Goal: Contribute content: Contribute content

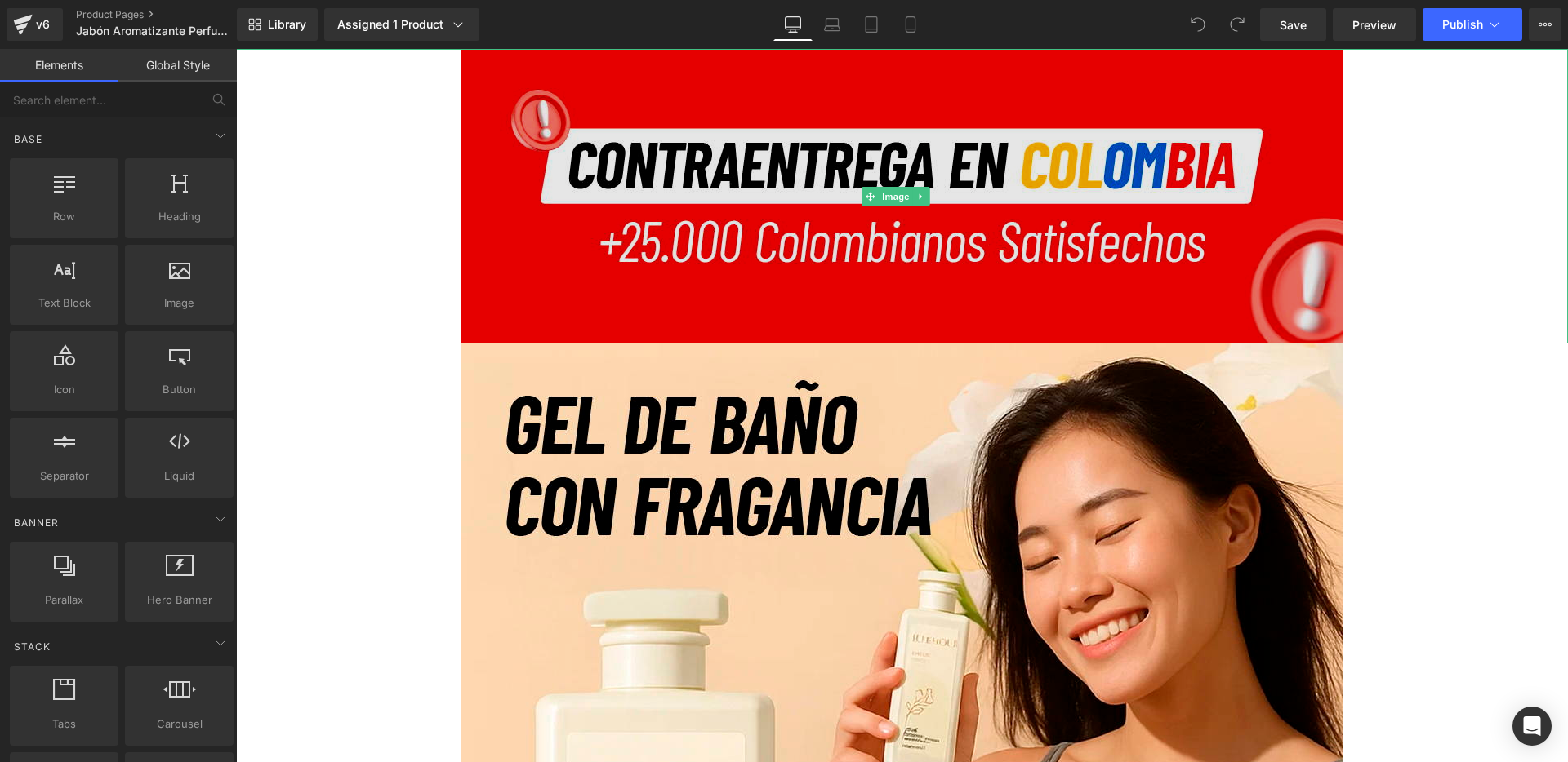
click at [525, 172] on img at bounding box center [902, 196] width 883 height 295
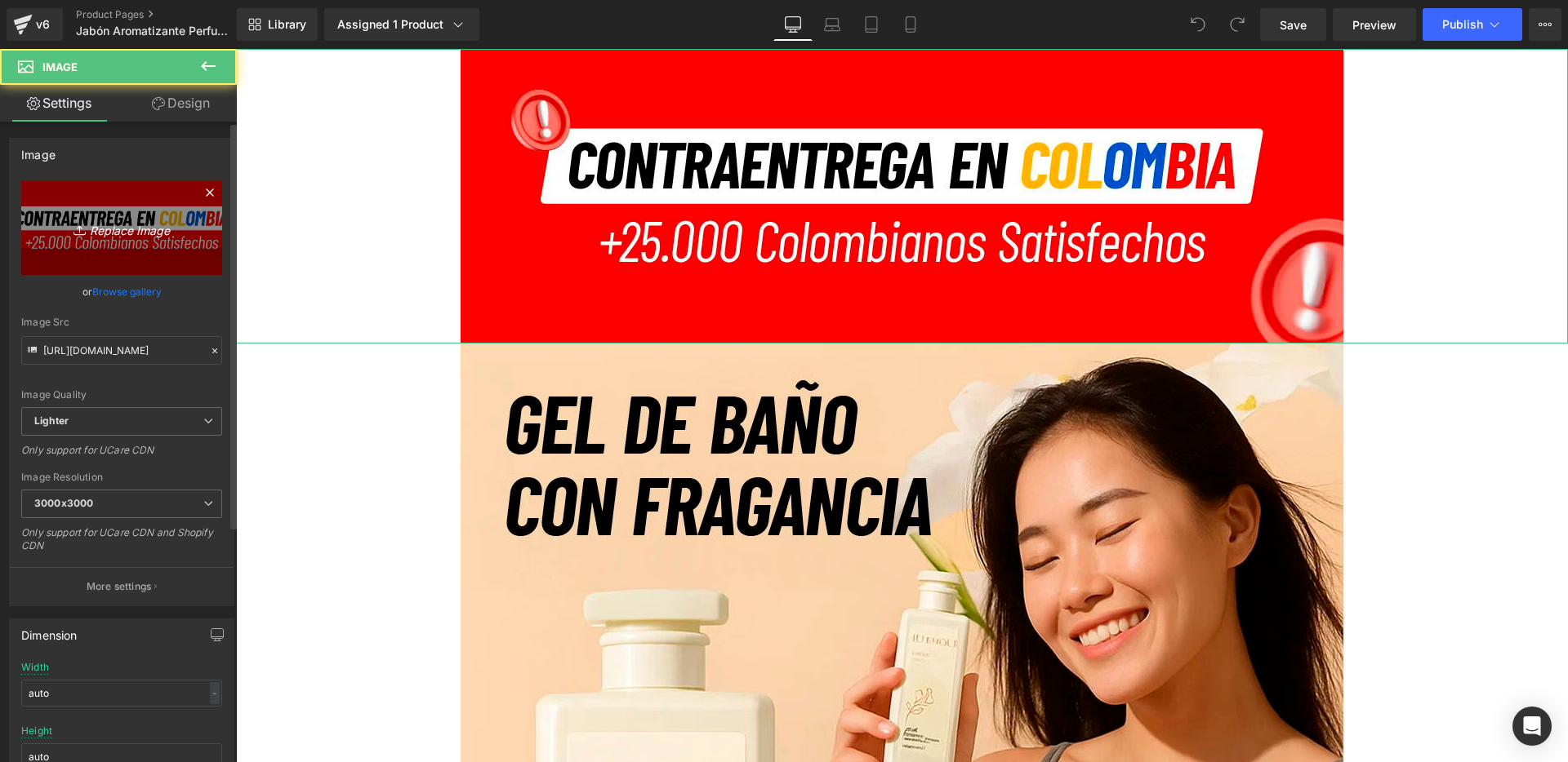
click at [153, 243] on link "Replace Image" at bounding box center [122, 228] width 201 height 94
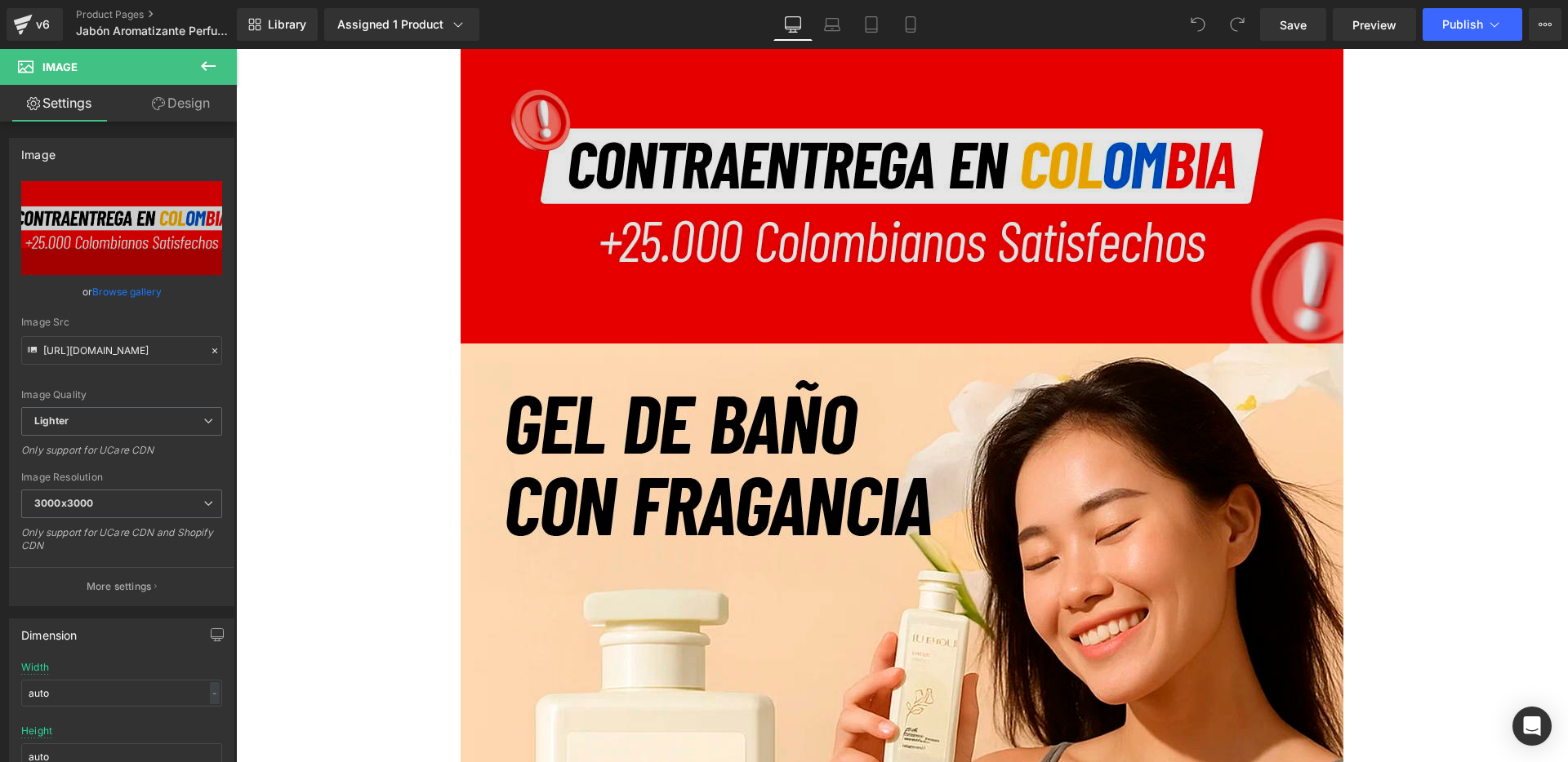
type input "C:\fakepath\0.jpg"
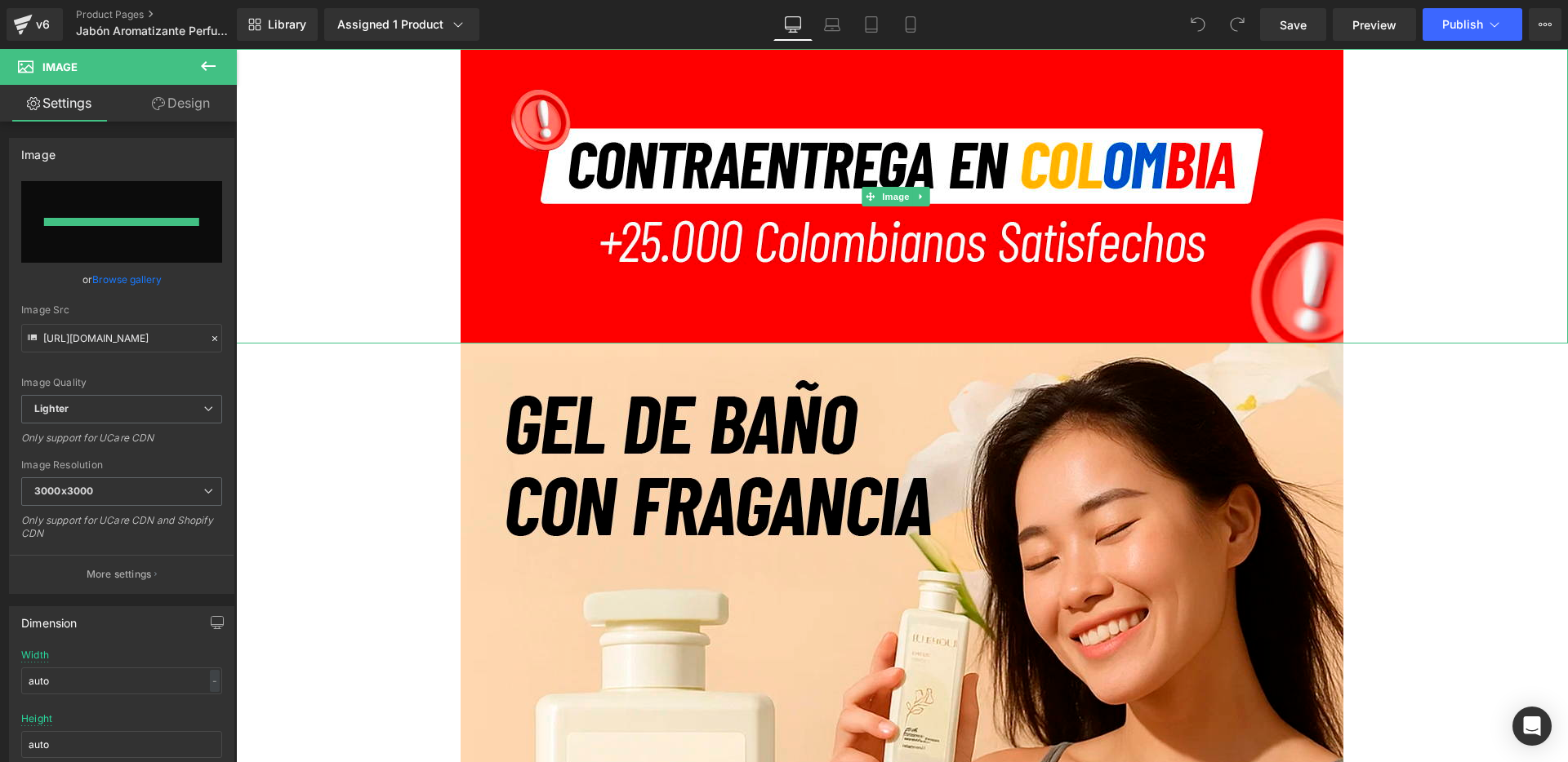
type input "[URL][DOMAIN_NAME]"
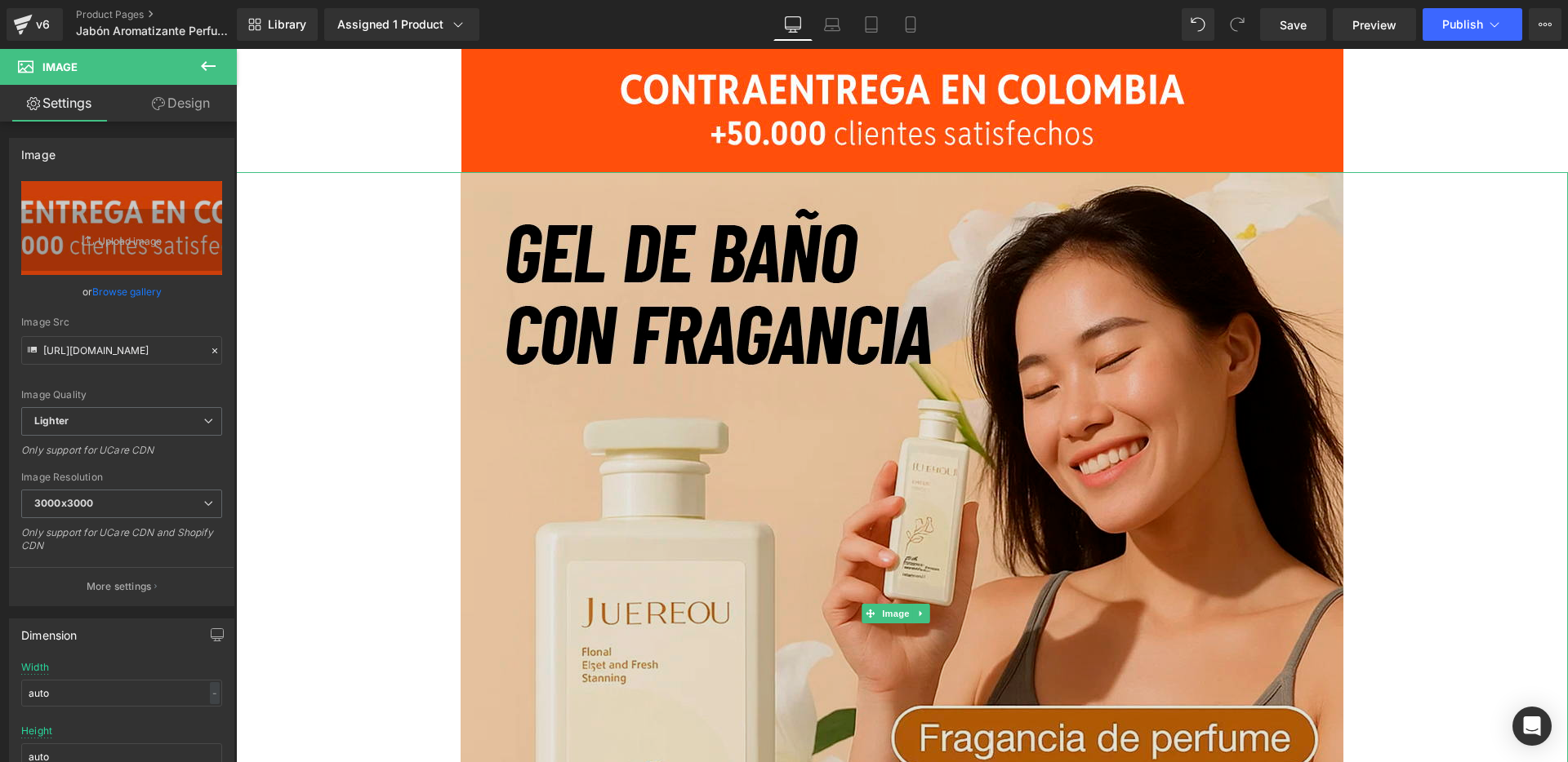
click at [596, 278] on img at bounding box center [902, 613] width 883 height 882
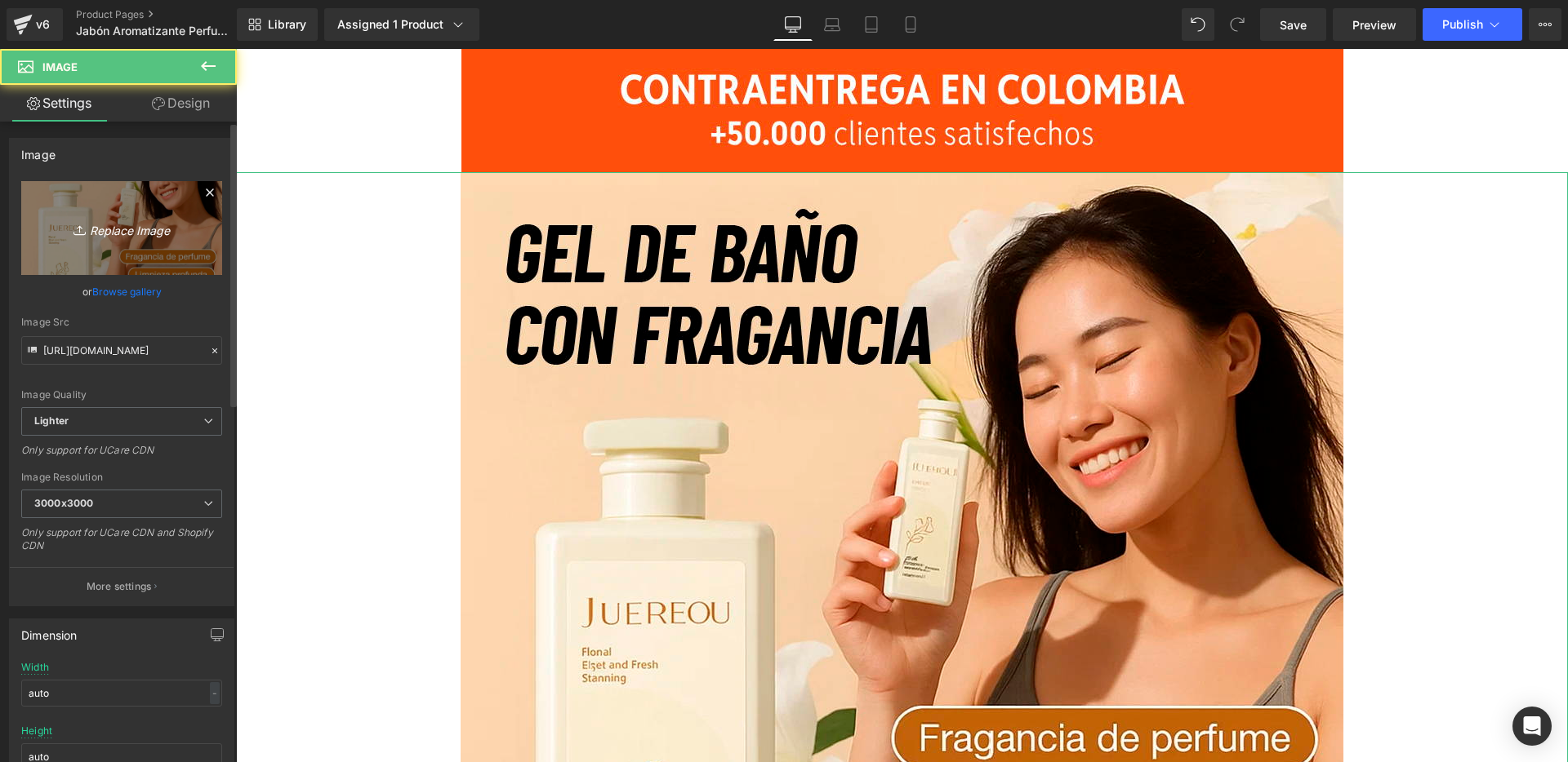
click at [121, 234] on icon "Replace Image" at bounding box center [121, 228] width 131 height 21
type input "C:\fakepath\1.jpg"
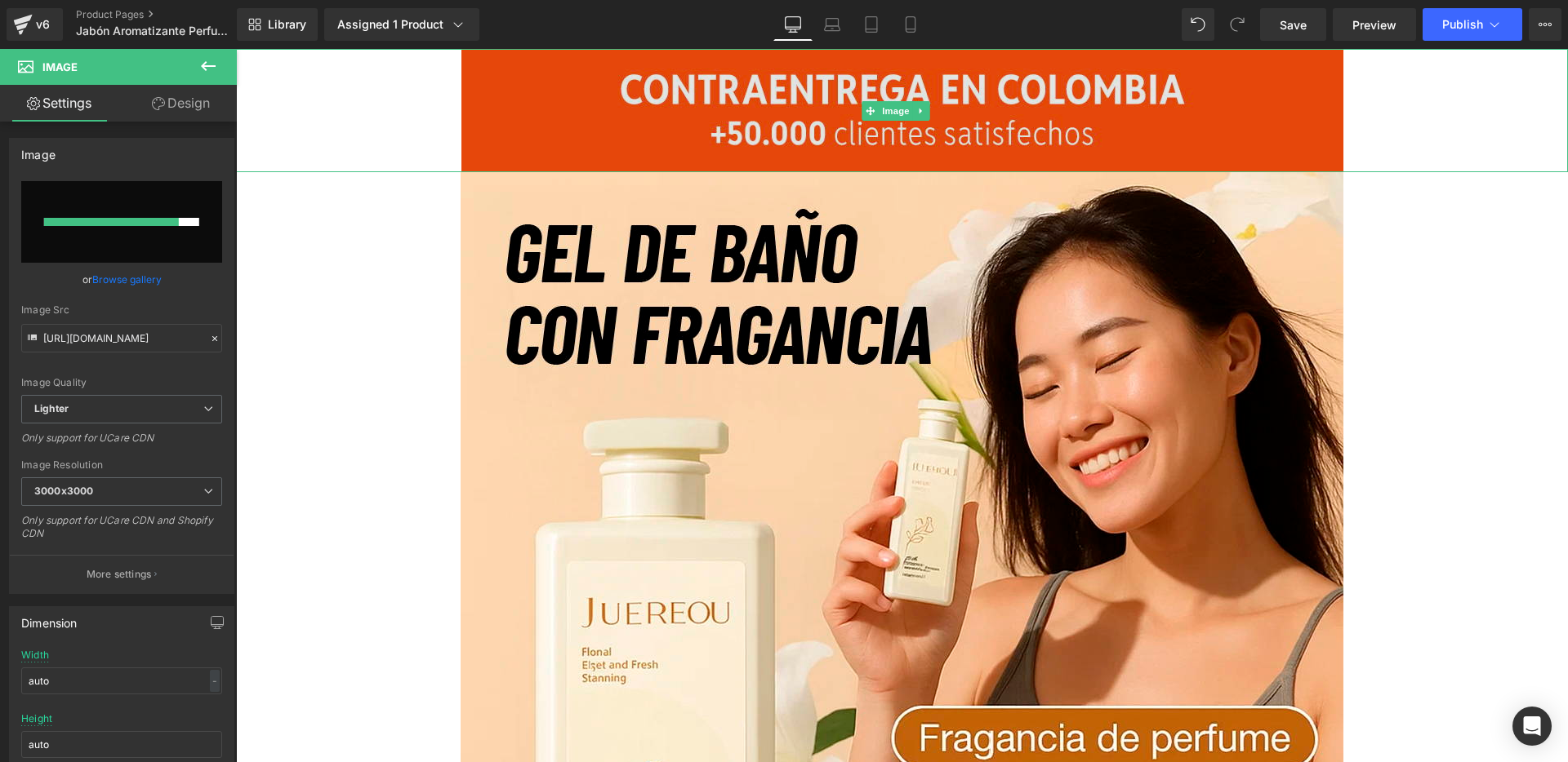
click at [594, 144] on img at bounding box center [902, 111] width 882 height 123
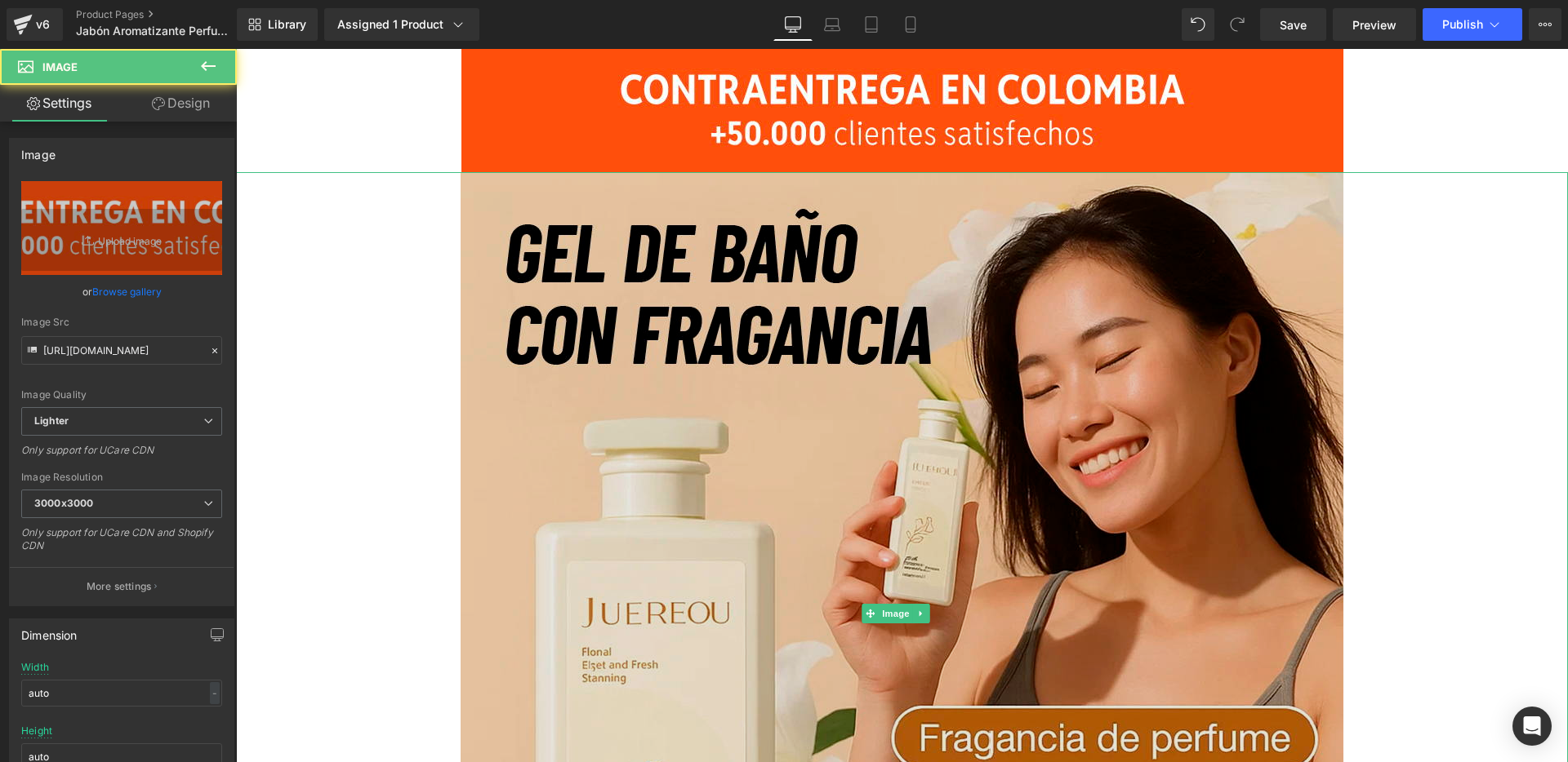
click at [576, 254] on img at bounding box center [902, 613] width 883 height 882
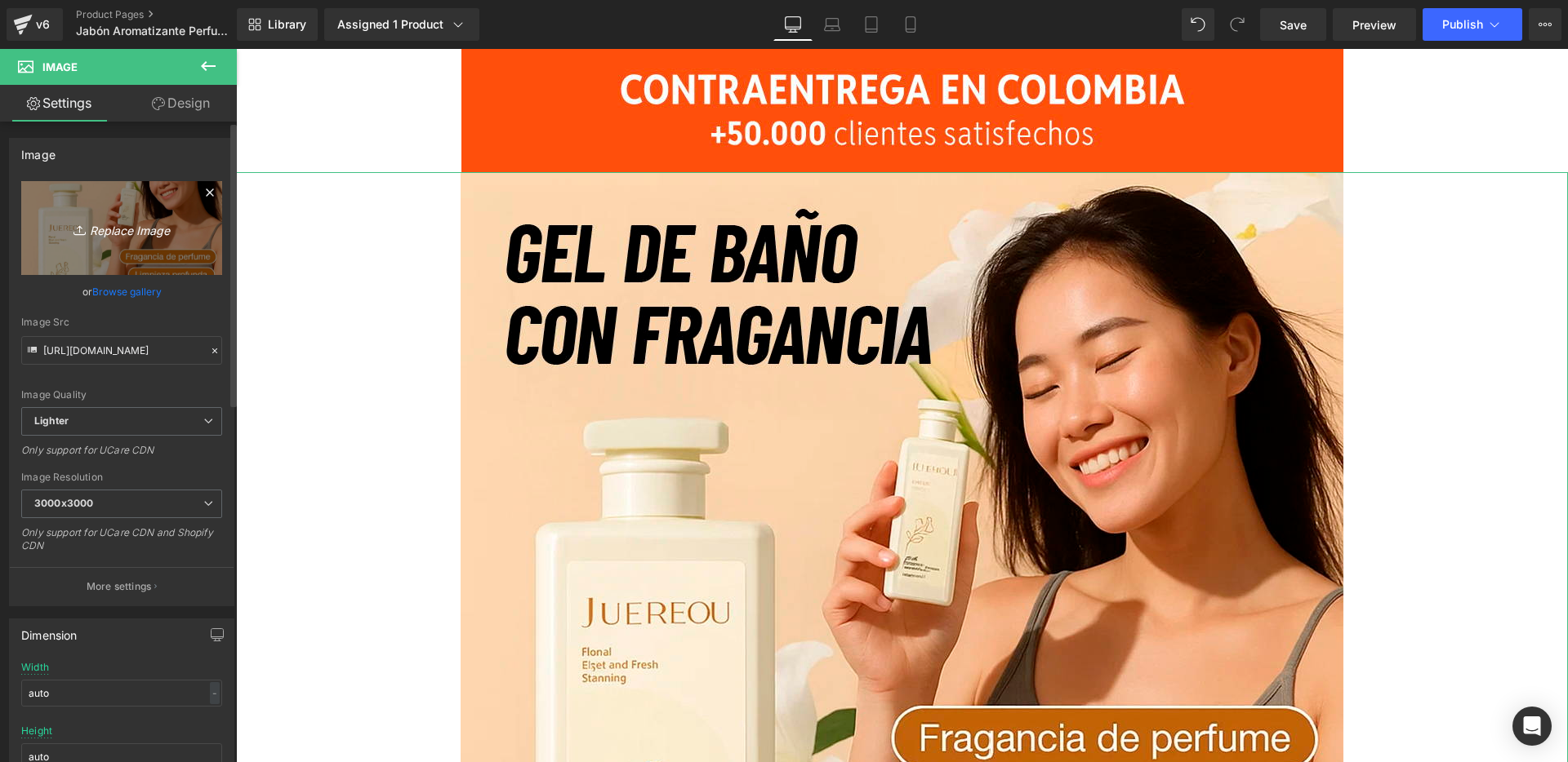
click at [168, 242] on link "Replace Image" at bounding box center [122, 228] width 201 height 94
type input "C:\fakepath\1.jpg"
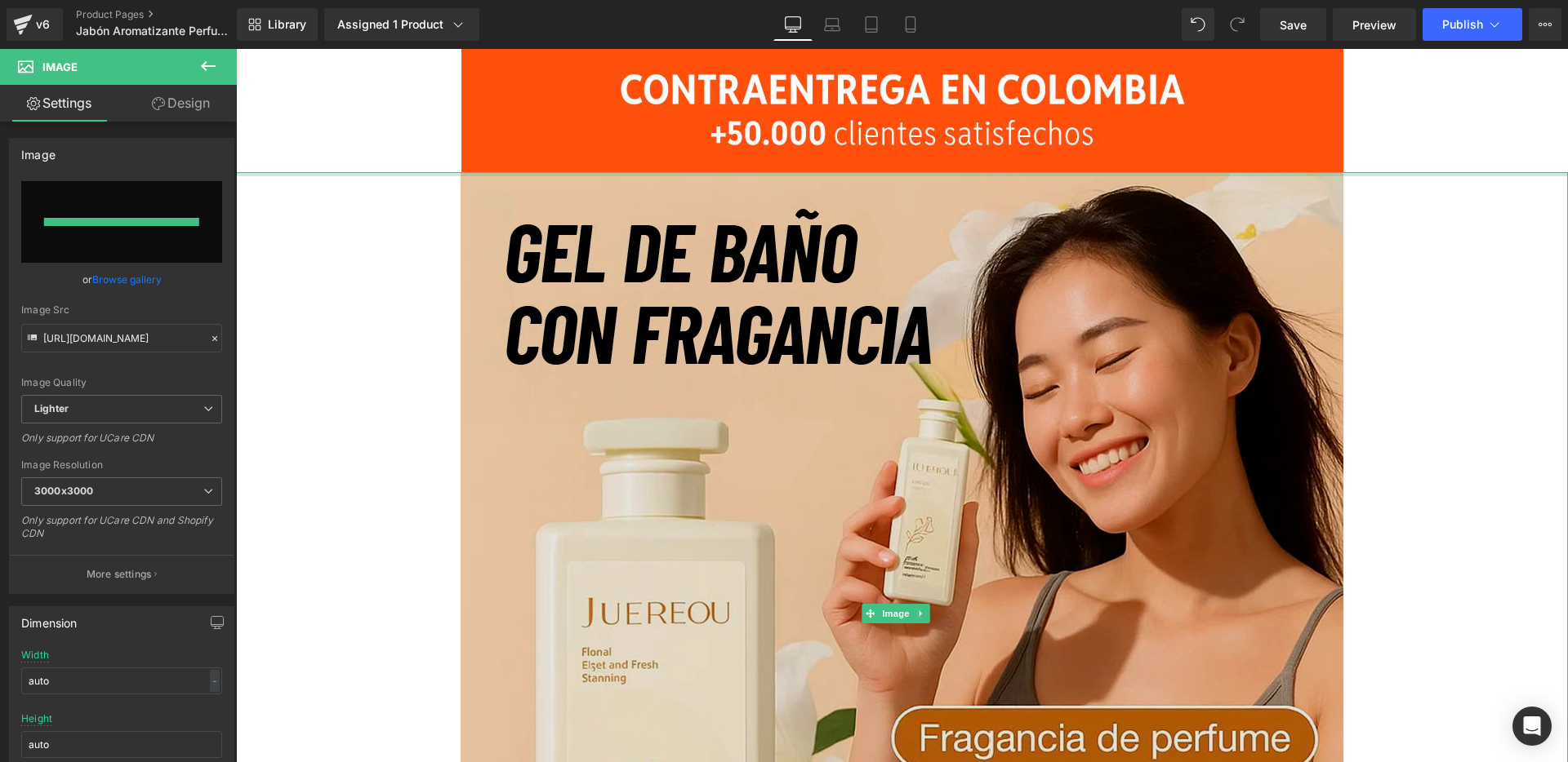
type input "[URL][DOMAIN_NAME]"
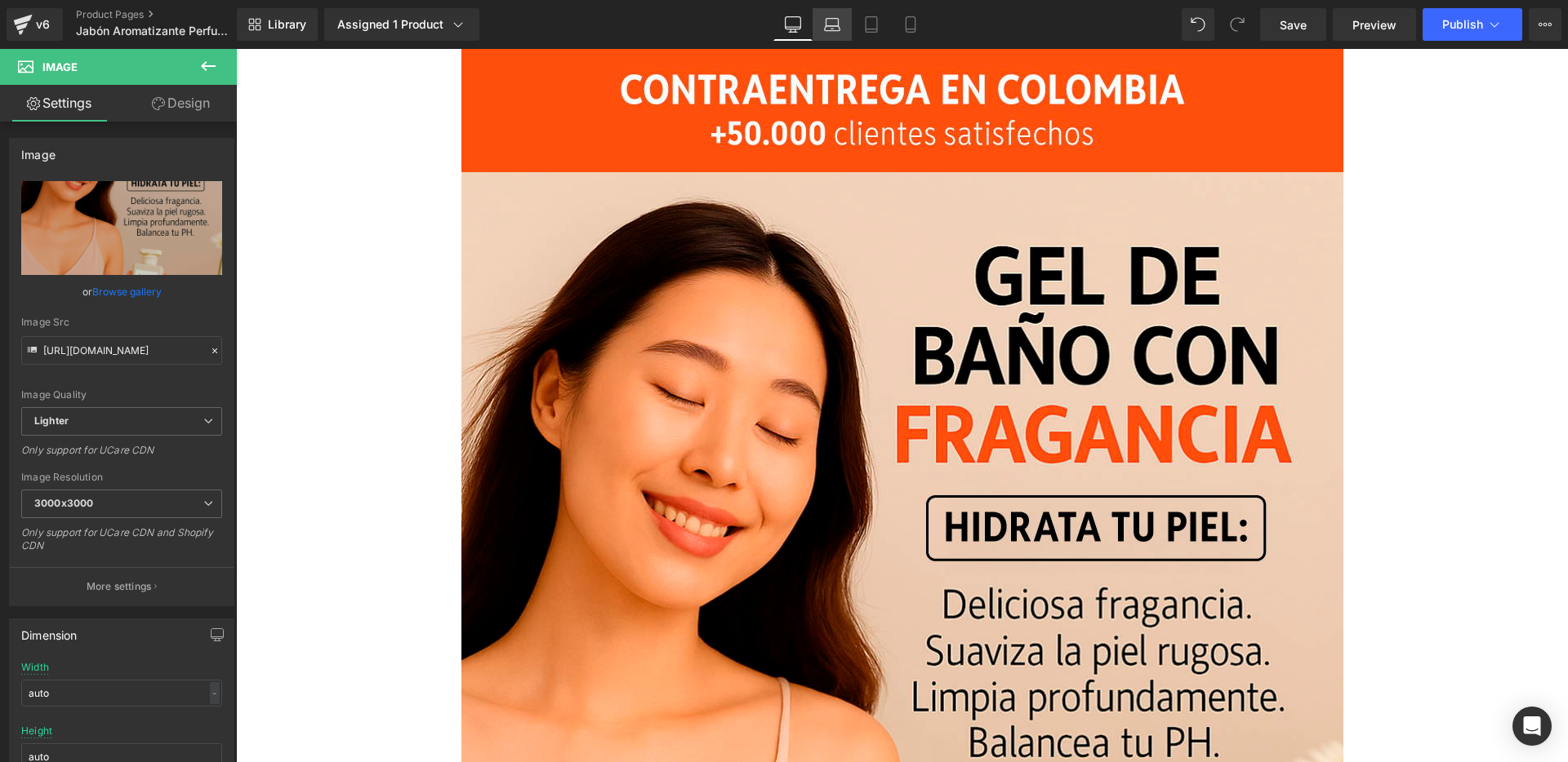
click at [831, 27] on icon at bounding box center [832, 25] width 17 height 17
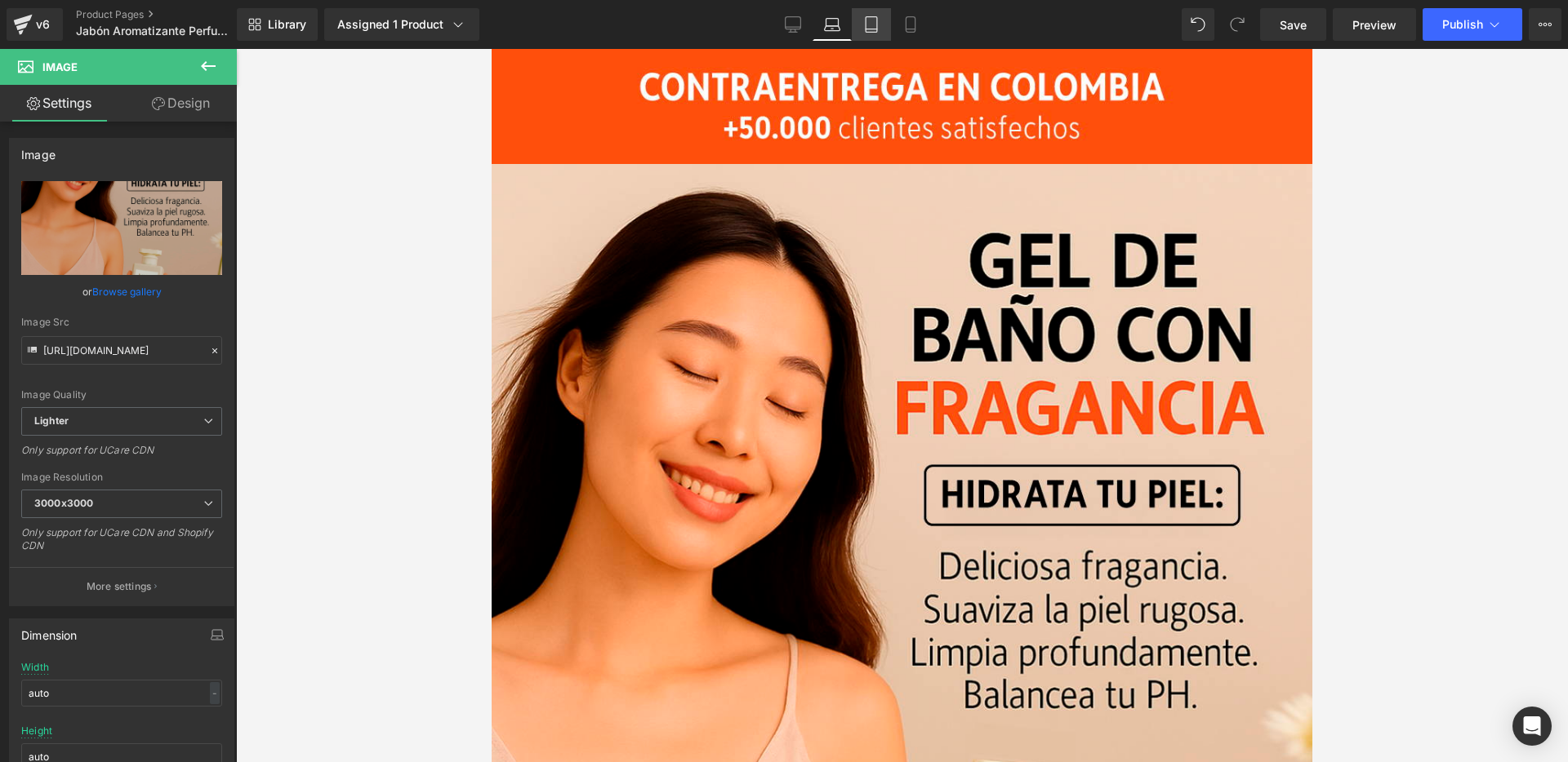
click at [888, 28] on link "Tablet" at bounding box center [871, 24] width 39 height 32
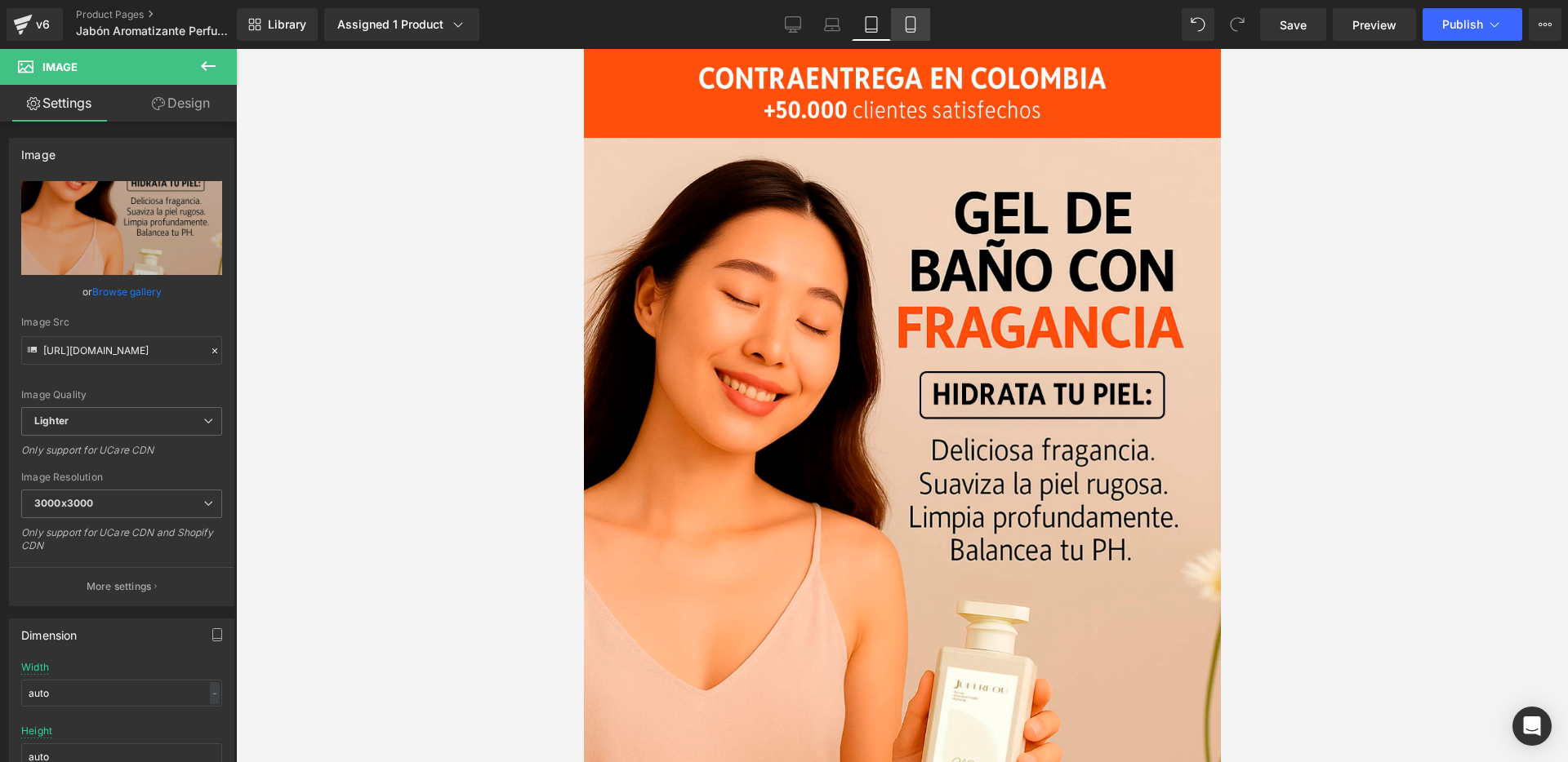
click at [915, 27] on icon at bounding box center [910, 25] width 17 height 17
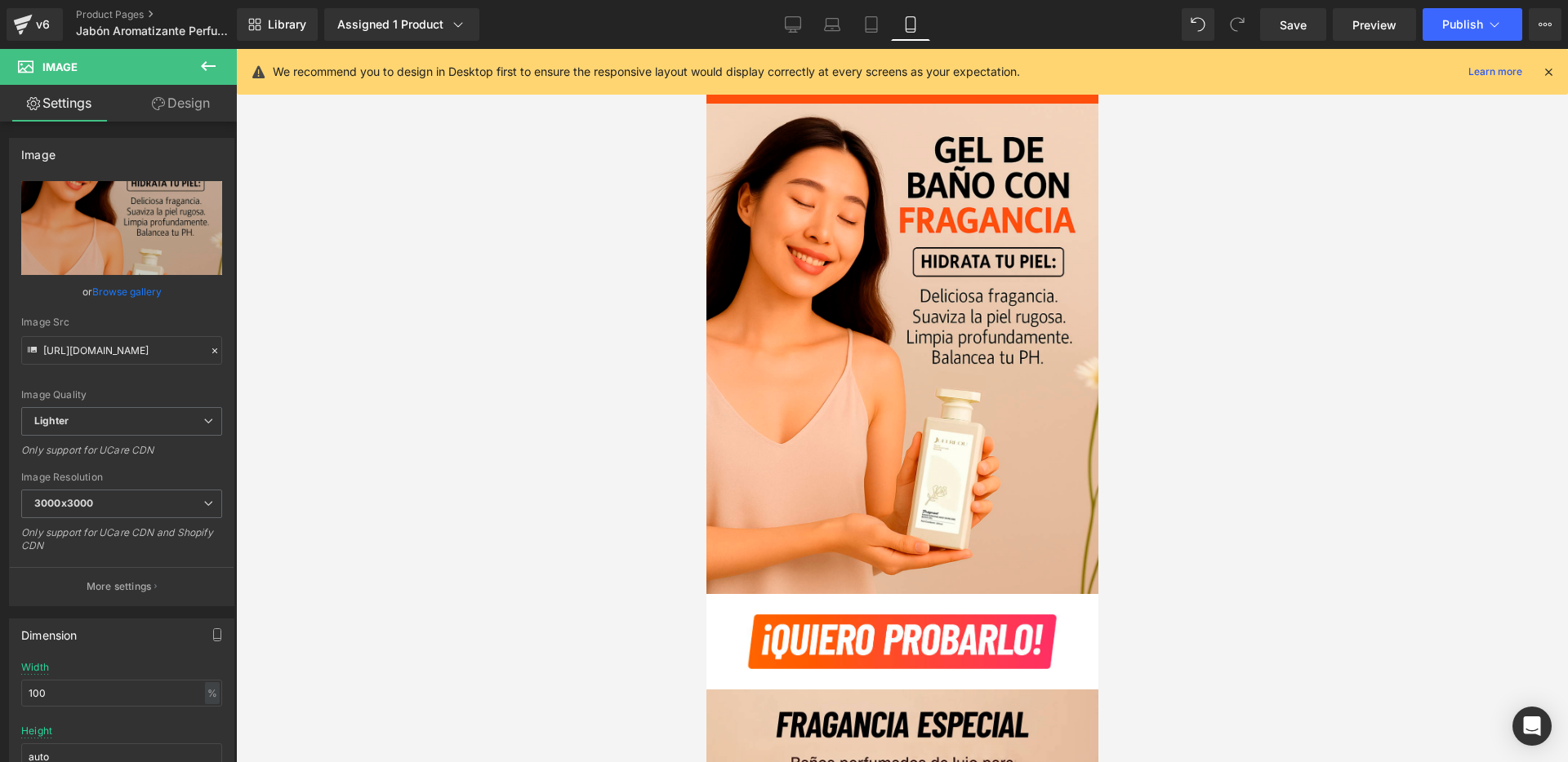
click at [1548, 70] on icon at bounding box center [1549, 72] width 15 height 15
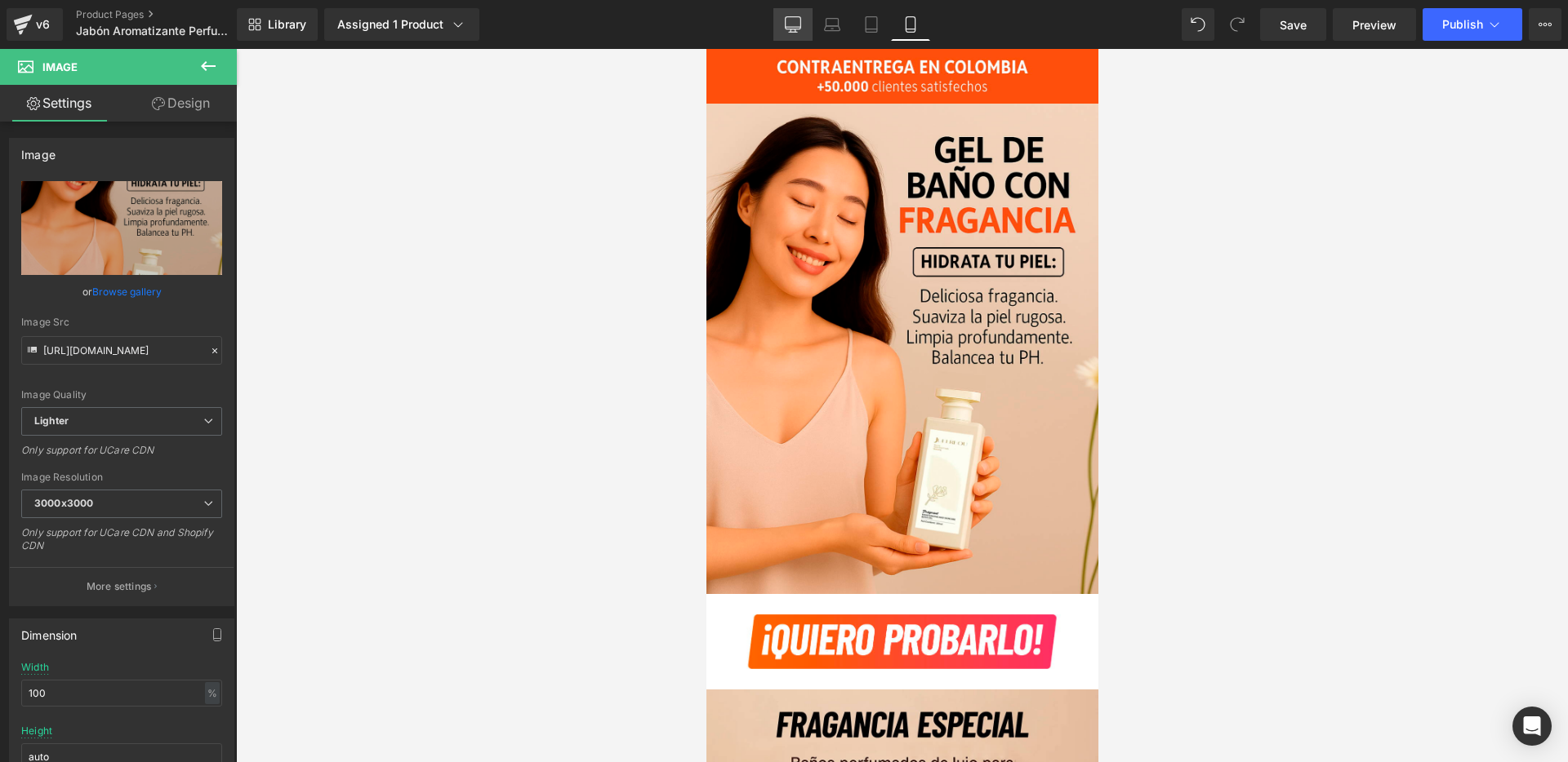
click at [788, 14] on link "Desktop" at bounding box center [792, 24] width 39 height 32
type input "auto"
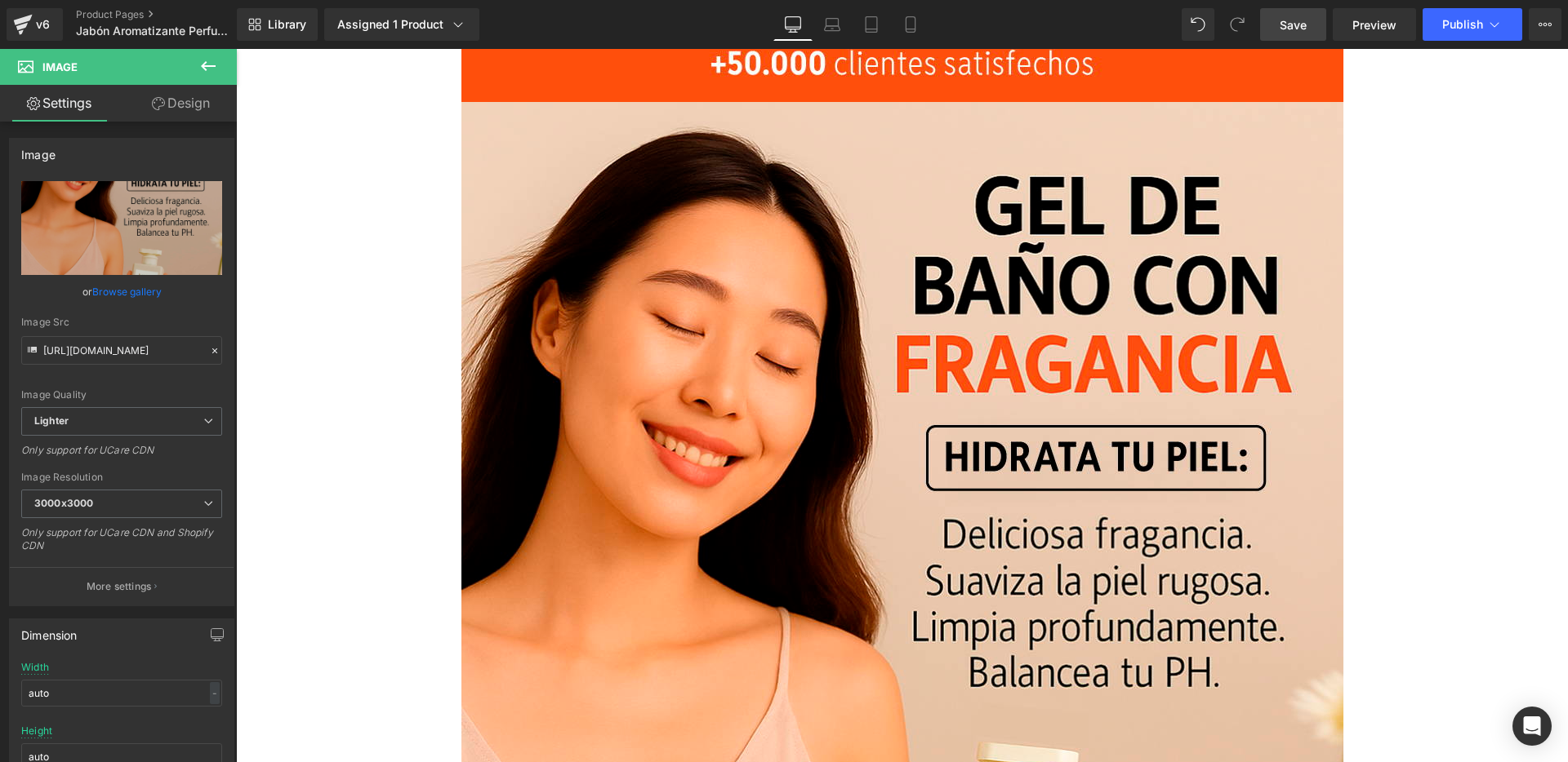
click at [1295, 20] on span "Save" at bounding box center [1293, 25] width 27 height 17
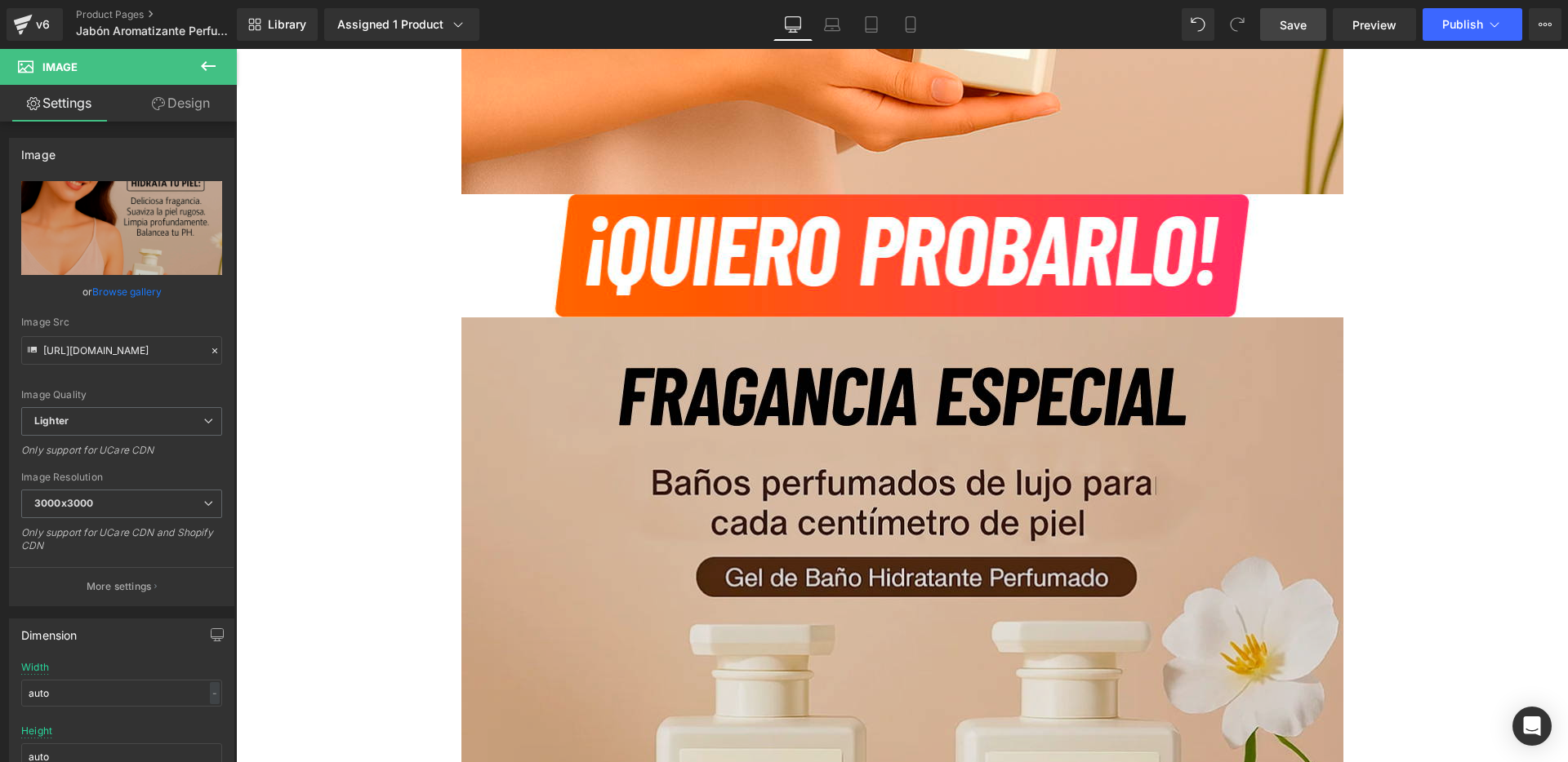
scroll to position [1075, 0]
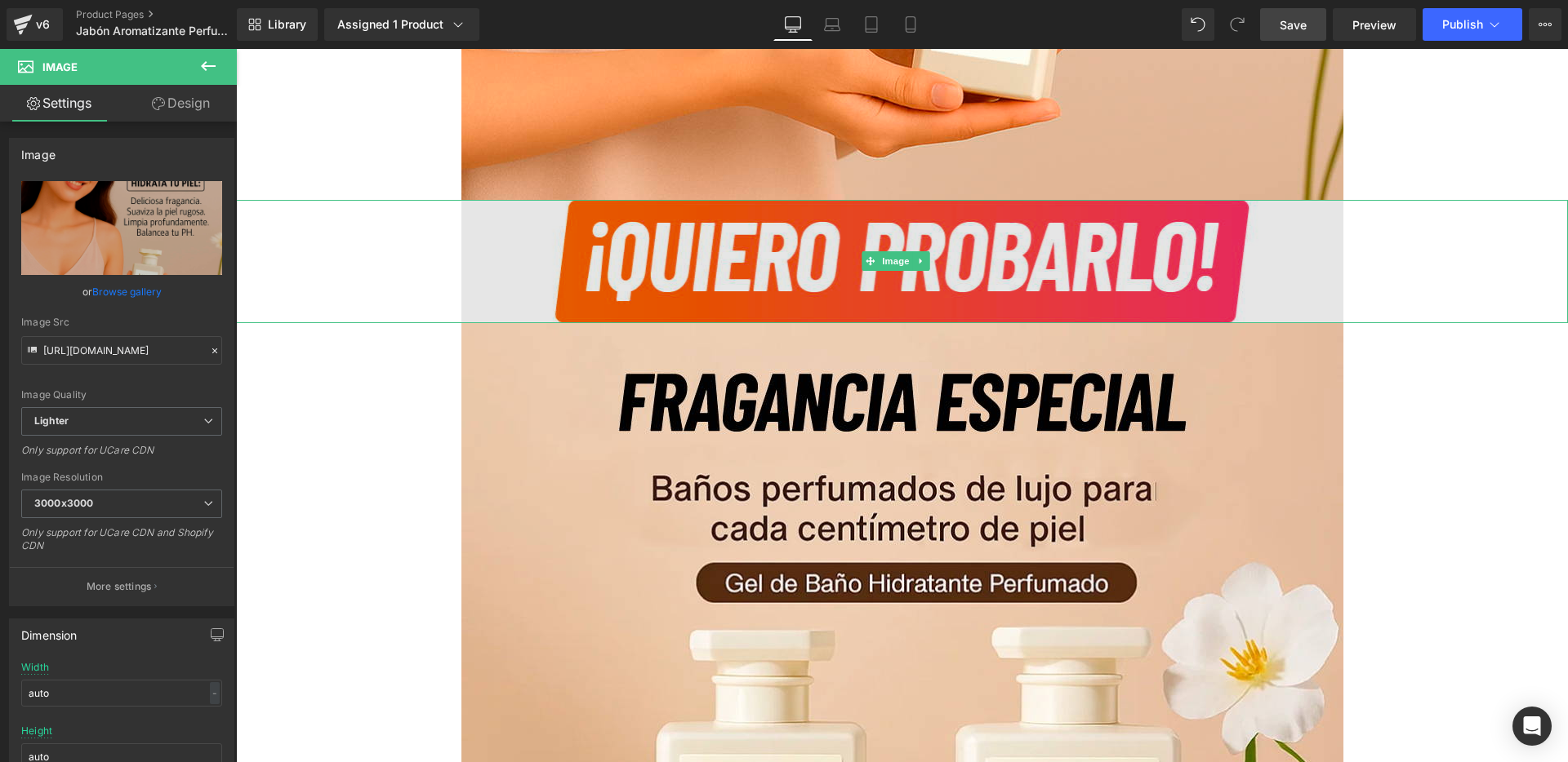
click at [500, 240] on img at bounding box center [902, 262] width 882 height 123
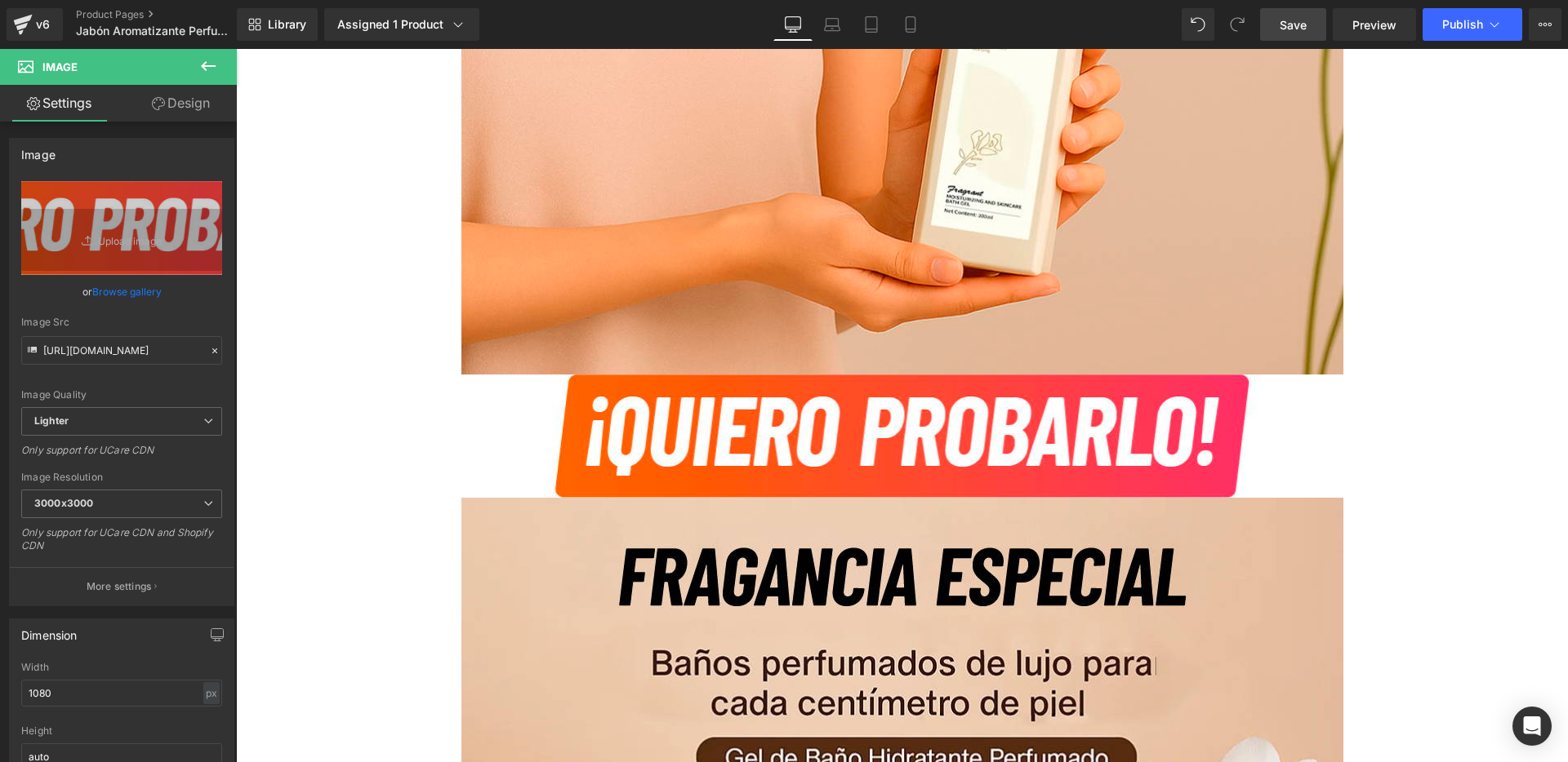
scroll to position [937, 0]
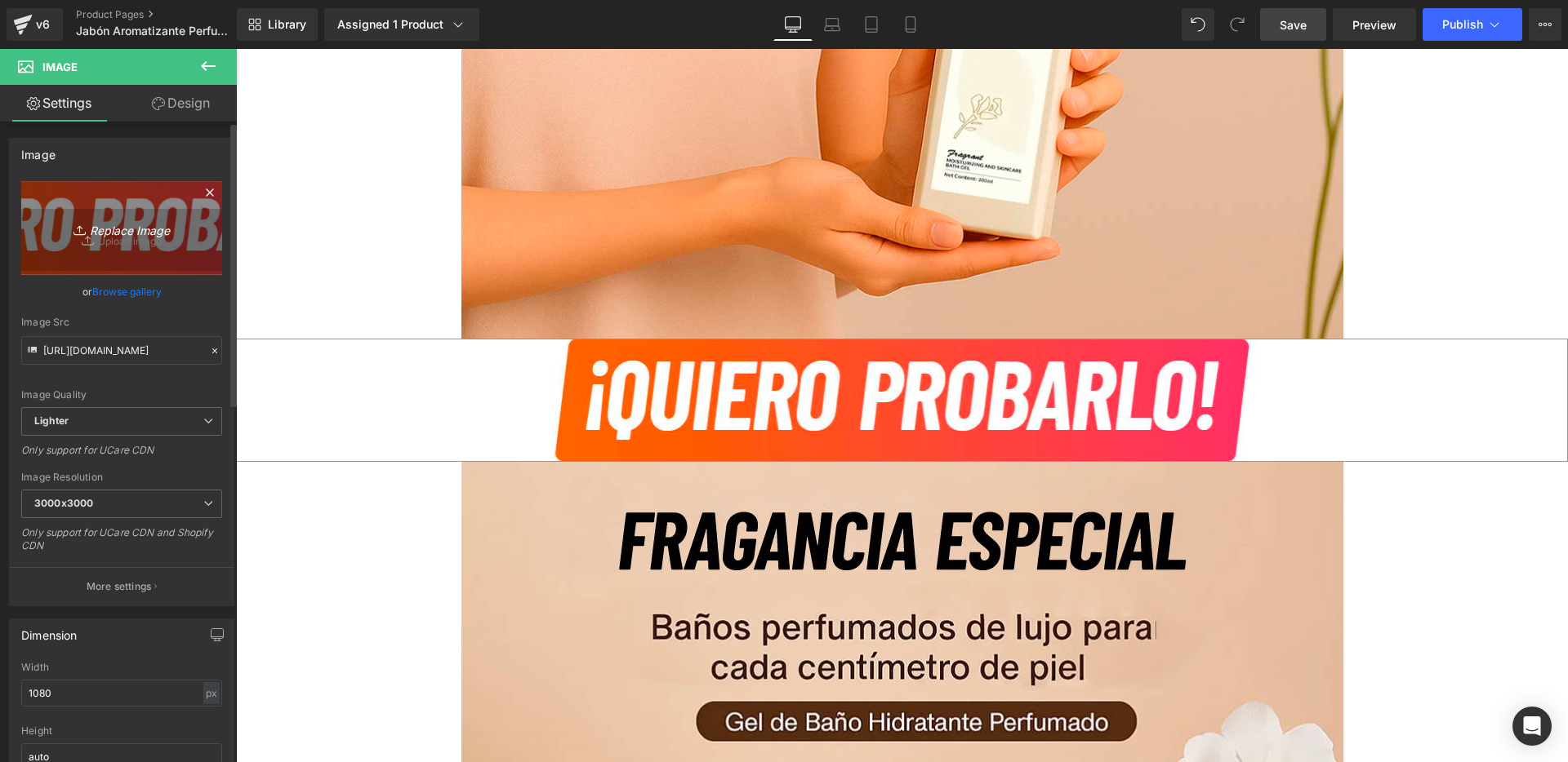
click at [141, 235] on icon "Replace Image" at bounding box center [121, 228] width 131 height 21
type input "C:\fakepath\13.jpg"
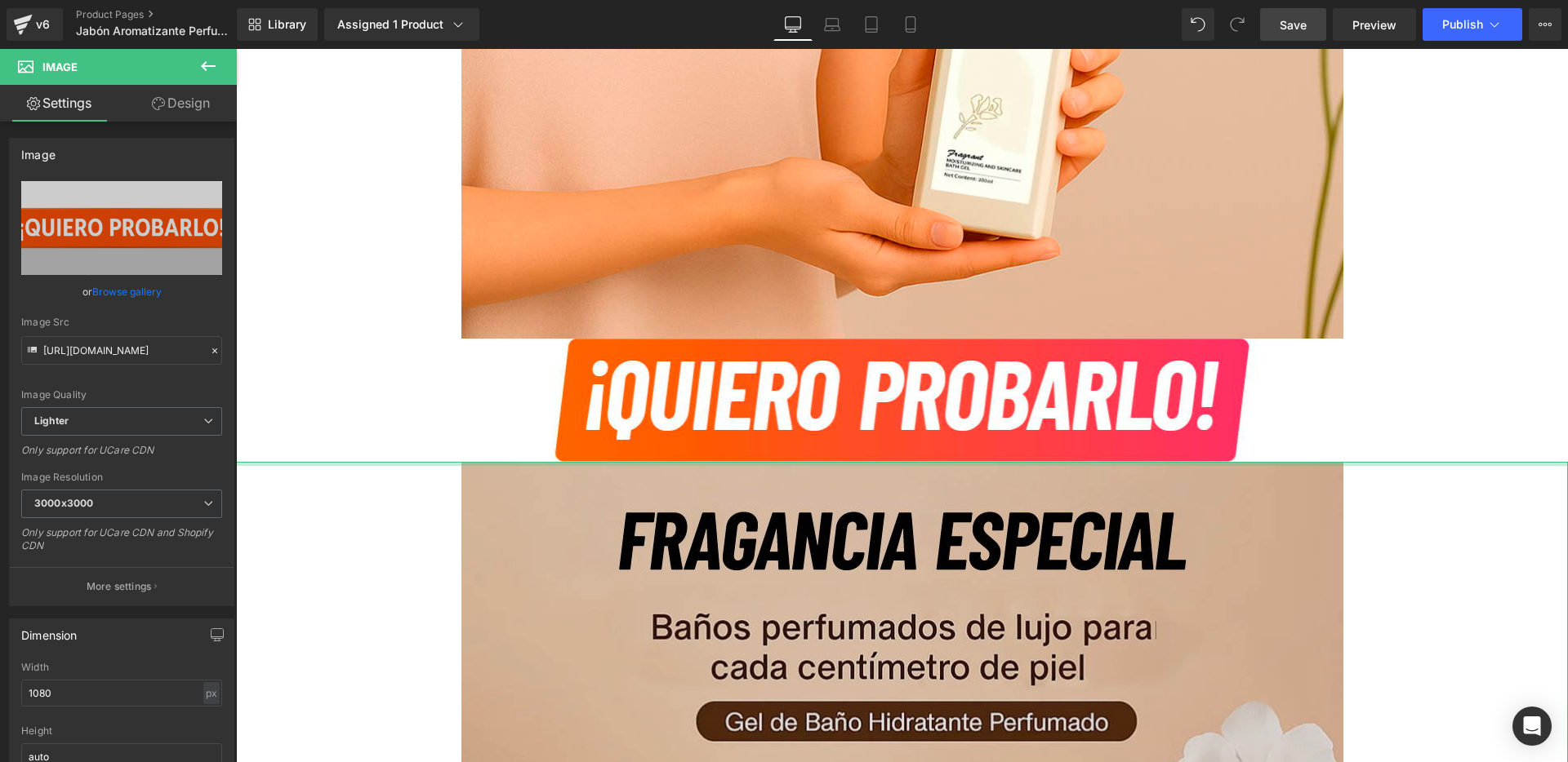
type input "[URL][DOMAIN_NAME]"
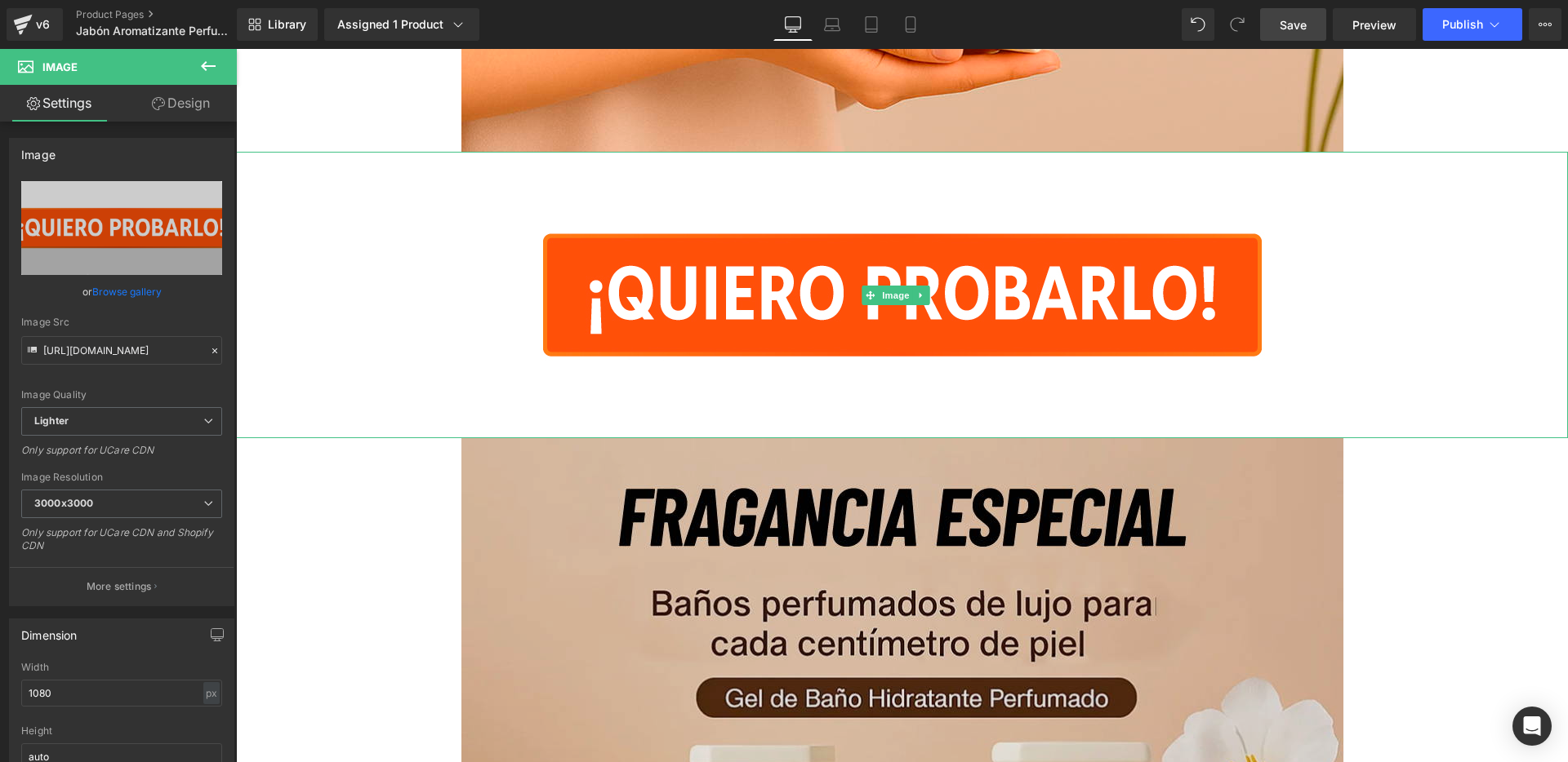
scroll to position [1241, 0]
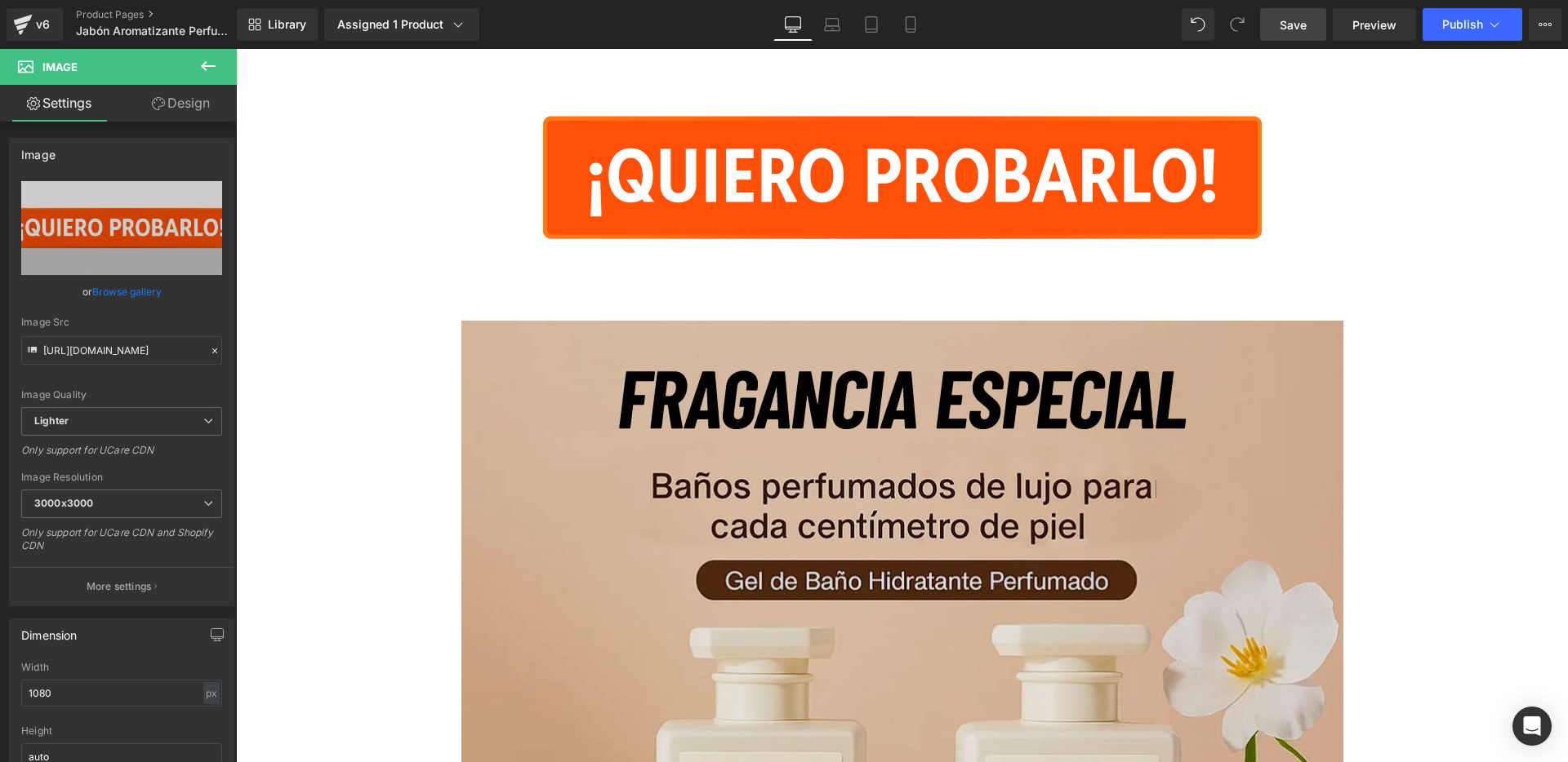
click at [570, 426] on img at bounding box center [902, 761] width 882 height 882
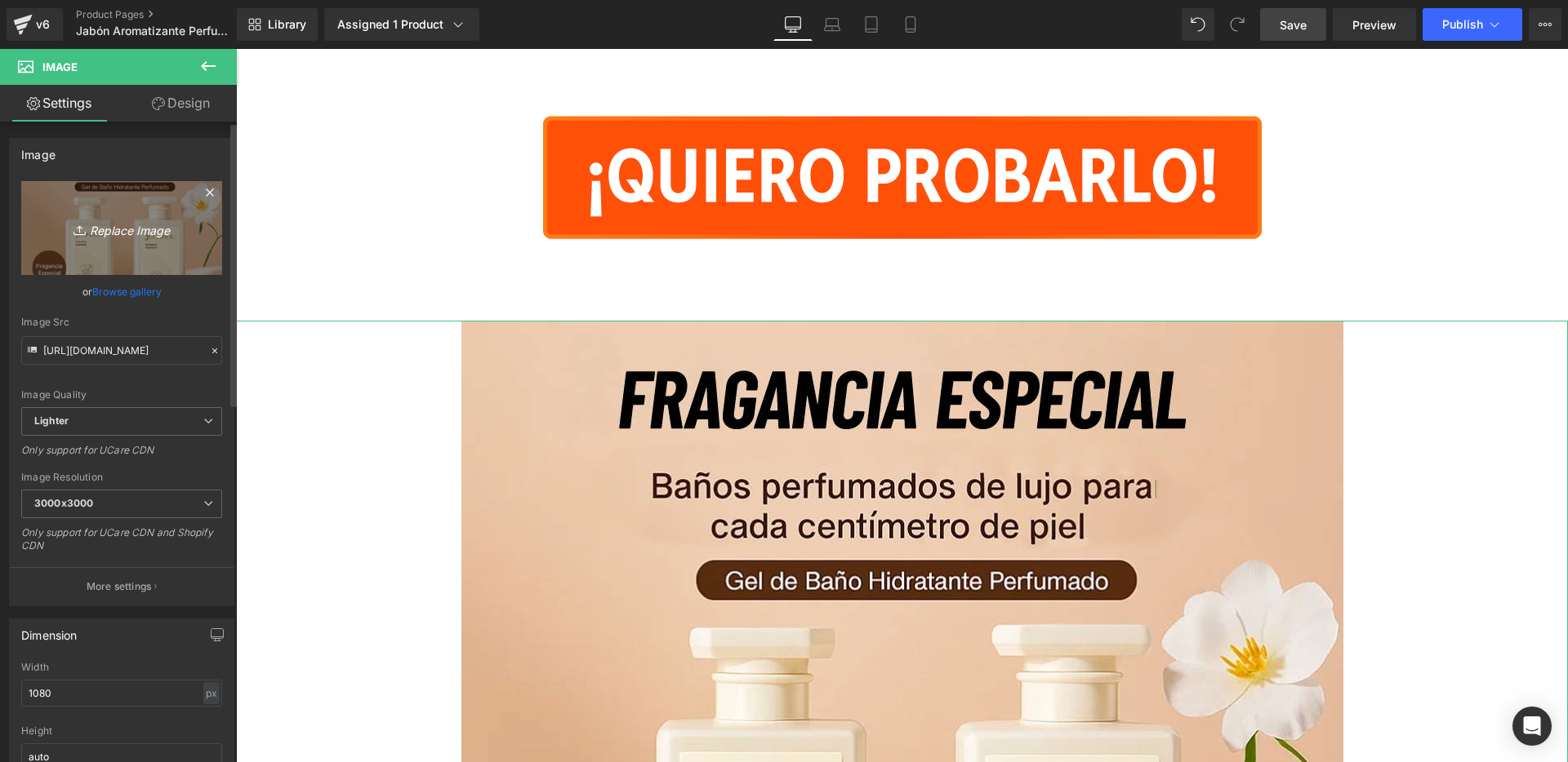
click at [136, 238] on link "Replace Image" at bounding box center [122, 228] width 201 height 94
type input "C:\fakepath\3.jpg"
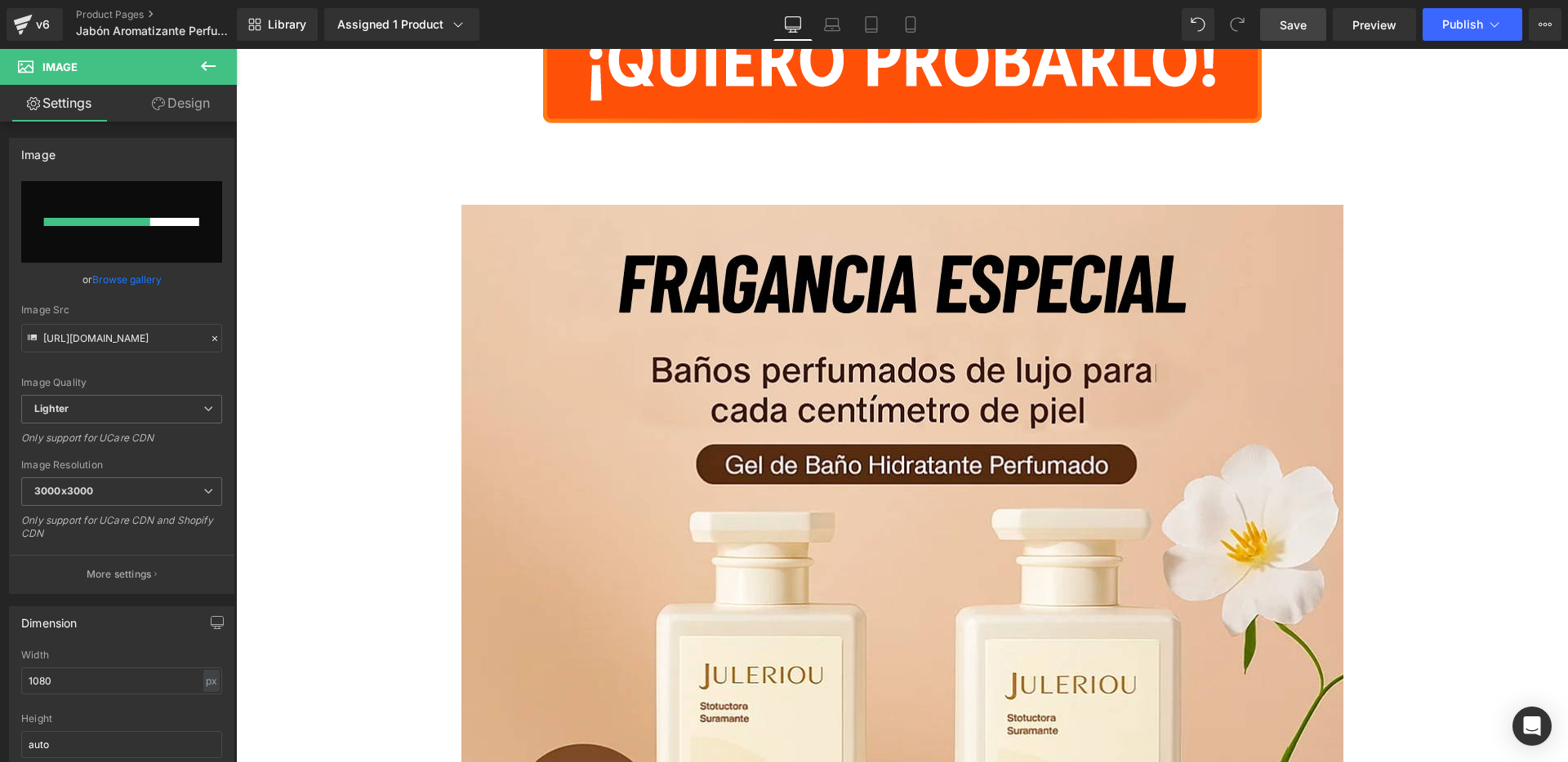
scroll to position [1329, 0]
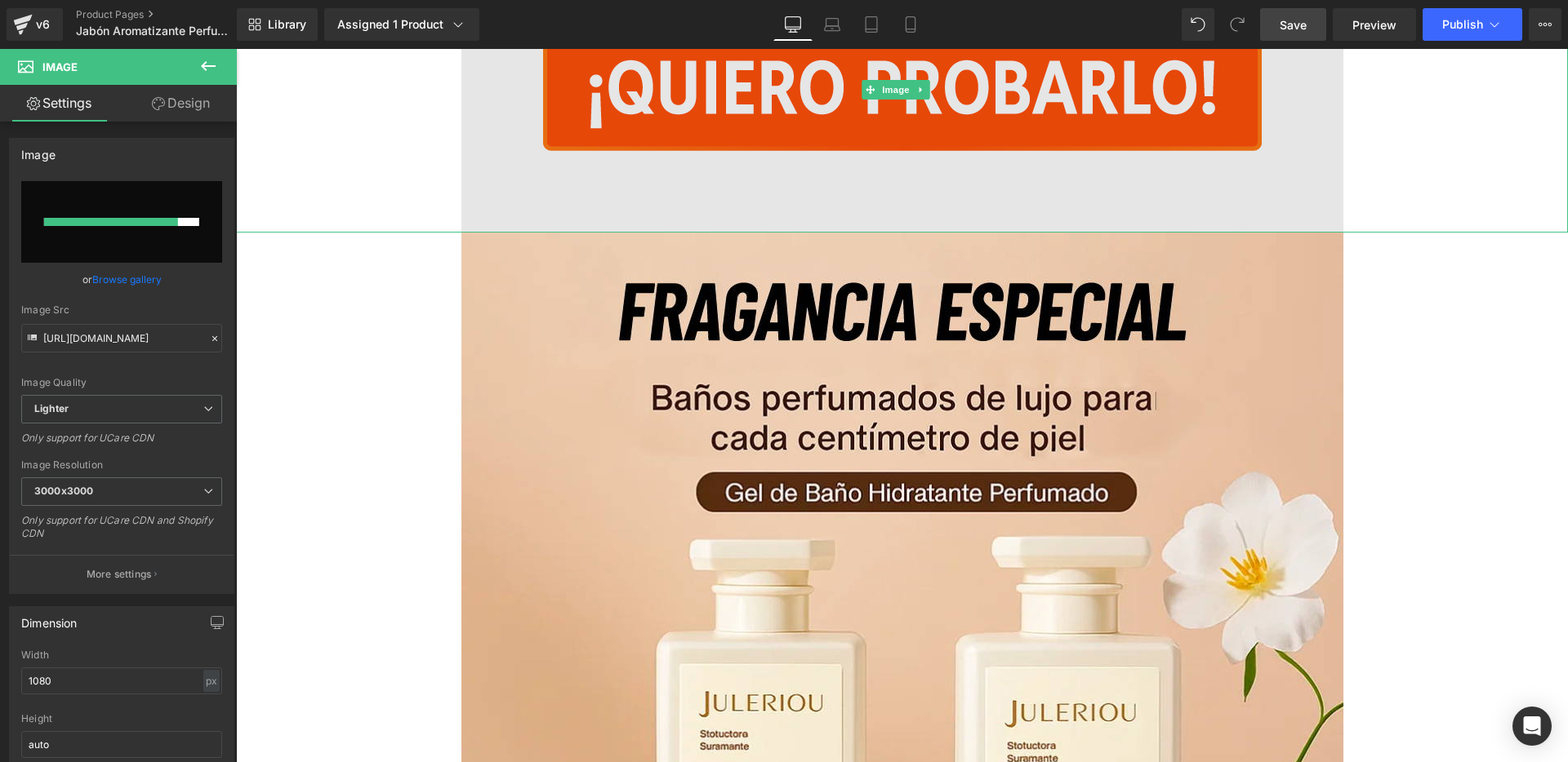
click at [488, 149] on img at bounding box center [902, 89] width 882 height 287
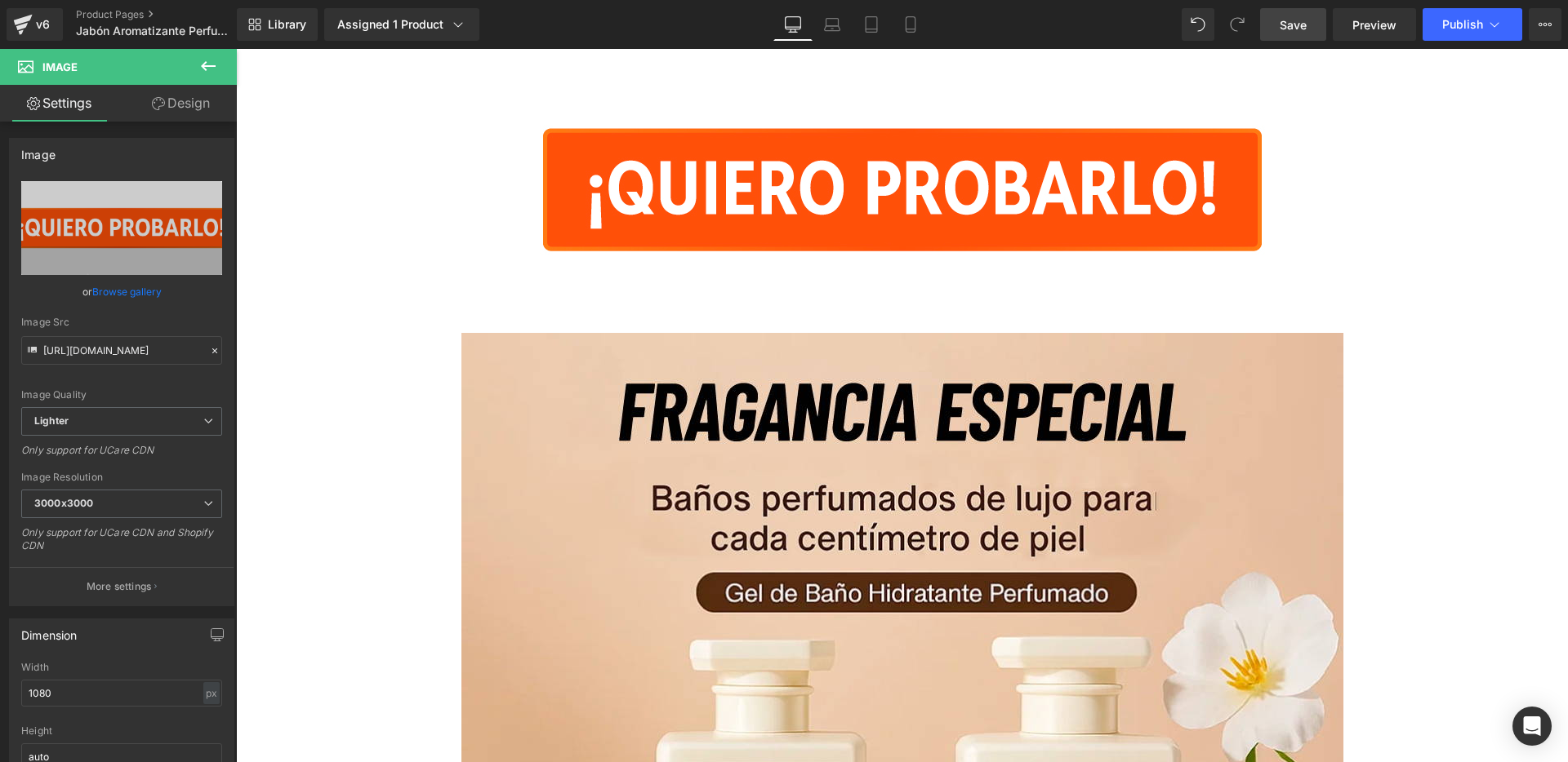
scroll to position [1230, 0]
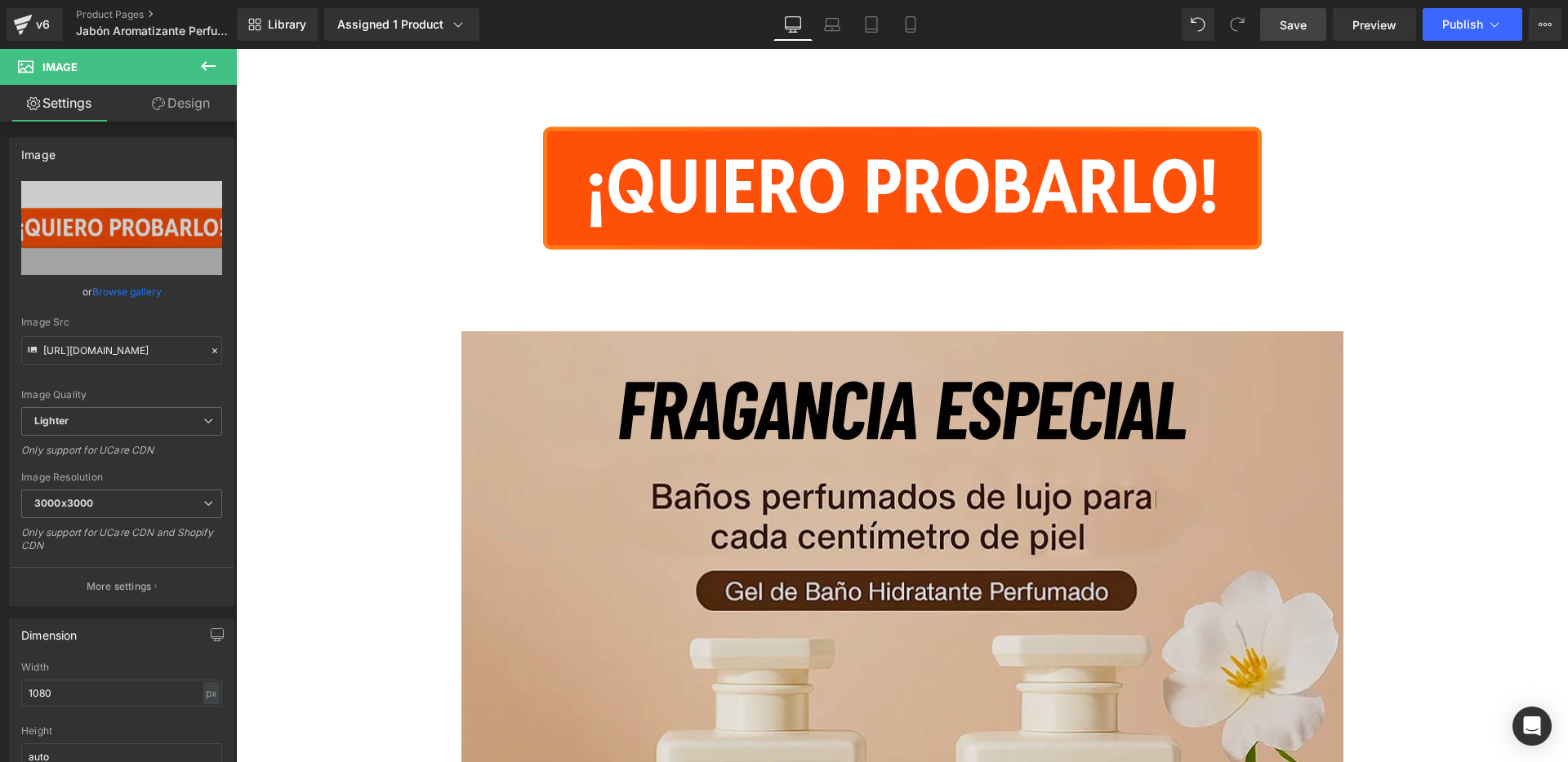
click at [506, 377] on img at bounding box center [902, 772] width 882 height 882
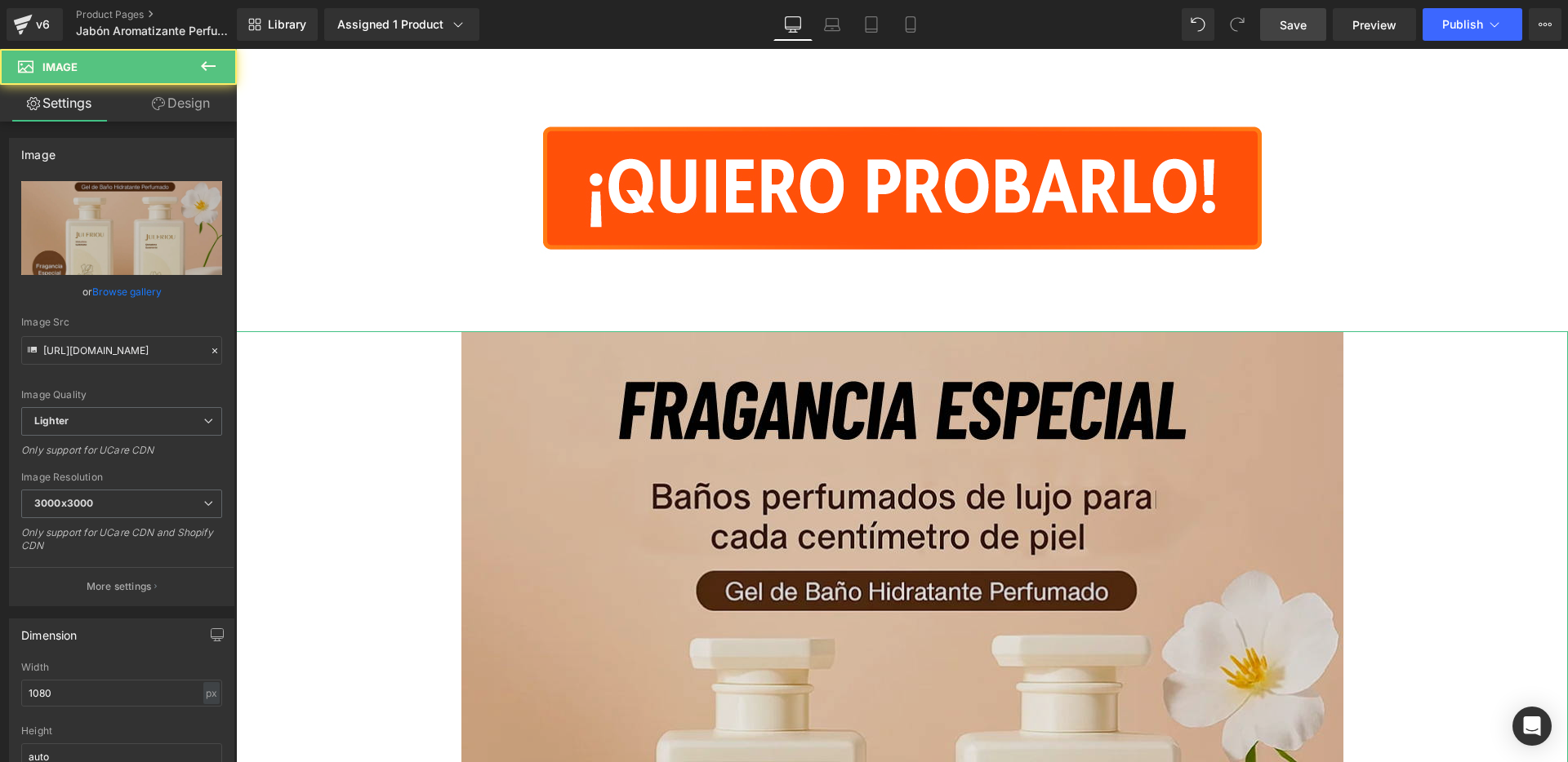
click at [520, 415] on img at bounding box center [902, 772] width 882 height 882
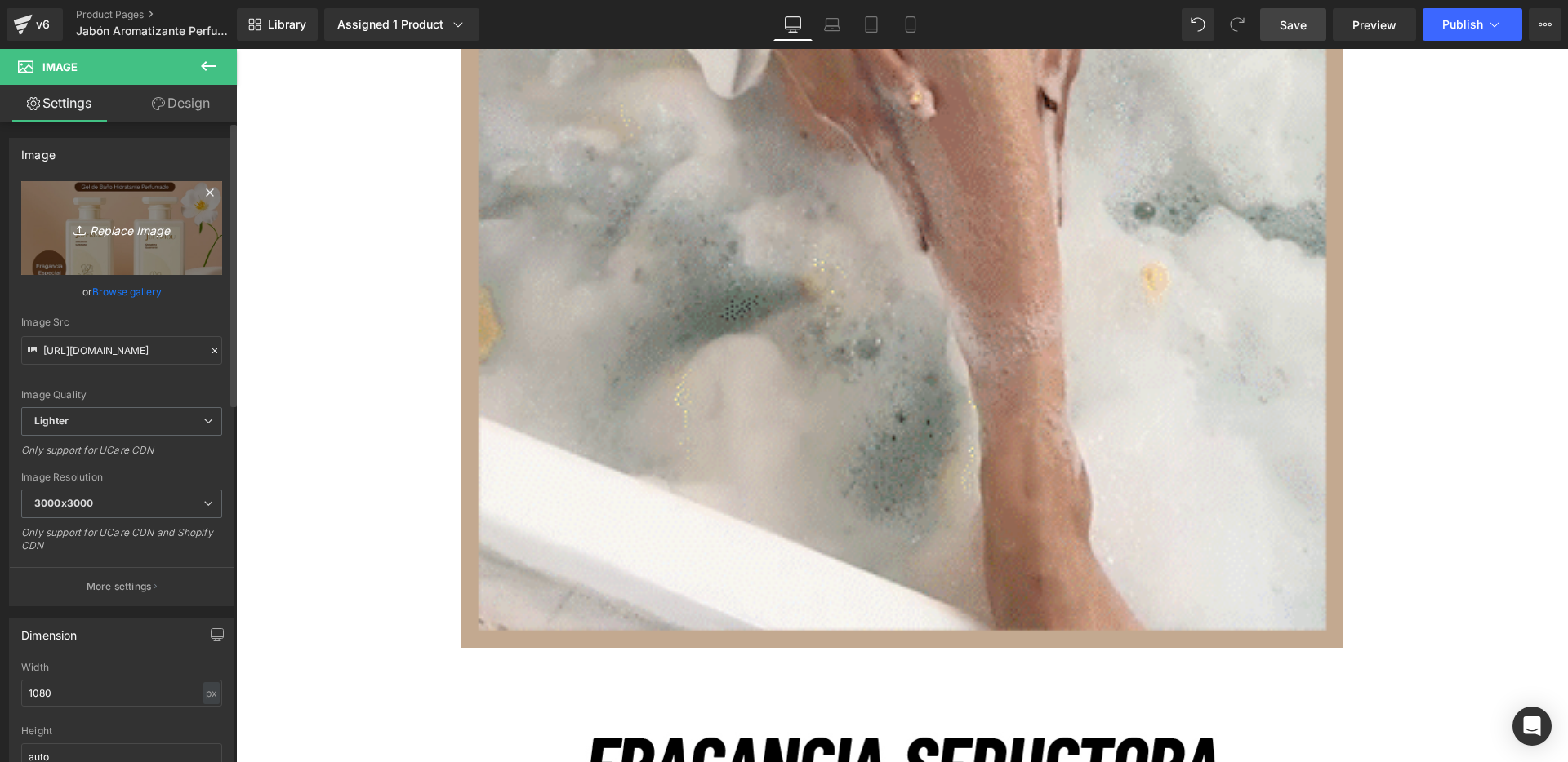
scroll to position [7344, 0]
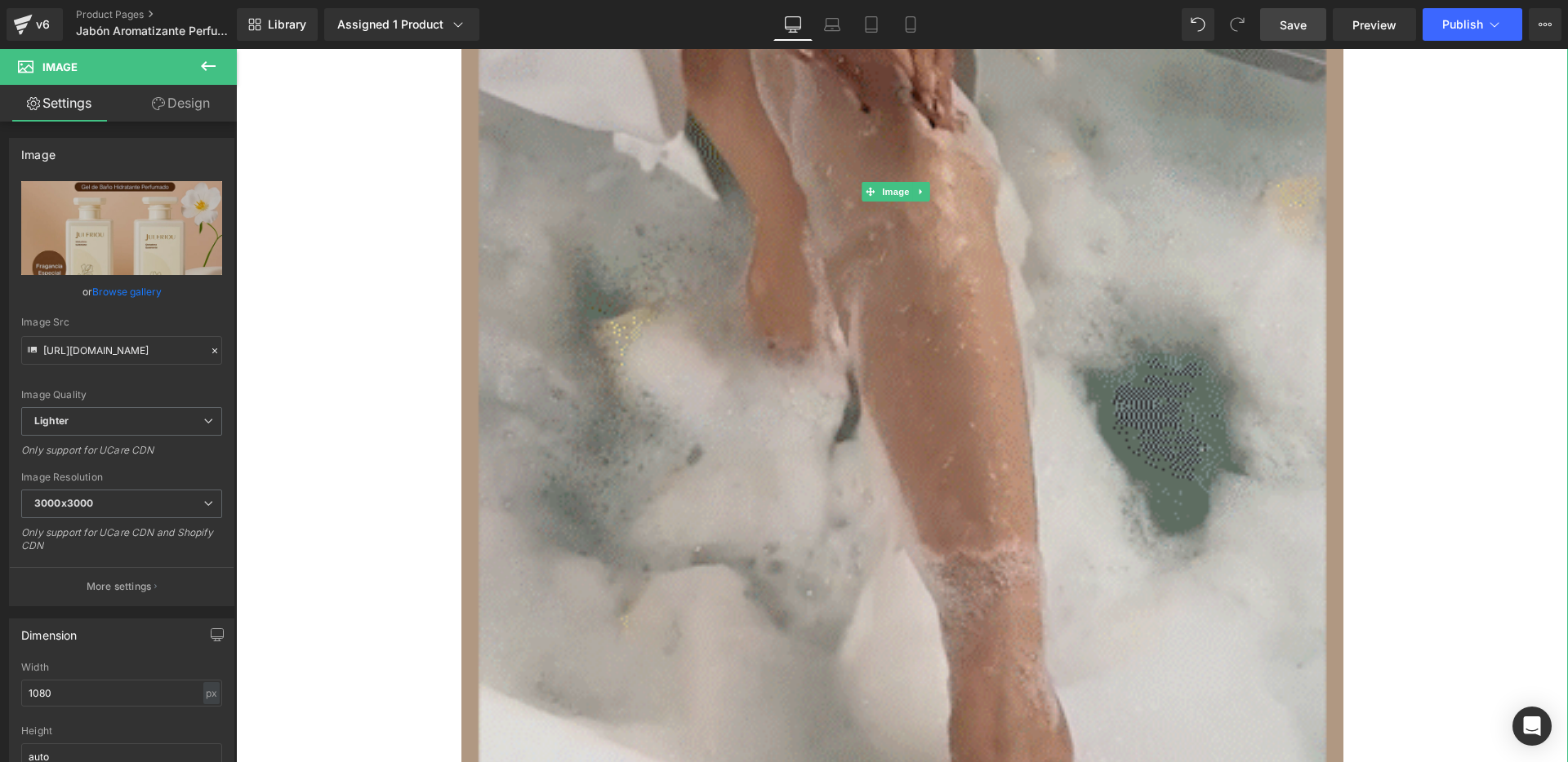
click at [535, 276] on img at bounding box center [902, 191] width 882 height 1322
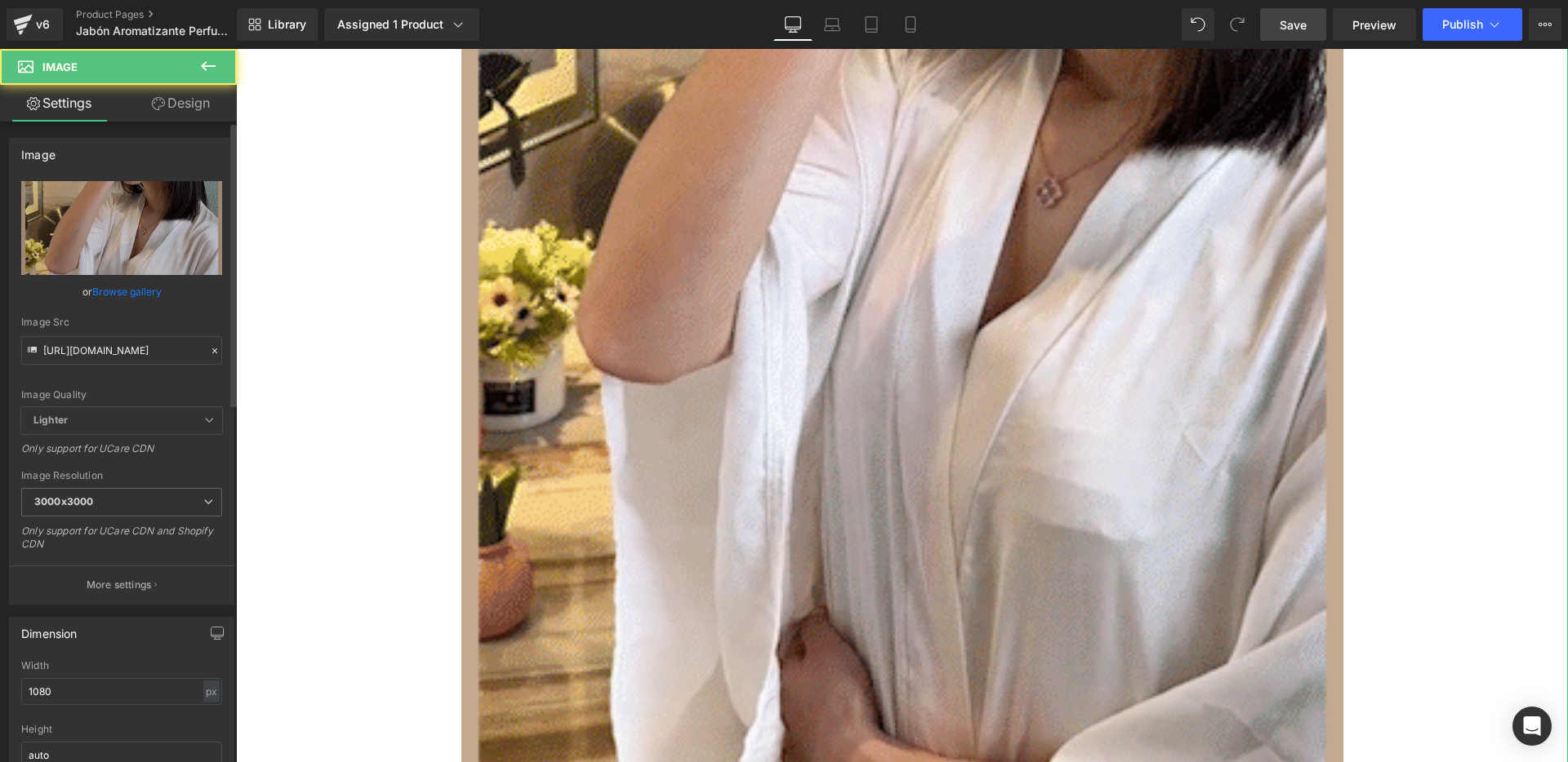
click at [209, 352] on icon at bounding box center [214, 352] width 12 height 12
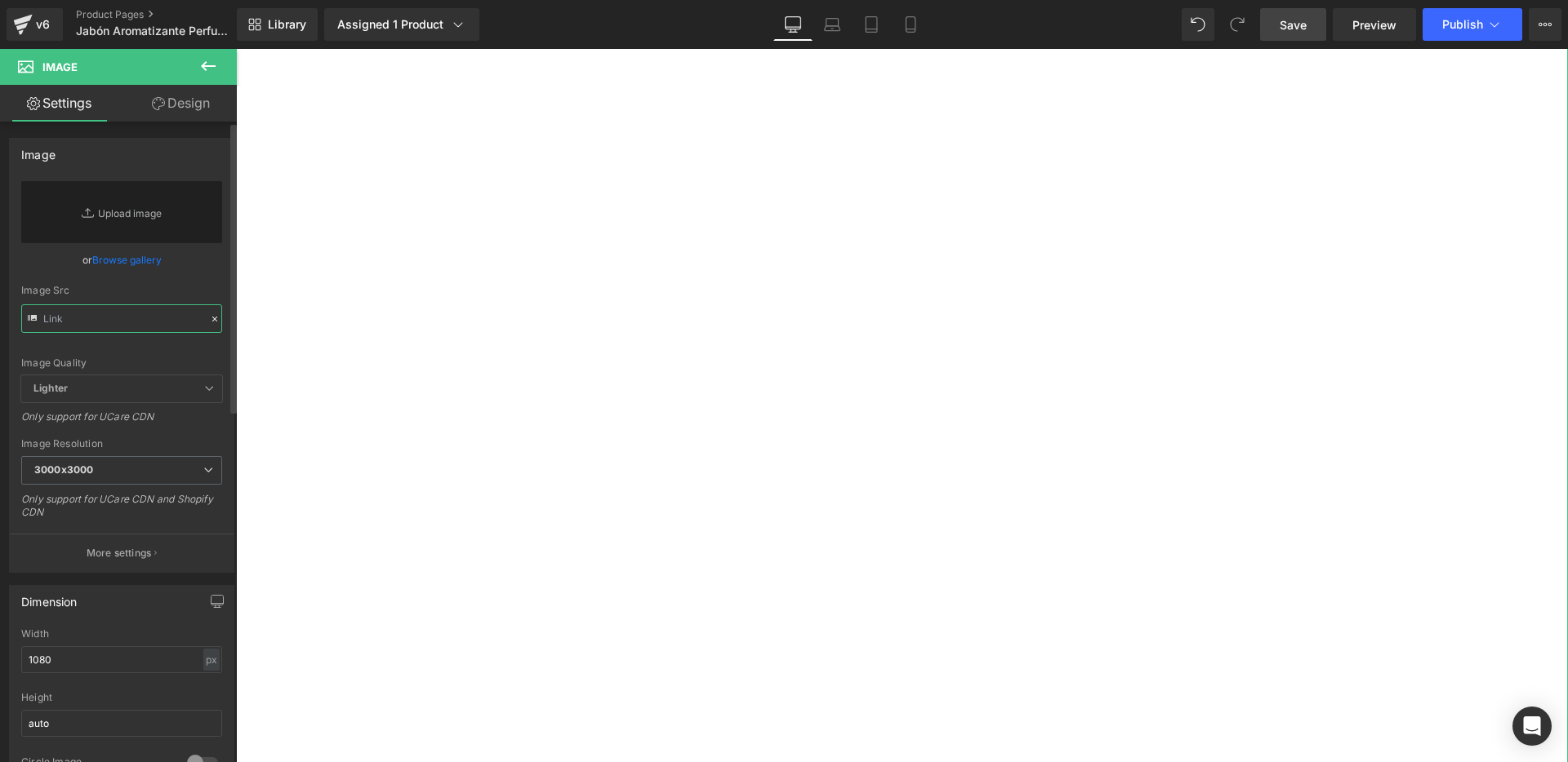
click at [128, 319] on input "text" at bounding box center [122, 318] width 201 height 28
paste input "[URL][DOMAIN_NAME]"
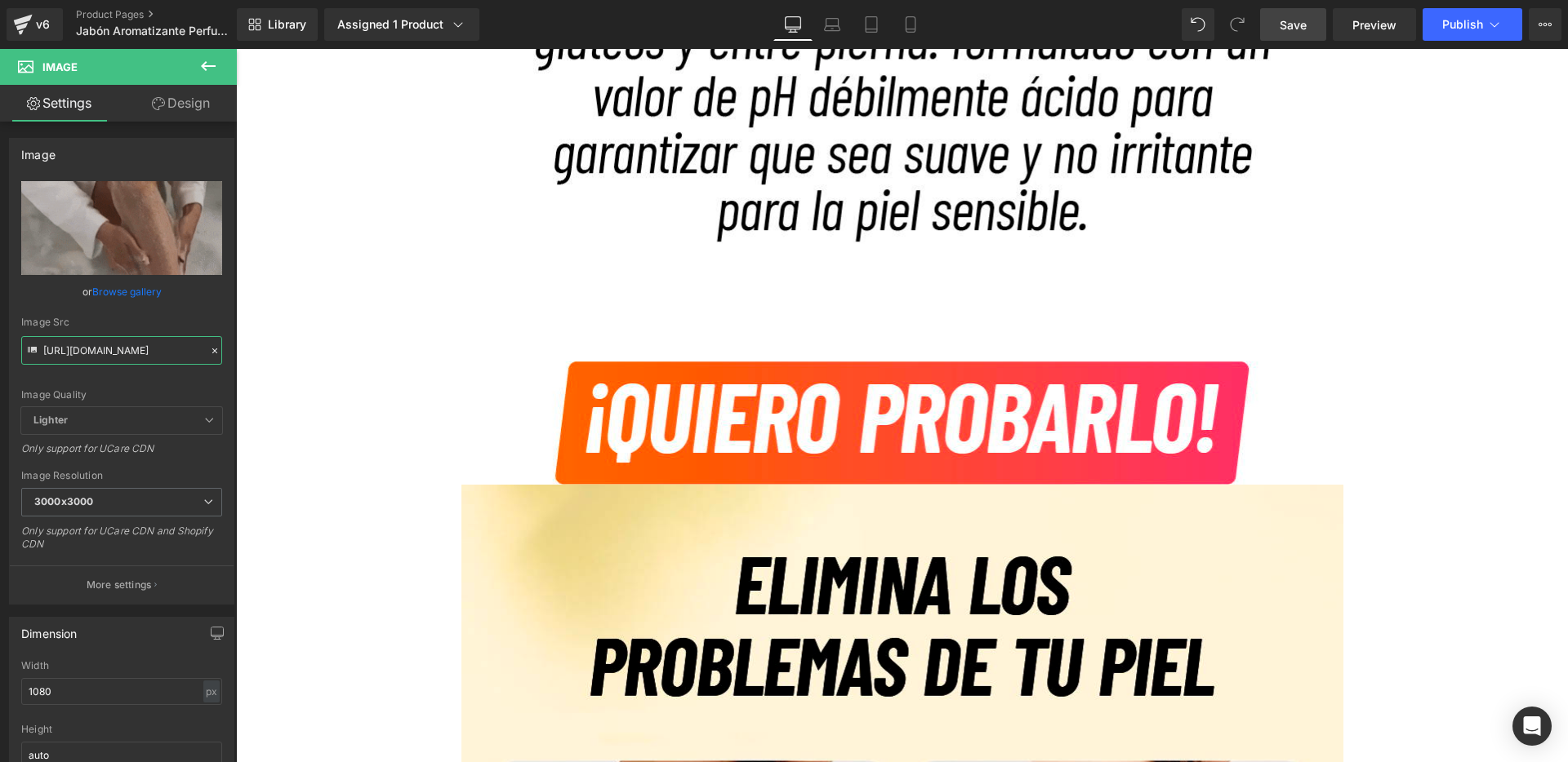
scroll to position [5020, 0]
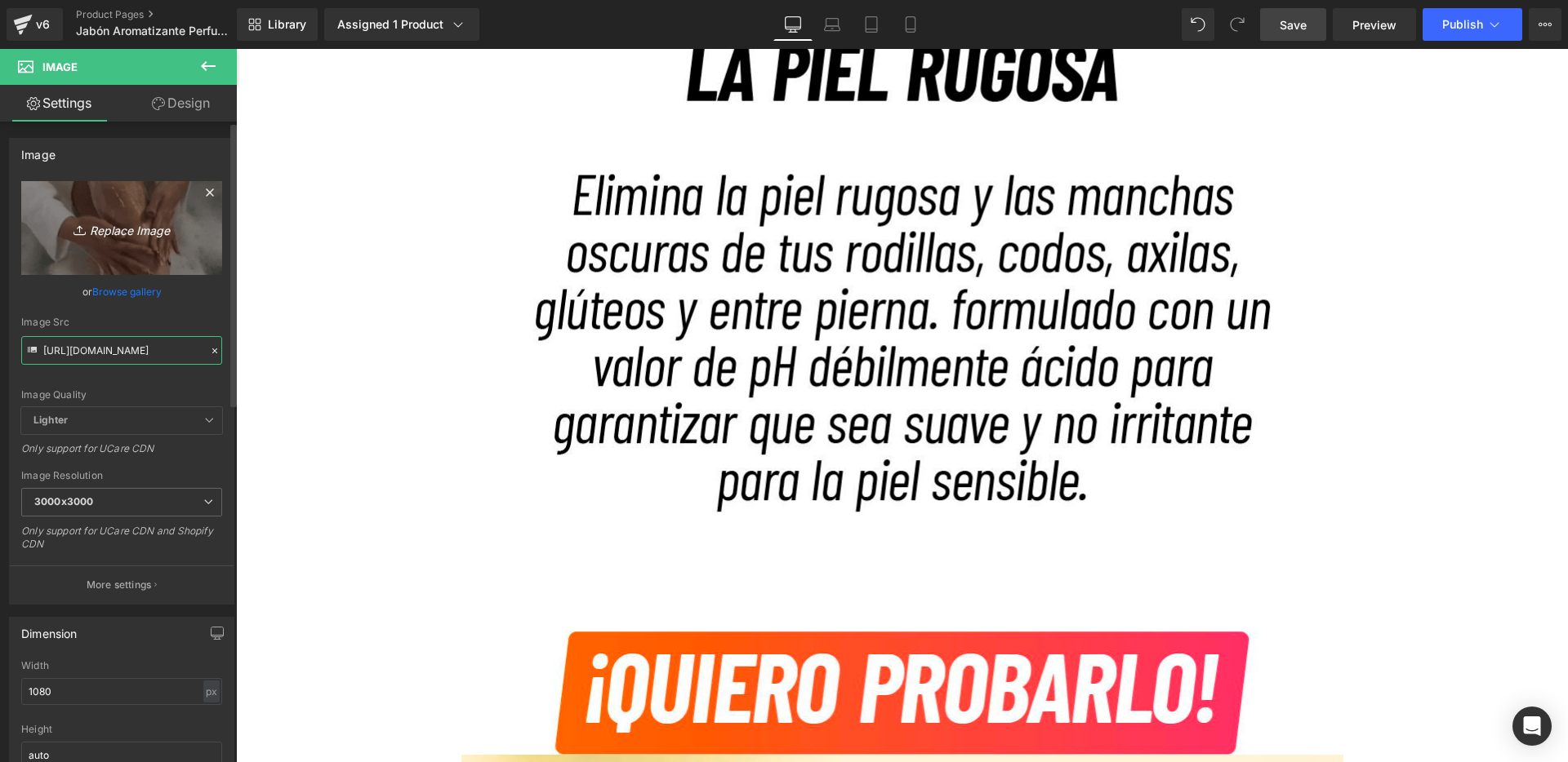
type input "[URL][DOMAIN_NAME]"
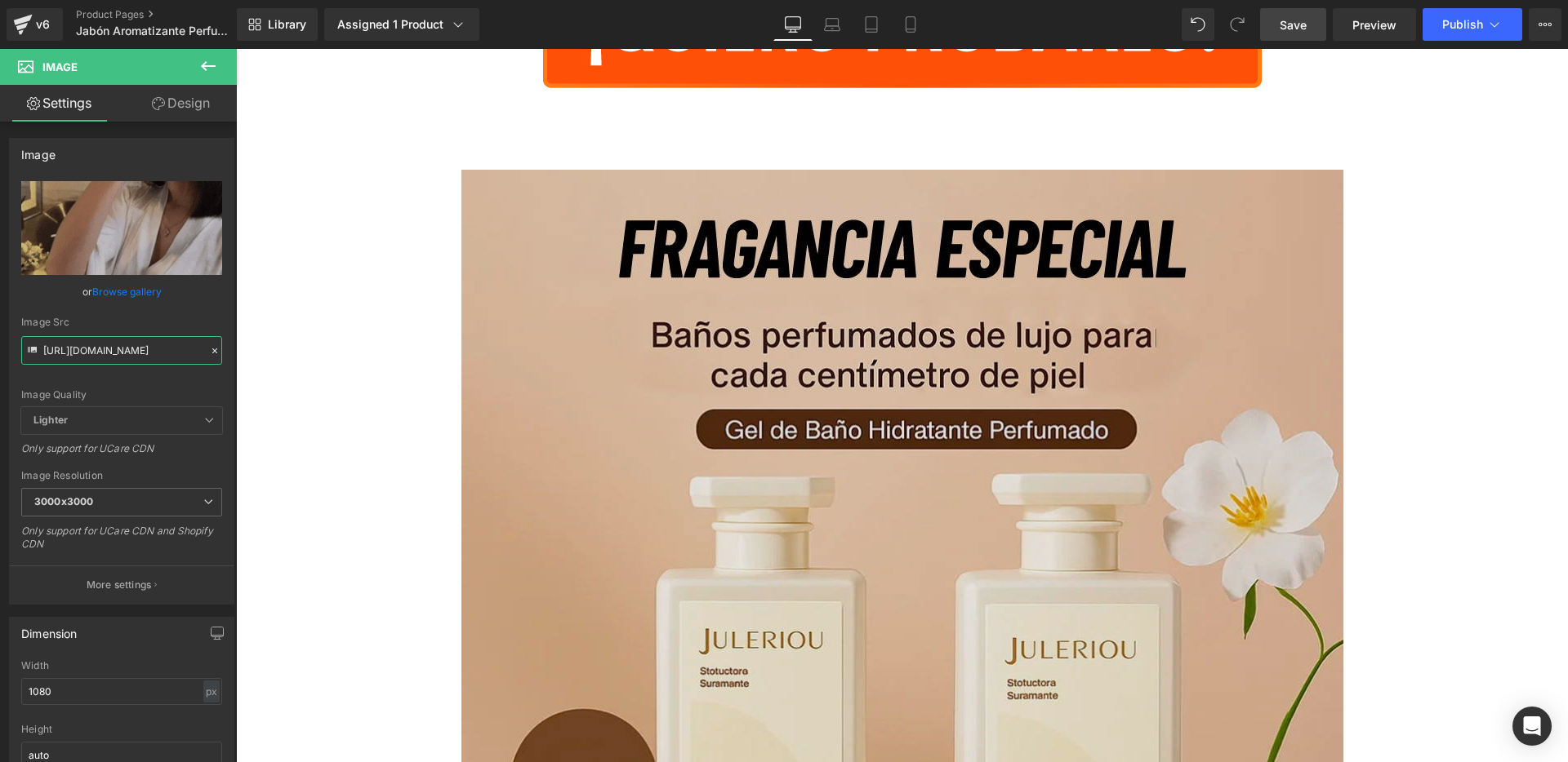
scroll to position [1502, 0]
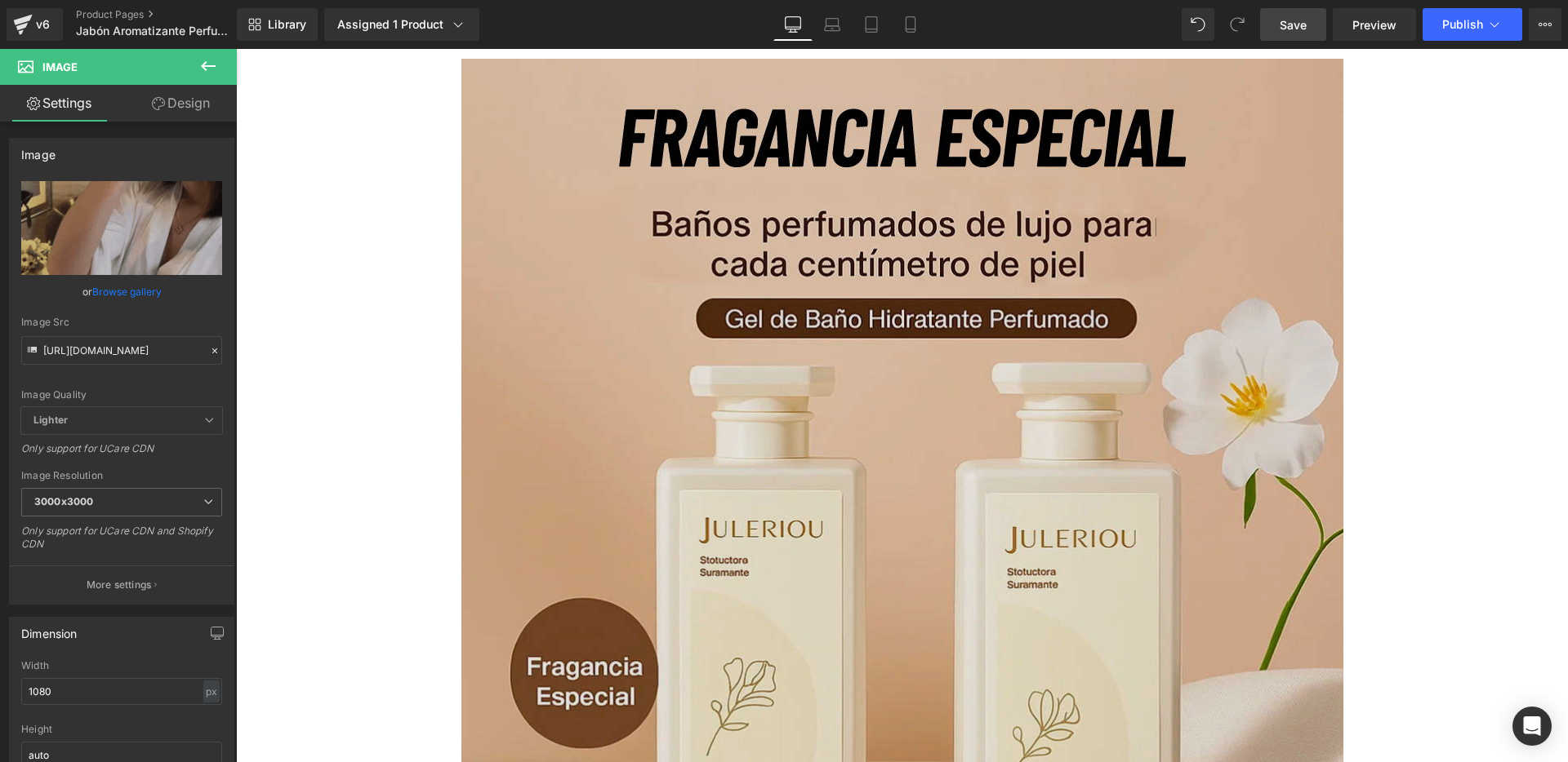
click at [573, 284] on img at bounding box center [902, 499] width 882 height 882
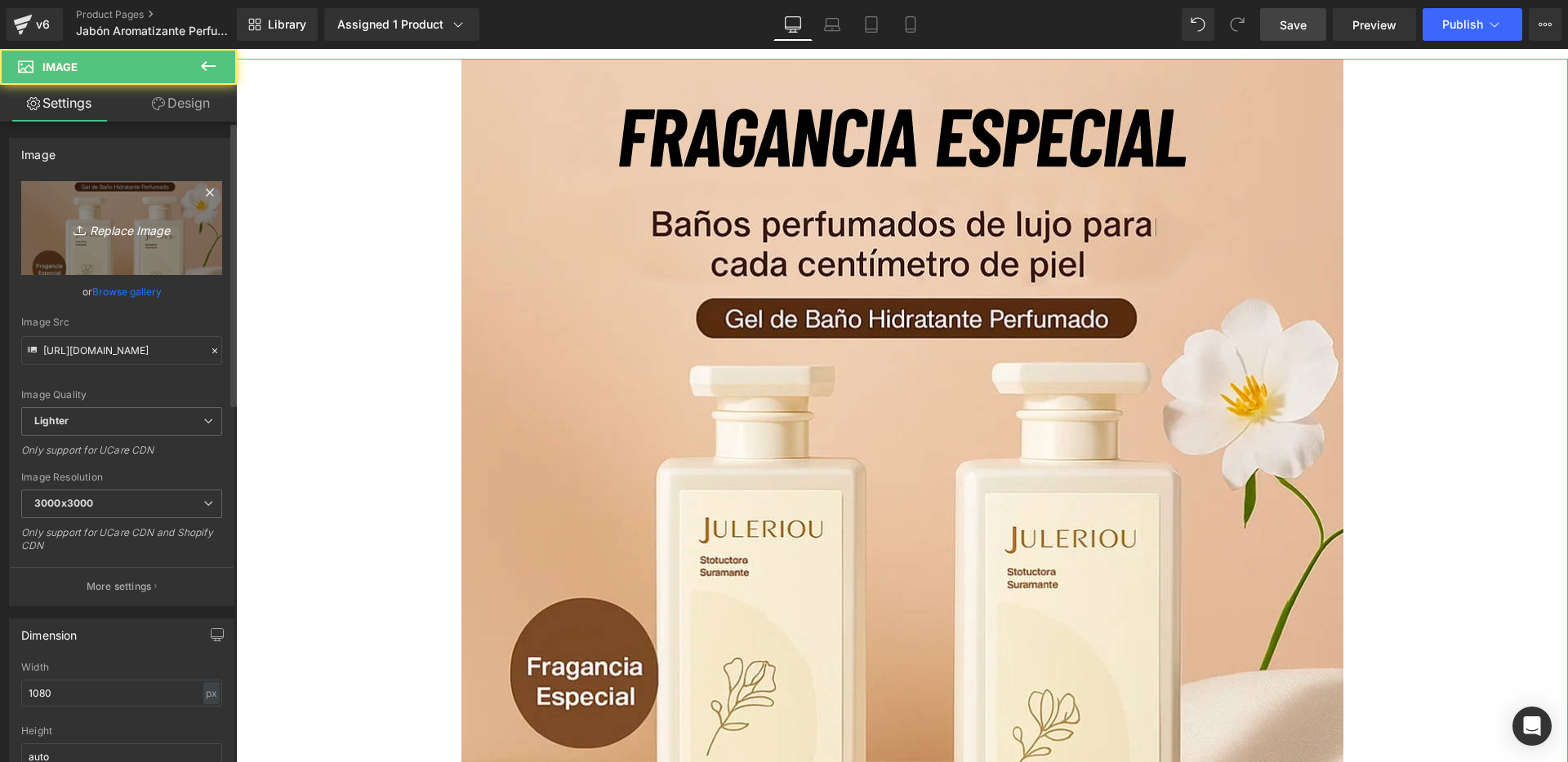
click at [178, 243] on link "Replace Image" at bounding box center [122, 228] width 201 height 94
type input "C:\fakepath\3.jpg"
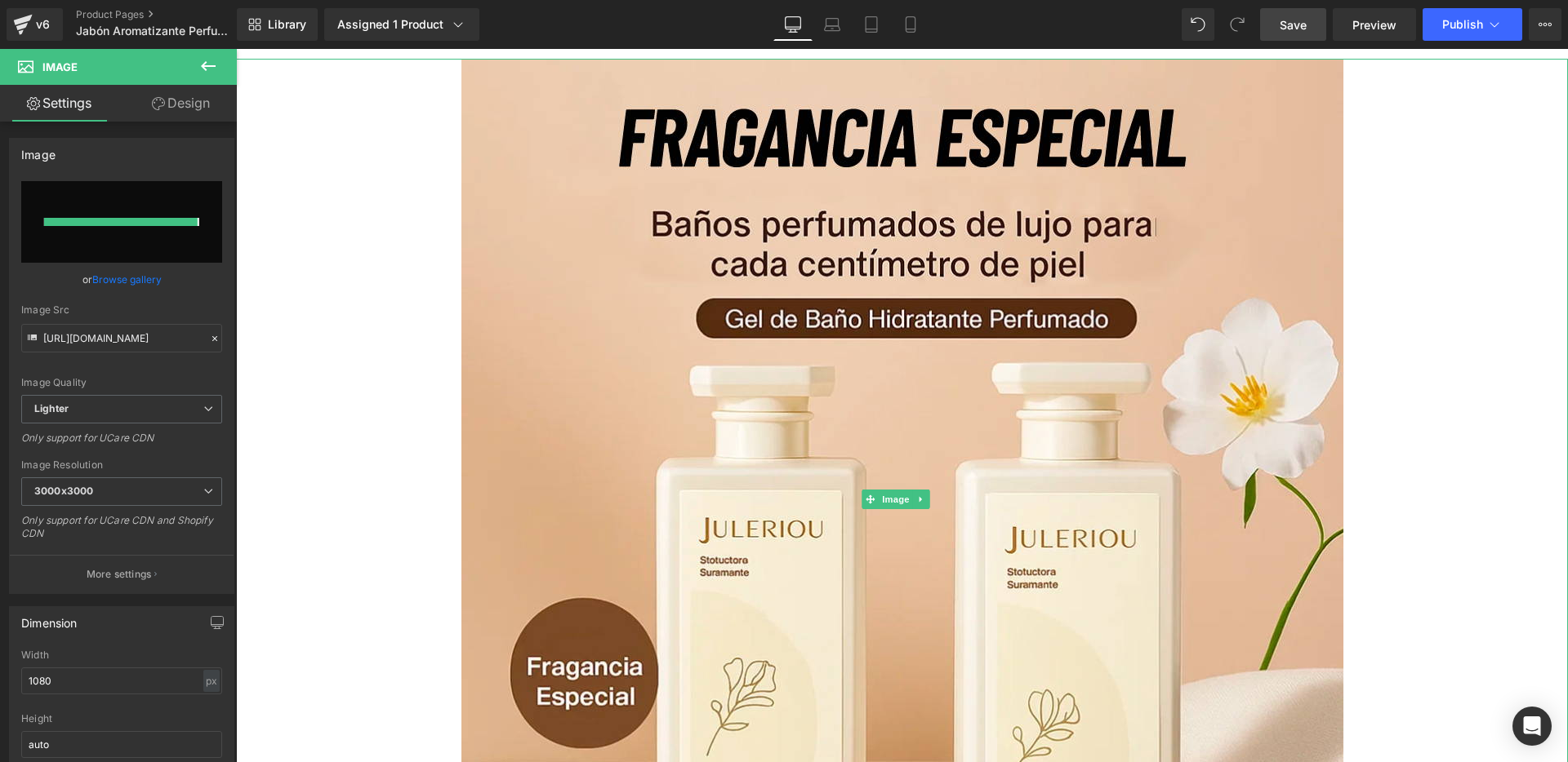
type input "[URL][DOMAIN_NAME]"
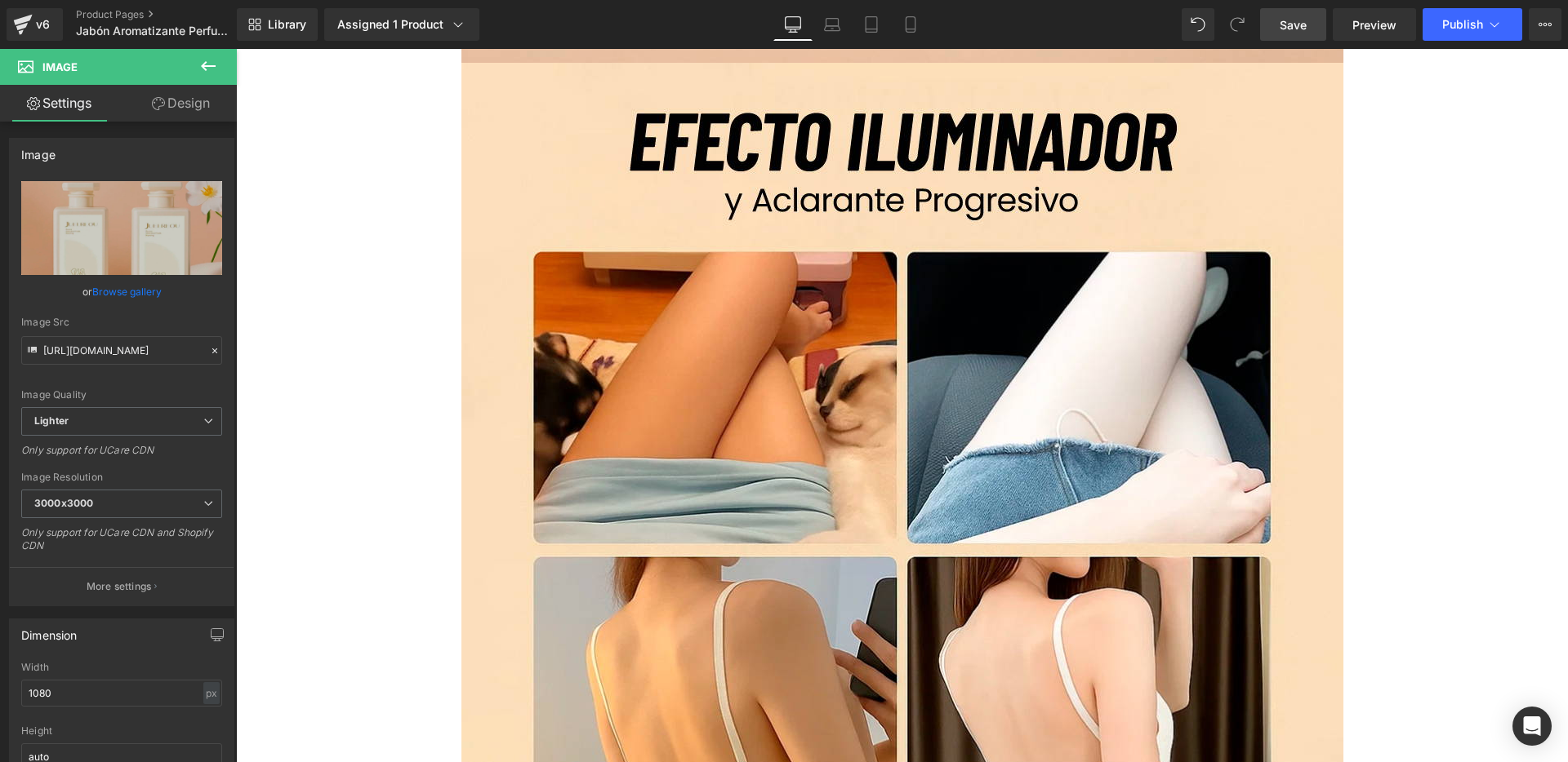
scroll to position [2712, 0]
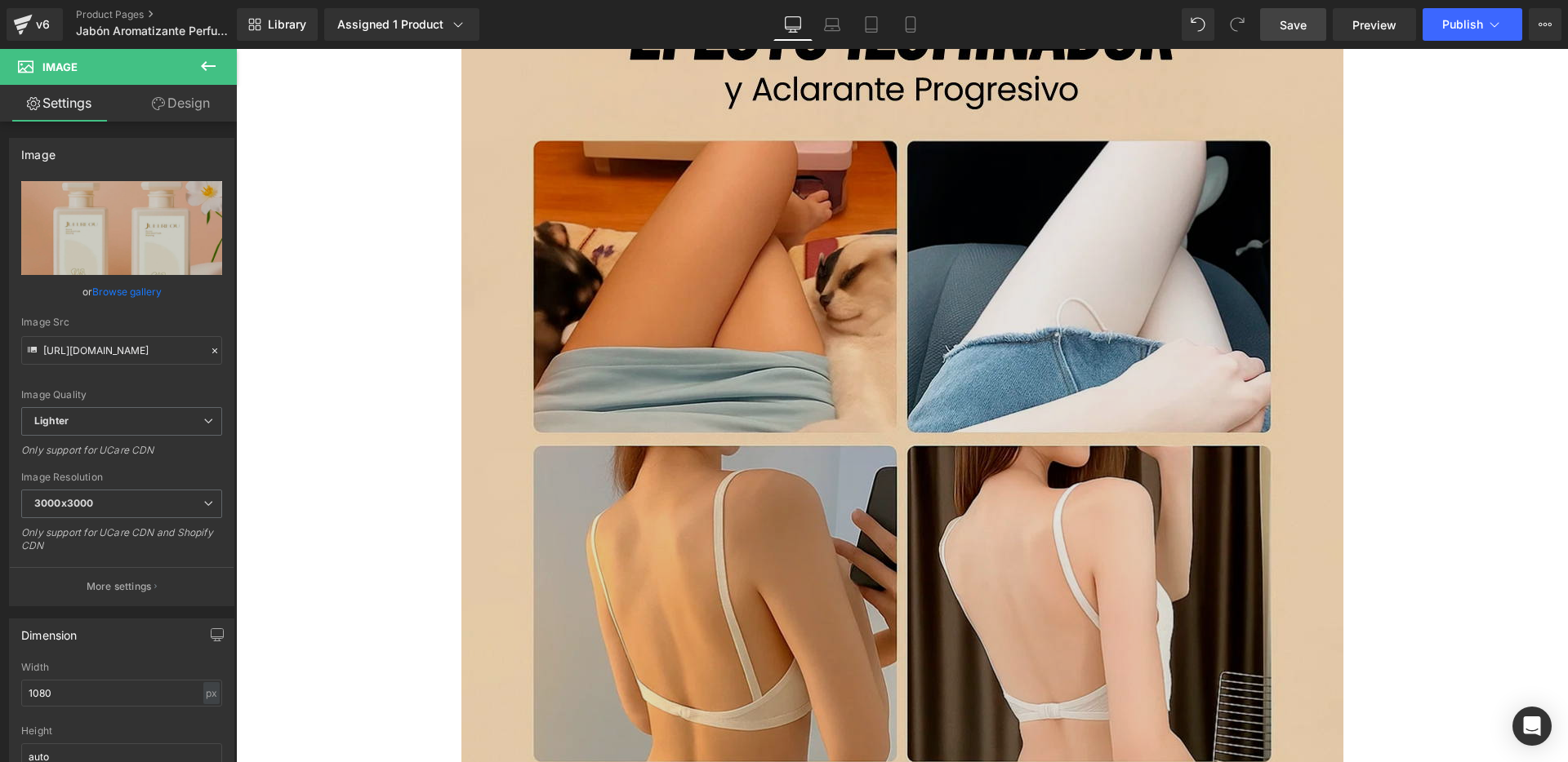
click at [579, 167] on img at bounding box center [902, 392] width 882 height 882
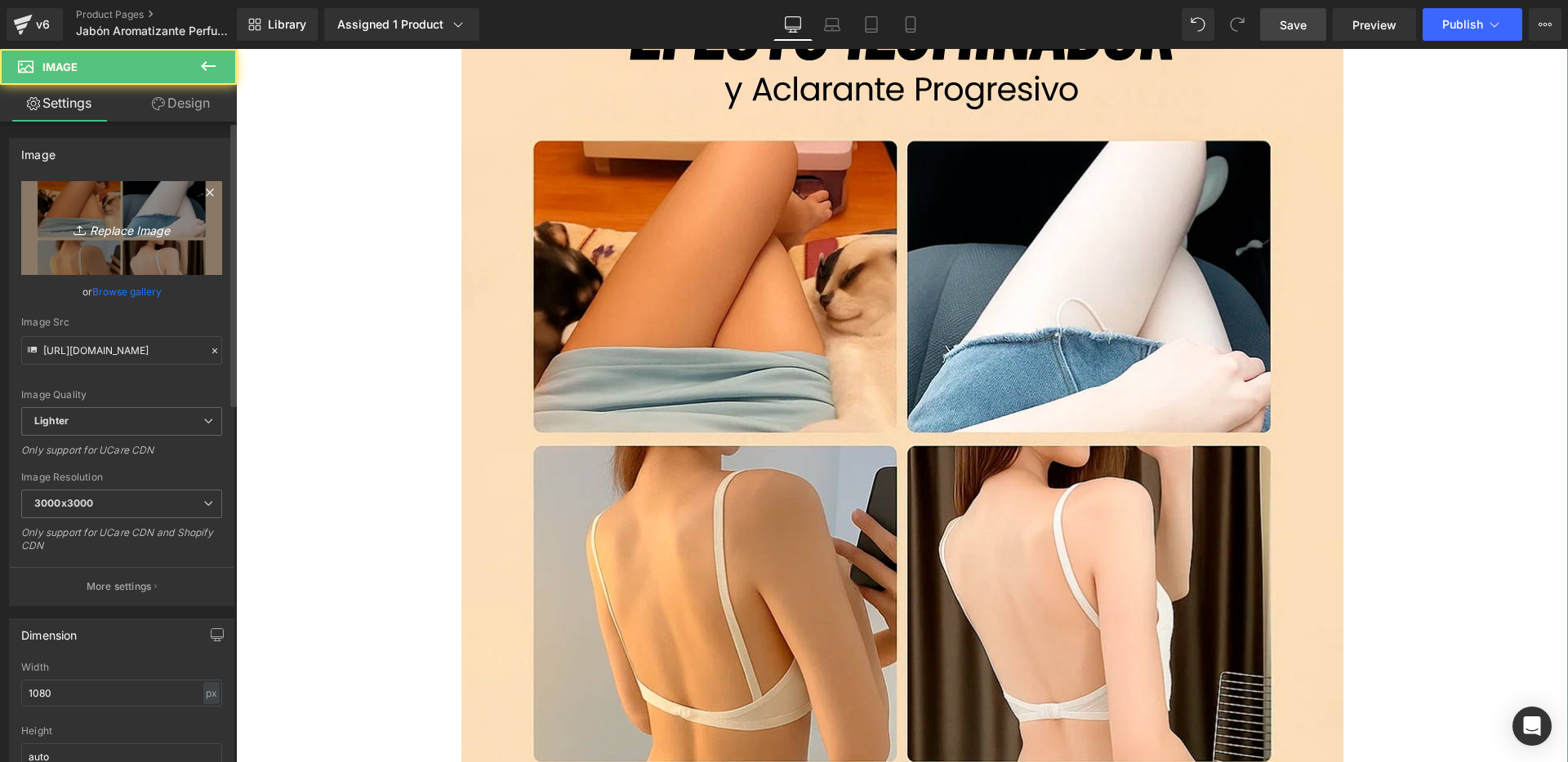
click at [160, 241] on link "Replace Image" at bounding box center [122, 228] width 201 height 94
type input "C:\fakepath\4.jpg"
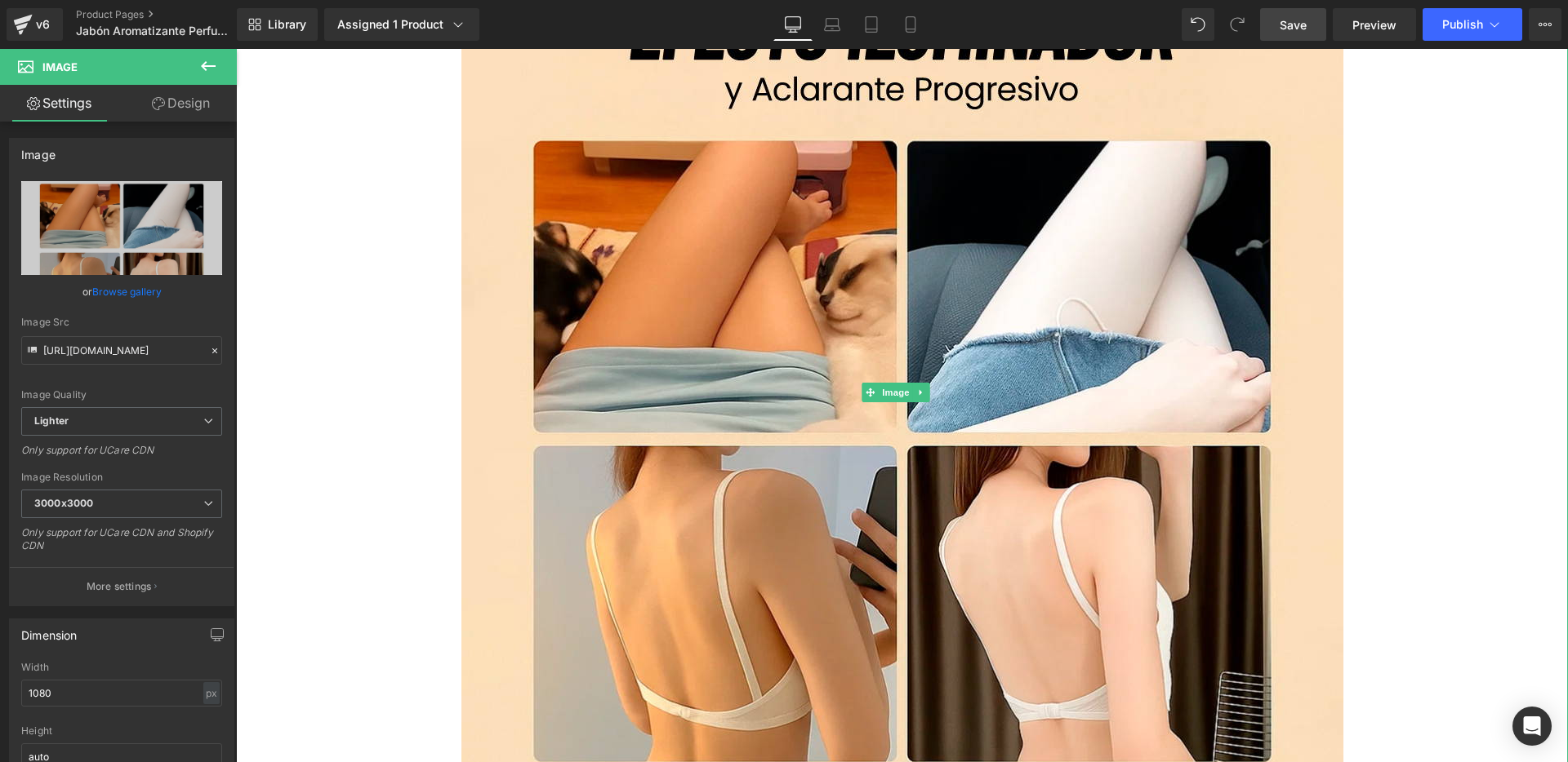
type input "[URL][DOMAIN_NAME]"
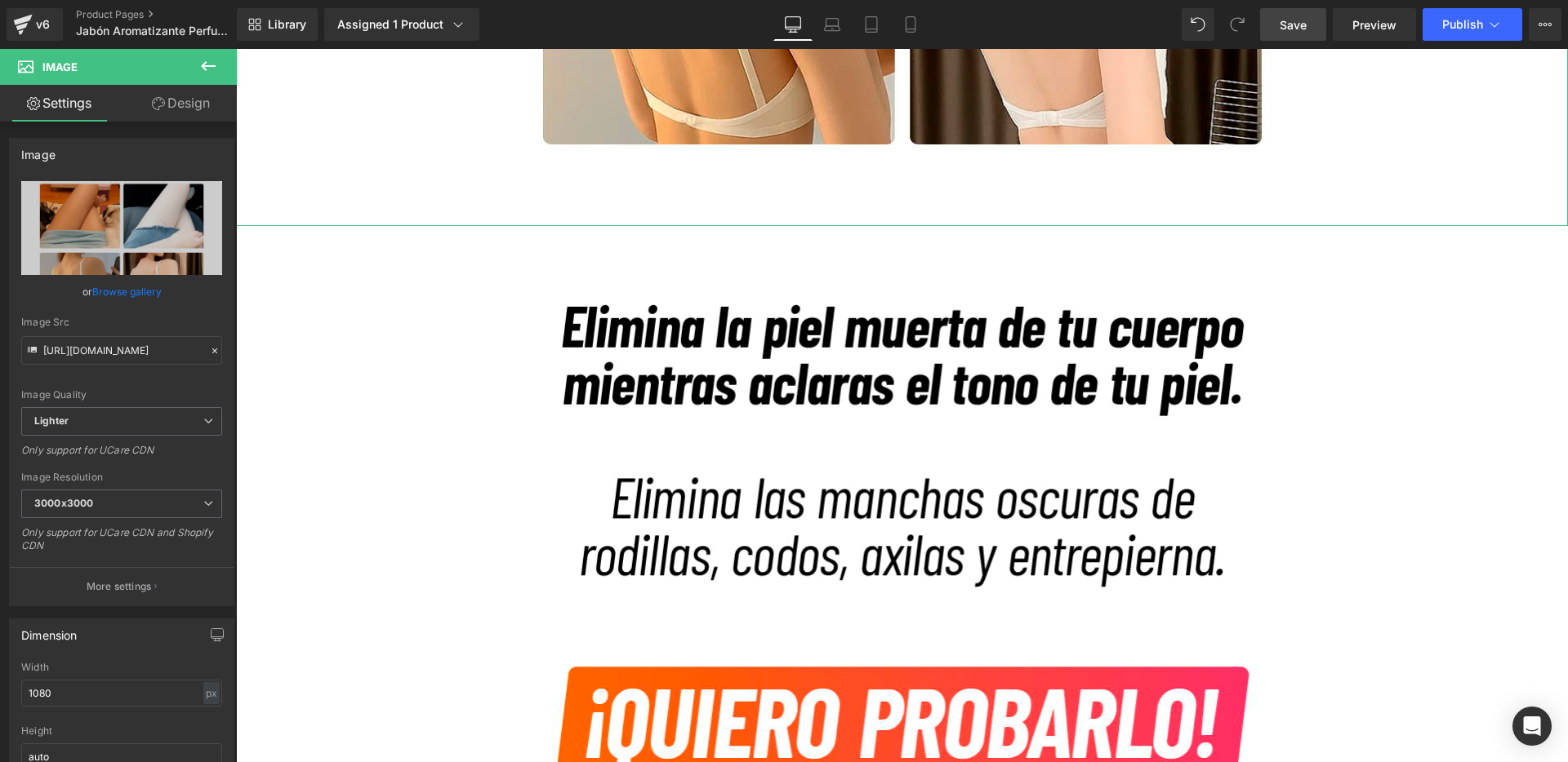
scroll to position [3455, 0]
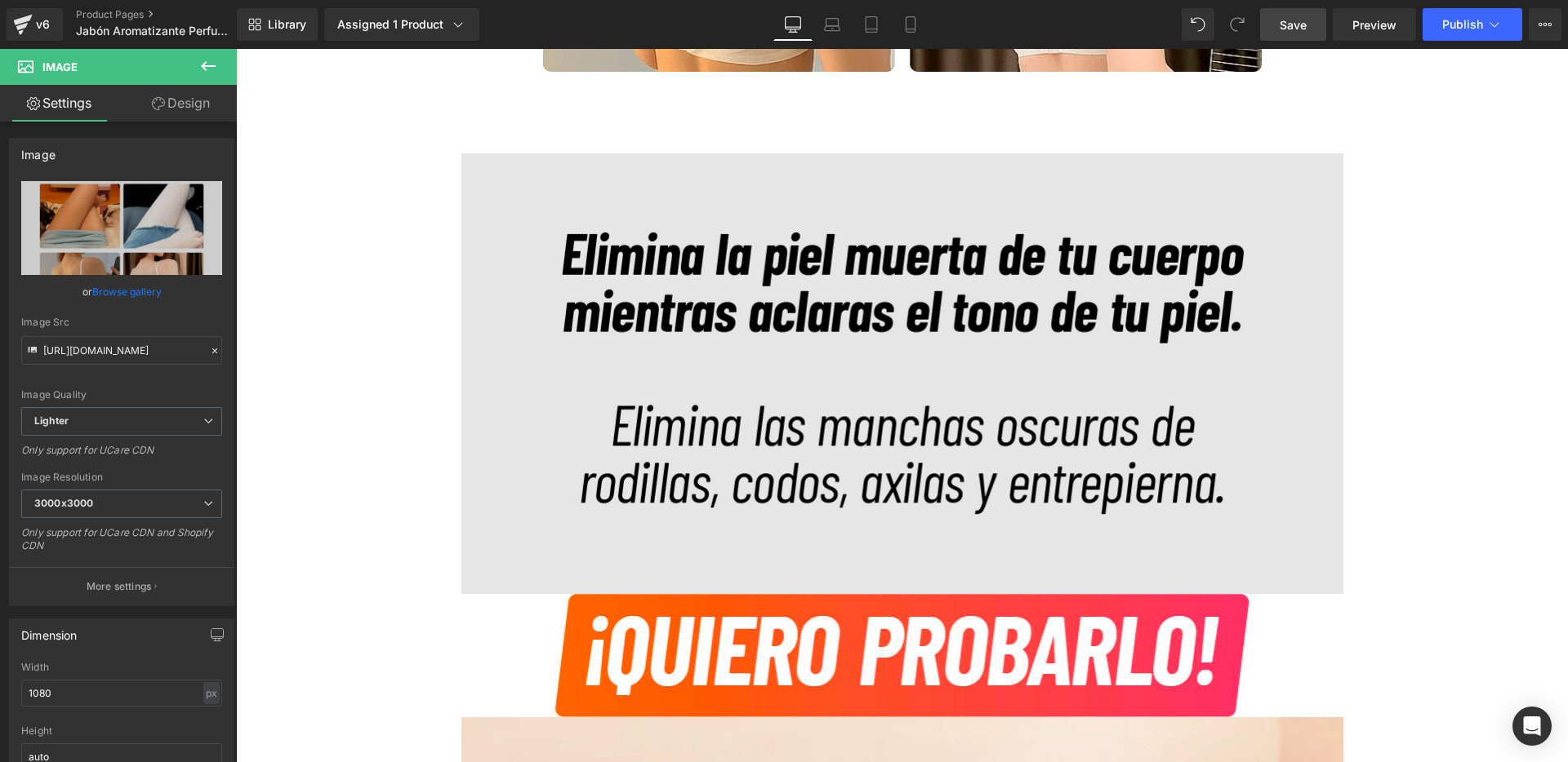
click at [556, 298] on img at bounding box center [902, 374] width 882 height 440
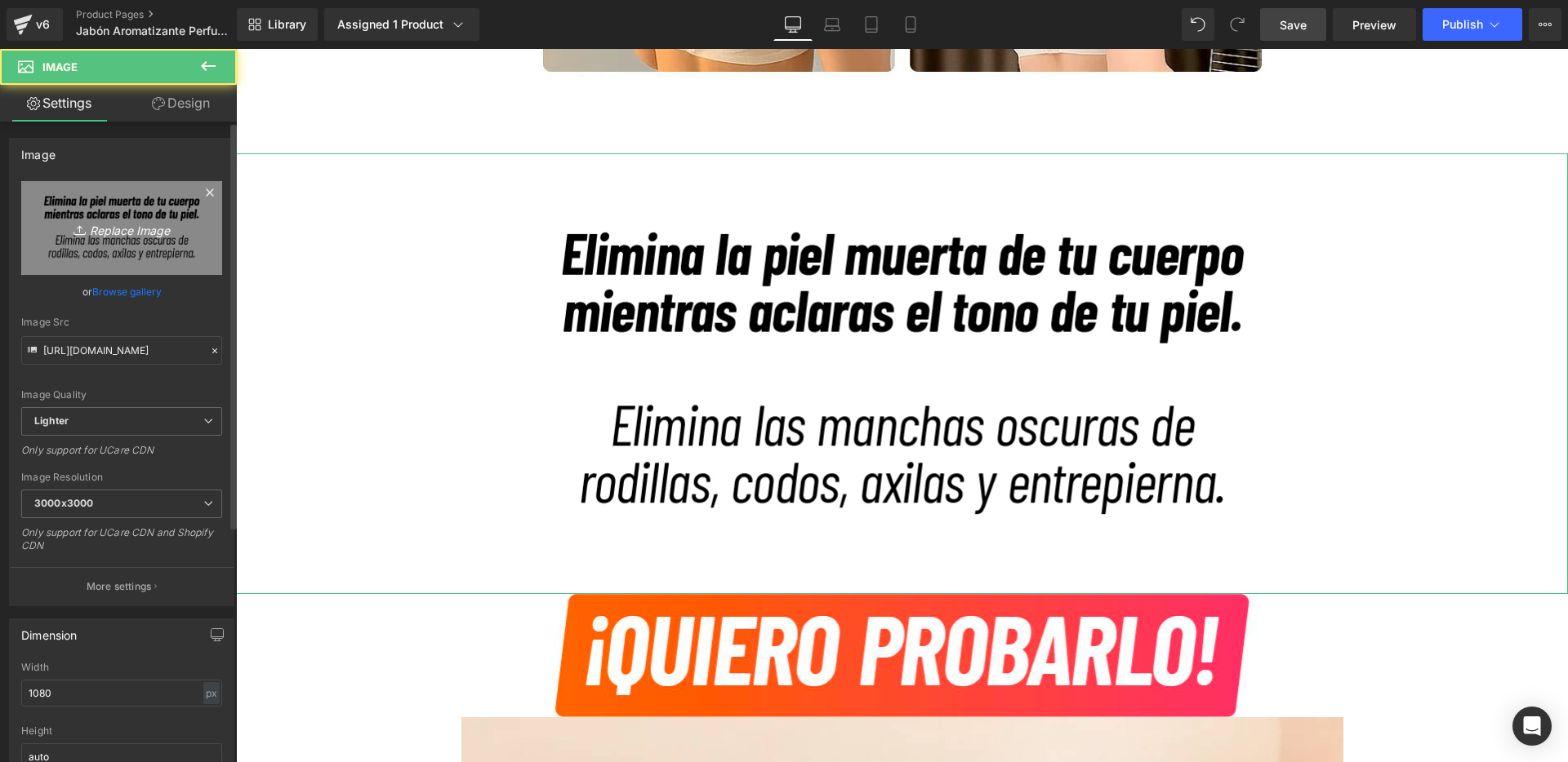
click at [138, 244] on link "Replace Image" at bounding box center [122, 228] width 201 height 94
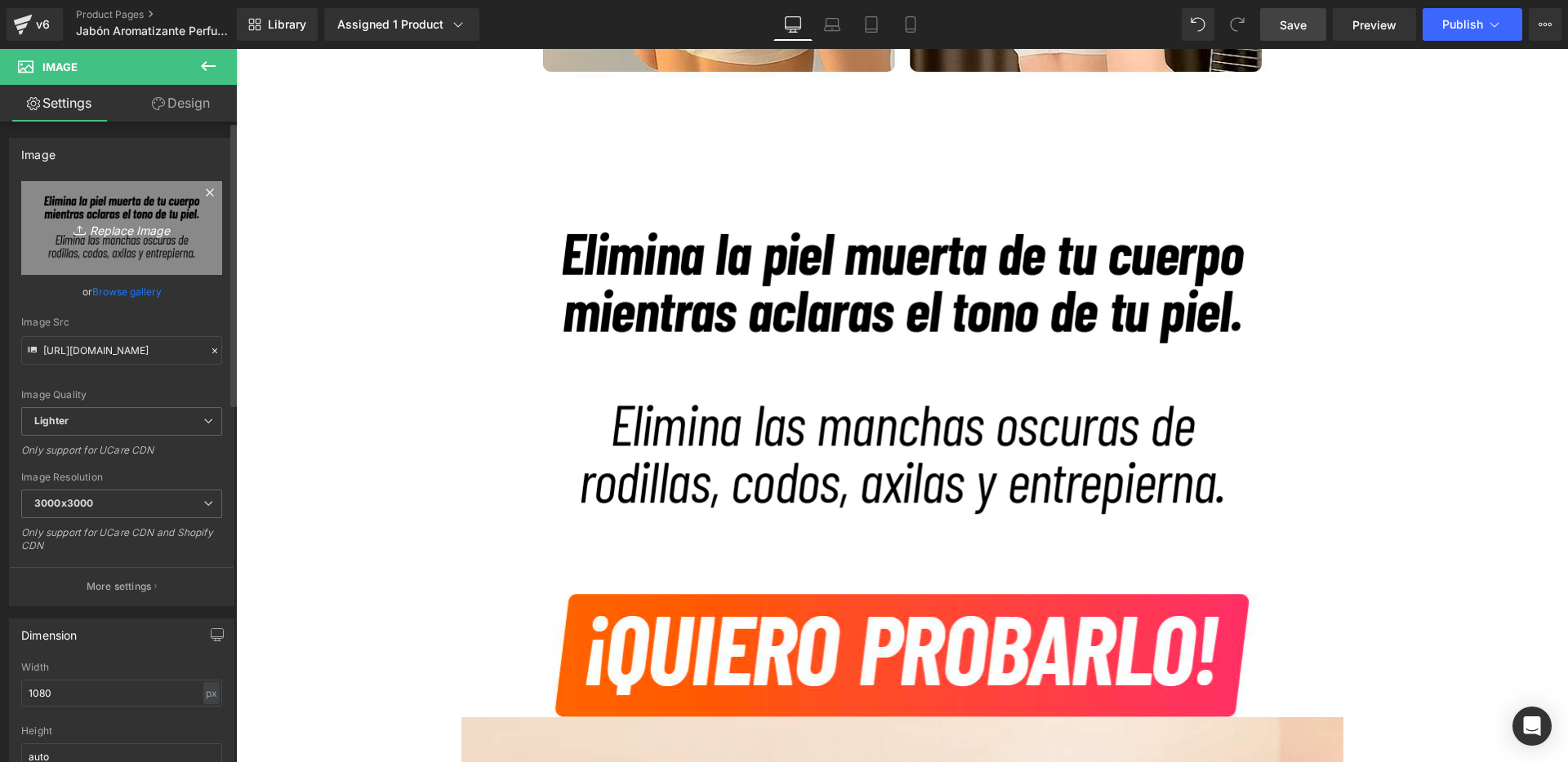
type input "C:\fakepath\5.jpg"
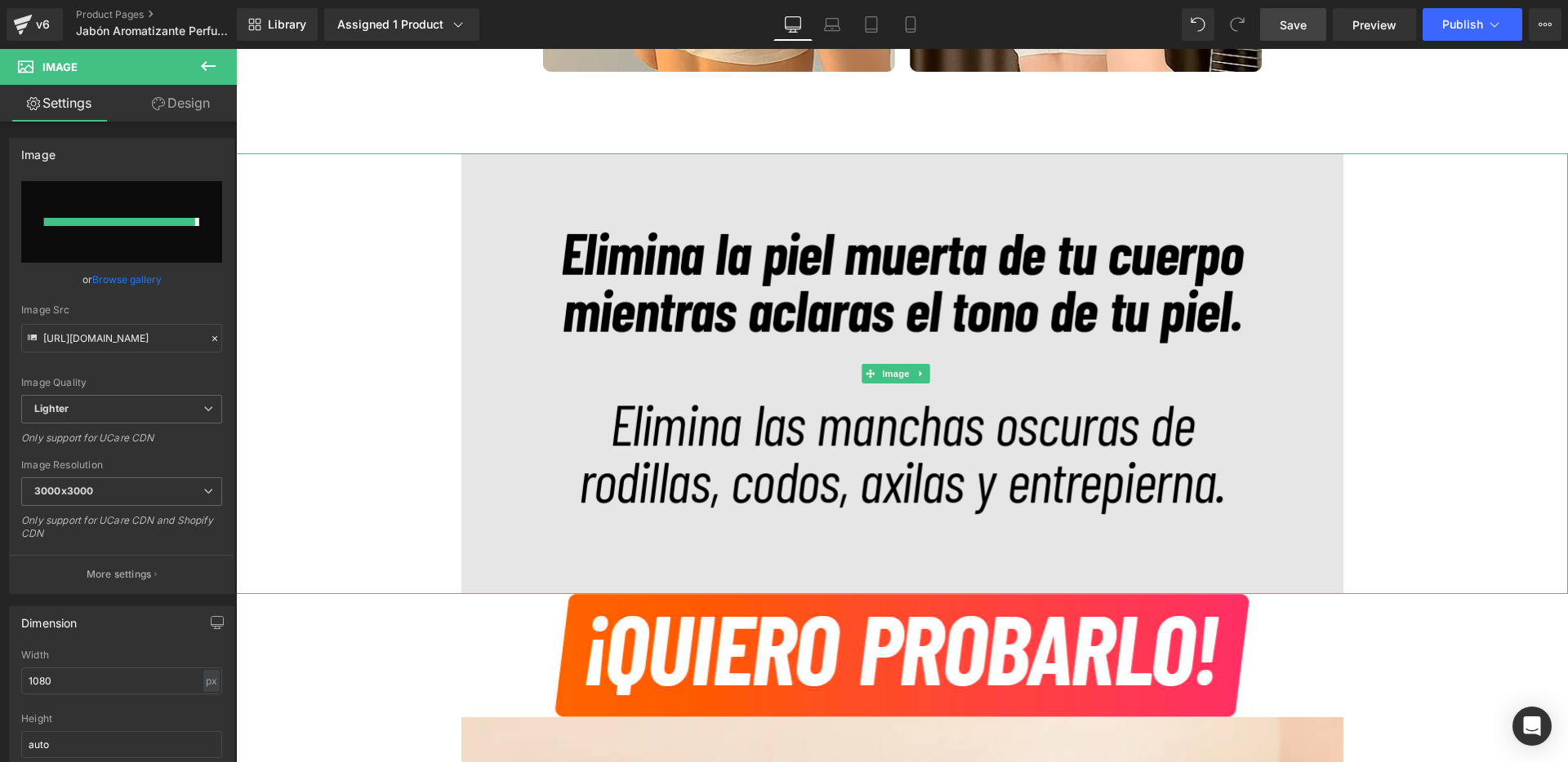
type input "[URL][DOMAIN_NAME]"
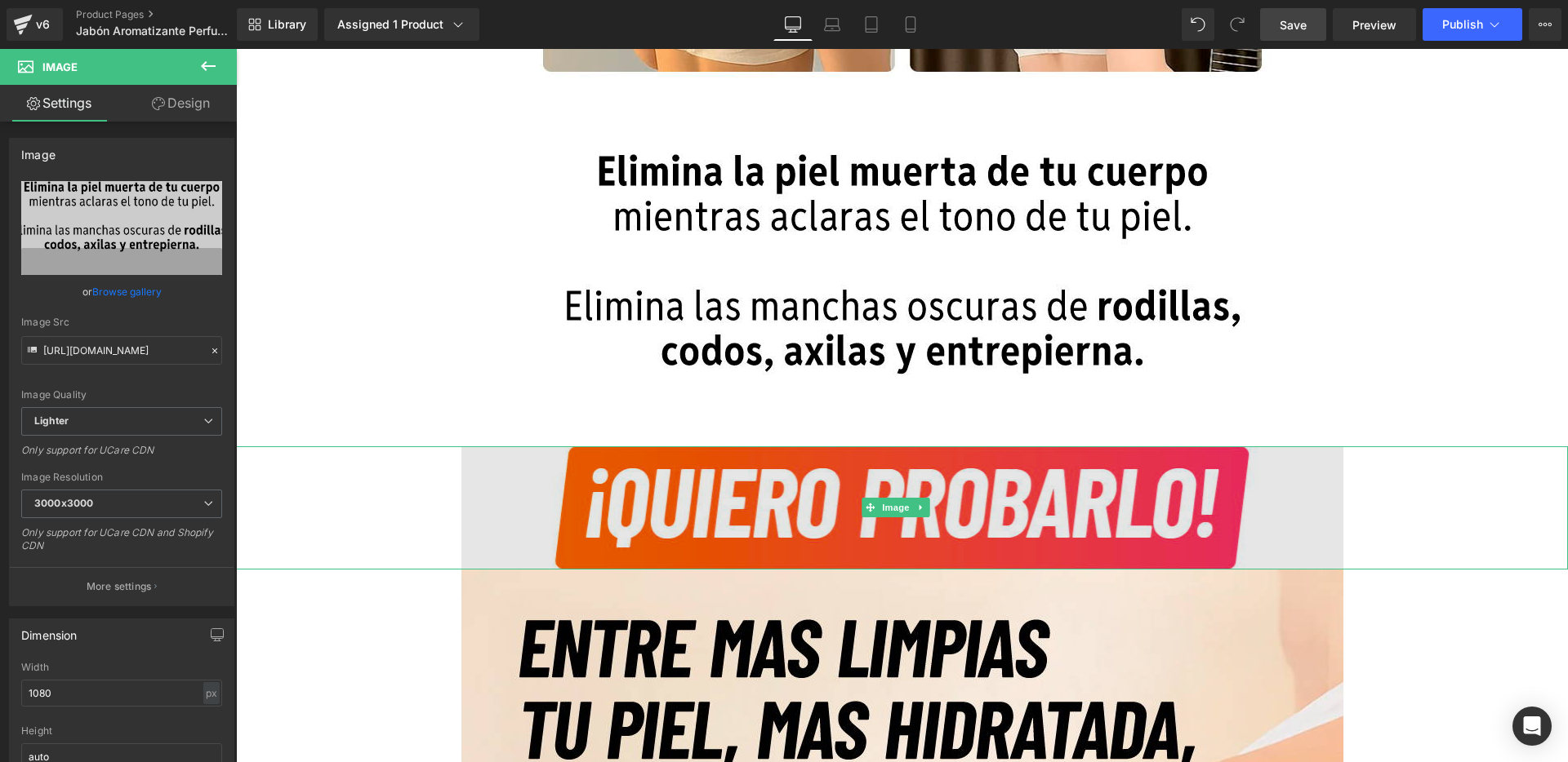
click at [502, 476] on img at bounding box center [902, 508] width 882 height 123
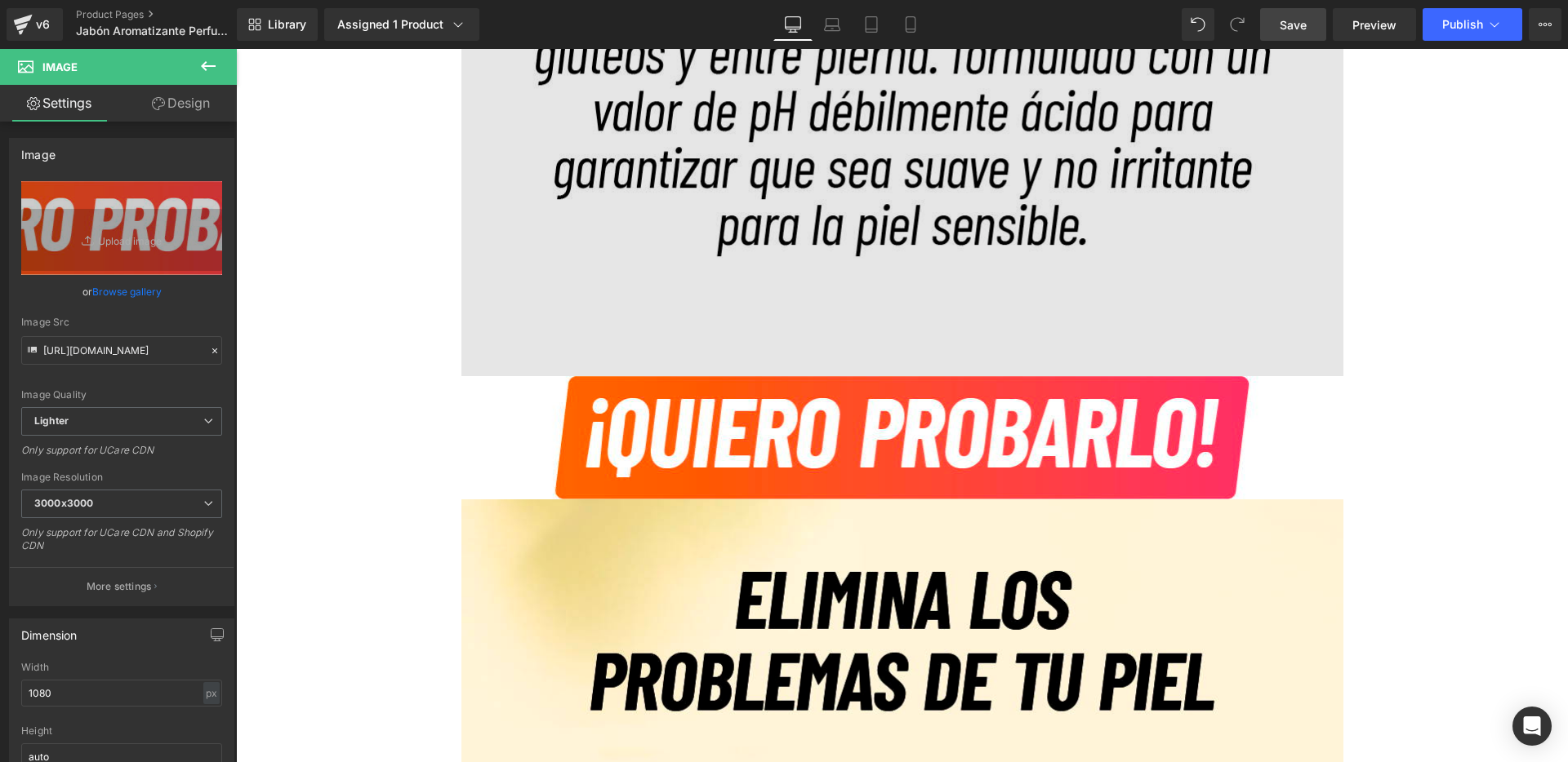
scroll to position [5410, 0]
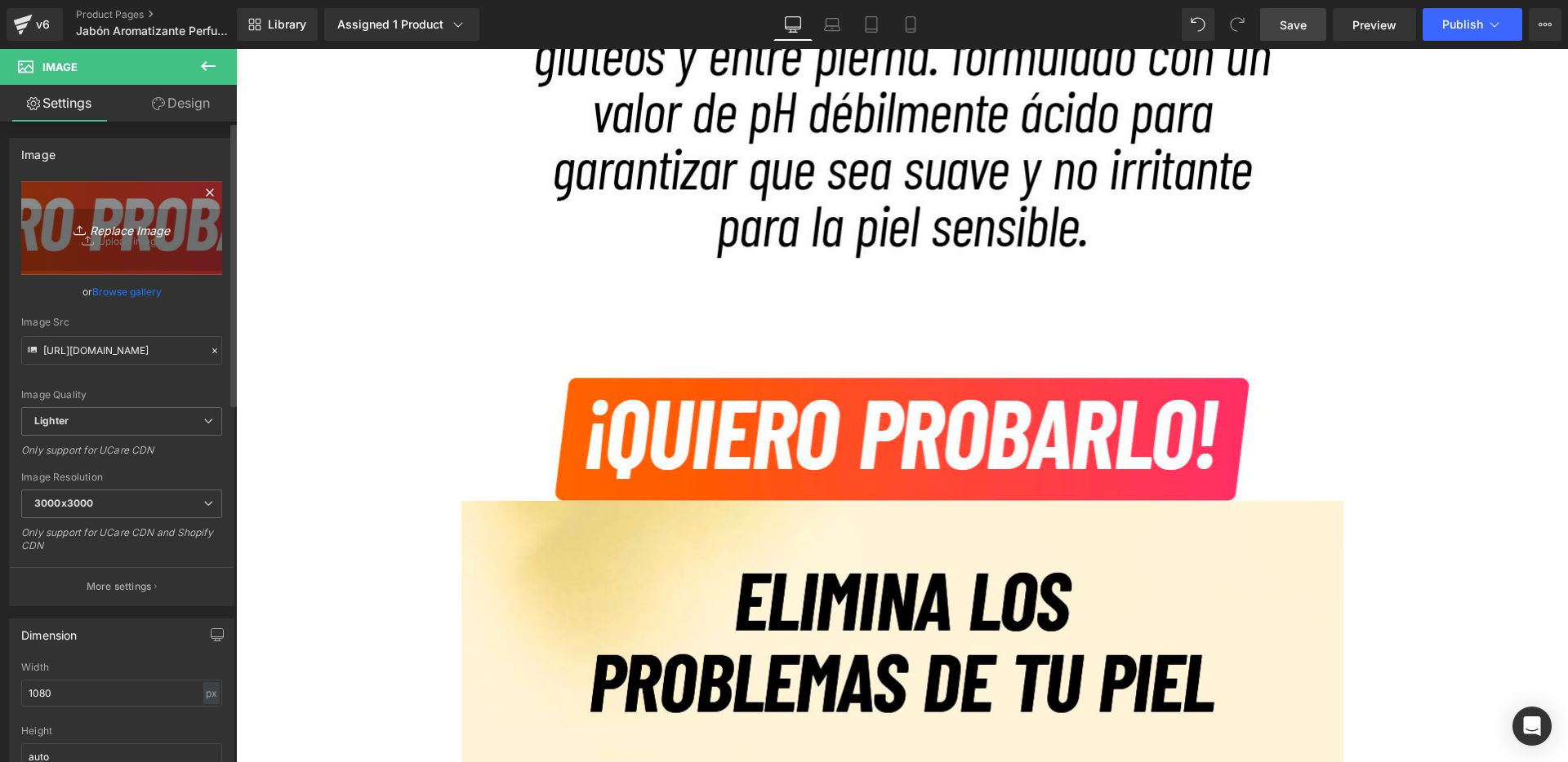
click at [161, 250] on link "Replace Image" at bounding box center [122, 228] width 201 height 94
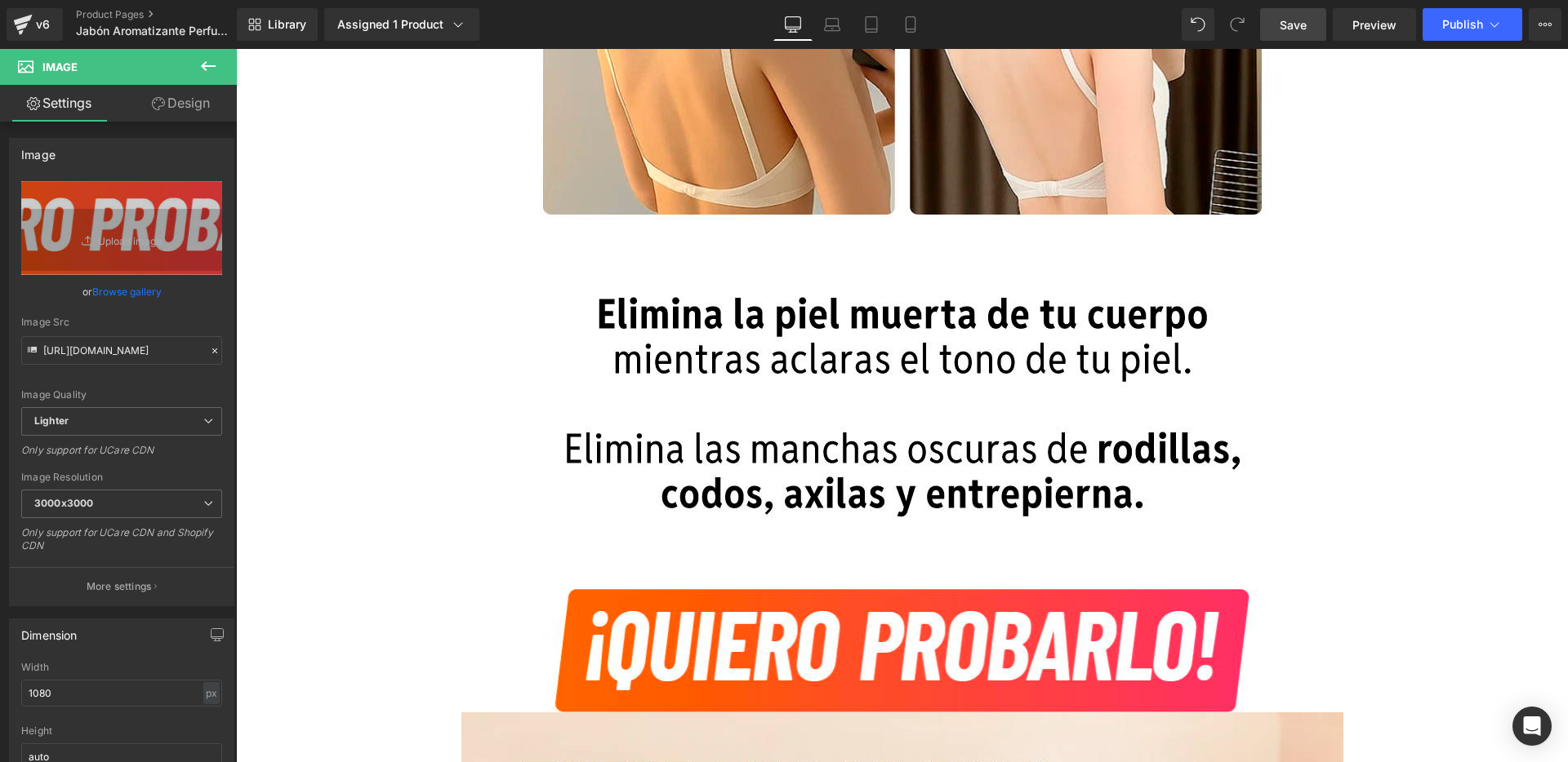
scroll to position [3370, 0]
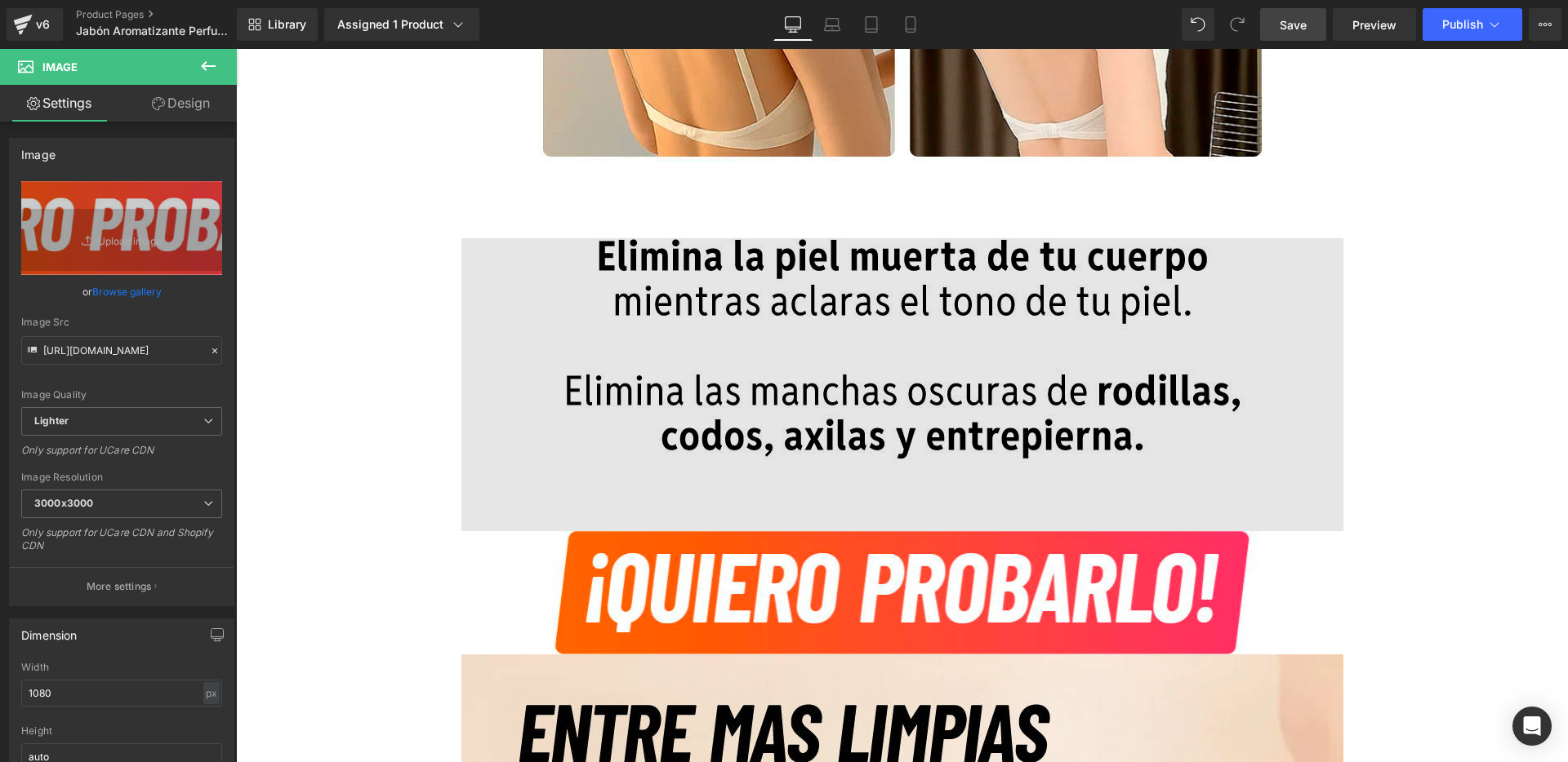
click at [758, 404] on img at bounding box center [902, 385] width 882 height 293
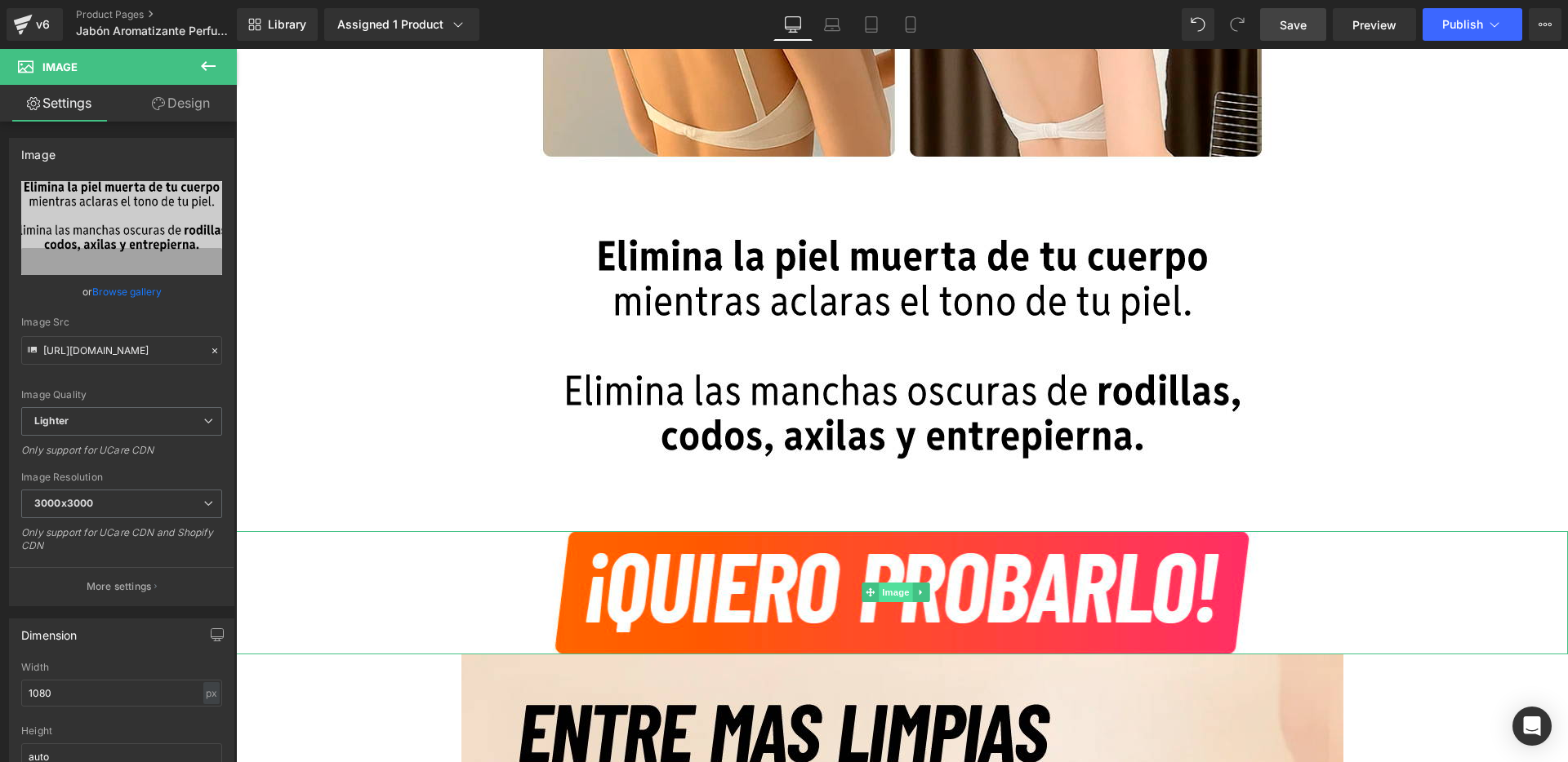
click at [895, 587] on span "Image" at bounding box center [895, 592] width 34 height 20
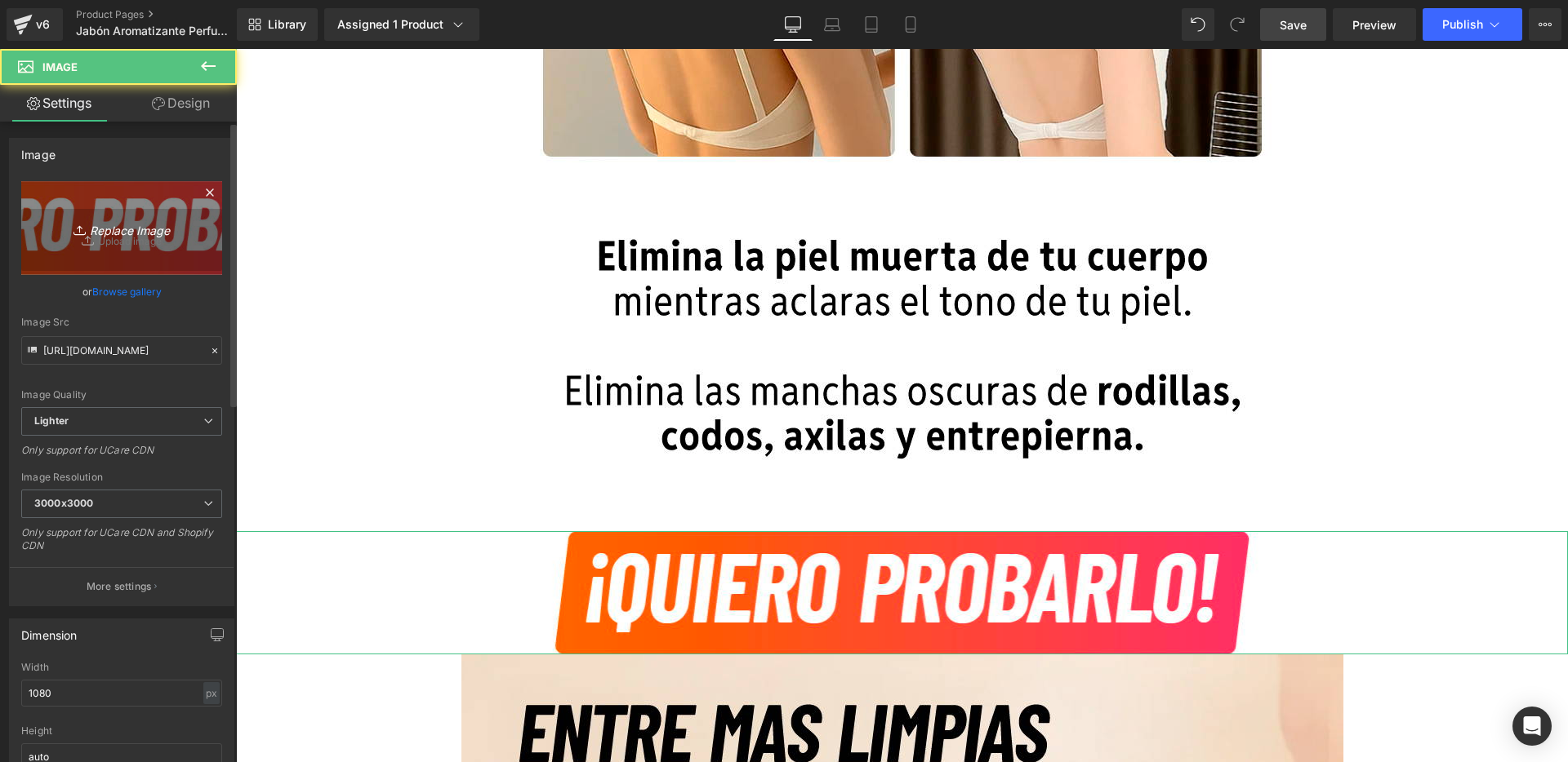
click at [125, 232] on icon "Replace Image" at bounding box center [121, 228] width 131 height 21
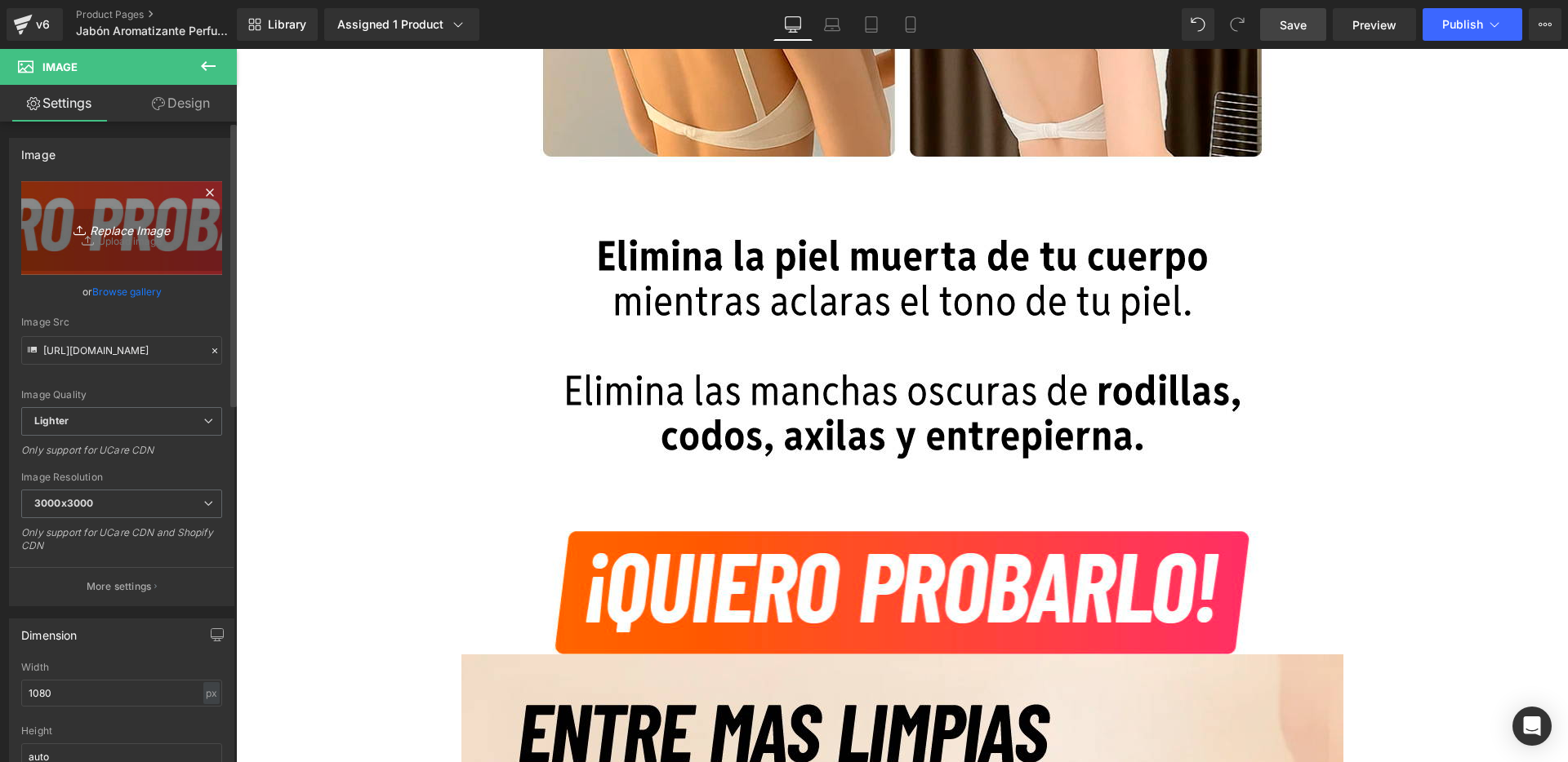
type input "C:\fakepath\6.jpg"
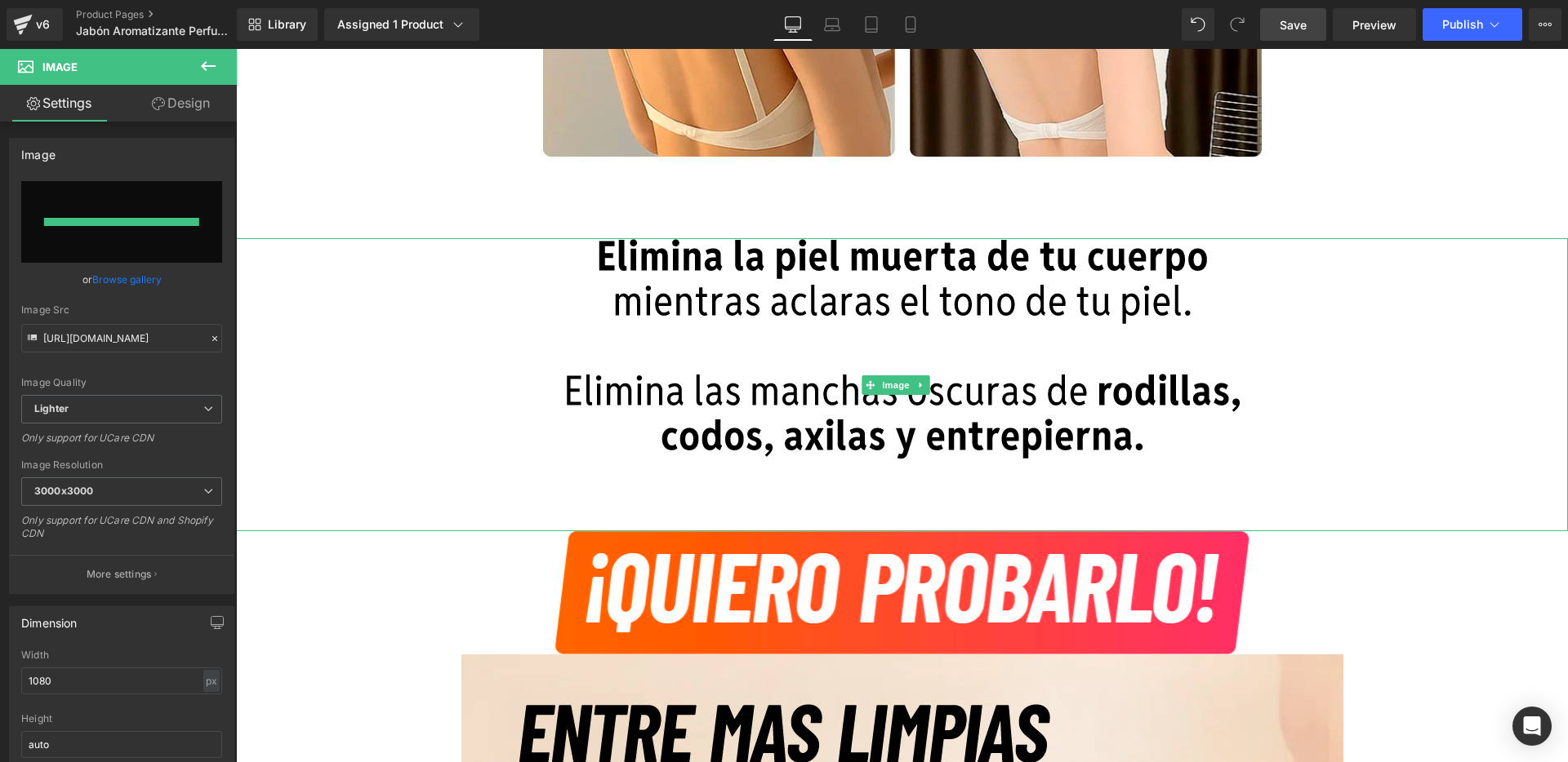
type input "[URL][DOMAIN_NAME]"
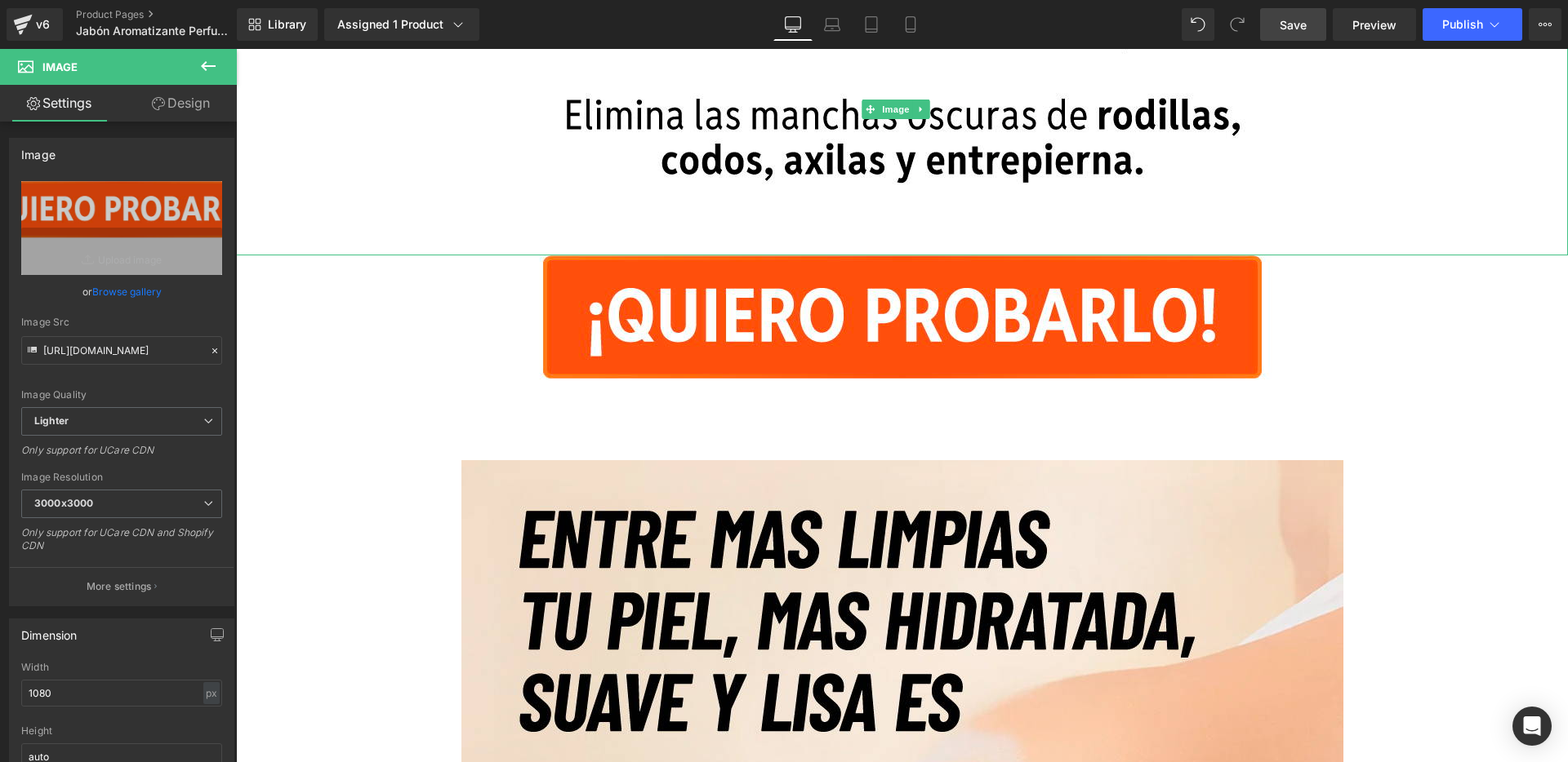
scroll to position [3784, 0]
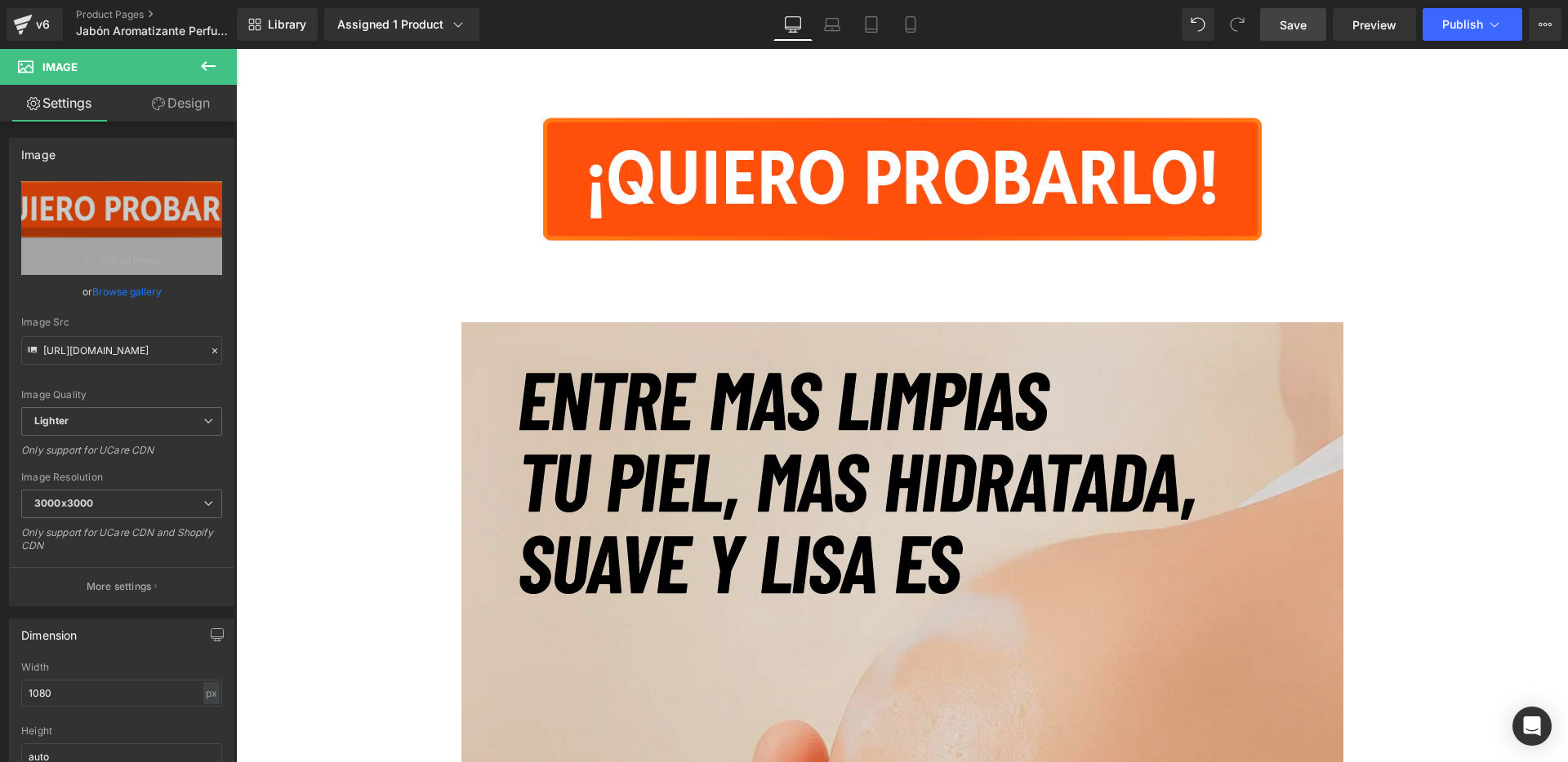
click at [507, 377] on img at bounding box center [902, 763] width 882 height 882
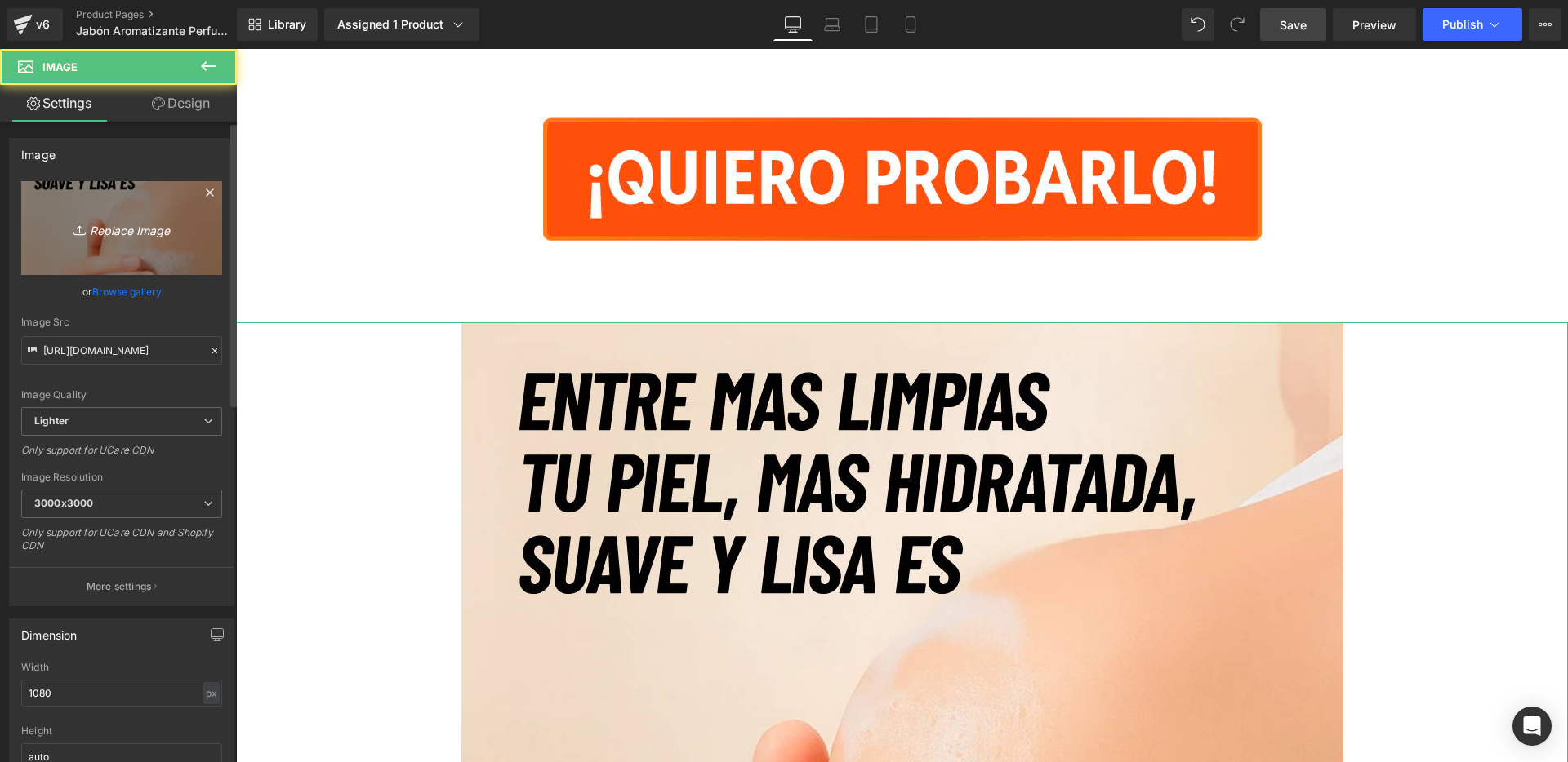
click at [161, 243] on link "Replace Image" at bounding box center [122, 228] width 201 height 94
type input "C:\fakepath\7.jpg"
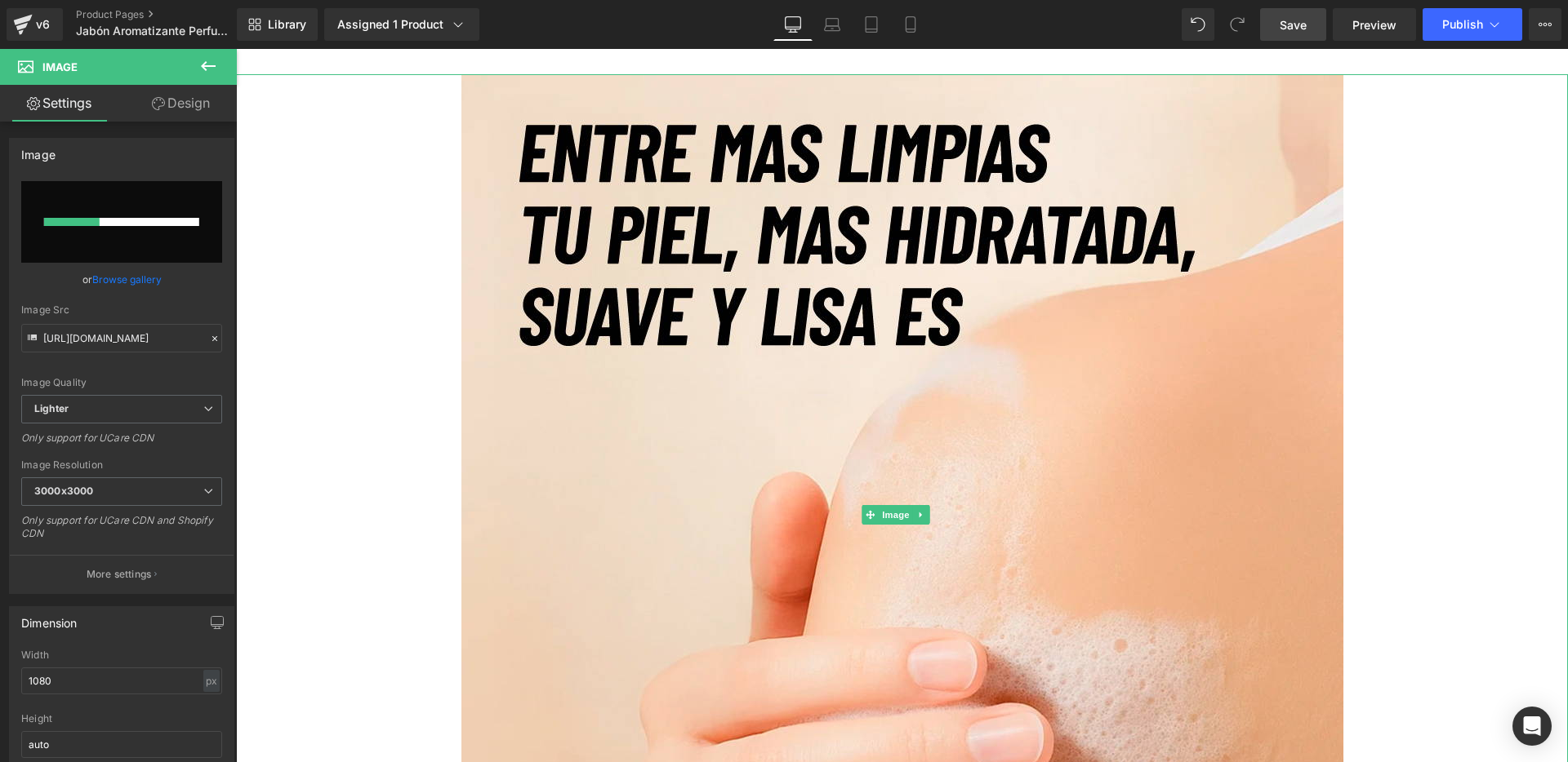
scroll to position [4058, 0]
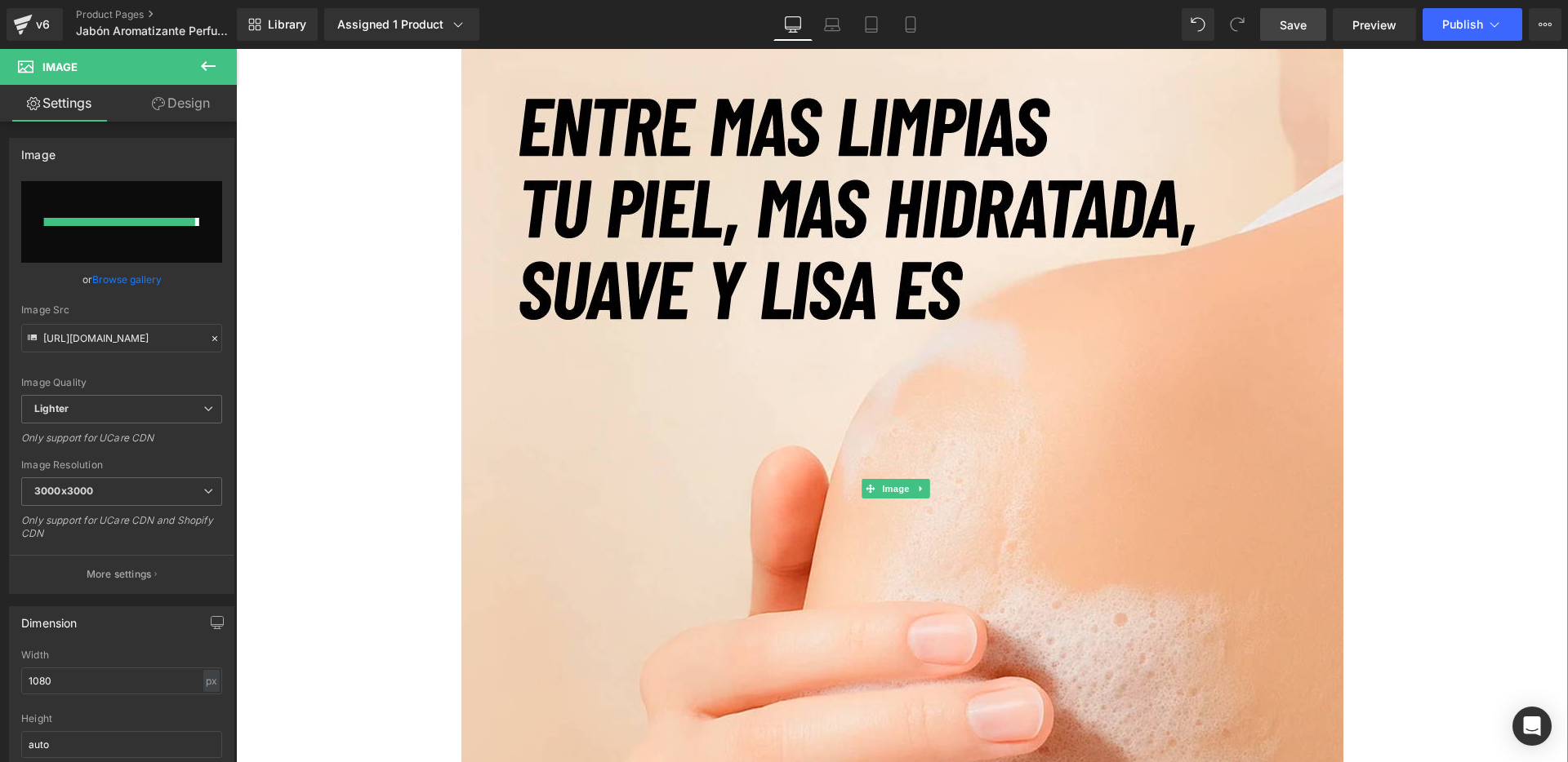
type input "[URL][DOMAIN_NAME]"
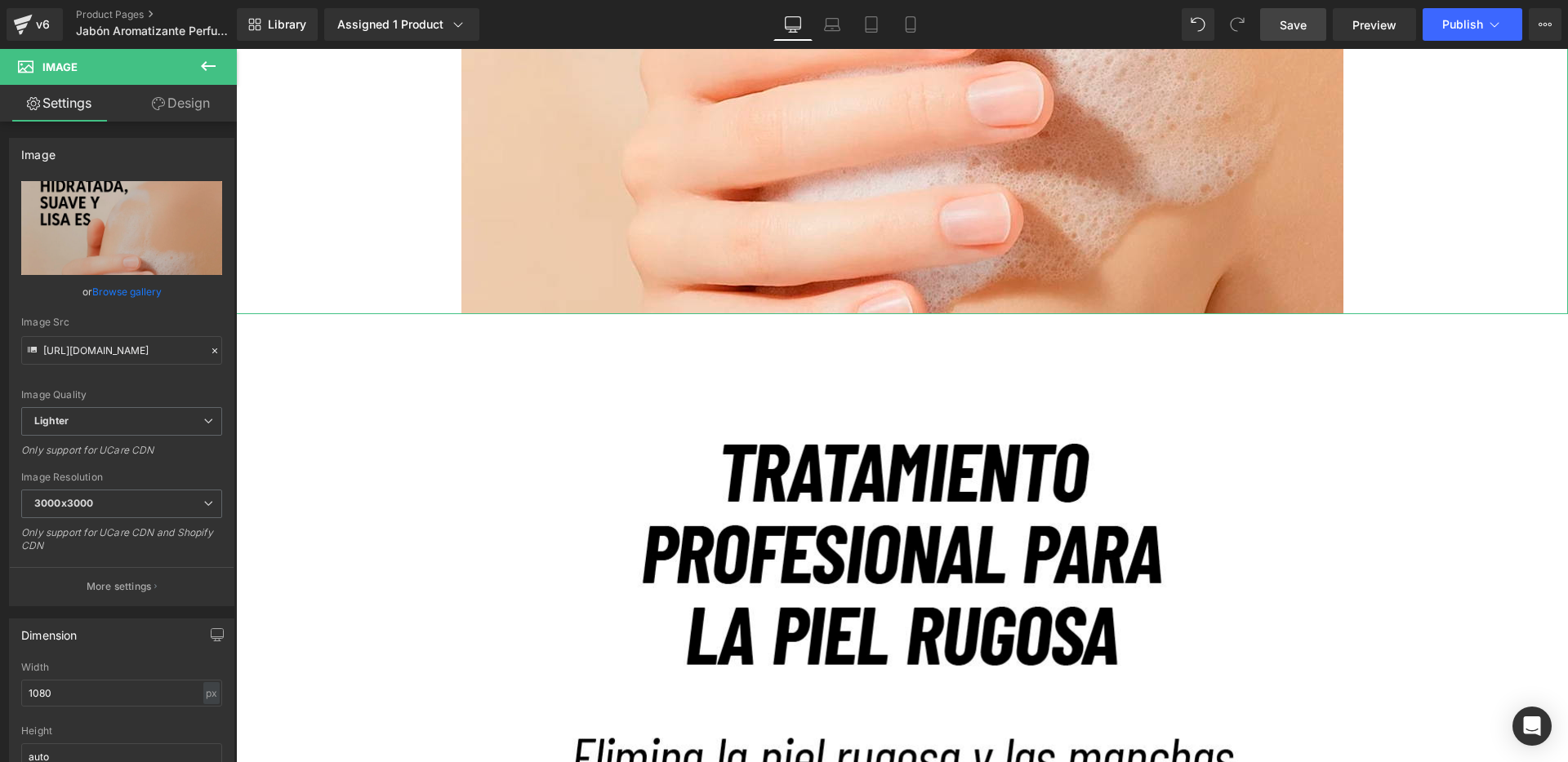
scroll to position [4748, 0]
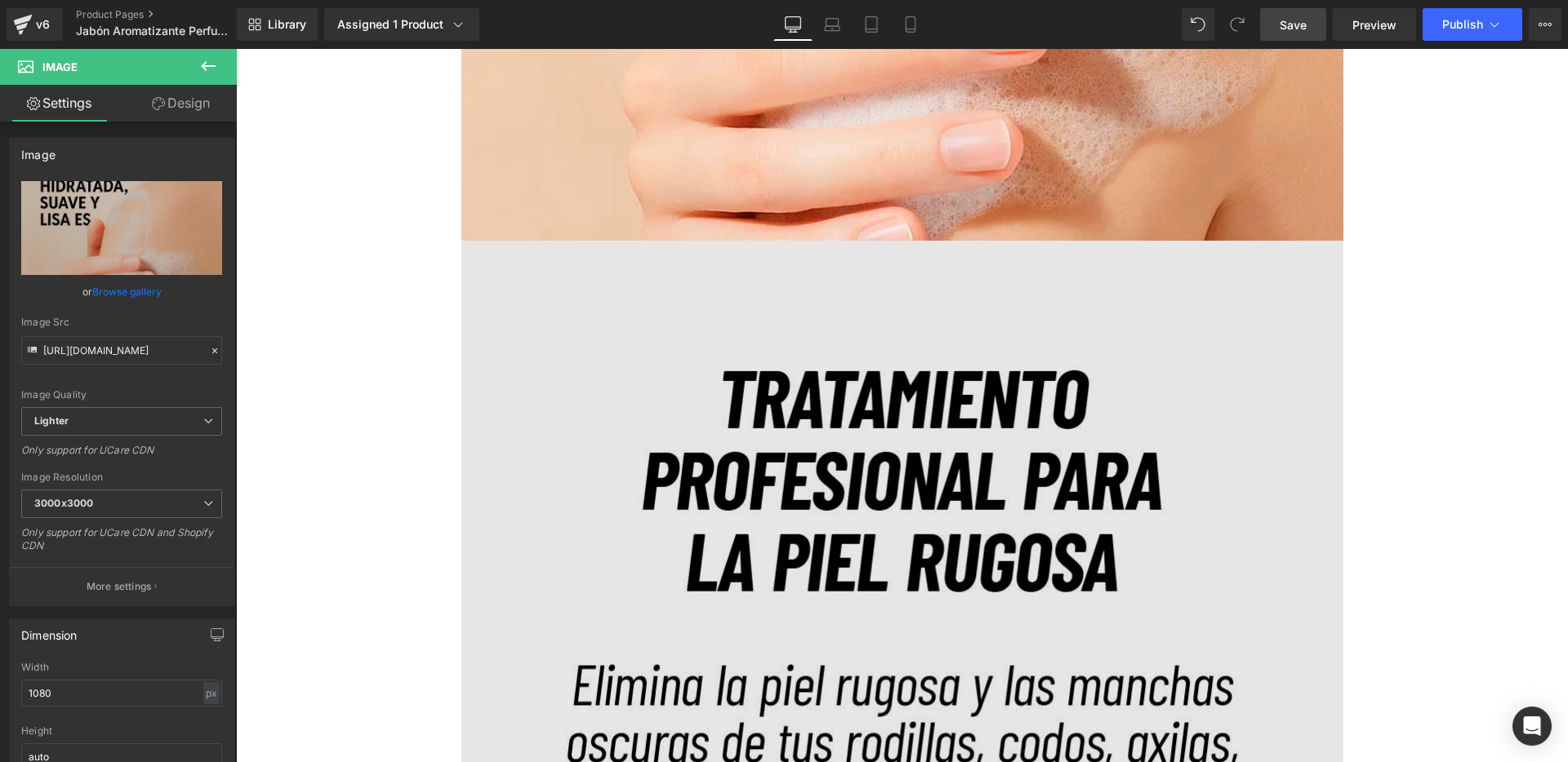
click at [649, 339] on img at bounding box center [902, 681] width 882 height 882
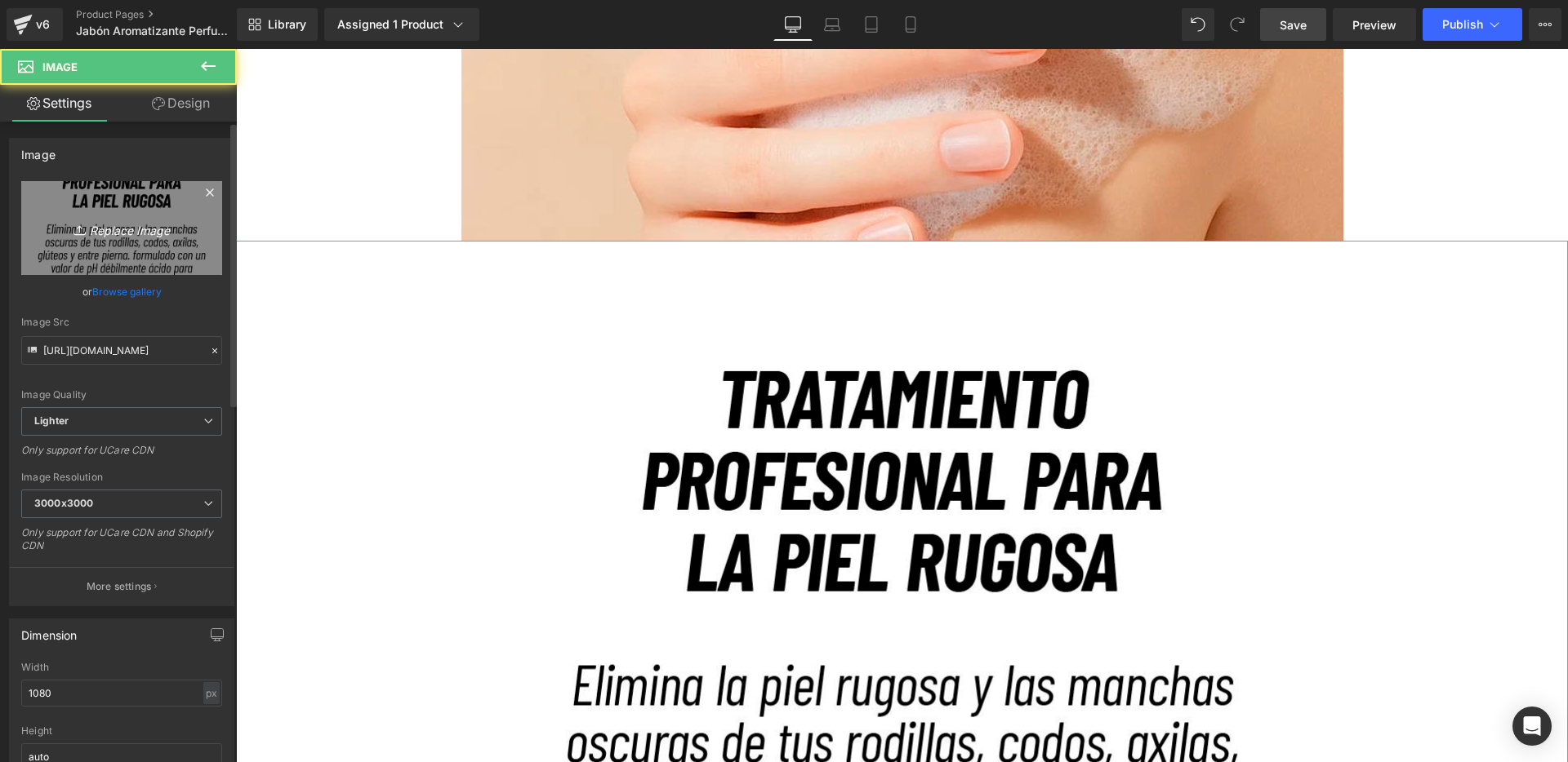
click at [116, 228] on icon "Replace Image" at bounding box center [121, 228] width 131 height 21
type input "C:\fakepath\8.jpg"
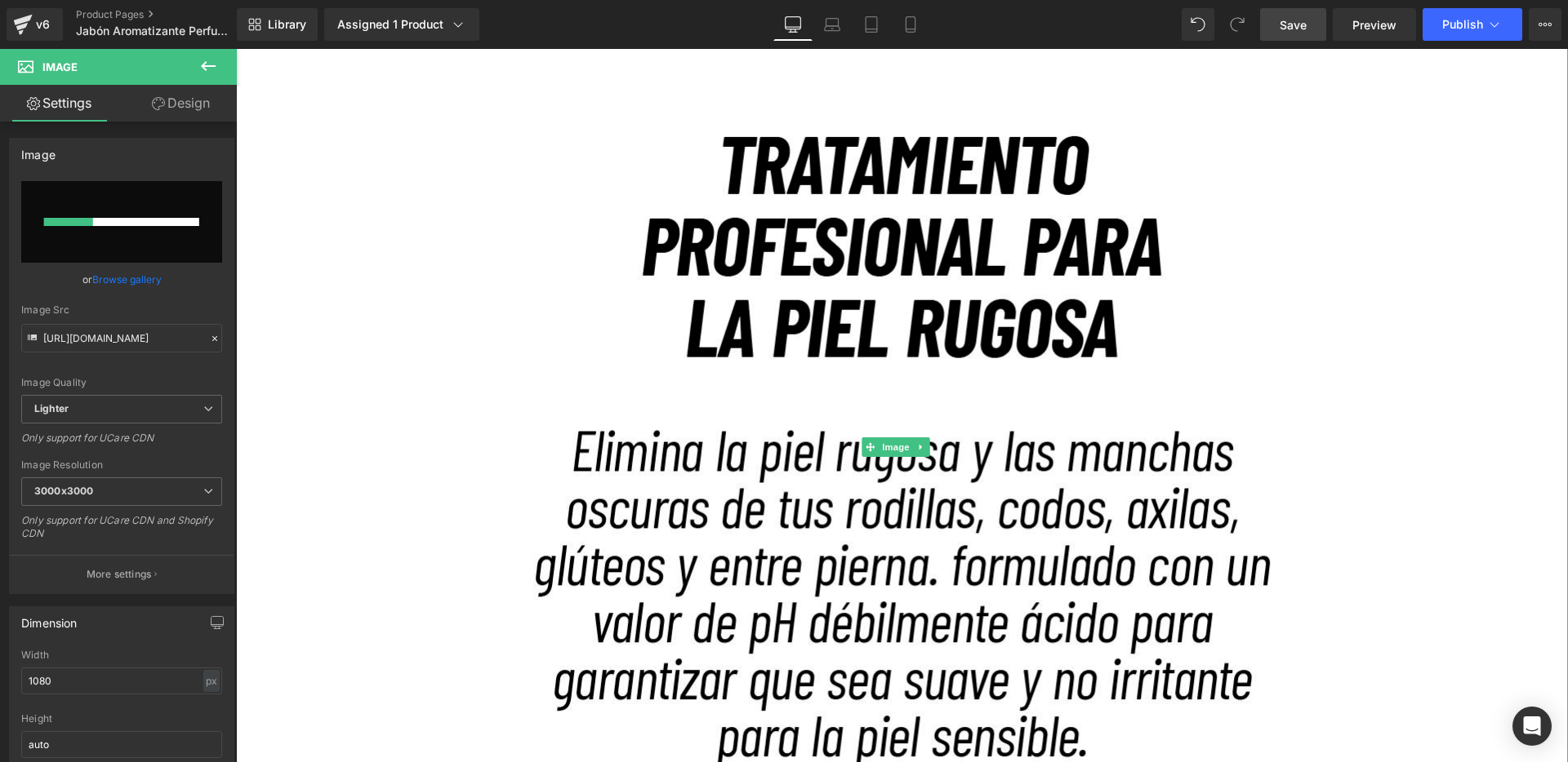
scroll to position [5066, 0]
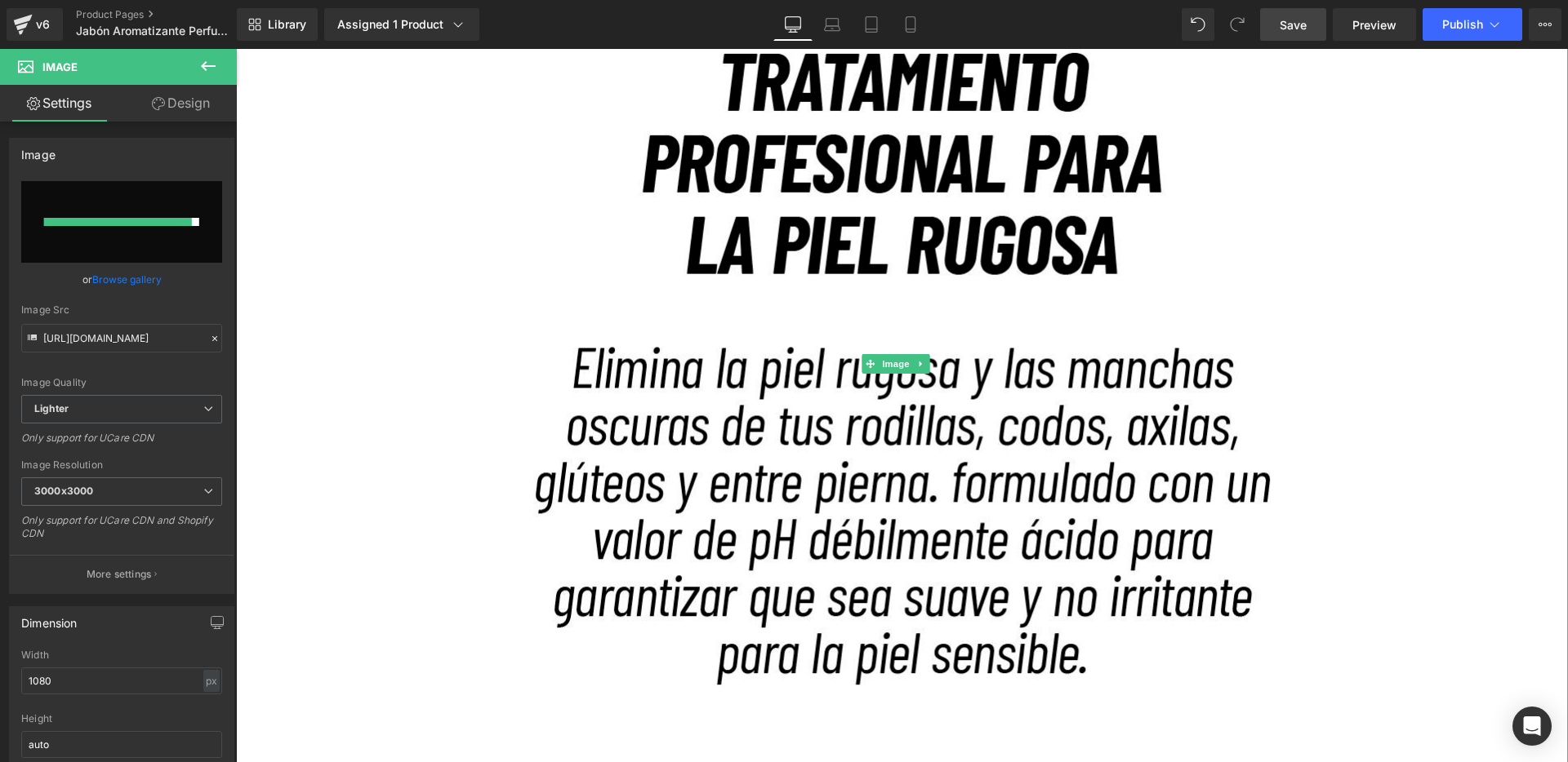
type input "[URL][DOMAIN_NAME]"
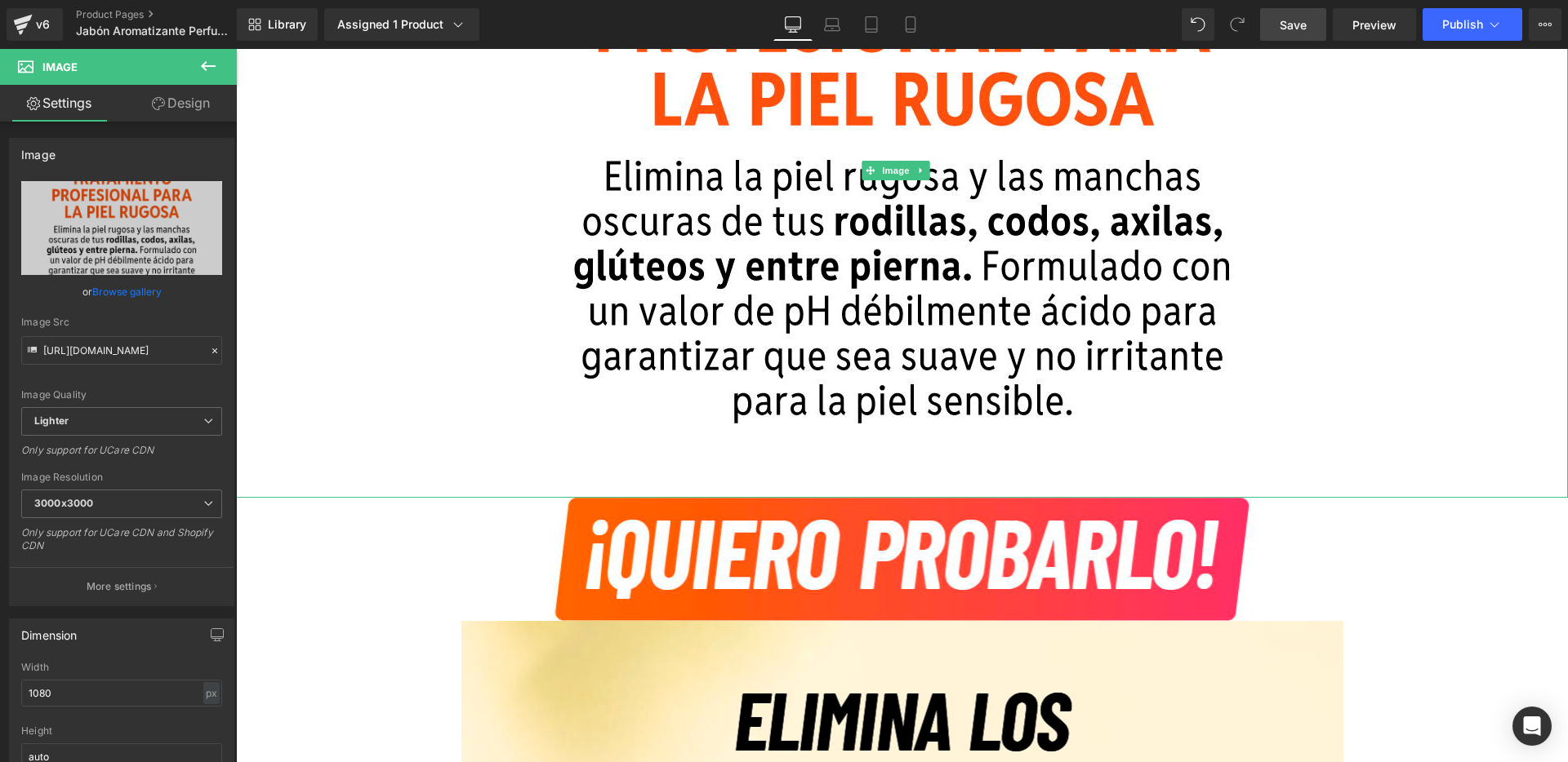
scroll to position [5292, 0]
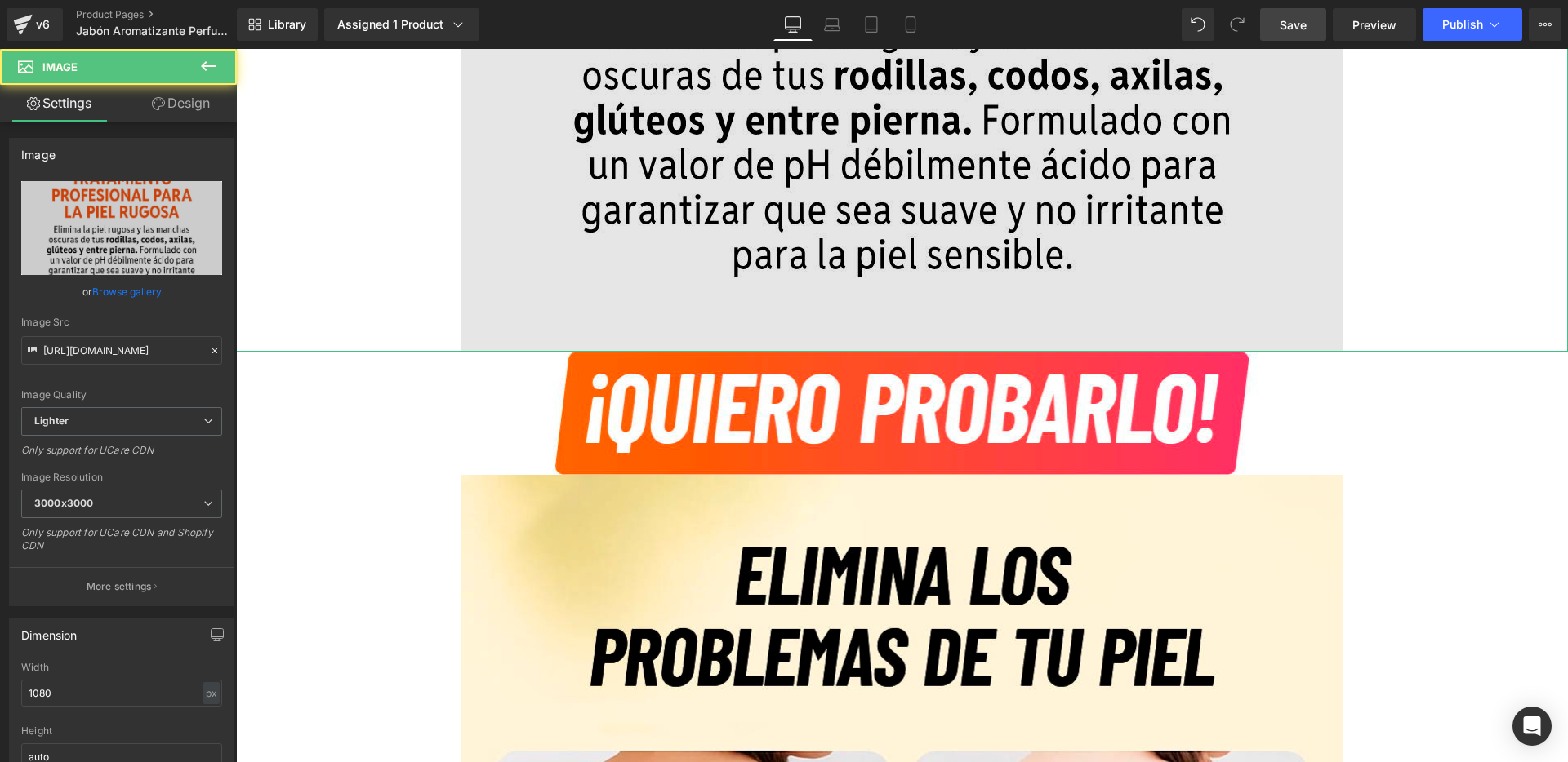
click at [947, 256] on img at bounding box center [902, 25] width 882 height 655
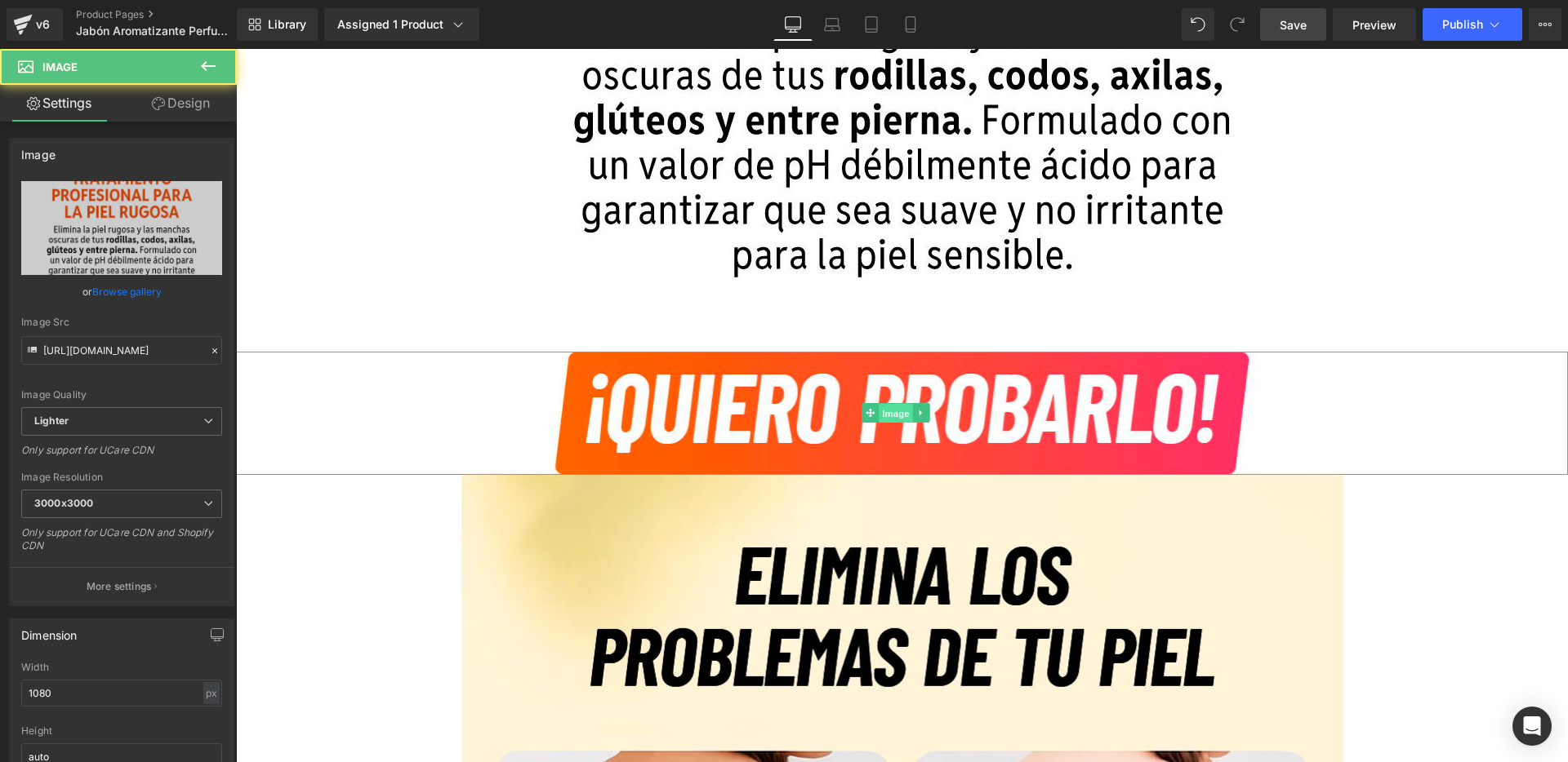
click at [888, 411] on span "Image" at bounding box center [895, 414] width 34 height 20
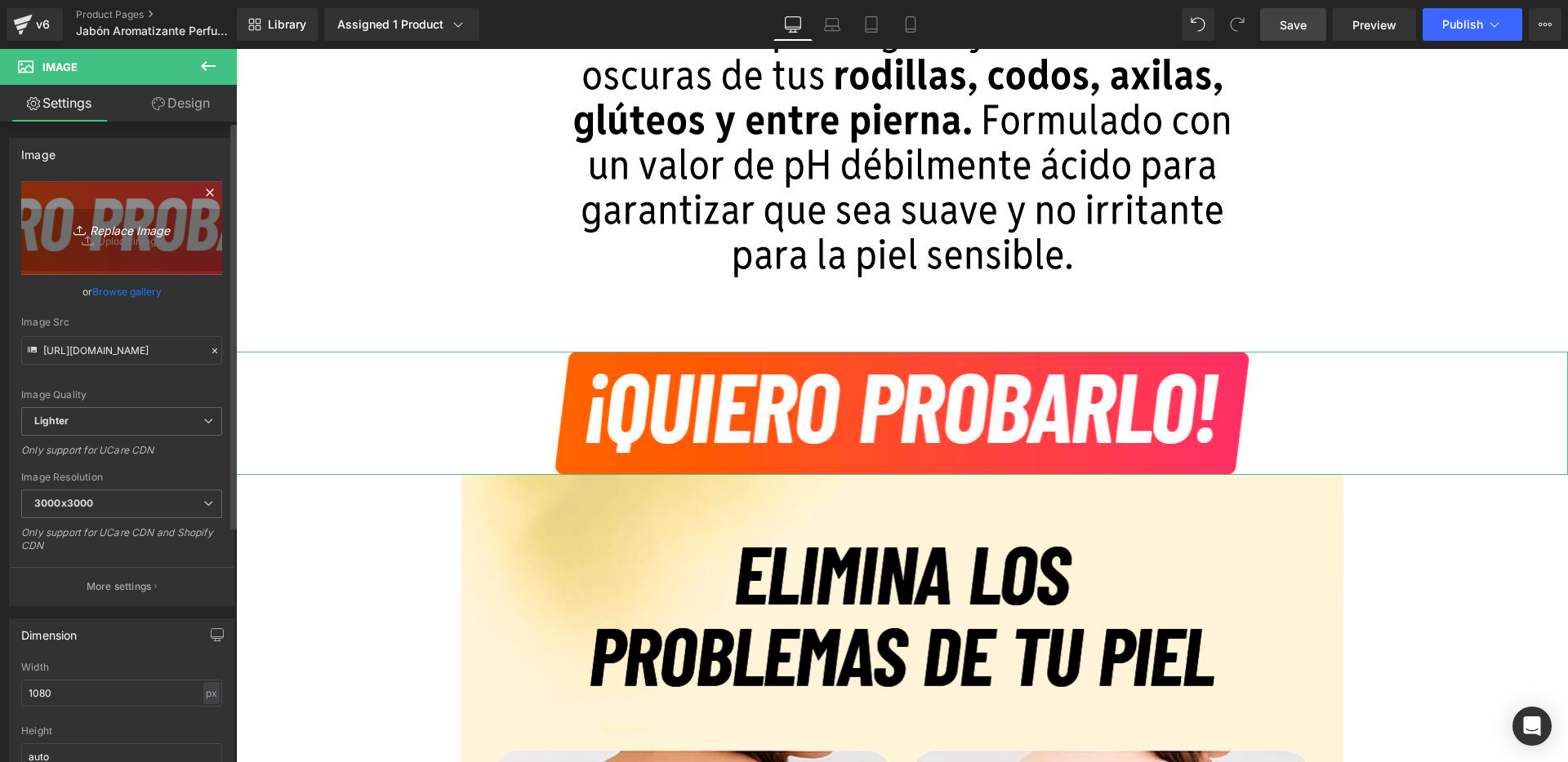
click at [169, 246] on link "Replace Image" at bounding box center [122, 228] width 201 height 94
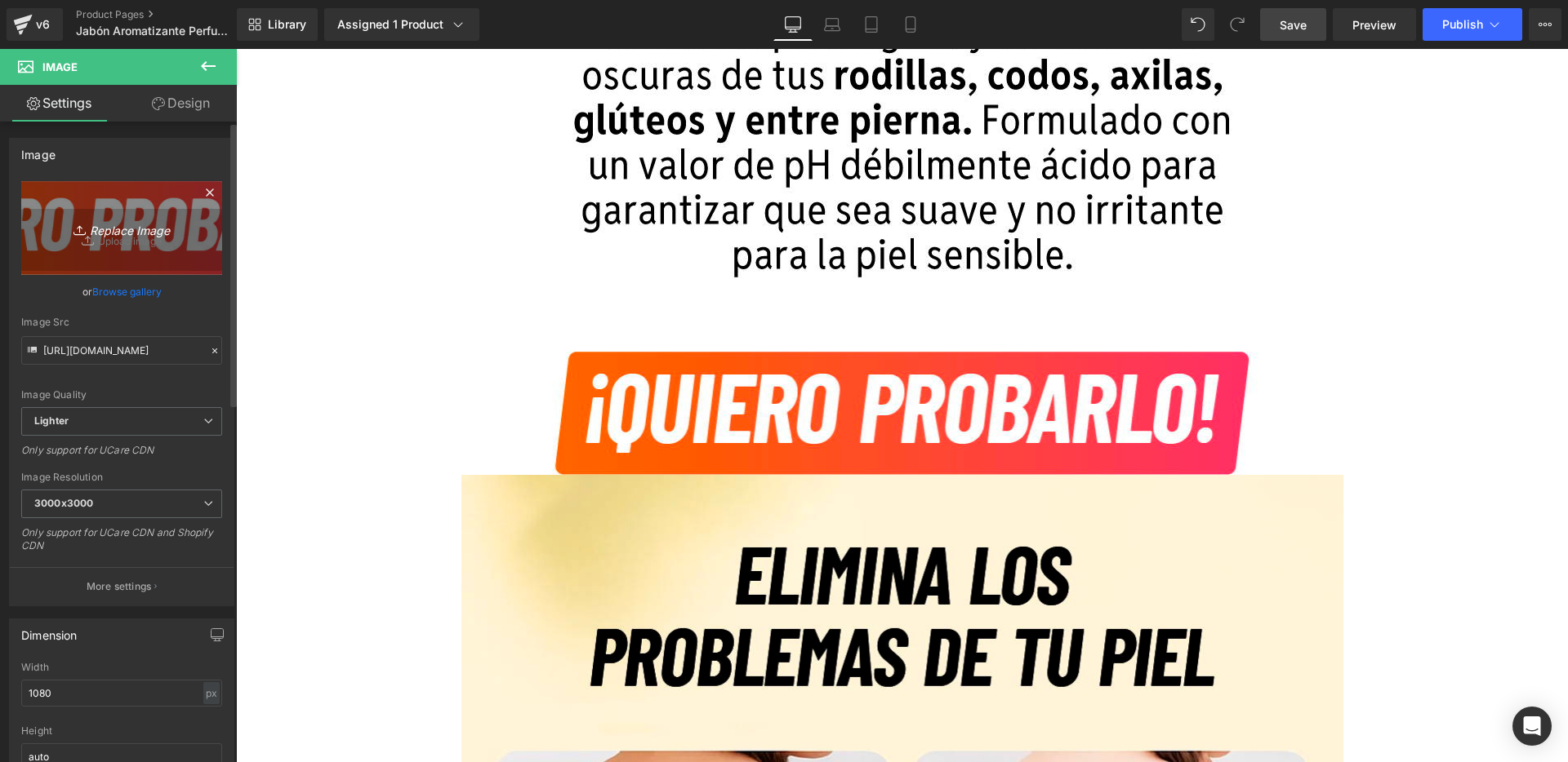
type input "C:\fakepath\9.jpg"
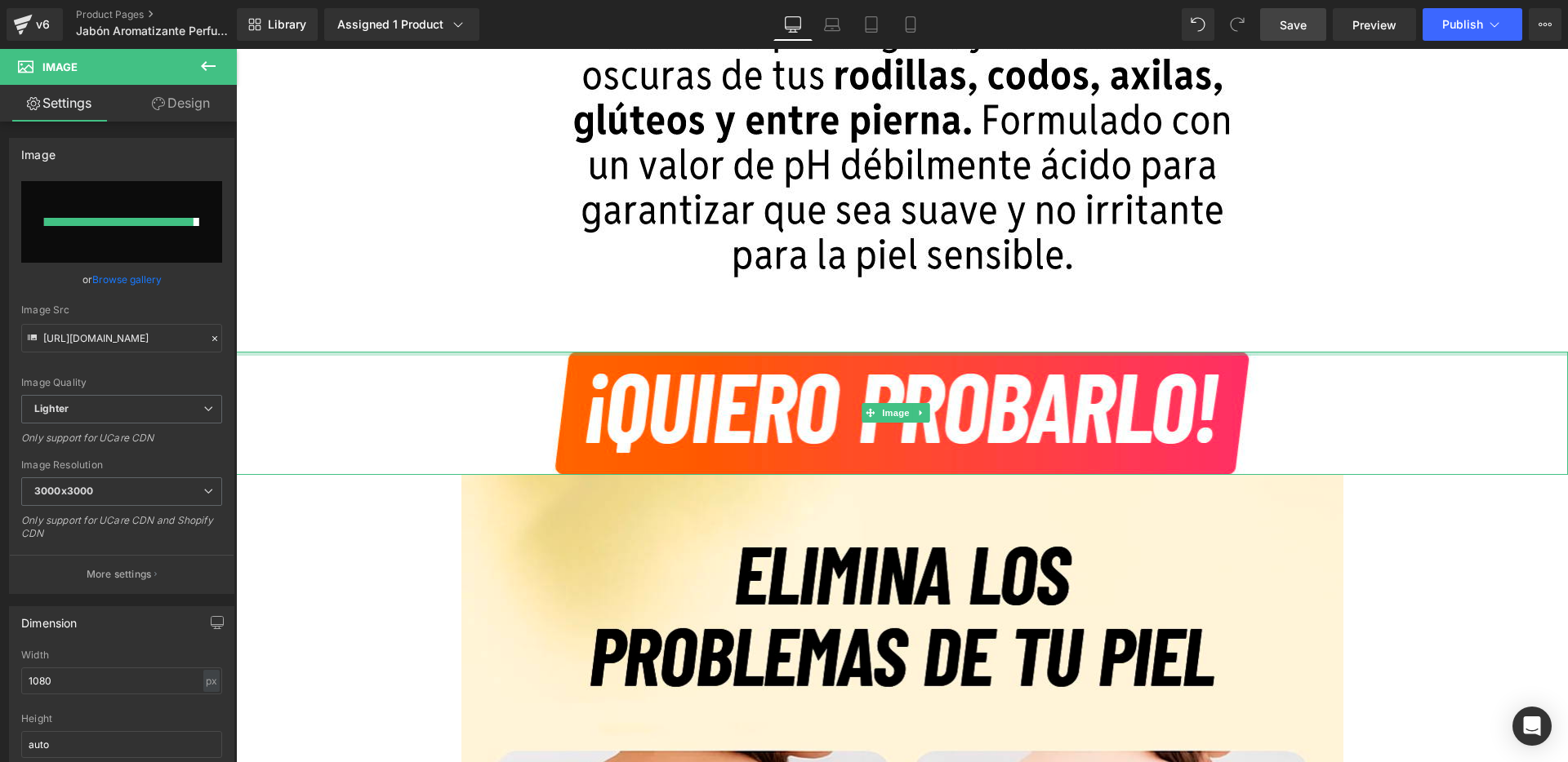
type input "[URL][DOMAIN_NAME]"
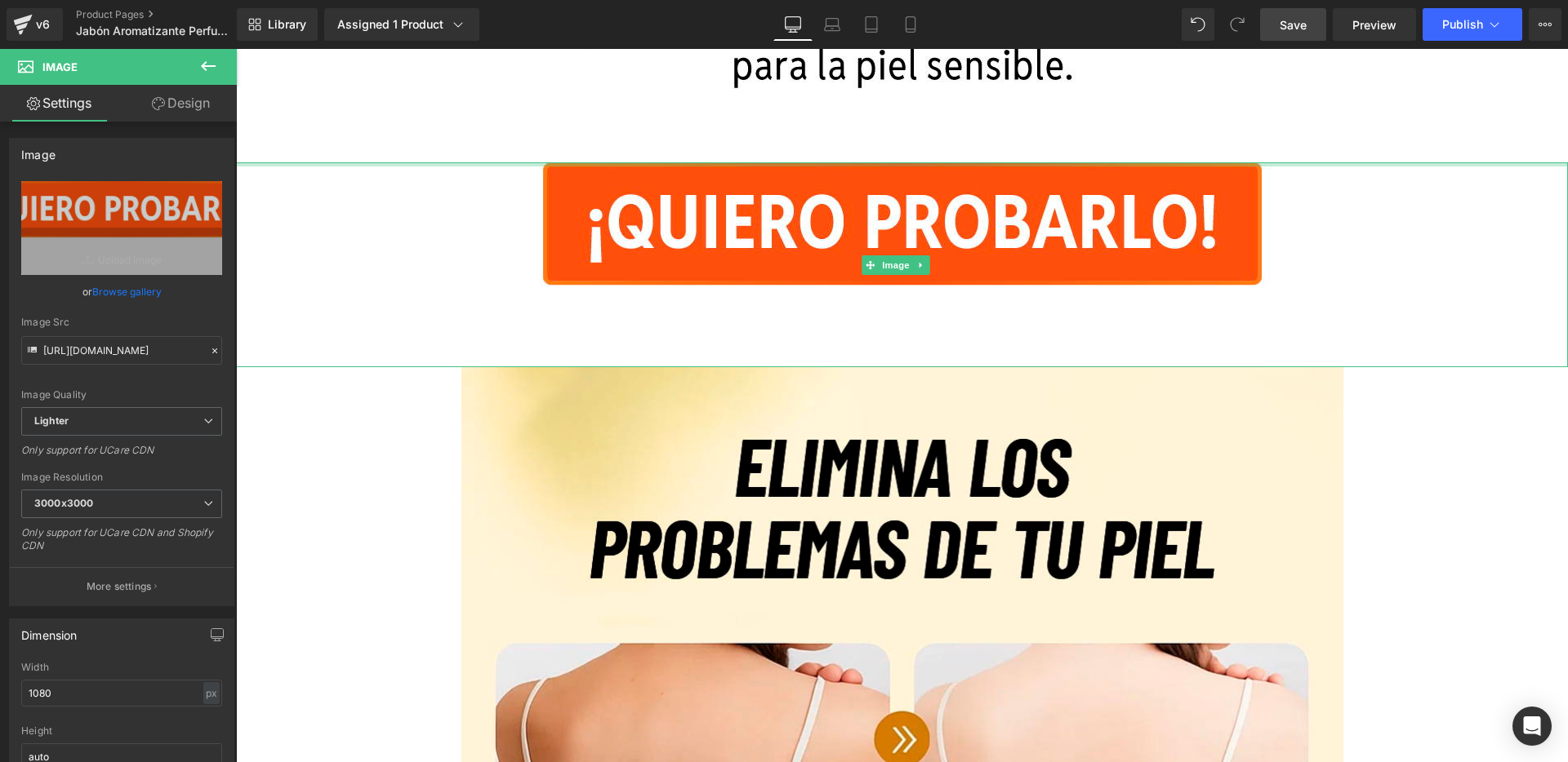
scroll to position [5605, 0]
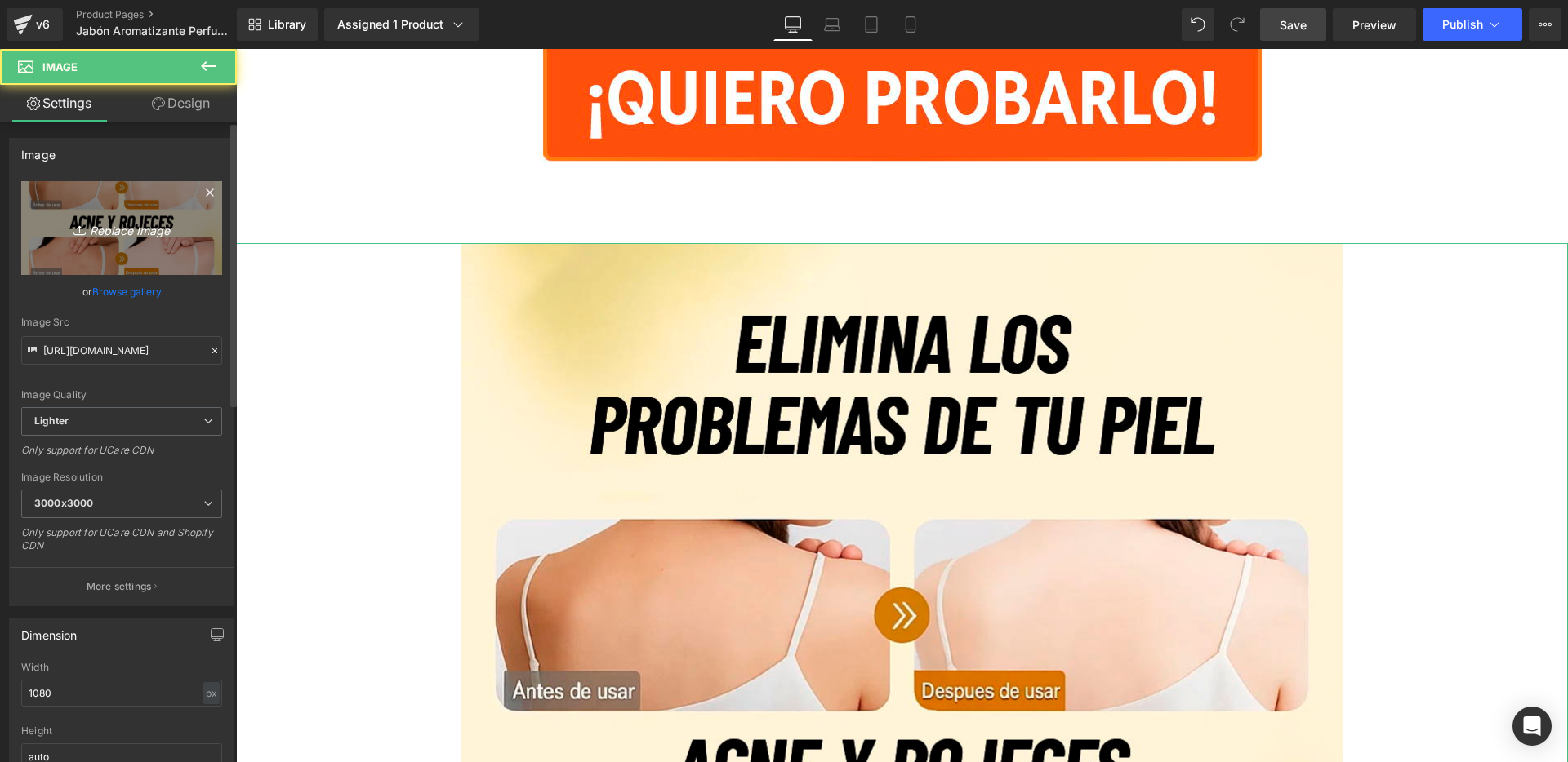
click at [141, 243] on link "Replace Image" at bounding box center [122, 228] width 201 height 94
type input "C:\fakepath\10.jpg"
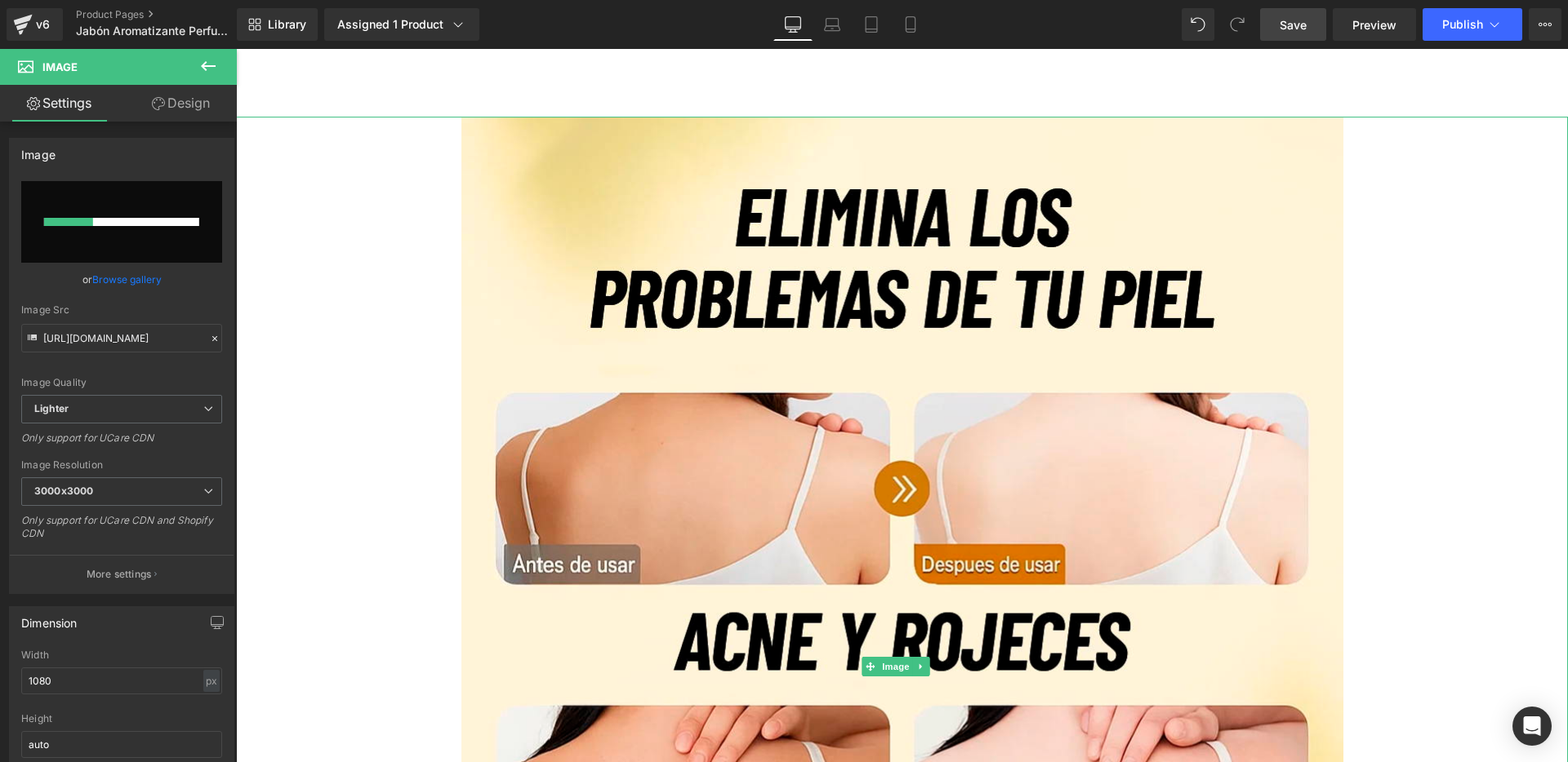
scroll to position [5732, 0]
type input "[URL][DOMAIN_NAME]"
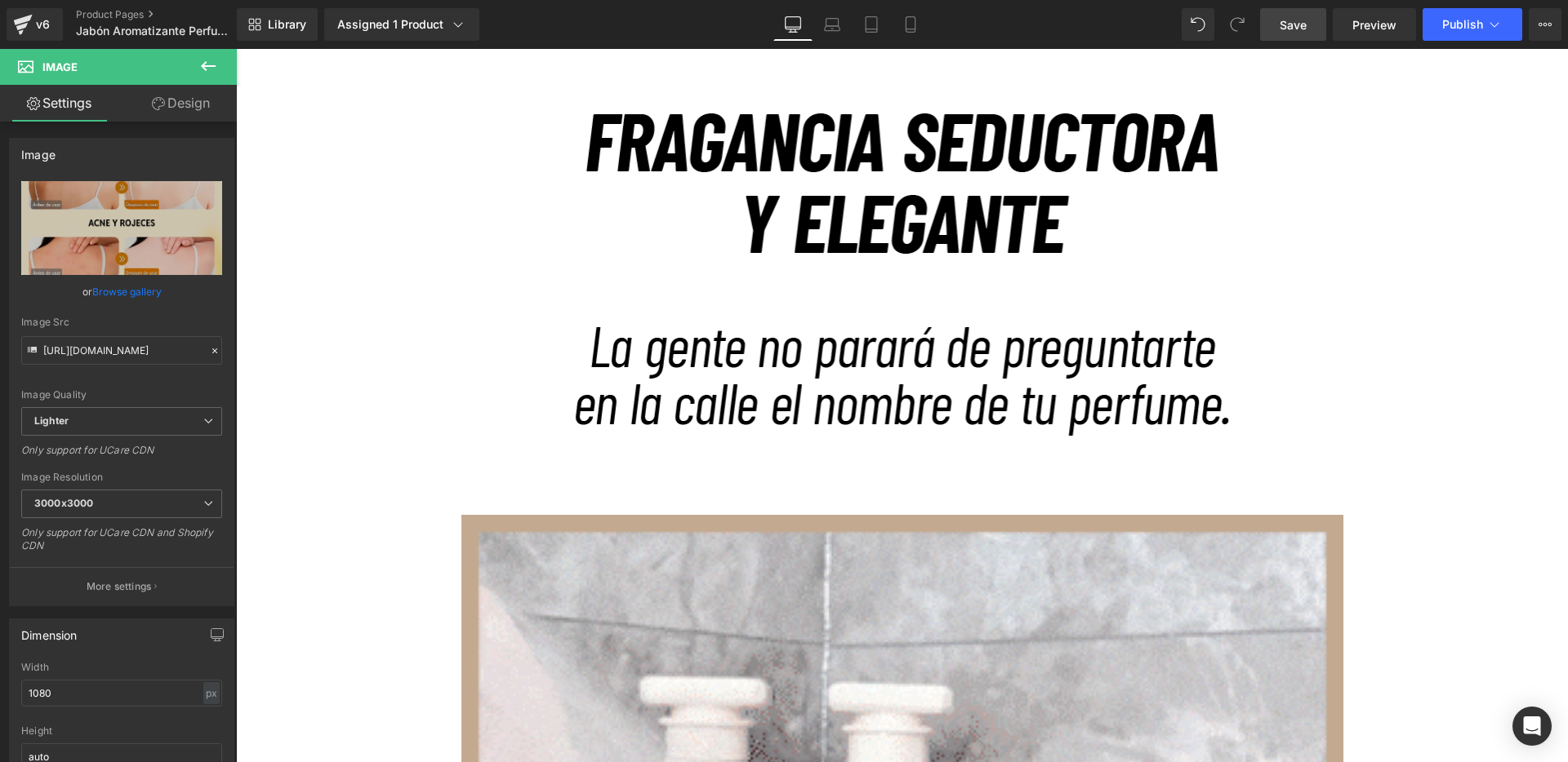
scroll to position [8693, 0]
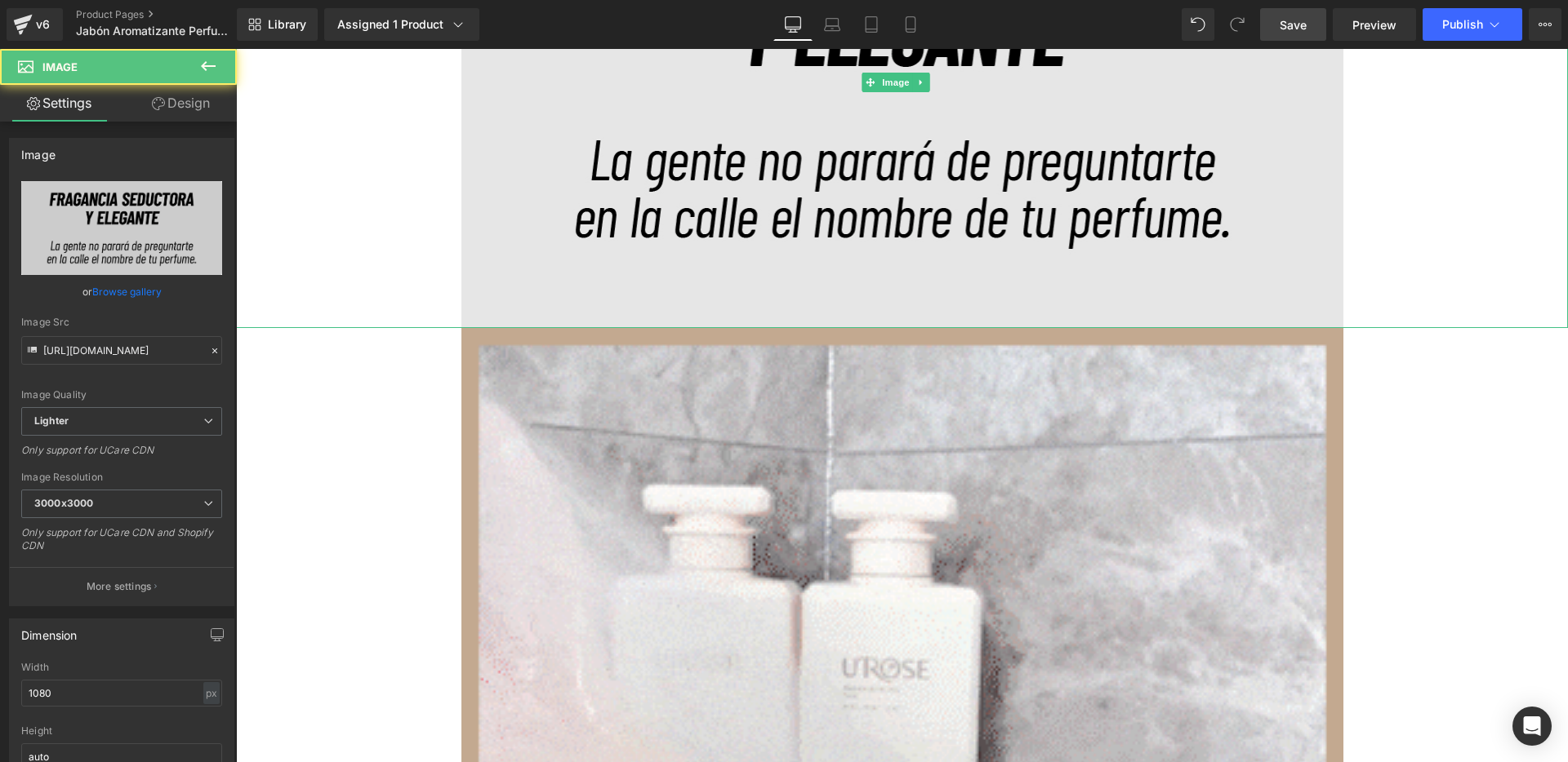
click at [598, 155] on img at bounding box center [902, 82] width 882 height 490
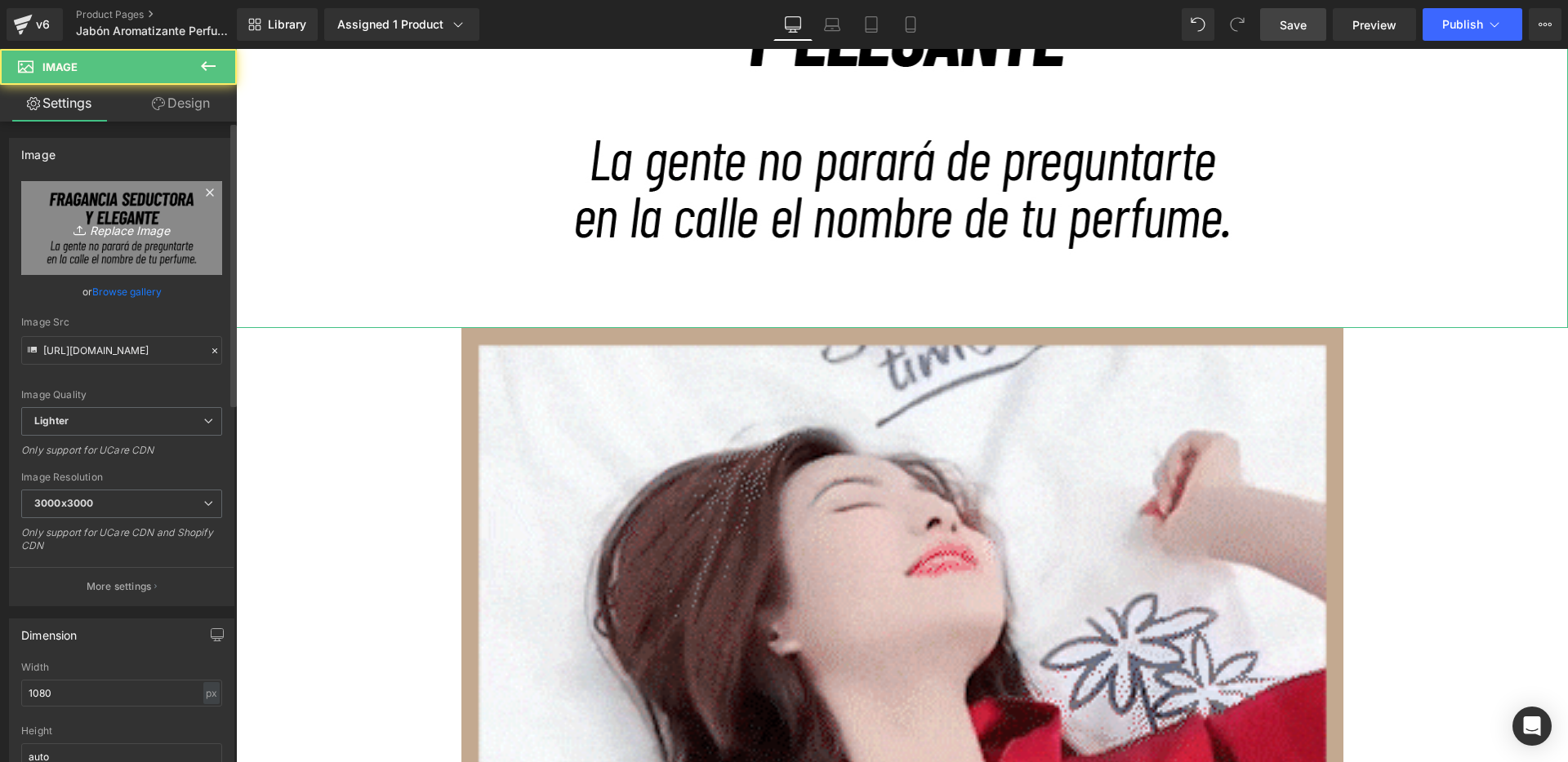
click at [144, 233] on icon "Replace Image" at bounding box center [121, 228] width 131 height 21
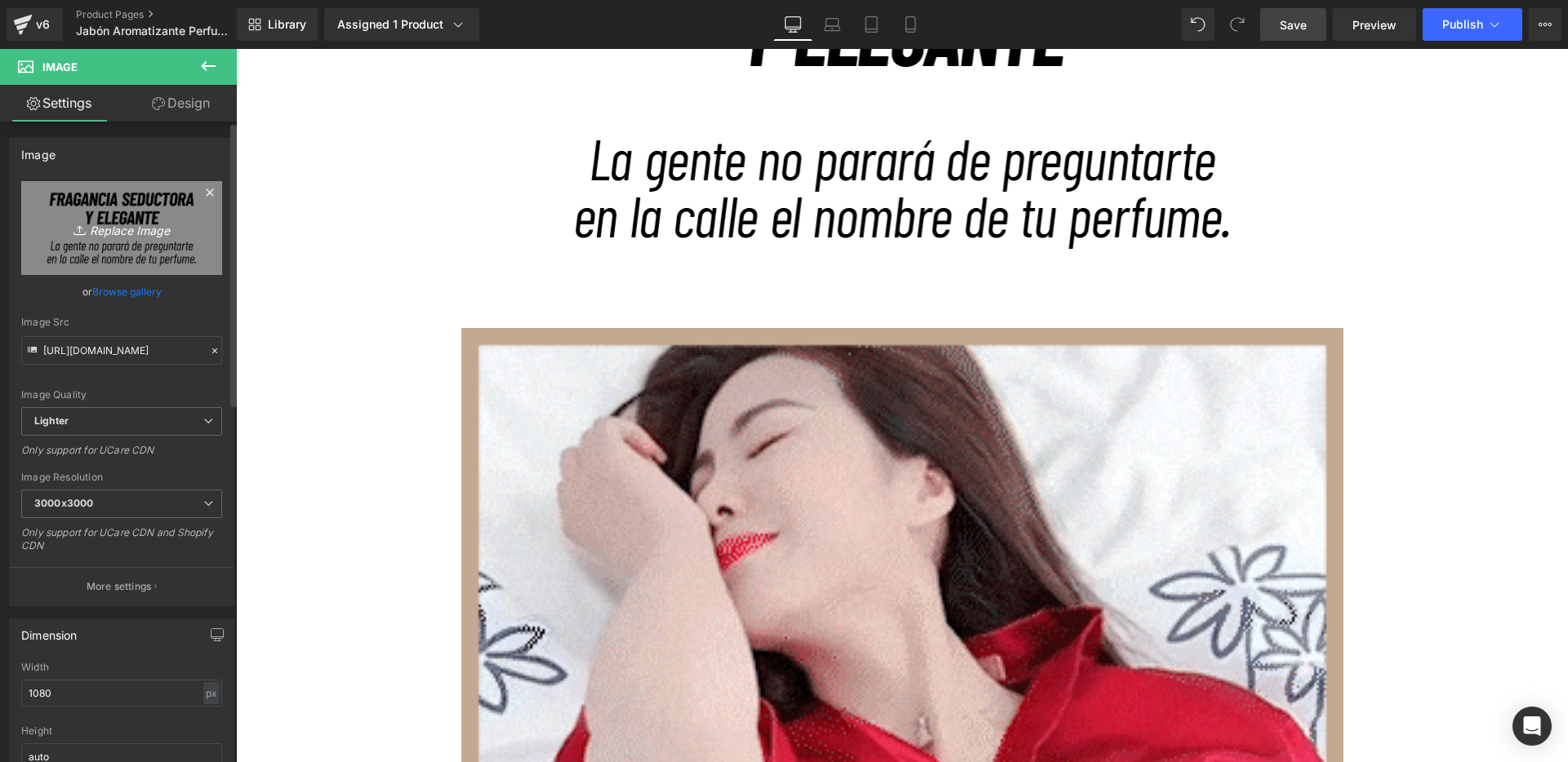
type input "C:\fakepath\11.jpg"
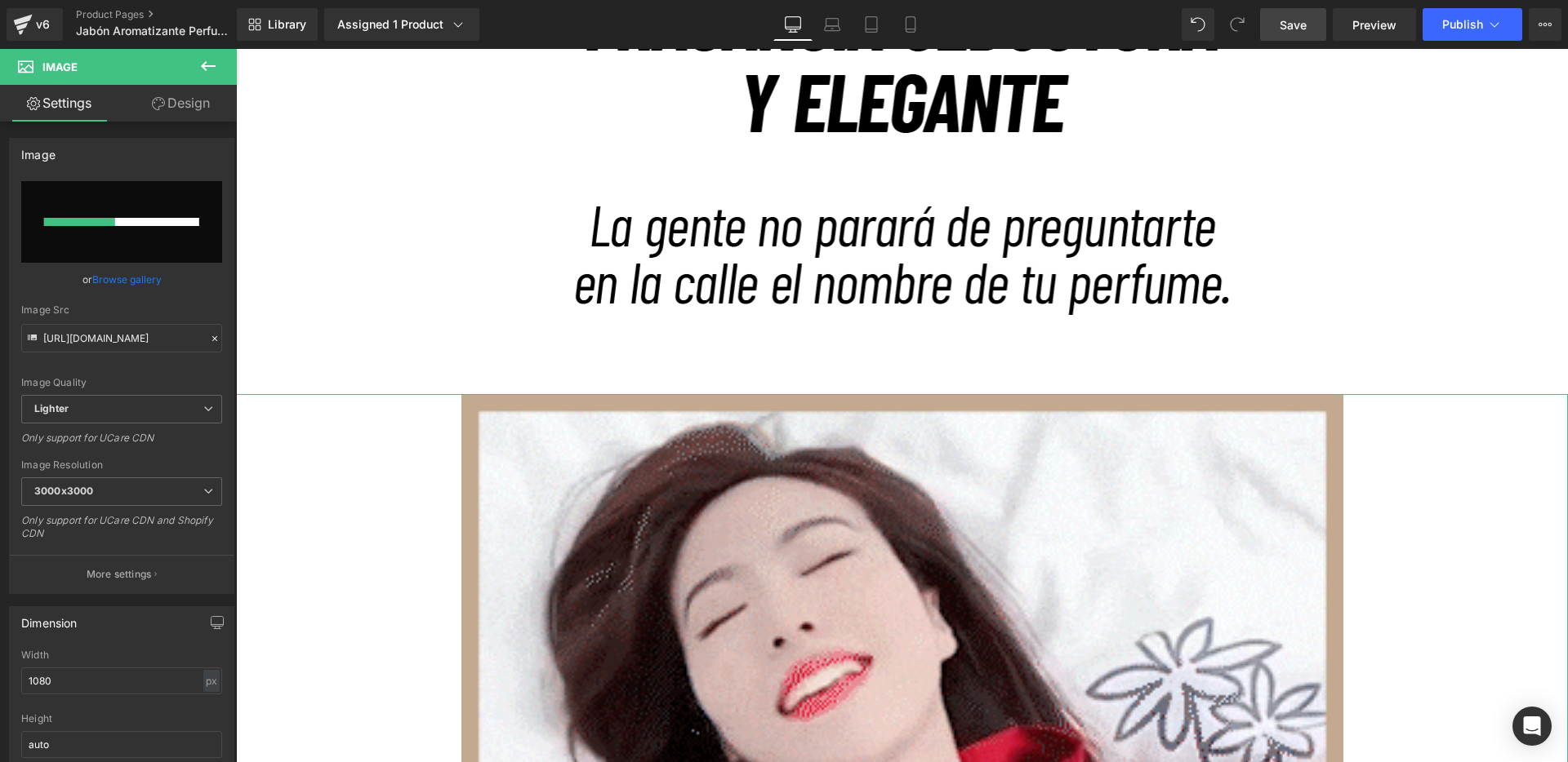
scroll to position [8609, 0]
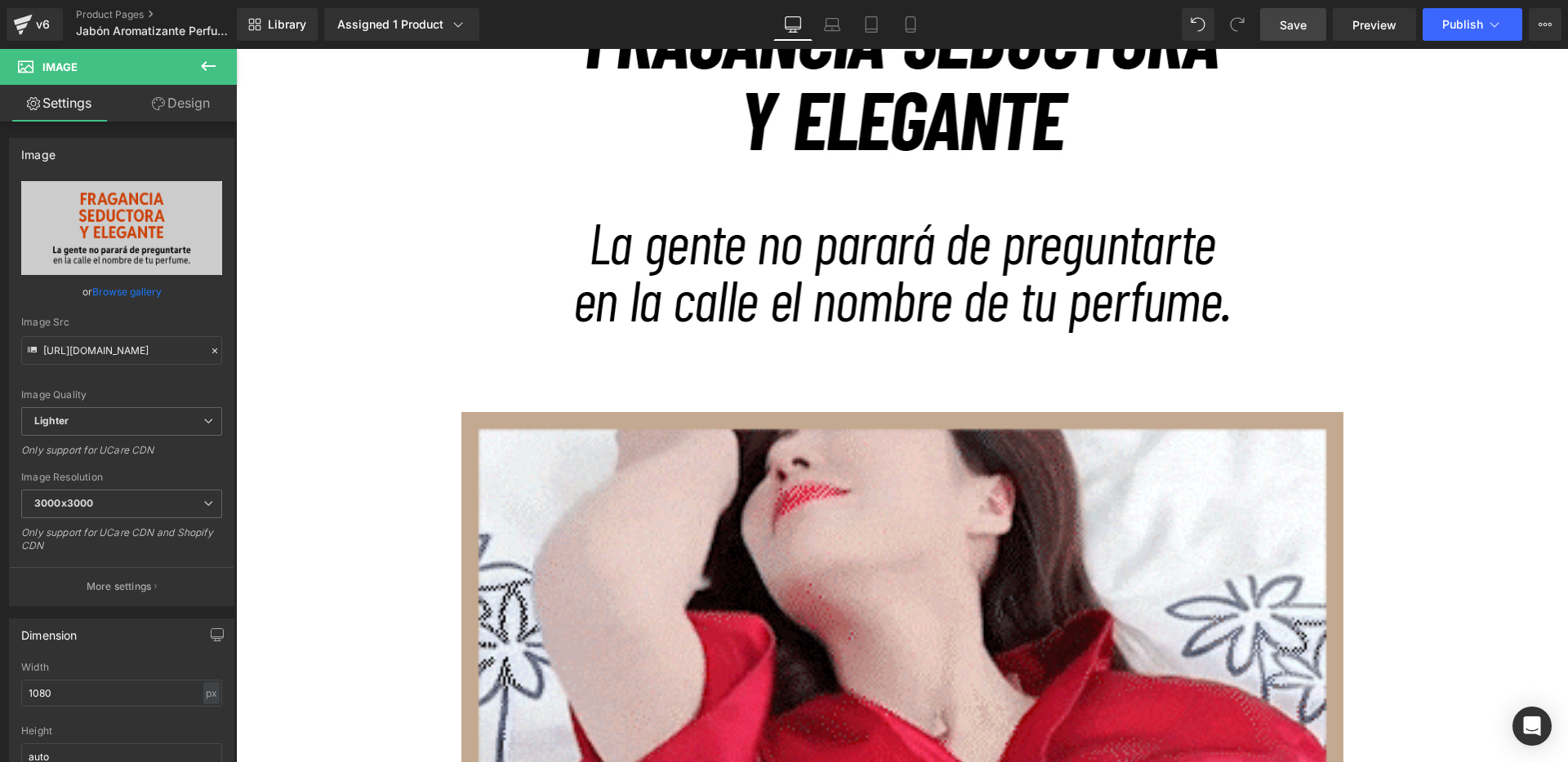
type input "[URL][DOMAIN_NAME]"
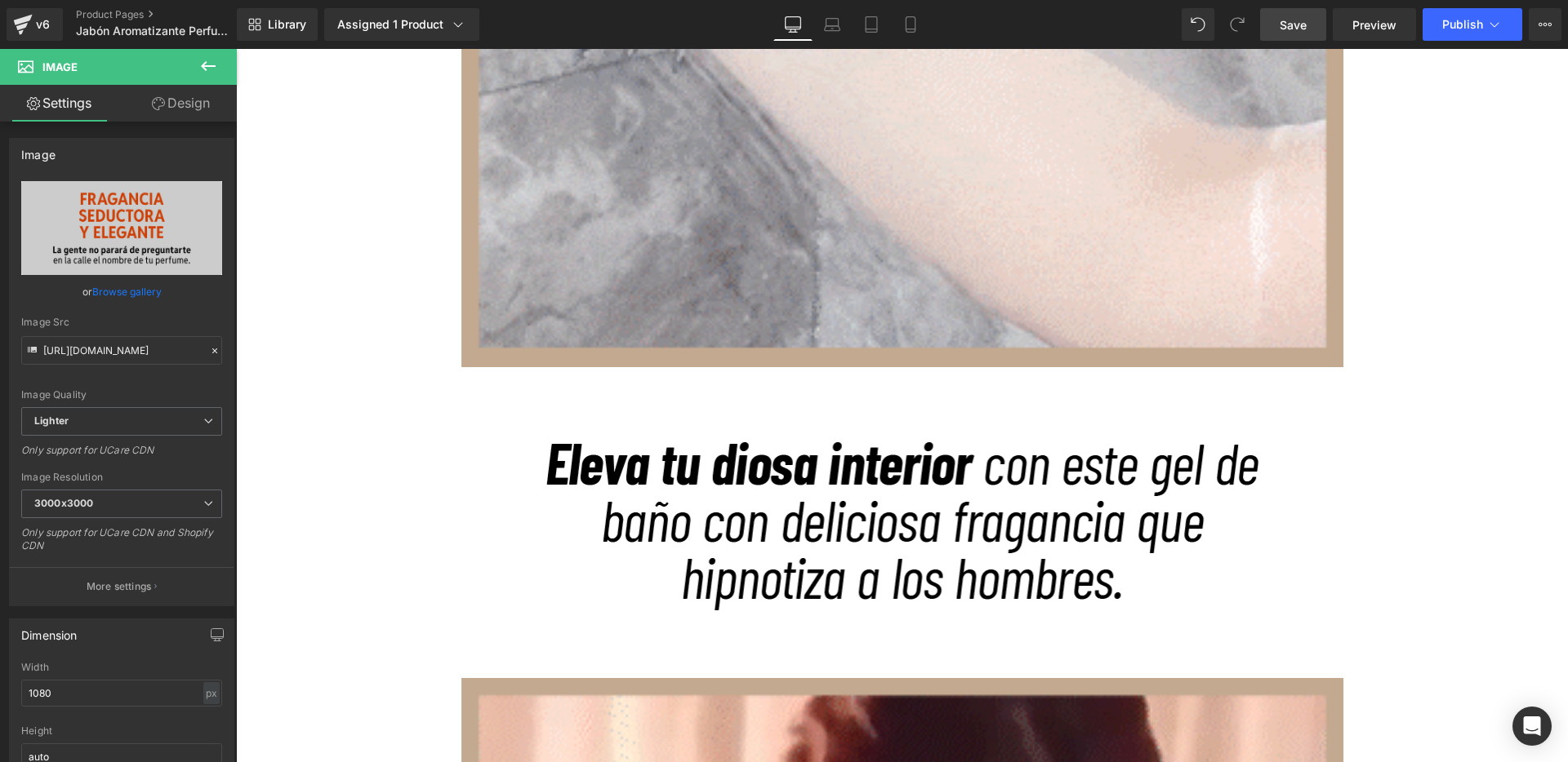
scroll to position [9988, 0]
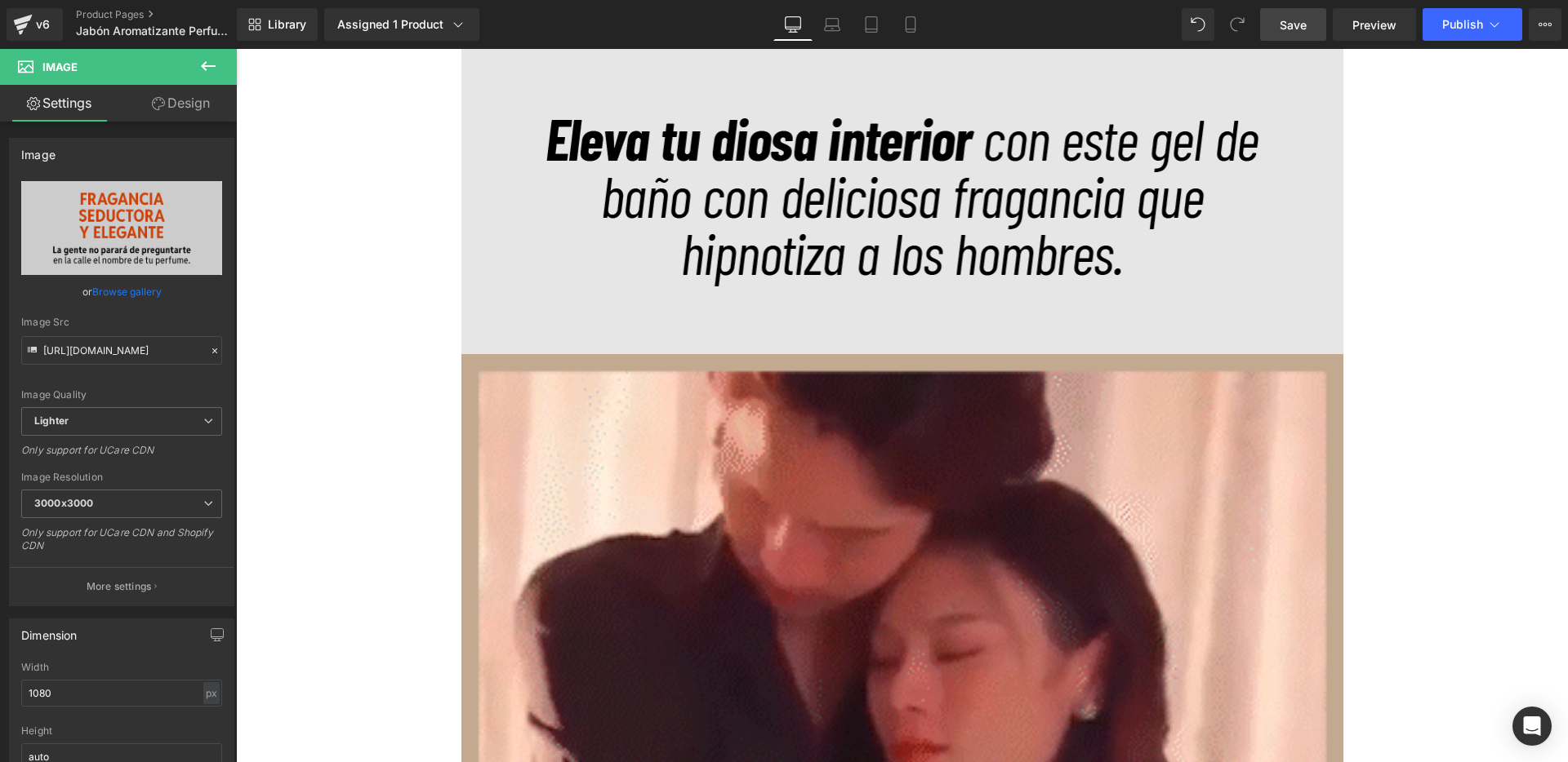
click at [606, 180] on img at bounding box center [902, 199] width 882 height 311
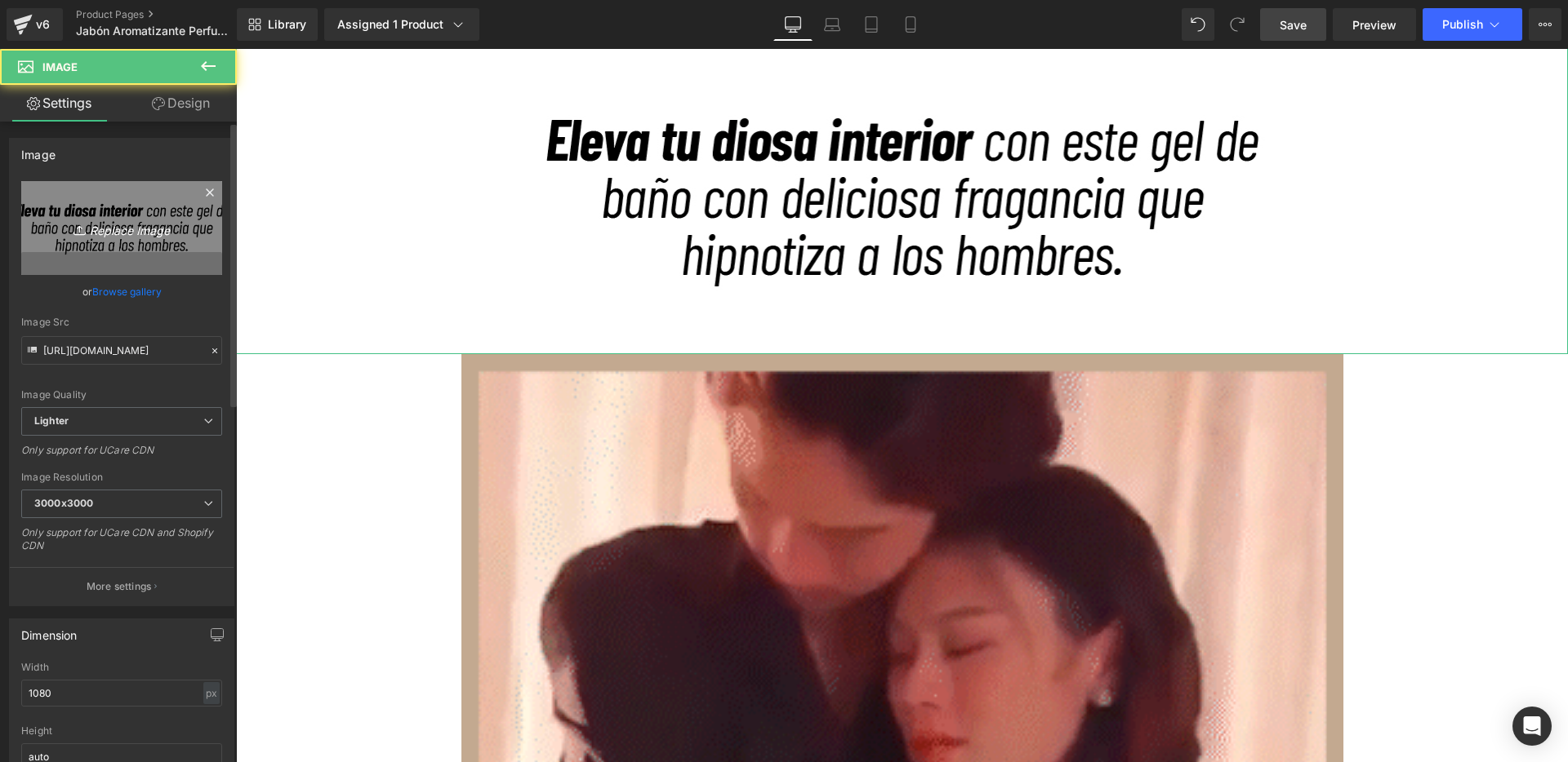
click at [178, 234] on icon "Replace Image" at bounding box center [121, 228] width 131 height 21
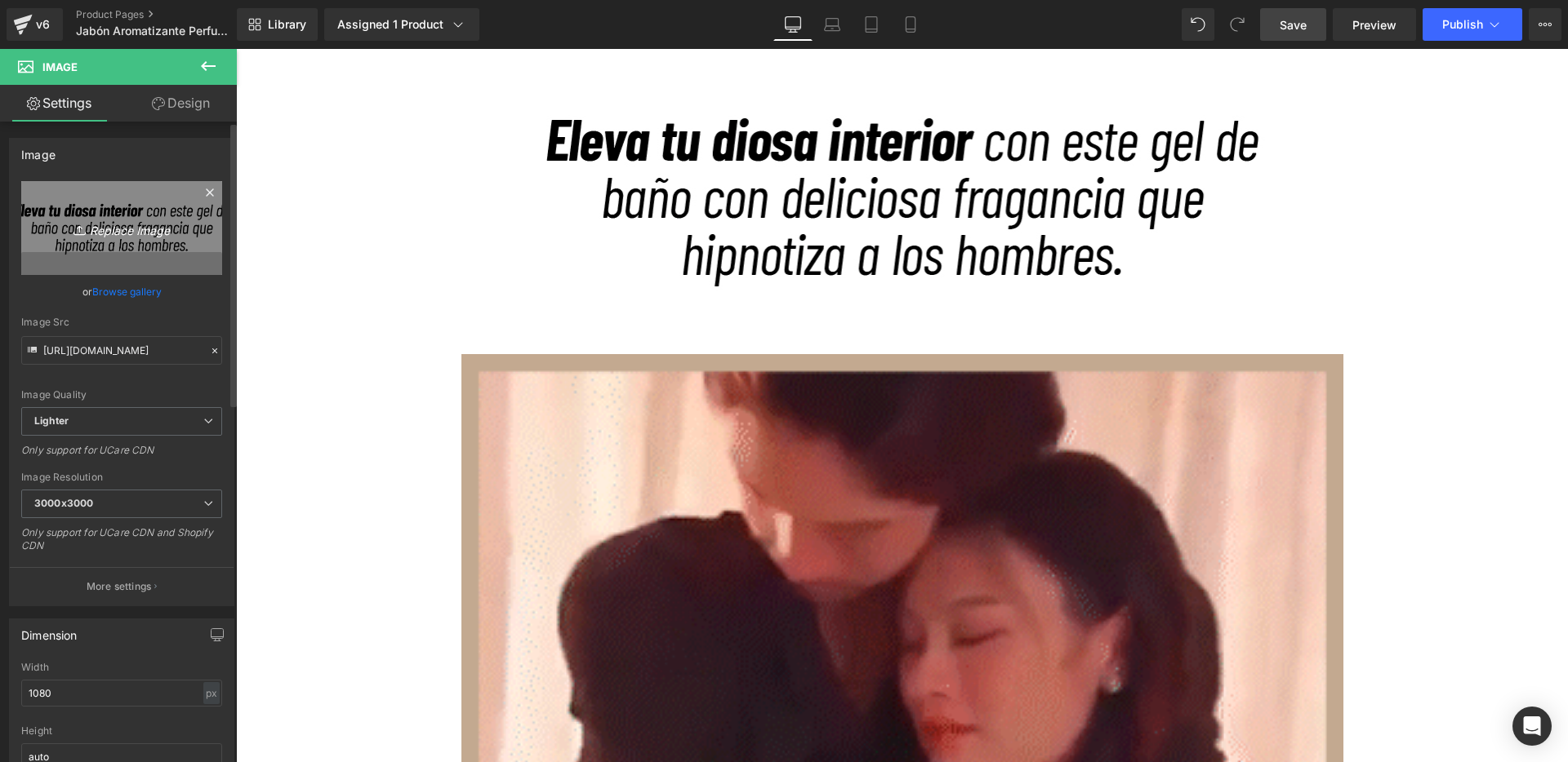
type input "C:\fakepath\12.jpg"
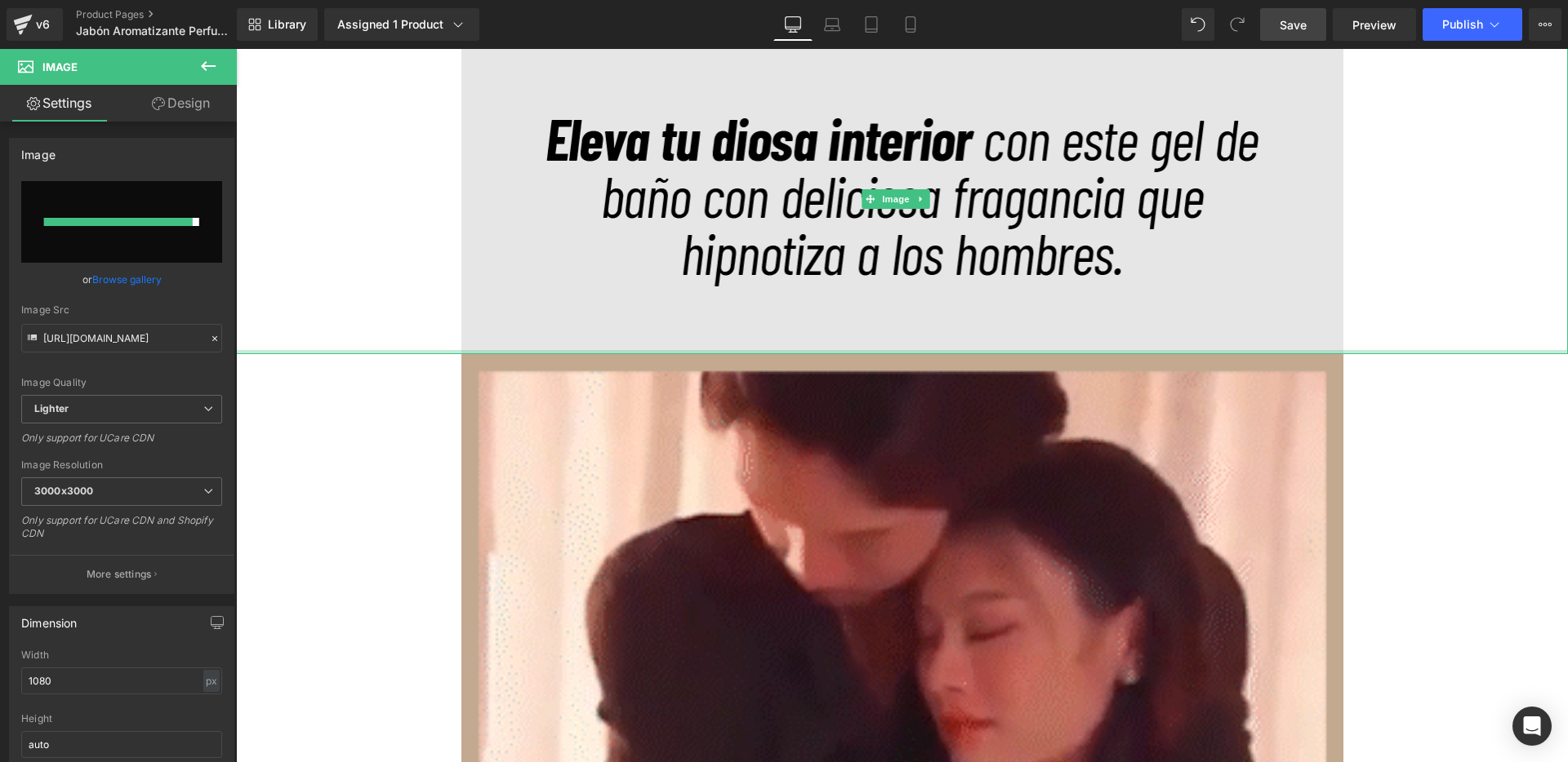
type input "[URL][DOMAIN_NAME]"
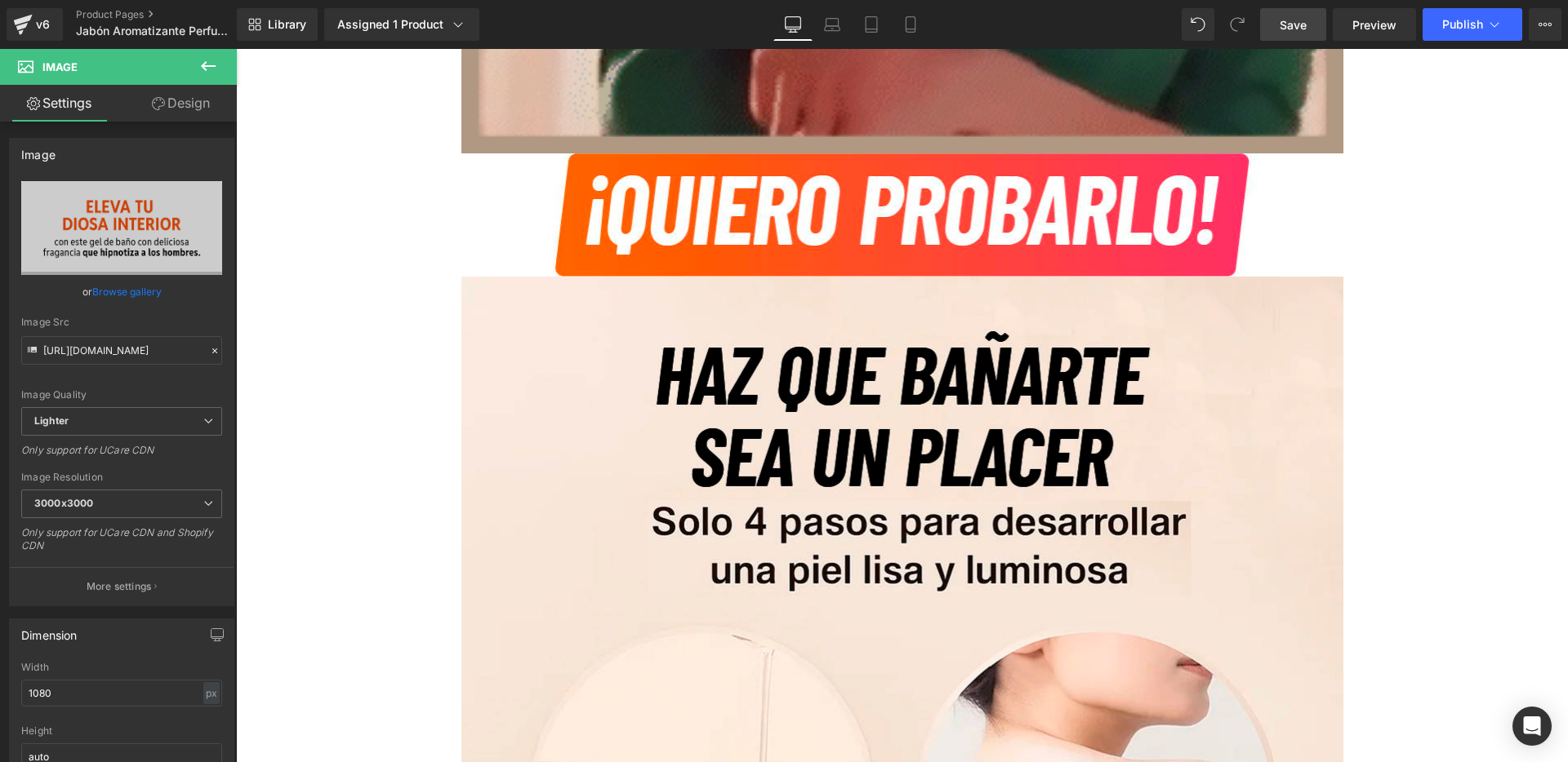
scroll to position [11217, 0]
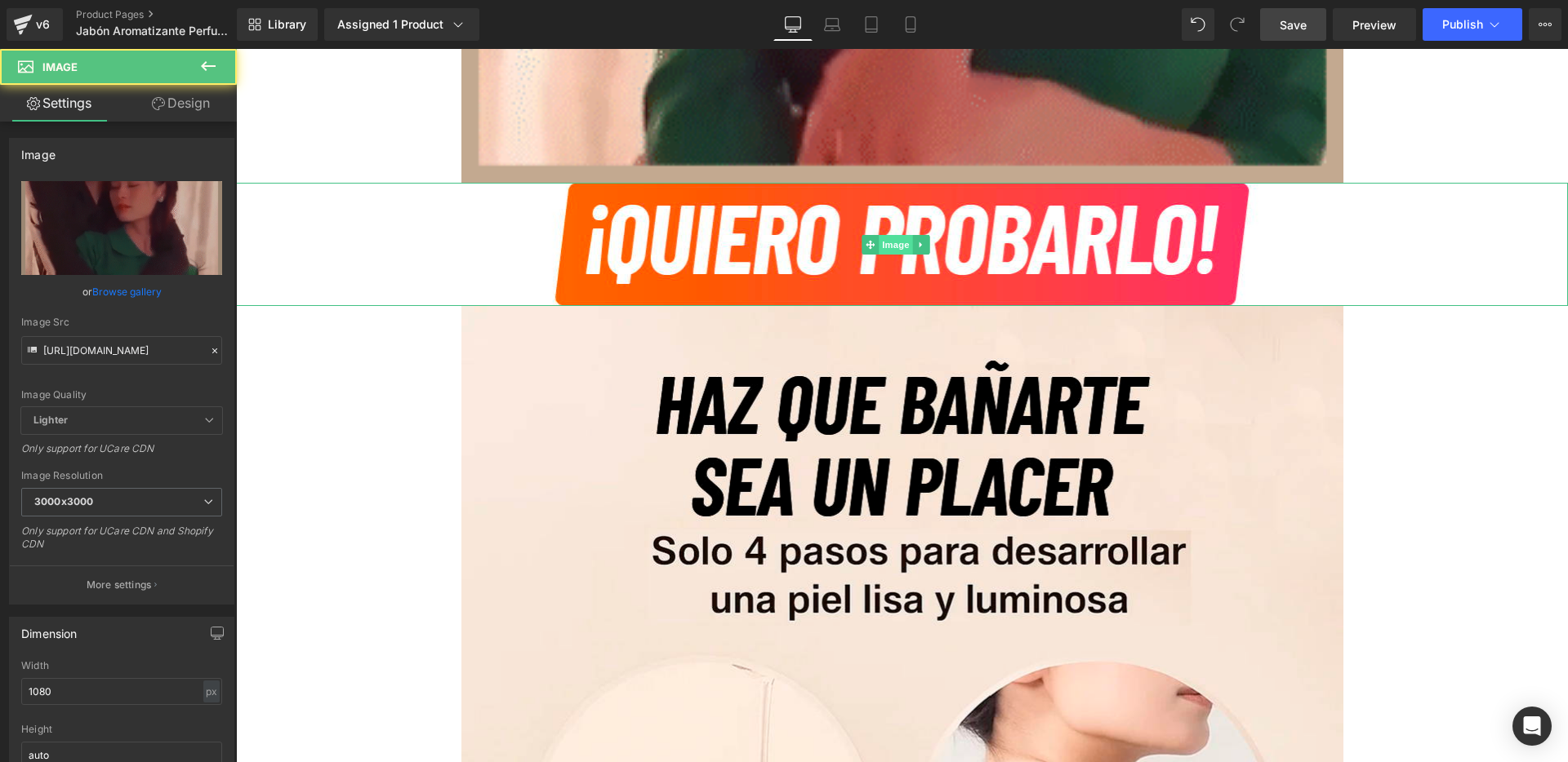
click at [898, 243] on span "Image" at bounding box center [895, 245] width 34 height 20
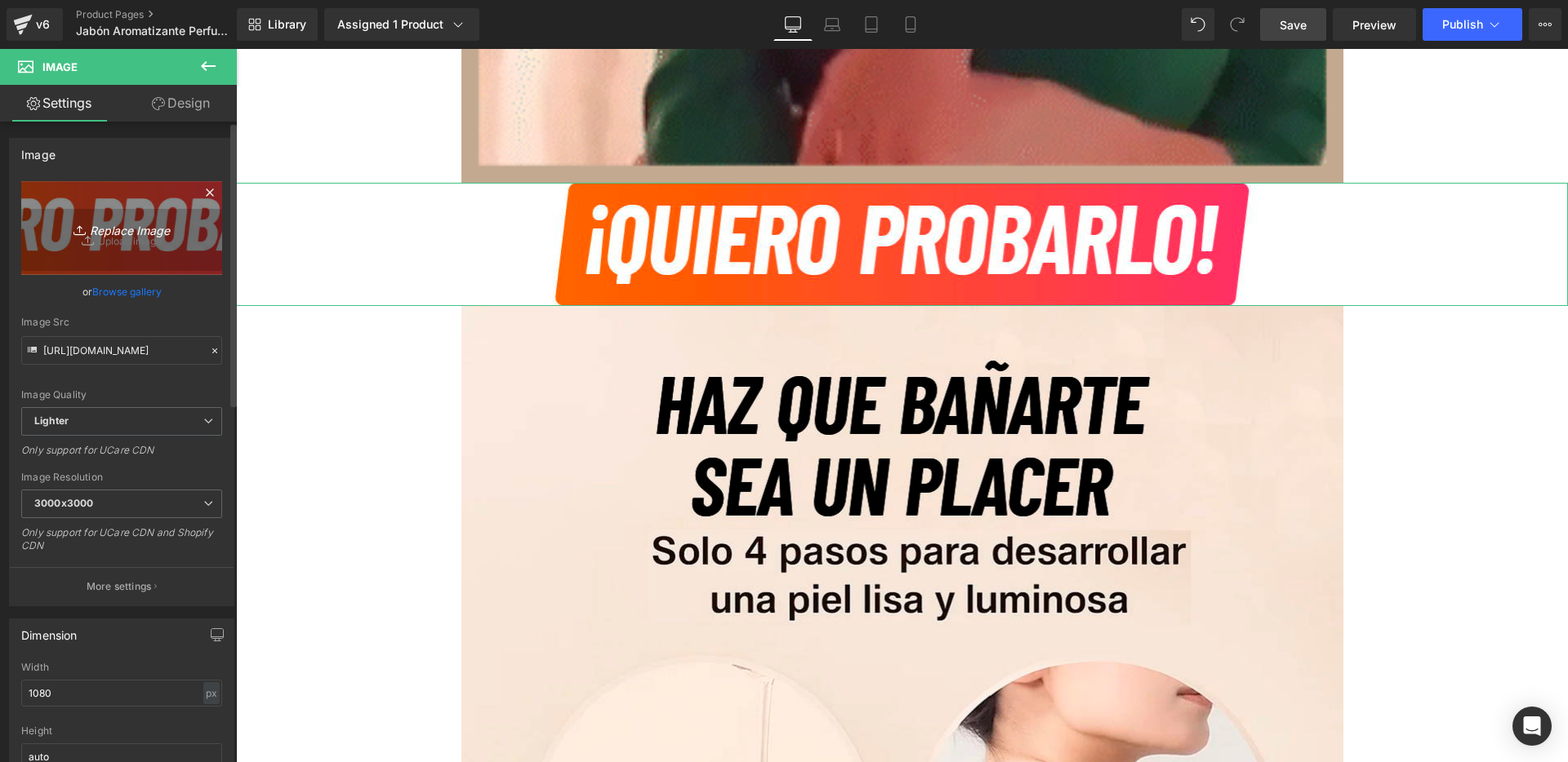
click at [153, 241] on link "Replace Image" at bounding box center [122, 228] width 201 height 94
type input "C:\fakepath\13.jpg"
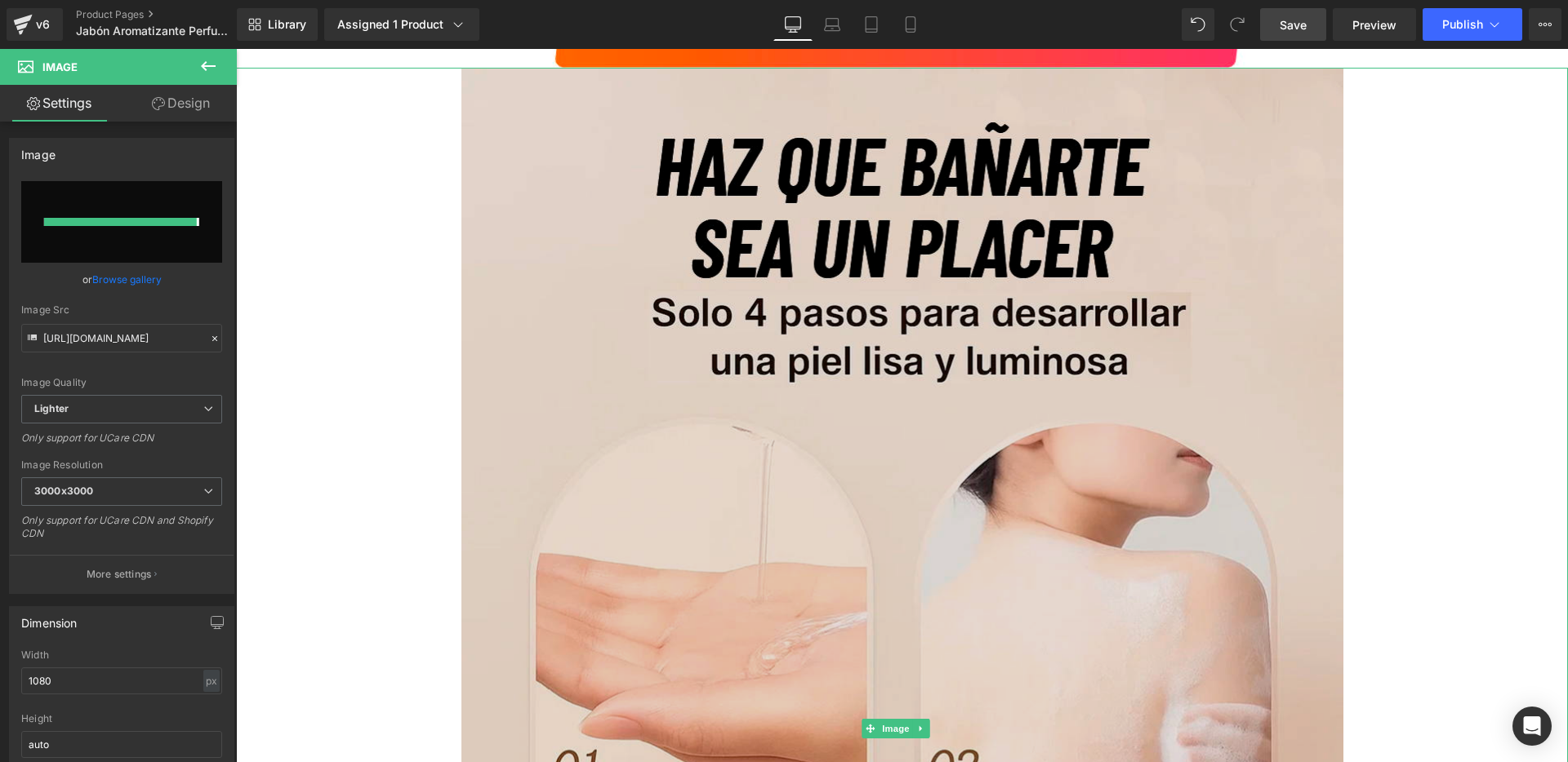
type input "[URL][DOMAIN_NAME]"
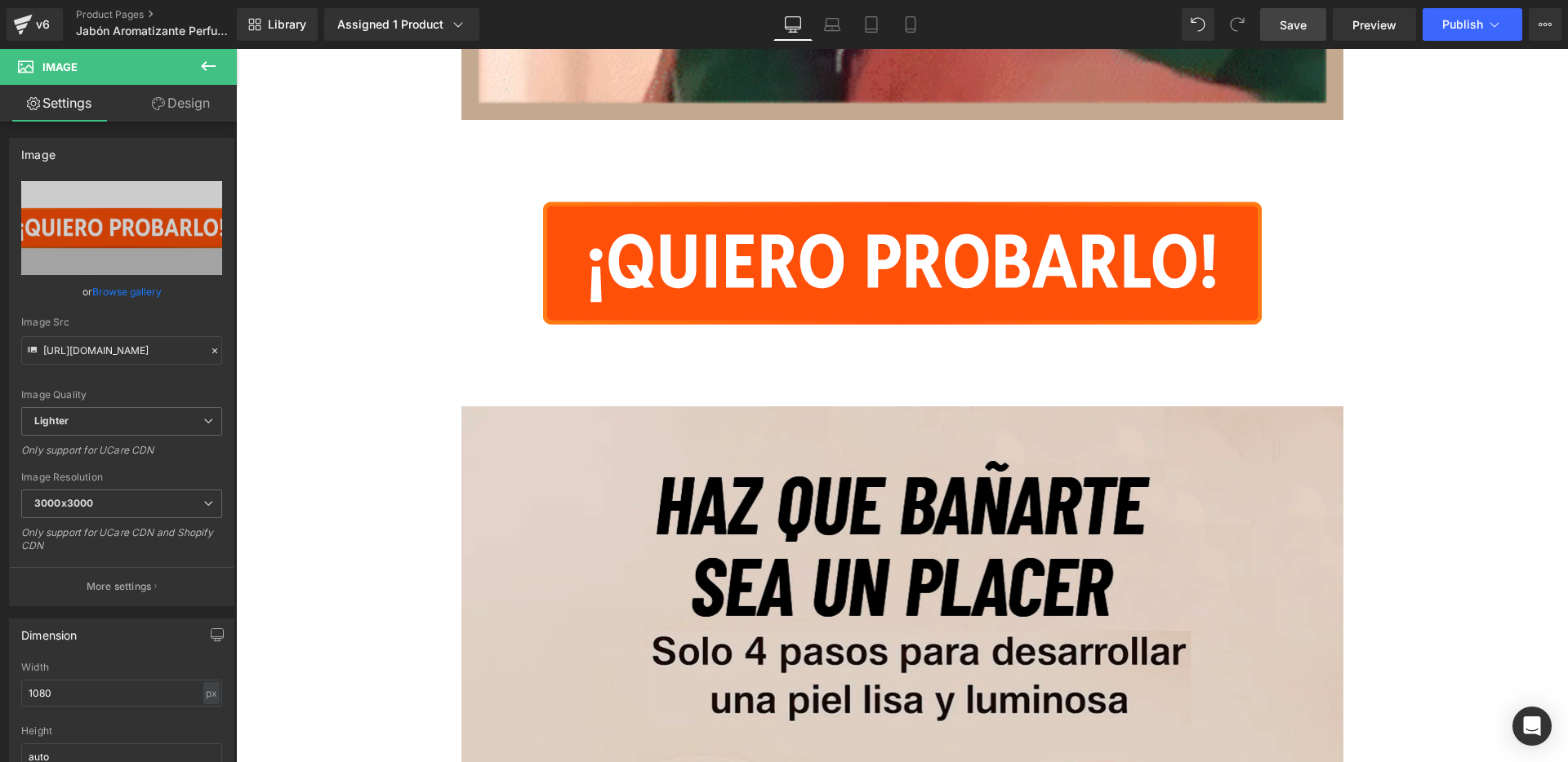
scroll to position [11265, 0]
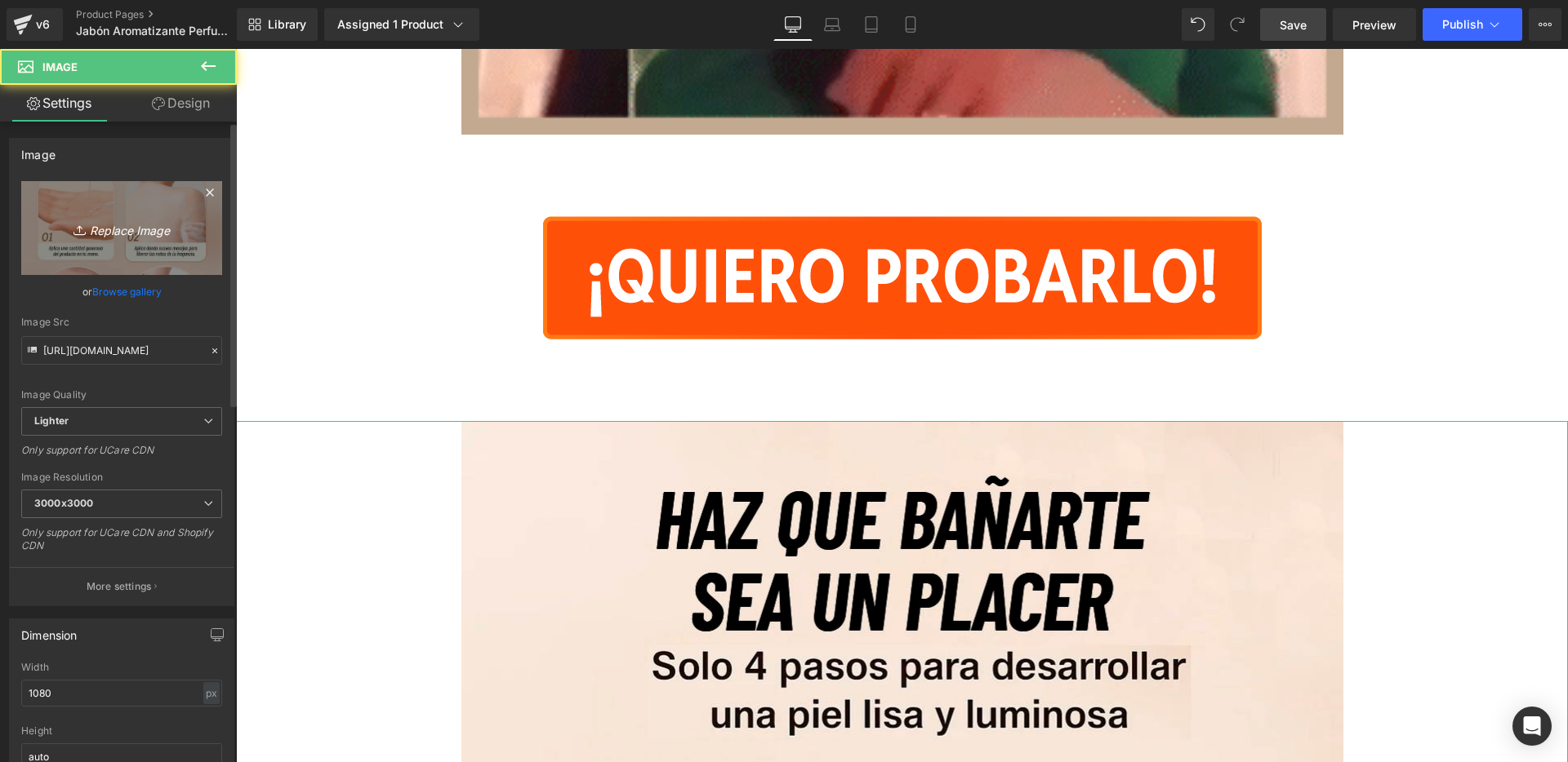
click at [159, 247] on link "Replace Image" at bounding box center [122, 228] width 201 height 94
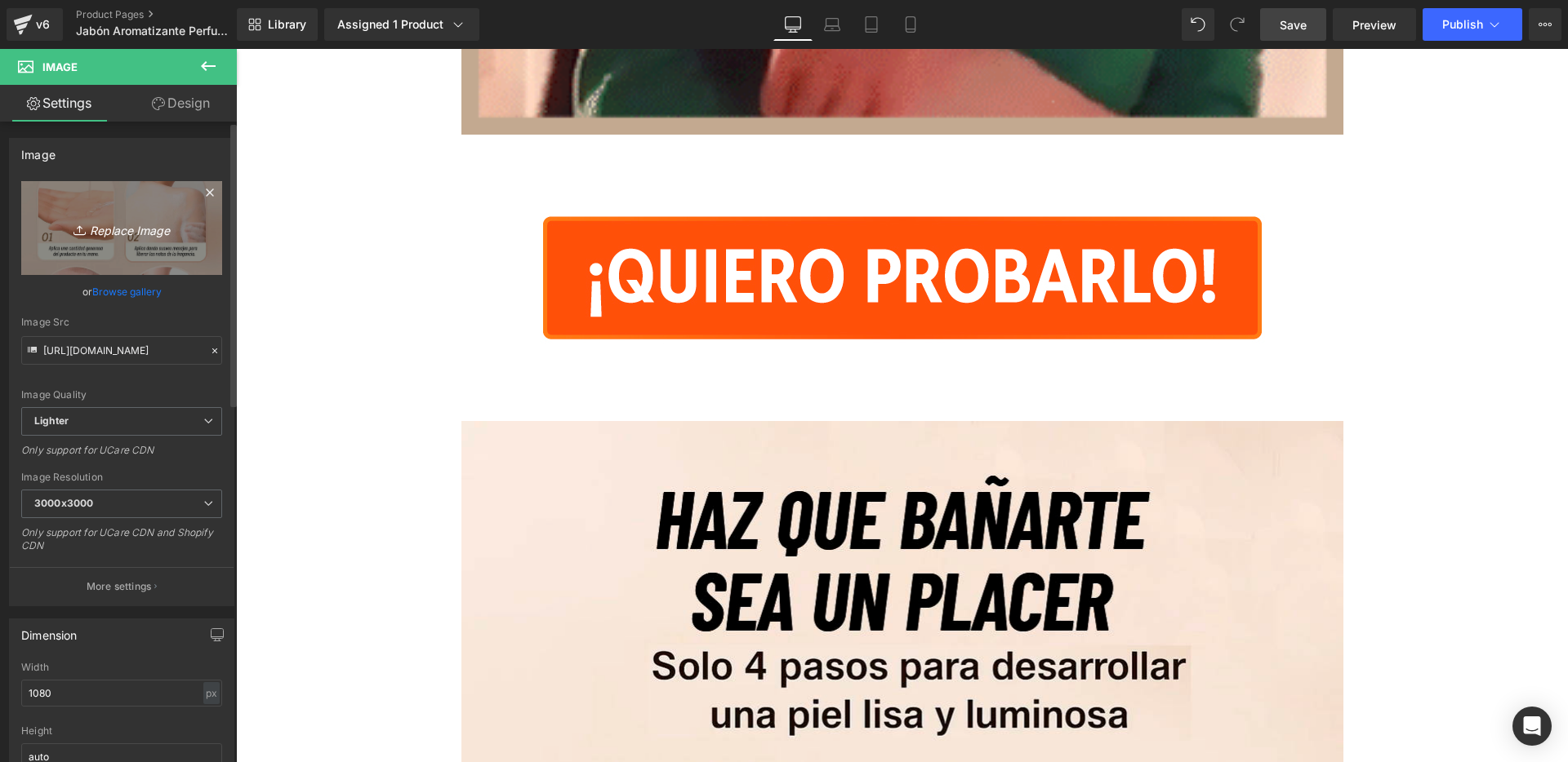
type input "C:\fakepath\14.jpg"
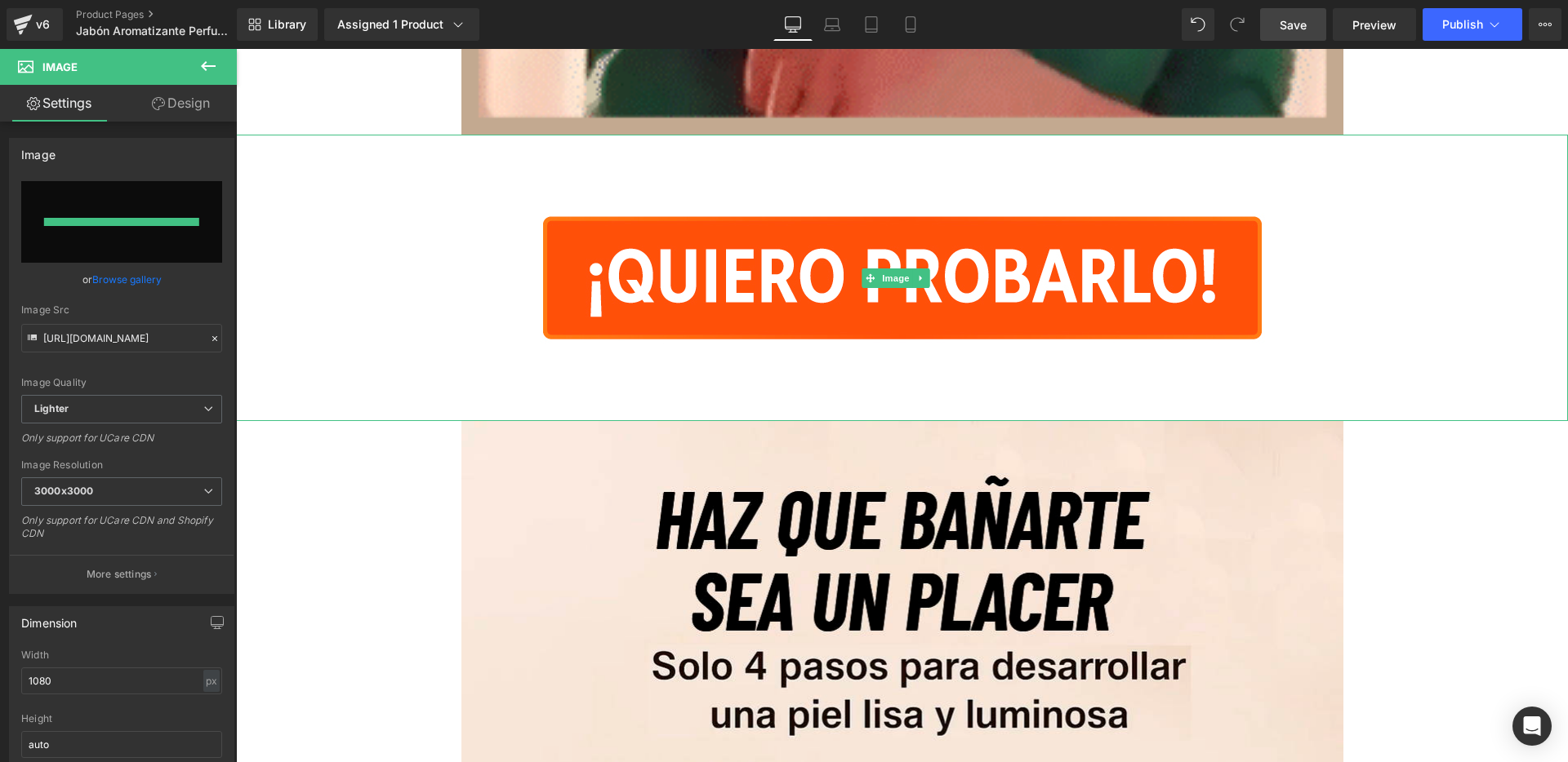
type input "[URL][DOMAIN_NAME]"
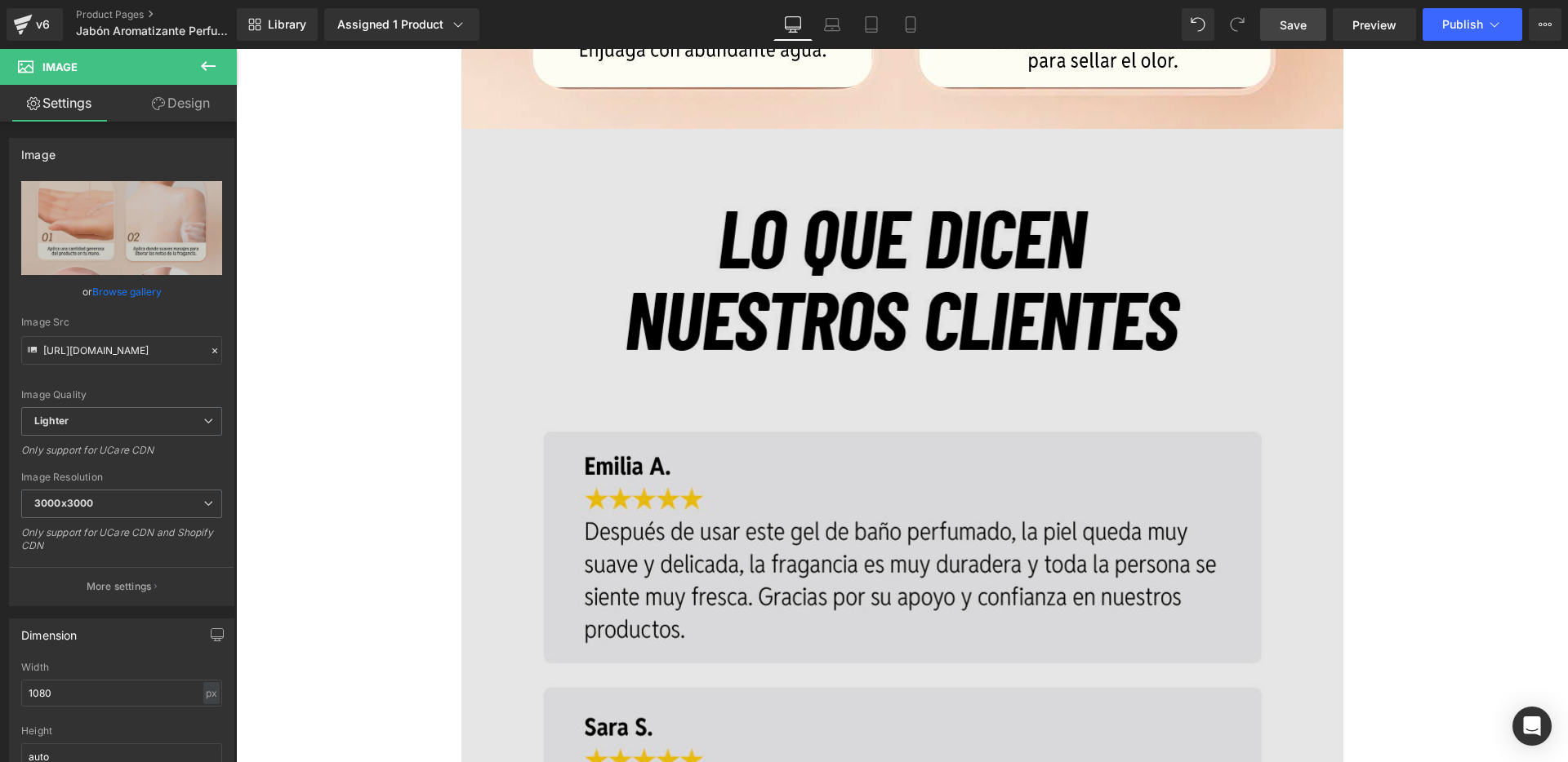
scroll to position [12896, 0]
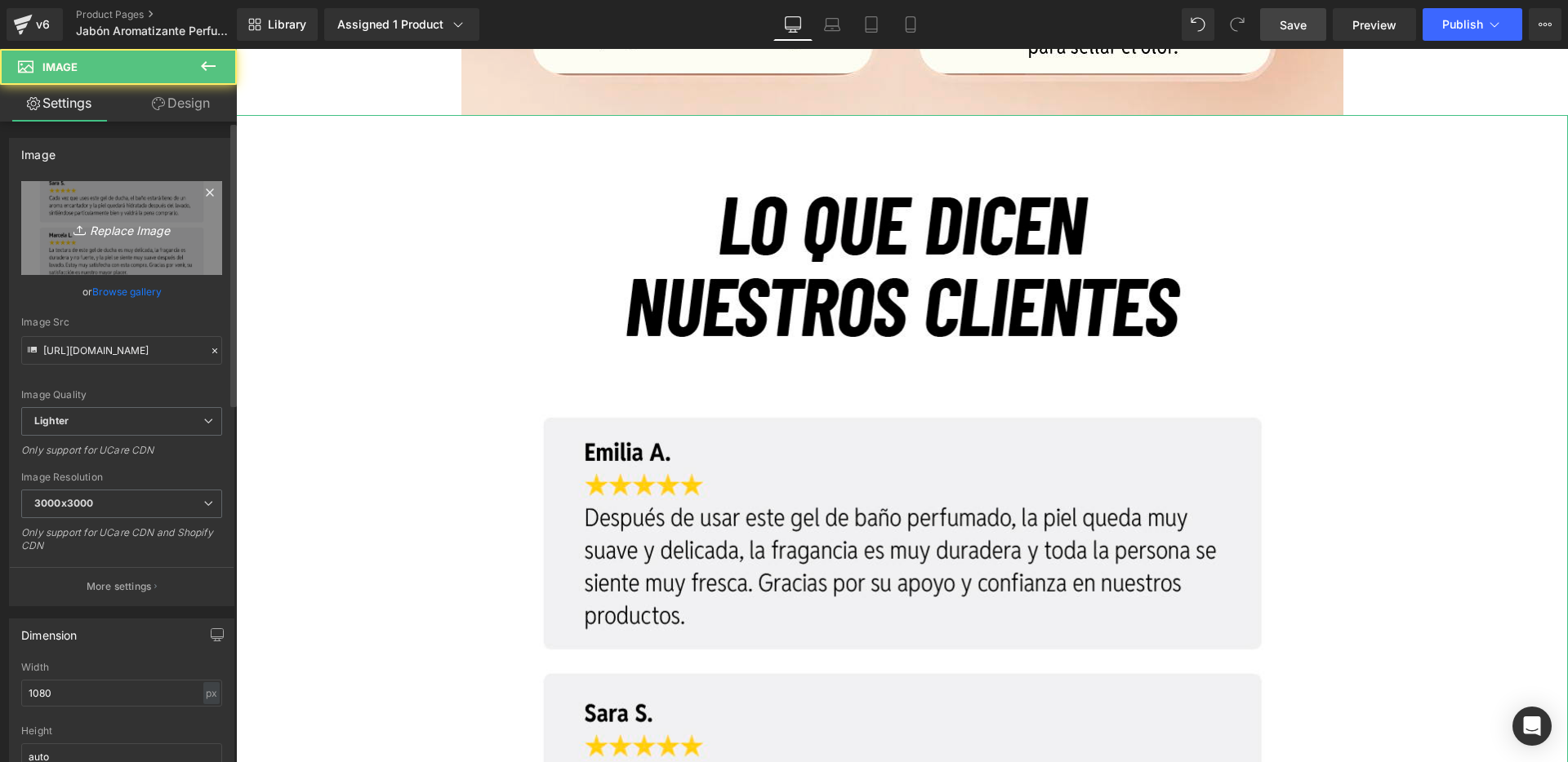
click at [121, 232] on icon "Replace Image" at bounding box center [121, 228] width 131 height 21
type input "C:\fakepath\15.jpg"
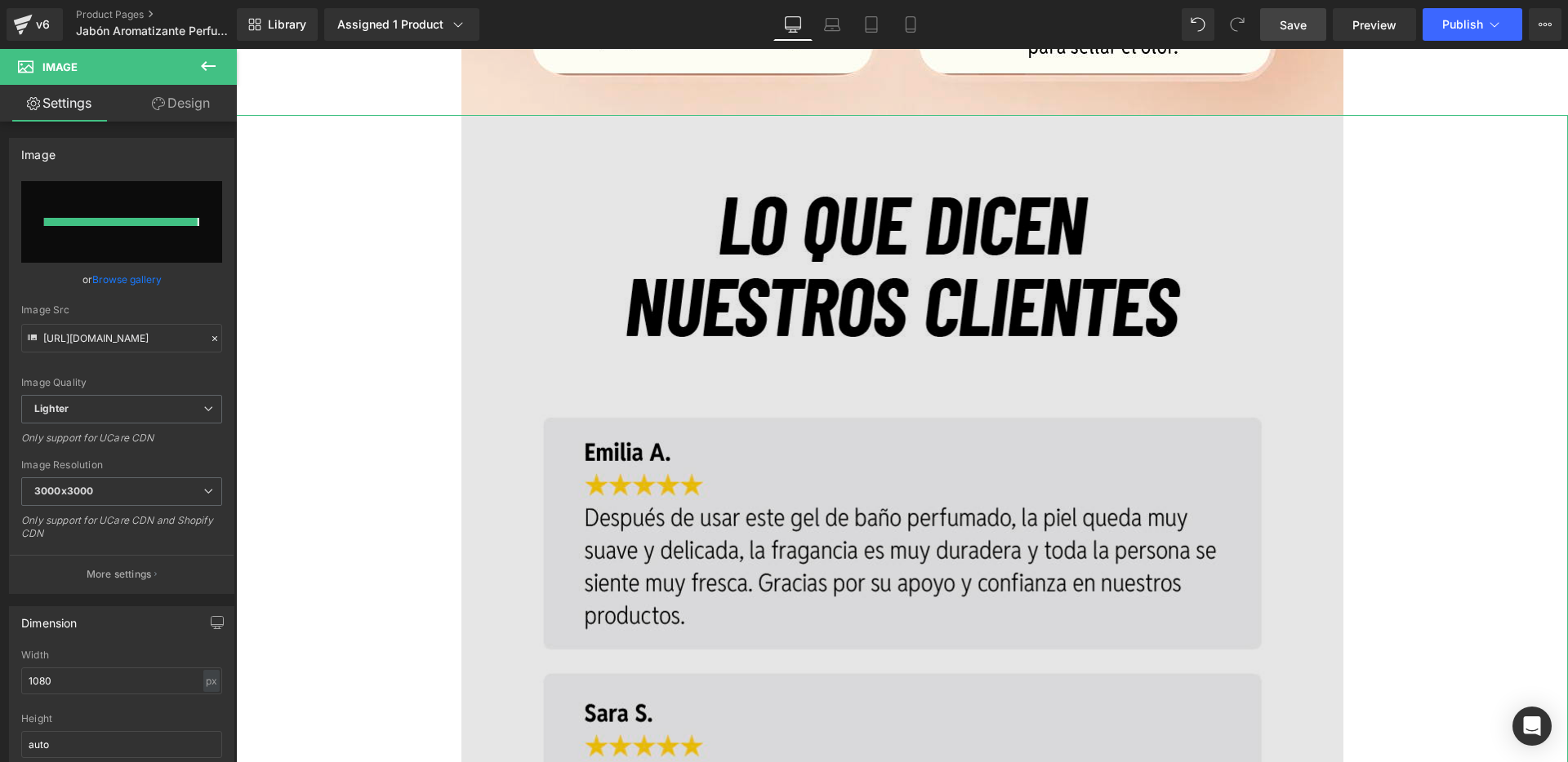
type input "[URL][DOMAIN_NAME]"
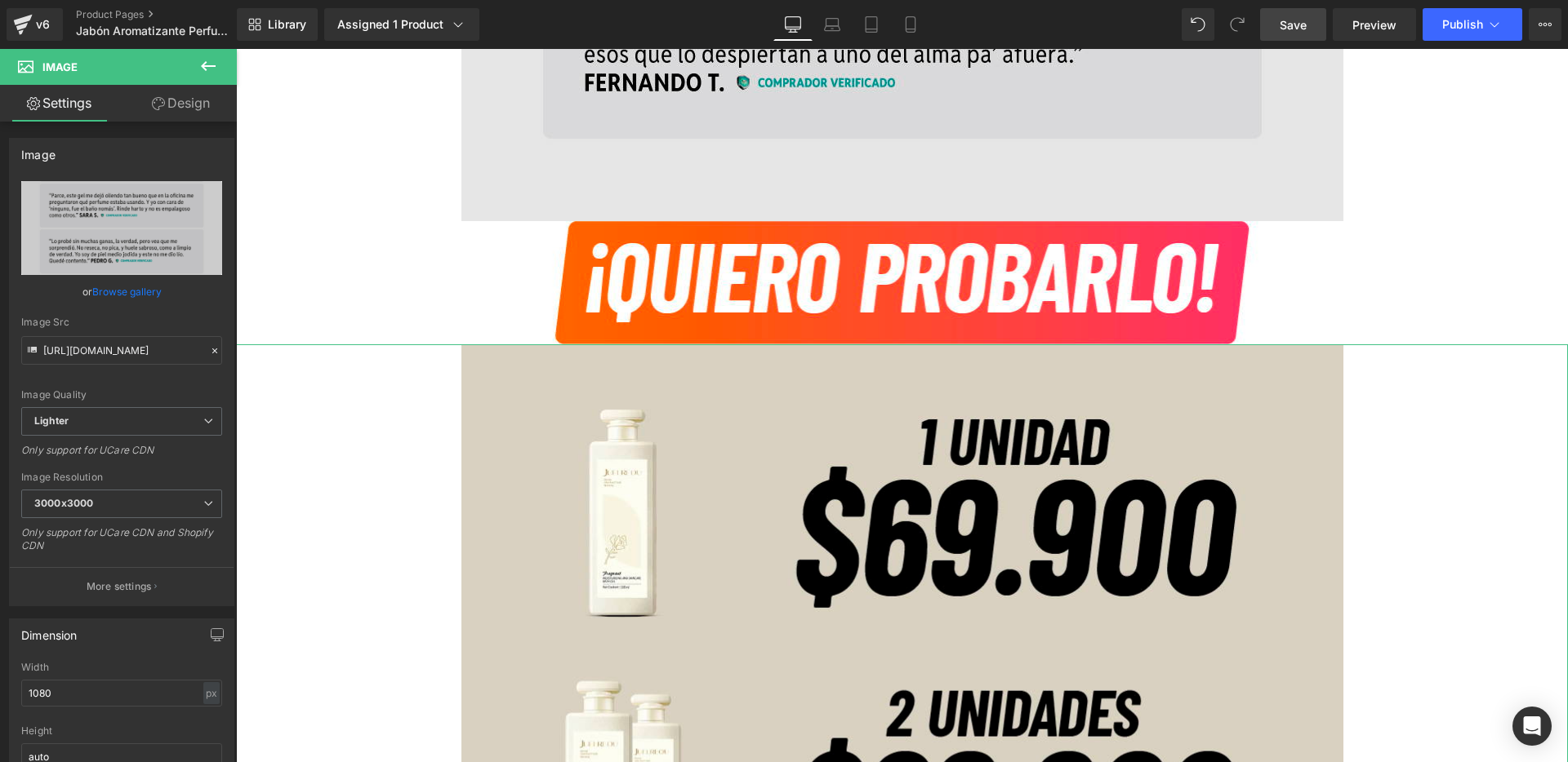
scroll to position [14180, 0]
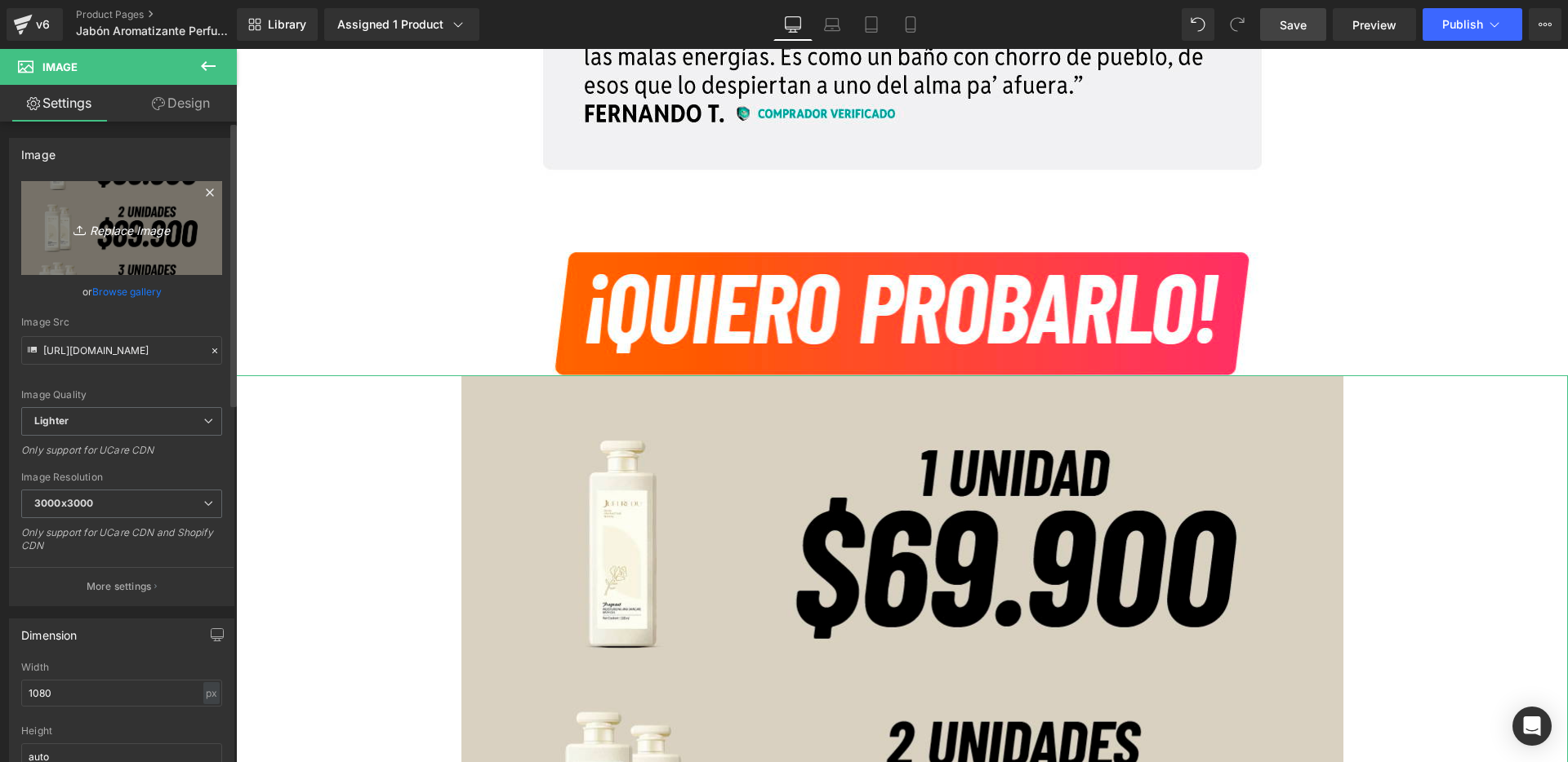
click at [167, 240] on link "Replace Image" at bounding box center [122, 228] width 201 height 94
type input "C:\fakepath\17.jpg"
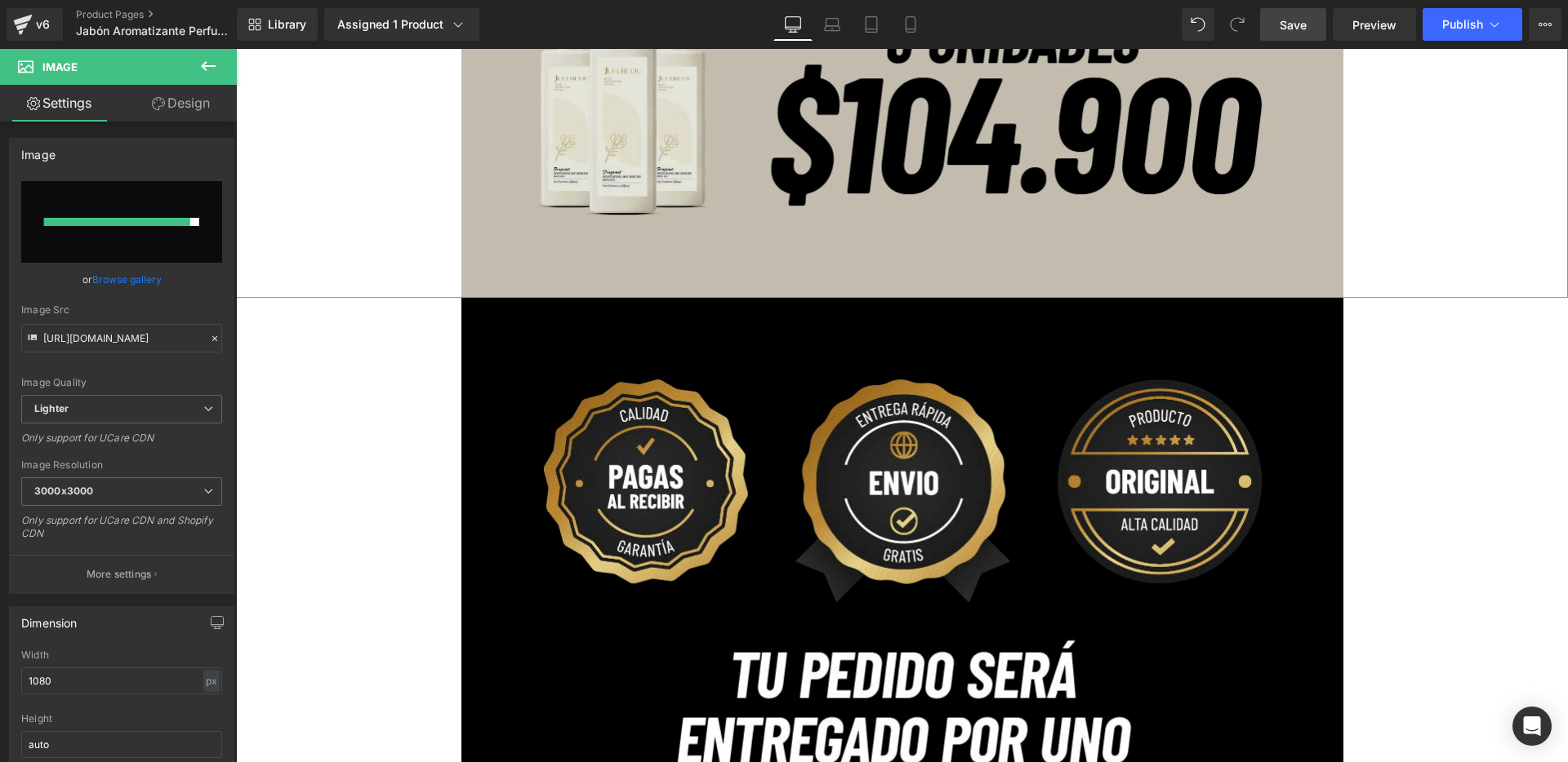
type input "[URL][DOMAIN_NAME]"
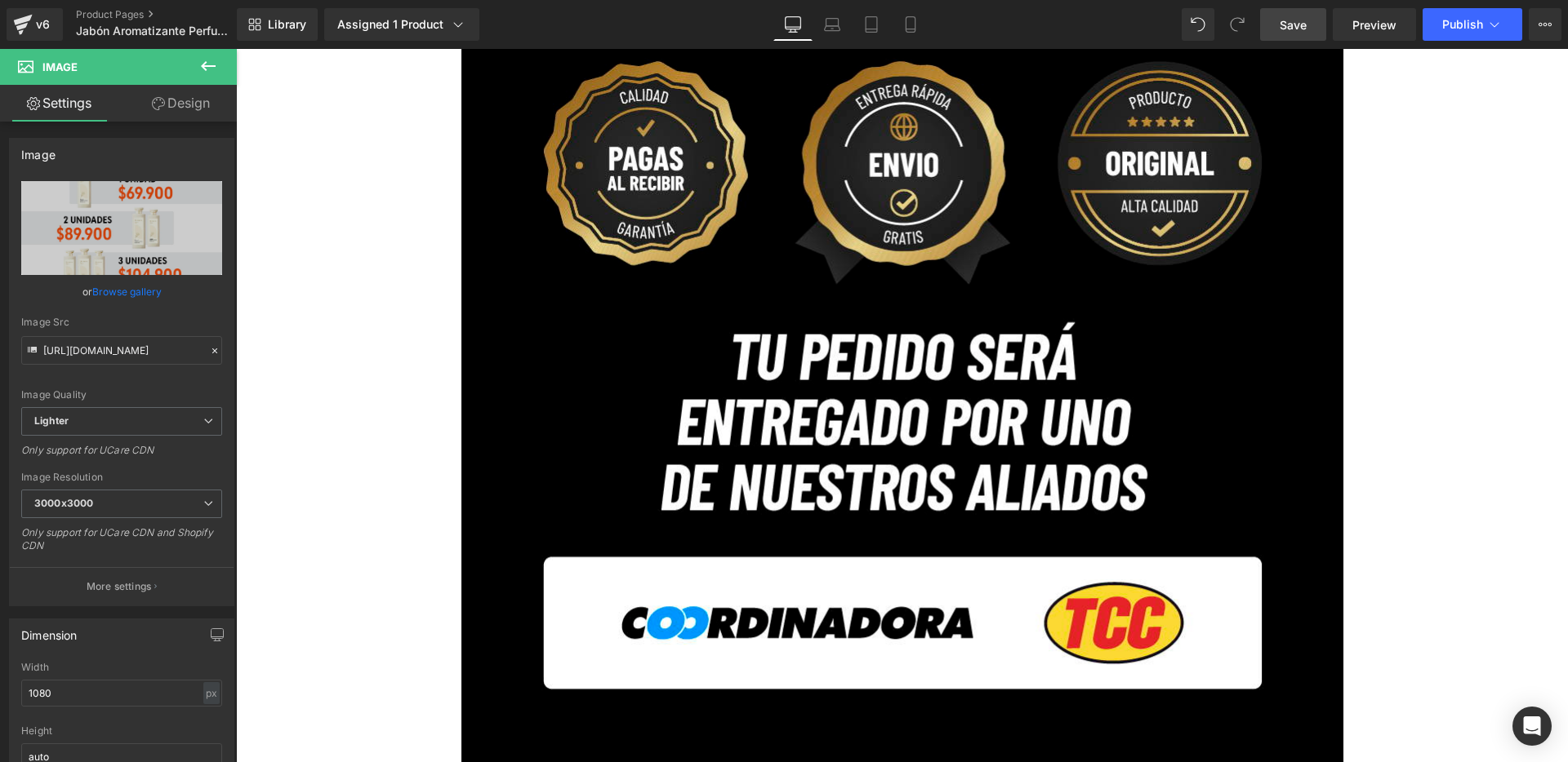
scroll to position [15222, 0]
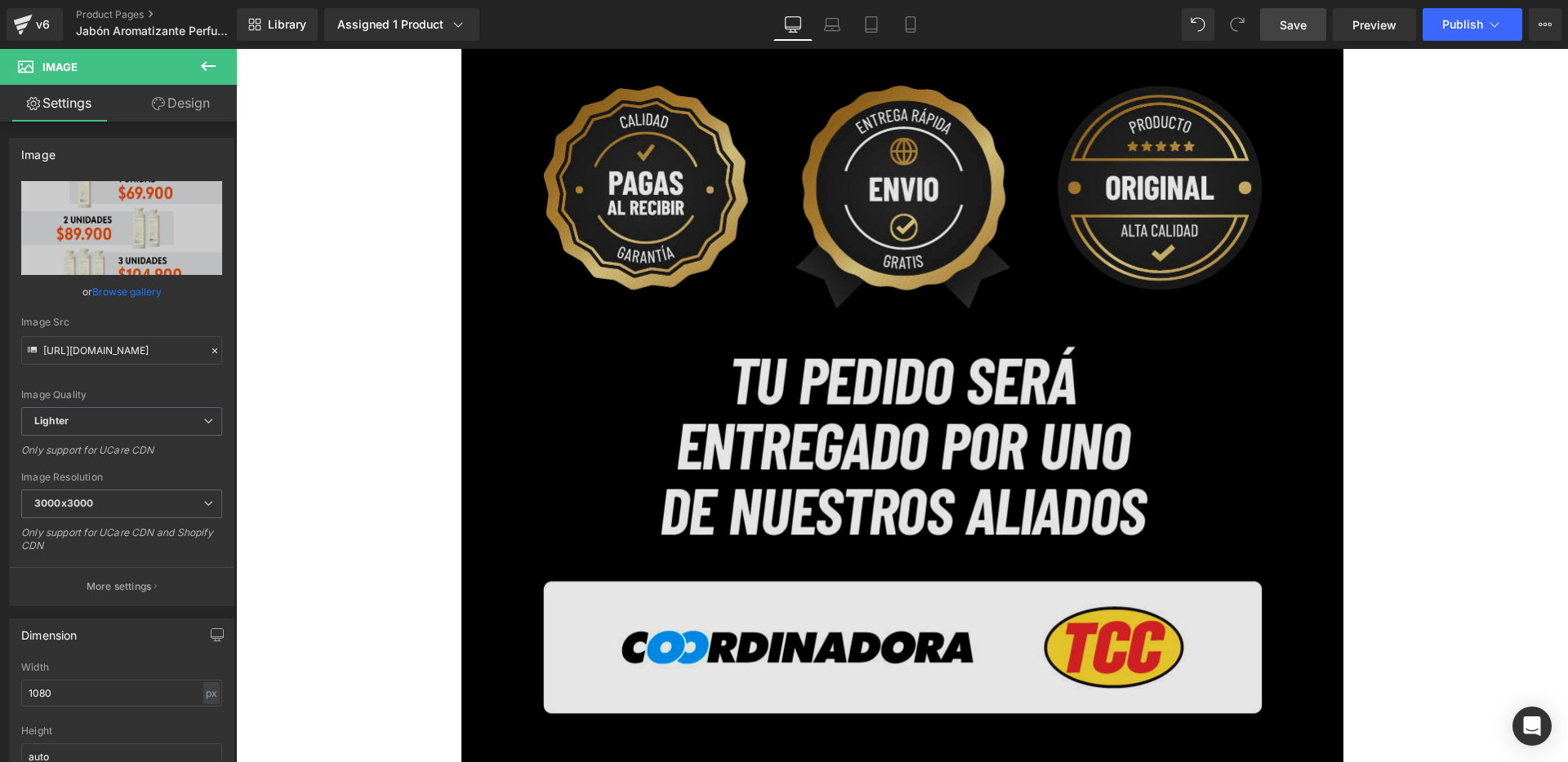
click at [530, 301] on img at bounding box center [902, 445] width 882 height 882
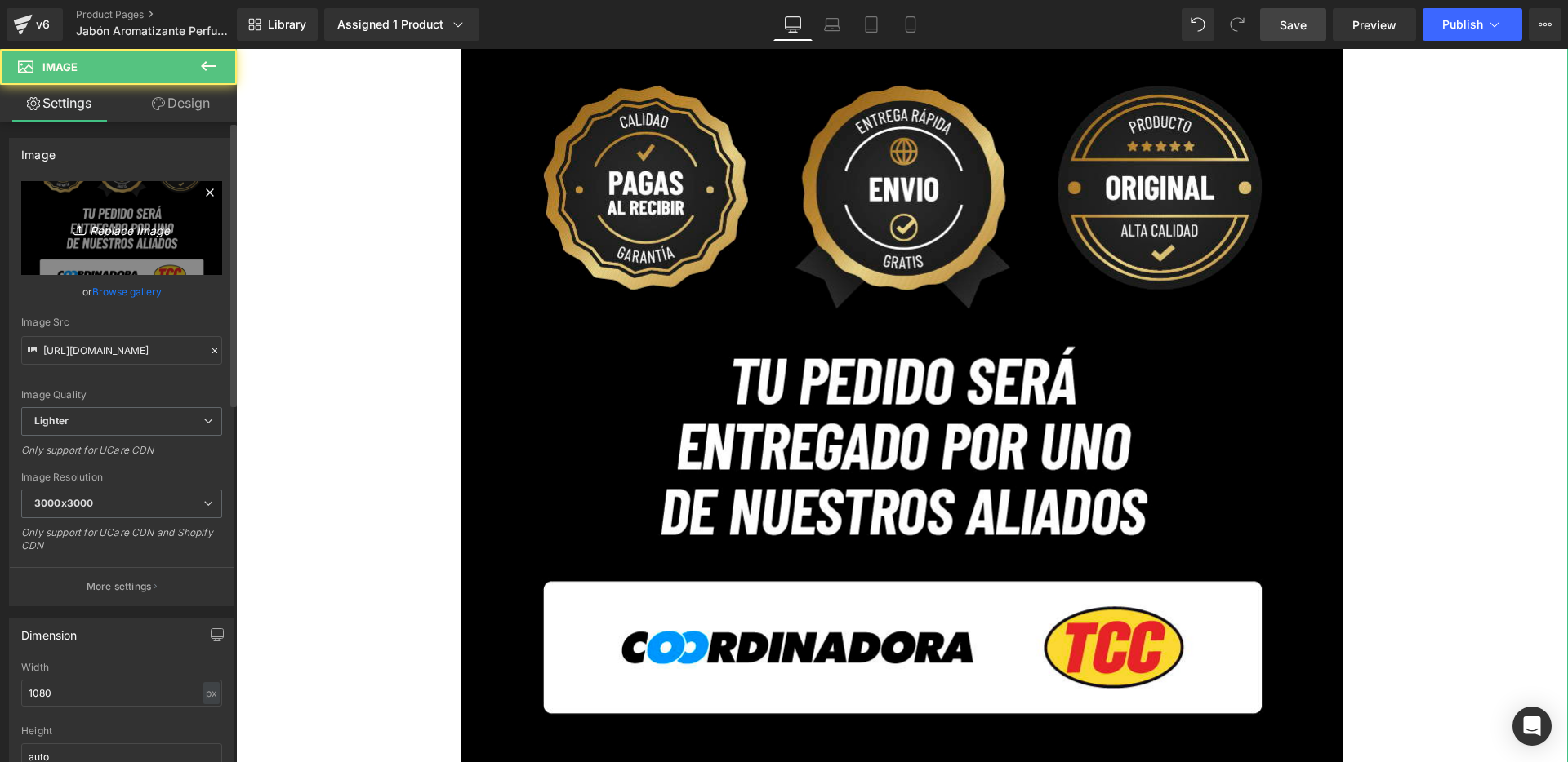
click at [133, 229] on icon "Replace Image" at bounding box center [121, 228] width 131 height 21
type input "C:\fakepath\16.jpg"
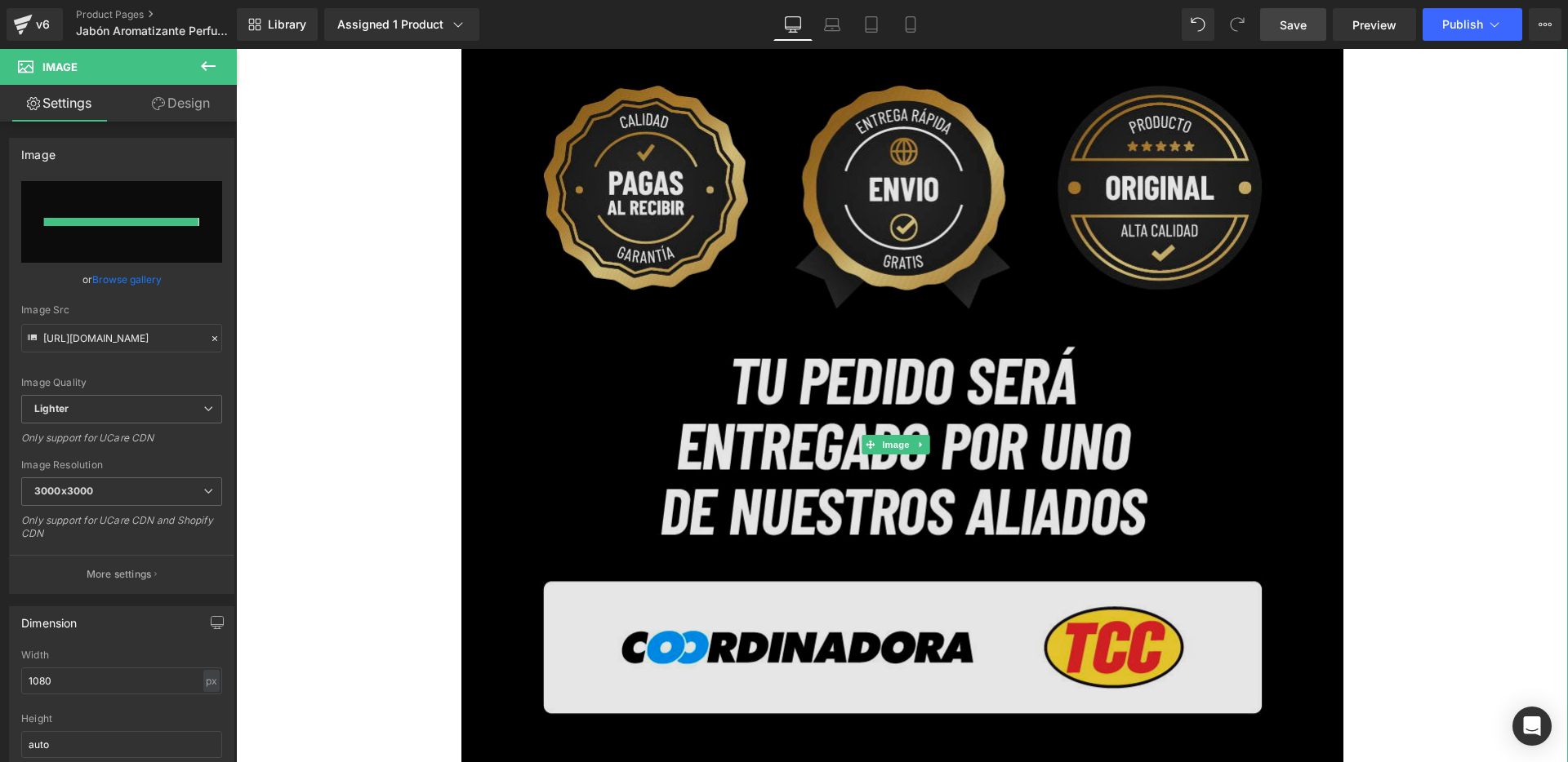
type input "[URL][DOMAIN_NAME]"
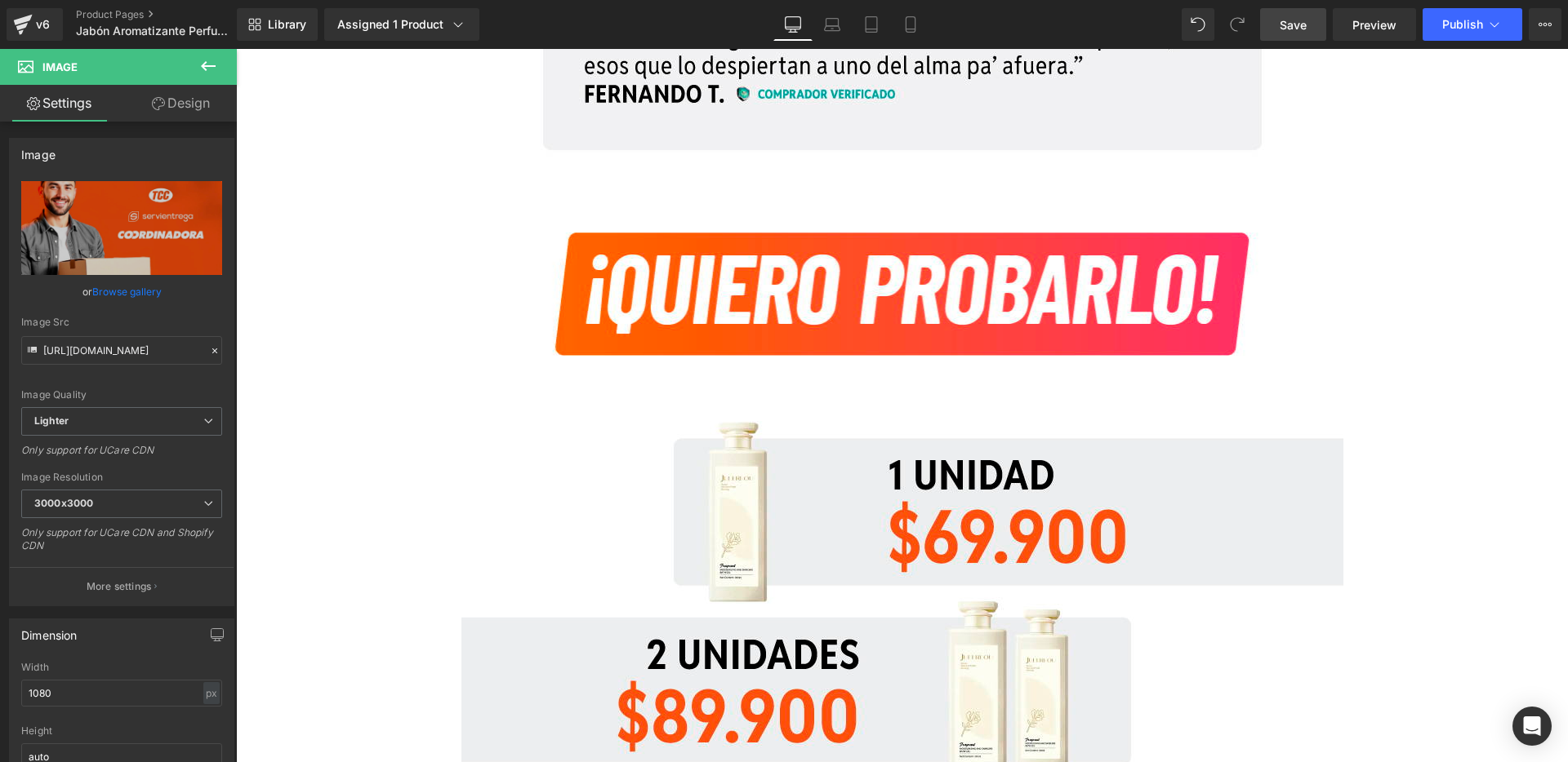
scroll to position [14197, 0]
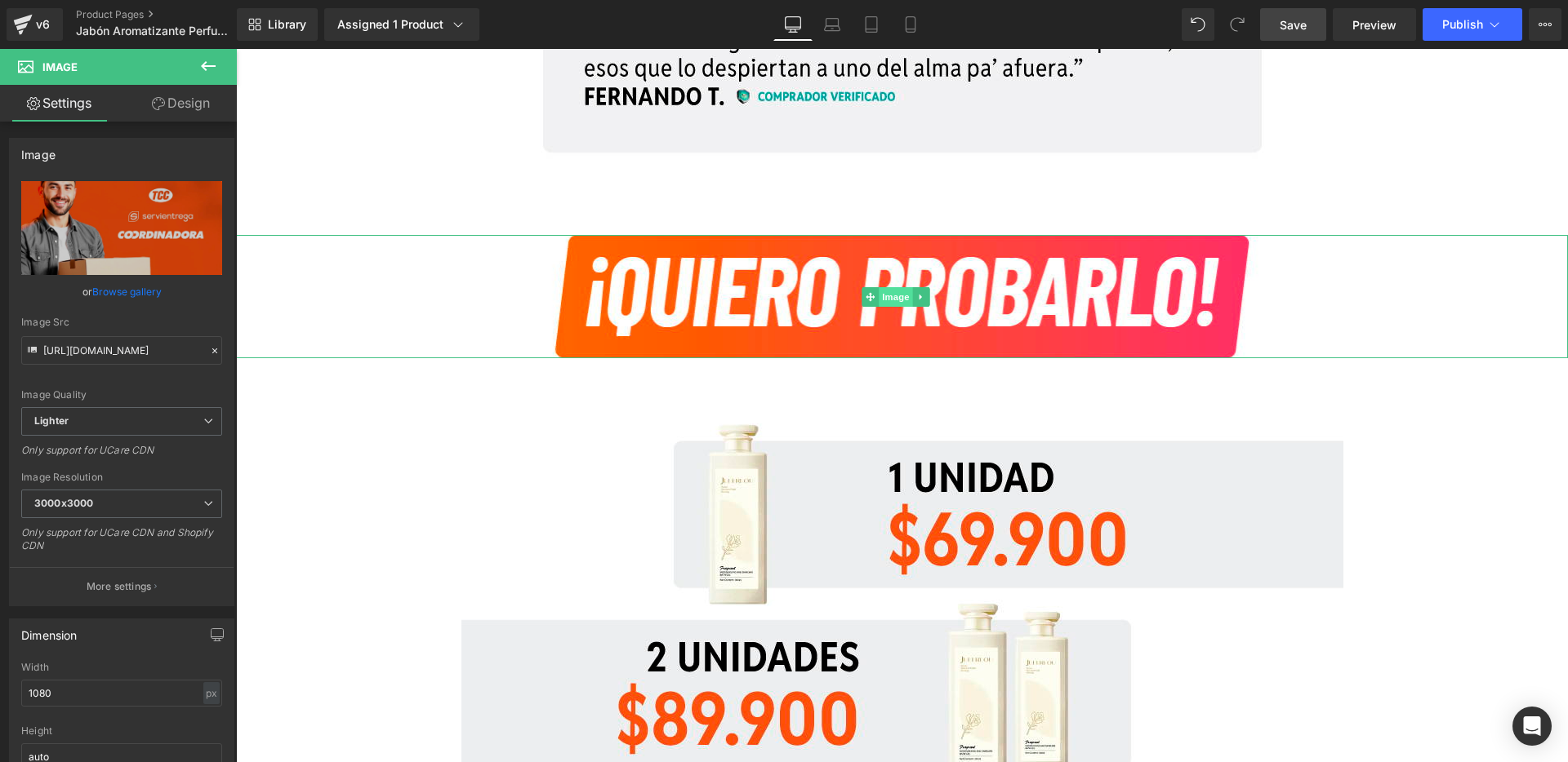
click at [903, 300] on span "Image" at bounding box center [895, 297] width 34 height 20
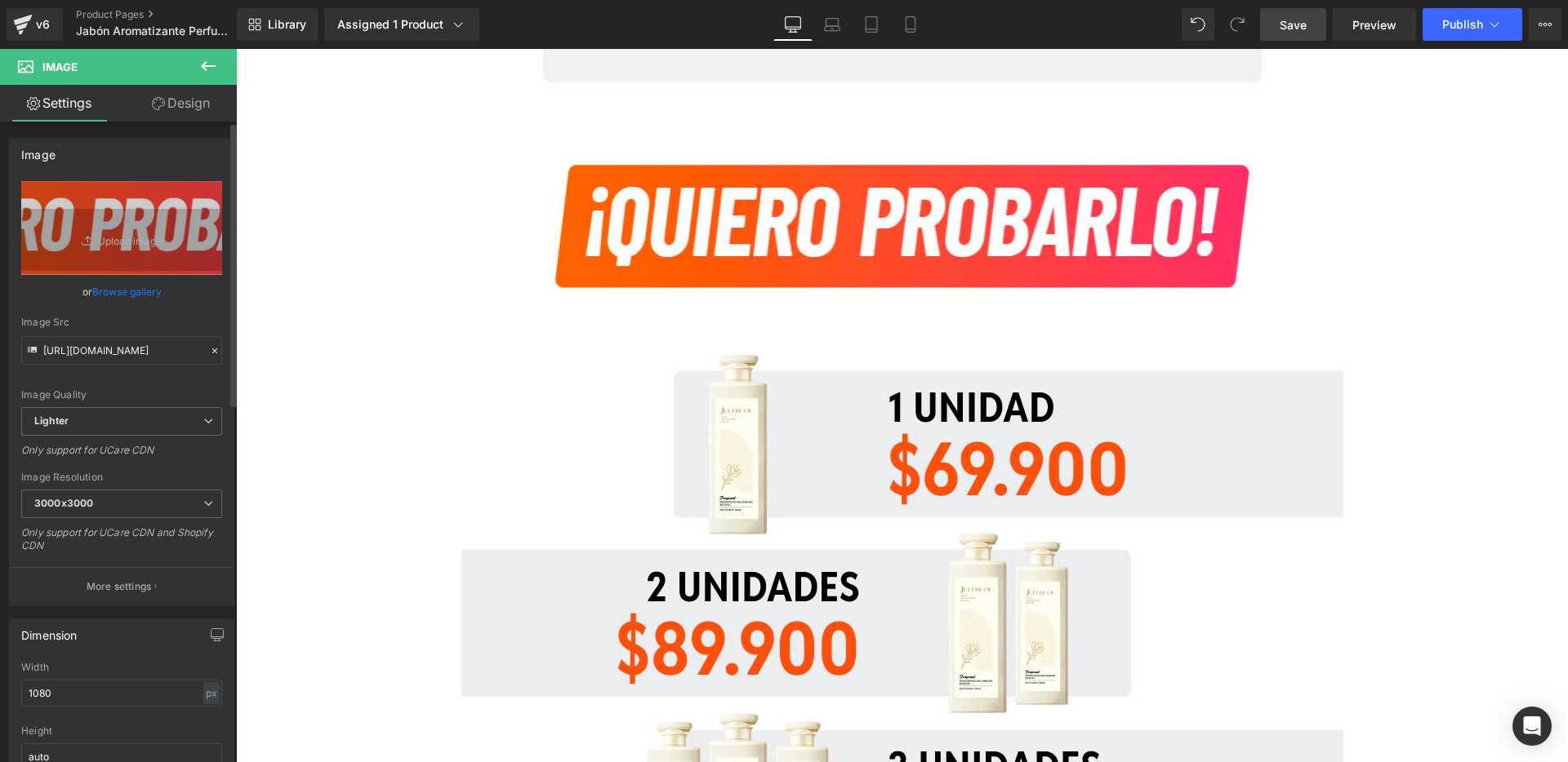
scroll to position [14177, 0]
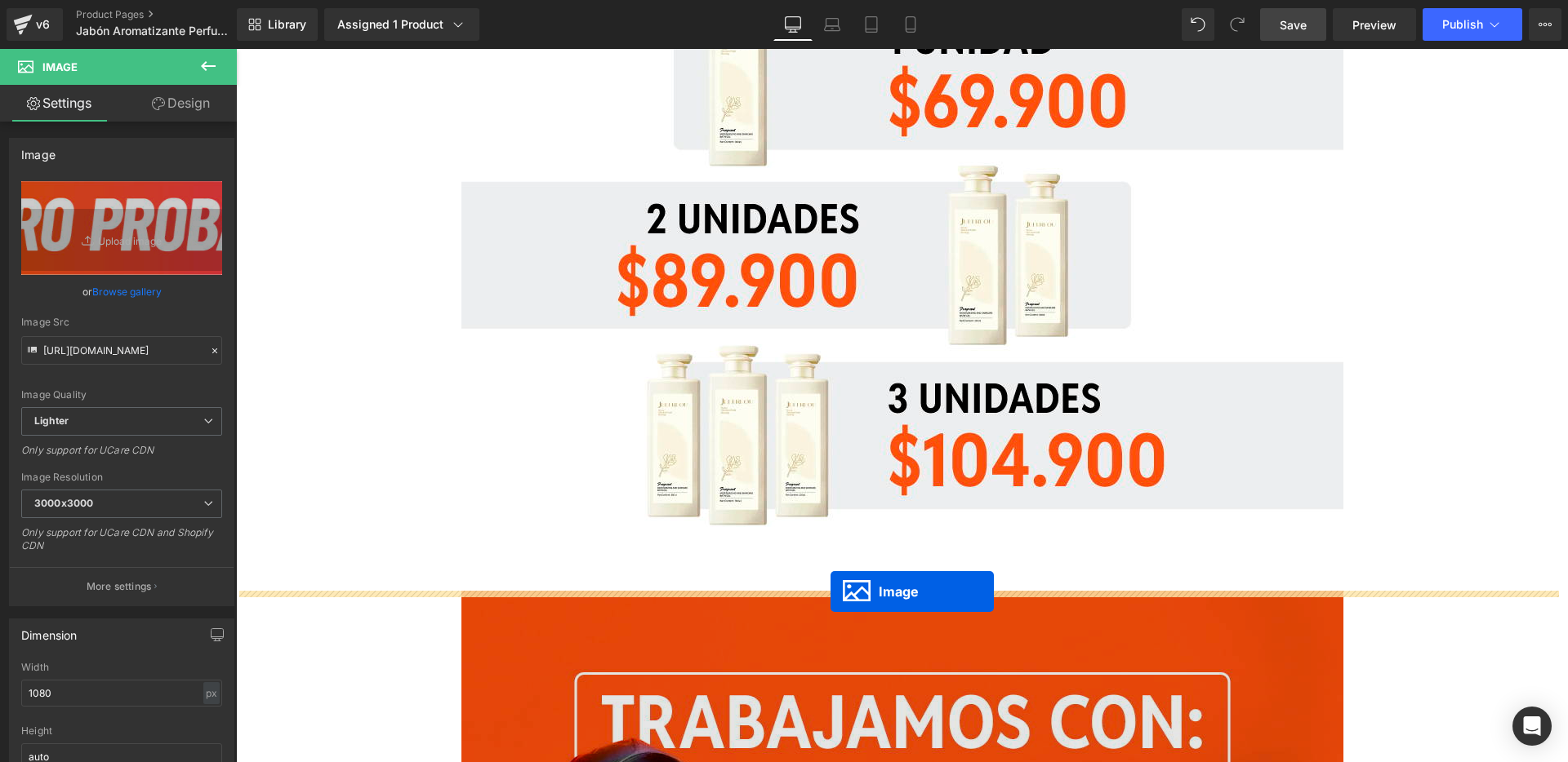
drag, startPoint x: 868, startPoint y: 317, endPoint x: 831, endPoint y: 592, distance: 277.5
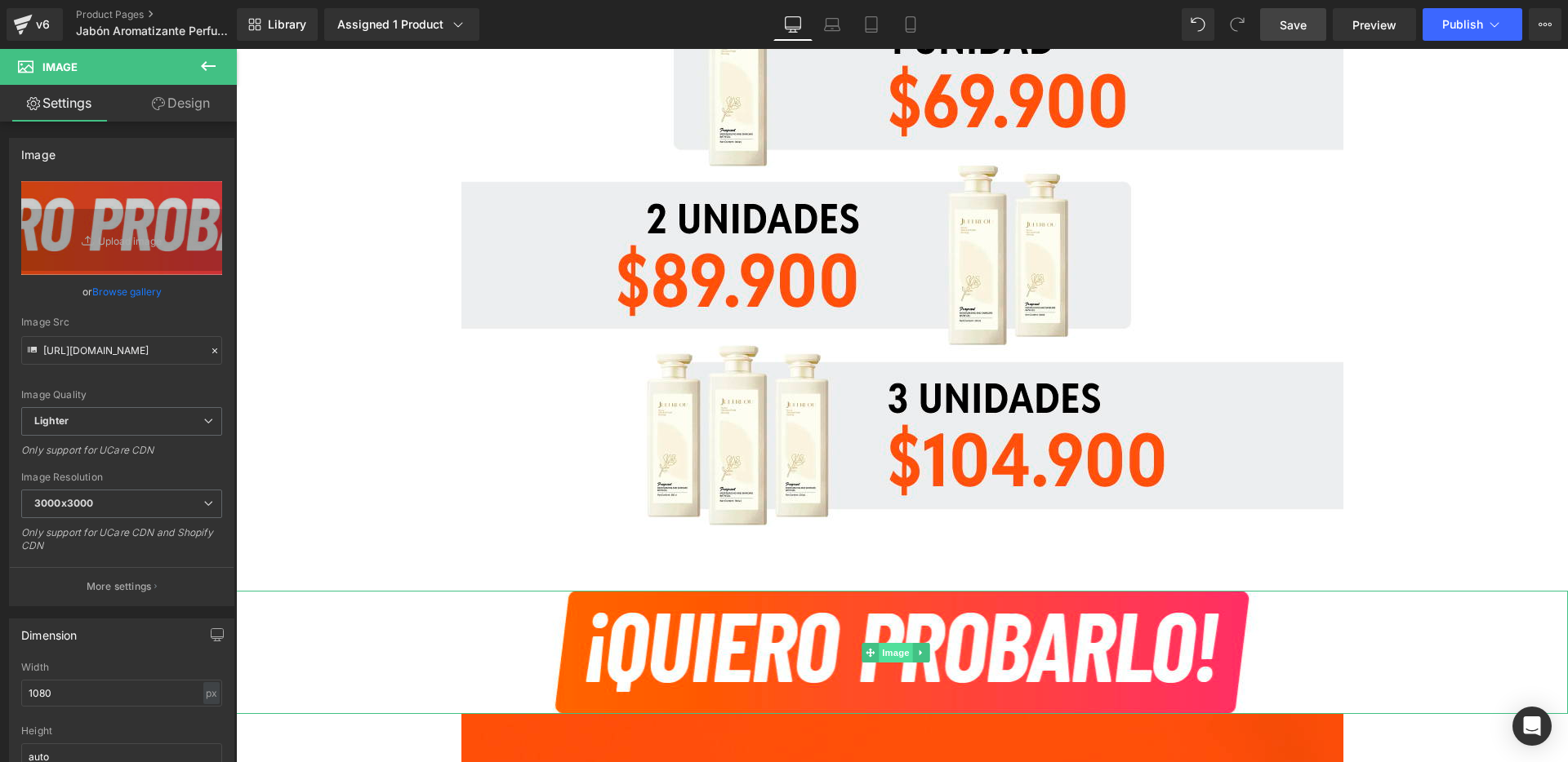
click at [897, 650] on span "Image" at bounding box center [895, 653] width 34 height 20
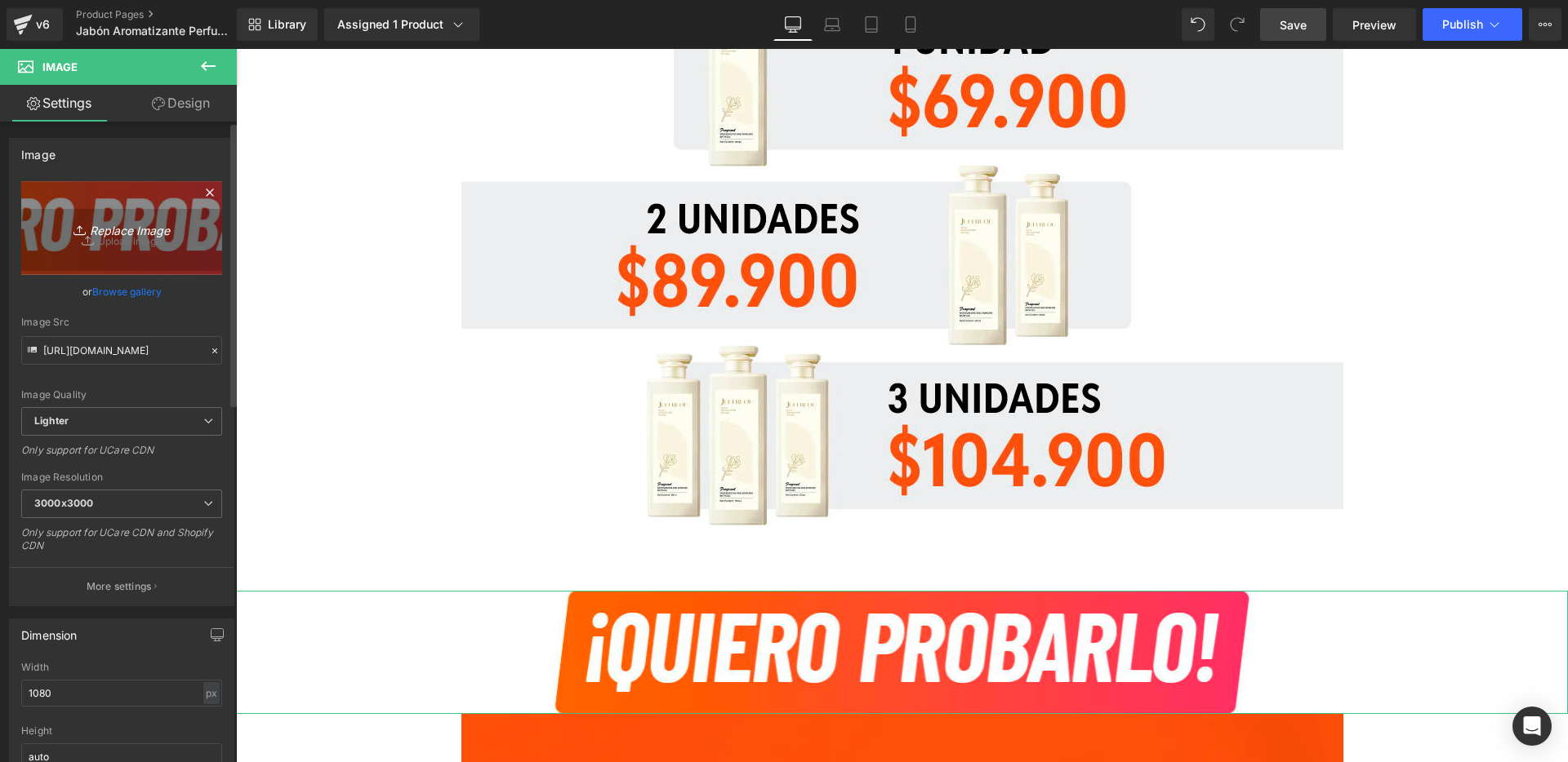
click at [165, 245] on link "Replace Image" at bounding box center [122, 228] width 201 height 94
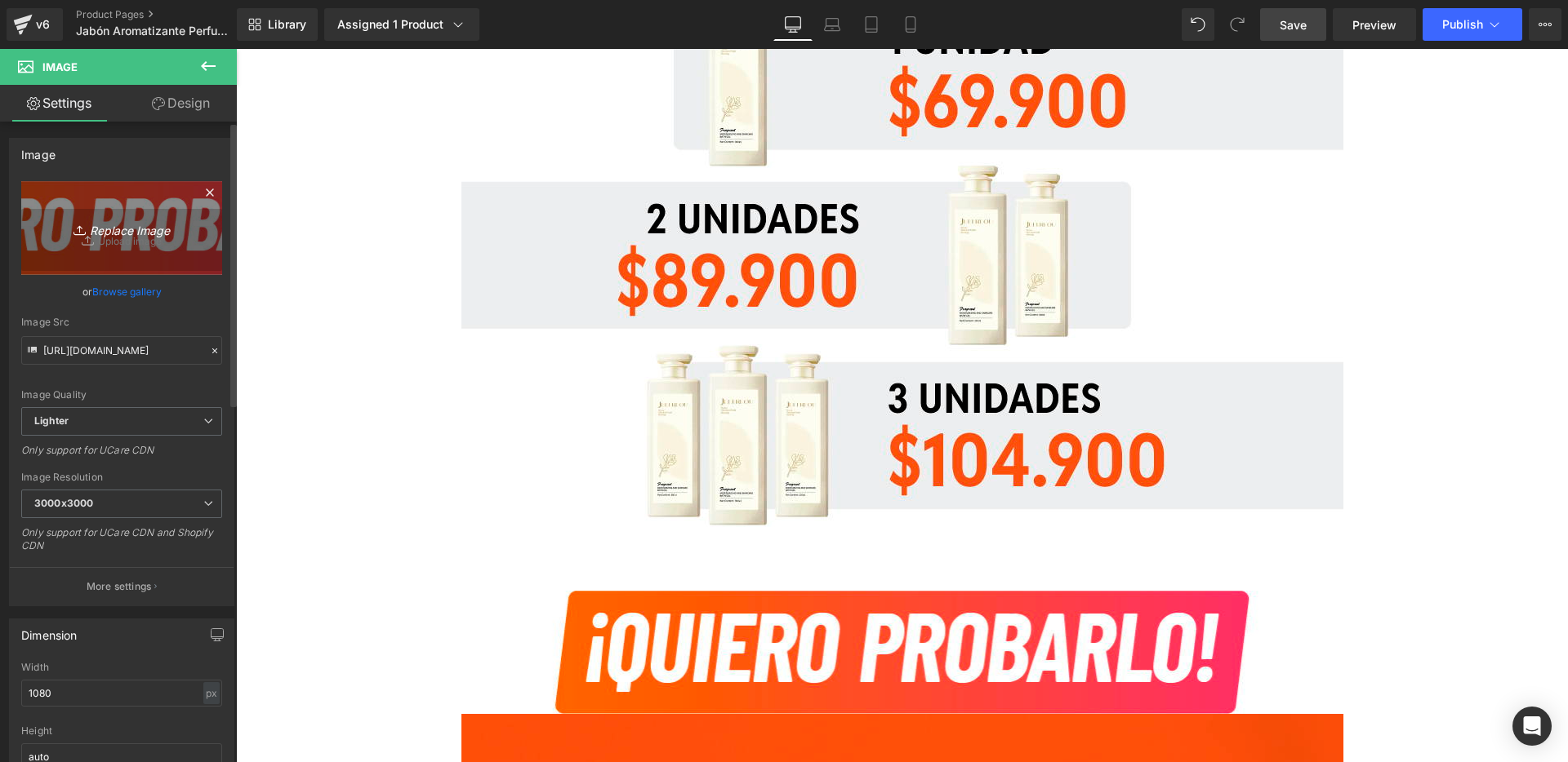
type input "C:\fakepath\9.jpg"
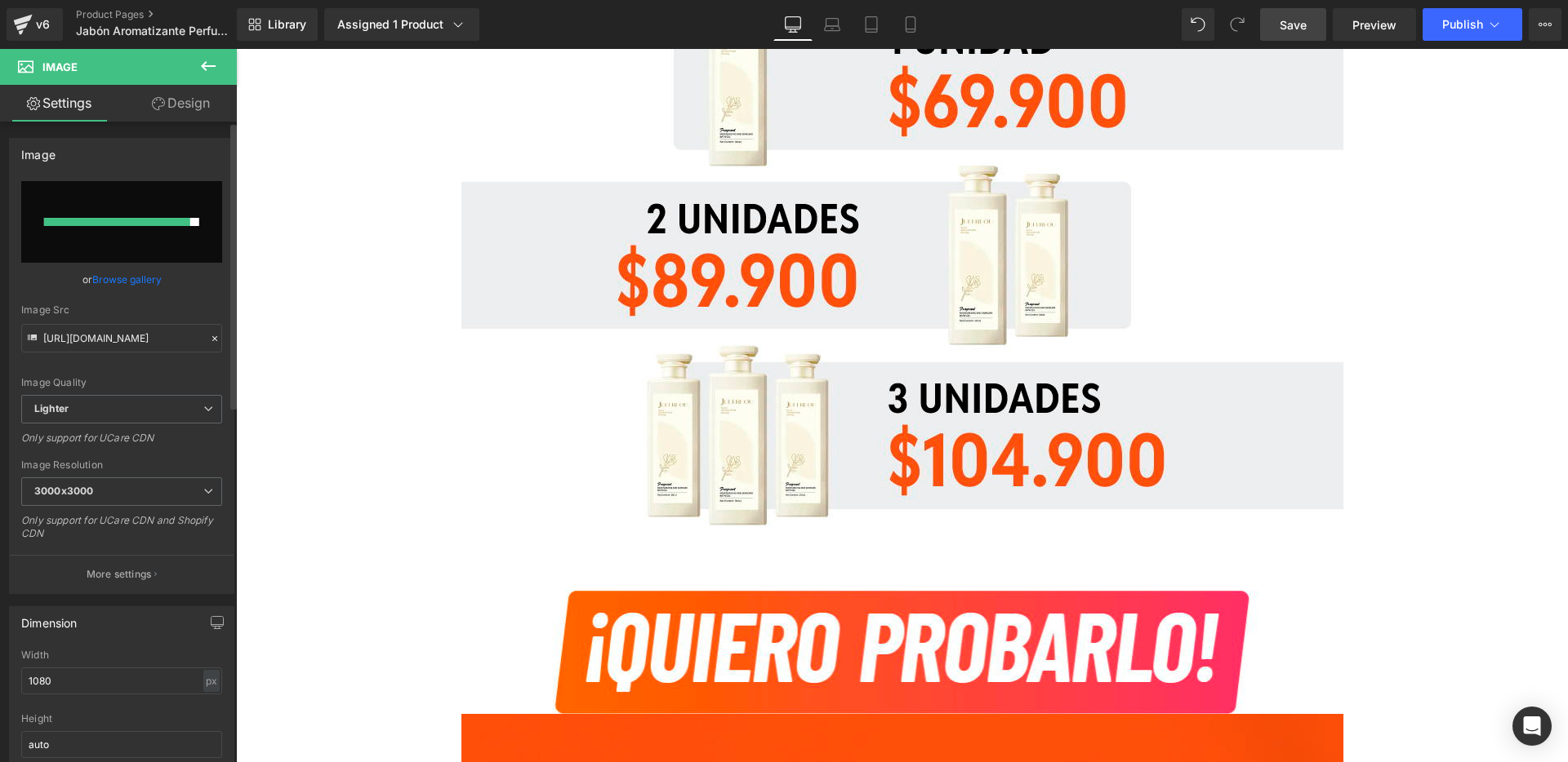
type input "[URL][DOMAIN_NAME]"
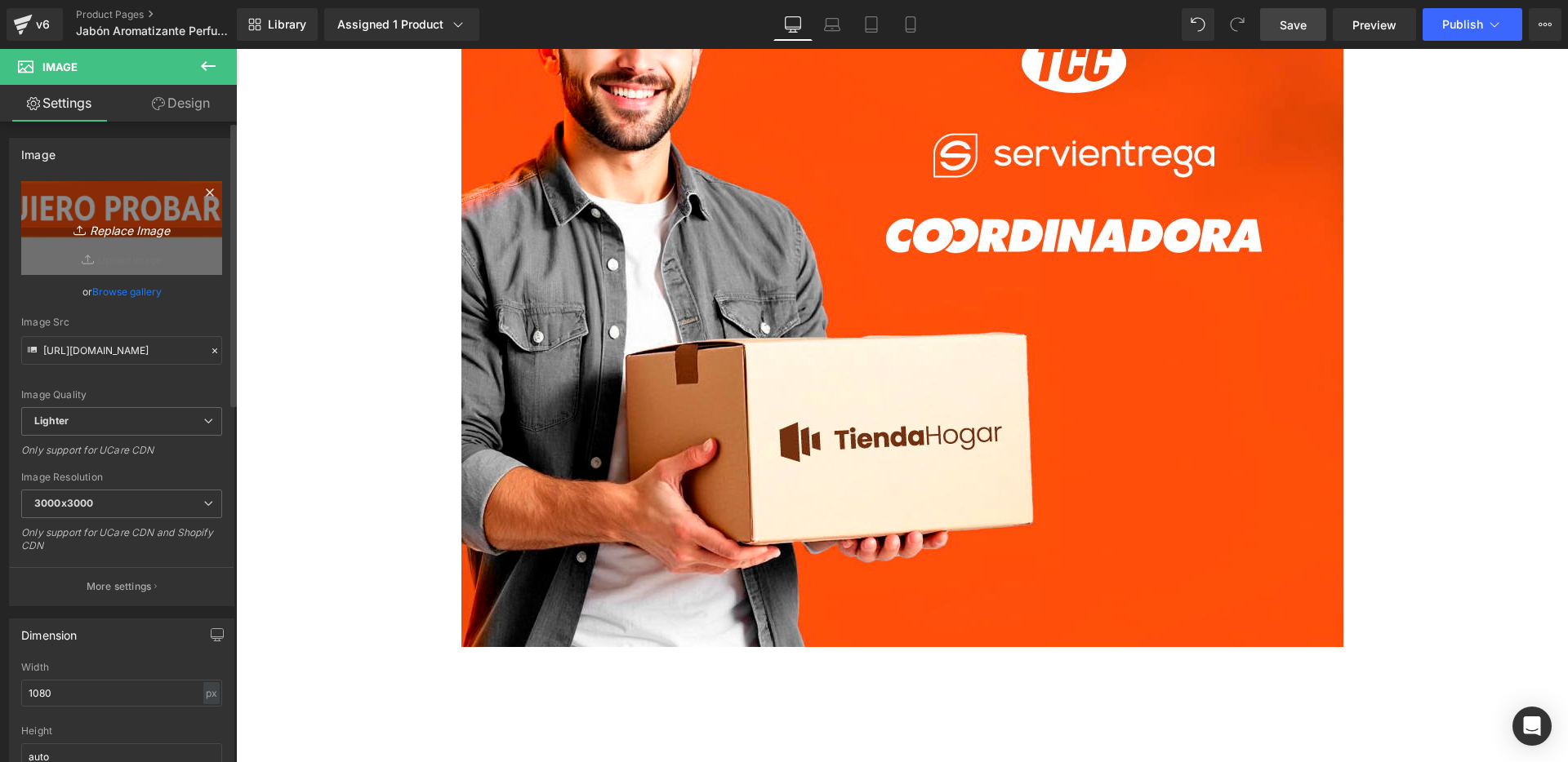
scroll to position [15758, 0]
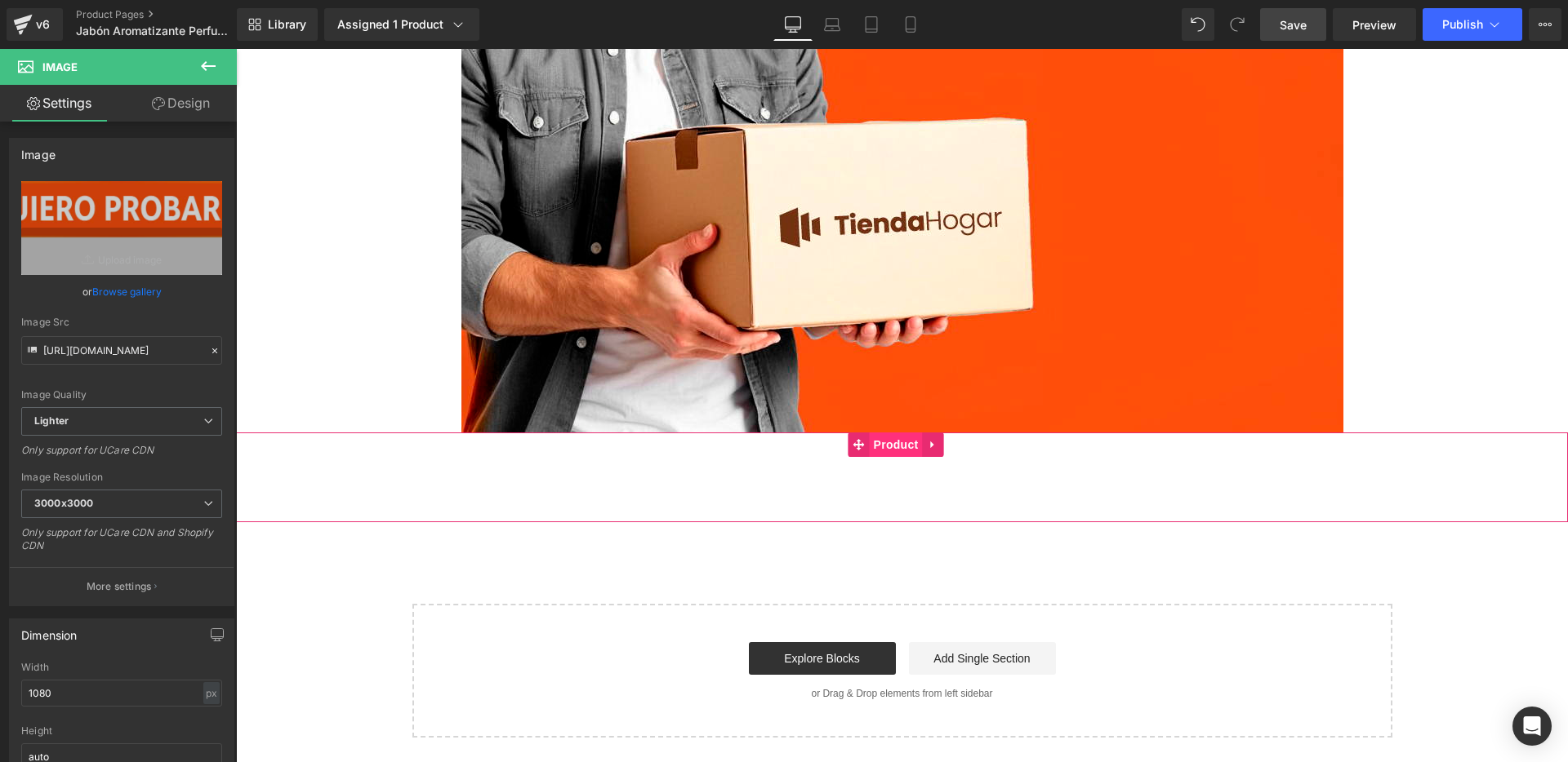
click at [889, 442] on span "Product" at bounding box center [896, 445] width 53 height 24
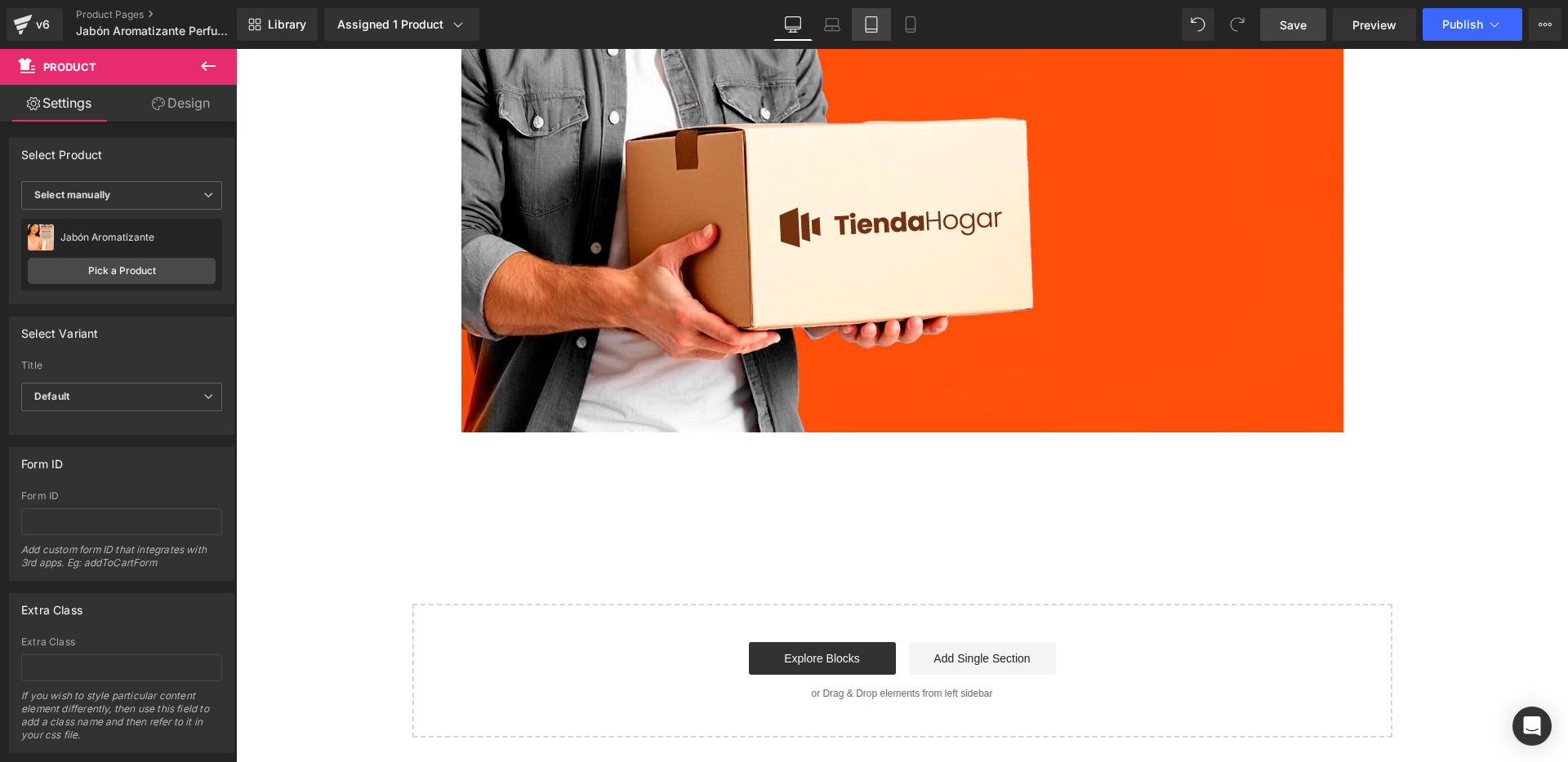
click at [866, 25] on icon at bounding box center [871, 25] width 17 height 17
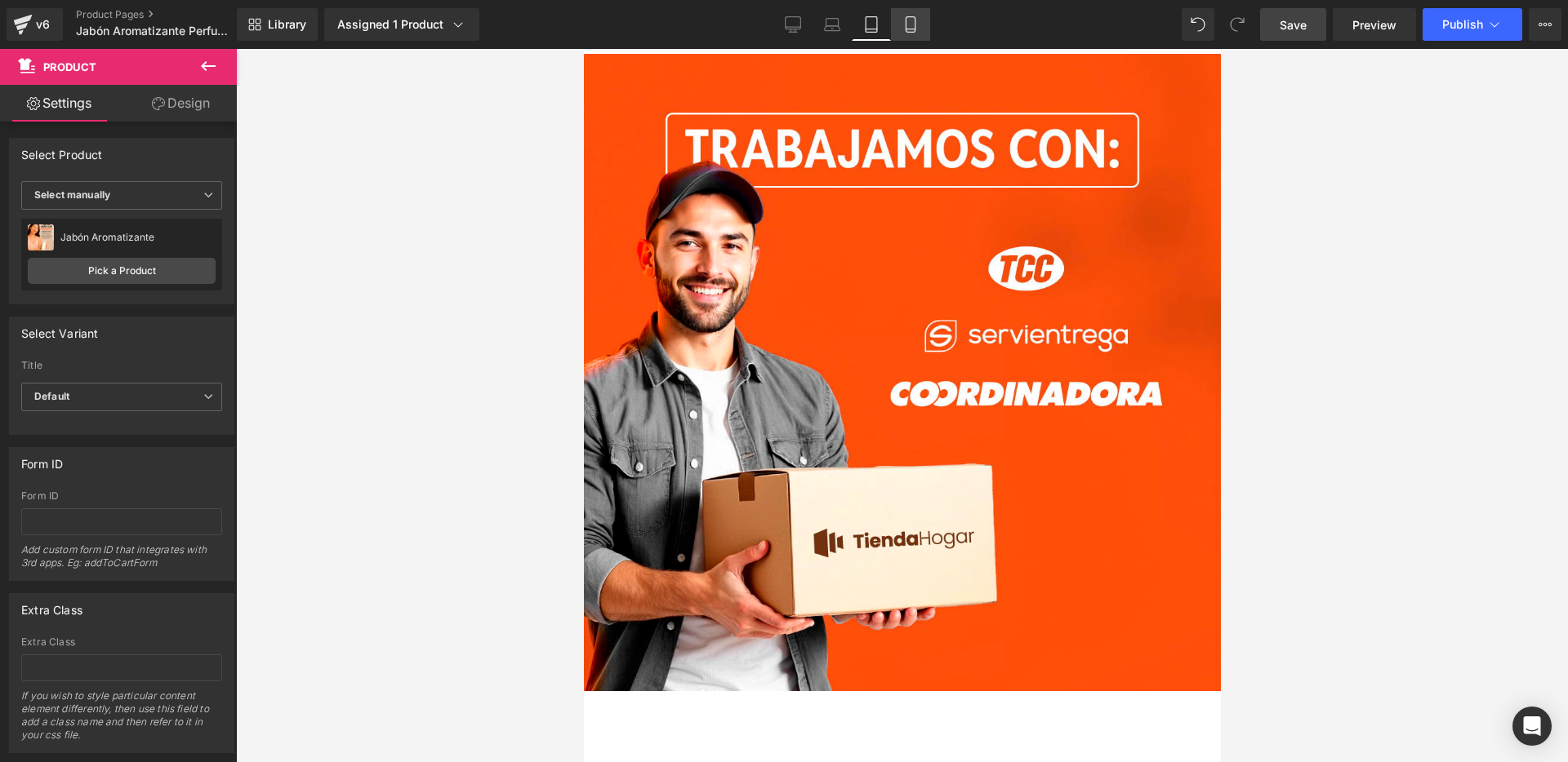
click at [910, 30] on icon at bounding box center [910, 25] width 17 height 17
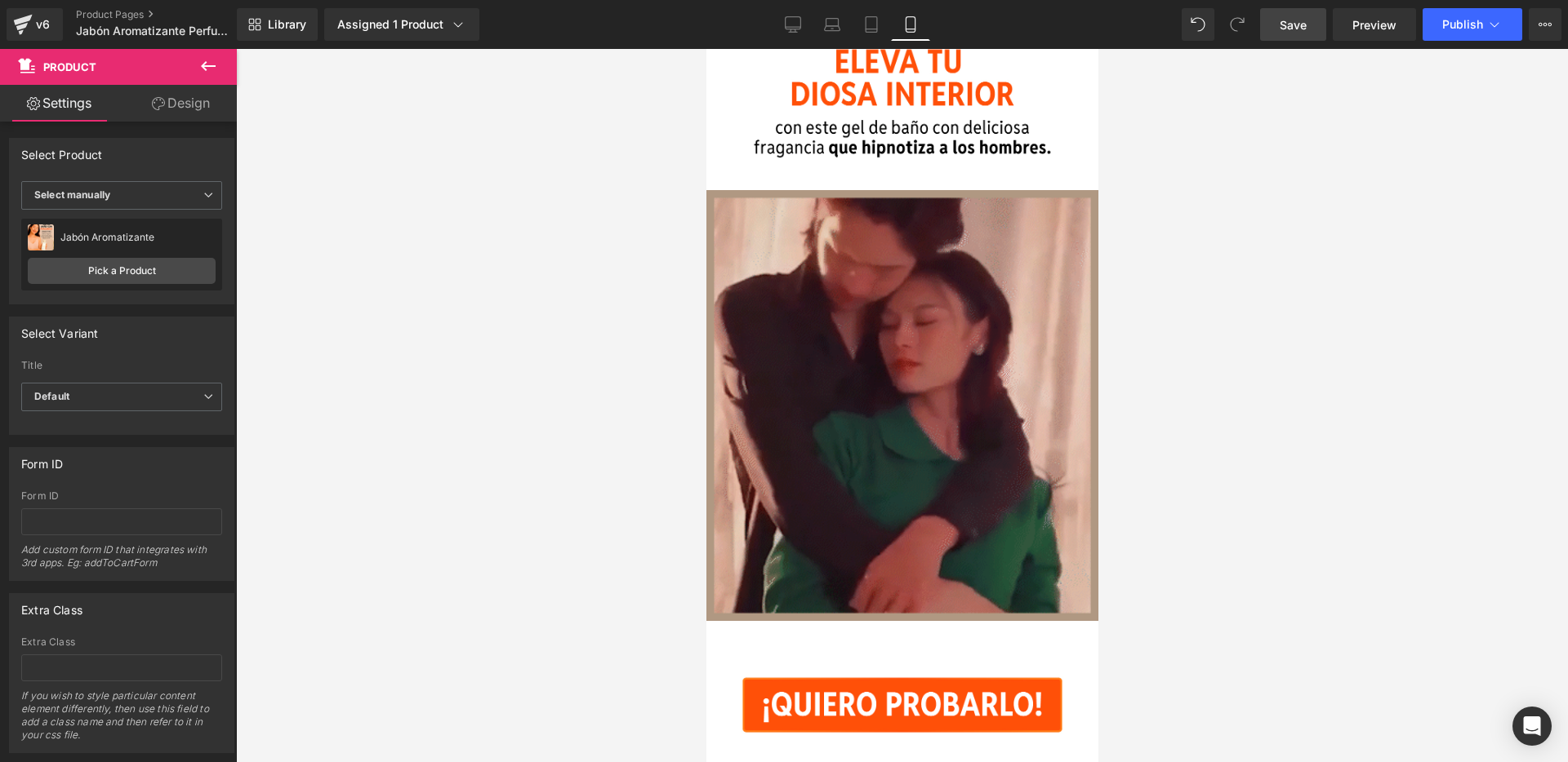
scroll to position [4628, 0]
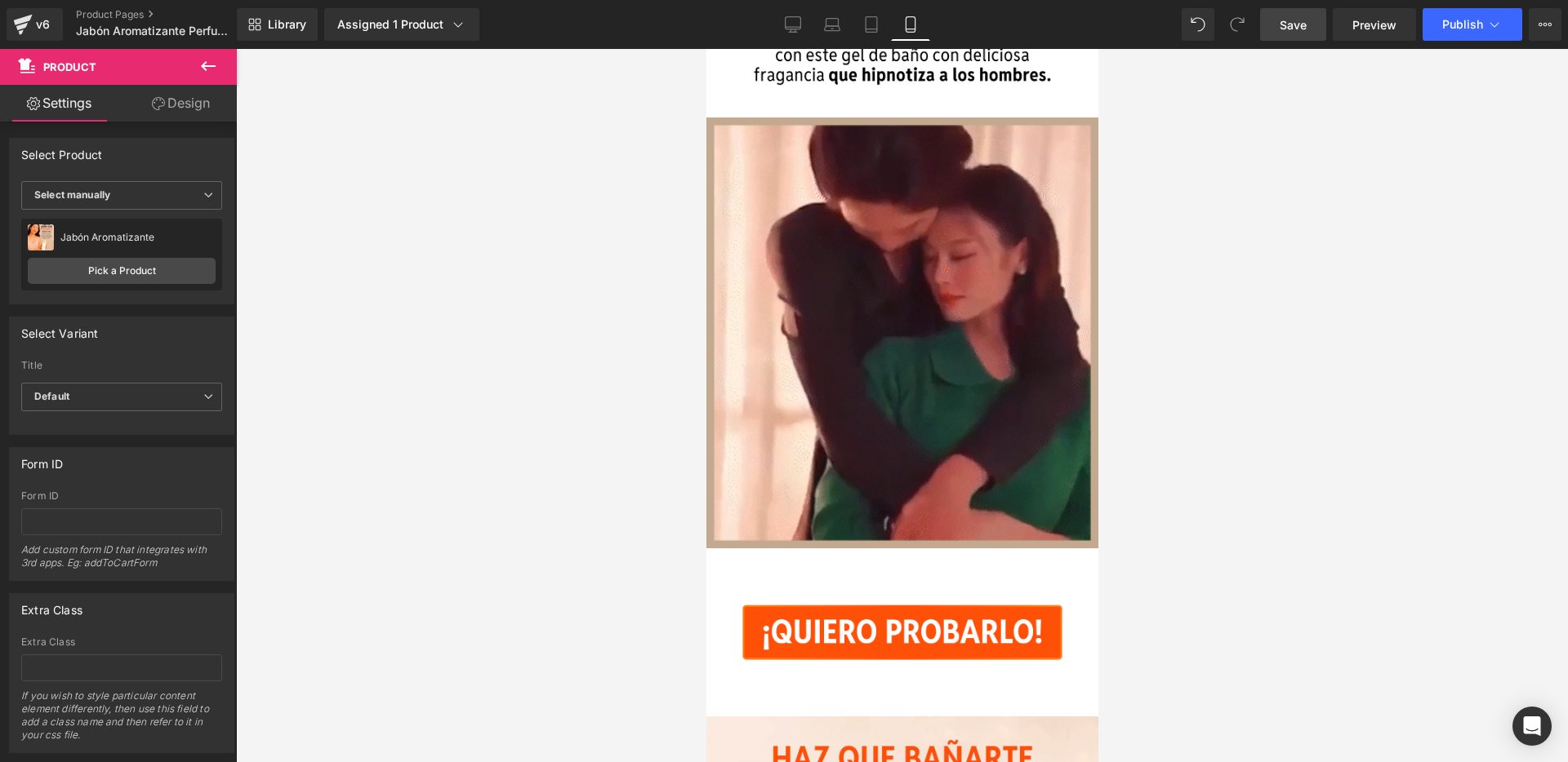
click at [1163, 445] on div at bounding box center [902, 406] width 1332 height 714
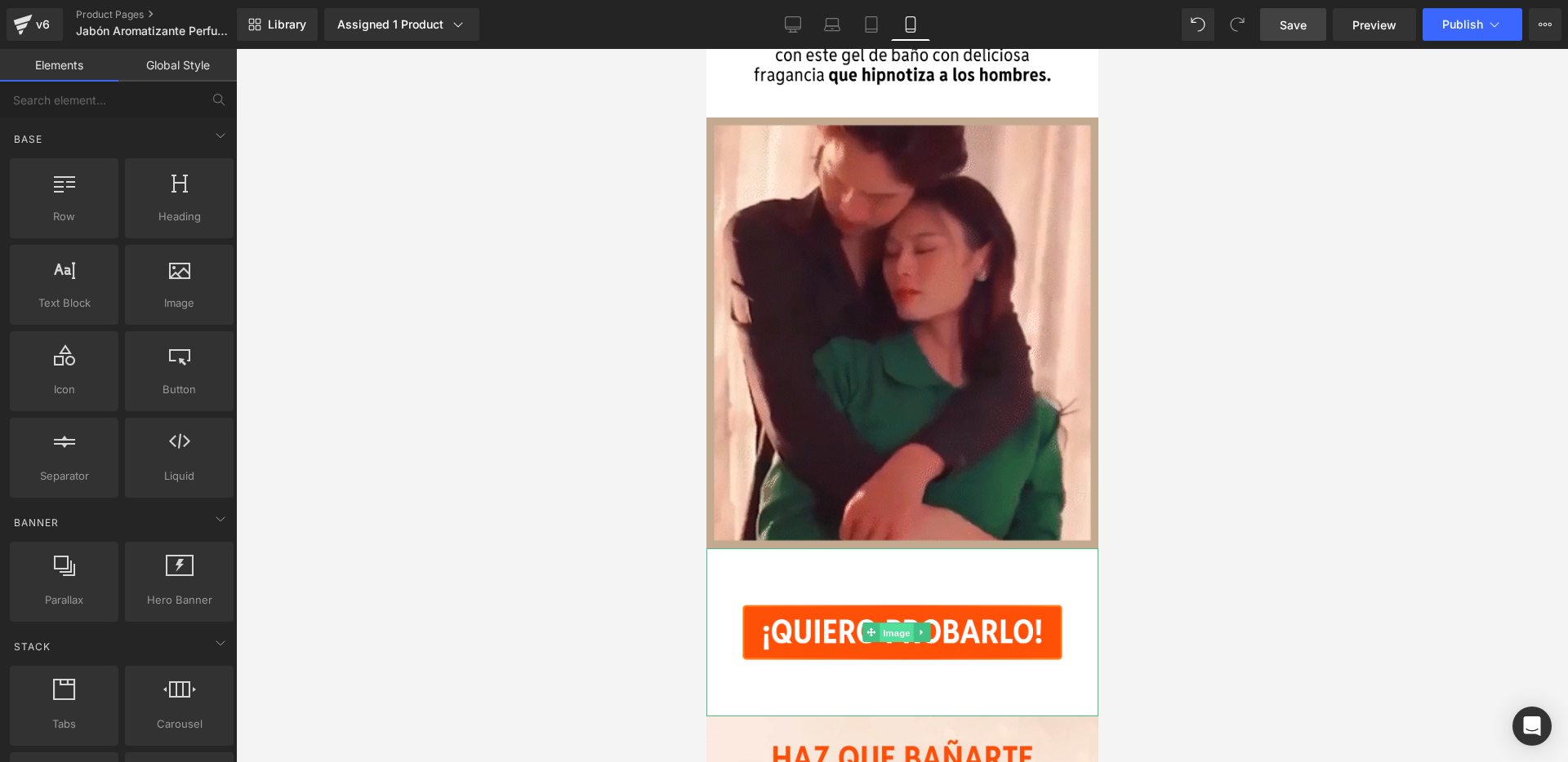
click at [898, 623] on span "Image" at bounding box center [895, 633] width 34 height 20
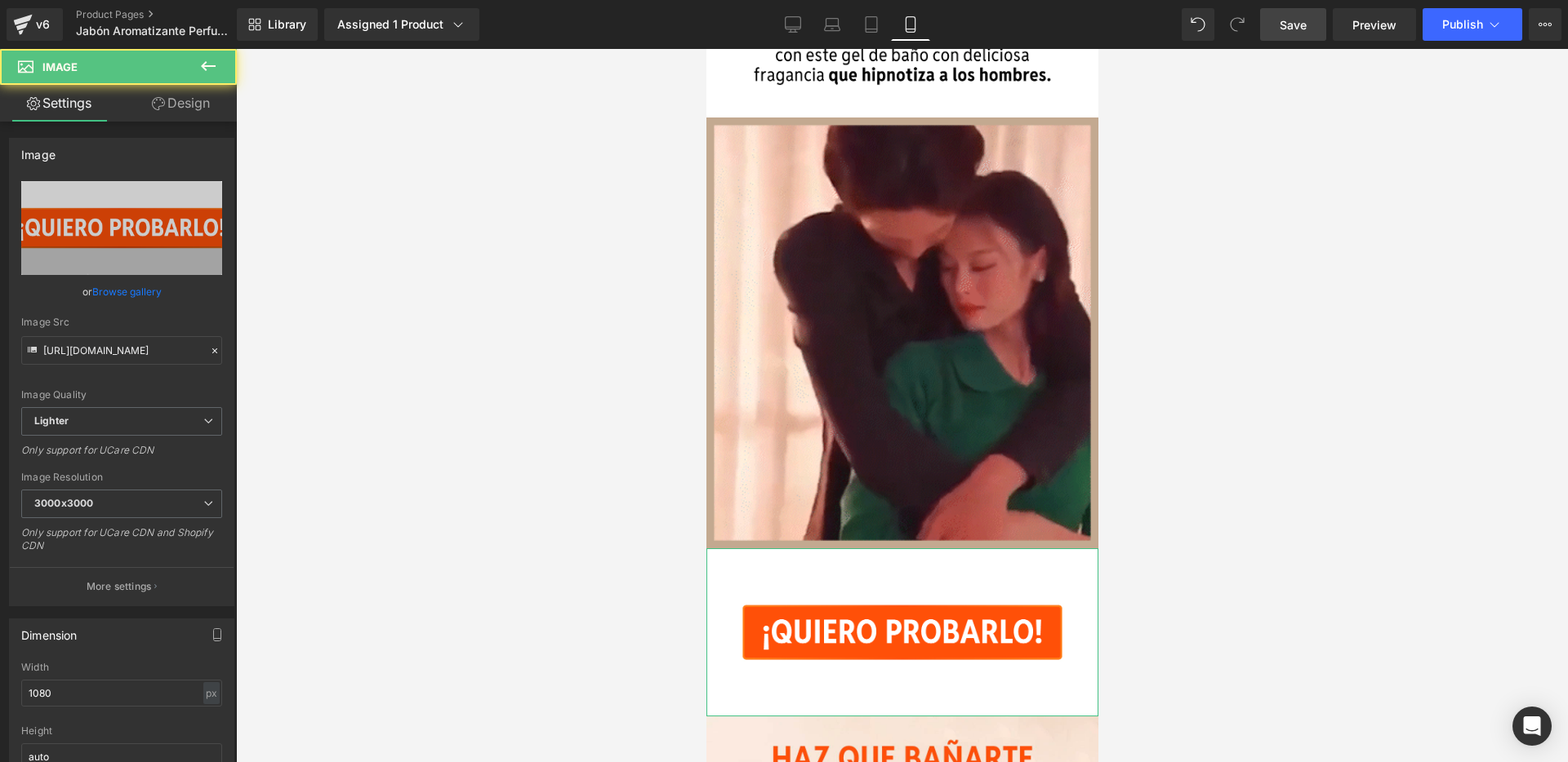
click at [210, 104] on link "Design" at bounding box center [180, 103] width 118 height 37
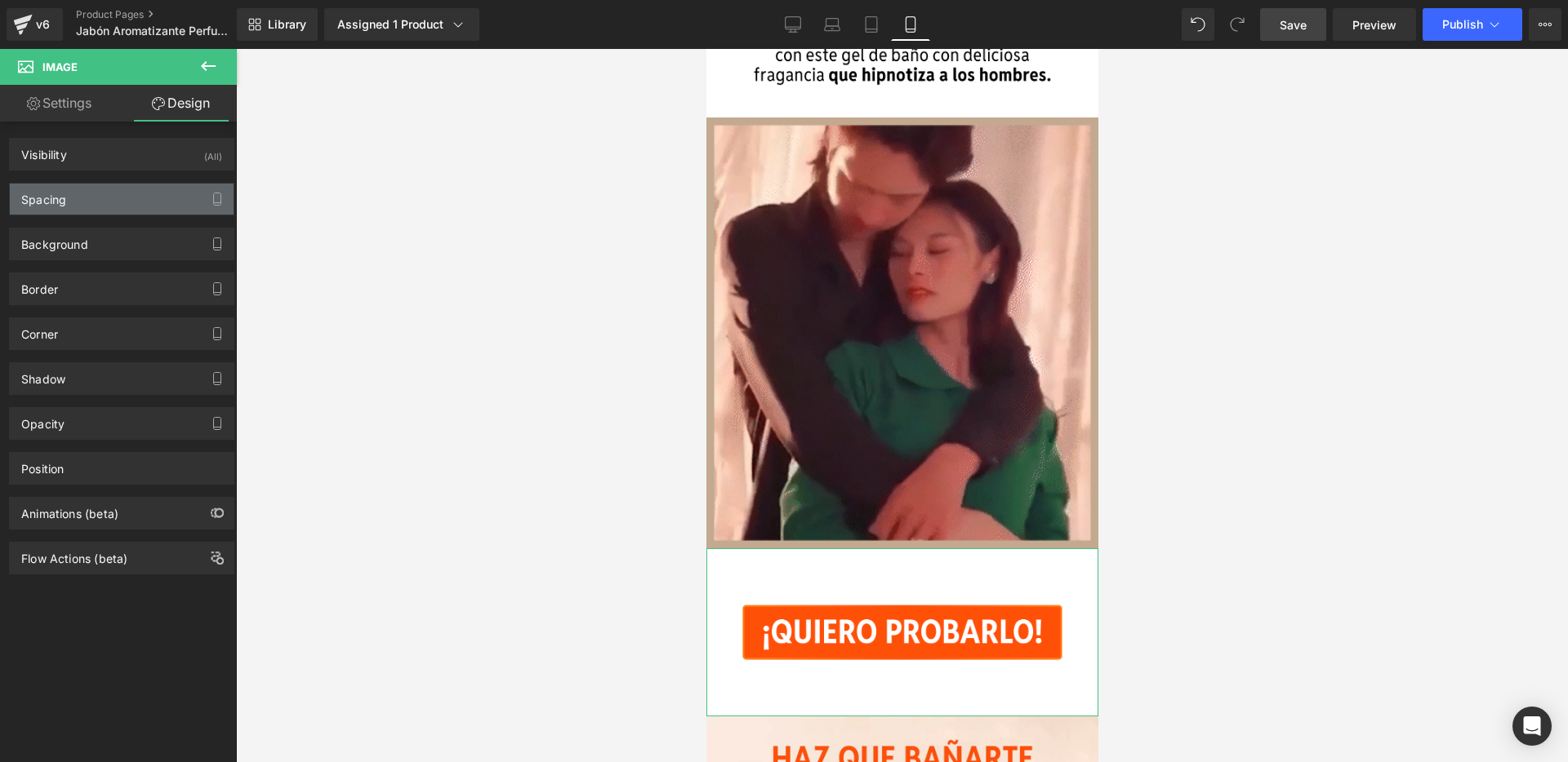
click at [138, 199] on div "Spacing" at bounding box center [121, 199] width 224 height 31
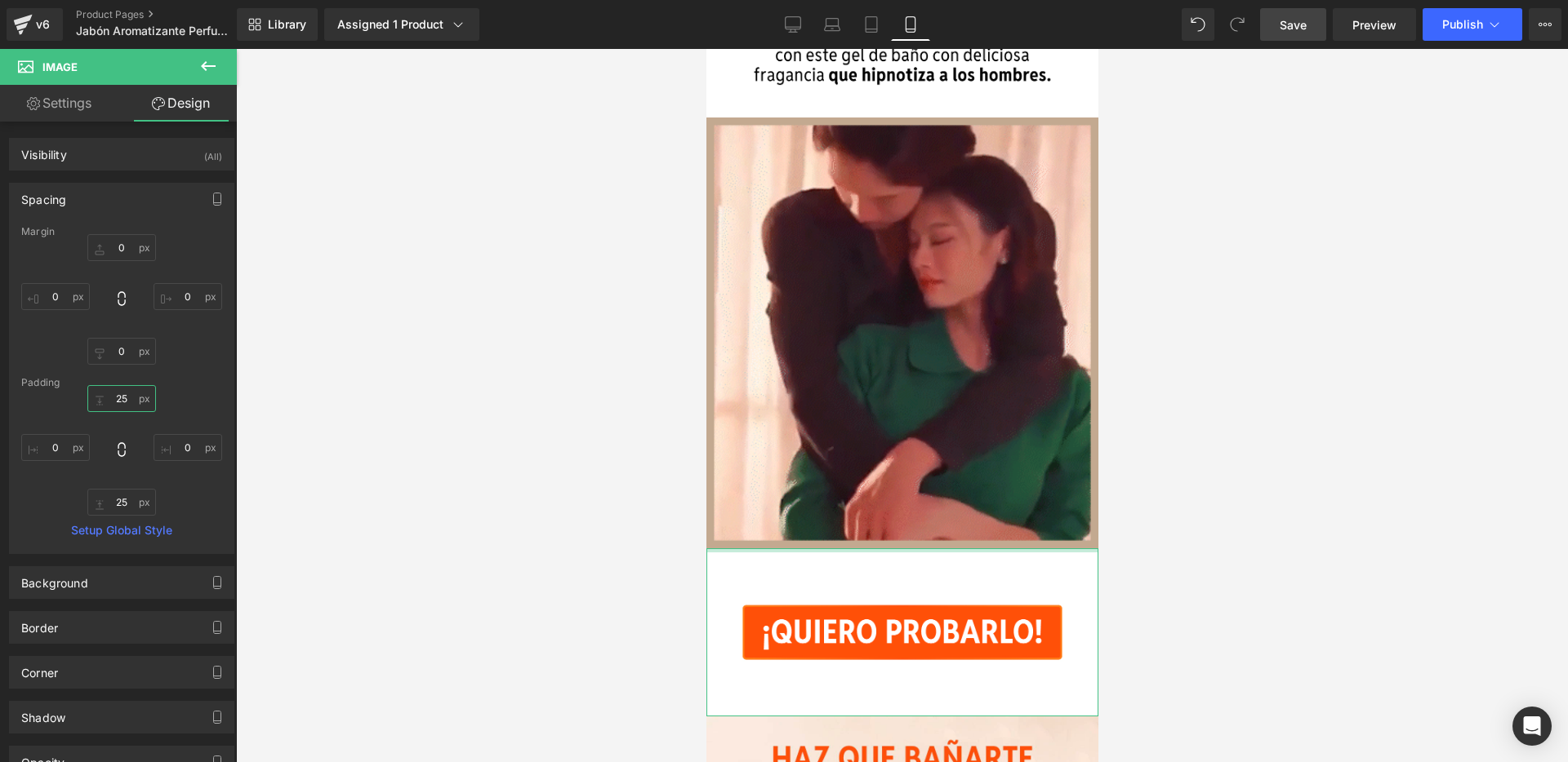
click at [145, 401] on input "25" at bounding box center [121, 399] width 69 height 27
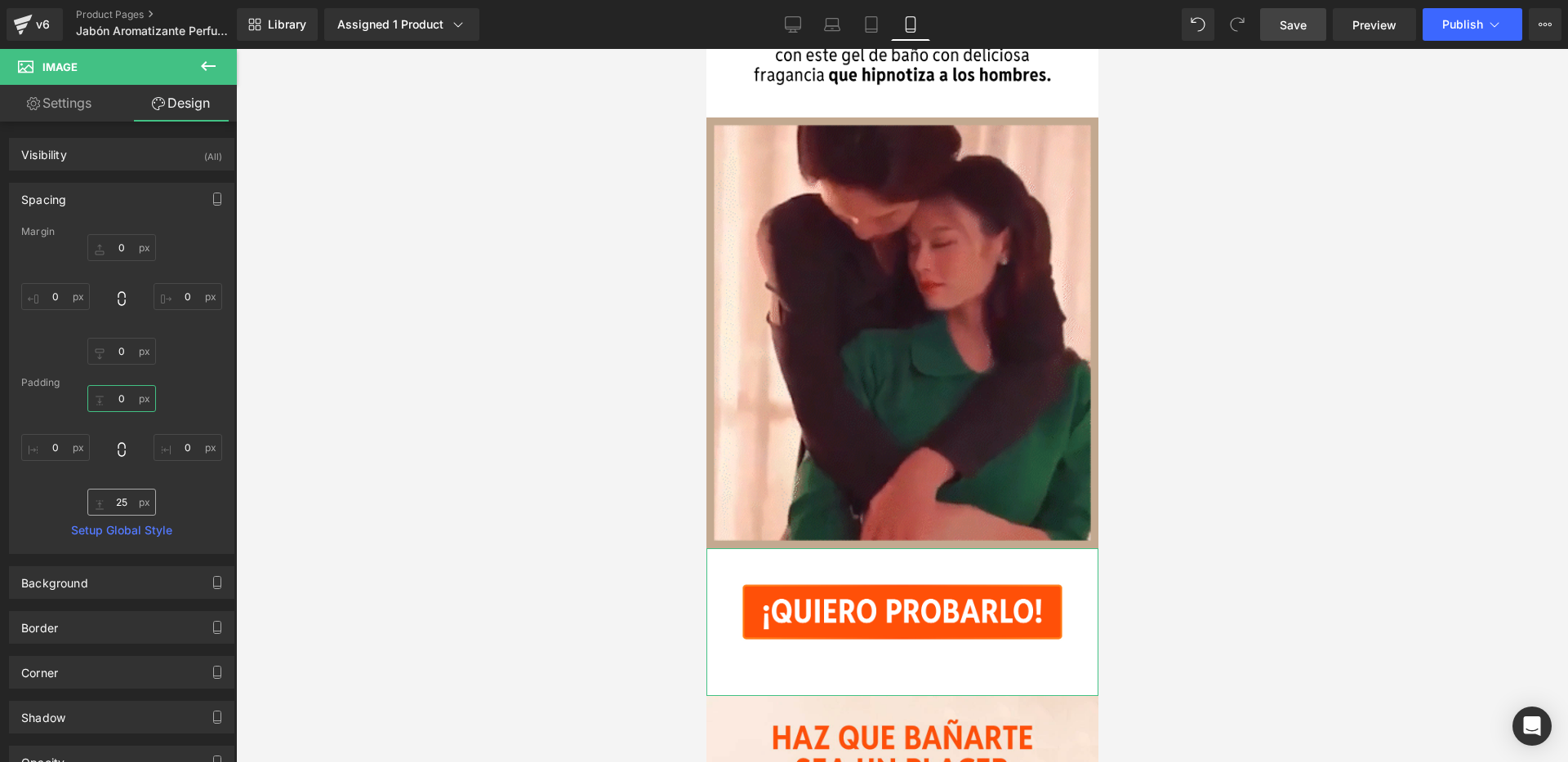
type input "0"
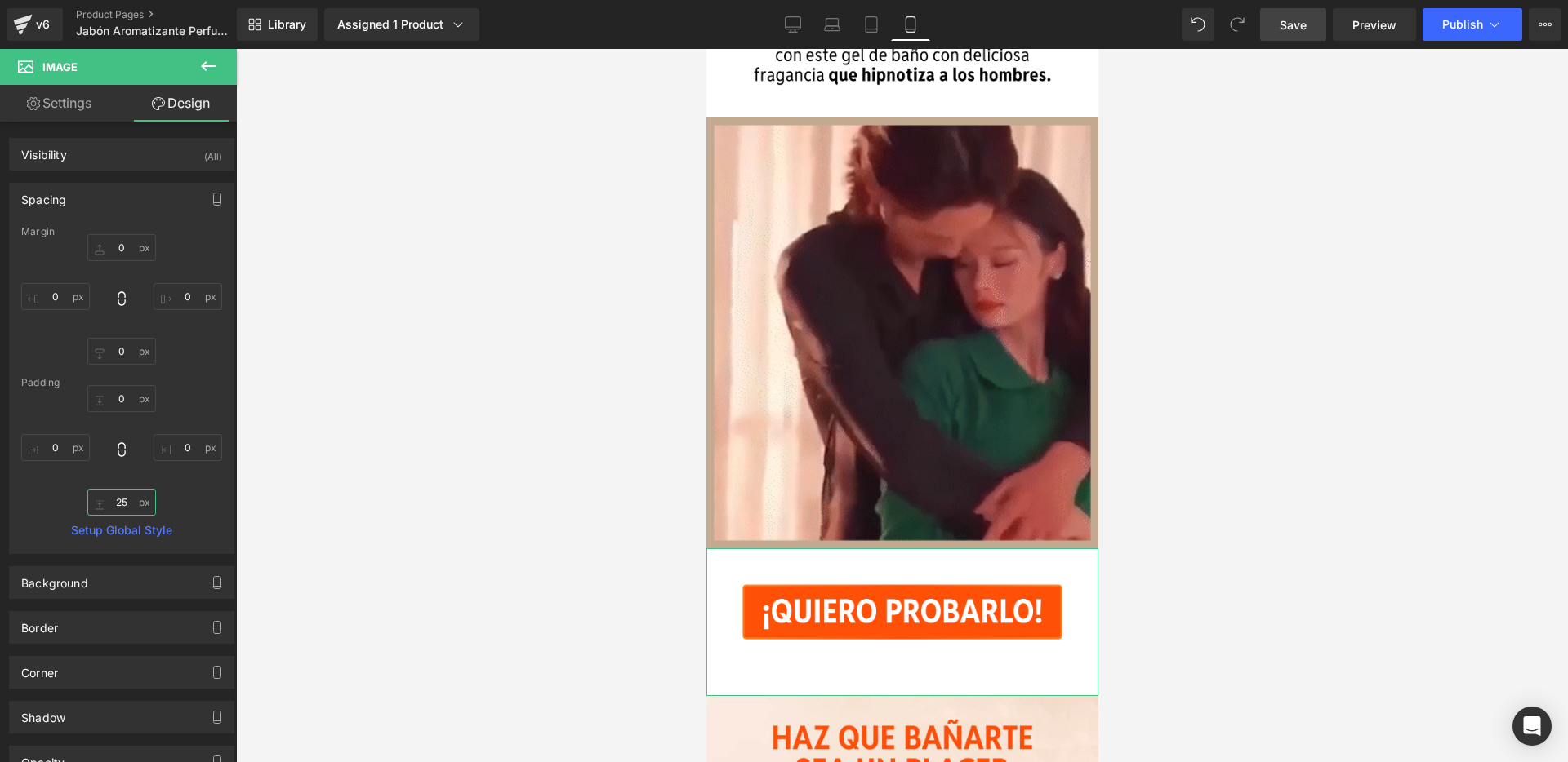
click at [144, 499] on input "25" at bounding box center [121, 502] width 69 height 27
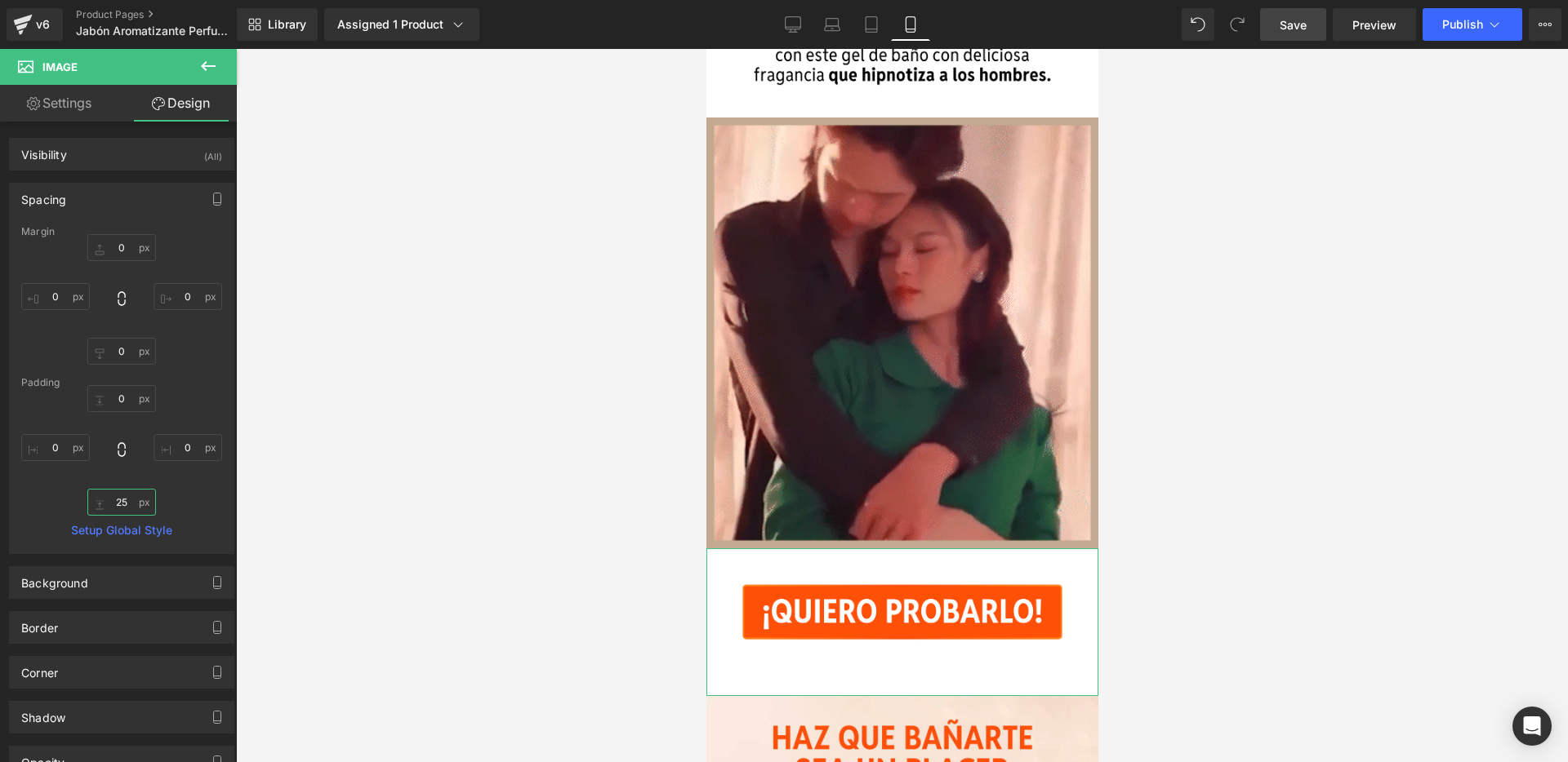
type input "0"
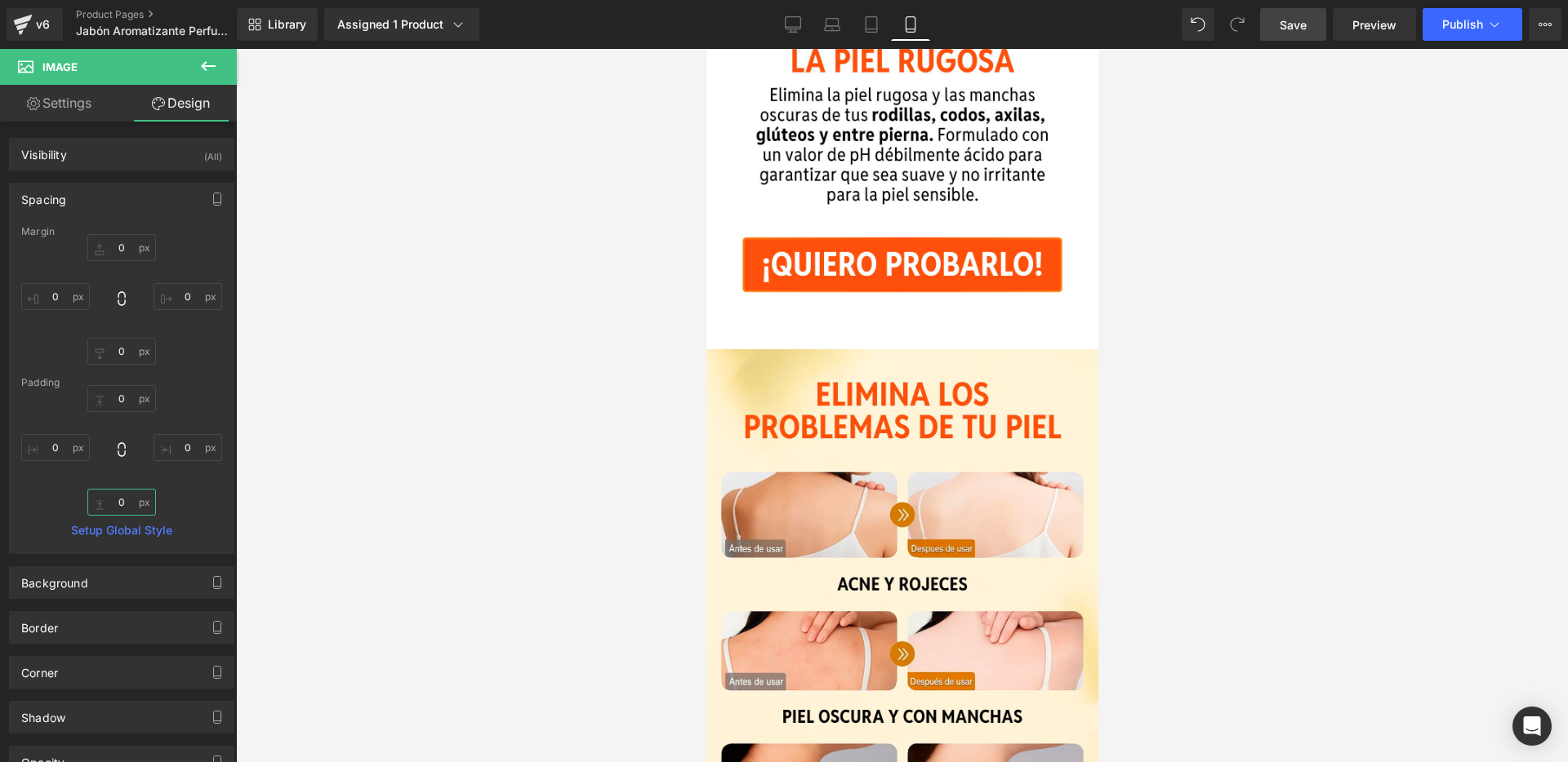
scroll to position [2307, 0]
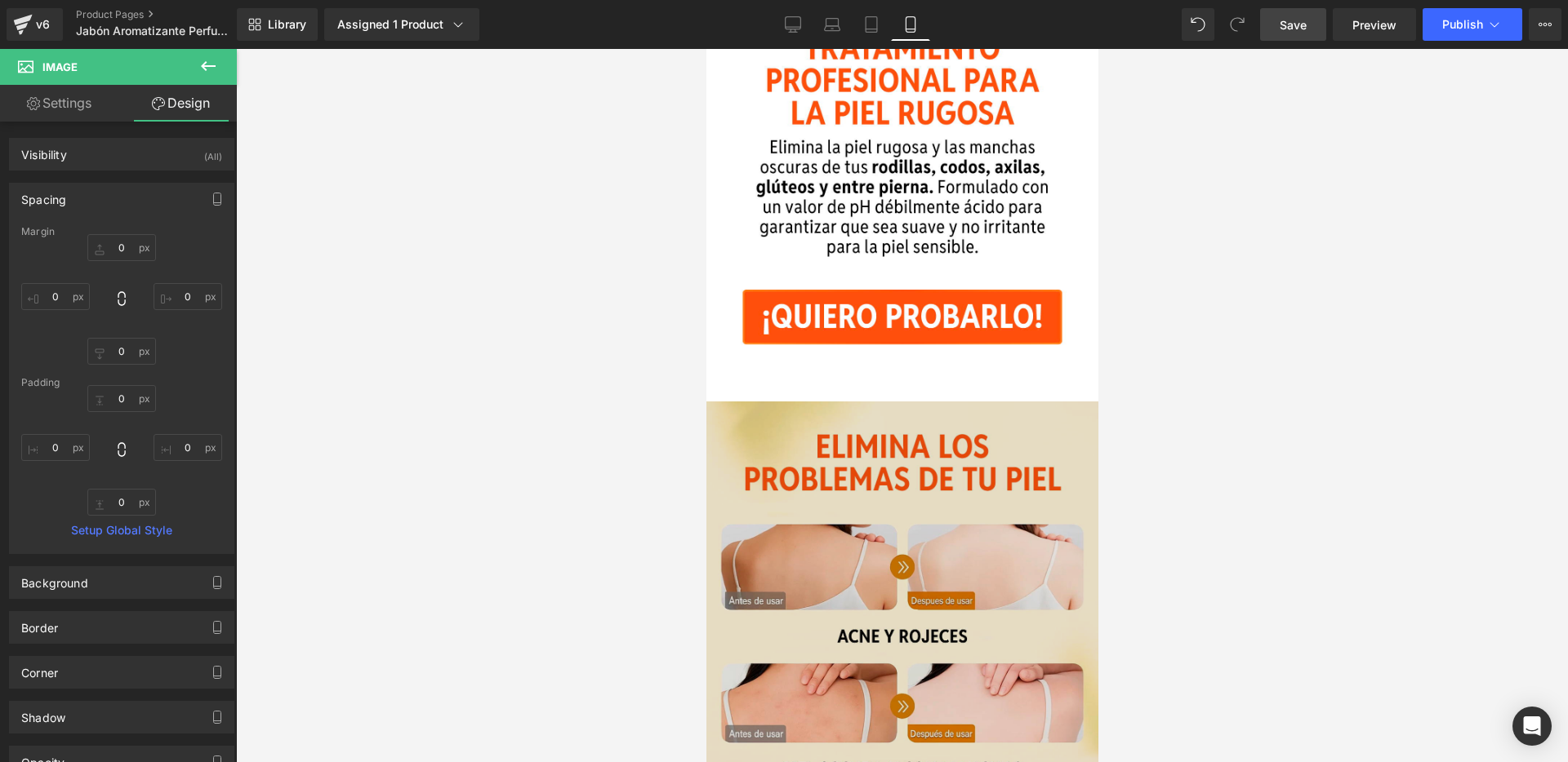
click at [893, 406] on img at bounding box center [901, 646] width 392 height 489
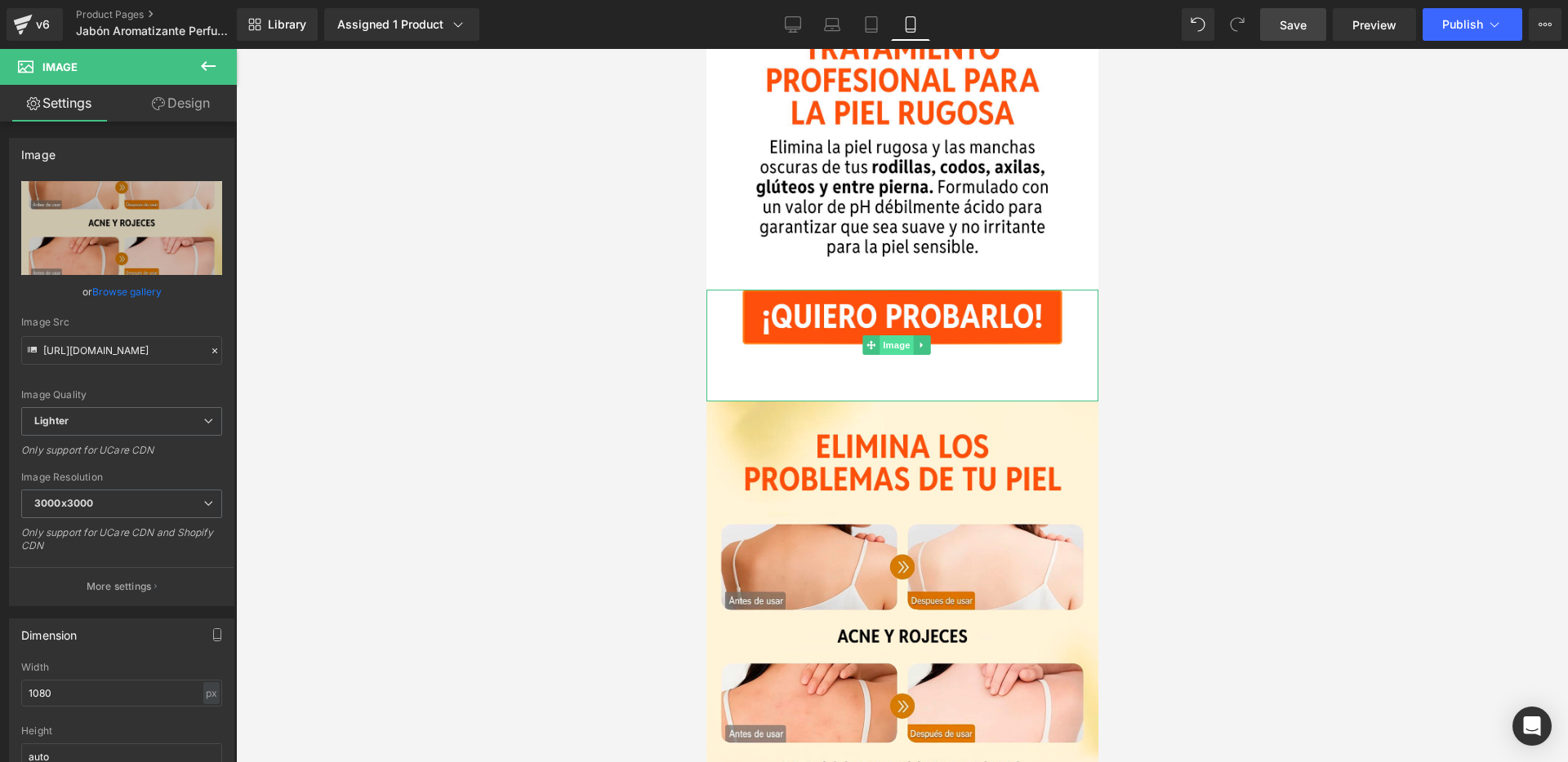
click at [900, 336] on span "Image" at bounding box center [895, 346] width 34 height 20
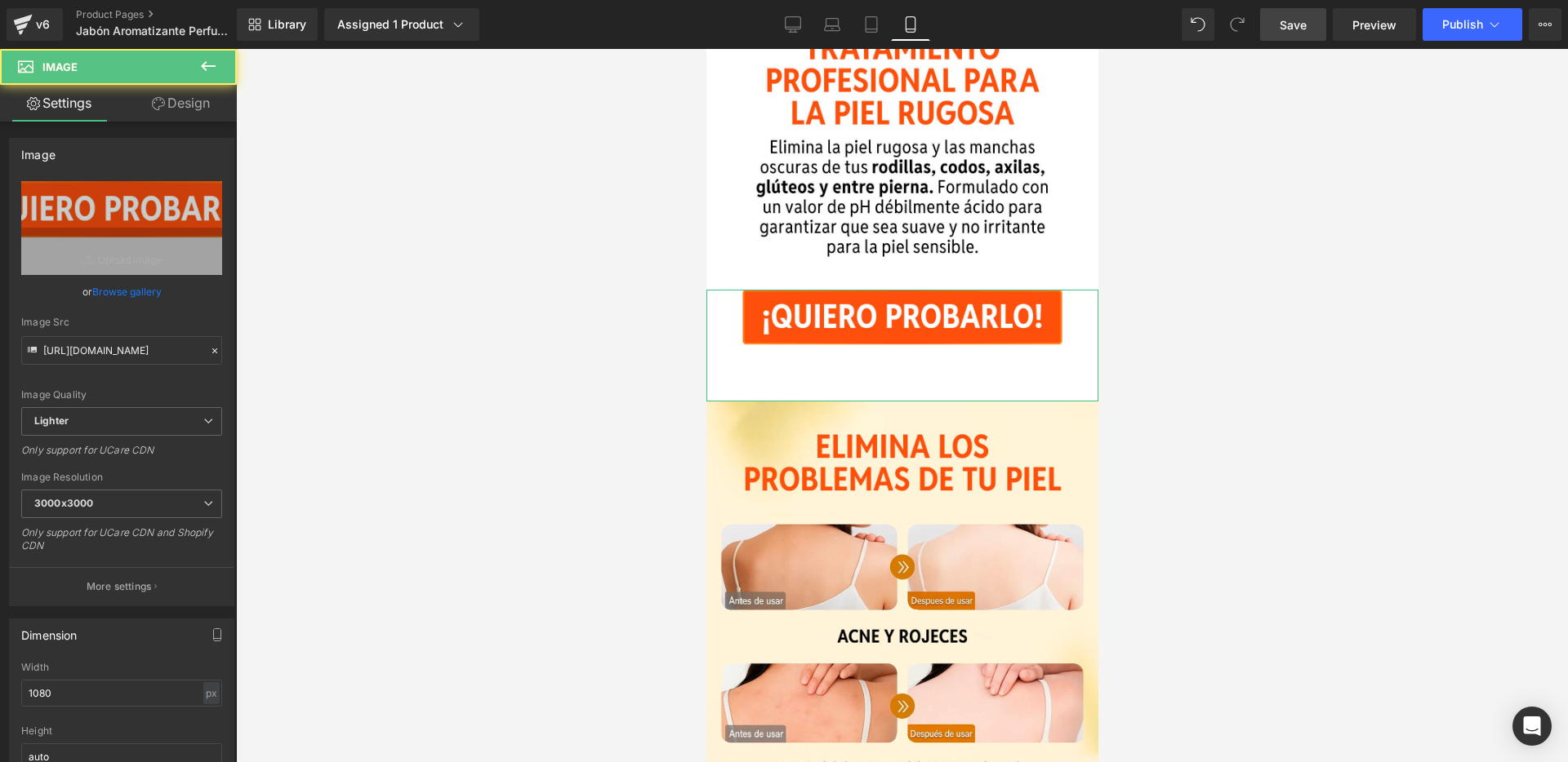
click at [189, 103] on link "Design" at bounding box center [180, 103] width 118 height 37
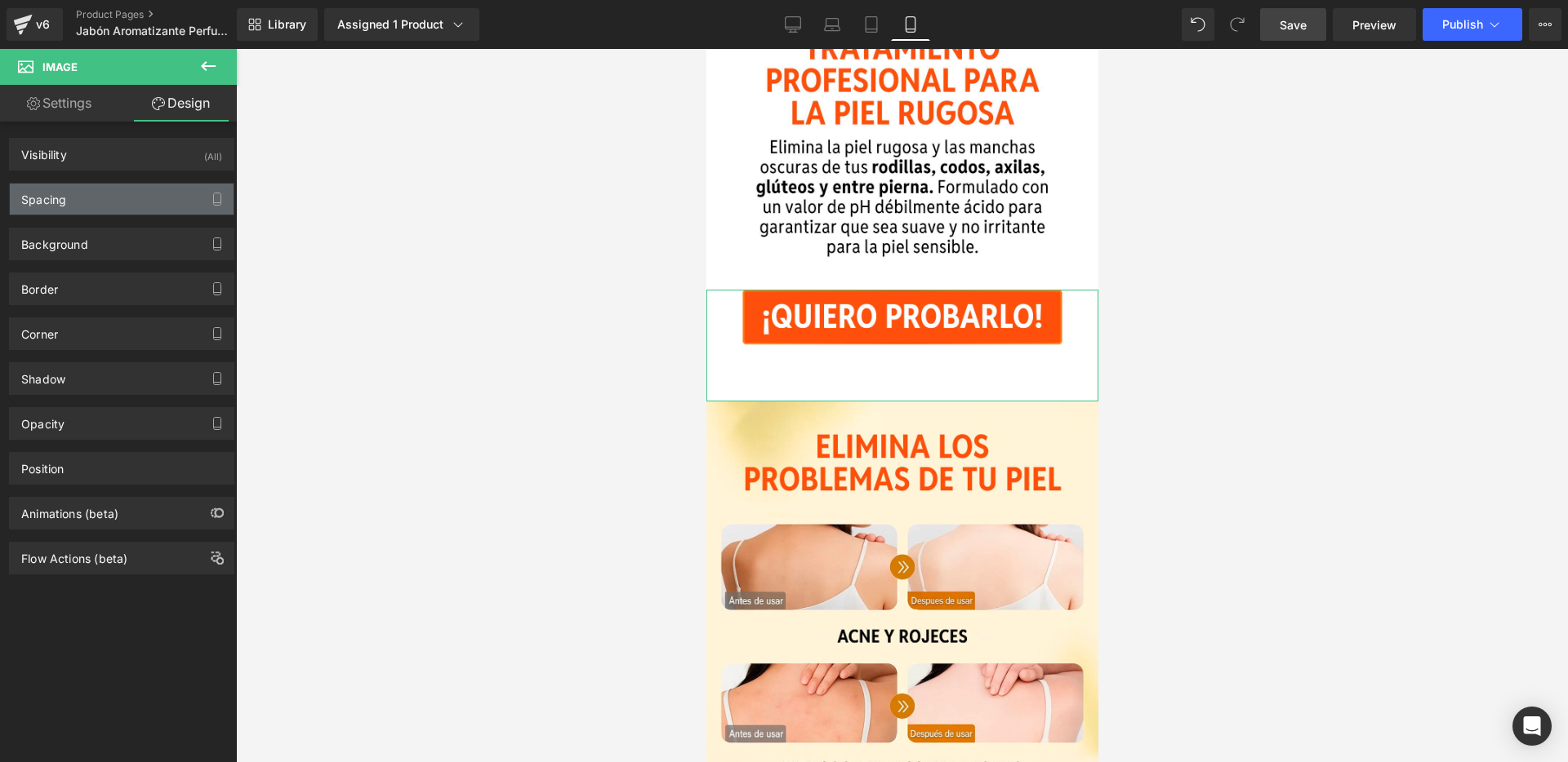
click at [164, 205] on div "Spacing" at bounding box center [121, 199] width 224 height 31
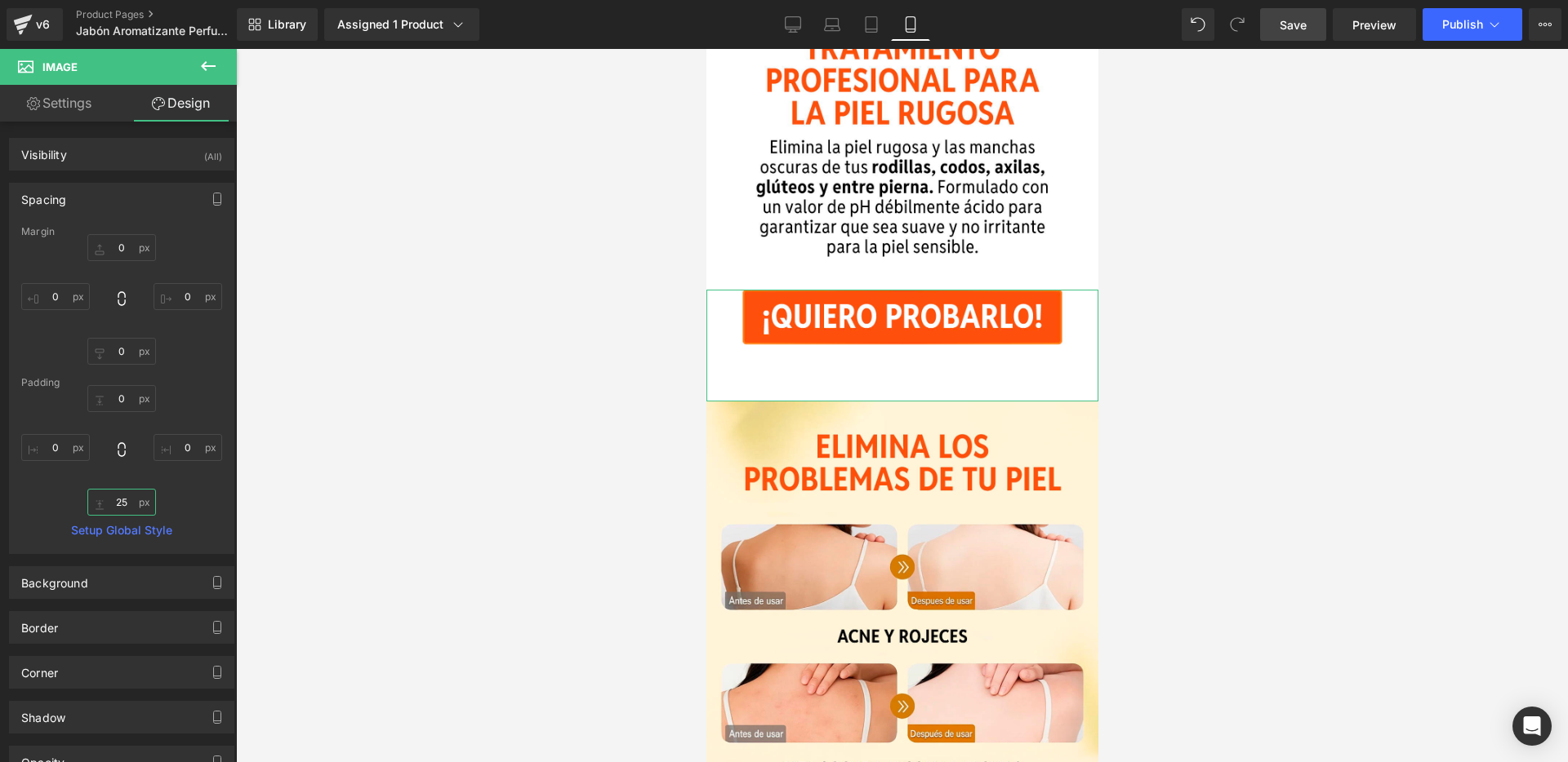
click at [145, 509] on input "25" at bounding box center [121, 502] width 69 height 27
type input "0"
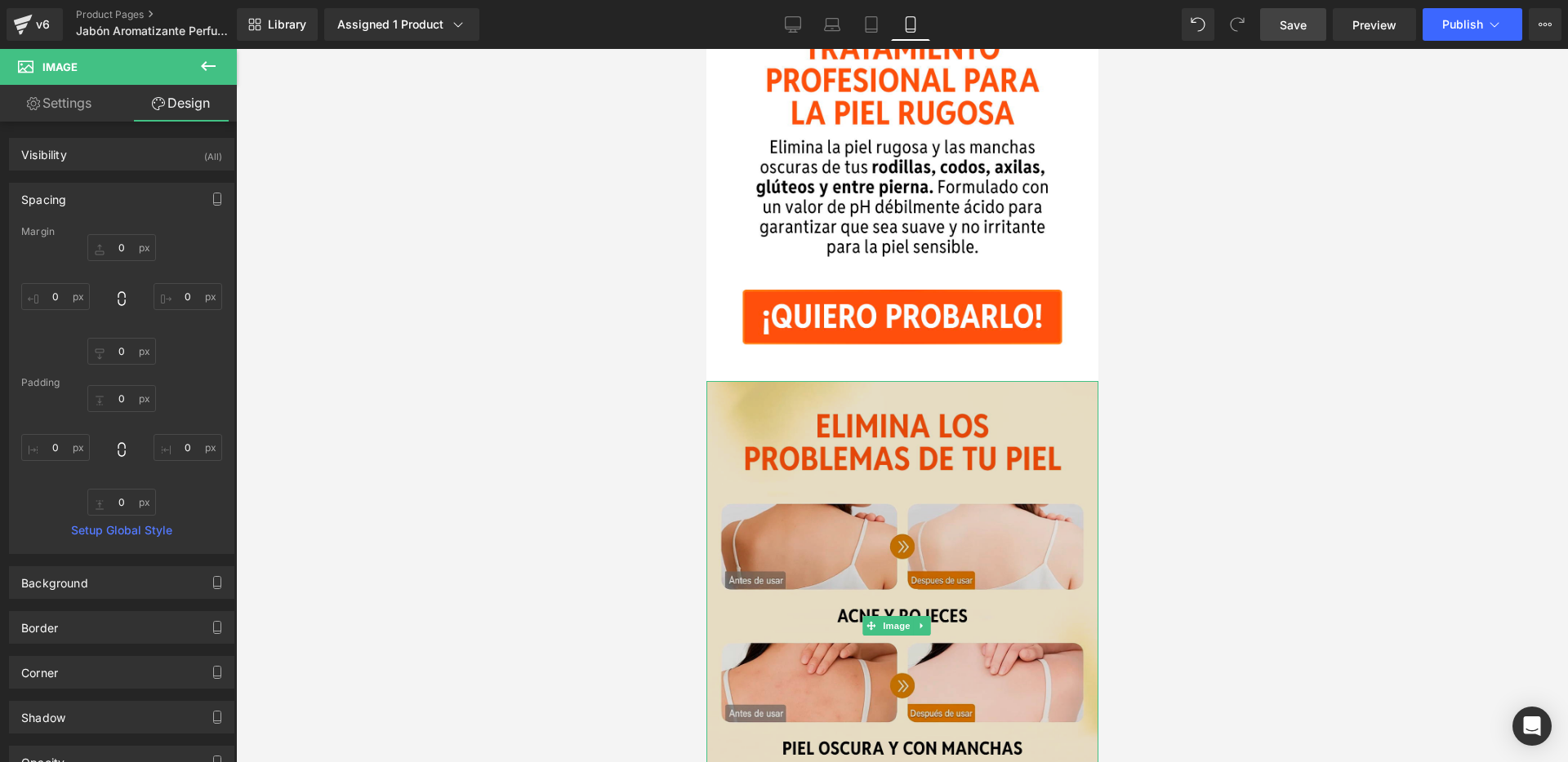
click at [793, 440] on img at bounding box center [901, 626] width 392 height 489
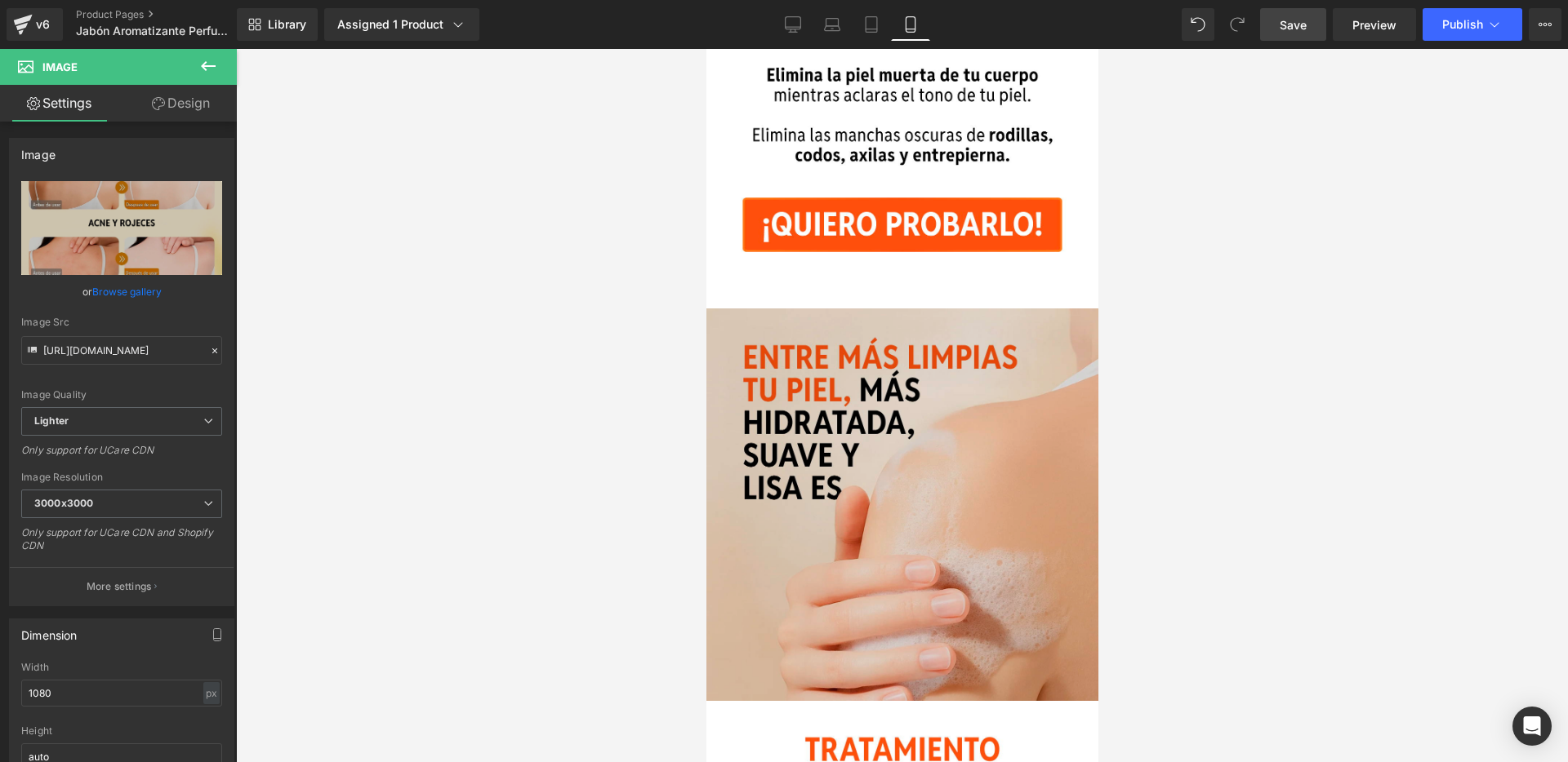
scroll to position [1349, 0]
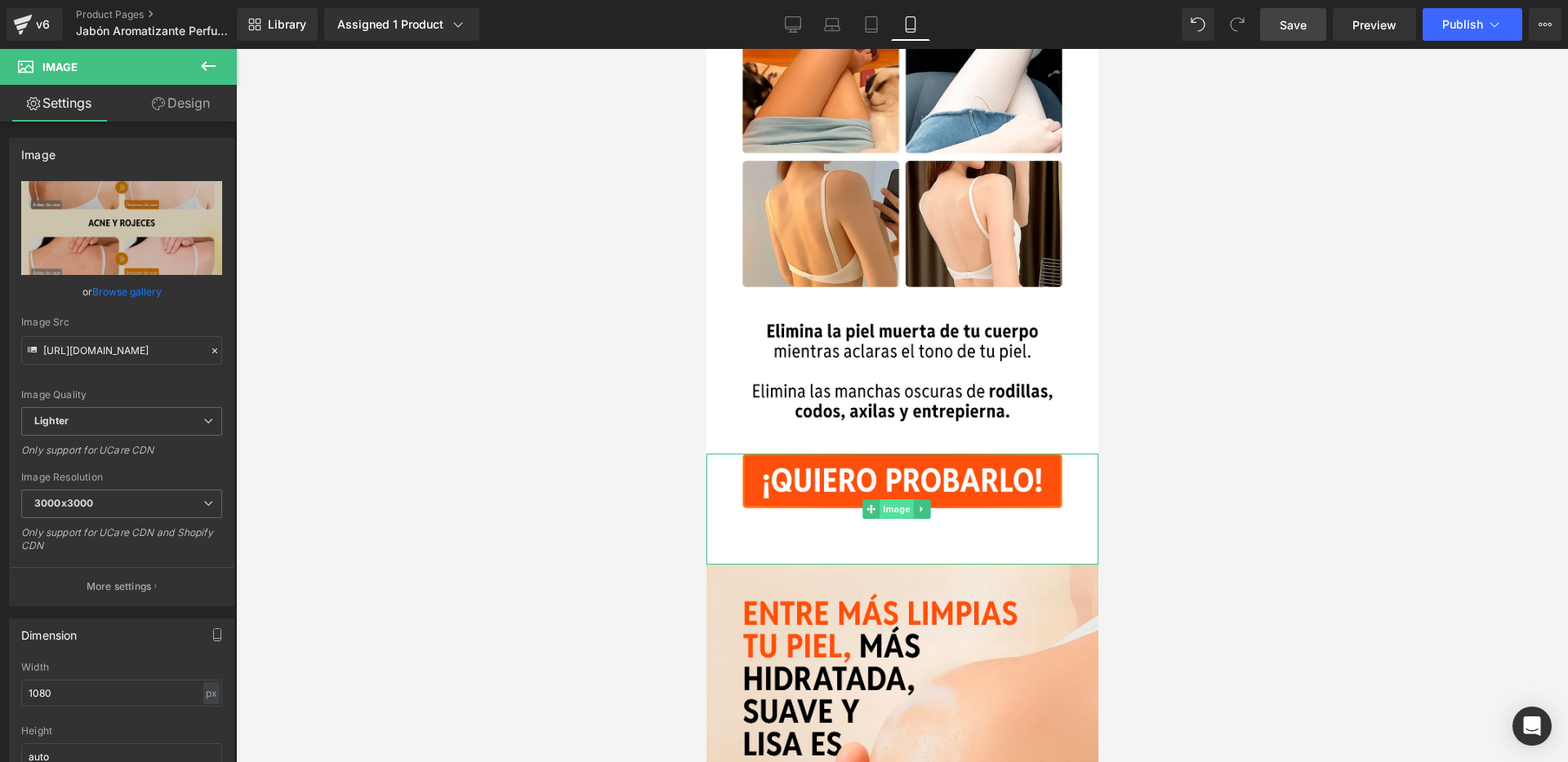
click at [896, 499] on span "Image" at bounding box center [895, 509] width 34 height 20
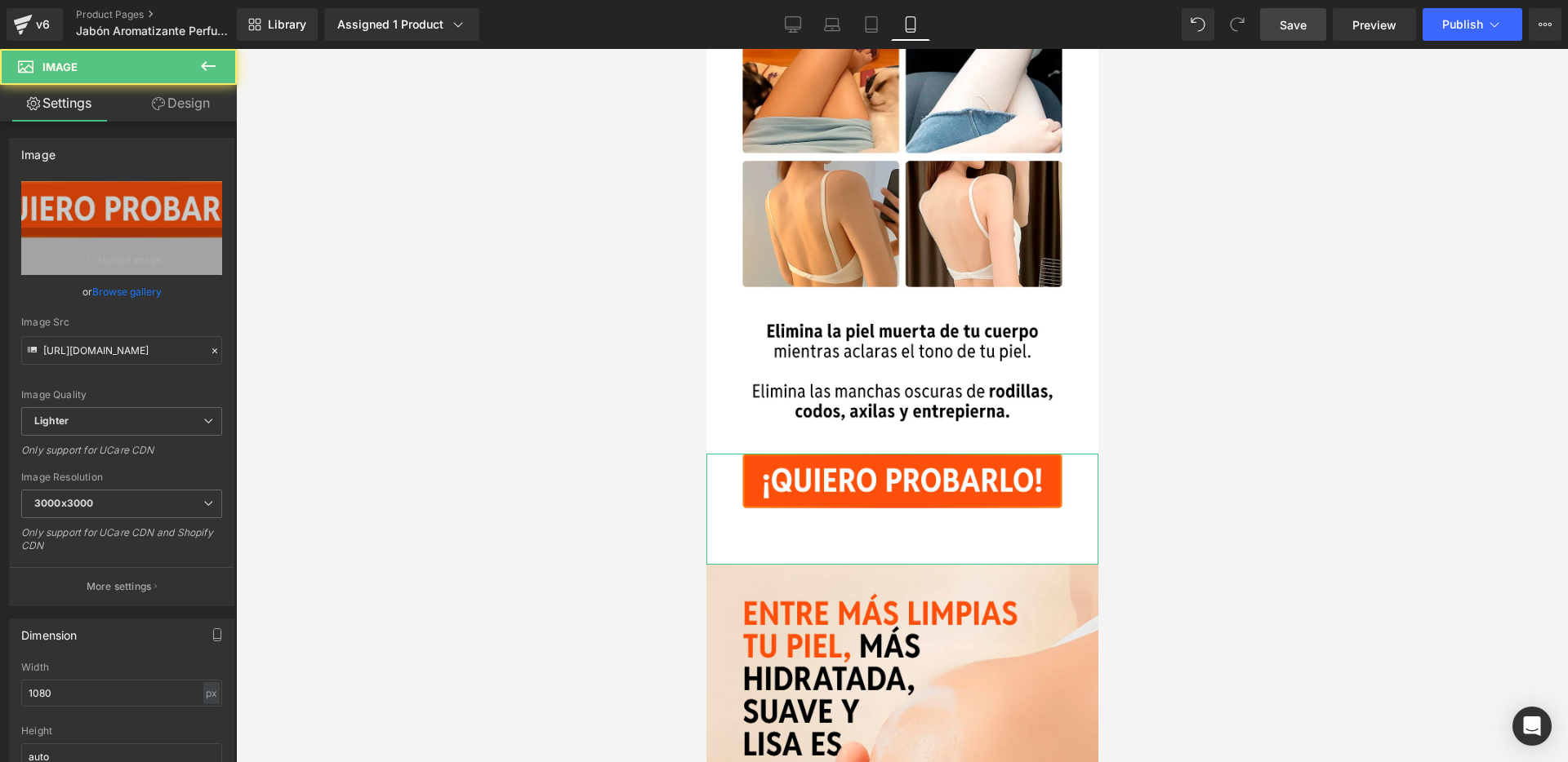
click at [190, 107] on link "Design" at bounding box center [180, 103] width 118 height 37
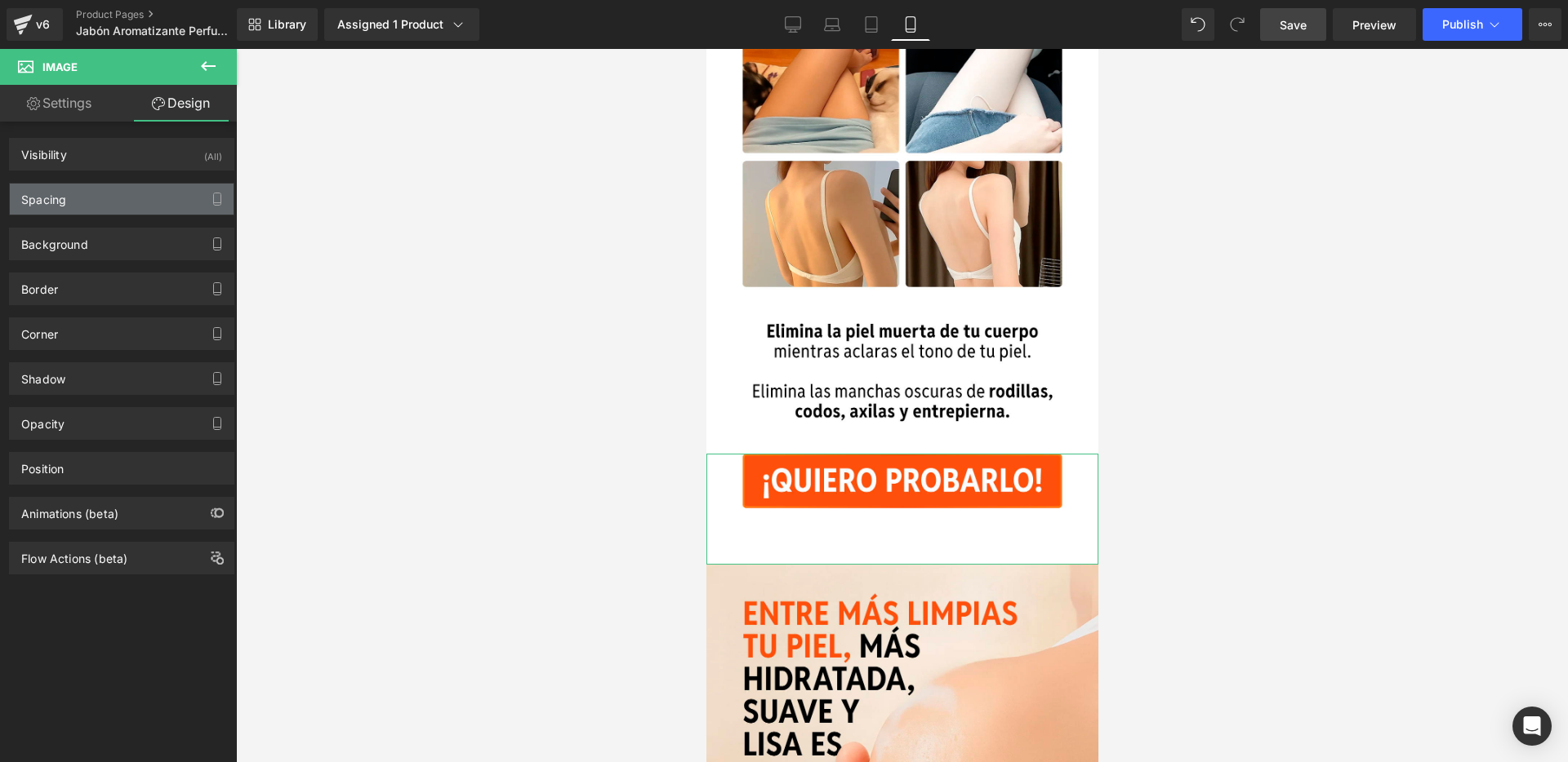
click at [163, 206] on div "Spacing" at bounding box center [121, 199] width 224 height 31
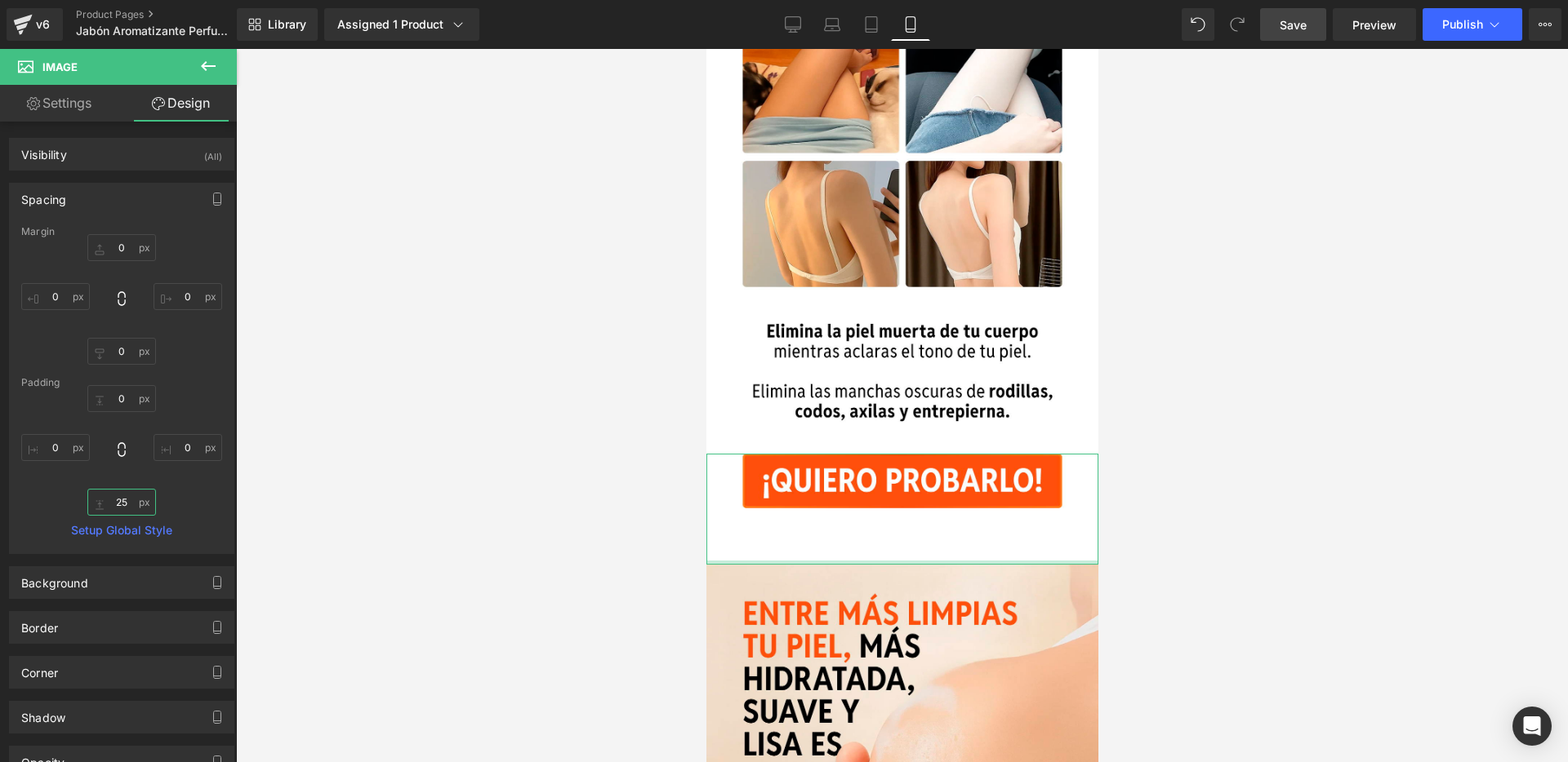
click at [146, 494] on input "25" at bounding box center [121, 502] width 69 height 27
type input "0"
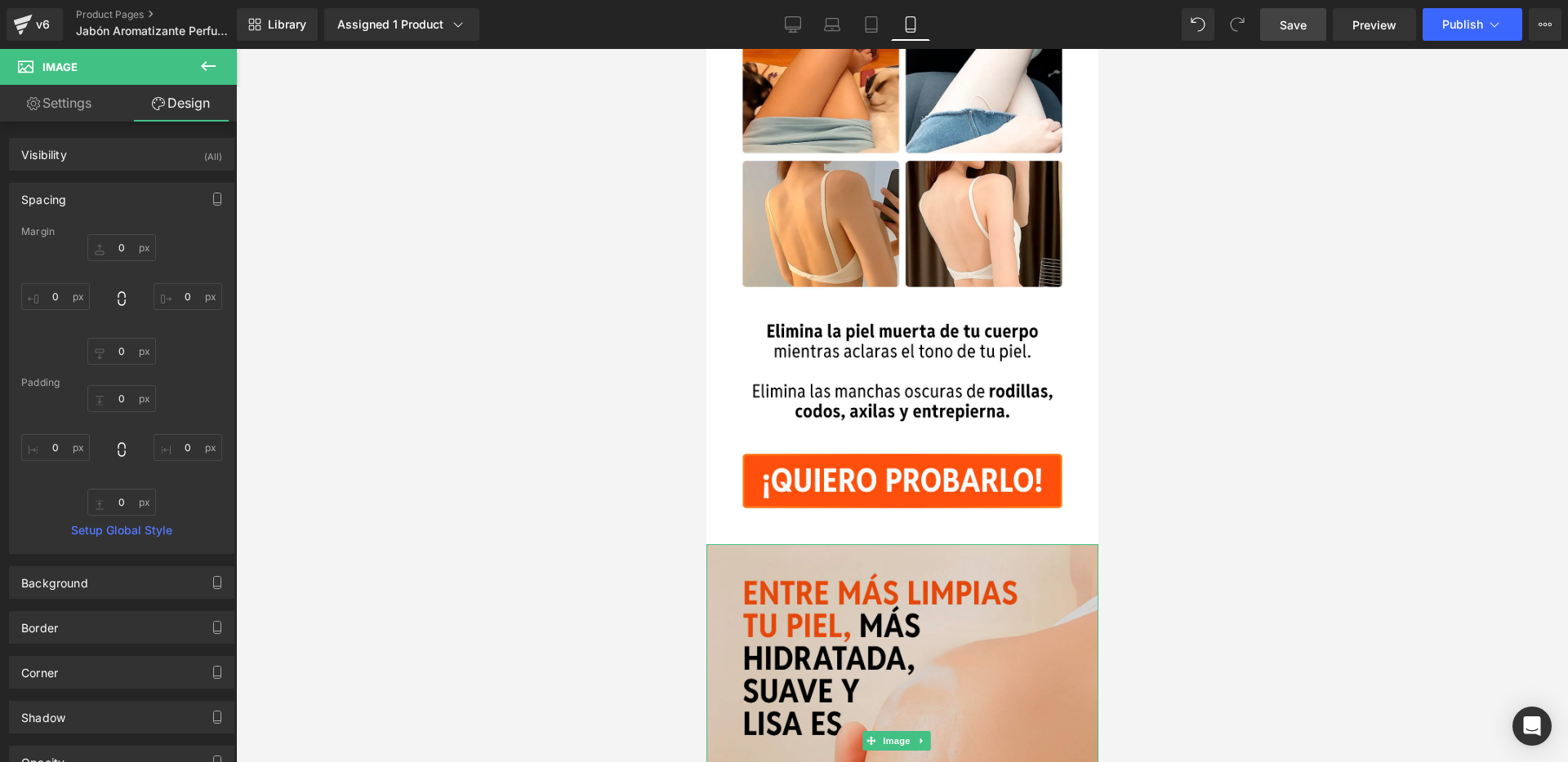
click at [852, 575] on img at bounding box center [901, 740] width 392 height 391
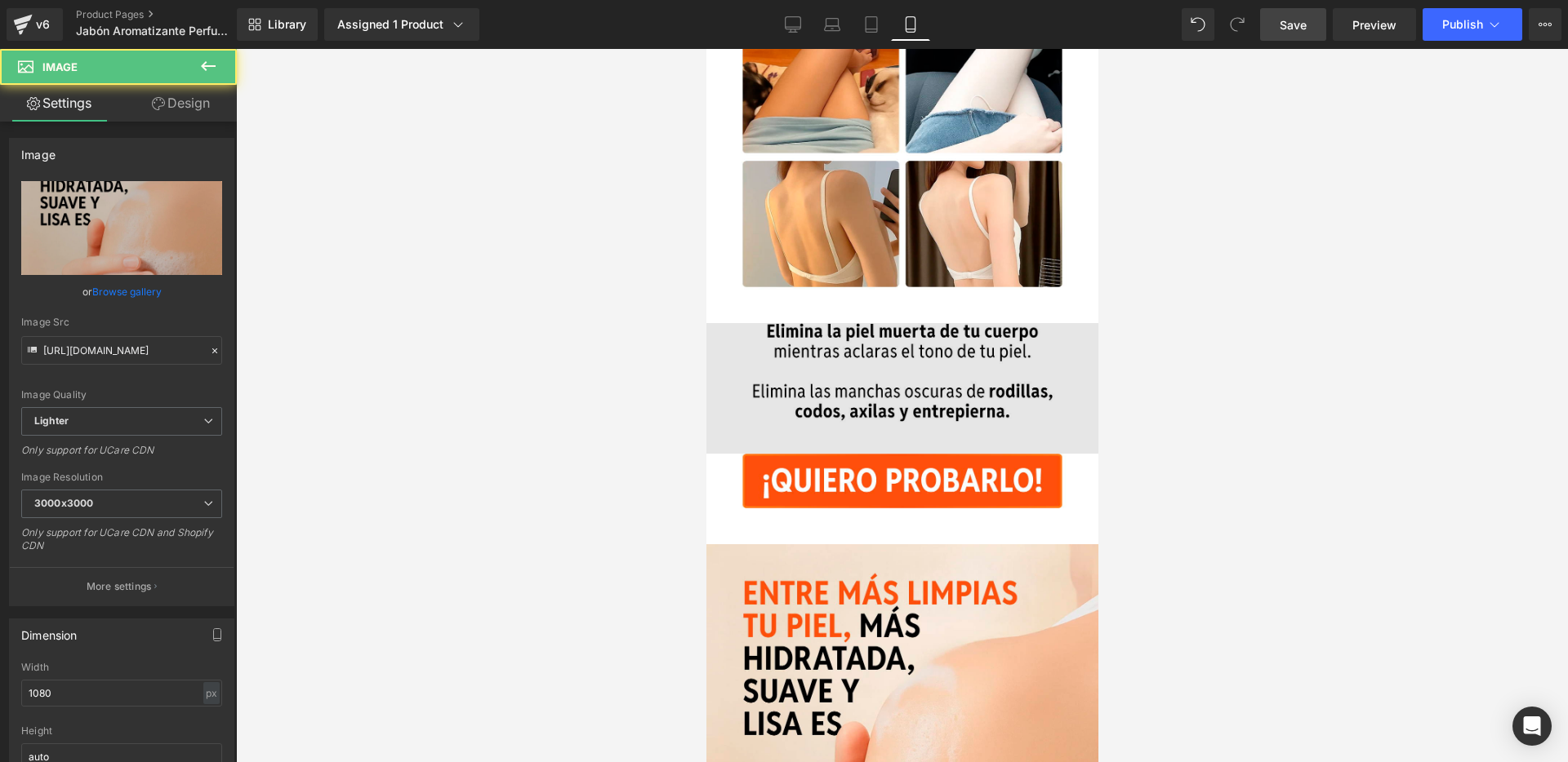
click at [914, 323] on img at bounding box center [901, 388] width 392 height 130
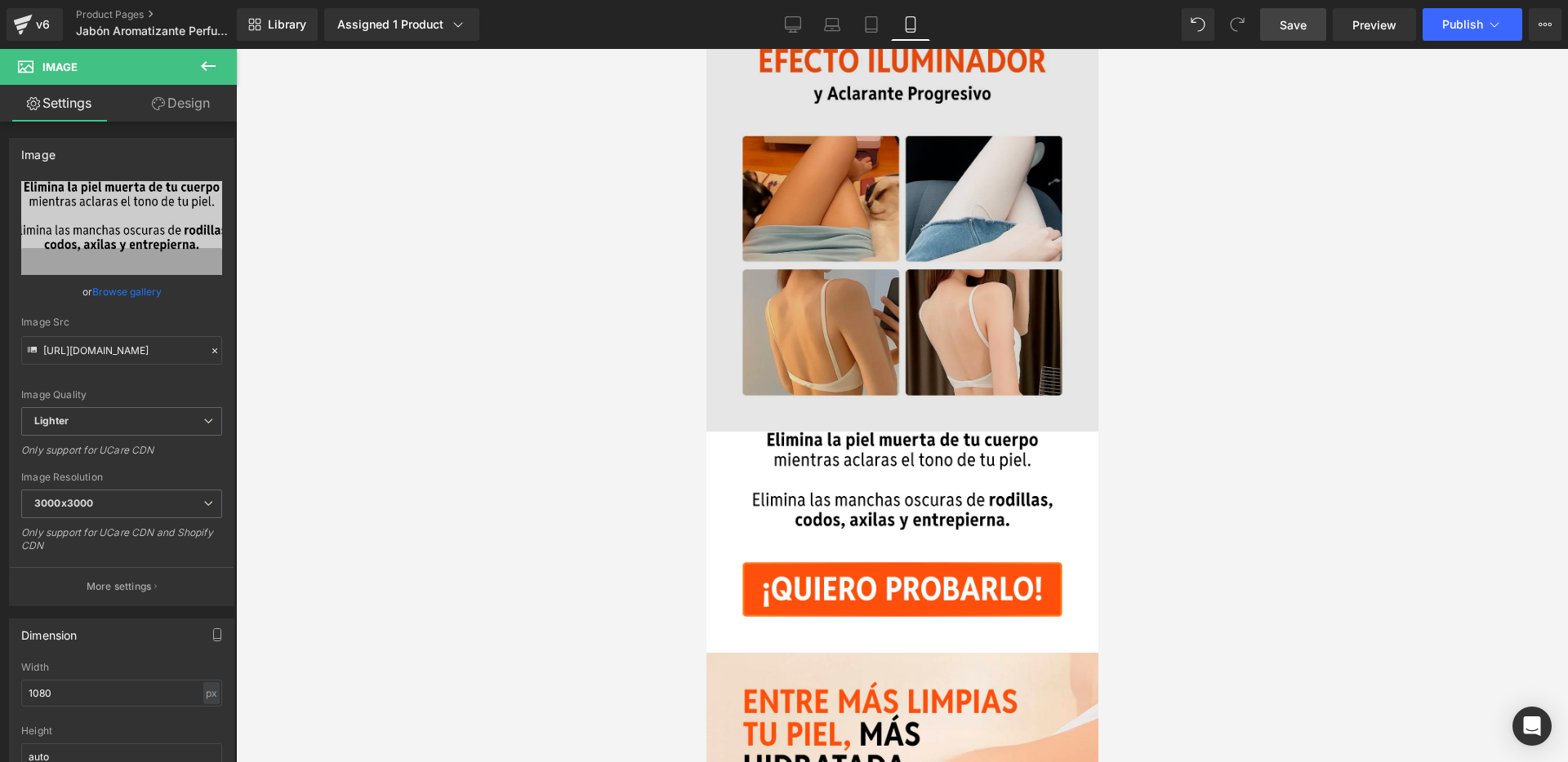
click at [882, 291] on img at bounding box center [901, 222] width 392 height 420
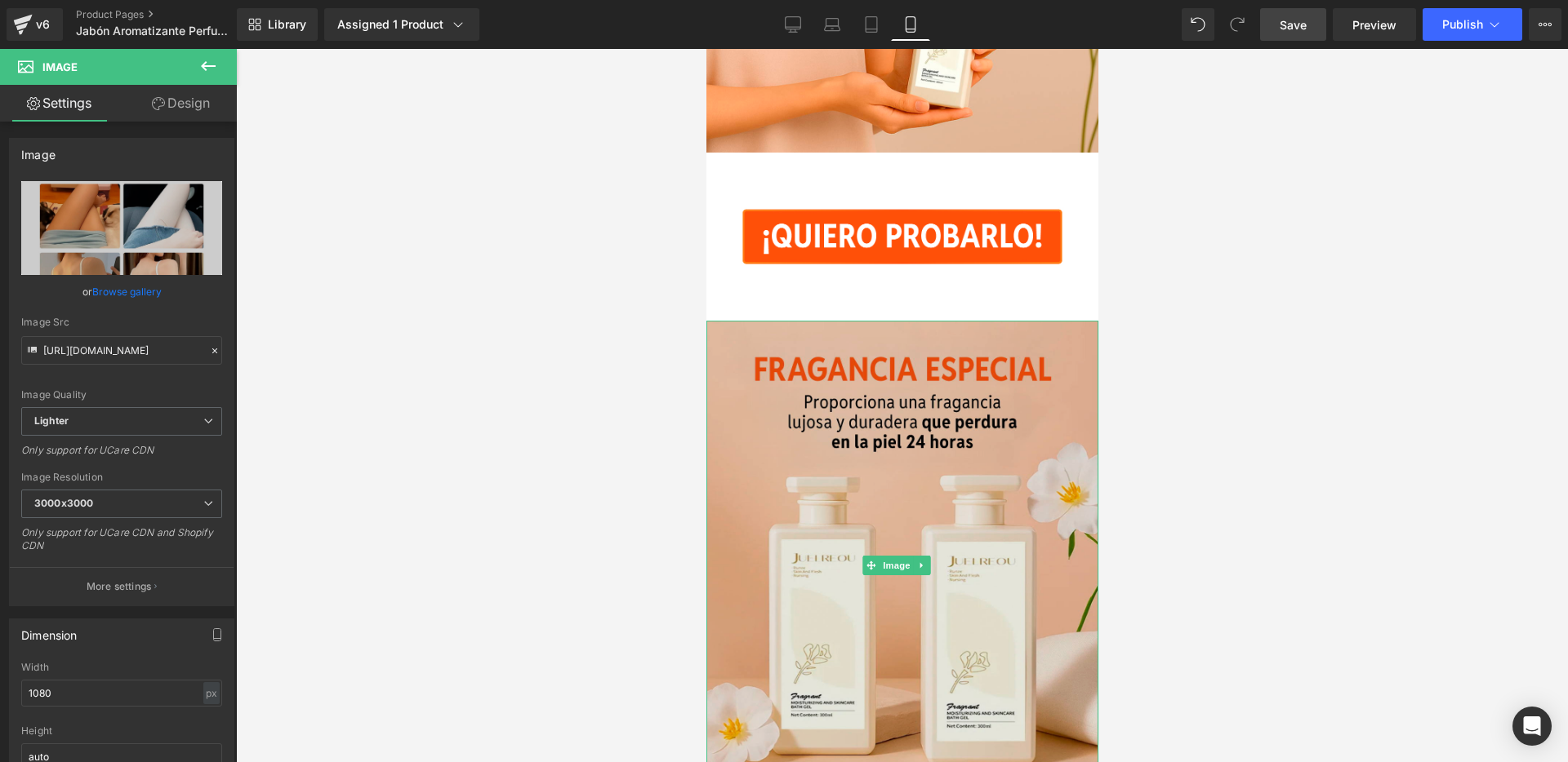
scroll to position [164, 0]
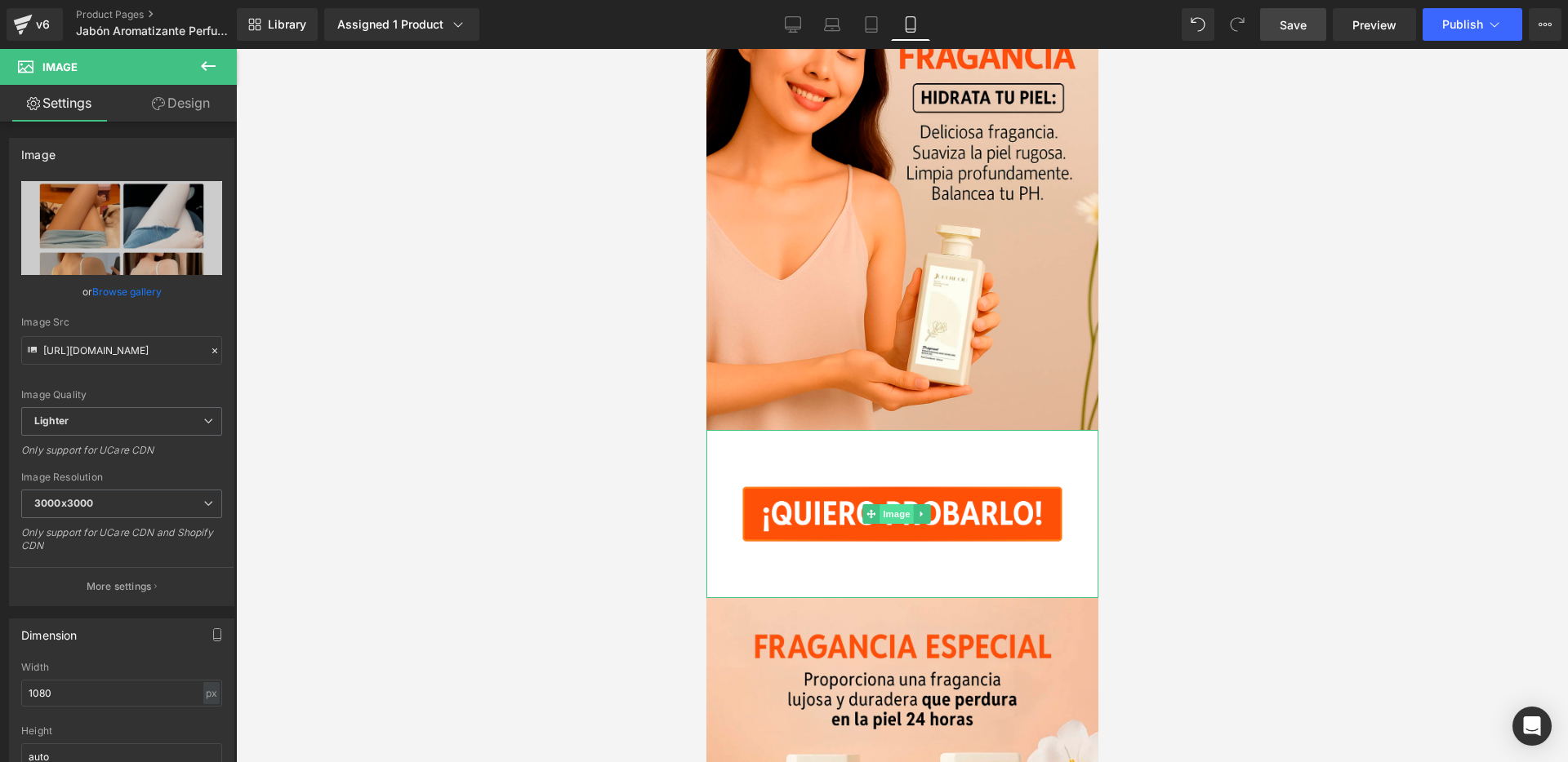
click at [898, 504] on span "Image" at bounding box center [895, 514] width 34 height 20
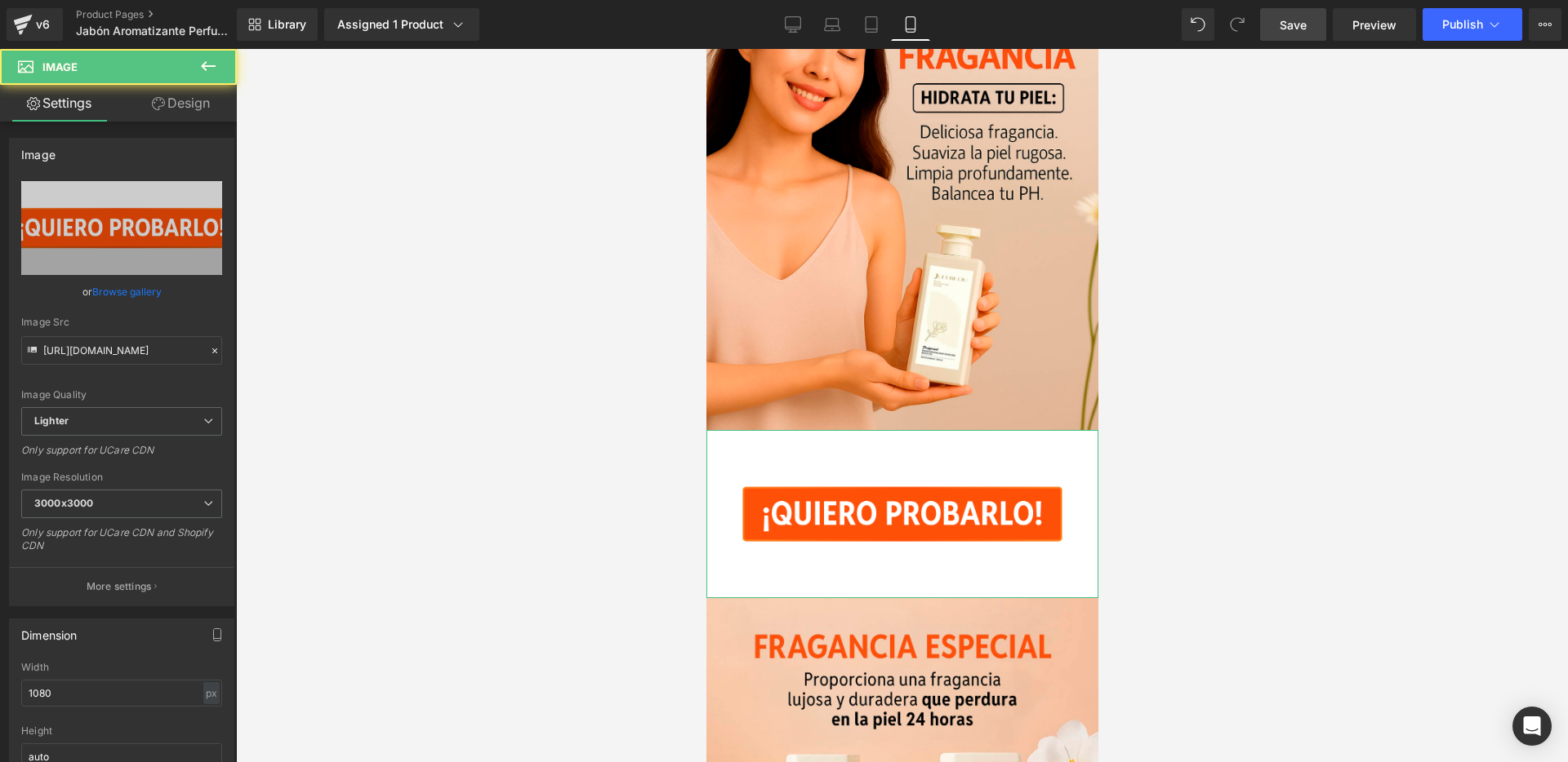
click at [183, 108] on link "Design" at bounding box center [180, 103] width 118 height 37
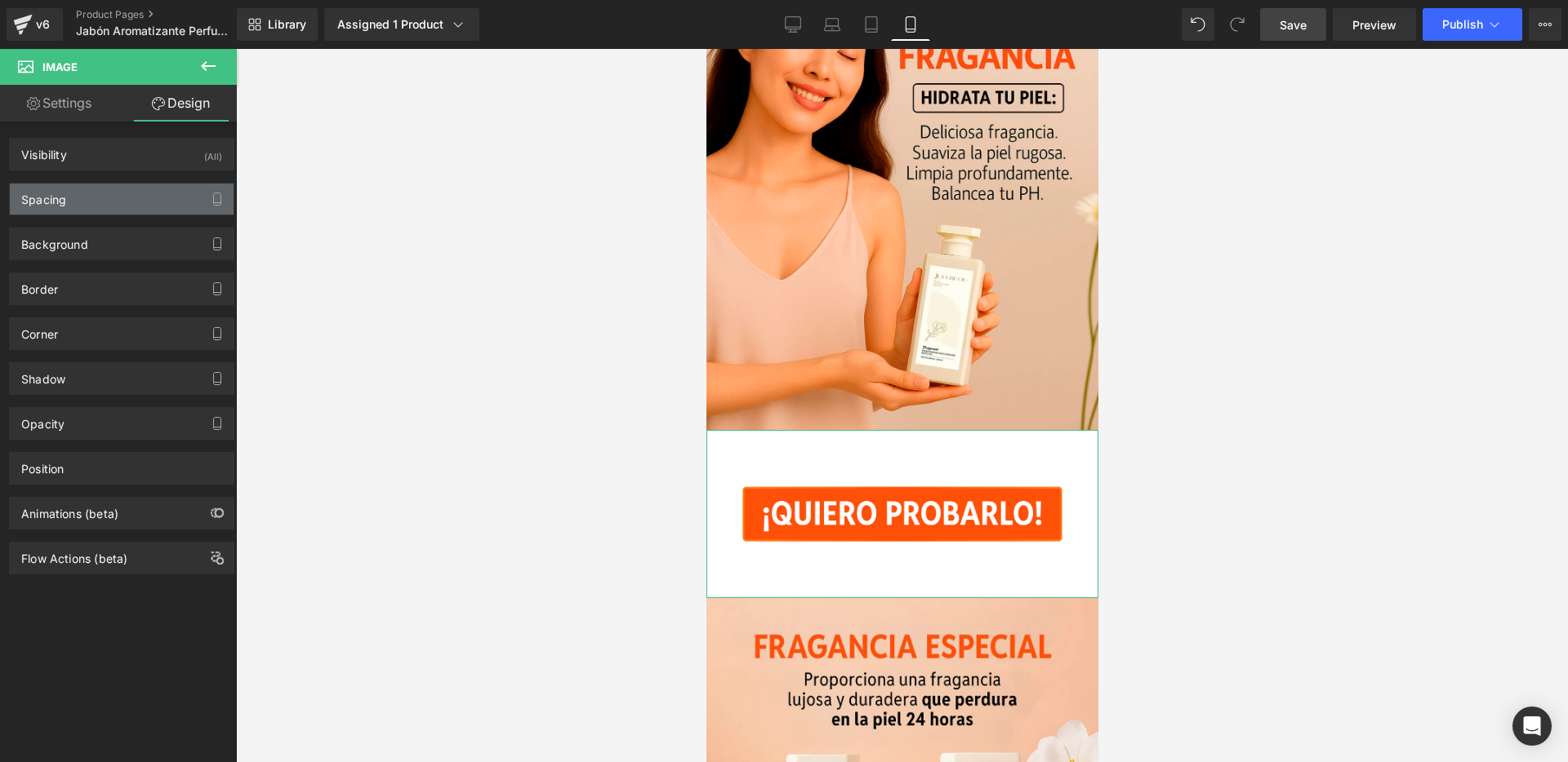
click at [136, 195] on div "Spacing" at bounding box center [121, 199] width 224 height 31
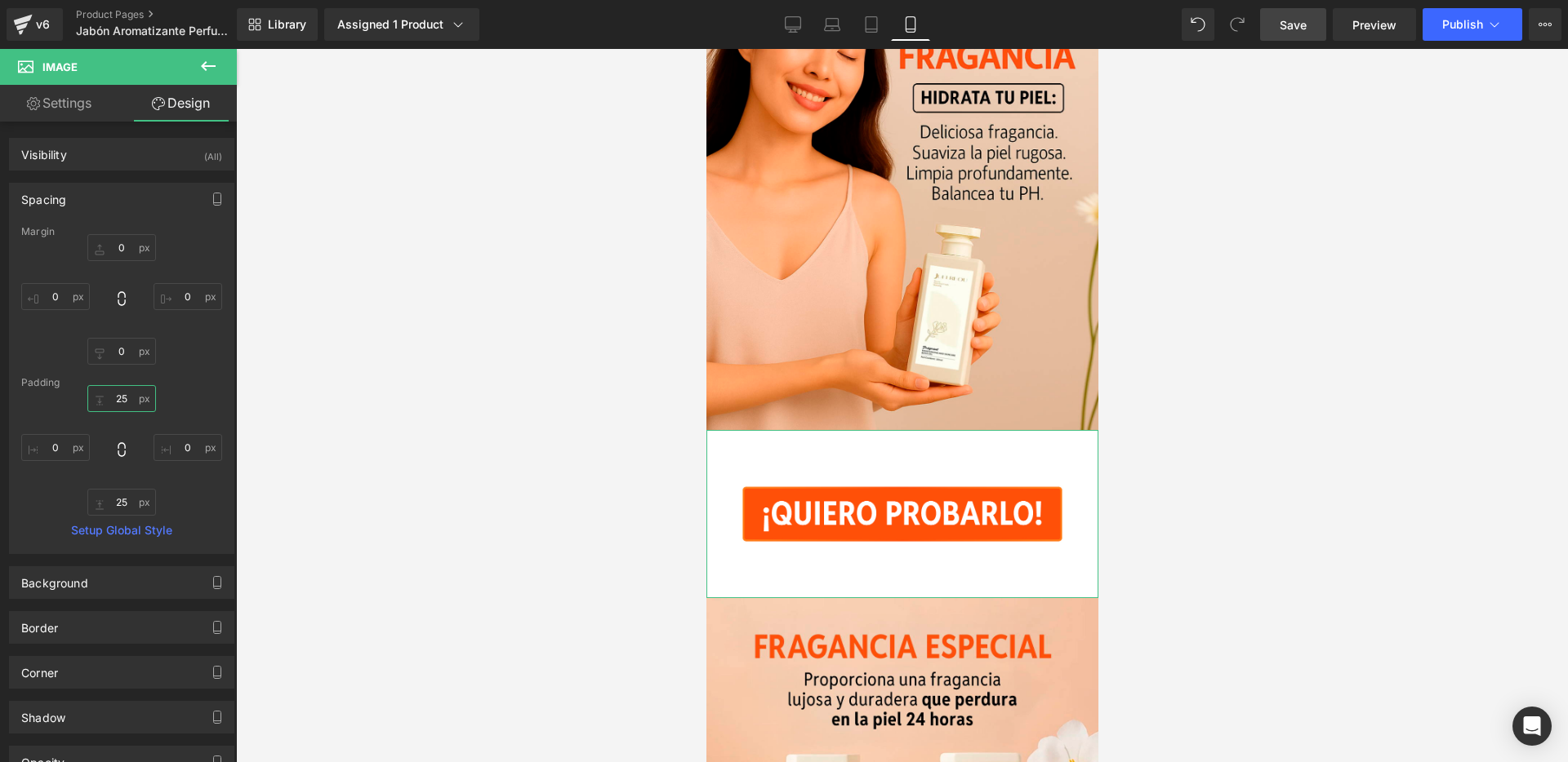
click at [145, 406] on input "25" at bounding box center [121, 399] width 69 height 27
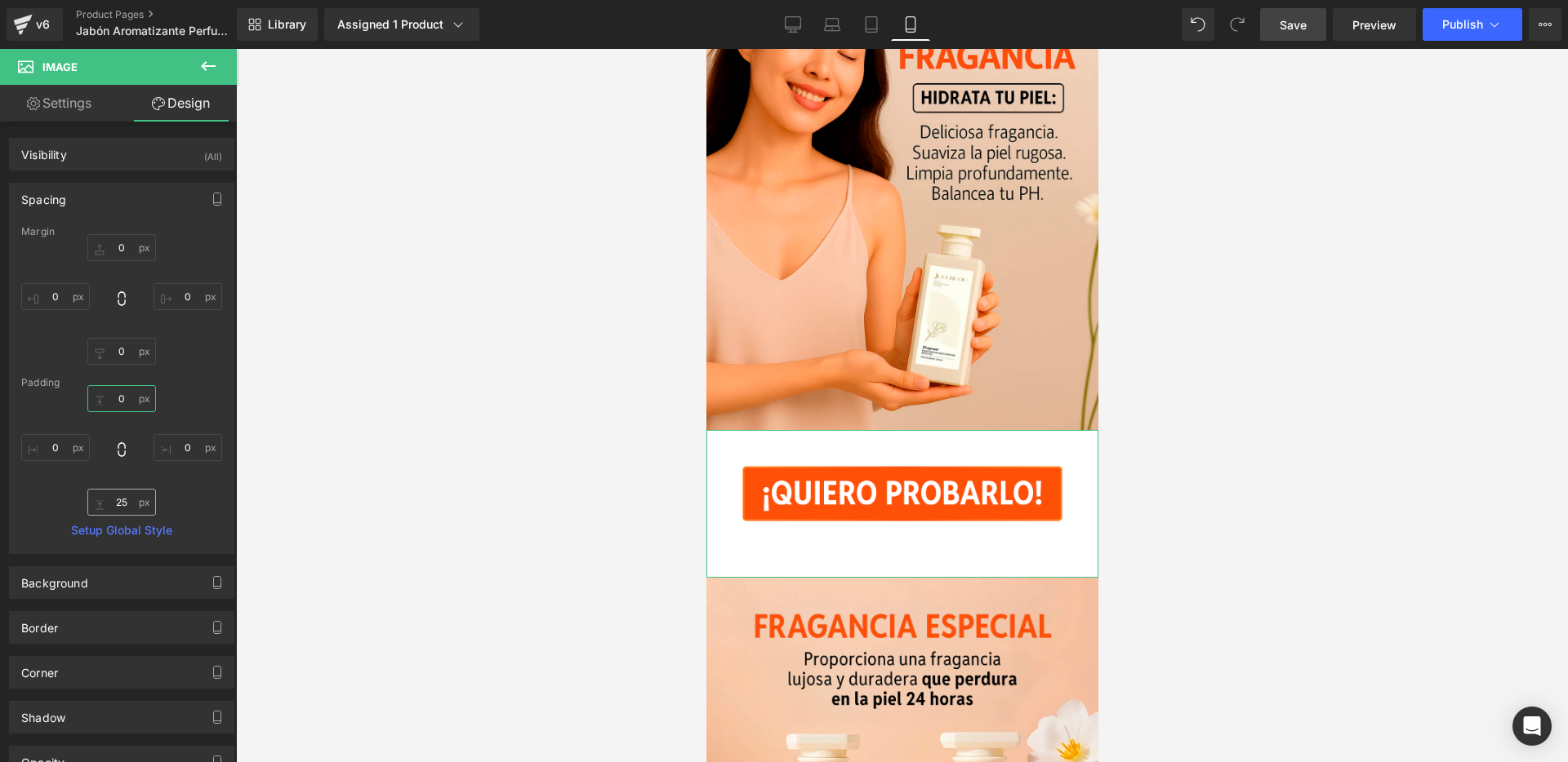
type input "0"
click at [143, 504] on input "25" at bounding box center [121, 502] width 69 height 27
type input "0"
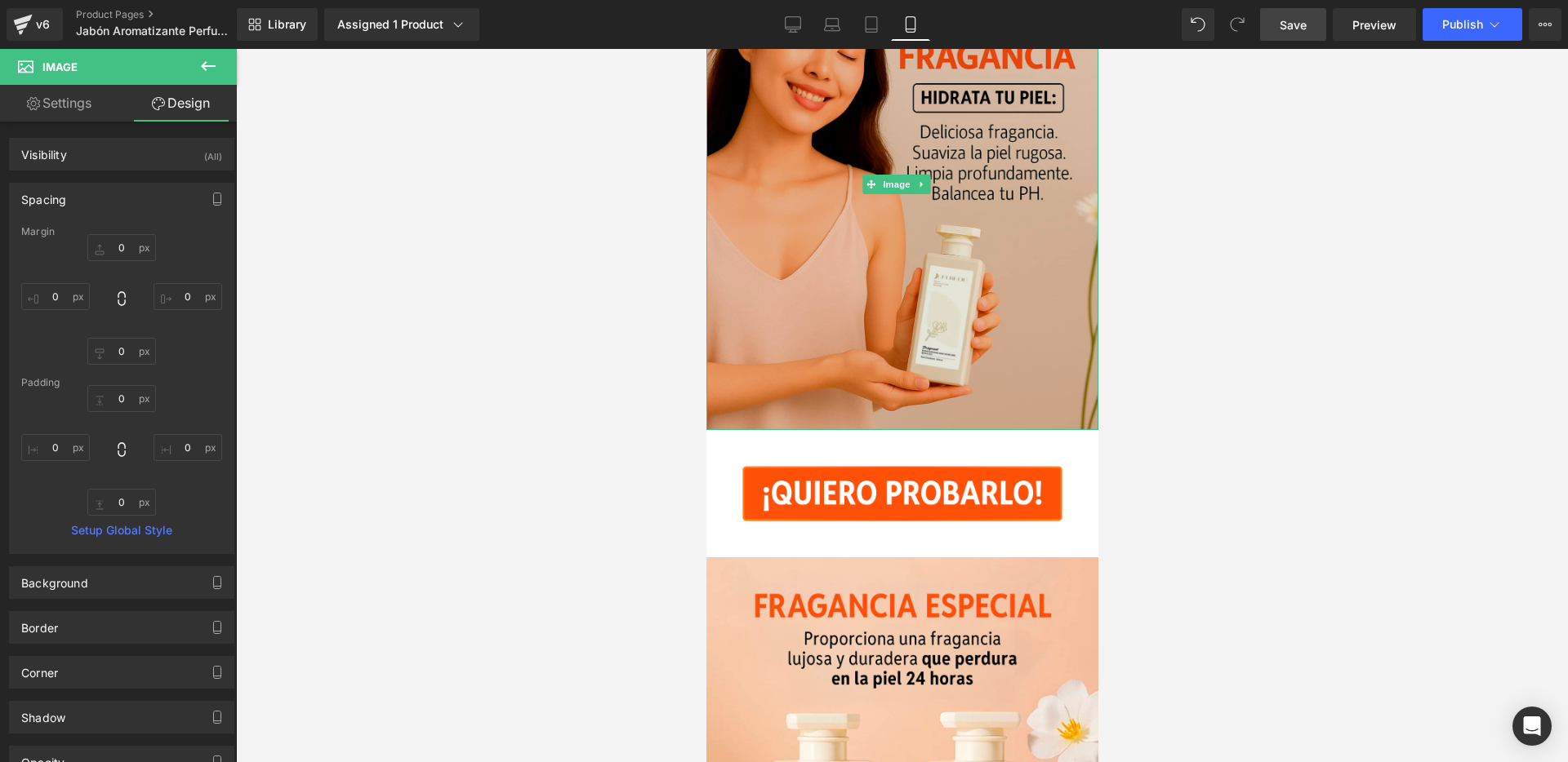
click at [756, 323] on img at bounding box center [901, 184] width 392 height 489
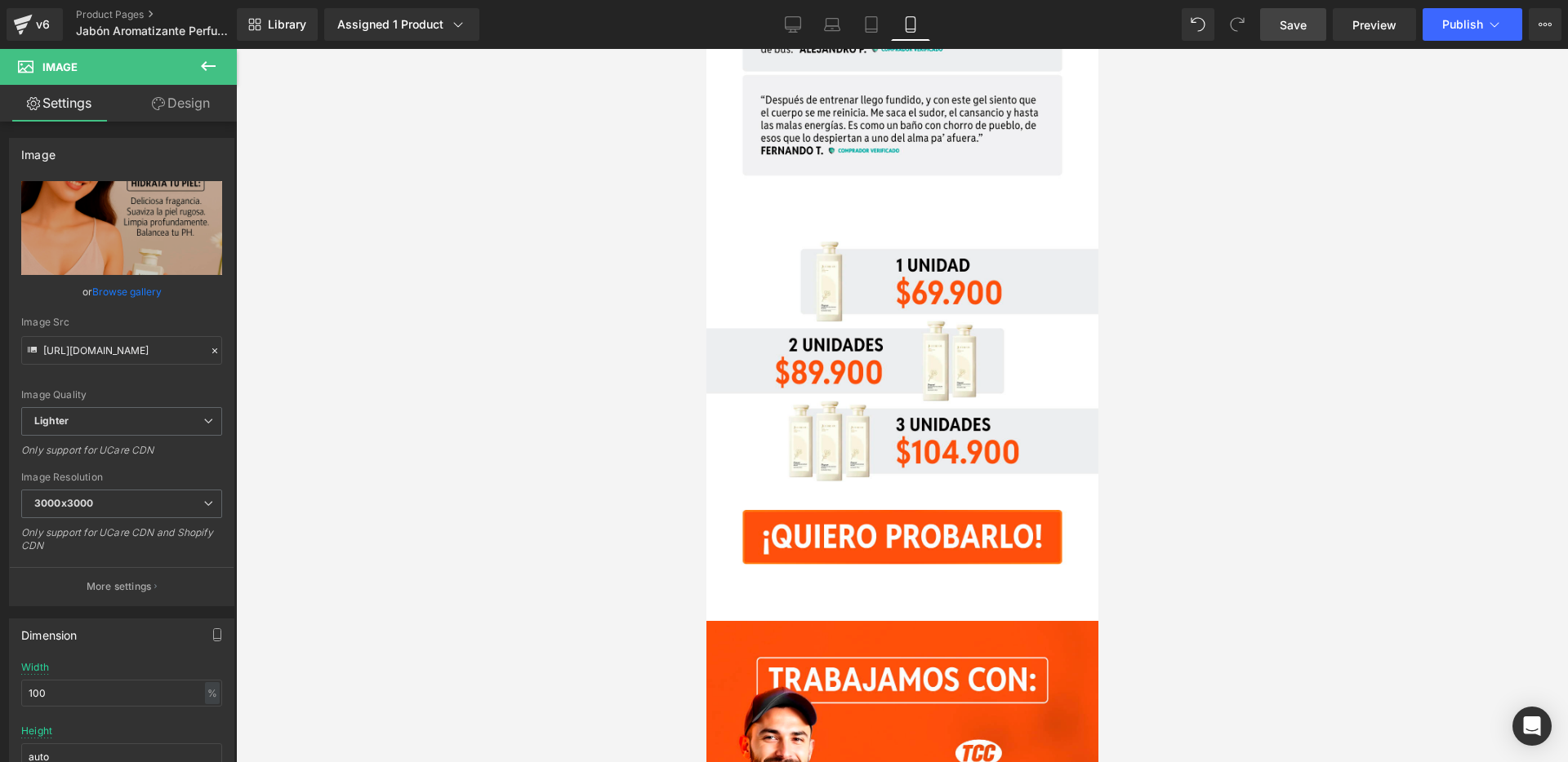
scroll to position [6604, 0]
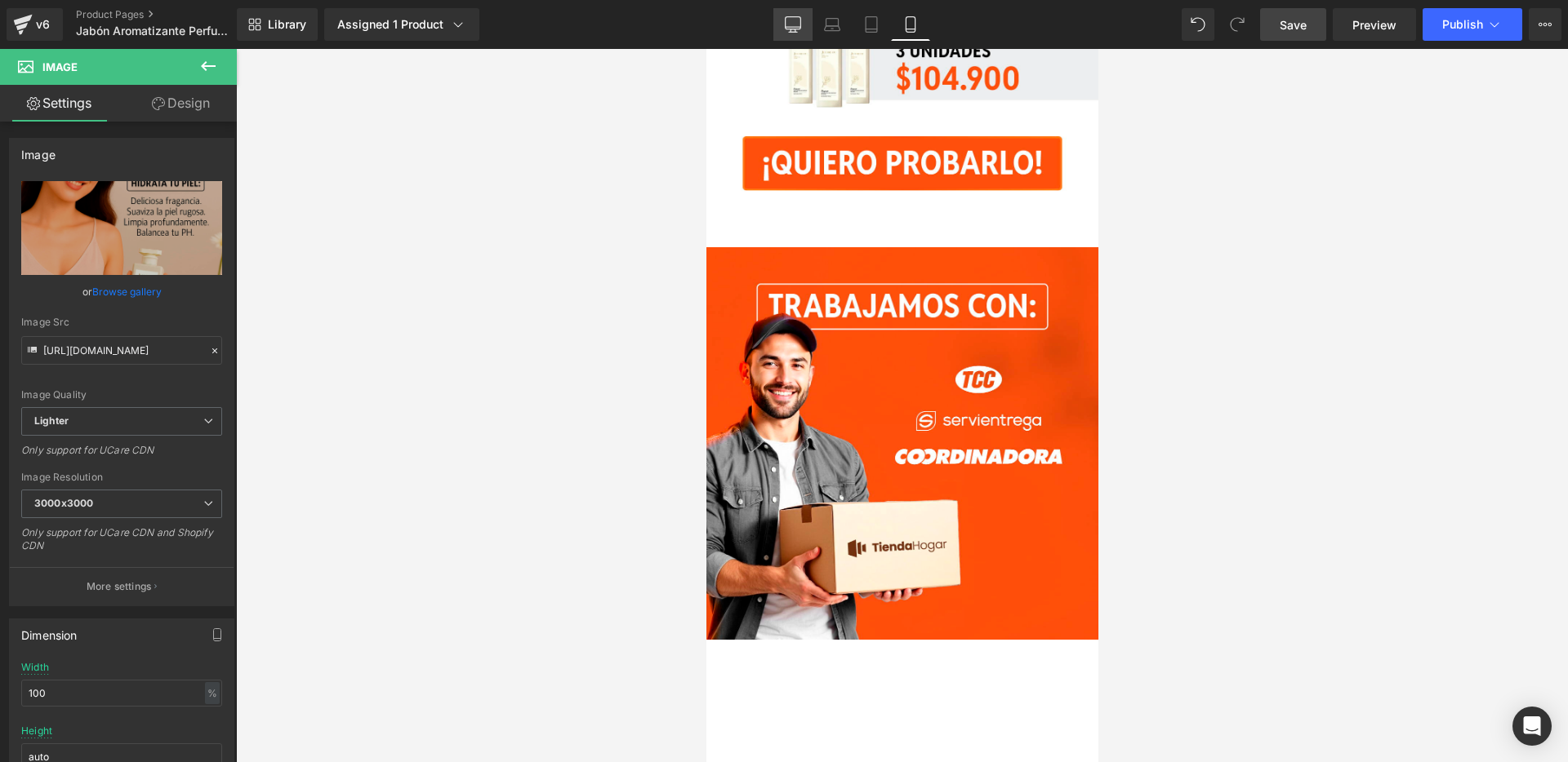
click at [800, 23] on icon at bounding box center [793, 25] width 17 height 17
type input "auto"
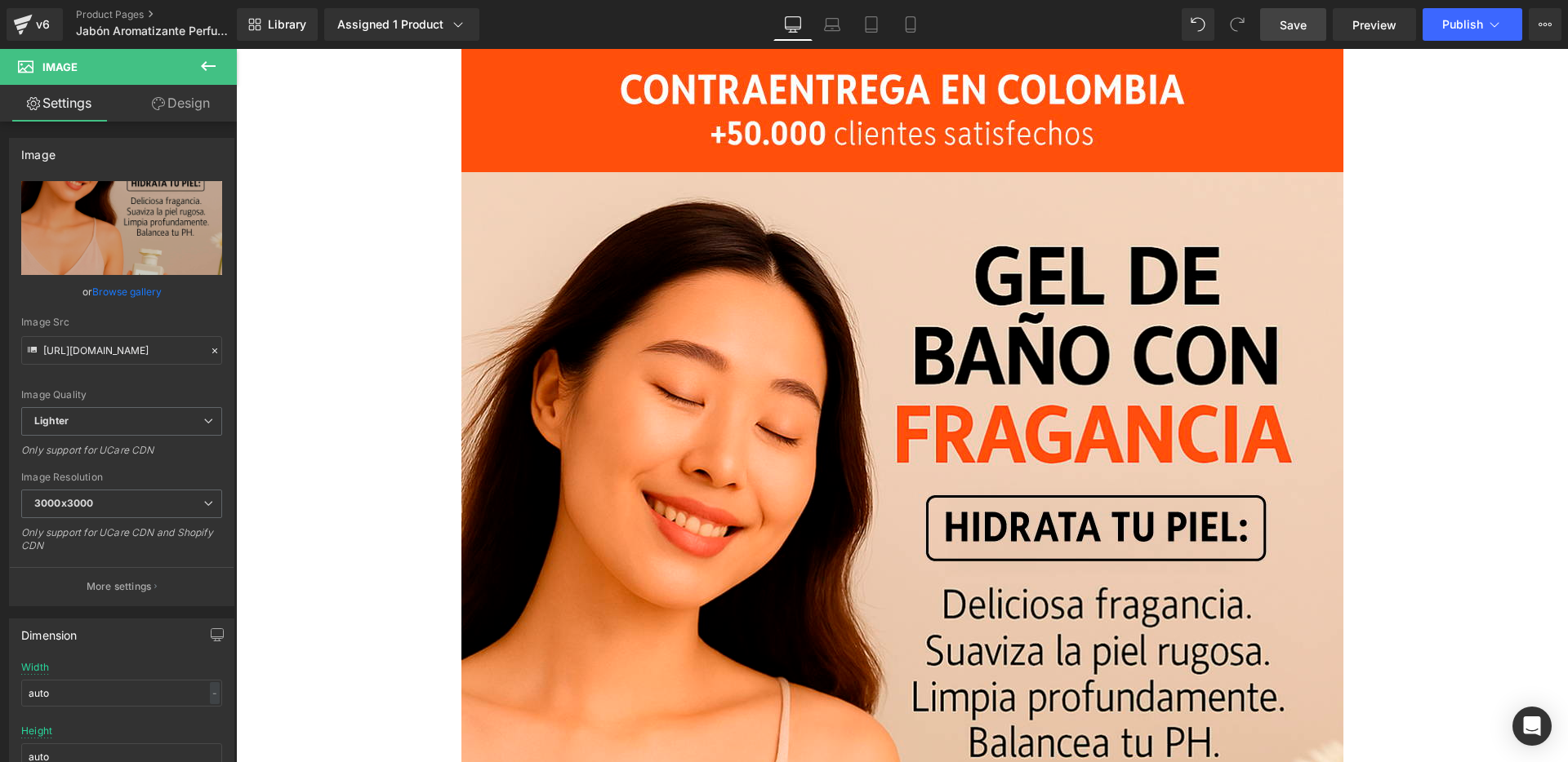
click at [1295, 22] on span "Save" at bounding box center [1293, 25] width 27 height 17
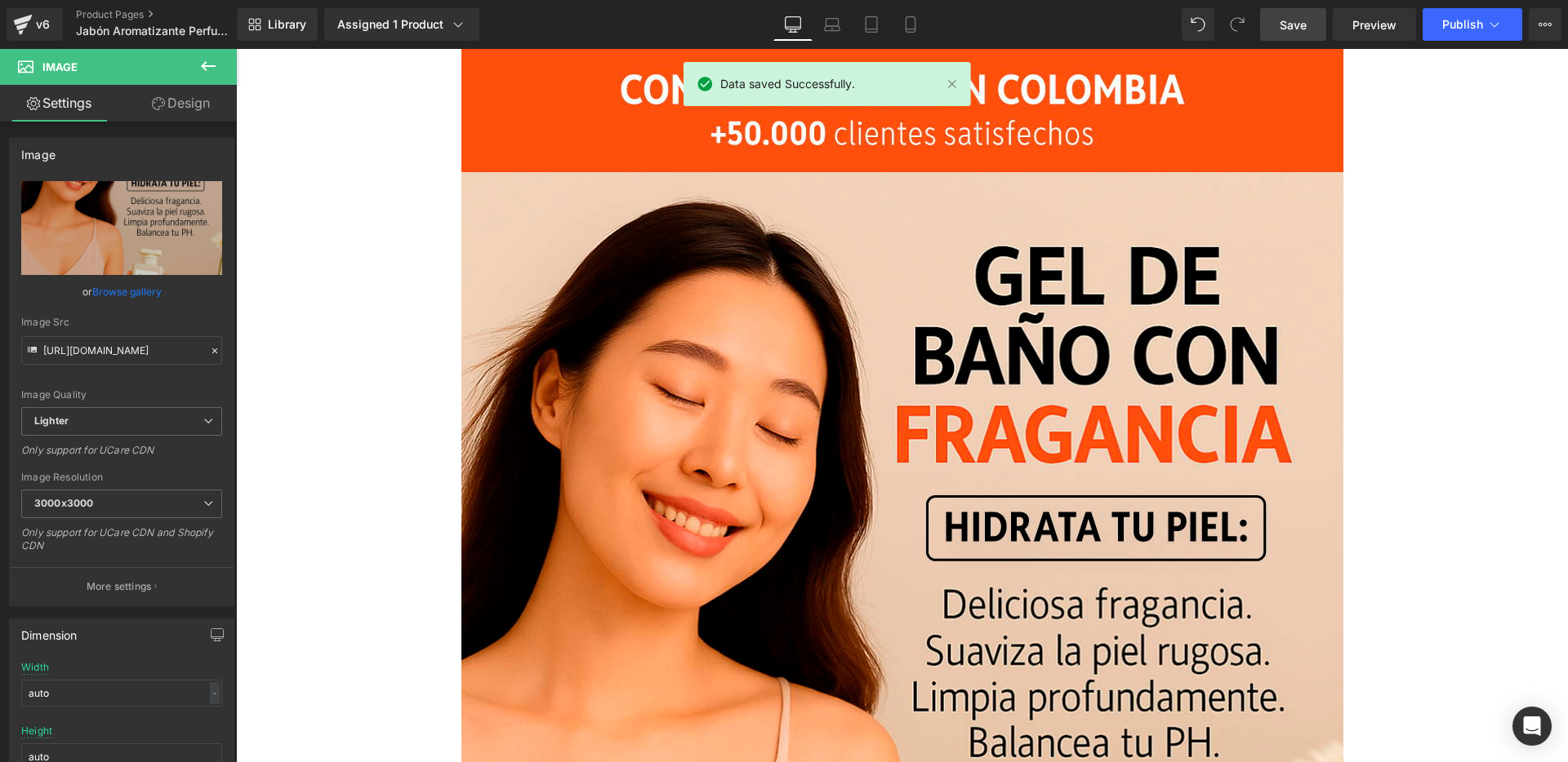
click at [211, 69] on icon at bounding box center [209, 66] width 20 height 20
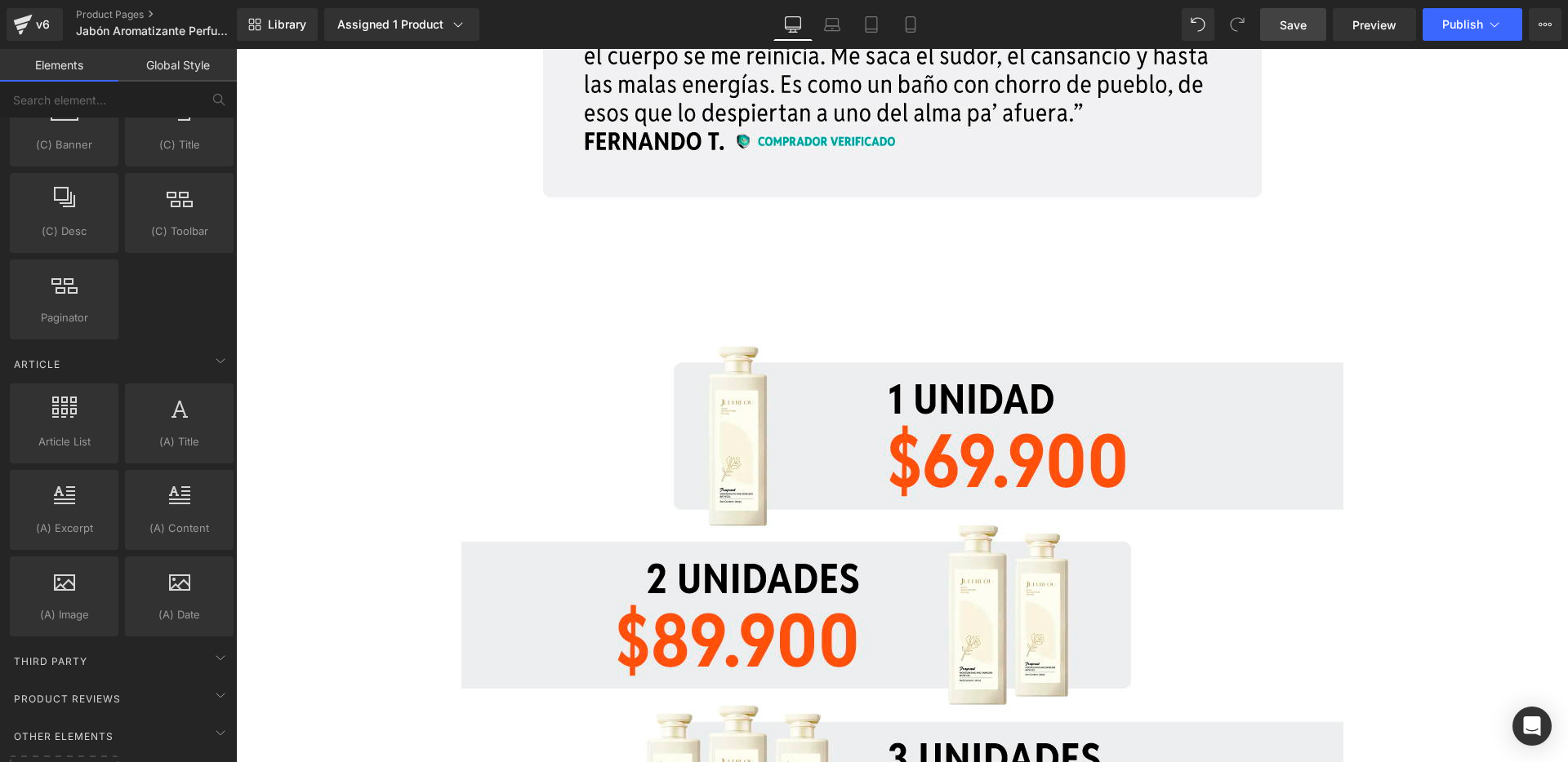
scroll to position [2869, 0]
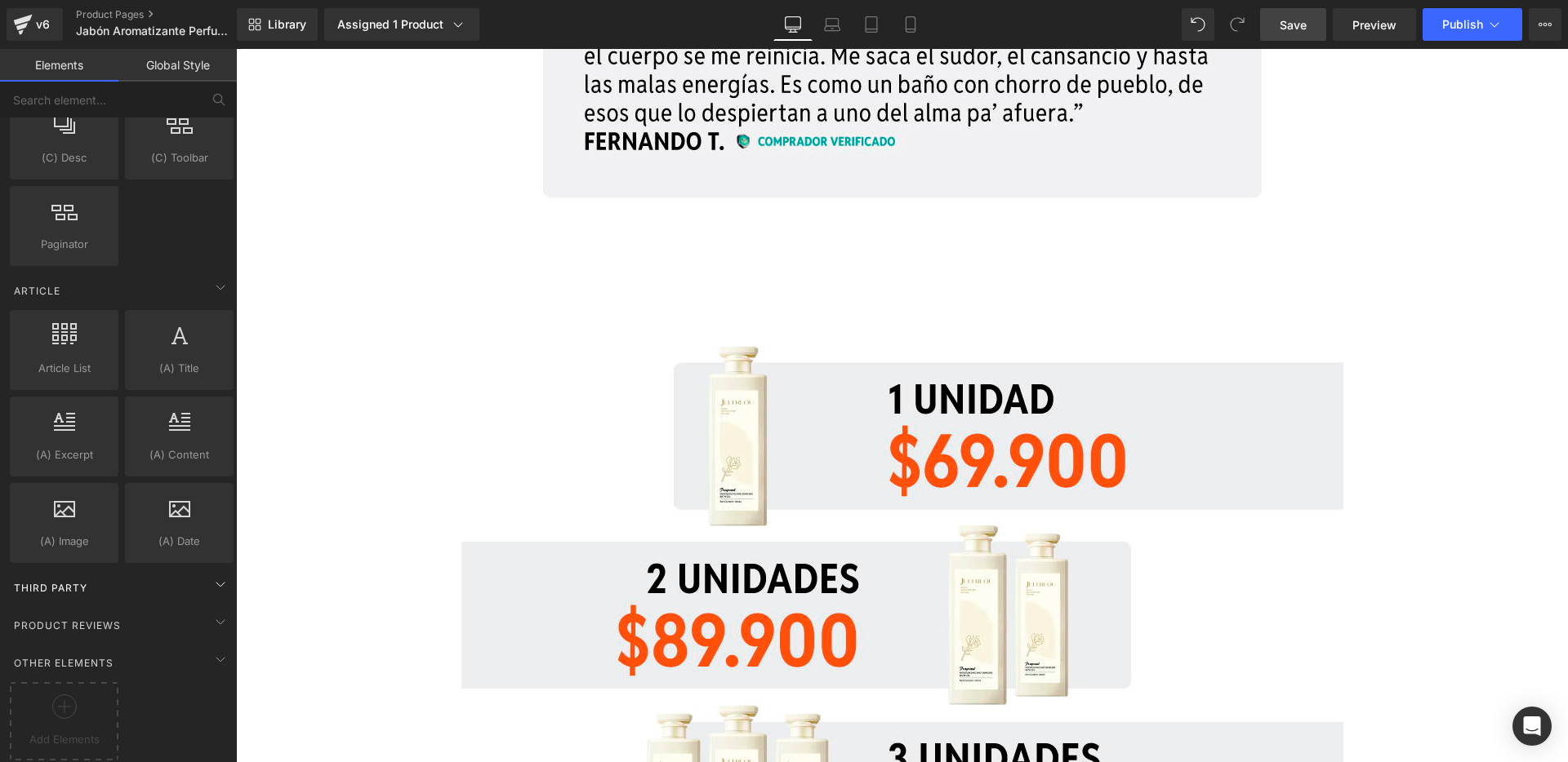
click at [154, 572] on div "Third Party" at bounding box center [121, 587] width 230 height 32
click at [167, 573] on div "Third Party" at bounding box center [121, 587] width 230 height 32
click at [142, 617] on div "Product Reviews" at bounding box center [121, 625] width 230 height 32
click at [136, 616] on div "Product Reviews" at bounding box center [121, 625] width 230 height 32
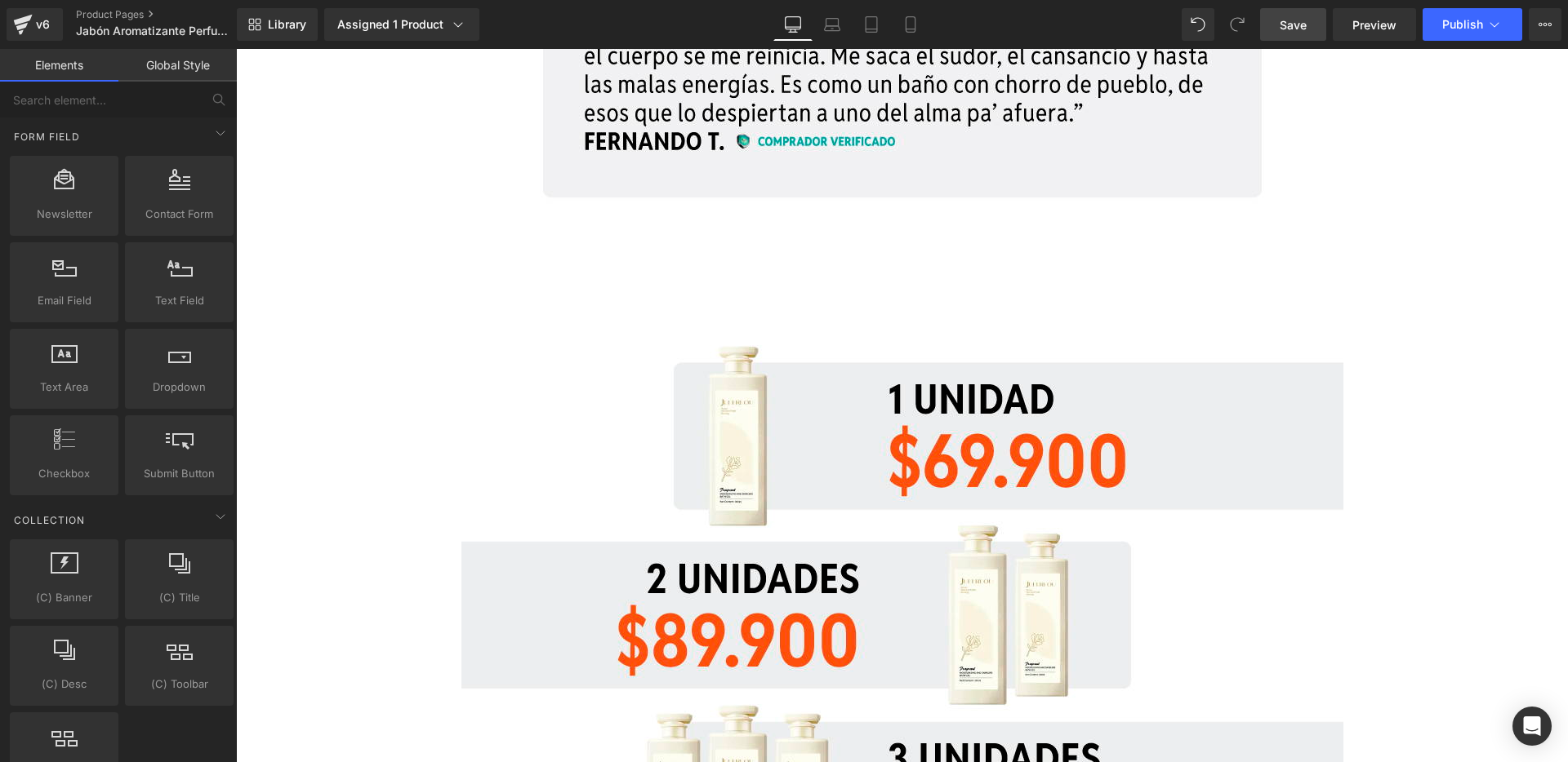
scroll to position [2420, 0]
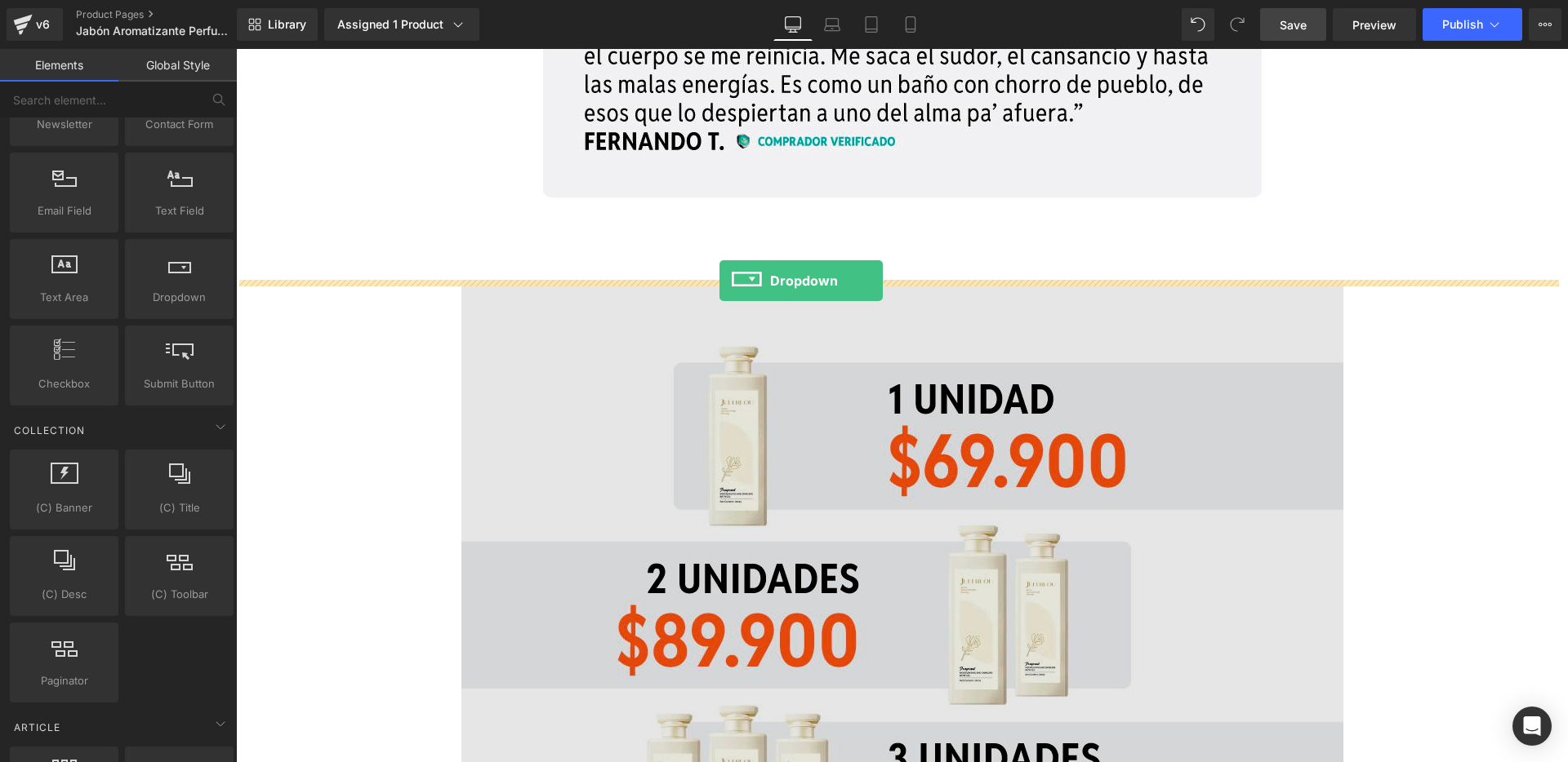
drag, startPoint x: 407, startPoint y: 354, endPoint x: 719, endPoint y: 281, distance: 320.4
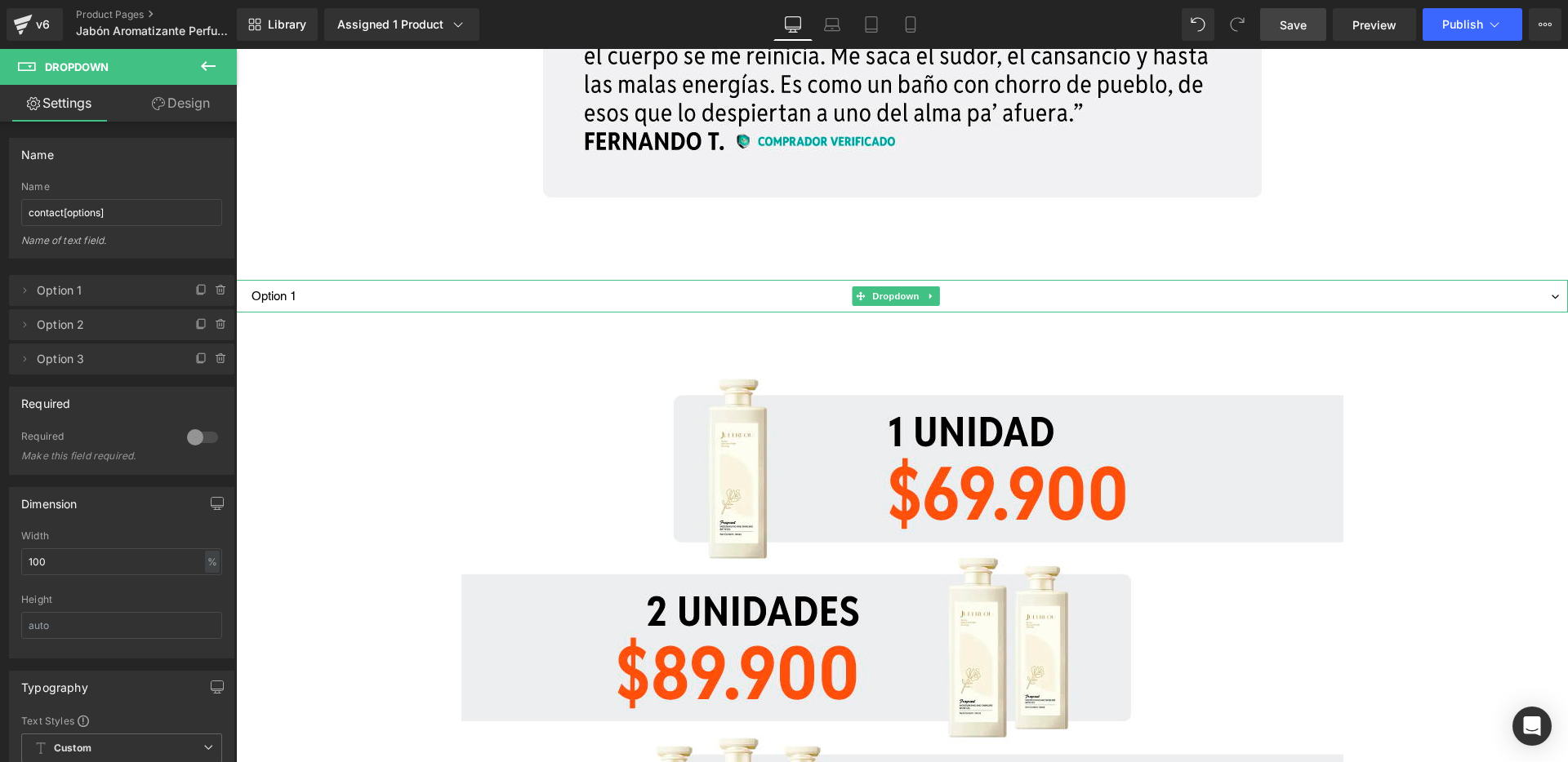
click at [714, 293] on select "Option 1 Option 2 Option 3" at bounding box center [902, 296] width 1332 height 32
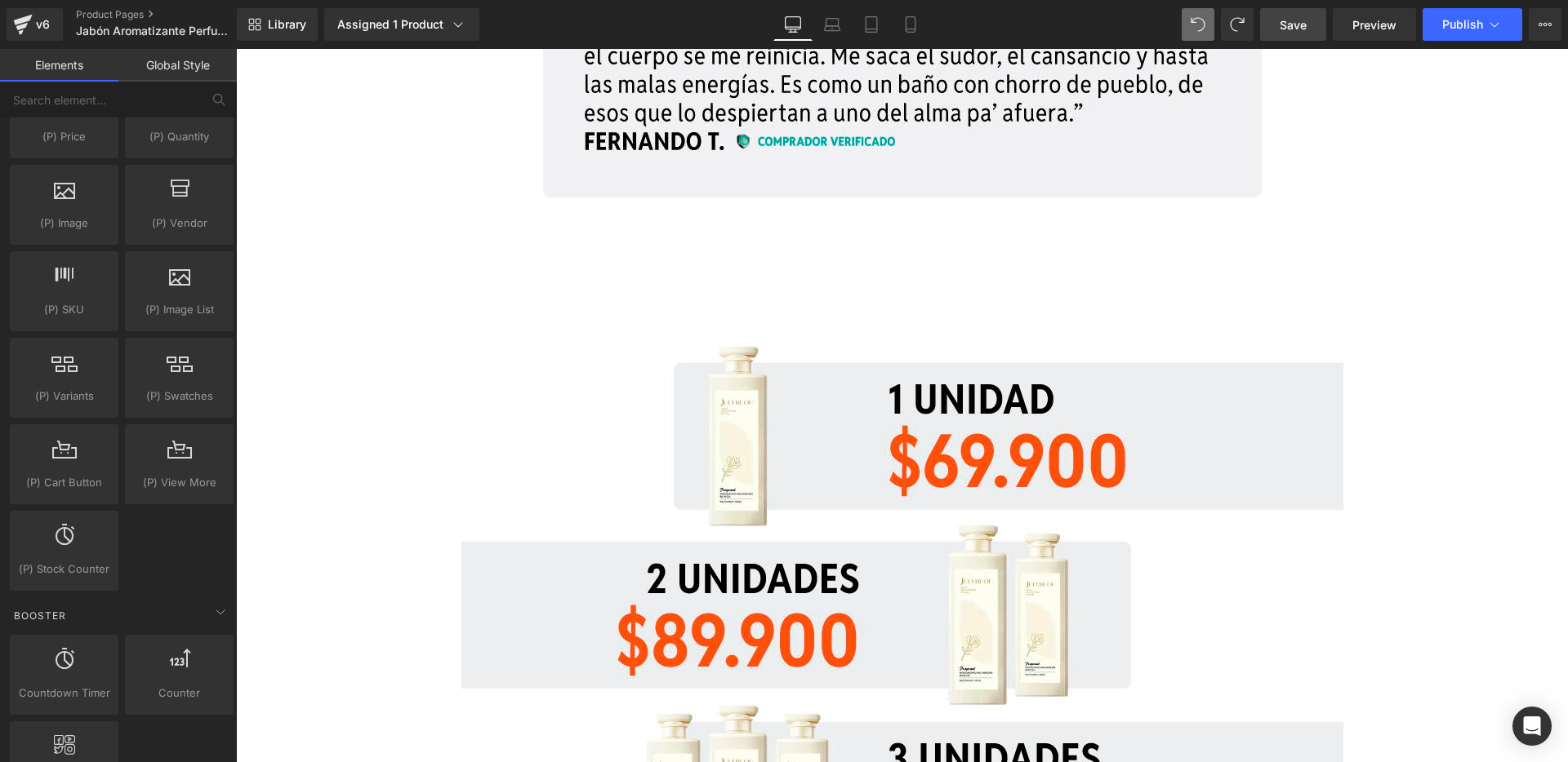
scroll to position [1640, 0]
click at [111, 95] on input "text" at bounding box center [101, 99] width 201 height 36
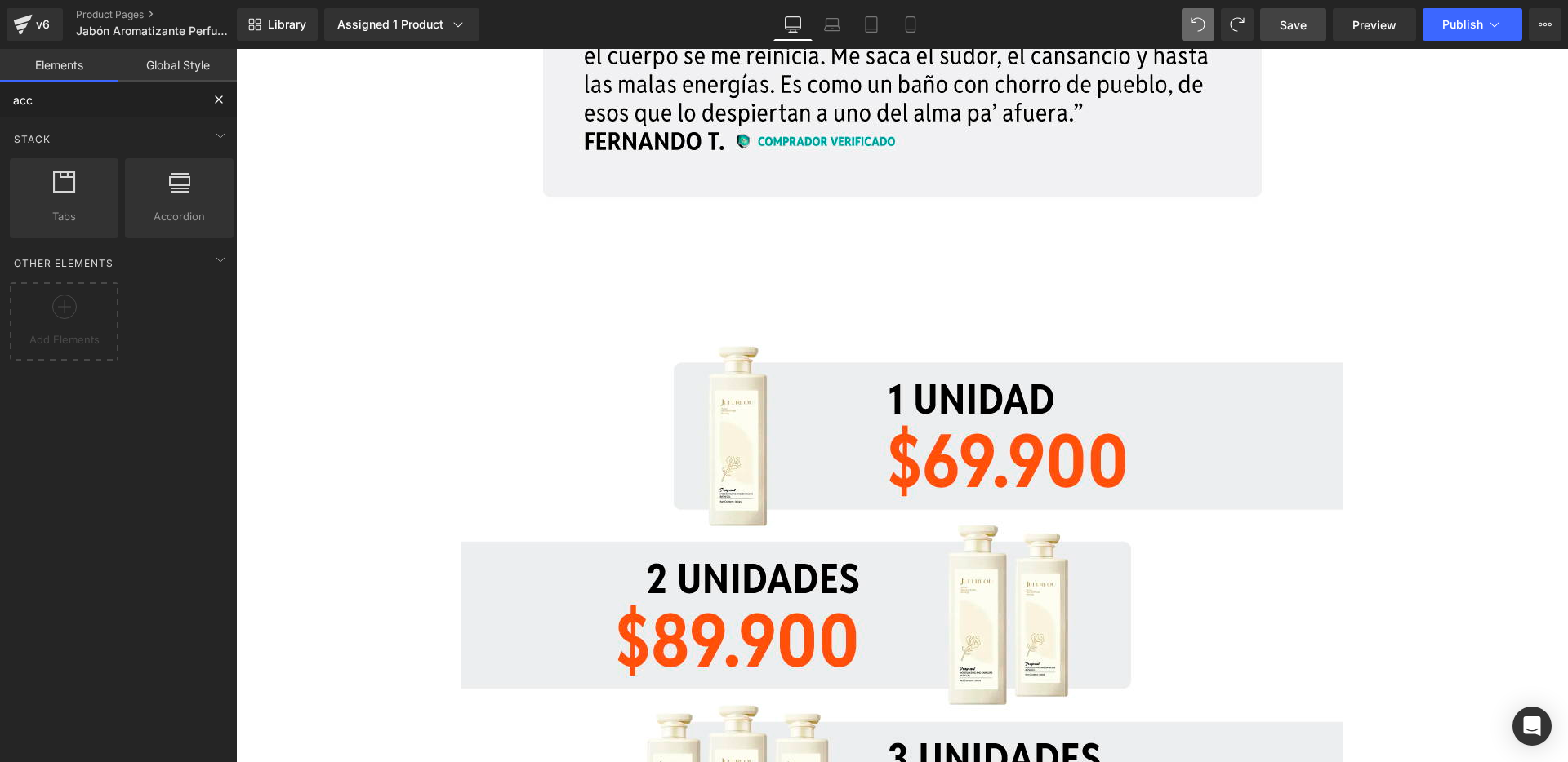
scroll to position [0, 0]
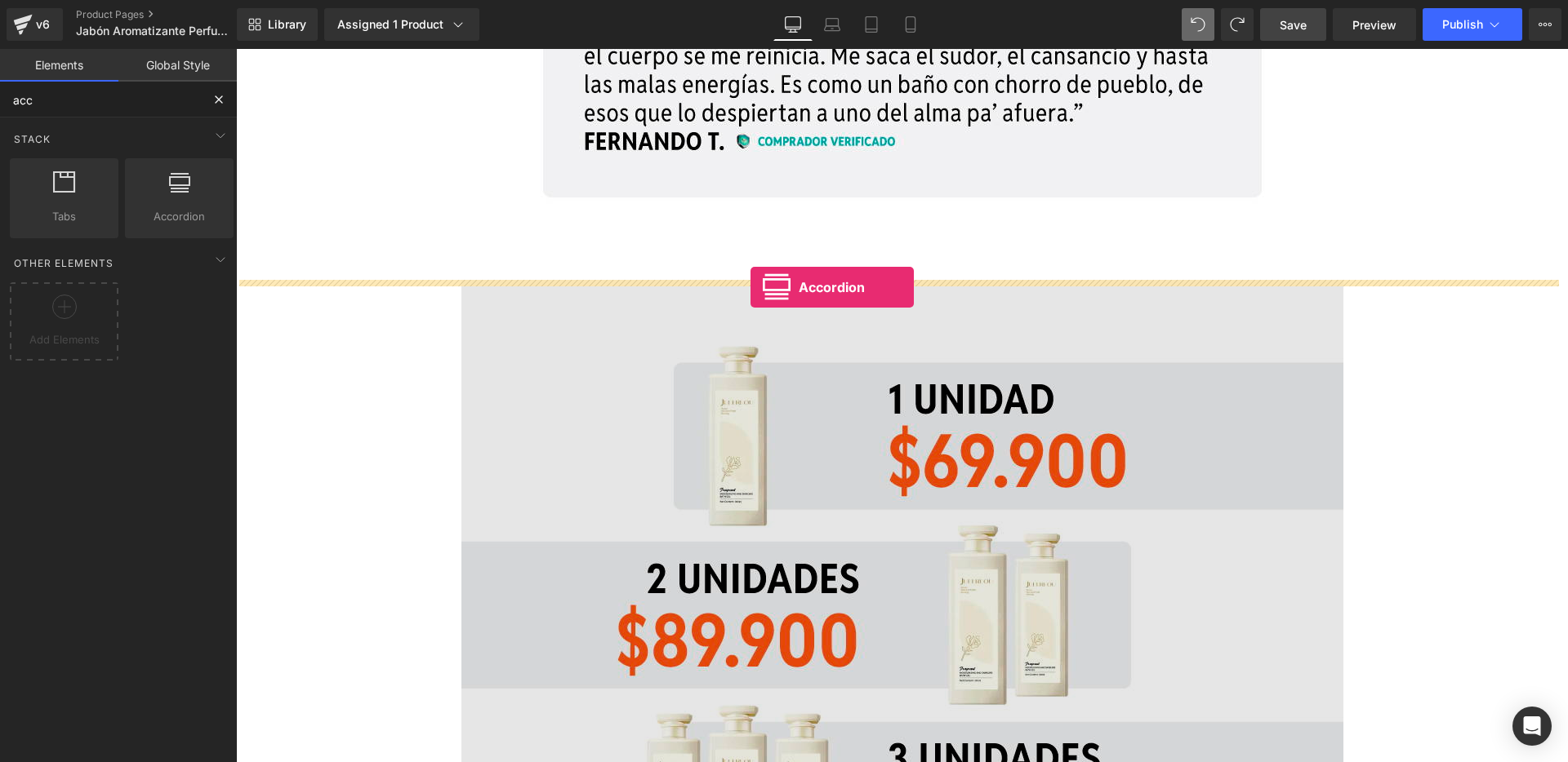
drag, startPoint x: 393, startPoint y: 225, endPoint x: 751, endPoint y: 288, distance: 363.5
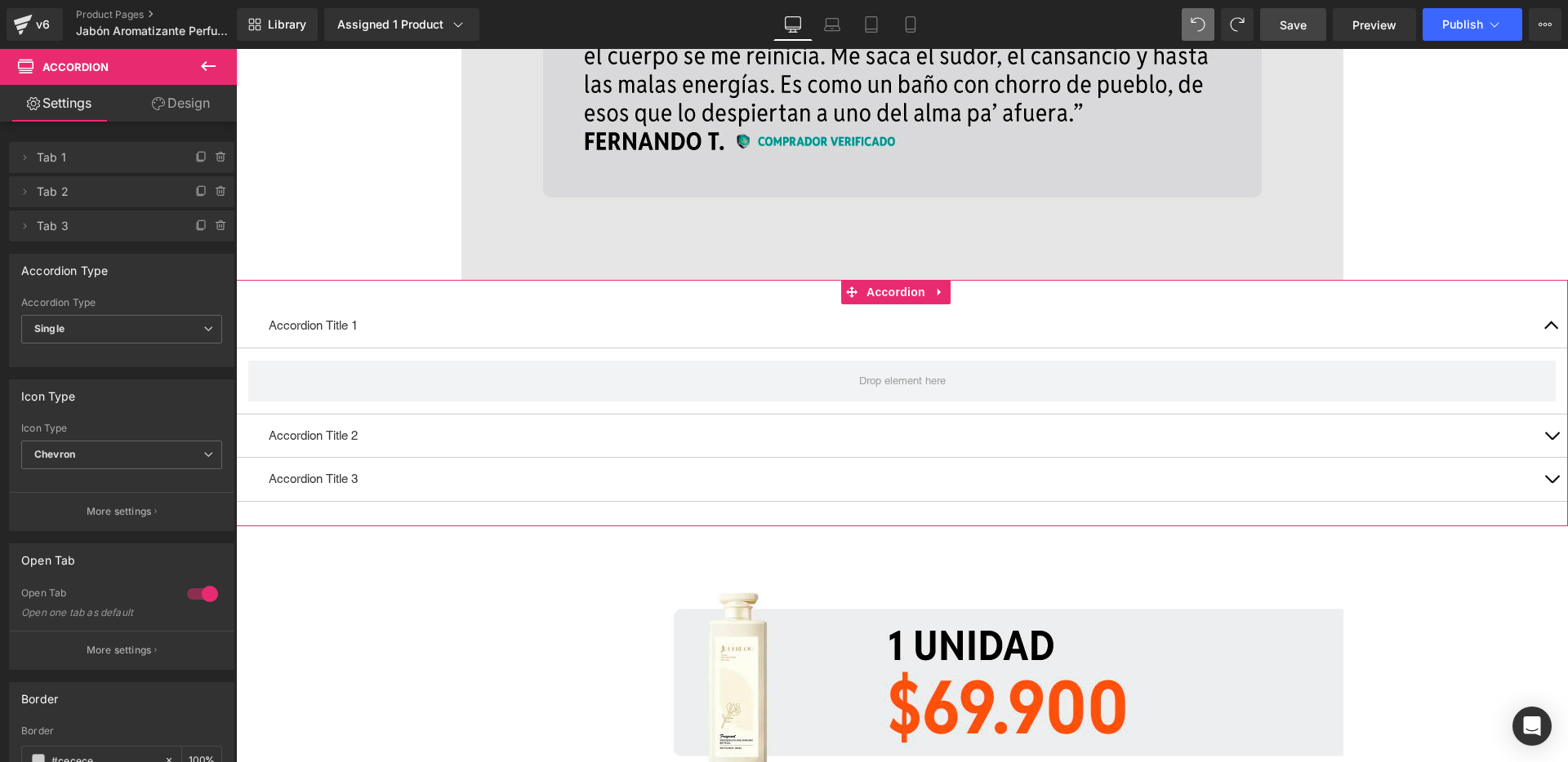
type input "ac"
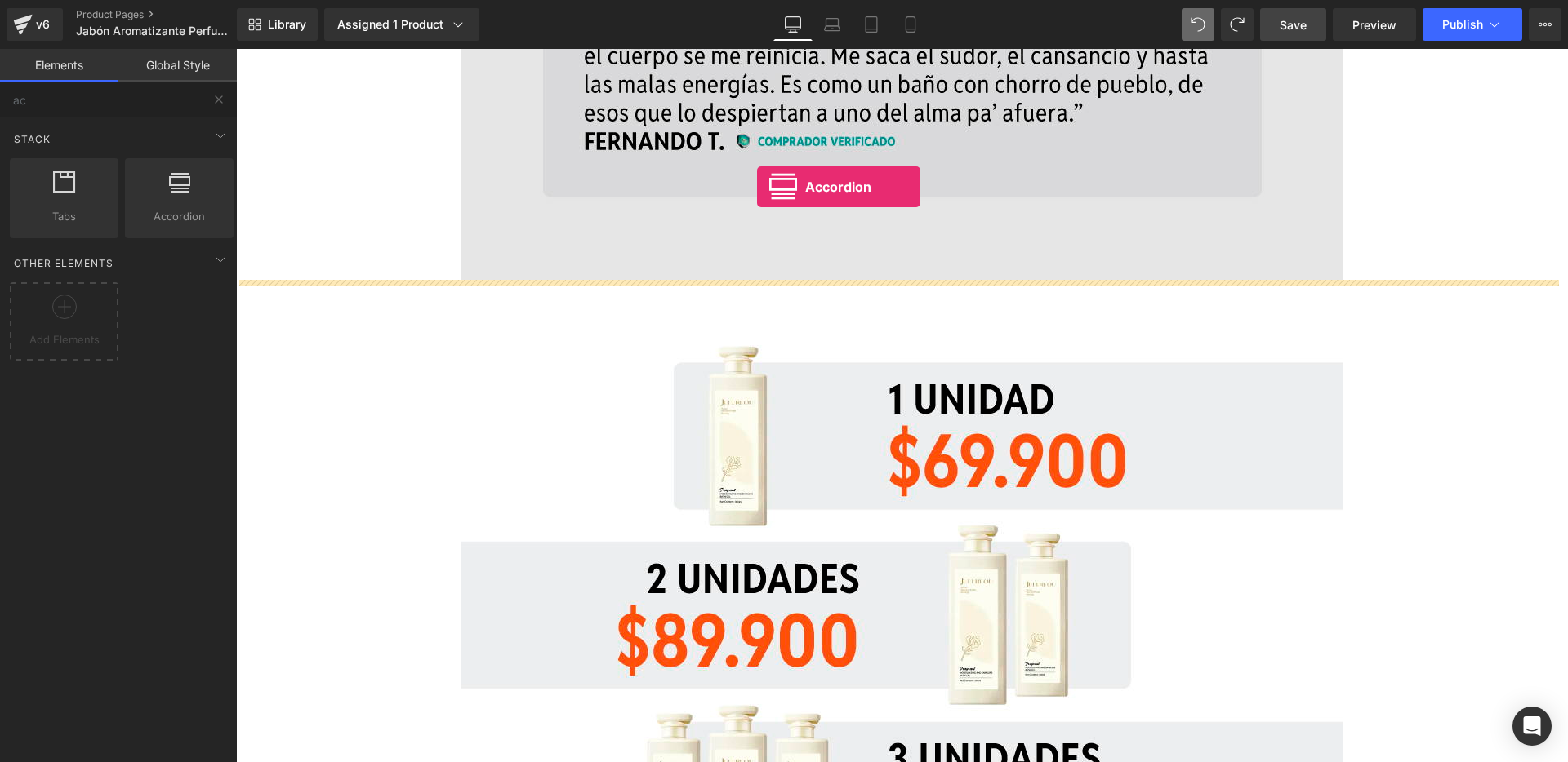
drag, startPoint x: 445, startPoint y: 254, endPoint x: 757, endPoint y: 187, distance: 319.1
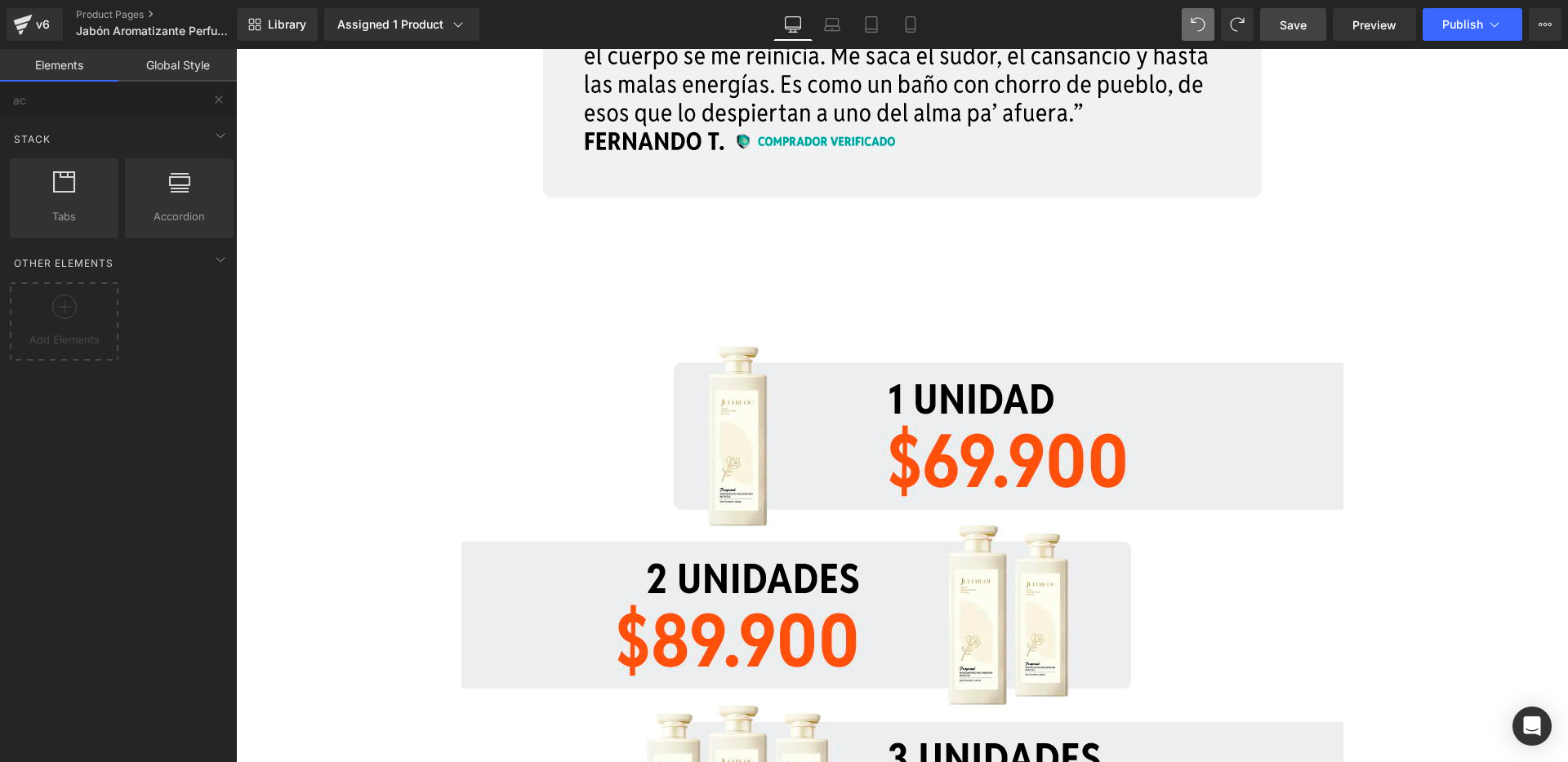
click at [172, 61] on link "Global Style" at bounding box center [177, 65] width 118 height 32
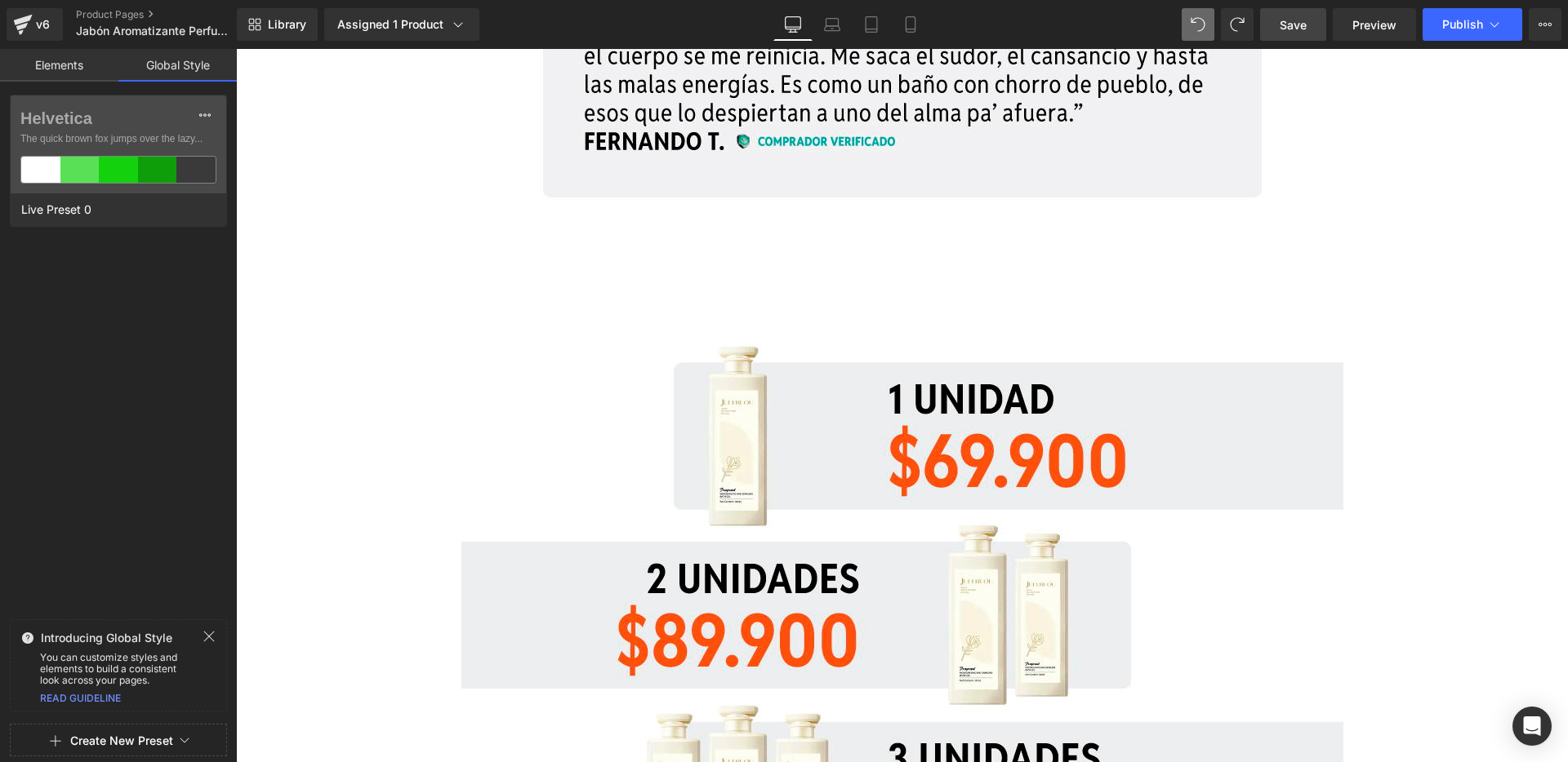
click at [65, 66] on link "Elements" at bounding box center [59, 65] width 118 height 32
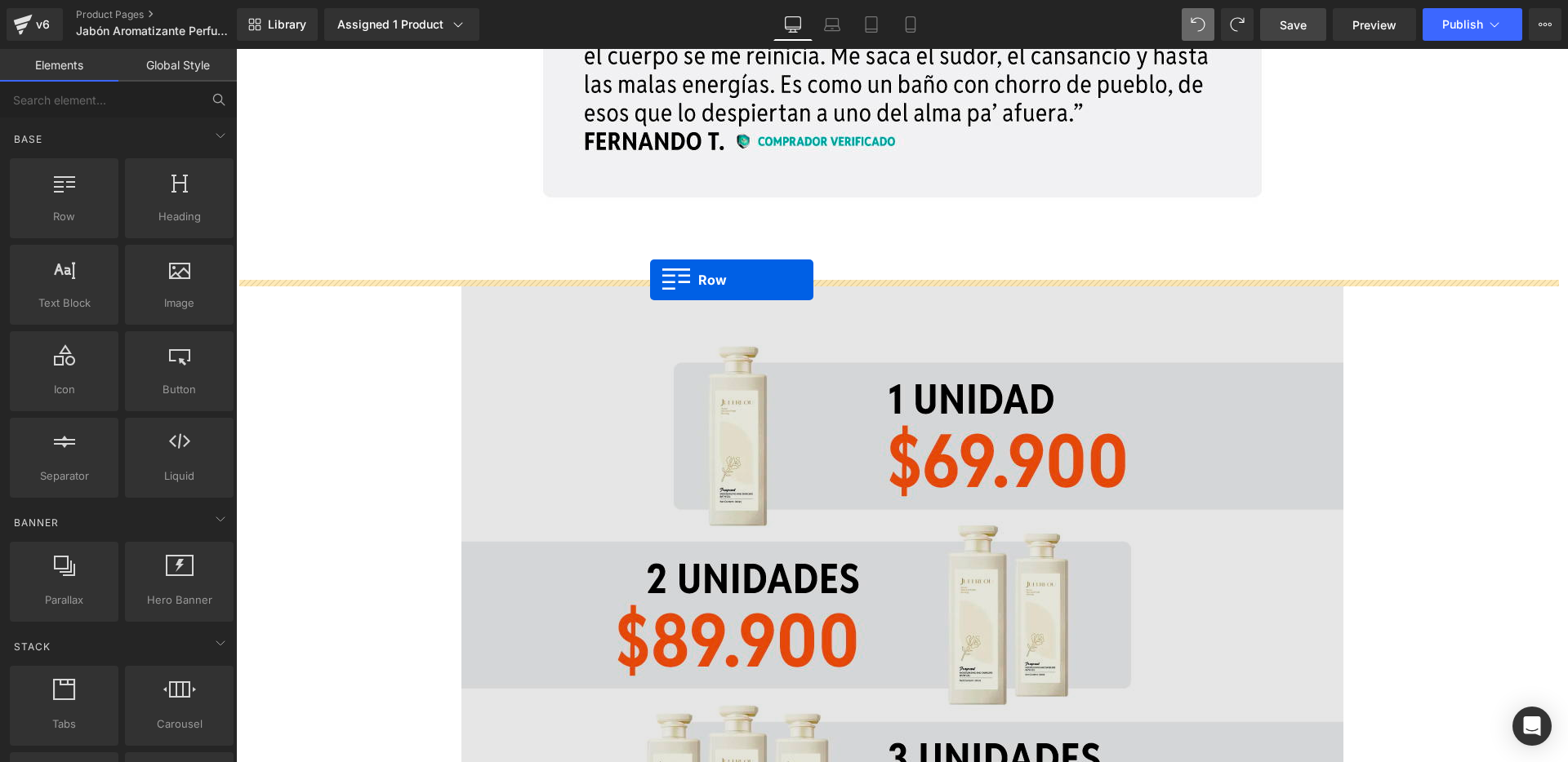
drag, startPoint x: 306, startPoint y: 256, endPoint x: 650, endPoint y: 280, distance: 344.8
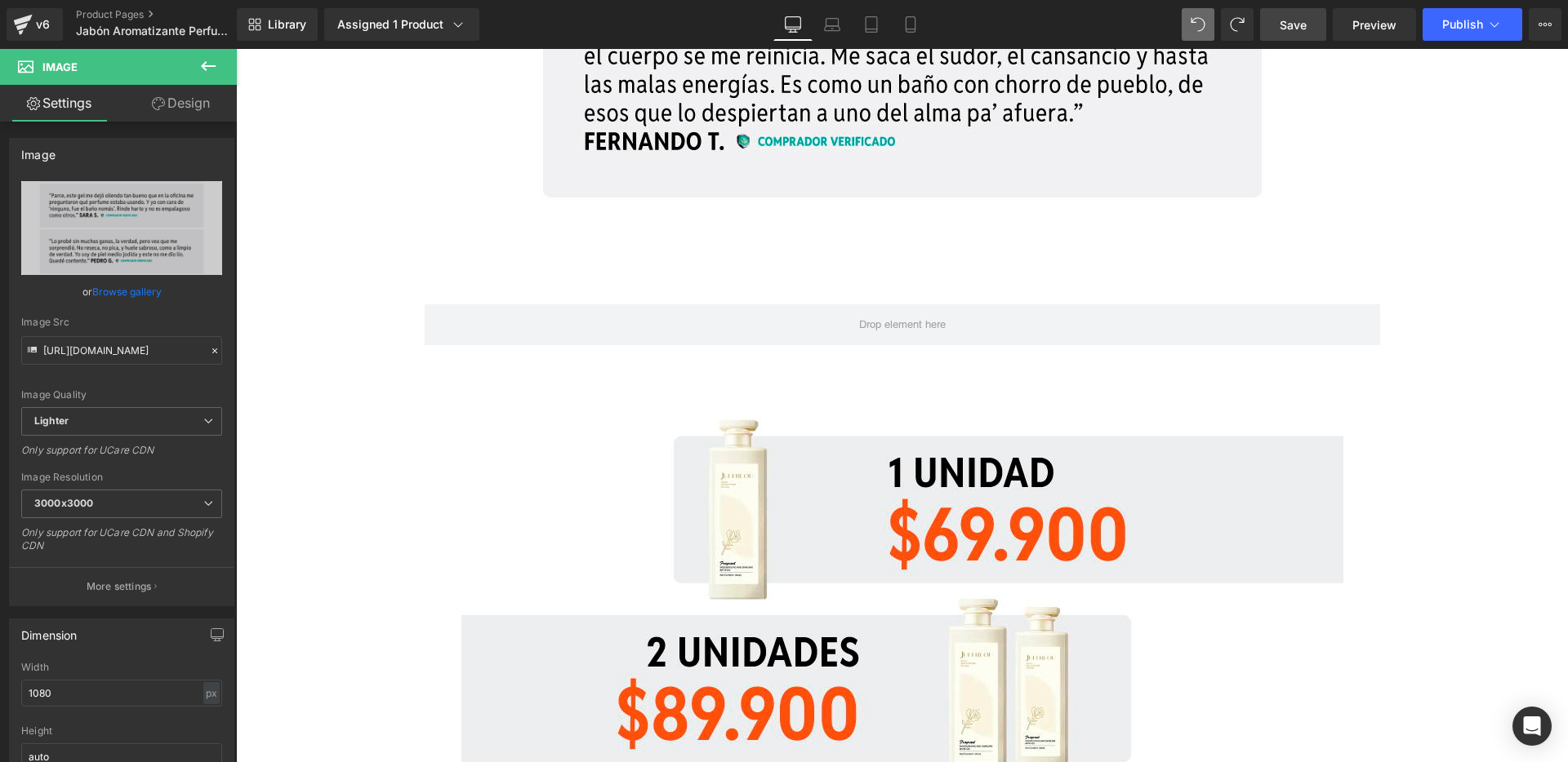
click at [226, 65] on button at bounding box center [208, 66] width 57 height 36
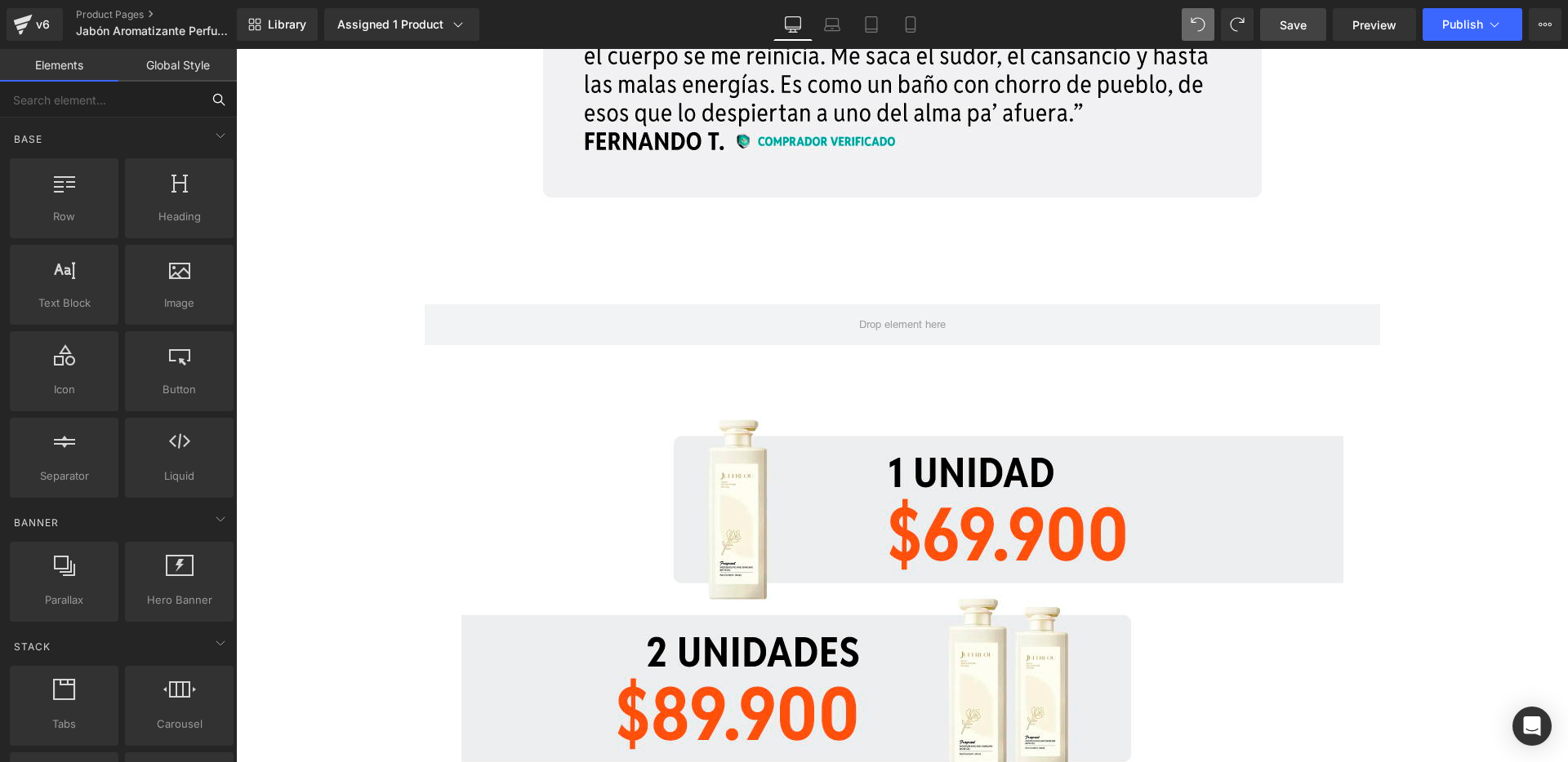
click at [150, 104] on input "text" at bounding box center [101, 99] width 201 height 36
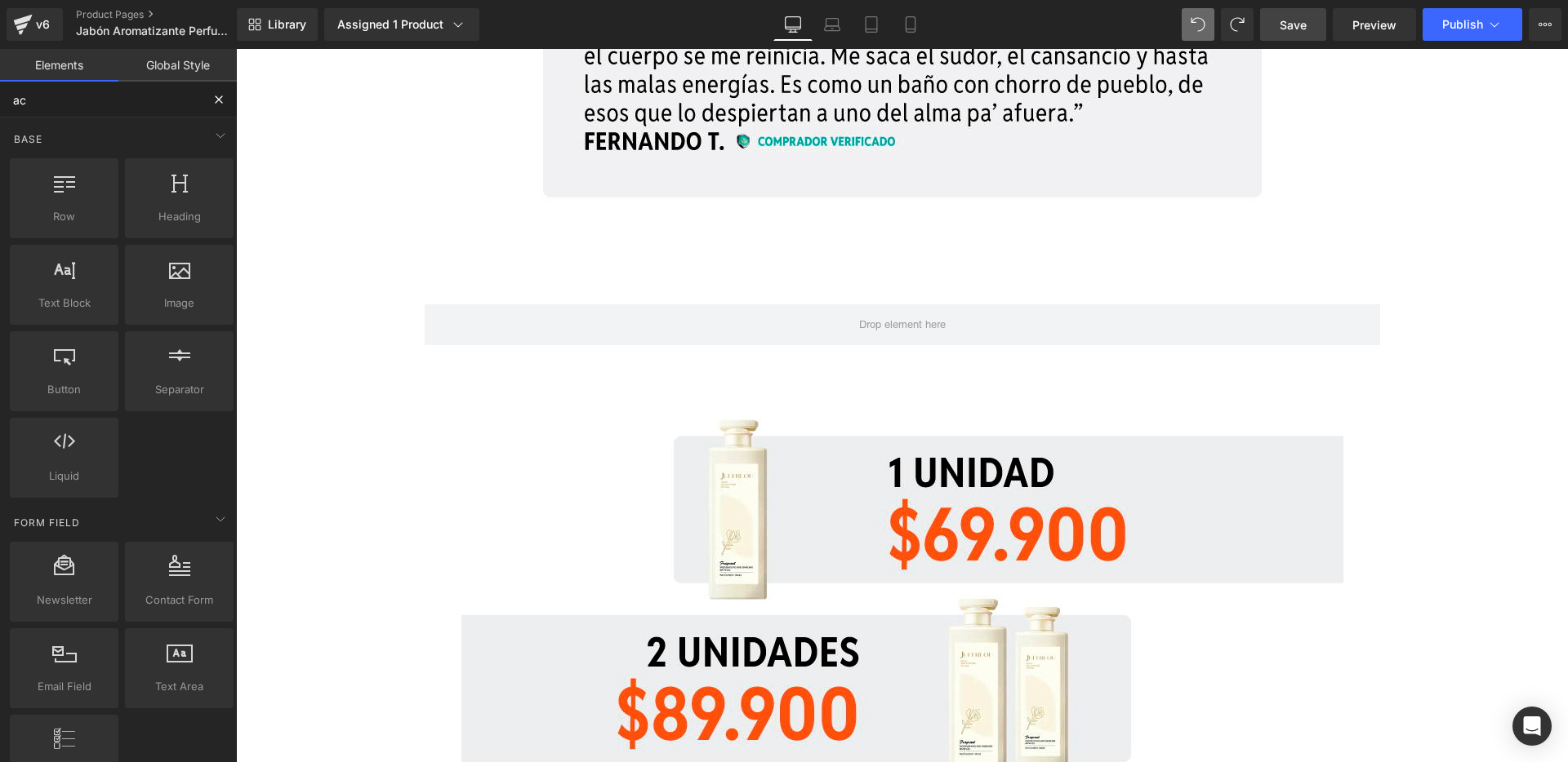
type input "acc"
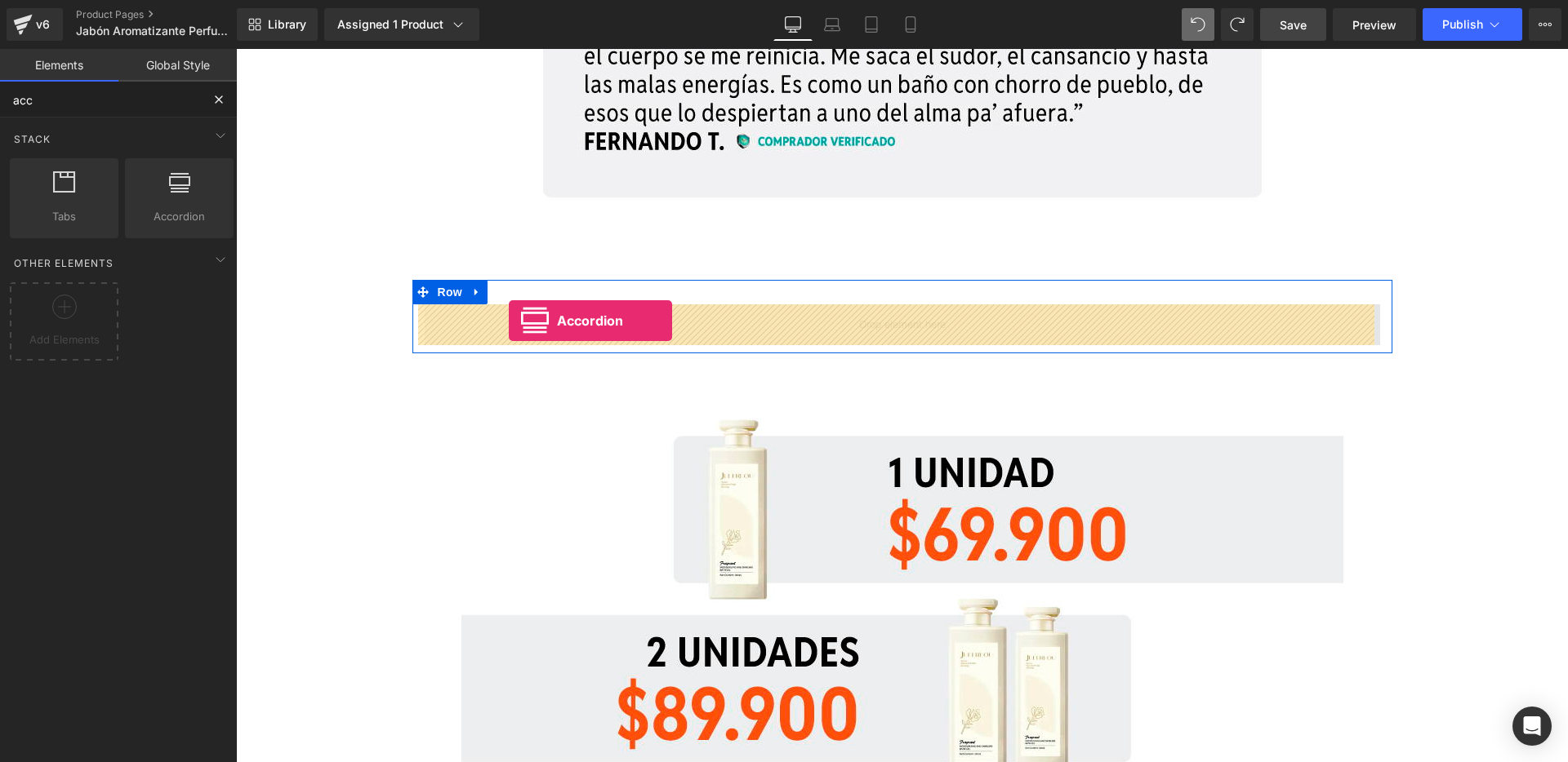
drag, startPoint x: 413, startPoint y: 263, endPoint x: 509, endPoint y: 321, distance: 112.2
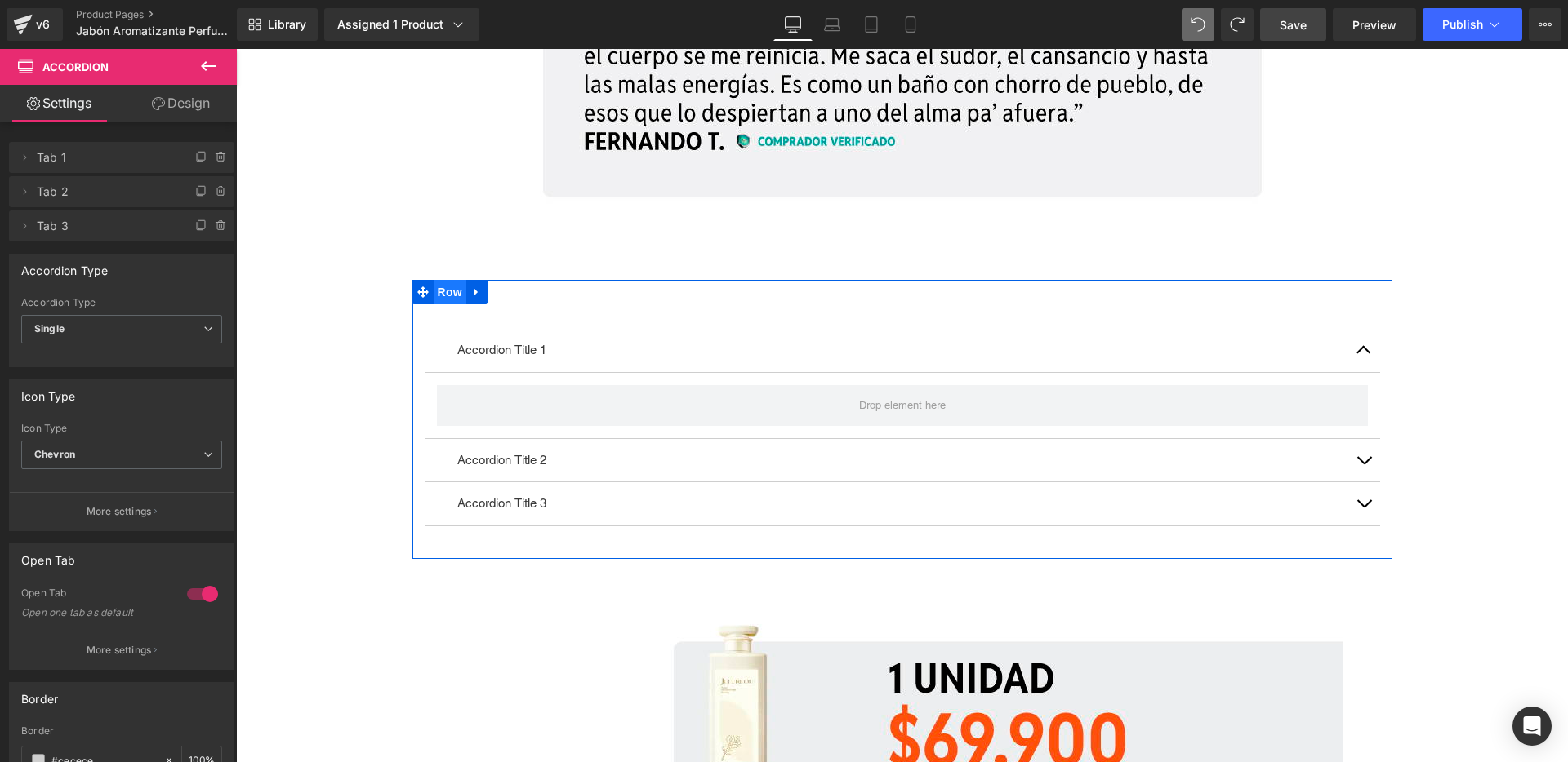
click at [434, 287] on span "Row" at bounding box center [450, 292] width 32 height 24
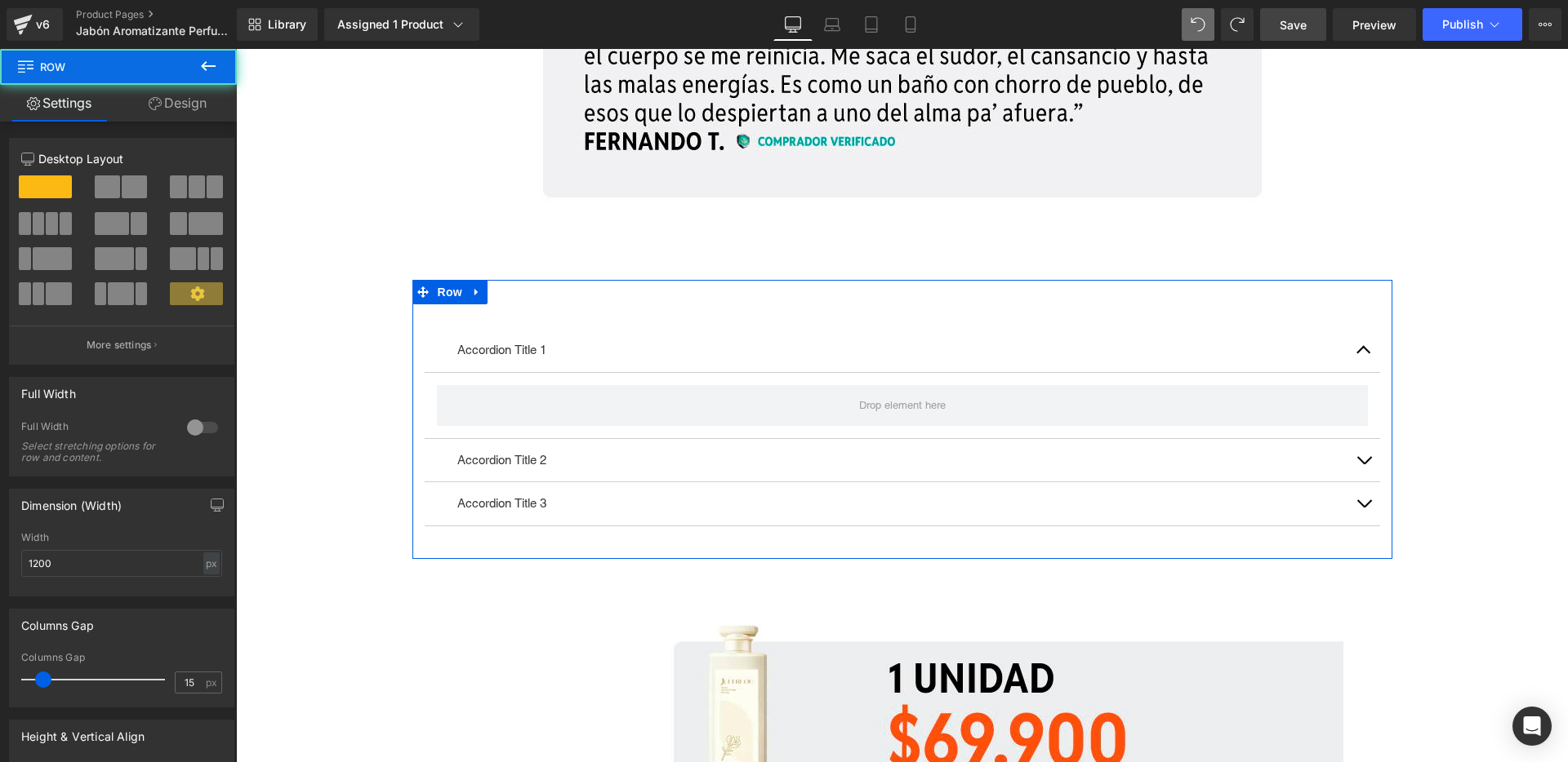
click at [185, 110] on link "Design" at bounding box center [177, 103] width 118 height 37
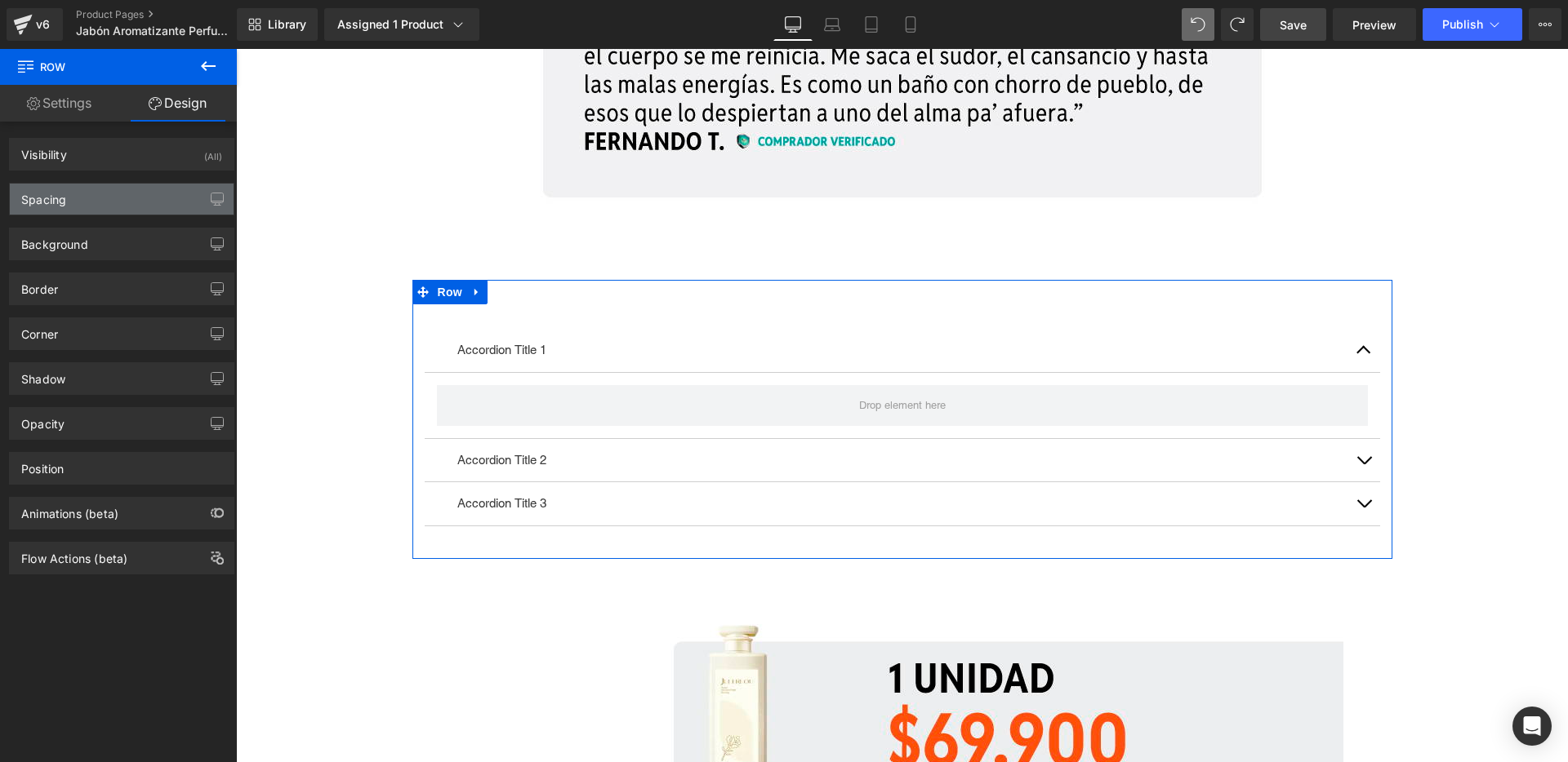
click at [126, 203] on div "Spacing" at bounding box center [121, 199] width 224 height 31
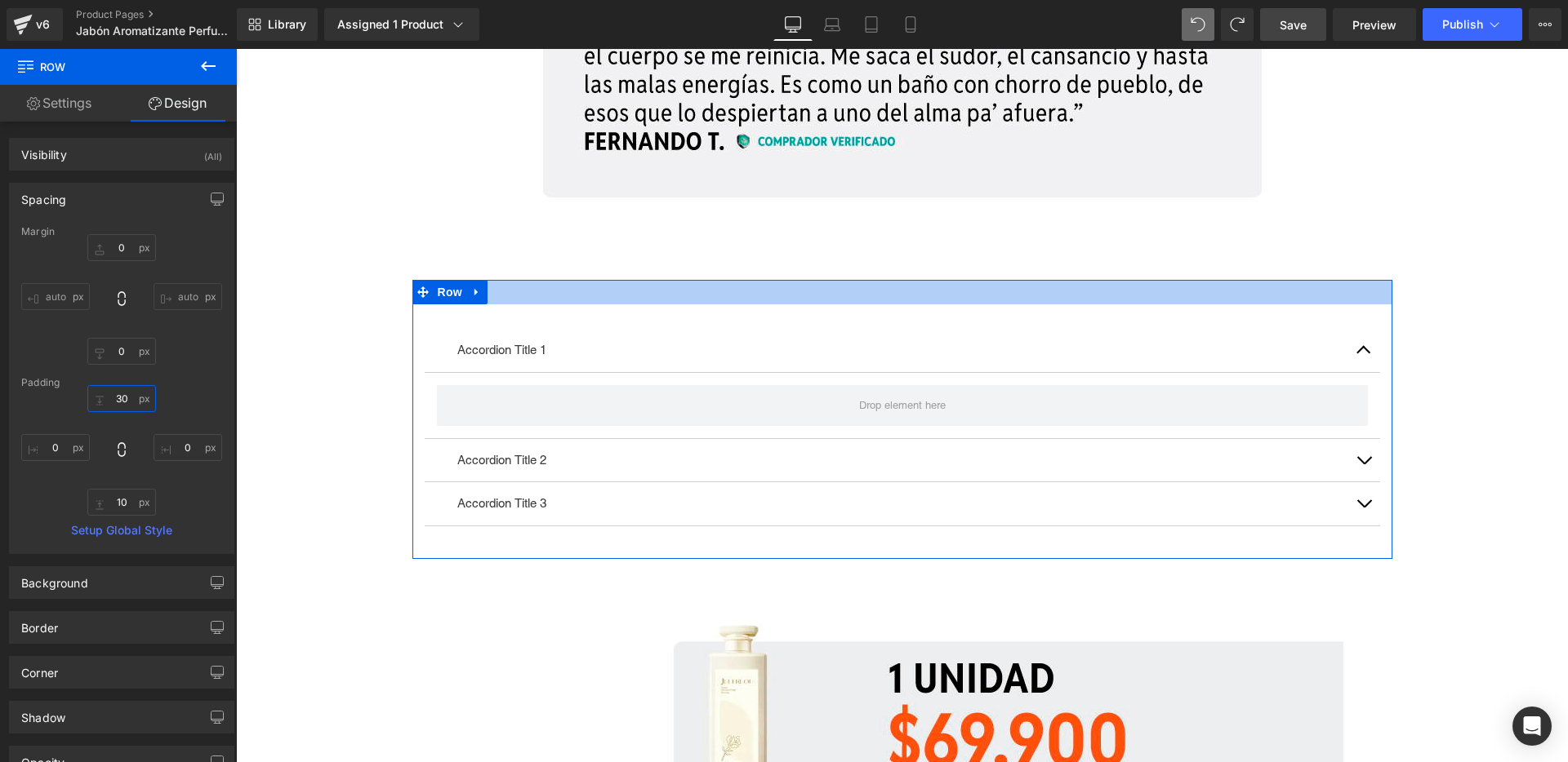
click at [143, 395] on input "30" at bounding box center [121, 399] width 69 height 27
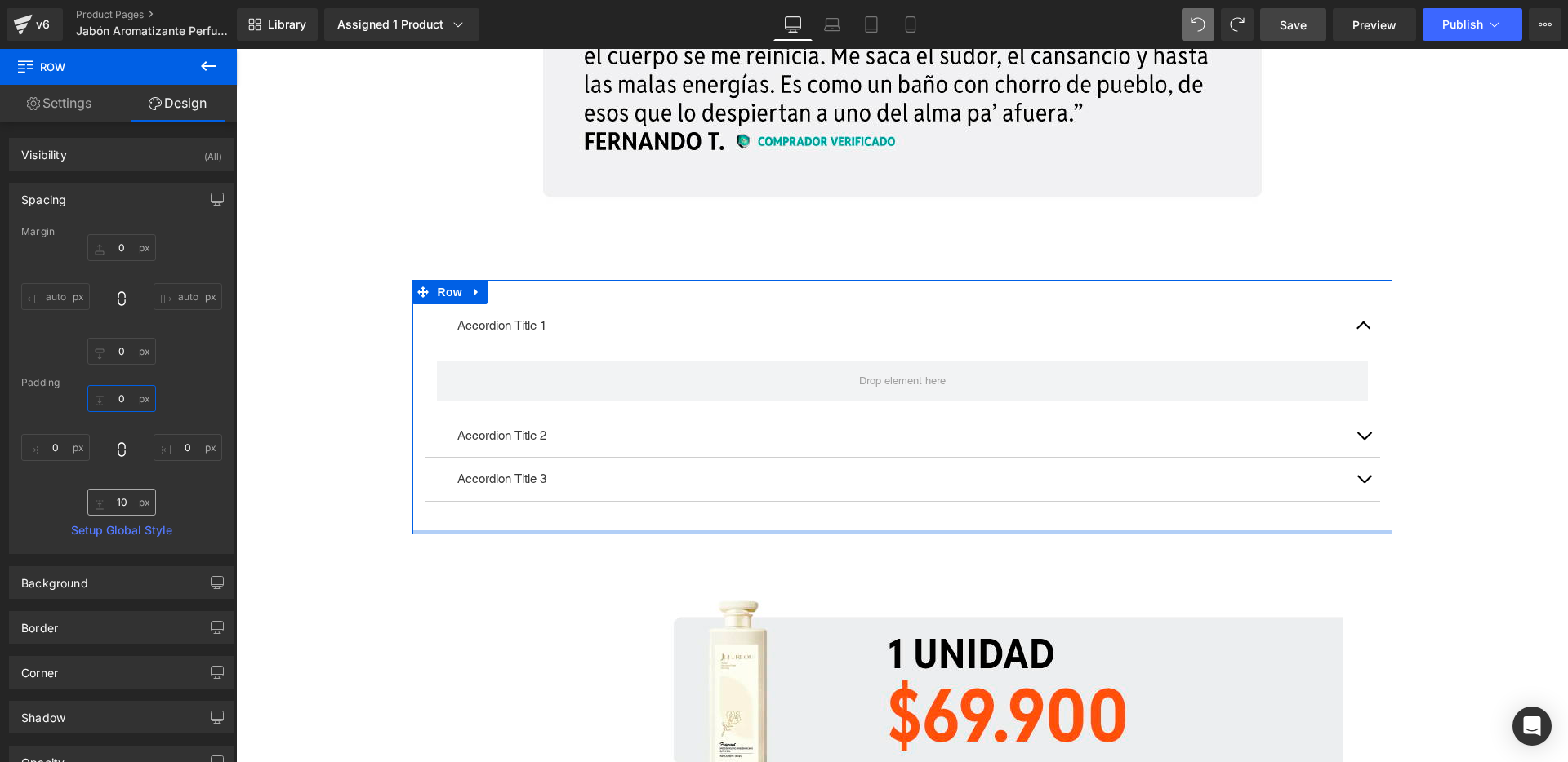
type input "0"
click at [139, 508] on input "10" at bounding box center [121, 502] width 69 height 27
type input "0"
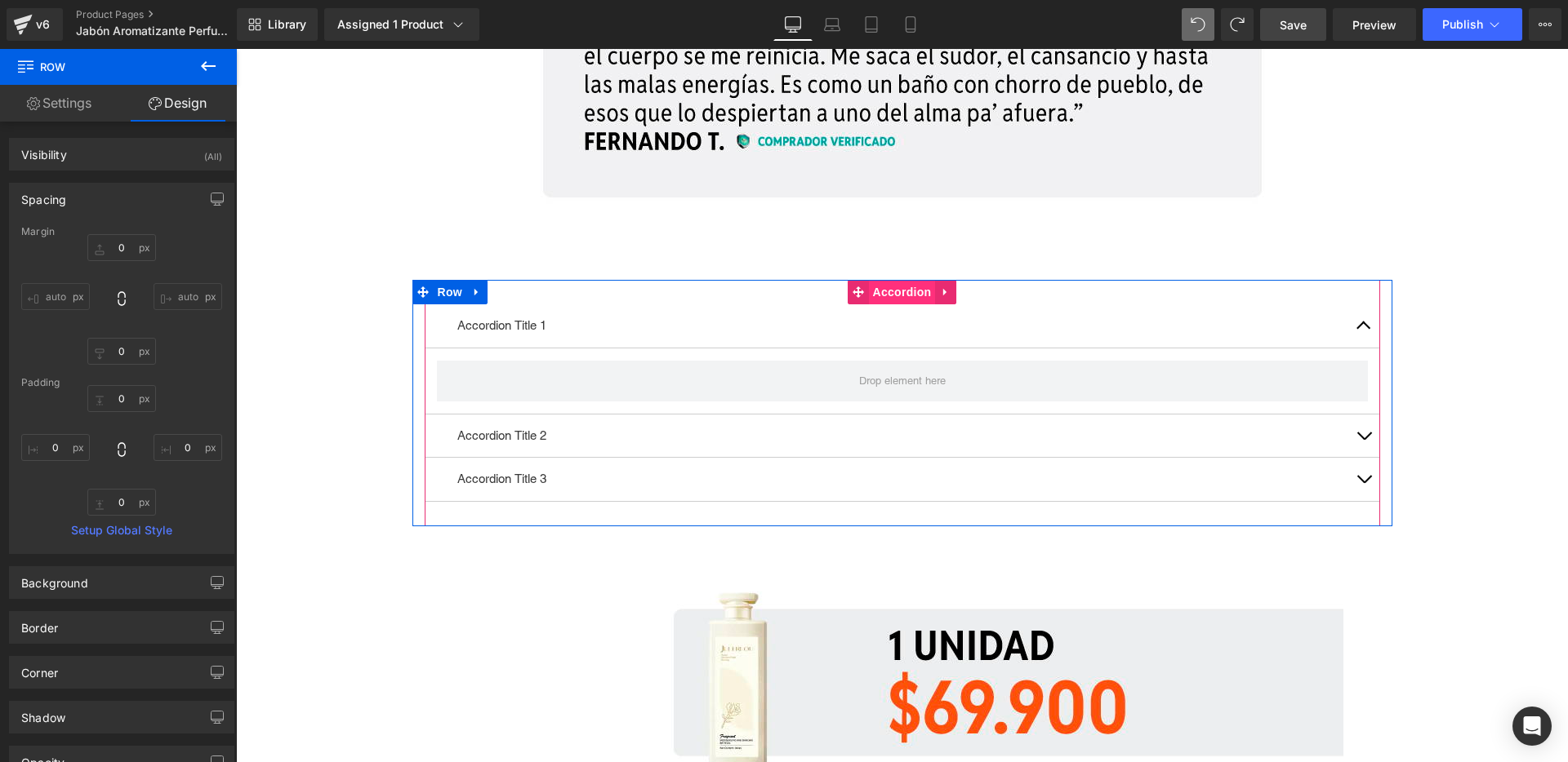
click at [885, 292] on span "Accordion" at bounding box center [902, 292] width 67 height 24
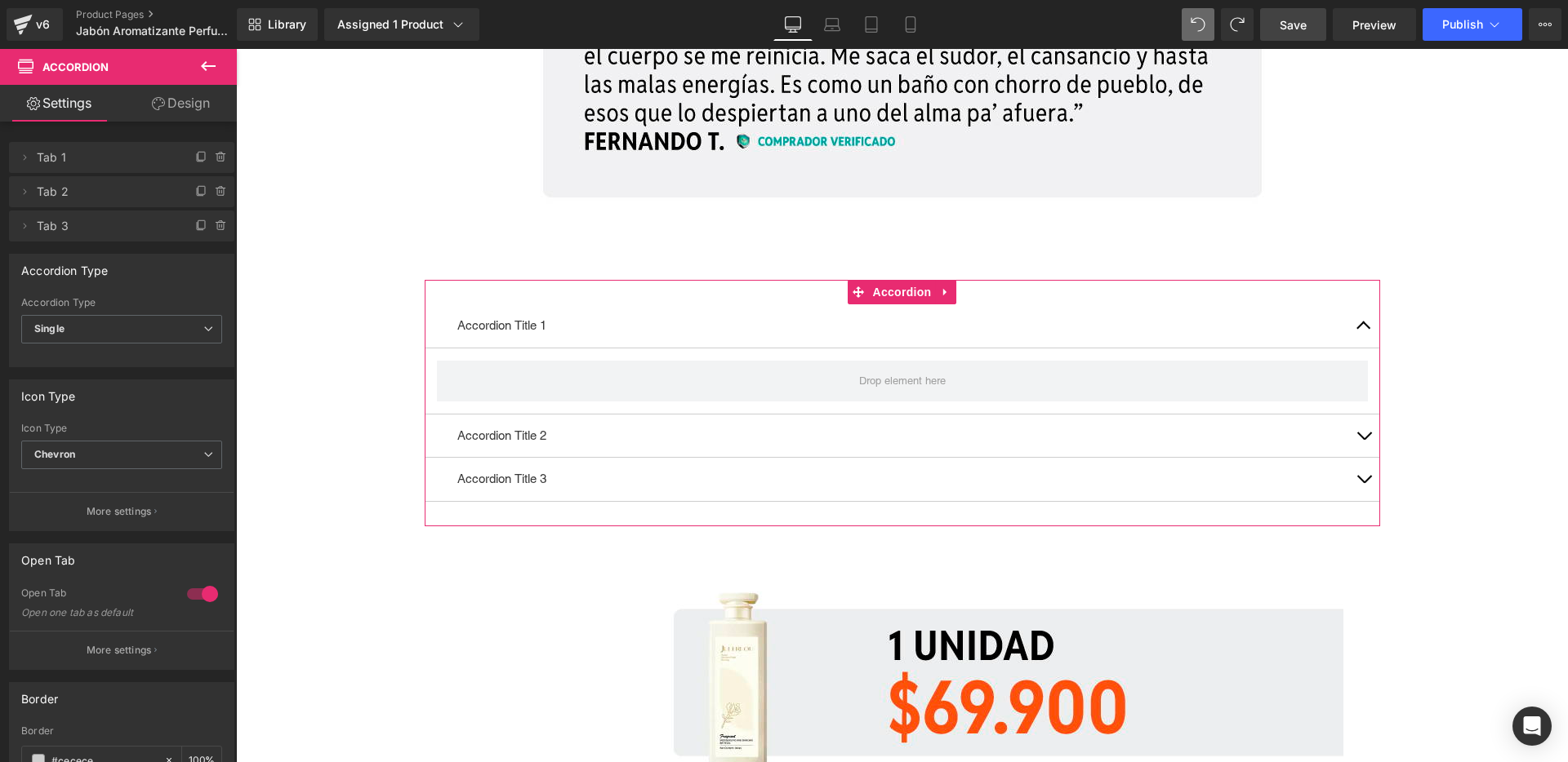
click at [192, 112] on link "Design" at bounding box center [180, 103] width 118 height 37
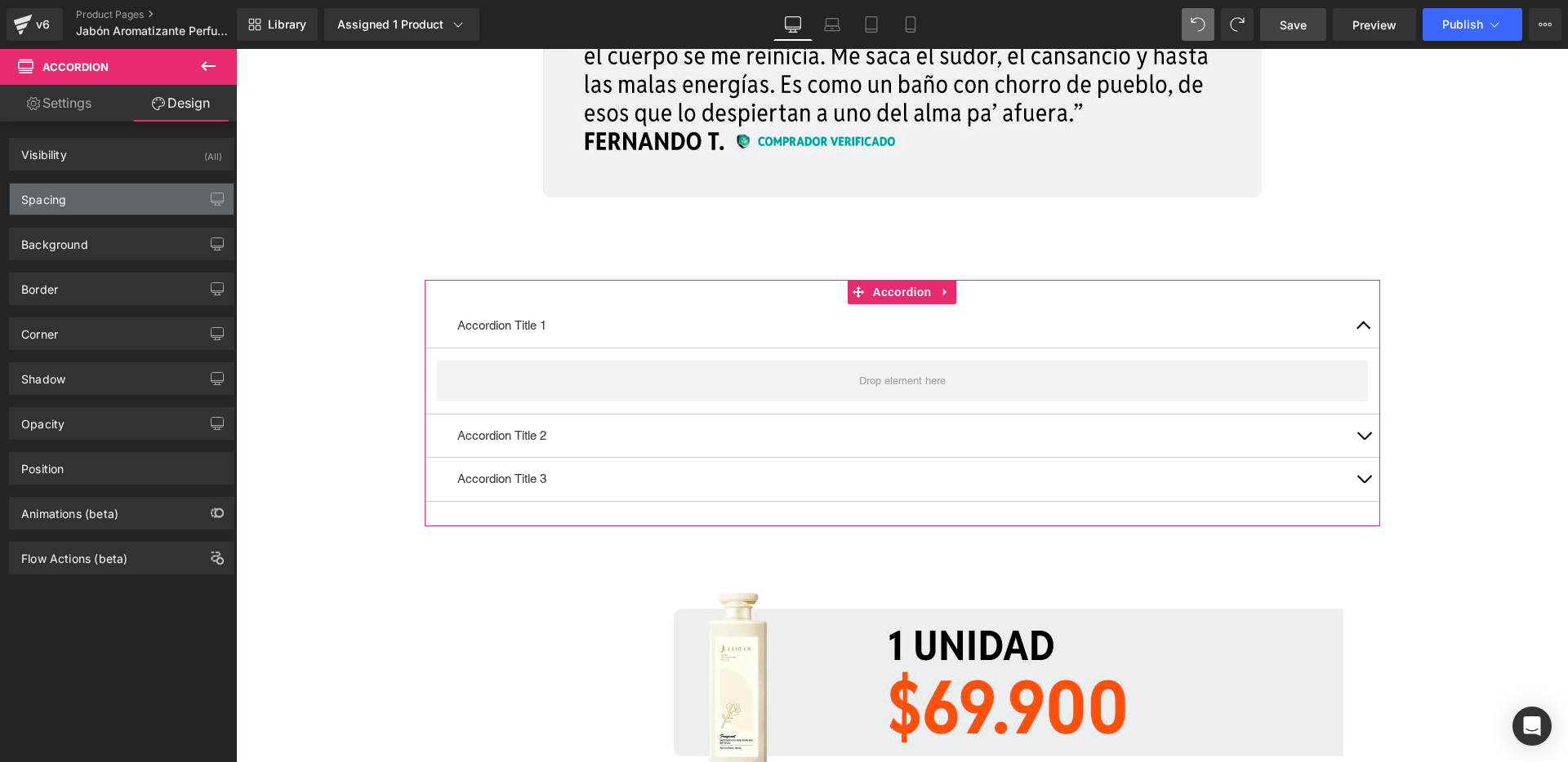
click at [161, 199] on div "Spacing" at bounding box center [121, 199] width 224 height 31
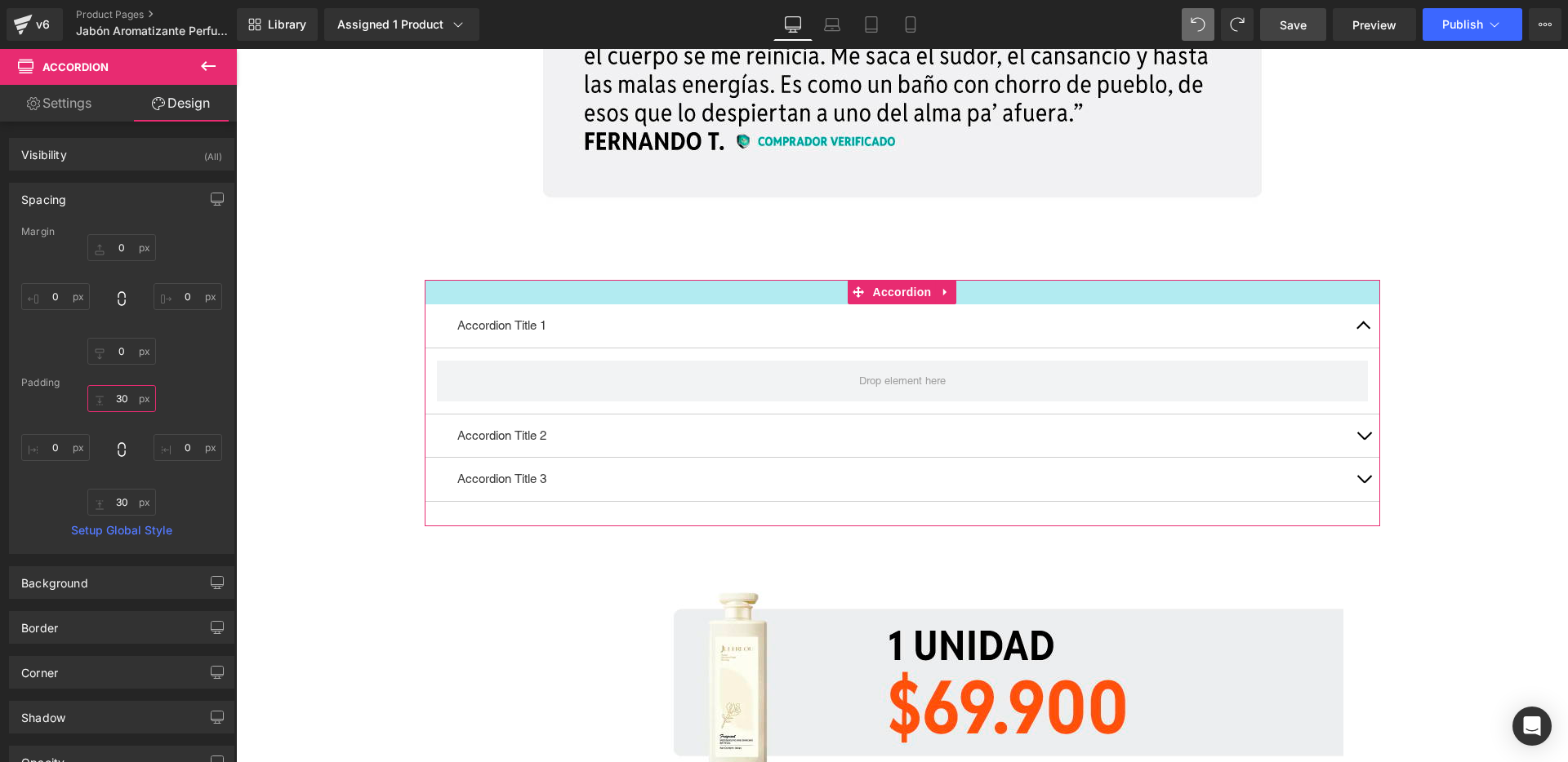
click at [142, 397] on input "30" at bounding box center [121, 399] width 69 height 27
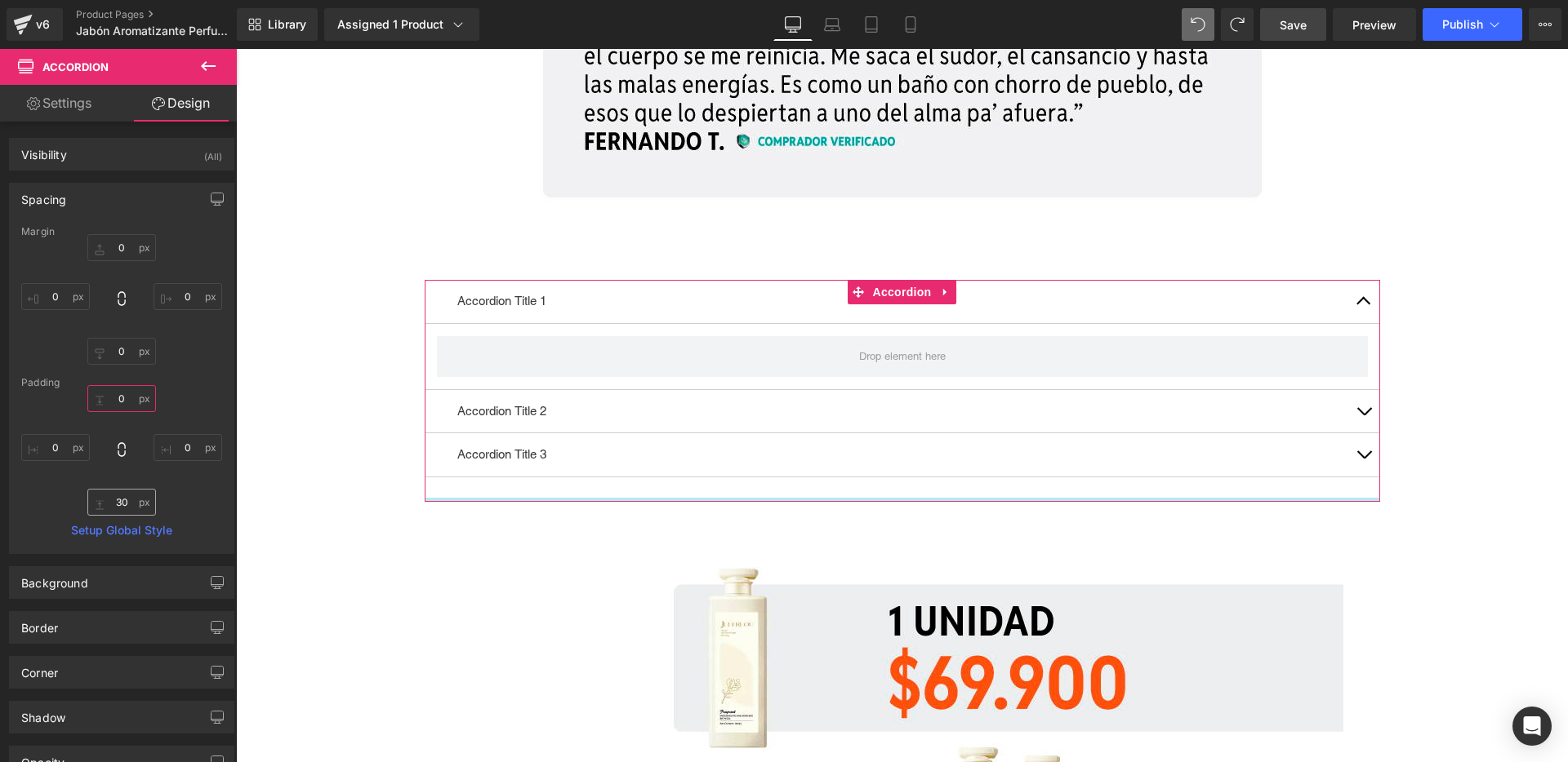
type input "0"
click at [142, 506] on input "30" at bounding box center [121, 502] width 69 height 27
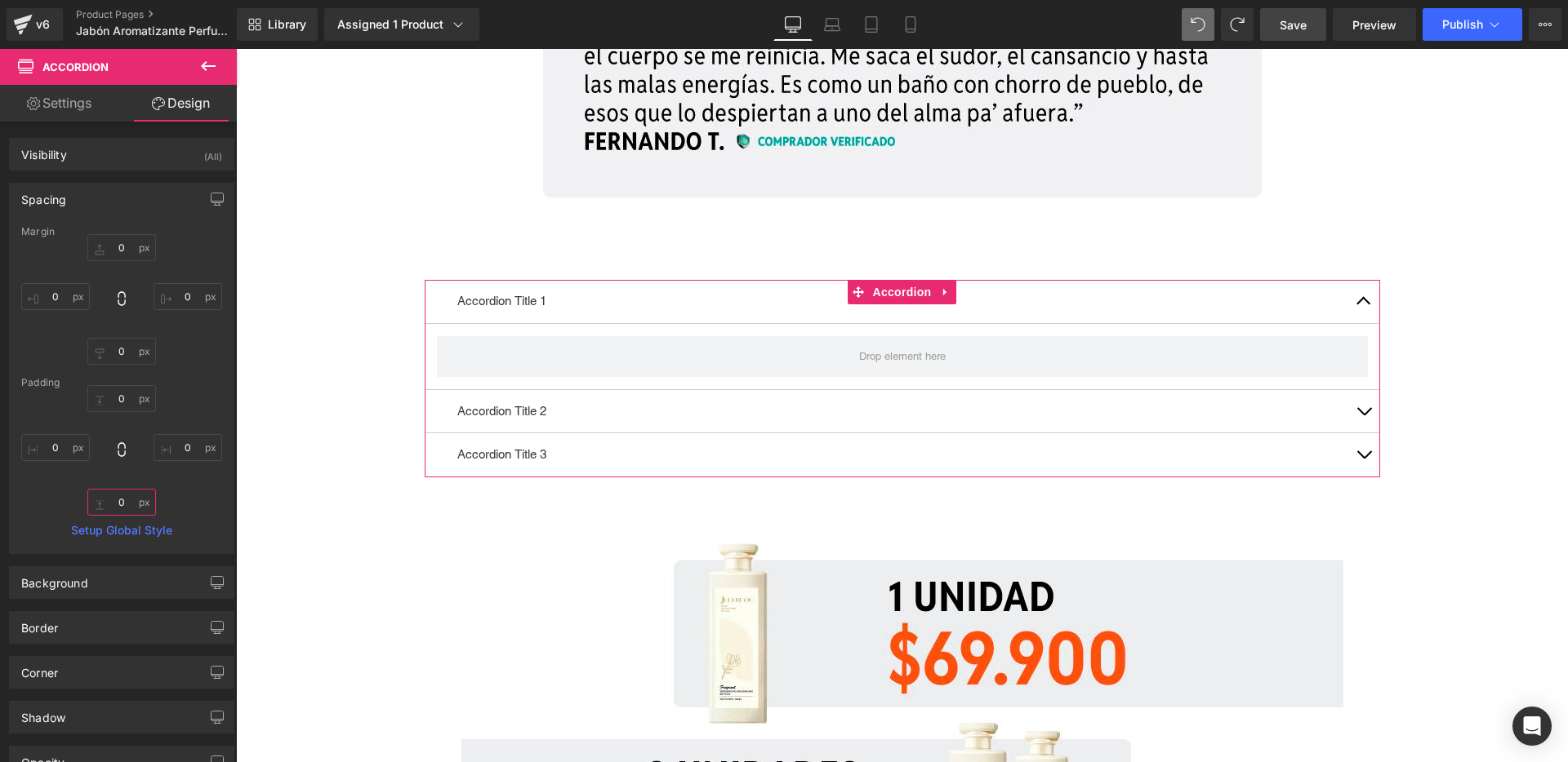
type input "0"
click at [194, 492] on div "0 0 0px 0 0 0 0px 0" at bounding box center [122, 450] width 201 height 130
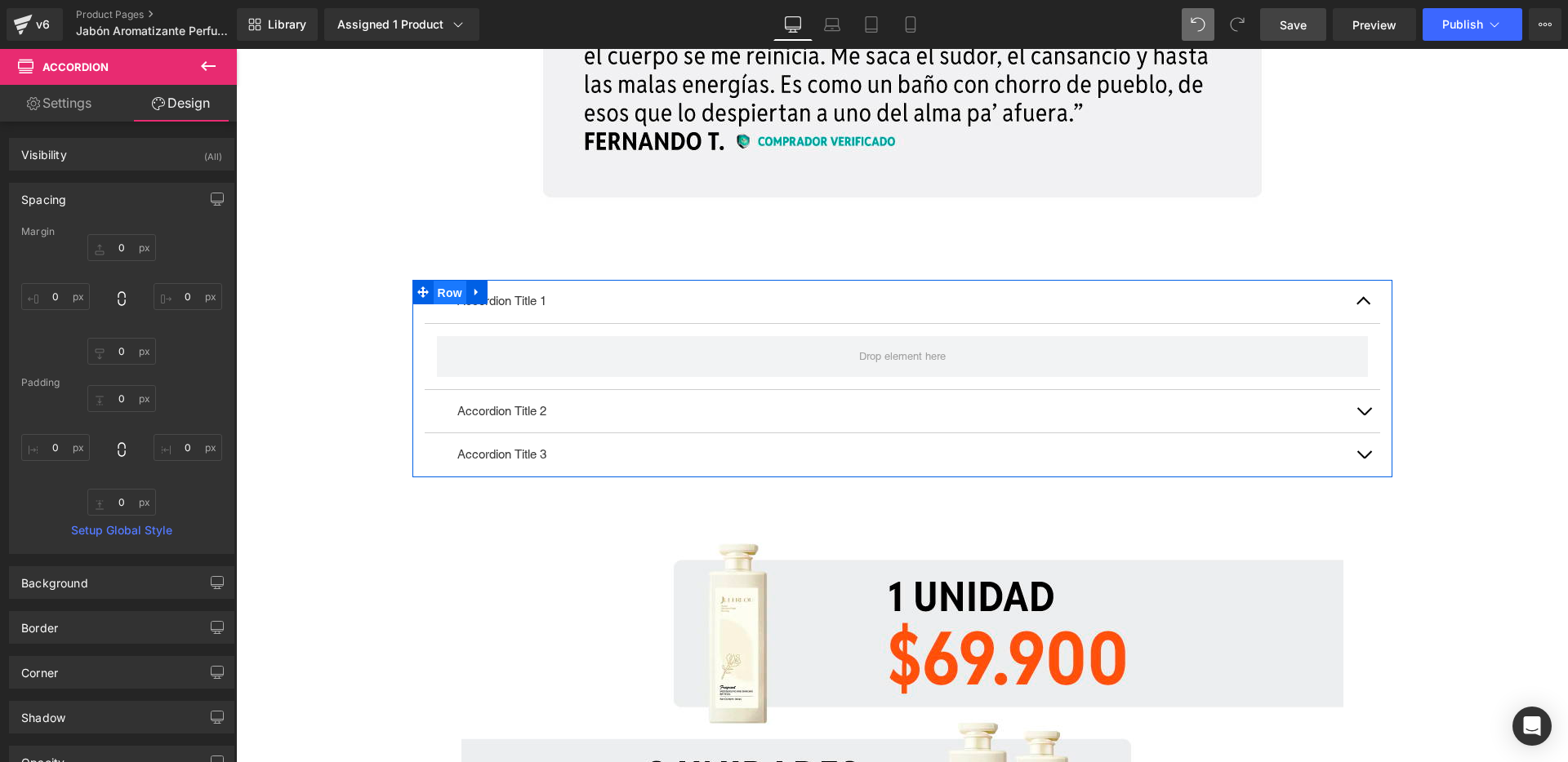
click at [441, 294] on span "Row" at bounding box center [450, 293] width 32 height 24
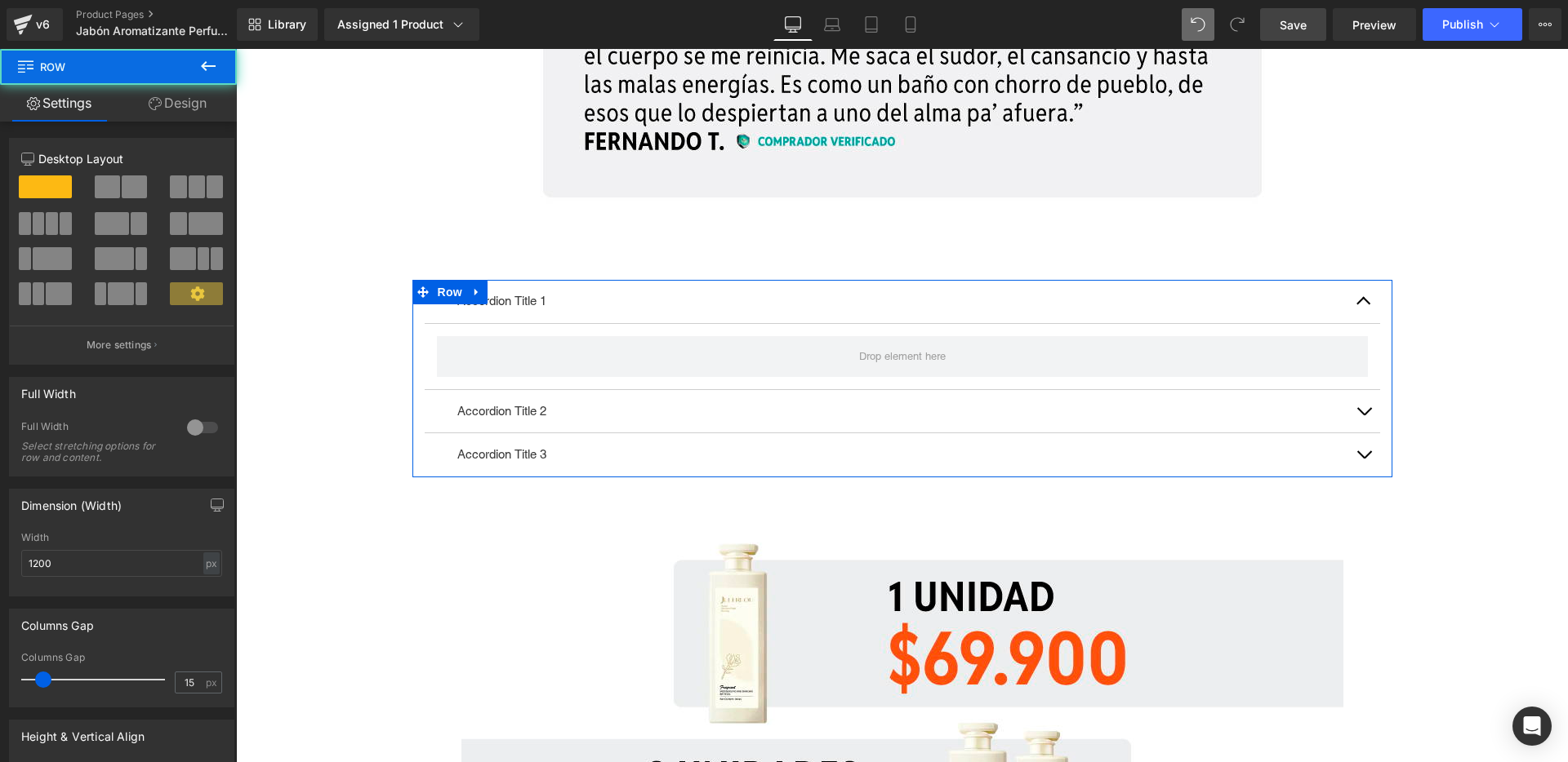
click at [178, 94] on link "Design" at bounding box center [177, 103] width 118 height 37
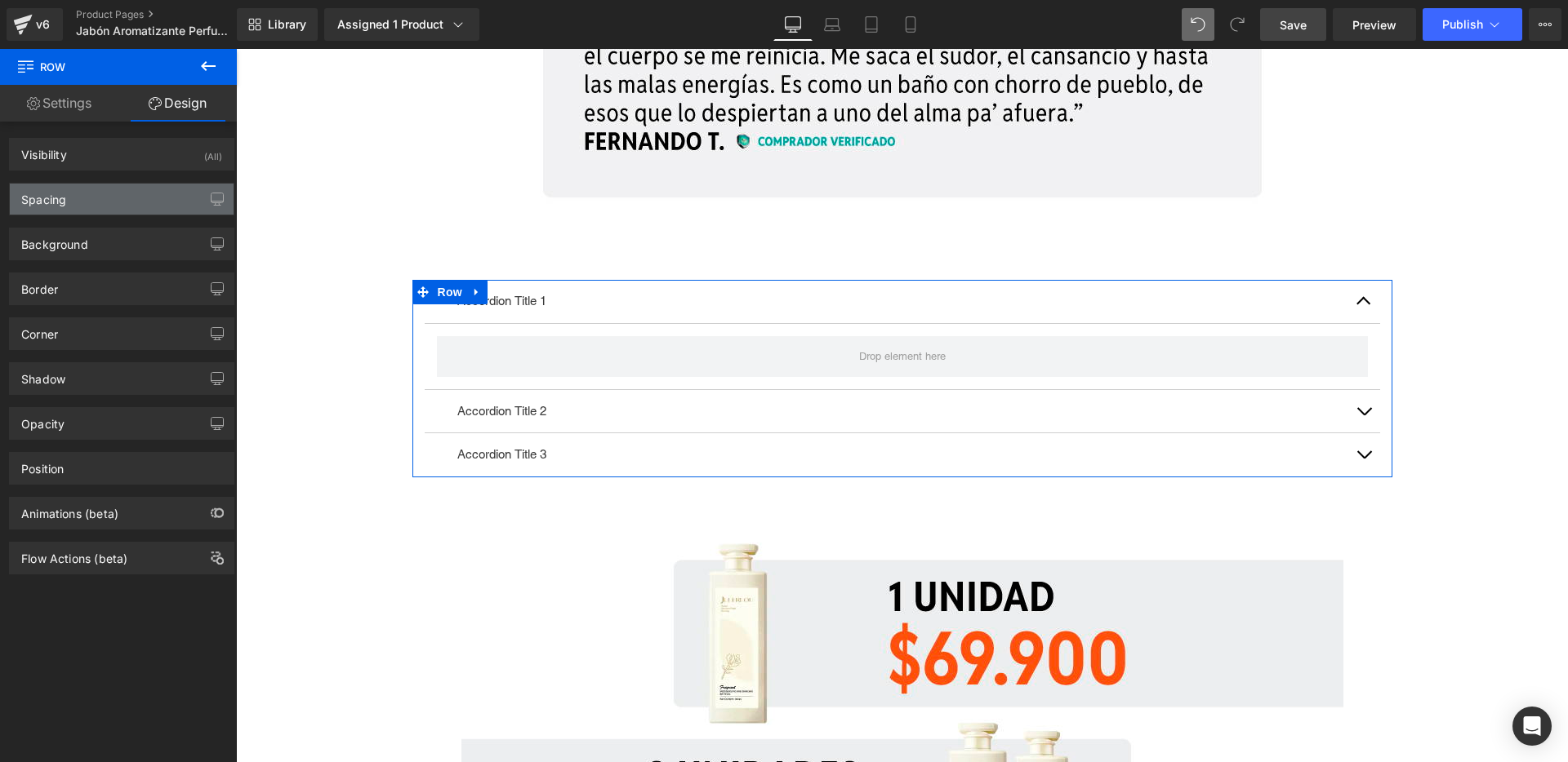
click at [67, 198] on div "Spacing" at bounding box center [121, 199] width 224 height 31
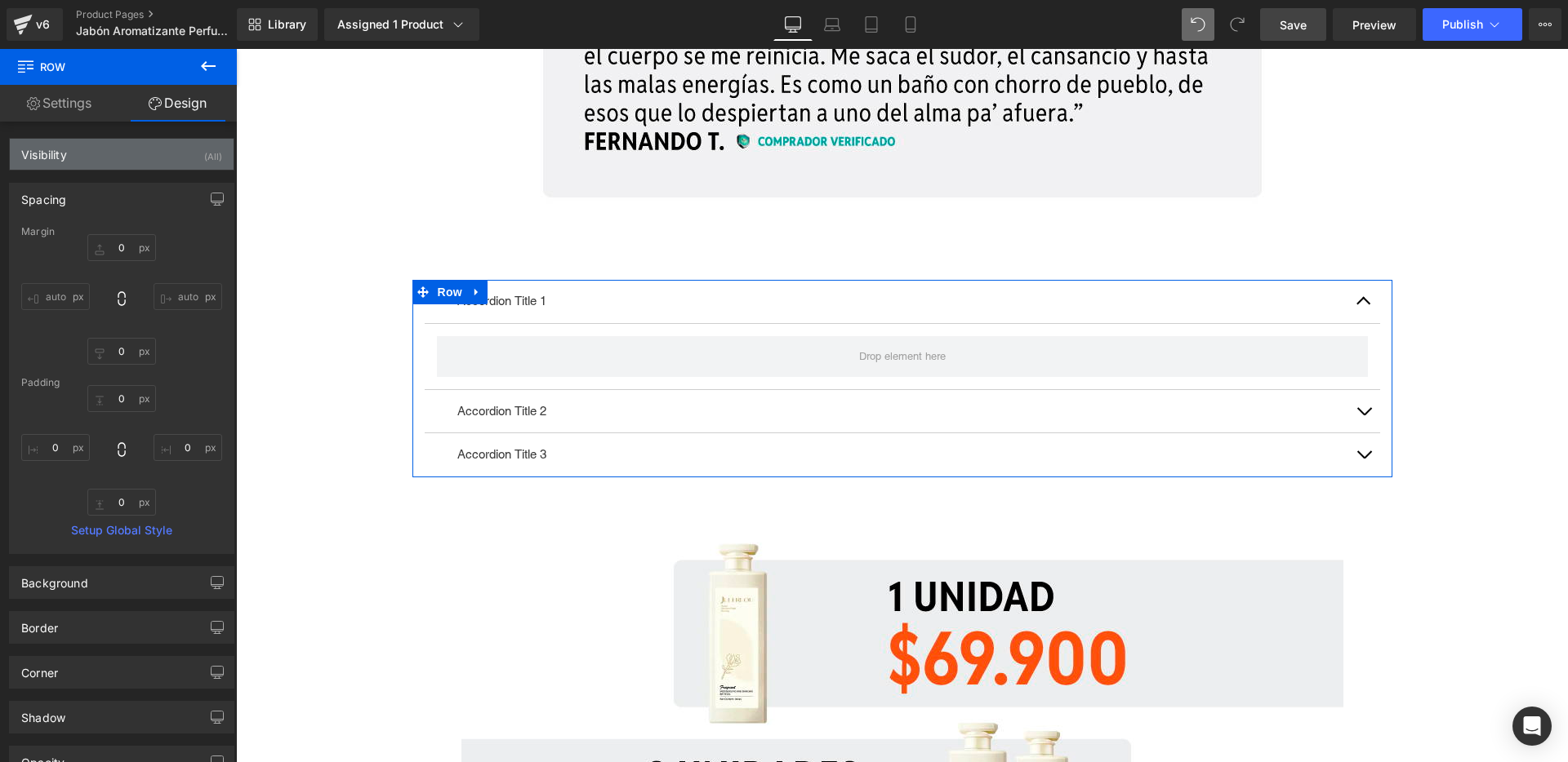
click at [91, 161] on div "Visibility (All)" at bounding box center [121, 154] width 224 height 31
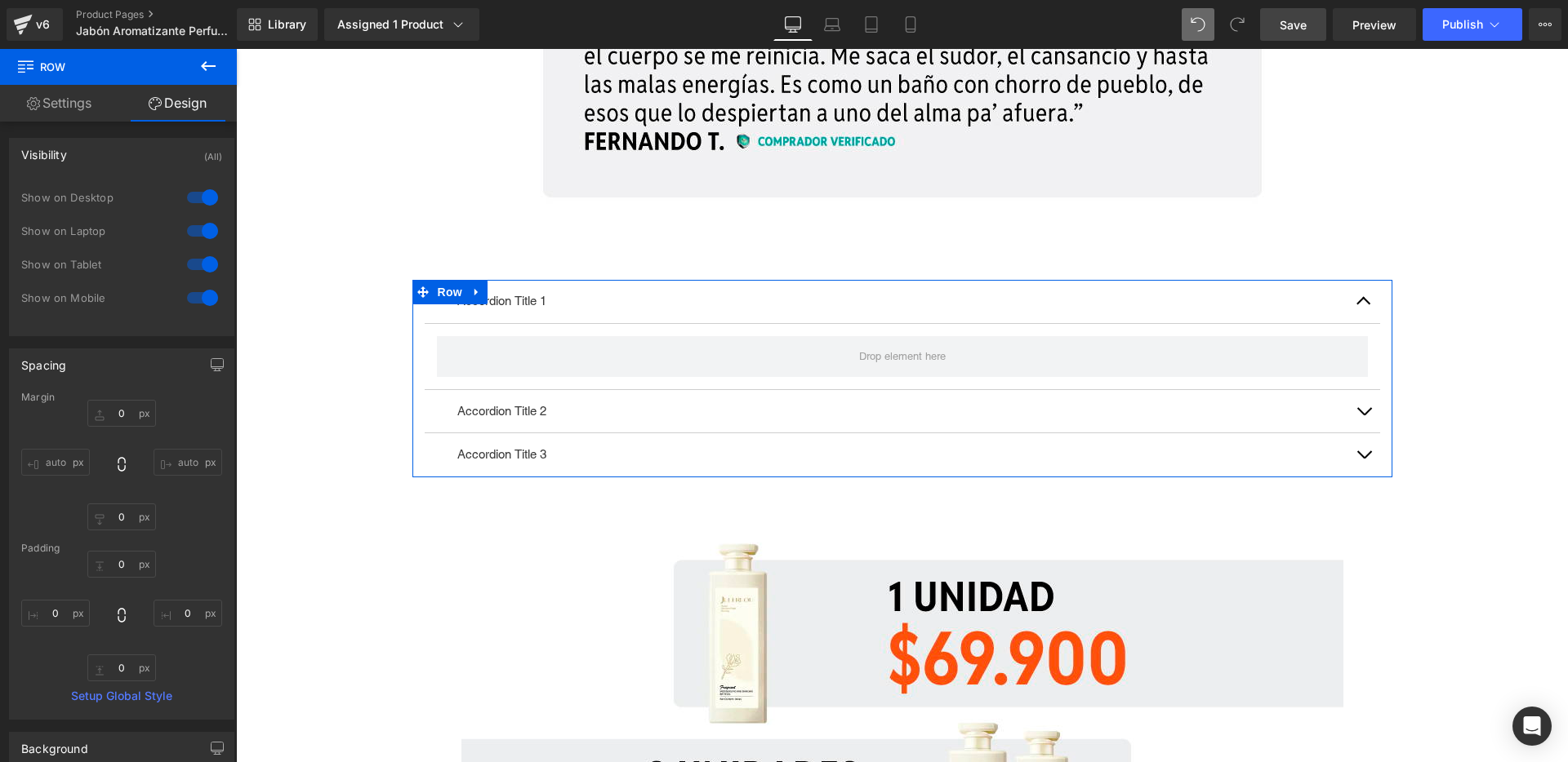
click at [72, 105] on link "Settings" at bounding box center [59, 103] width 118 height 37
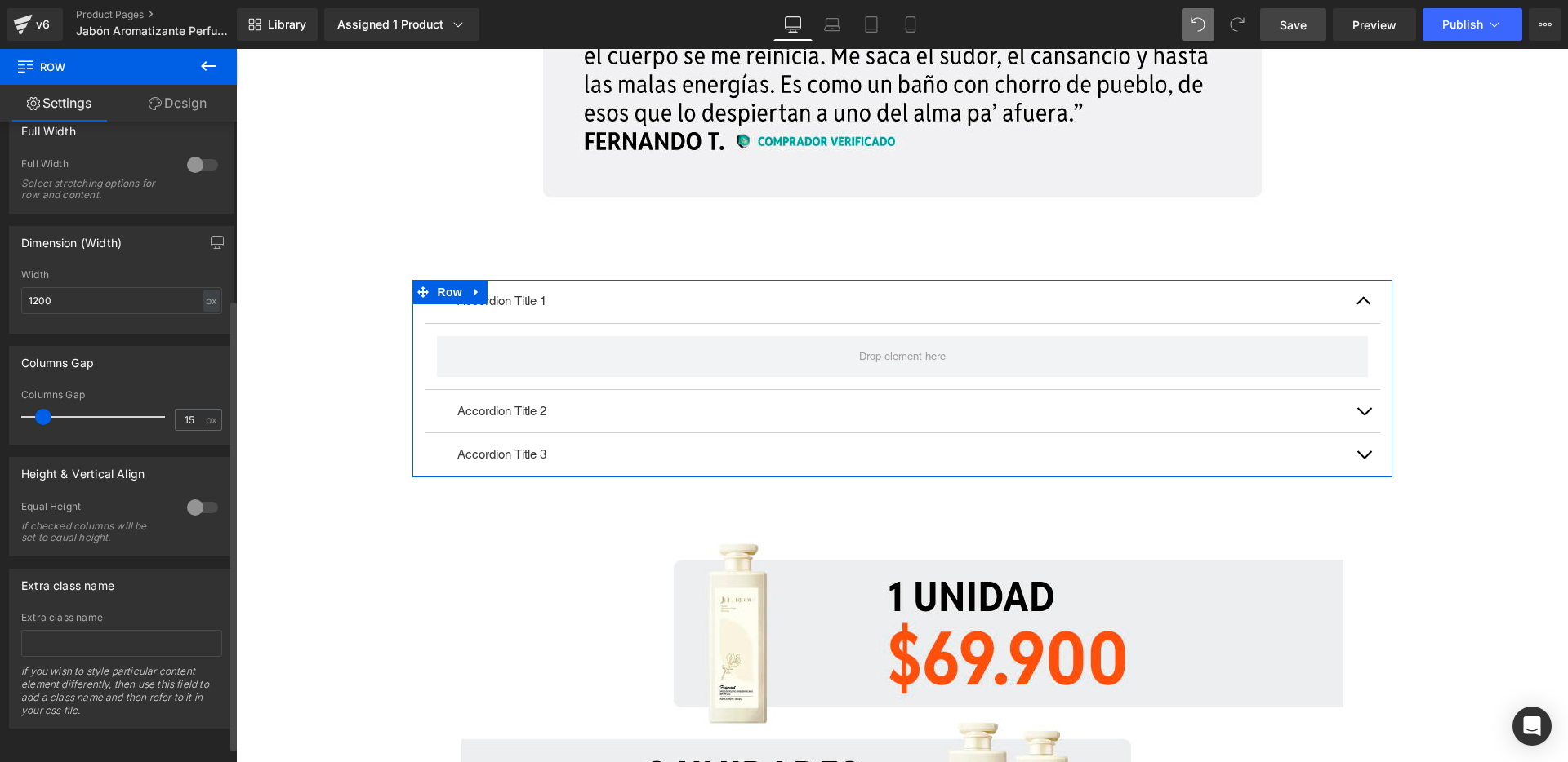
scroll to position [275, 0]
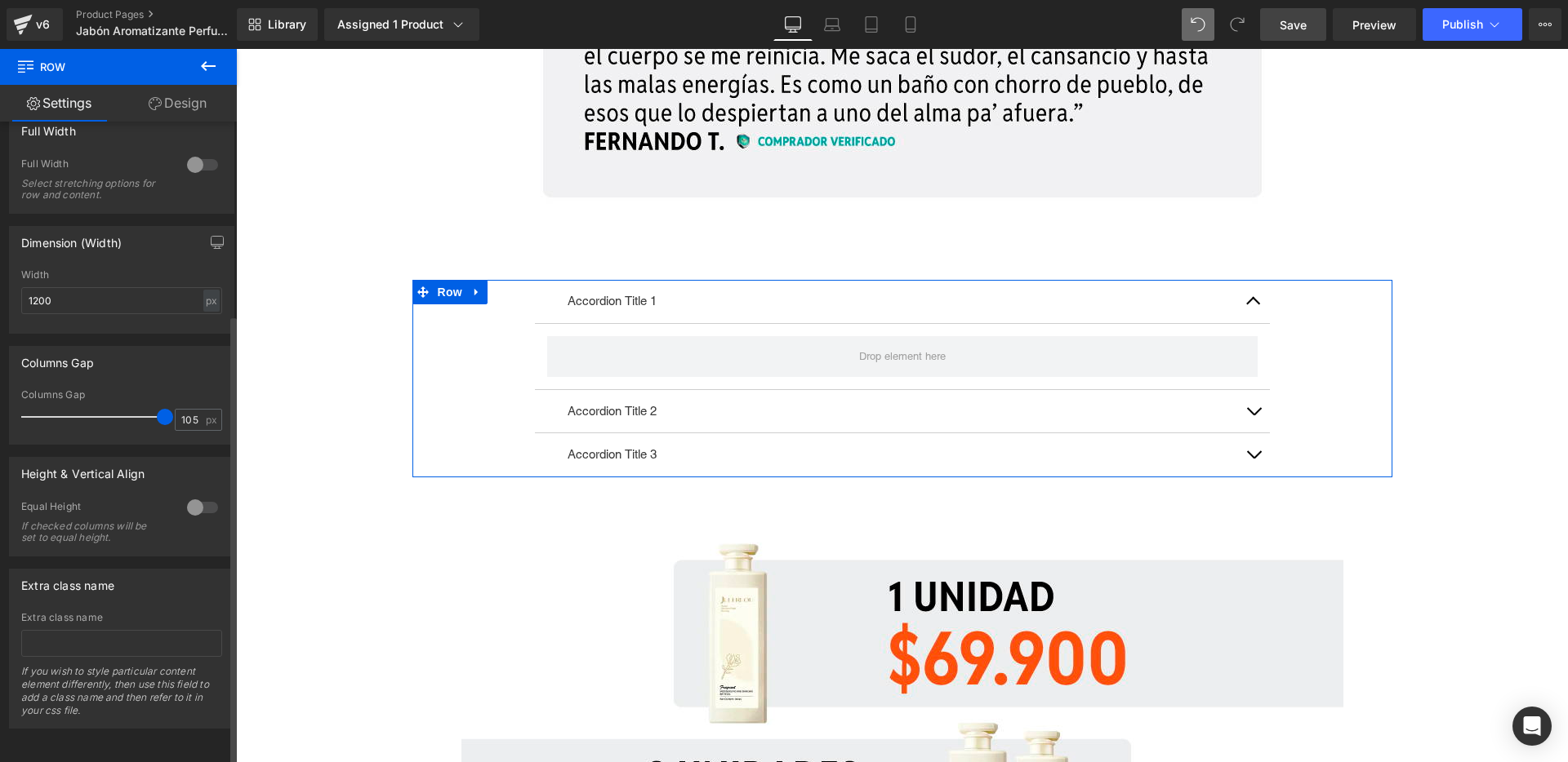
type input "0"
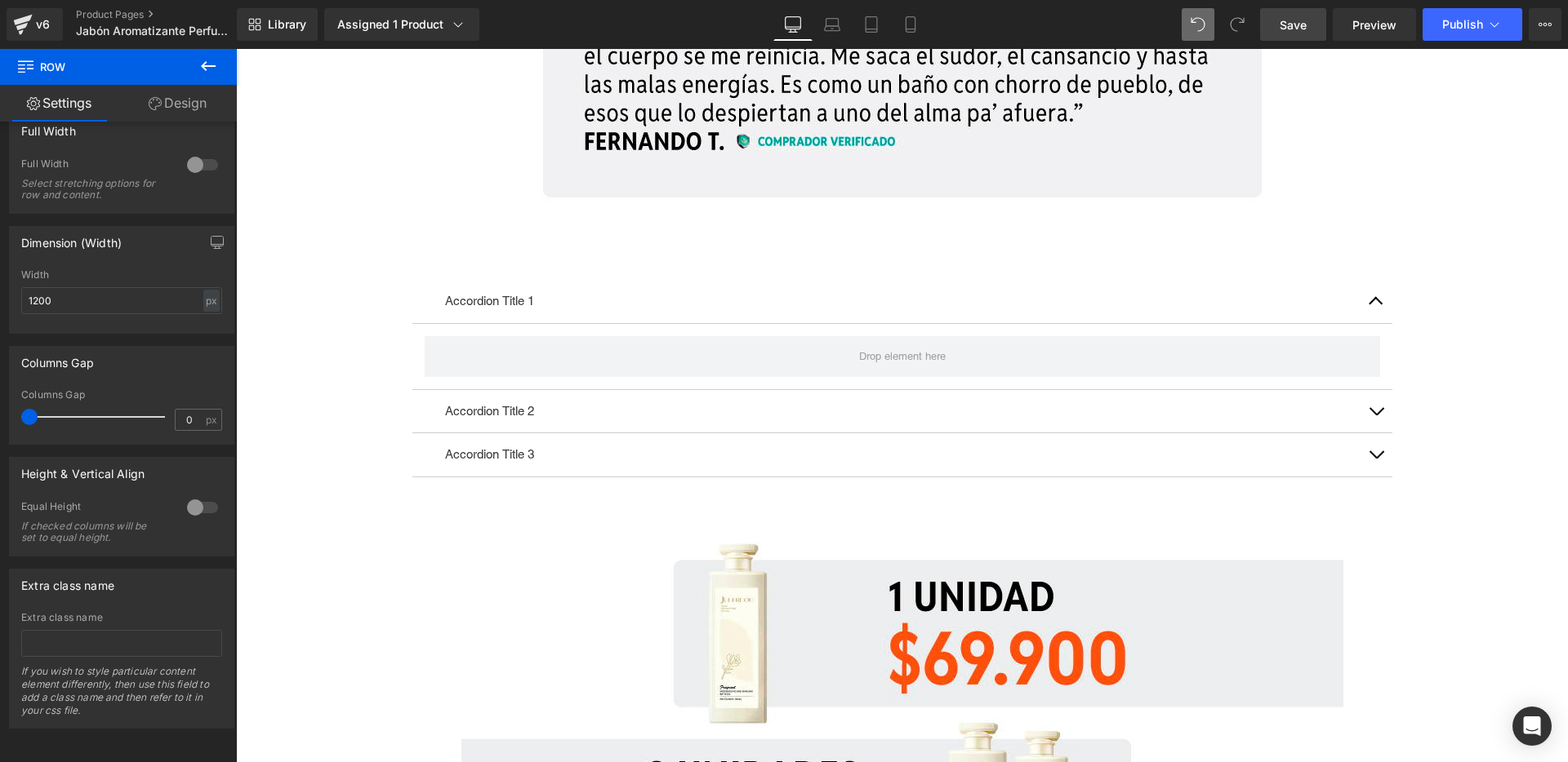
drag, startPoint x: 43, startPoint y: 406, endPoint x: -182, endPoint y: 412, distance: 225.1
click at [0, 412] on html "Row You are previewing how the will restyle your page. You can not edit Element…" at bounding box center [784, 381] width 1568 height 762
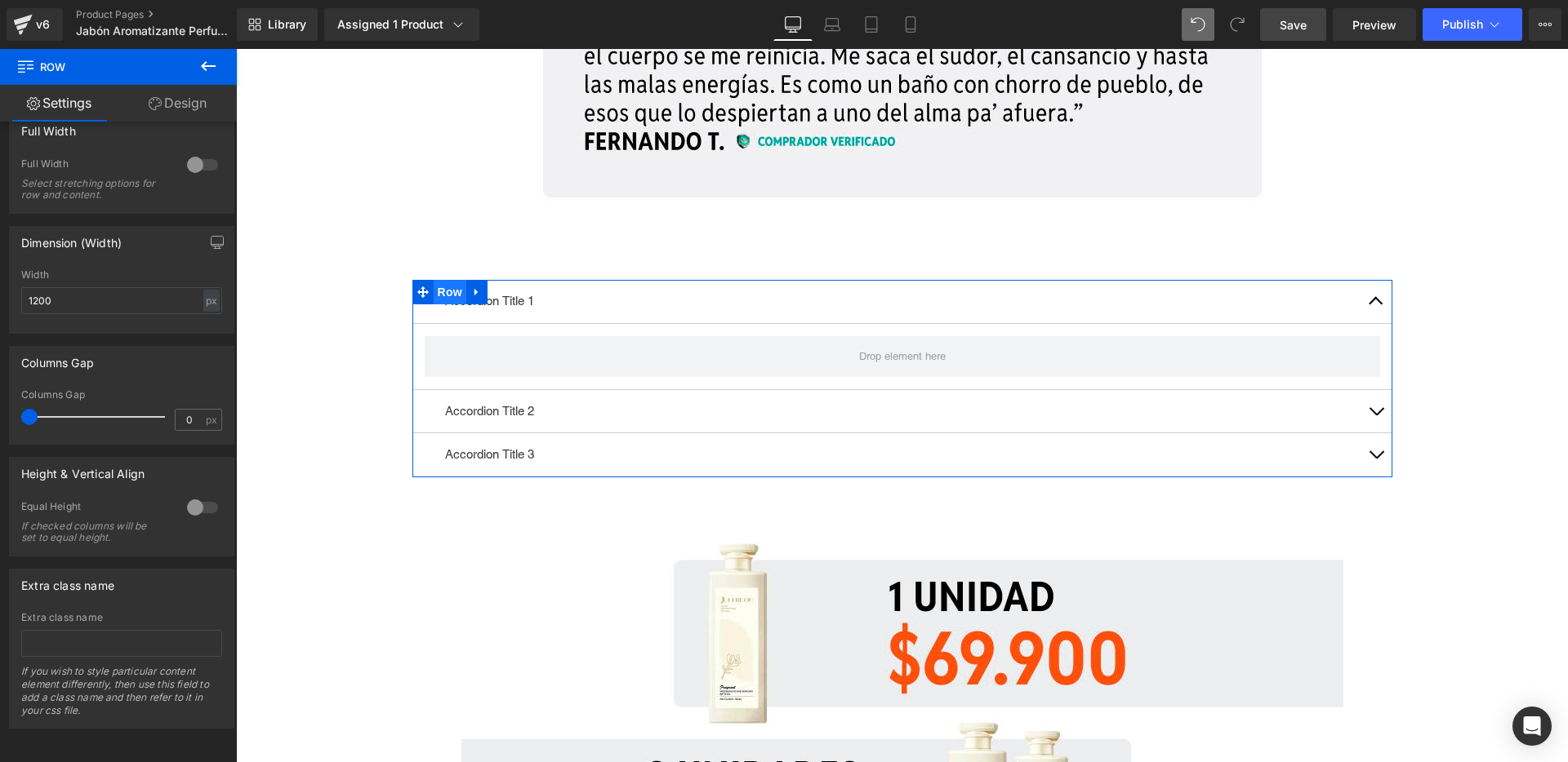
click at [436, 292] on span "Row" at bounding box center [450, 292] width 32 height 24
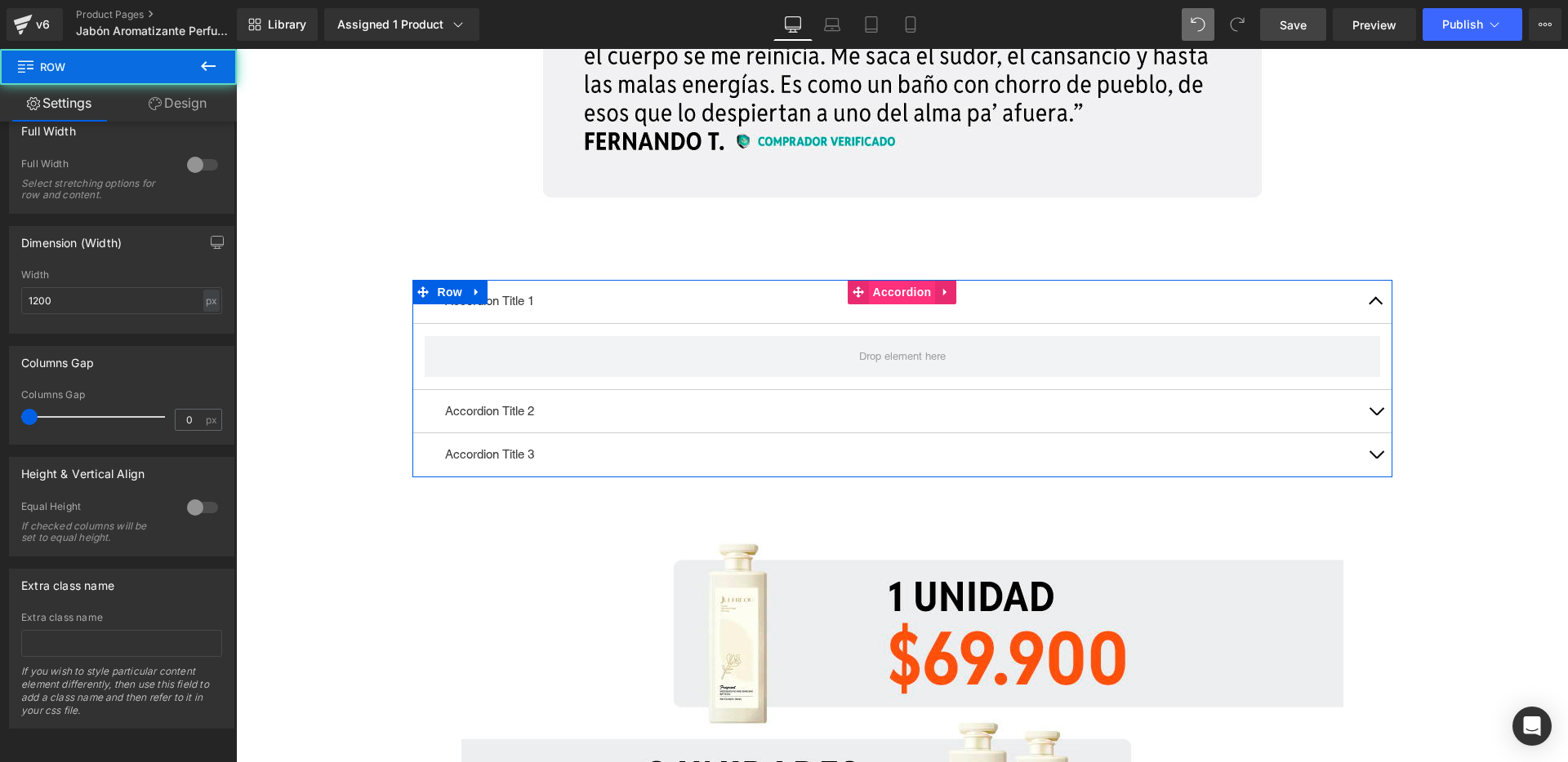
click at [885, 294] on span "Accordion" at bounding box center [902, 292] width 67 height 24
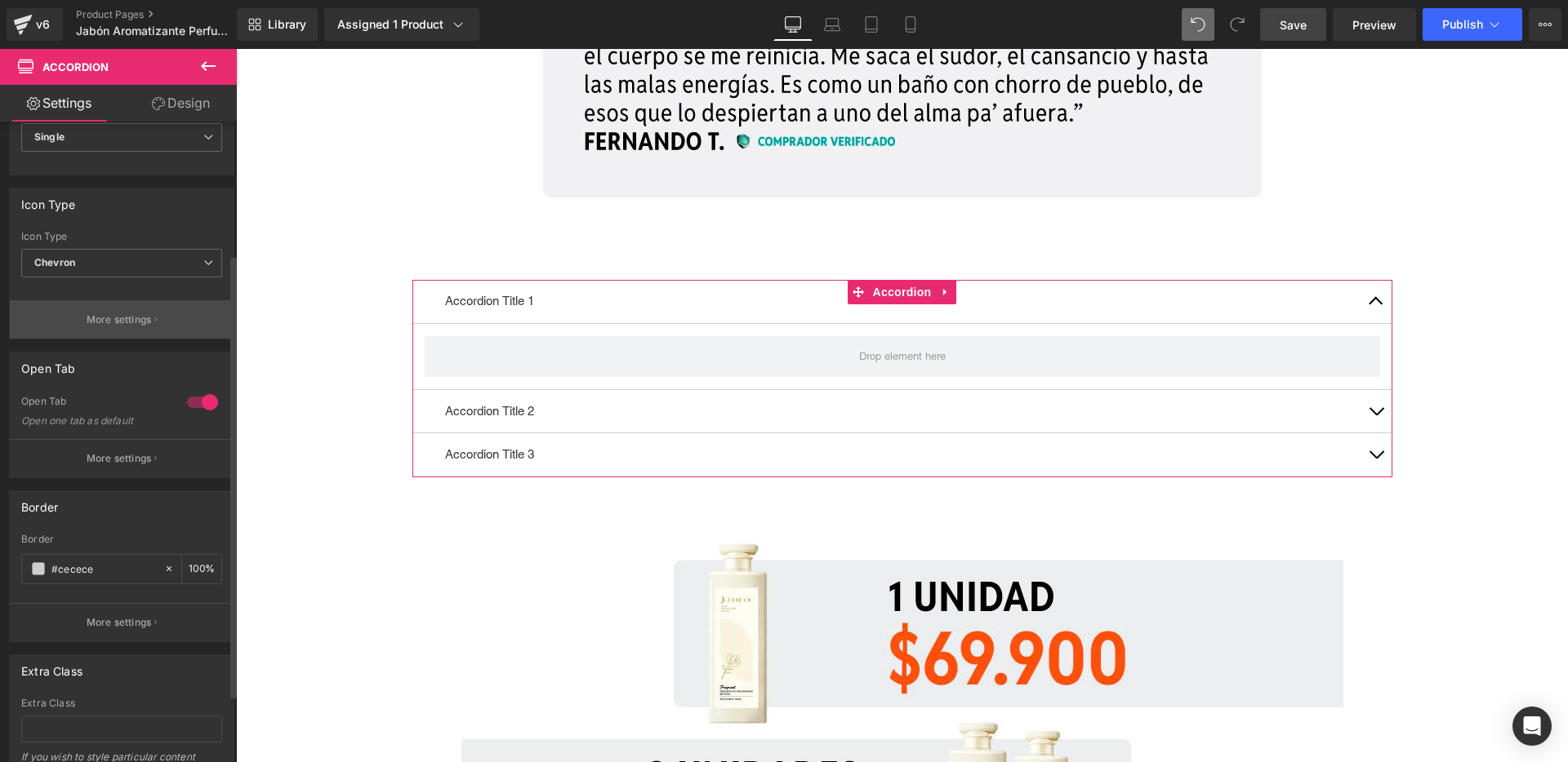
scroll to position [0, 0]
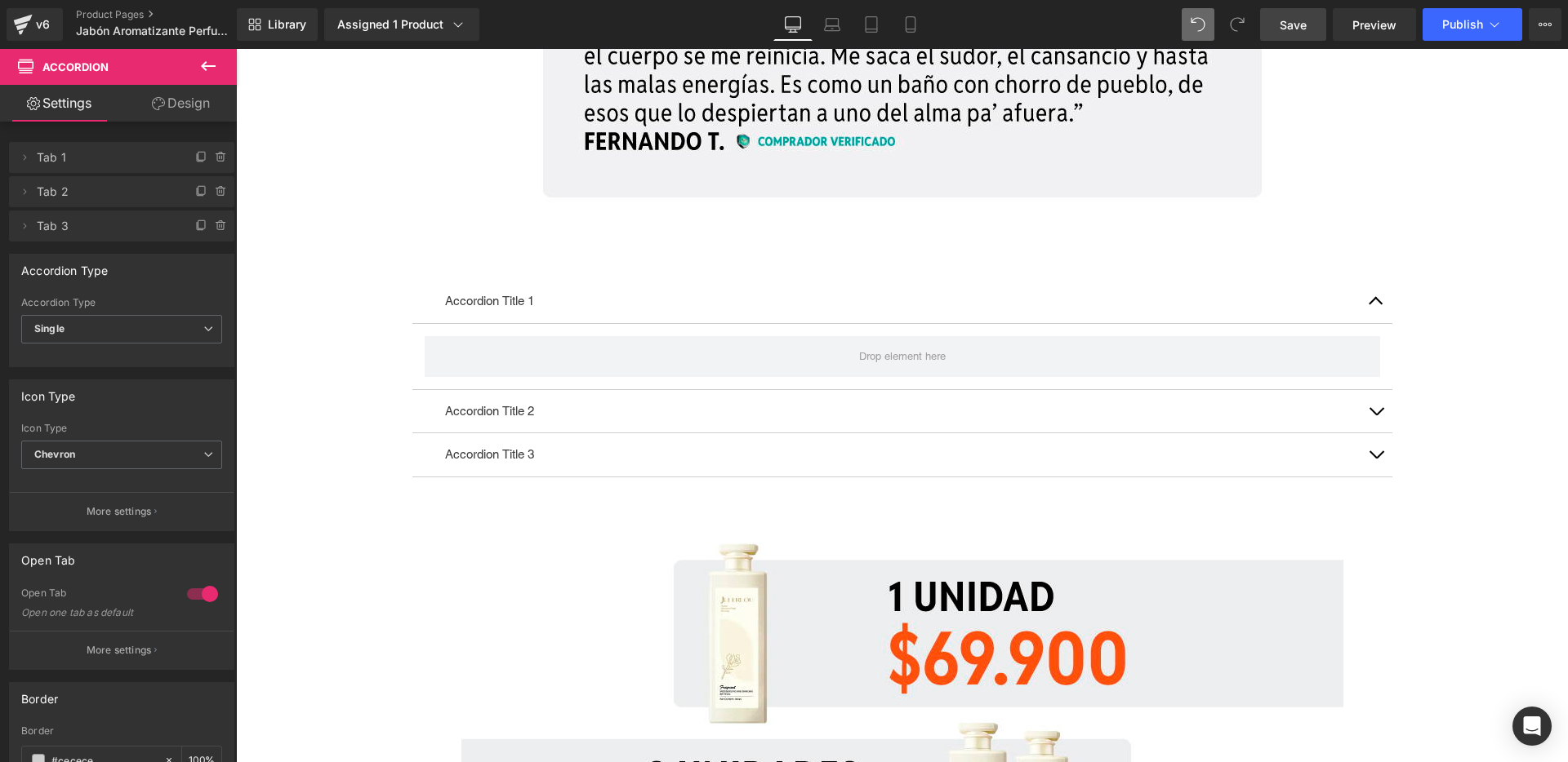
click at [487, 304] on p "Accordion Title 1" at bounding box center [902, 302] width 915 height 19
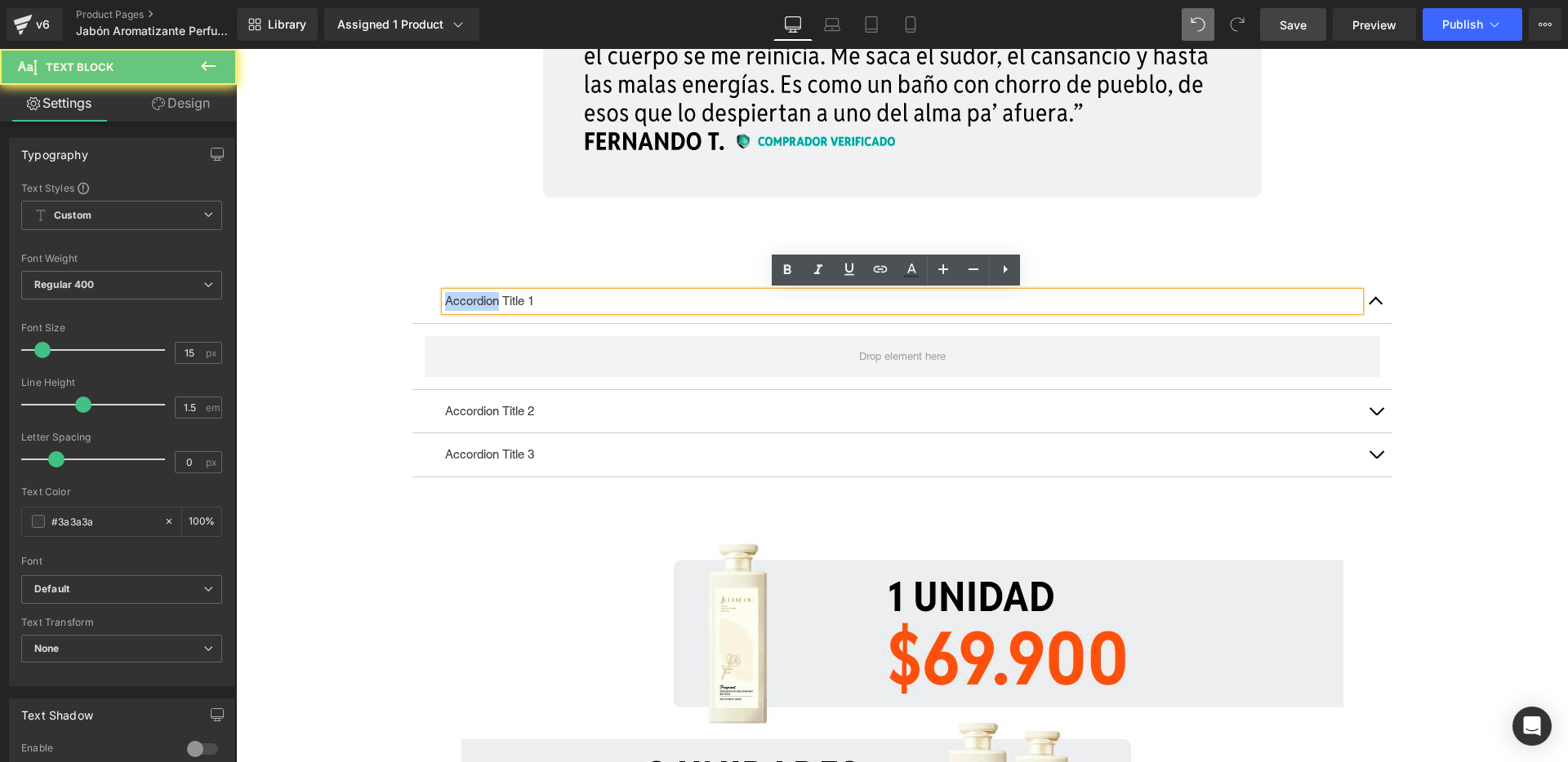
click at [487, 304] on p "Accordion Title 1" at bounding box center [902, 302] width 915 height 19
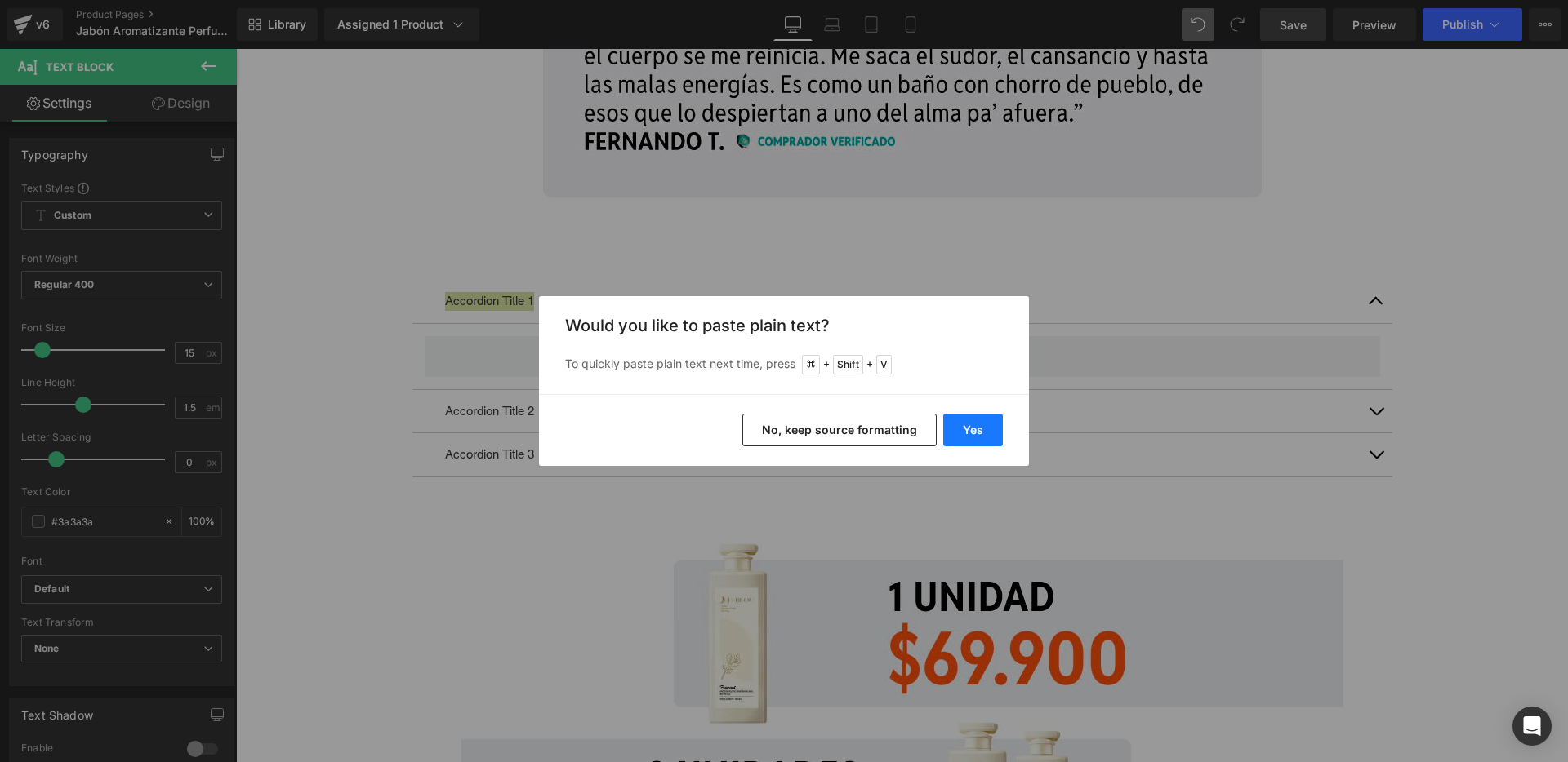
click at [972, 427] on button "Yes" at bounding box center [974, 430] width 60 height 32
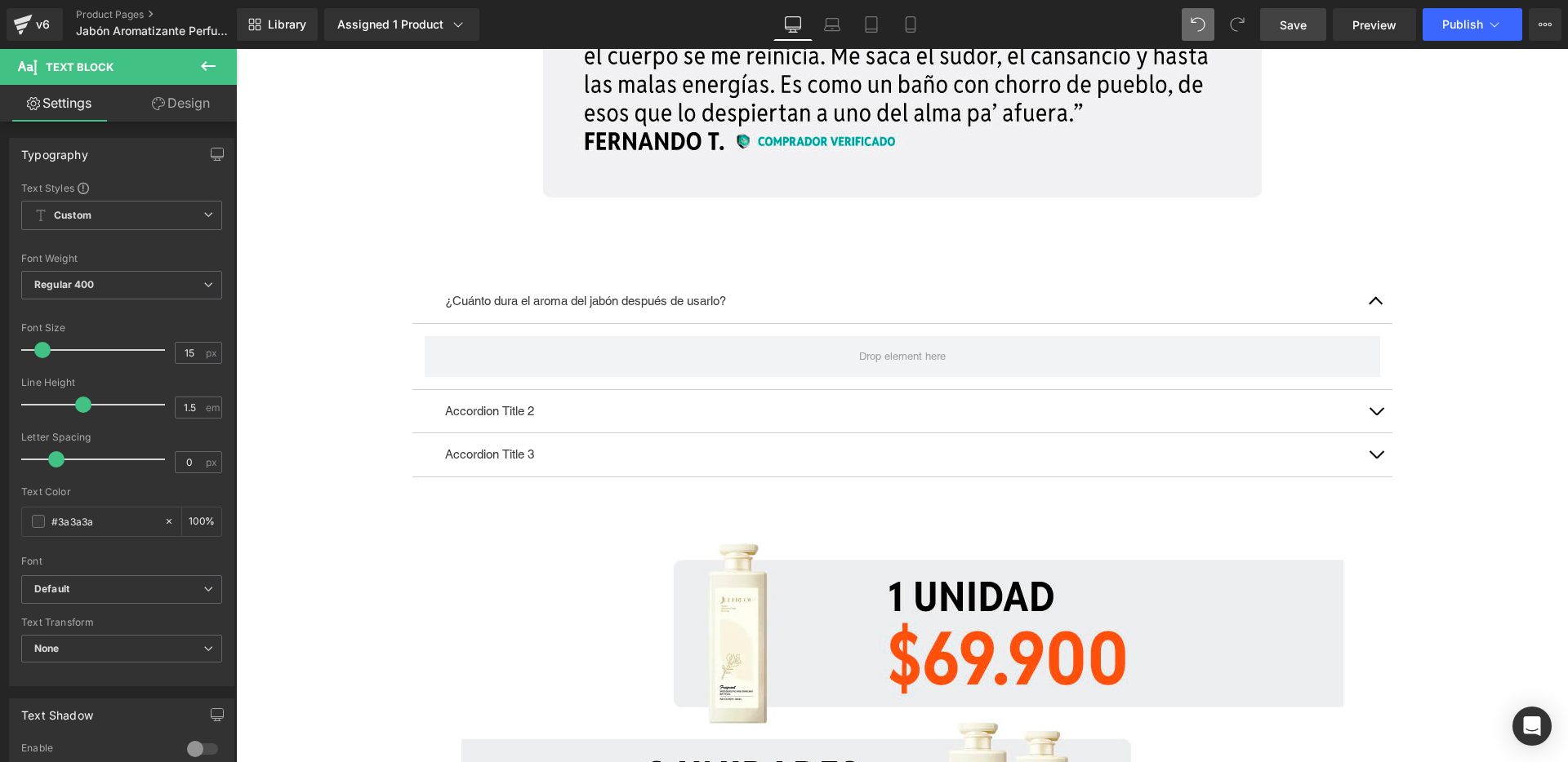
click at [210, 67] on icon at bounding box center [209, 66] width 20 height 20
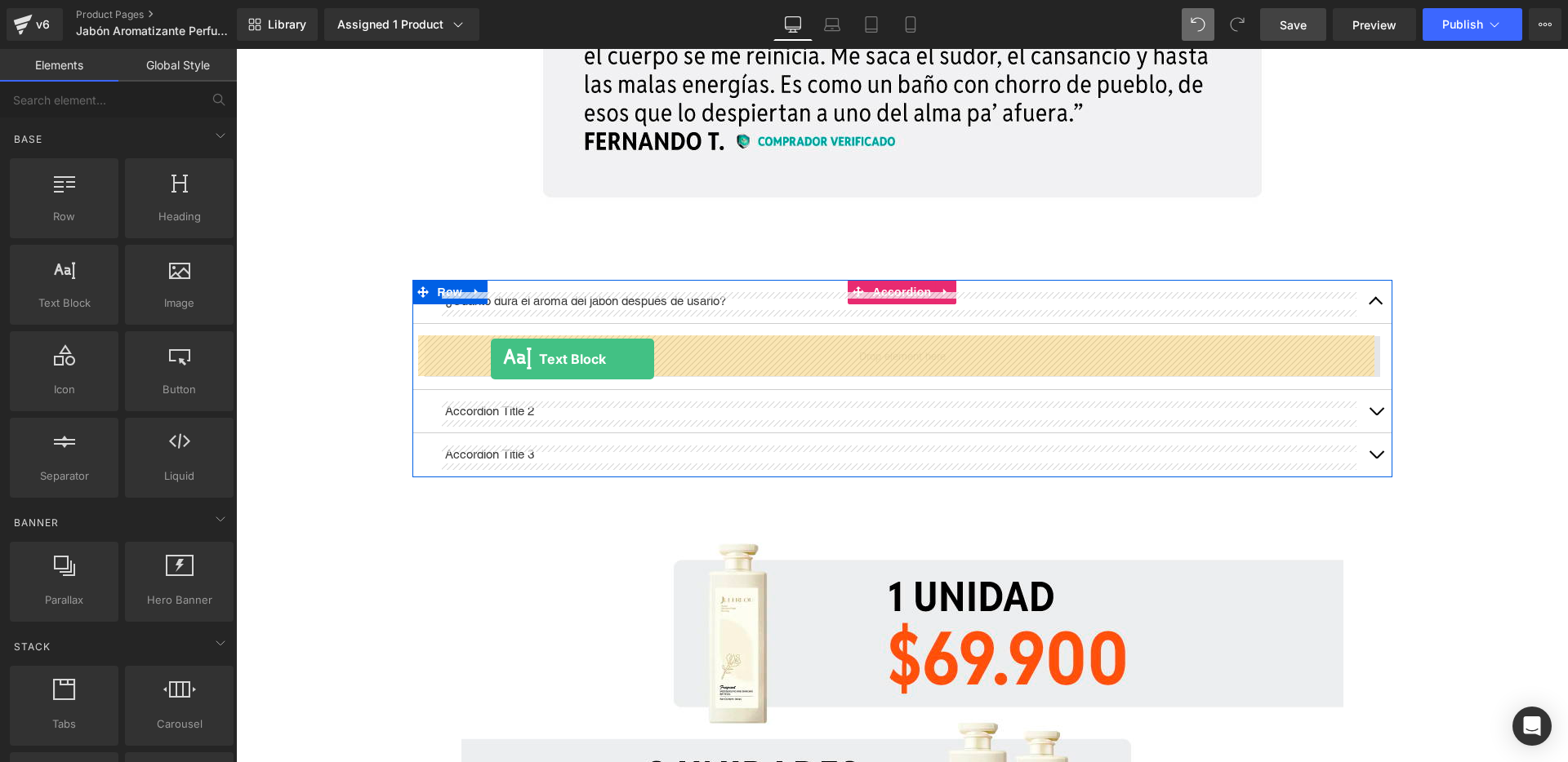
drag, startPoint x: 304, startPoint y: 361, endPoint x: 491, endPoint y: 359, distance: 187.0
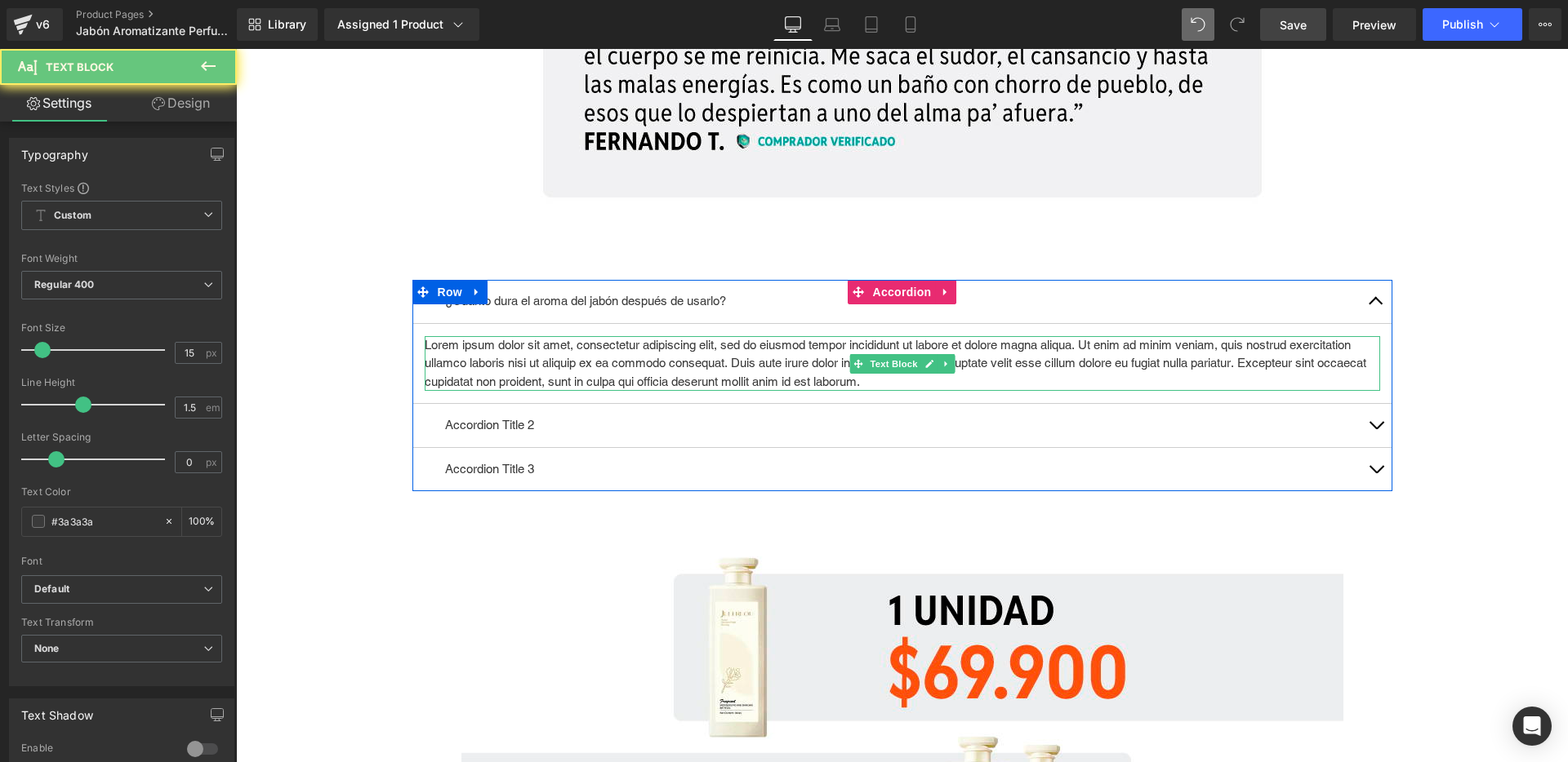
click at [564, 365] on p "Lorem ipsum dolor sit amet, consectetur adipiscing elit, sed do eiusmod tempor …" at bounding box center [902, 364] width 955 height 56
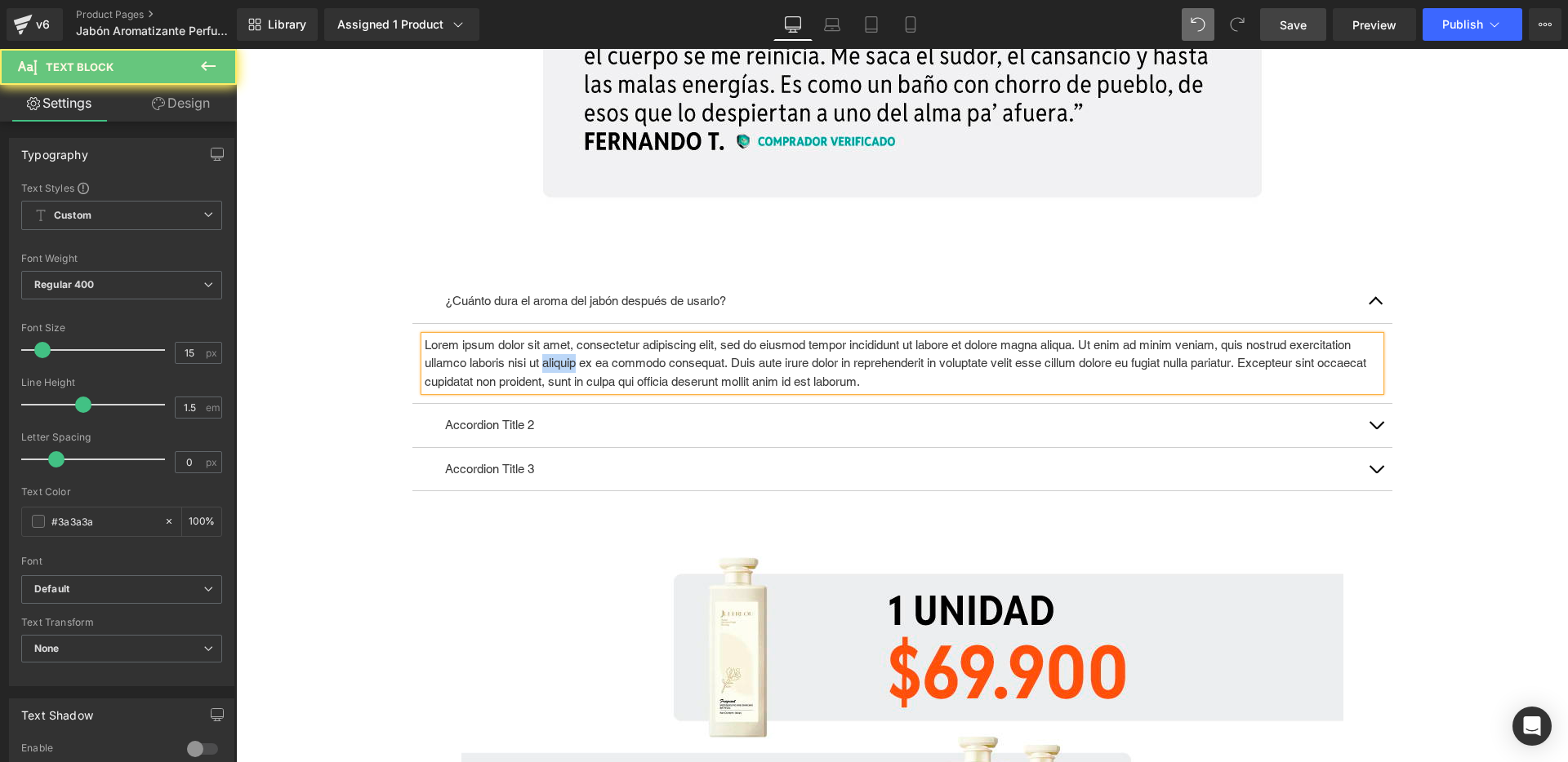
click at [564, 365] on p "Lorem ipsum dolor sit amet, consectetur adipiscing elit, sed do eiusmod tempor …" at bounding box center [902, 364] width 955 height 56
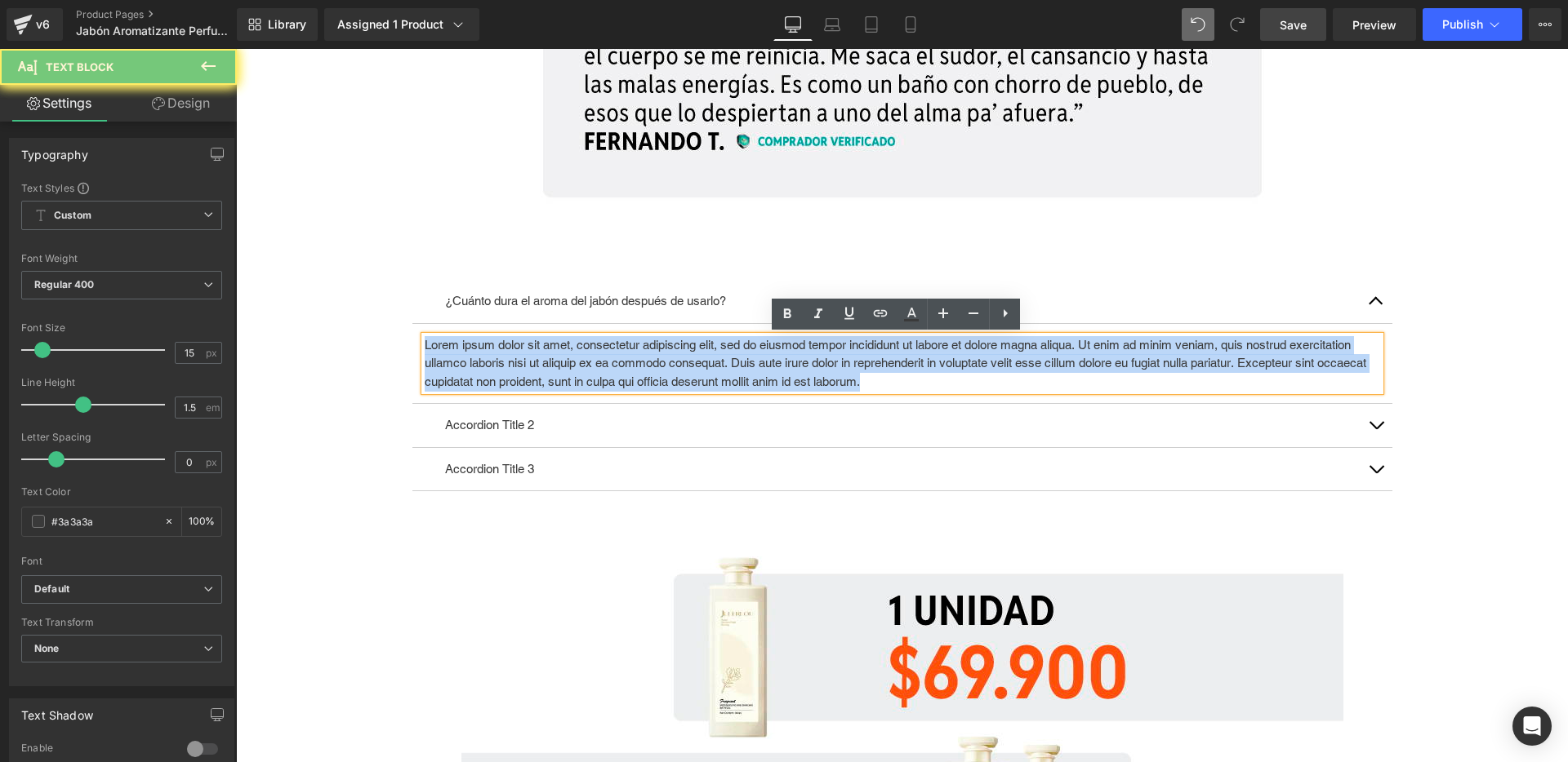
click at [564, 365] on p "Lorem ipsum dolor sit amet, consectetur adipiscing elit, sed do eiusmod tempor …" at bounding box center [902, 364] width 955 height 56
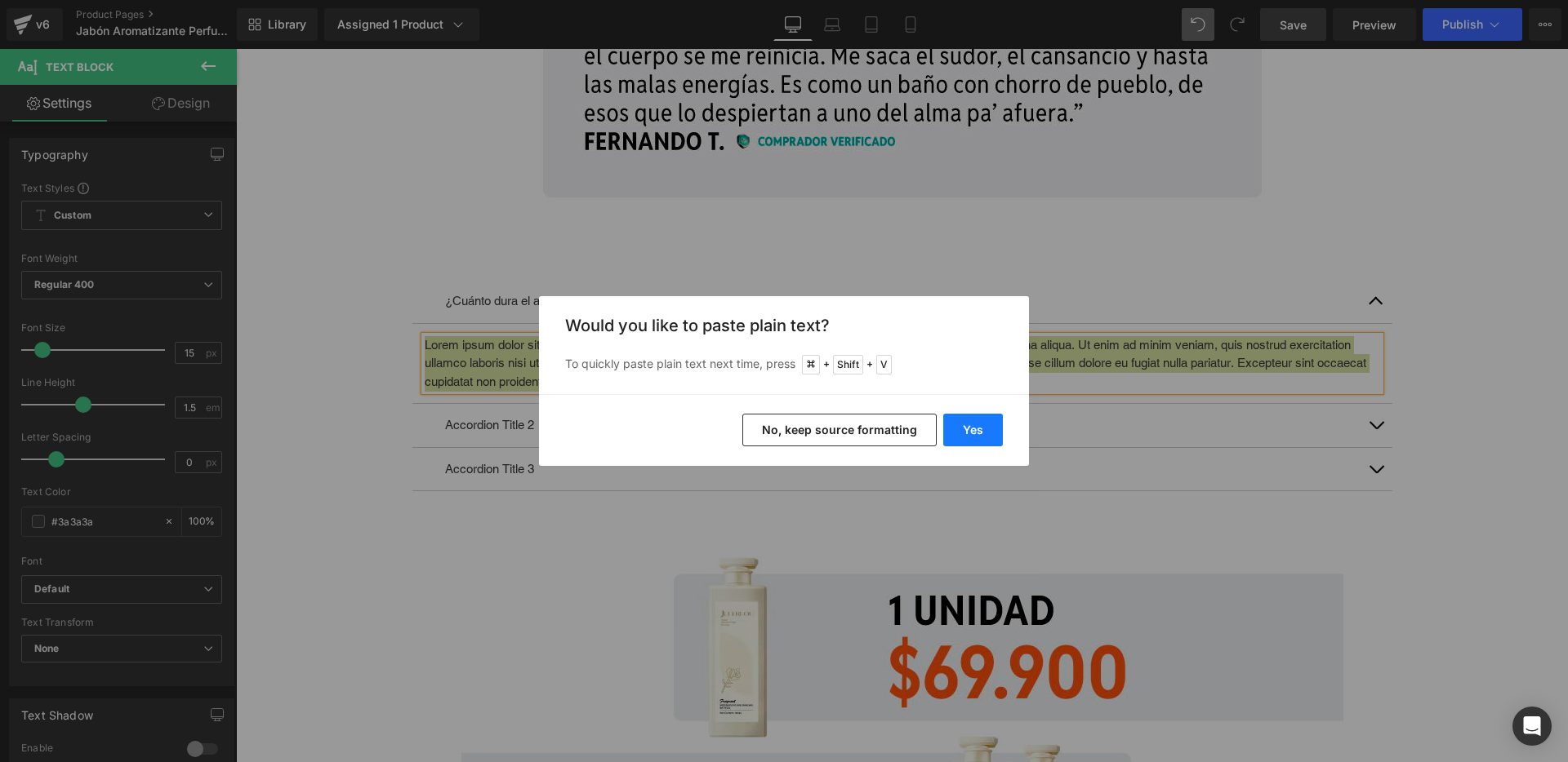
click at [968, 430] on button "Yes" at bounding box center [974, 430] width 60 height 32
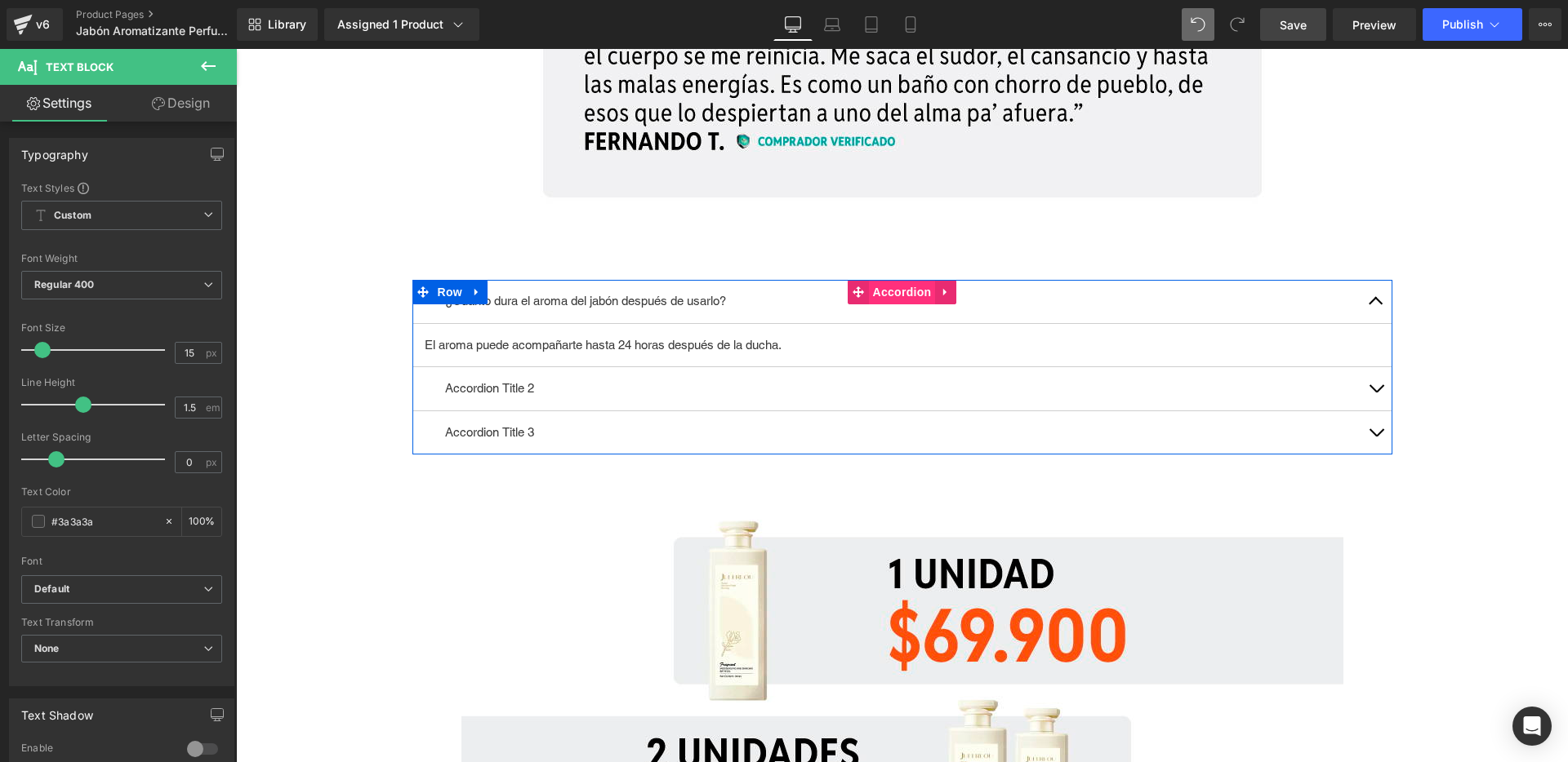
click at [891, 298] on span "Accordion" at bounding box center [902, 292] width 67 height 24
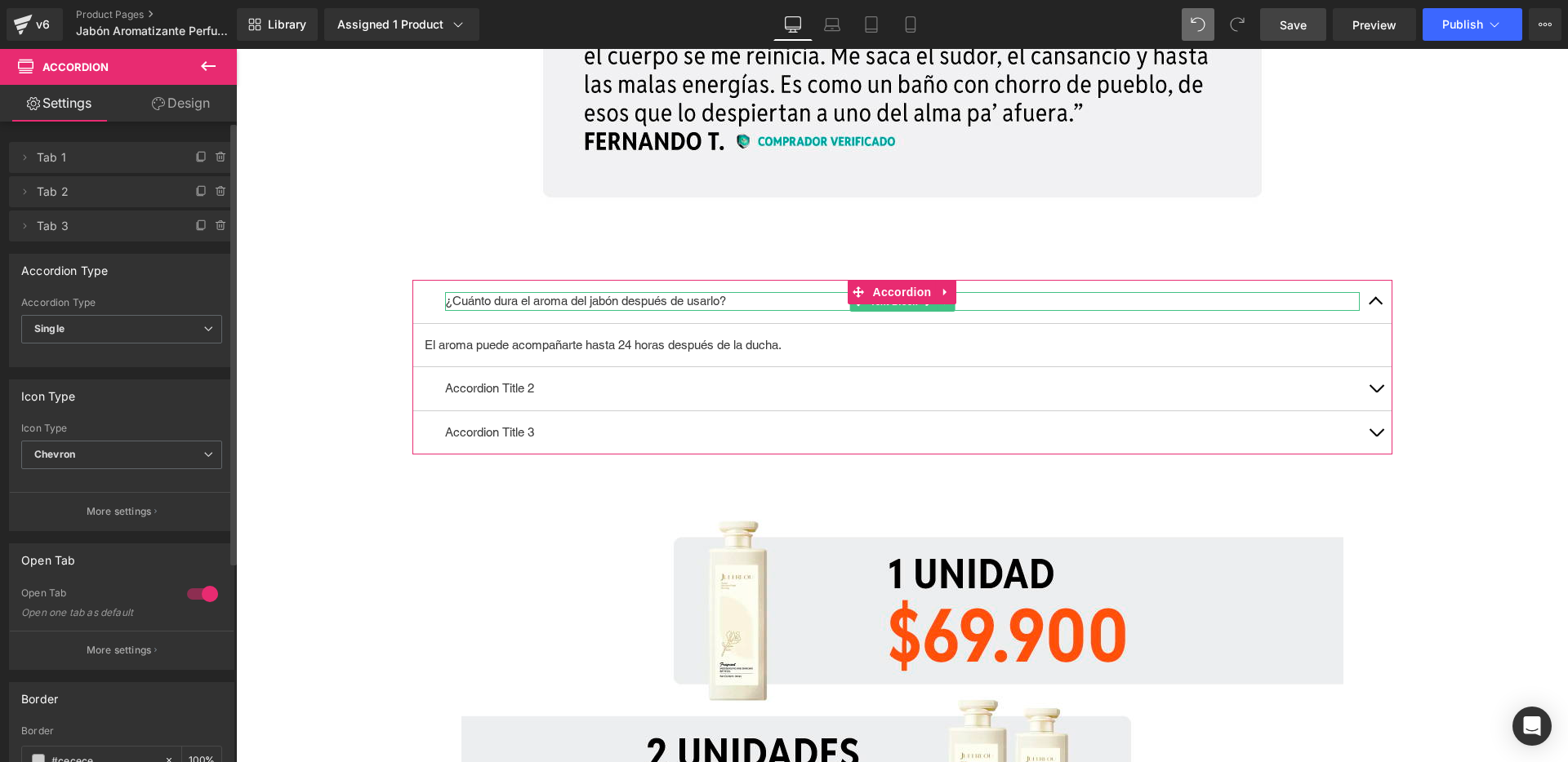
click at [89, 165] on span "Tab 1" at bounding box center [105, 157] width 137 height 31
click at [219, 190] on icon at bounding box center [219, 192] width 0 height 3
click at [209, 192] on button "Delete" at bounding box center [204, 193] width 52 height 22
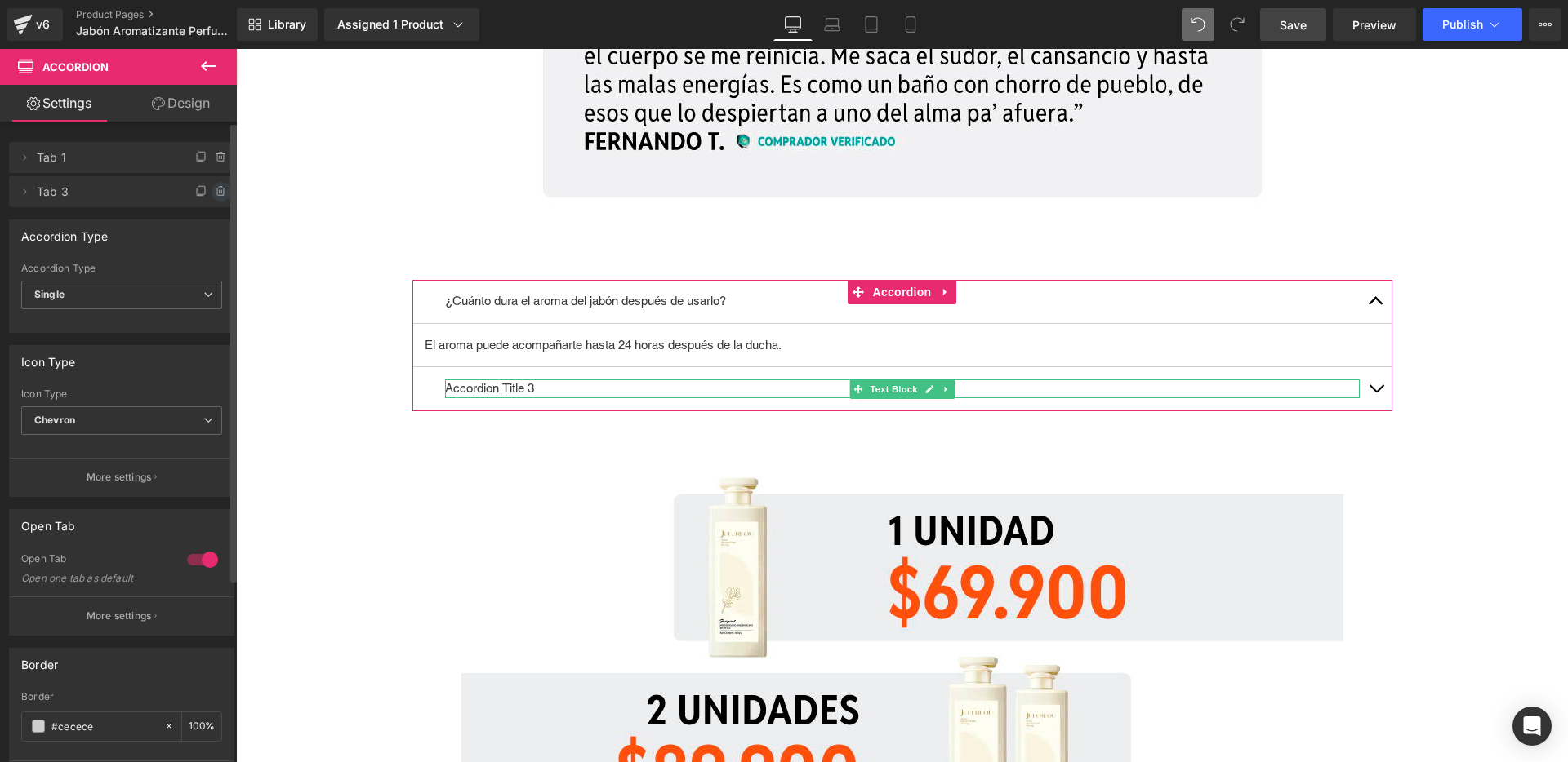
click at [216, 191] on icon at bounding box center [221, 192] width 13 height 13
click at [214, 191] on button "Delete" at bounding box center [204, 193] width 52 height 22
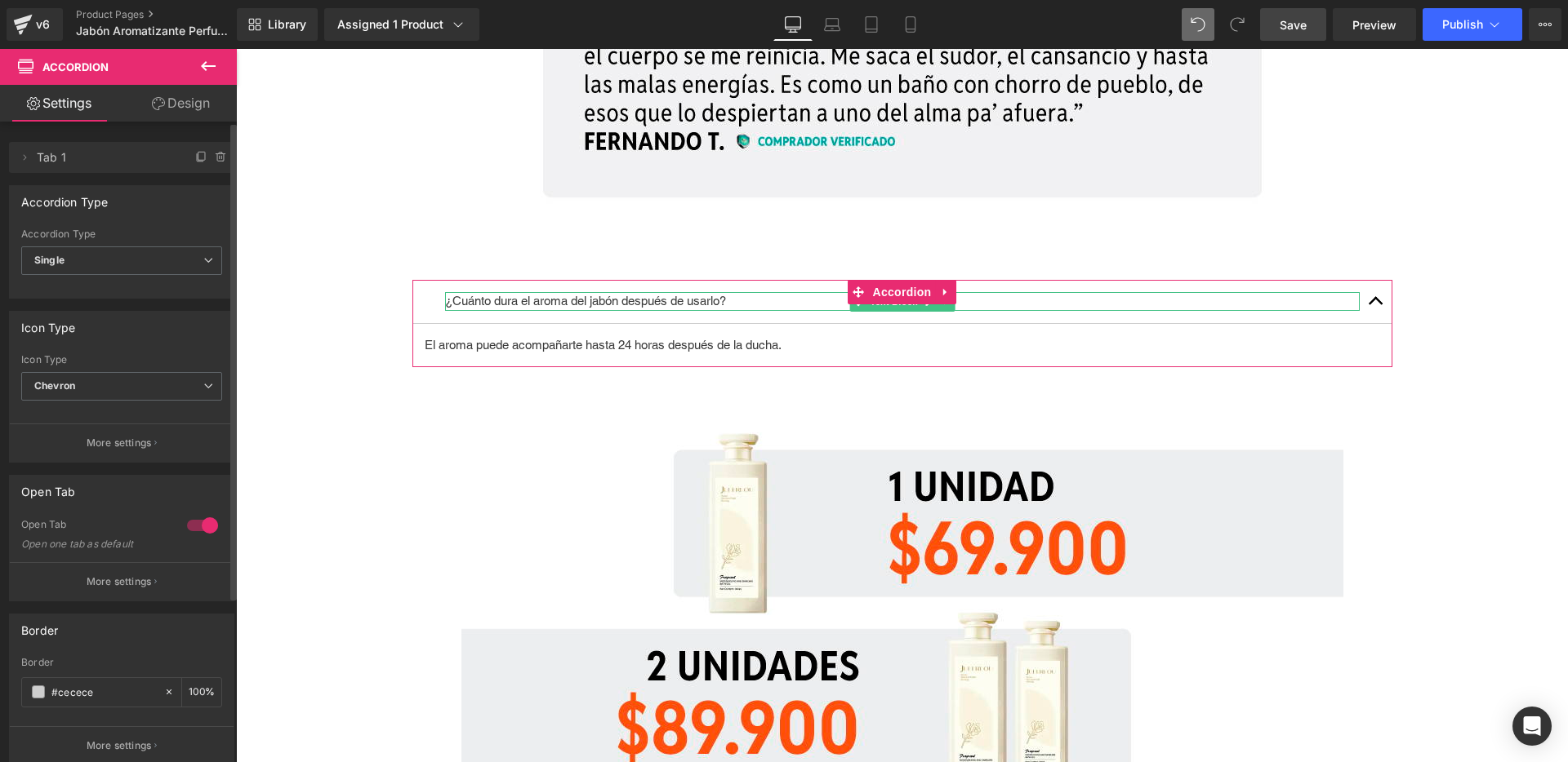
click at [86, 155] on span "Tab 1" at bounding box center [105, 157] width 137 height 31
click at [97, 265] on span "Single" at bounding box center [122, 261] width 201 height 28
click at [13, 273] on div "Multiple Single Accordion Type Single Multiple Single" at bounding box center [118, 263] width 217 height 69
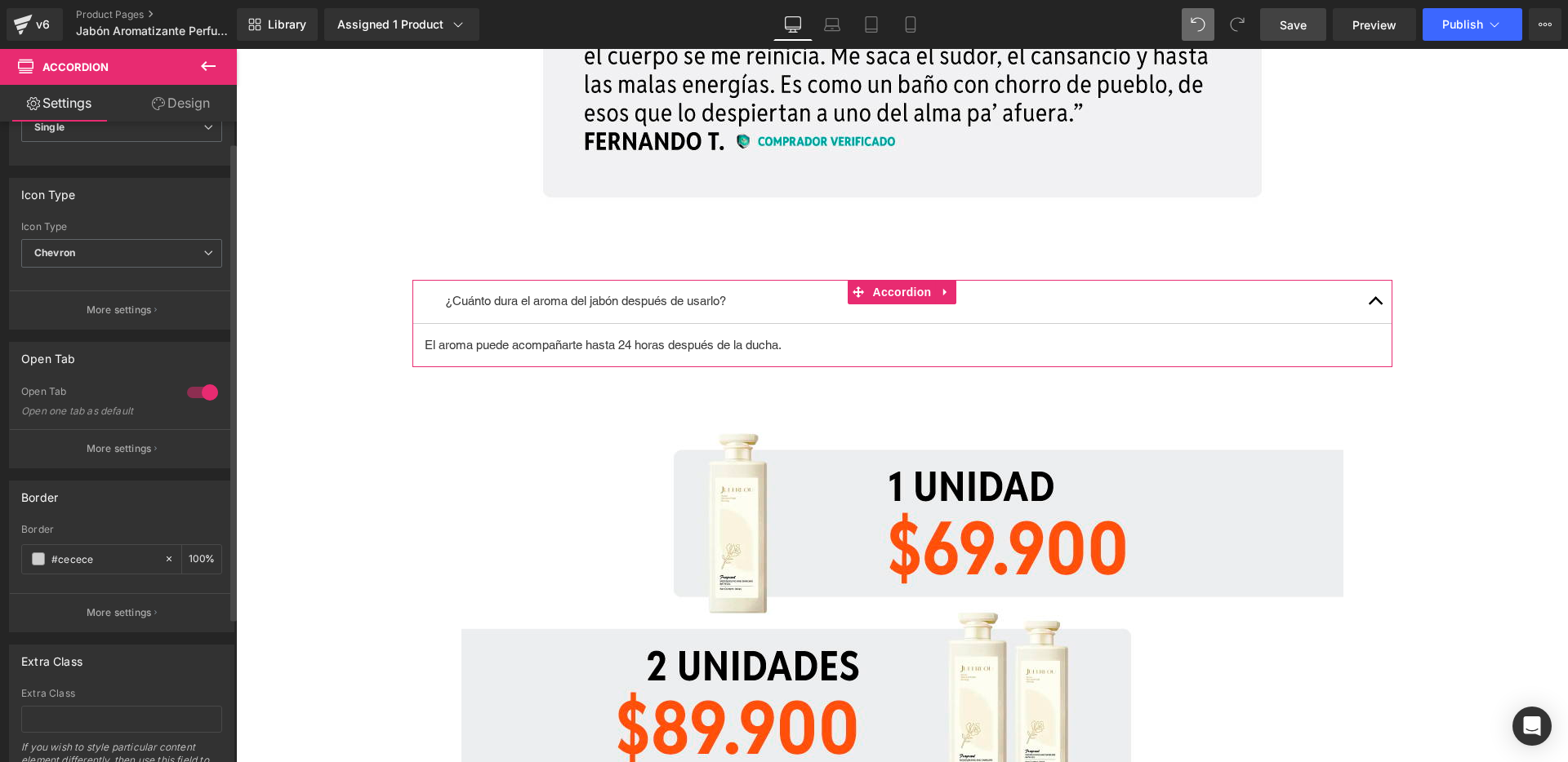
scroll to position [189, 0]
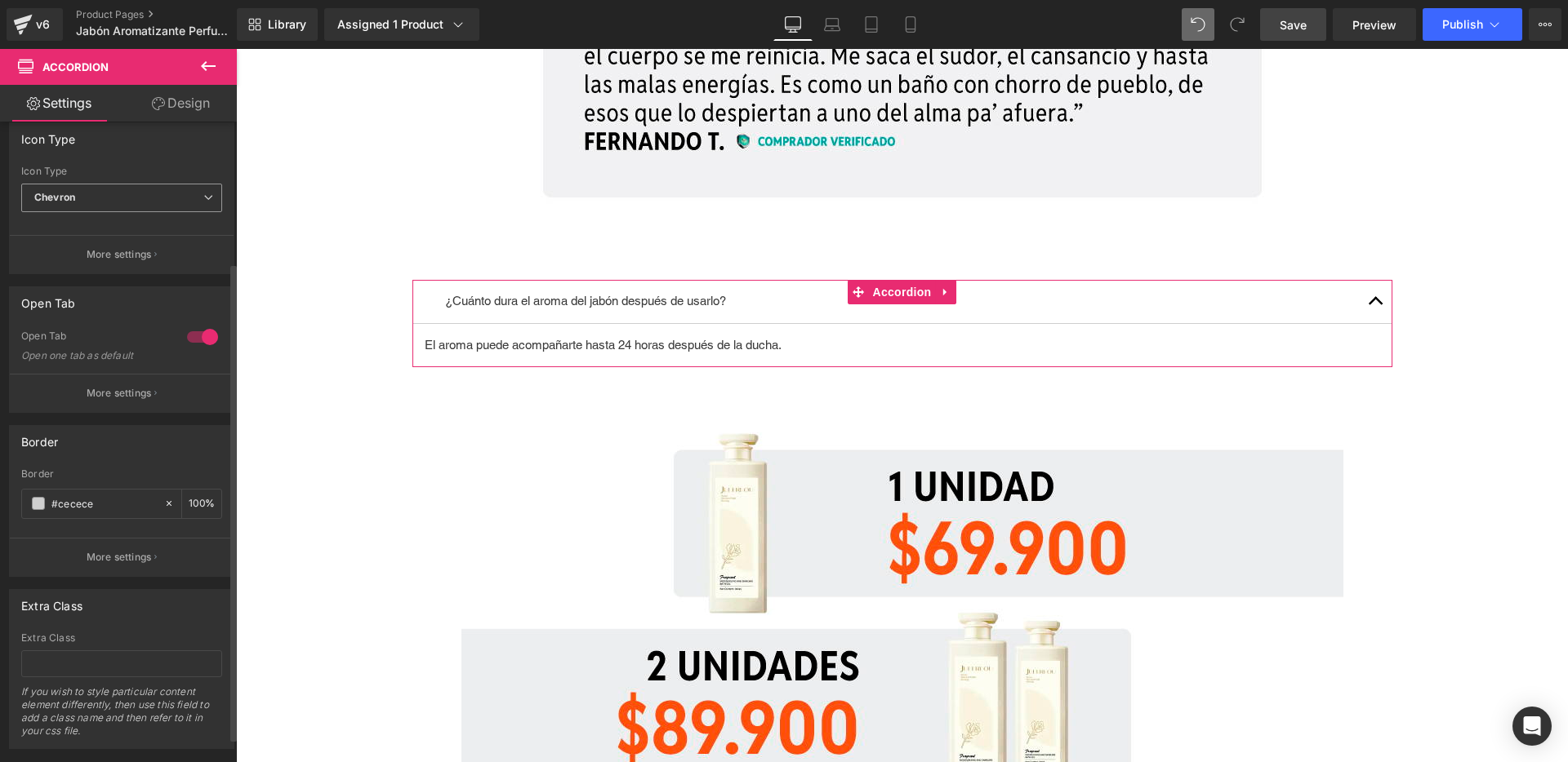
click at [102, 193] on span "Chevron" at bounding box center [122, 198] width 201 height 28
click at [87, 244] on li "Plus" at bounding box center [119, 251] width 195 height 24
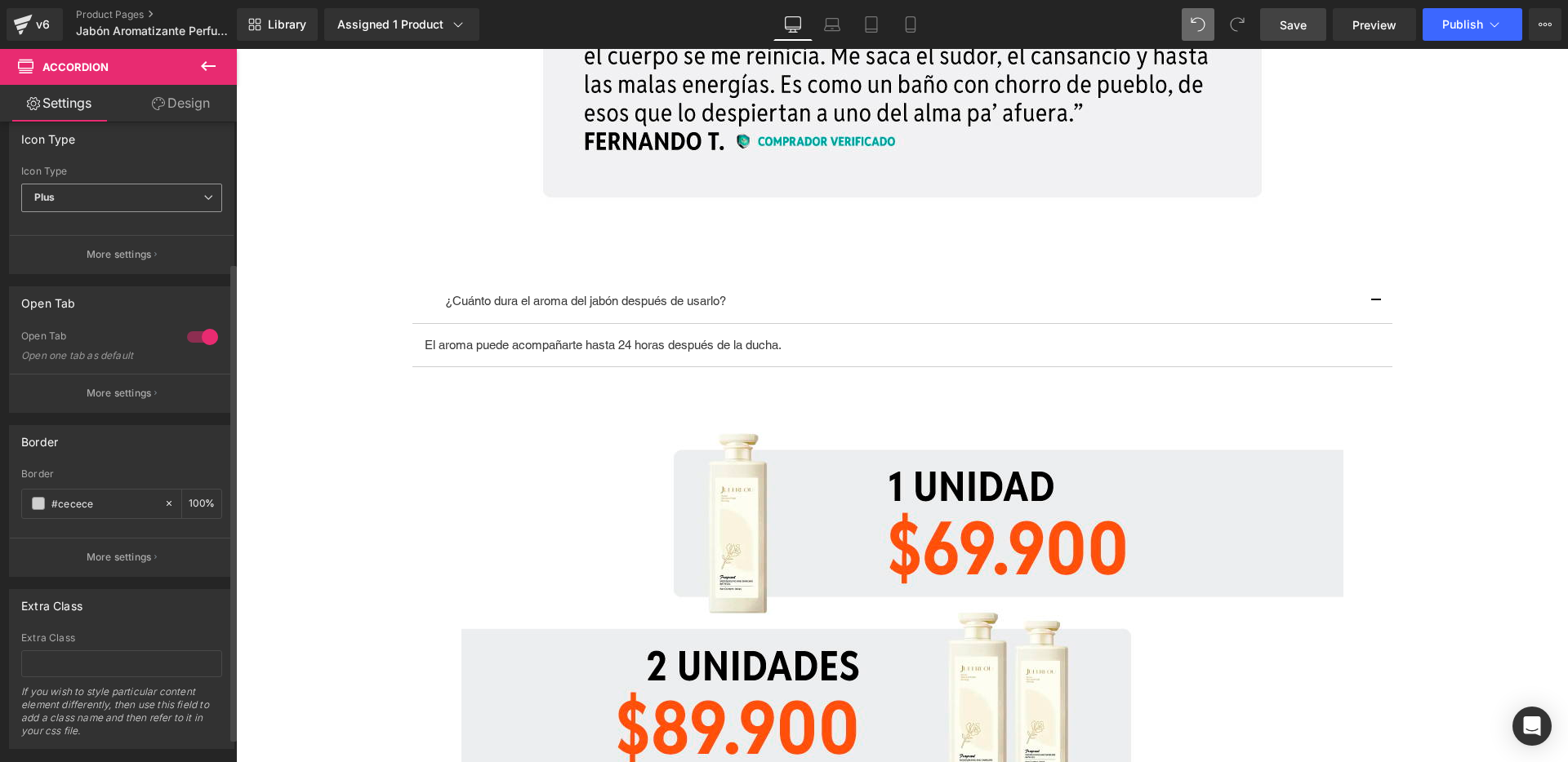
click at [106, 198] on span "Plus" at bounding box center [122, 198] width 201 height 28
click at [85, 270] on div "Chevron" at bounding box center [66, 276] width 41 height 12
click at [107, 248] on p "More settings" at bounding box center [119, 255] width 66 height 15
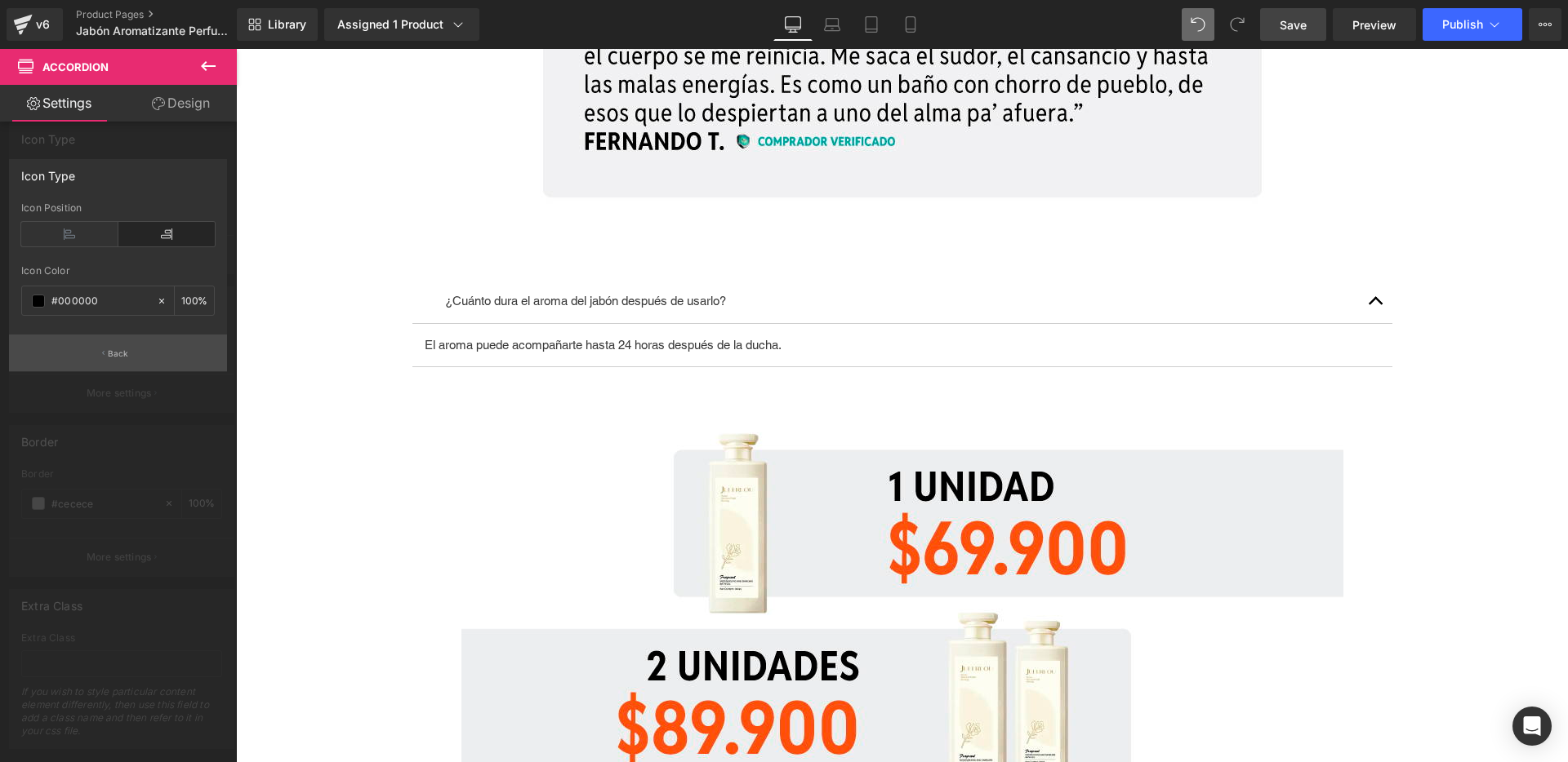
click at [141, 354] on button "Back" at bounding box center [118, 353] width 218 height 37
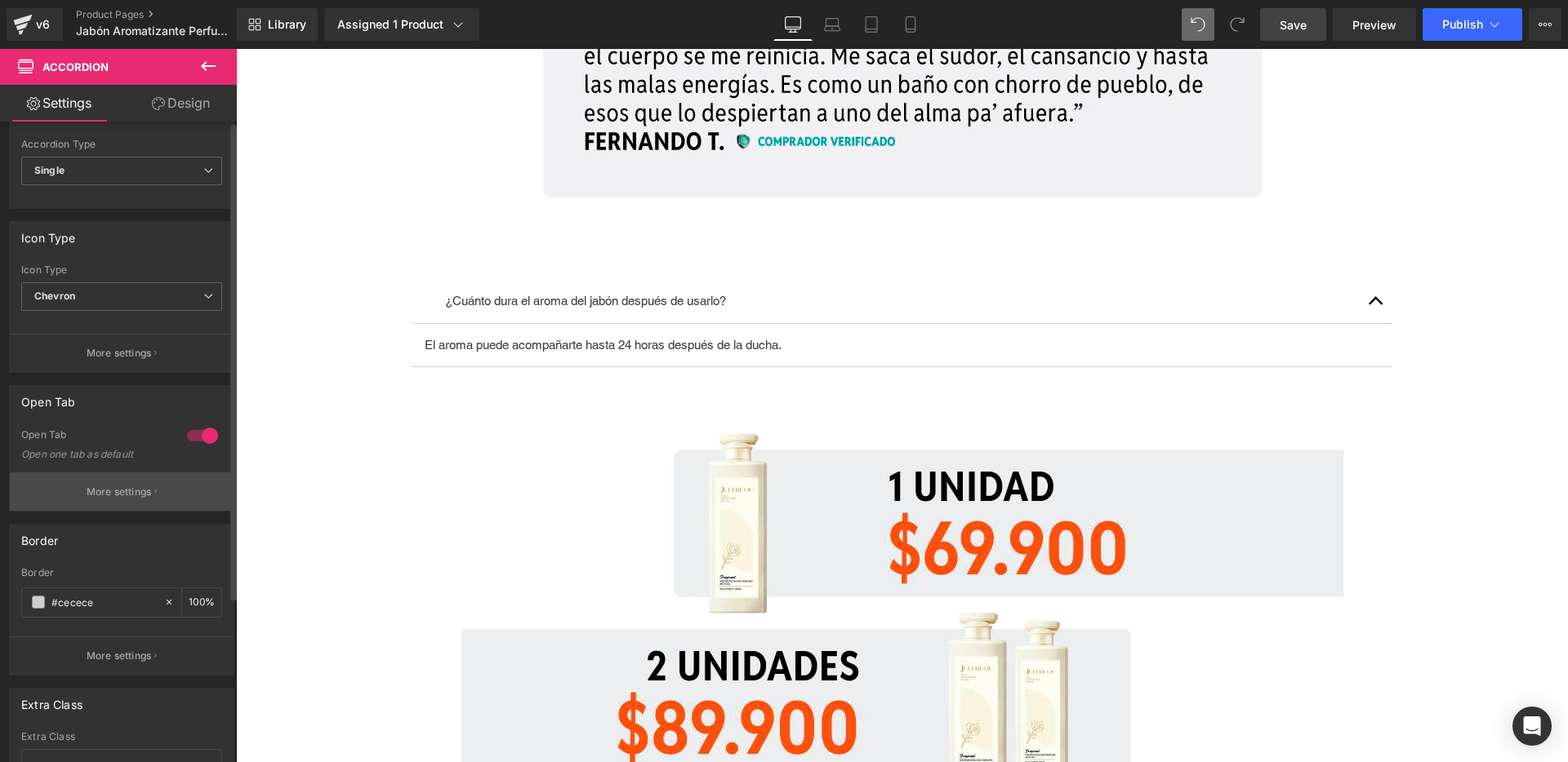
scroll to position [0, 0]
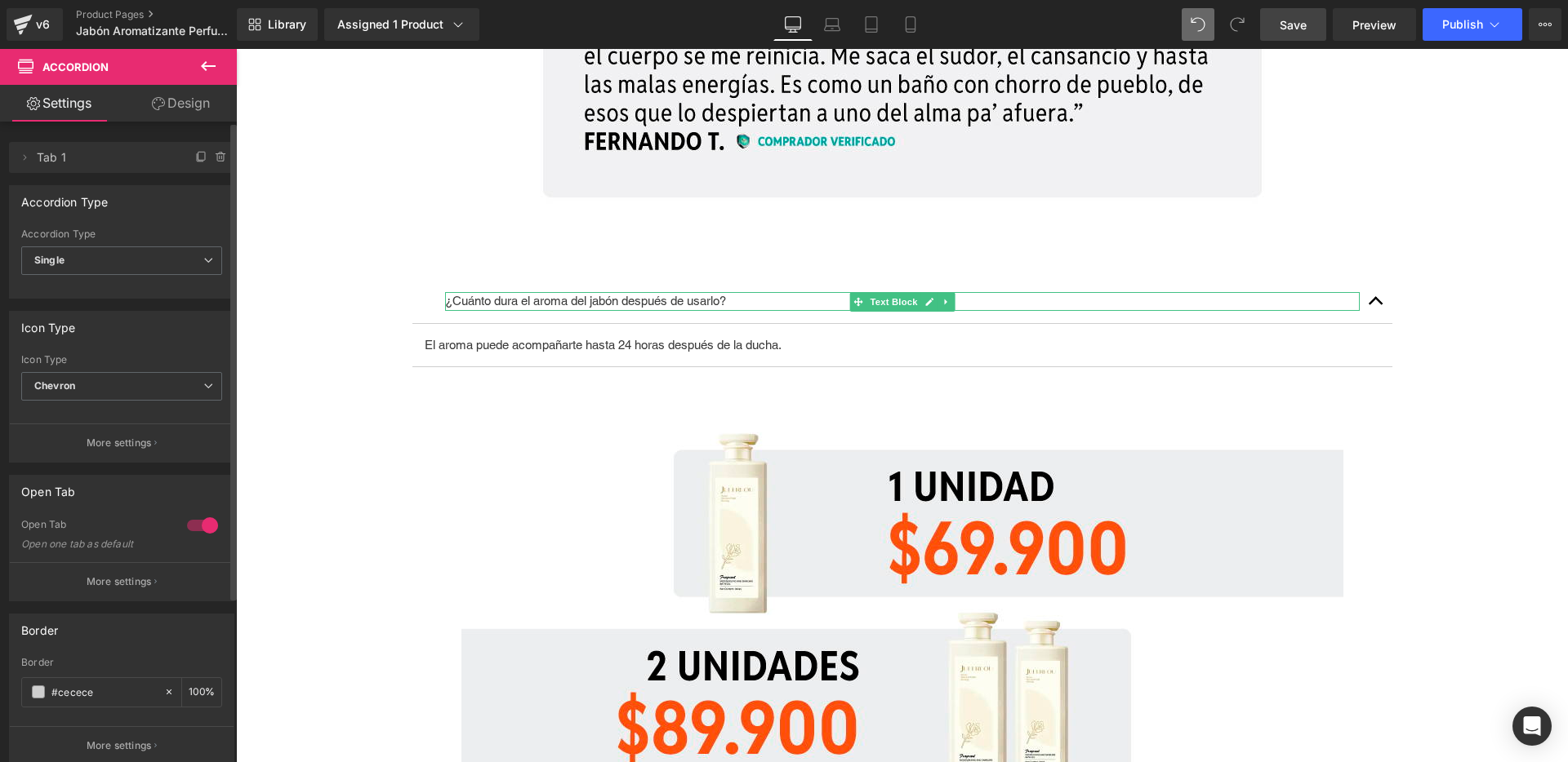
click at [117, 162] on span "Tab 1" at bounding box center [105, 157] width 137 height 31
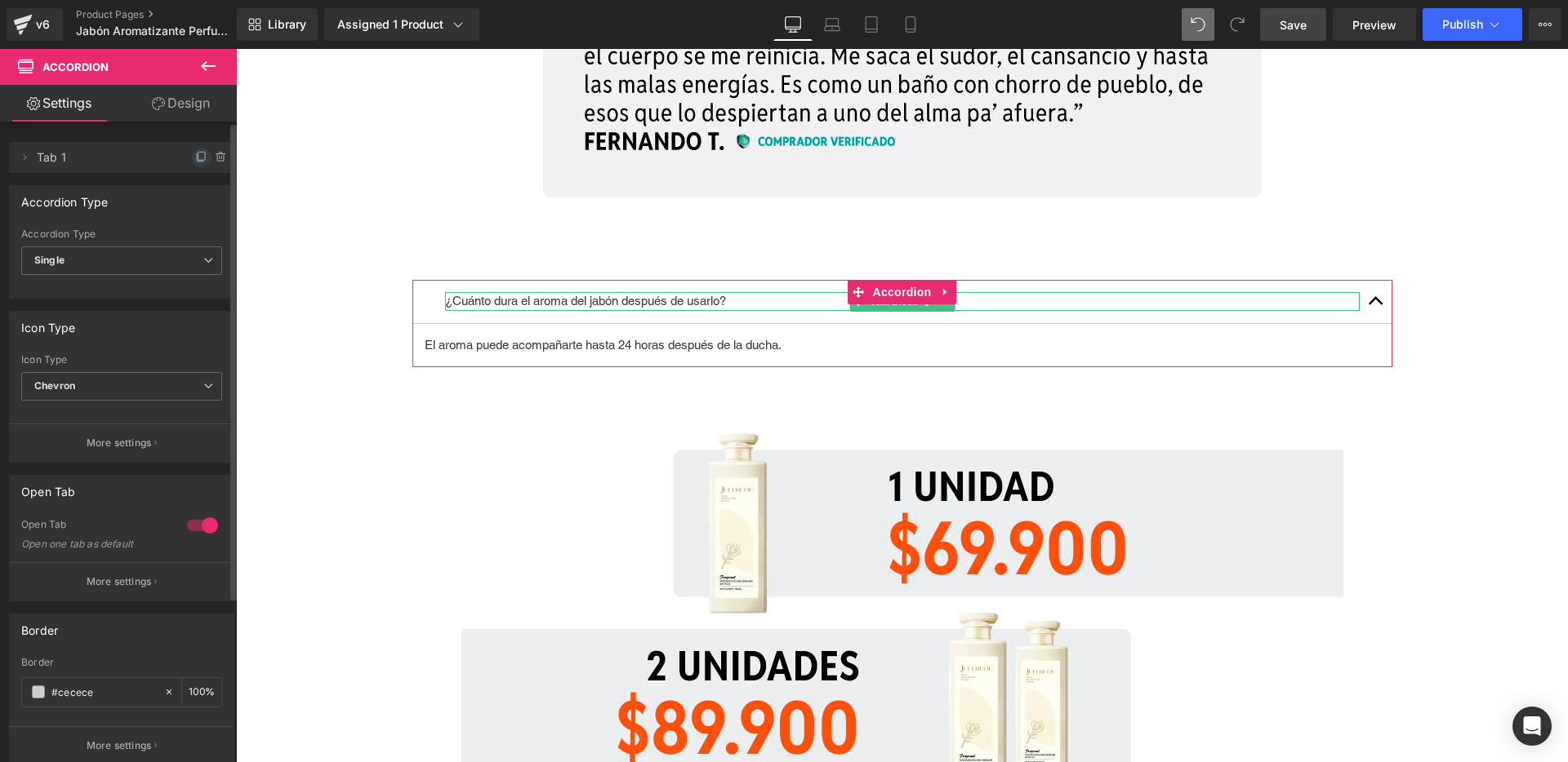
click at [195, 155] on icon at bounding box center [202, 158] width 13 height 13
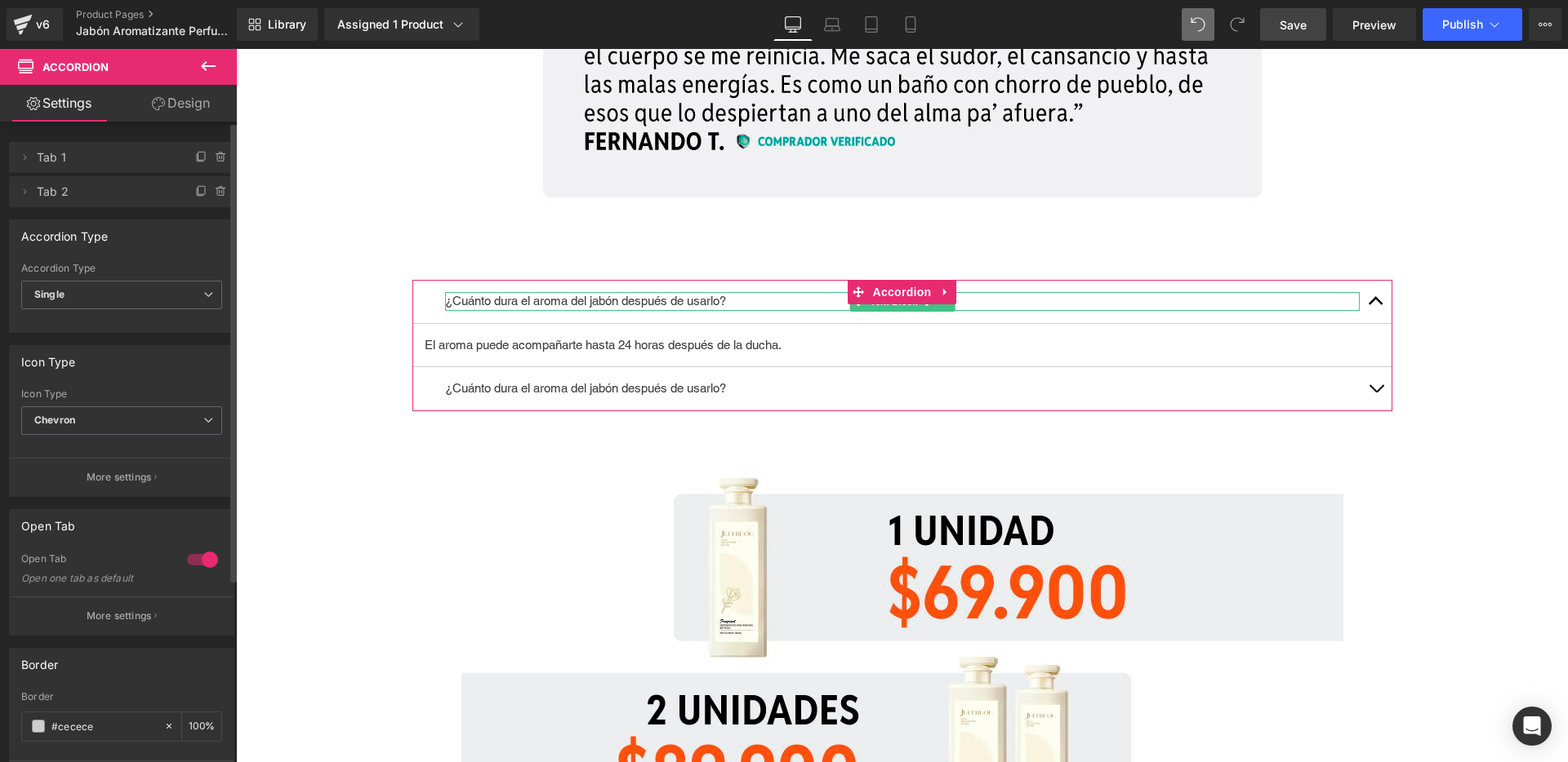
click at [92, 158] on span "Tab 1" at bounding box center [105, 157] width 137 height 31
click at [195, 191] on icon at bounding box center [202, 192] width 13 height 13
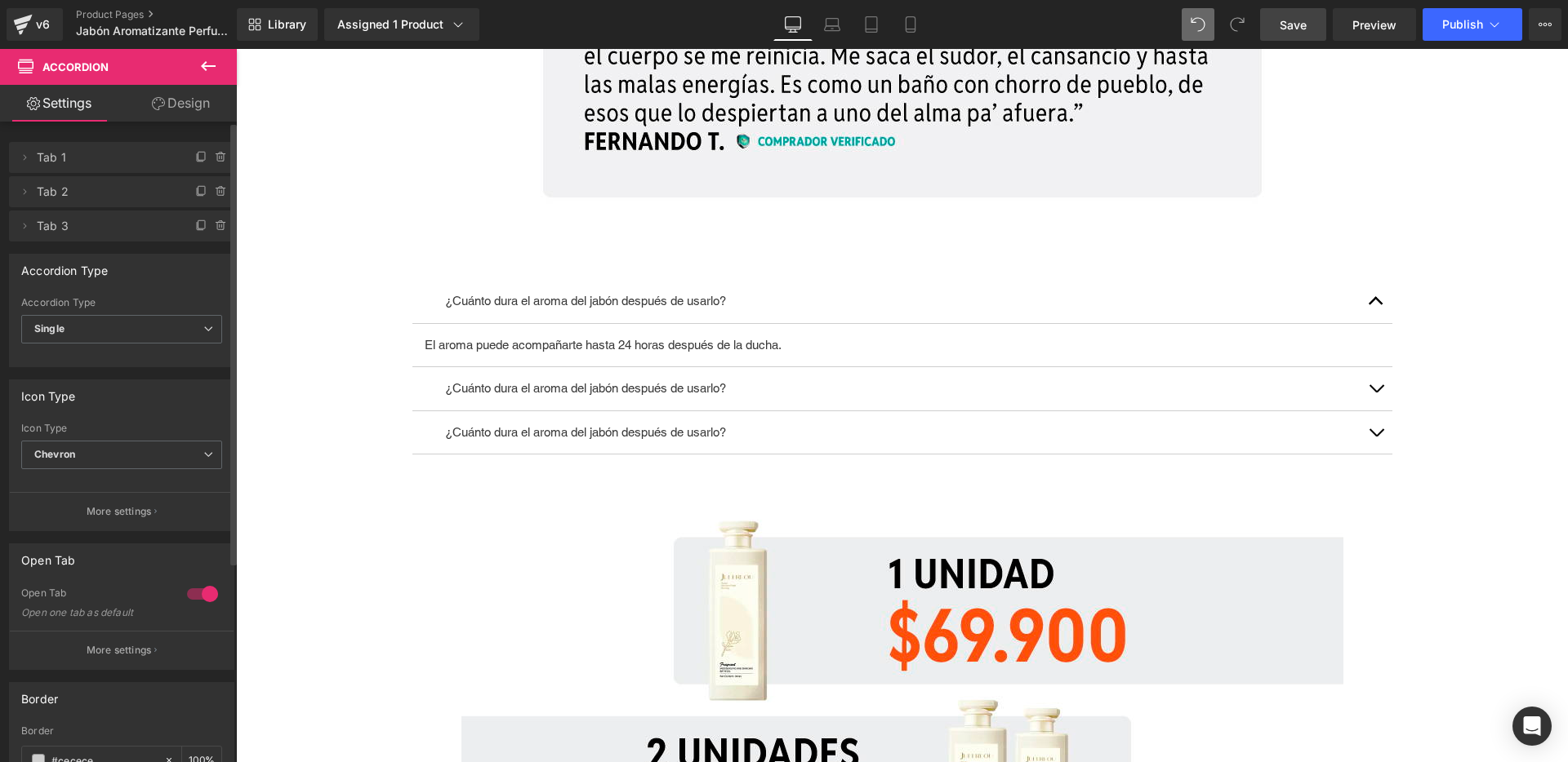
click at [617, 377] on div "¿Cuánto dura el aroma del jabón después de usarlo? Text Block" at bounding box center [902, 389] width 980 height 44
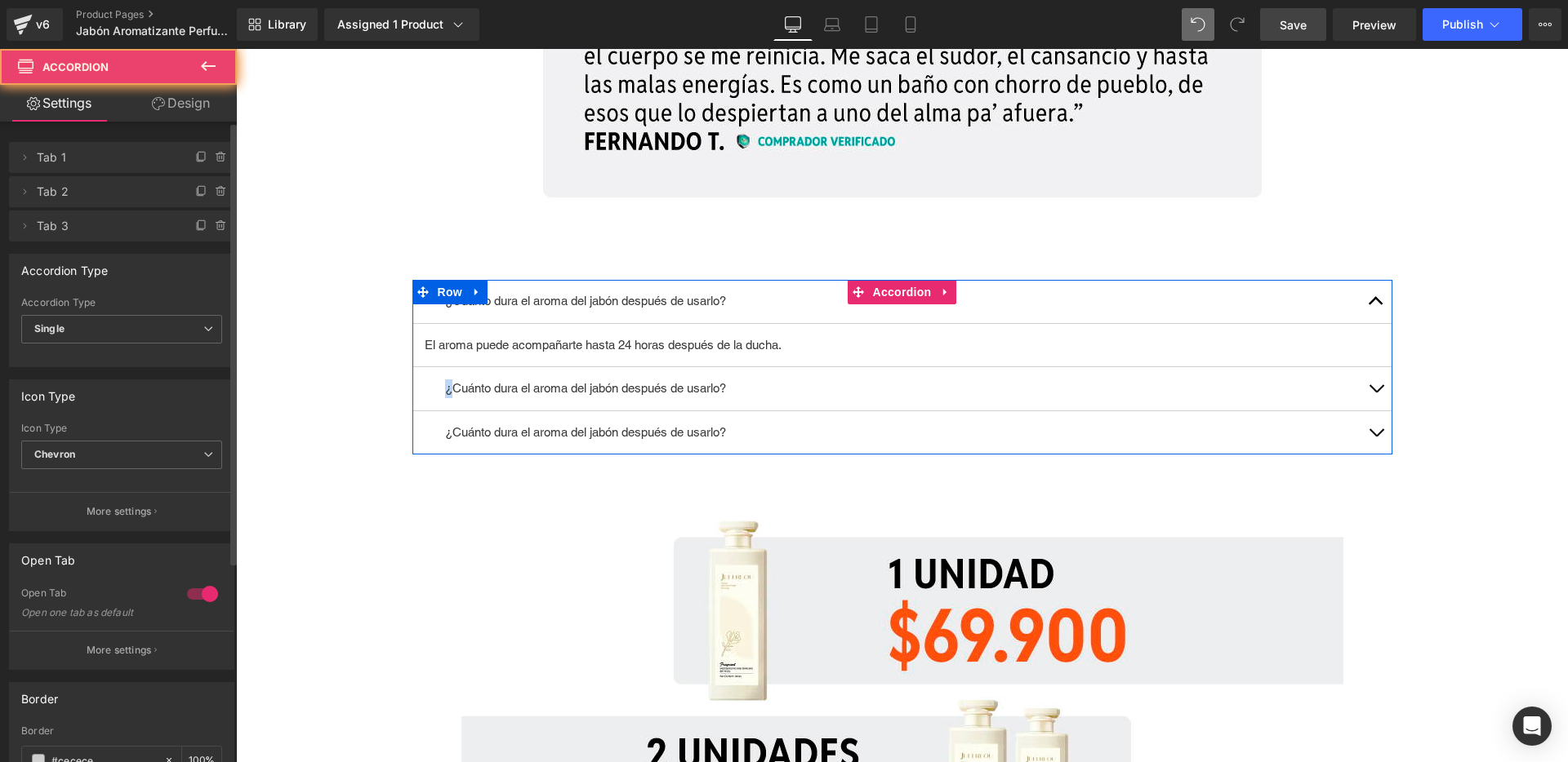
click at [617, 377] on div "¿Cuánto dura el aroma del jabón después de usarlo? Text Block" at bounding box center [902, 389] width 980 height 44
click at [845, 399] on div "¿Cuánto dura el aroma del jabón después de usarlo? Text Block" at bounding box center [902, 389] width 980 height 44
click at [898, 381] on div "¿Cuánto dura el aroma del jabón después de usarlo? Text Block" at bounding box center [902, 389] width 915 height 19
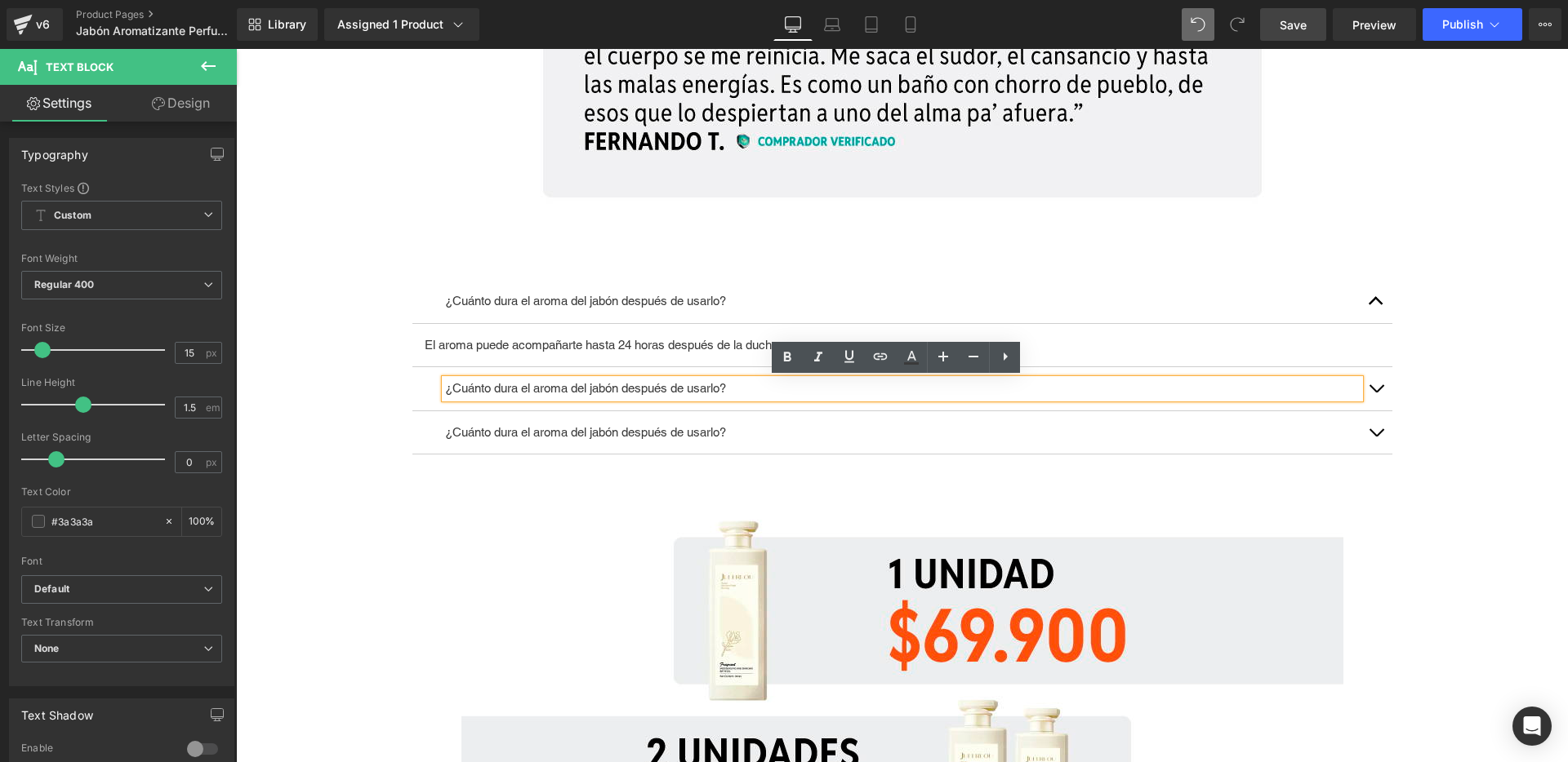
click at [1375, 389] on button "button" at bounding box center [1375, 389] width 32 height 43
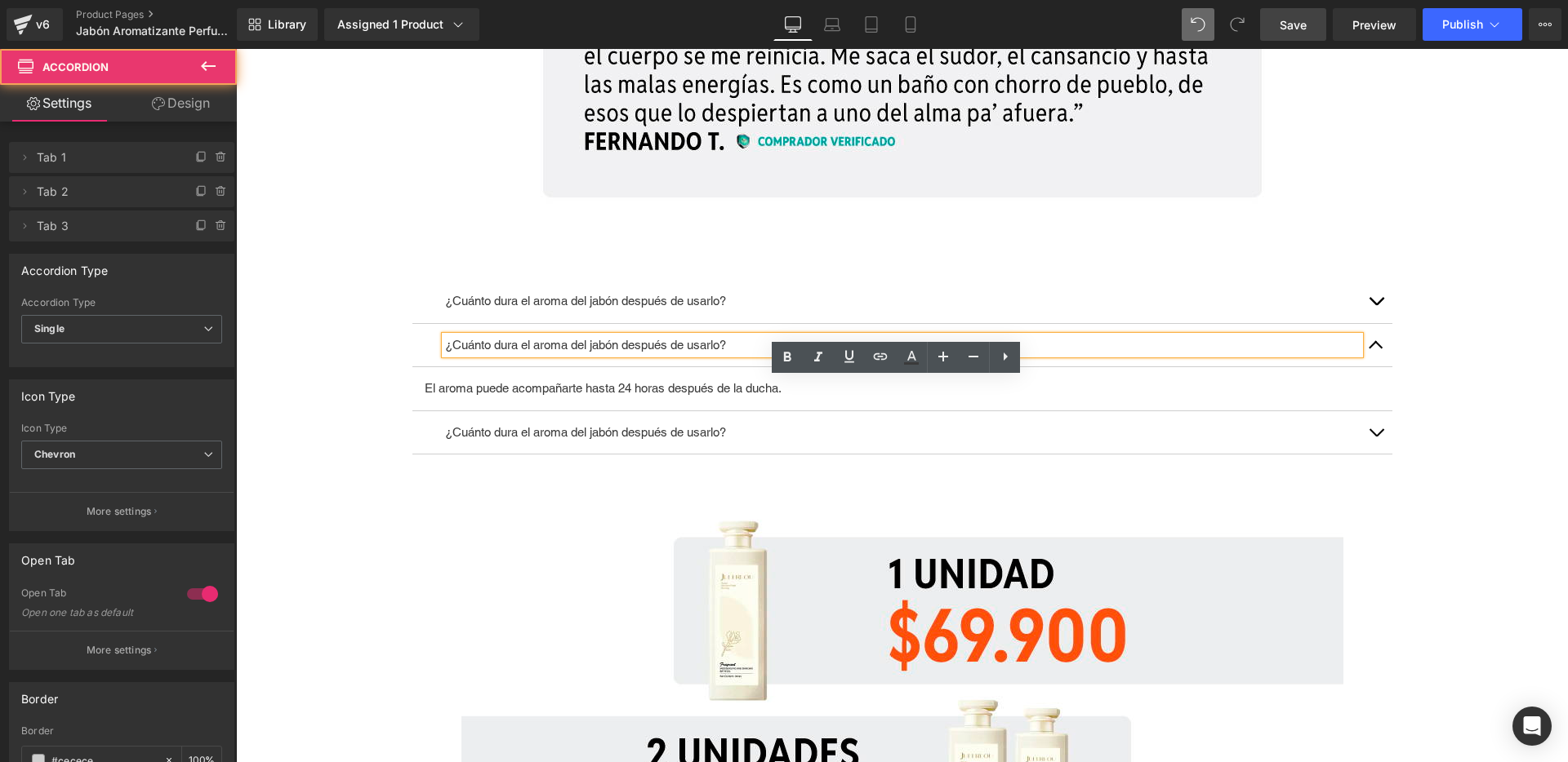
click at [641, 343] on p "¿Cuánto dura el aroma del jabón después de usarlo?" at bounding box center [902, 346] width 915 height 19
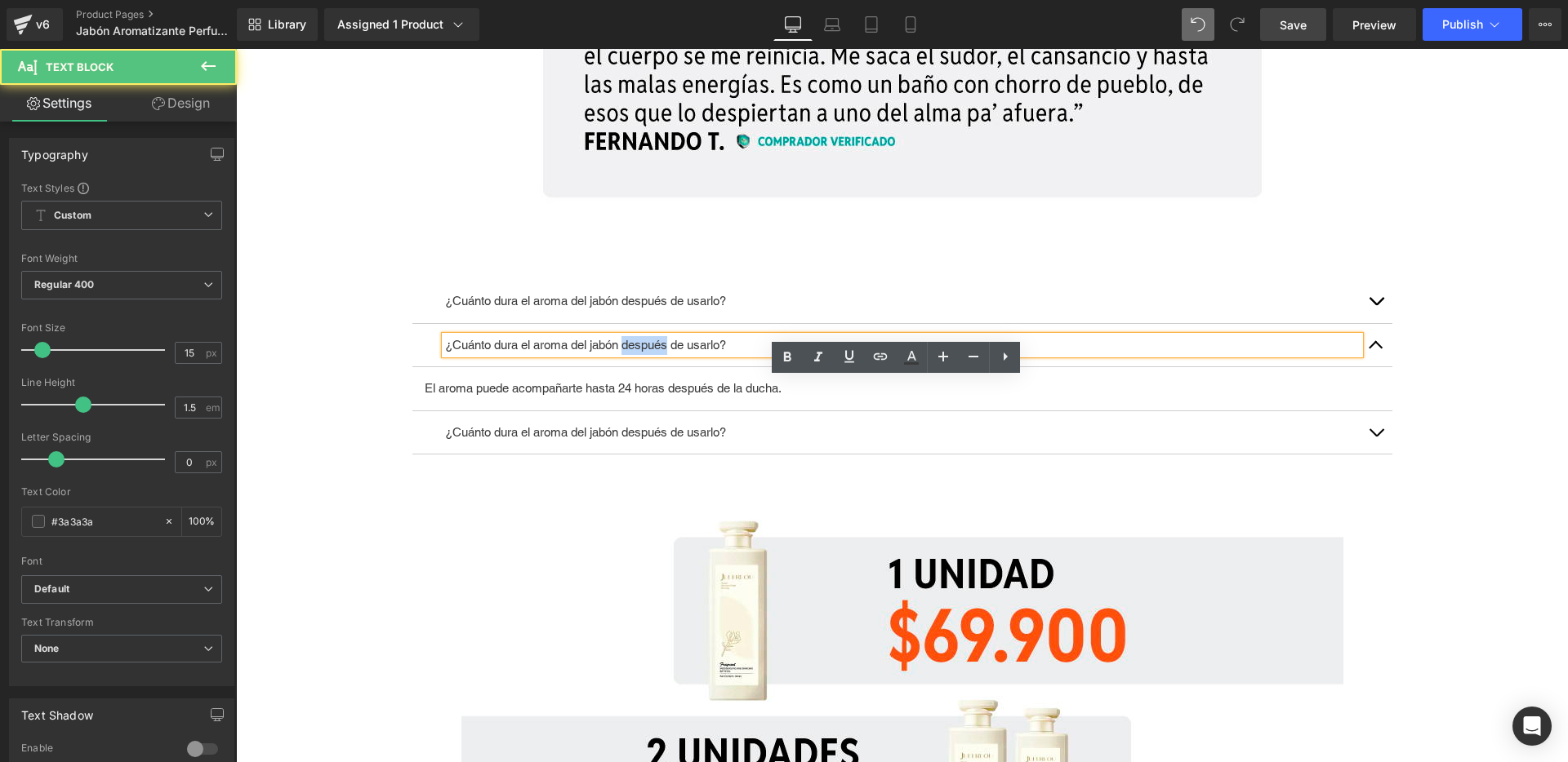
click at [640, 343] on p "¿Cuánto dura el aroma del jabón después de usarlo?" at bounding box center [902, 346] width 915 height 19
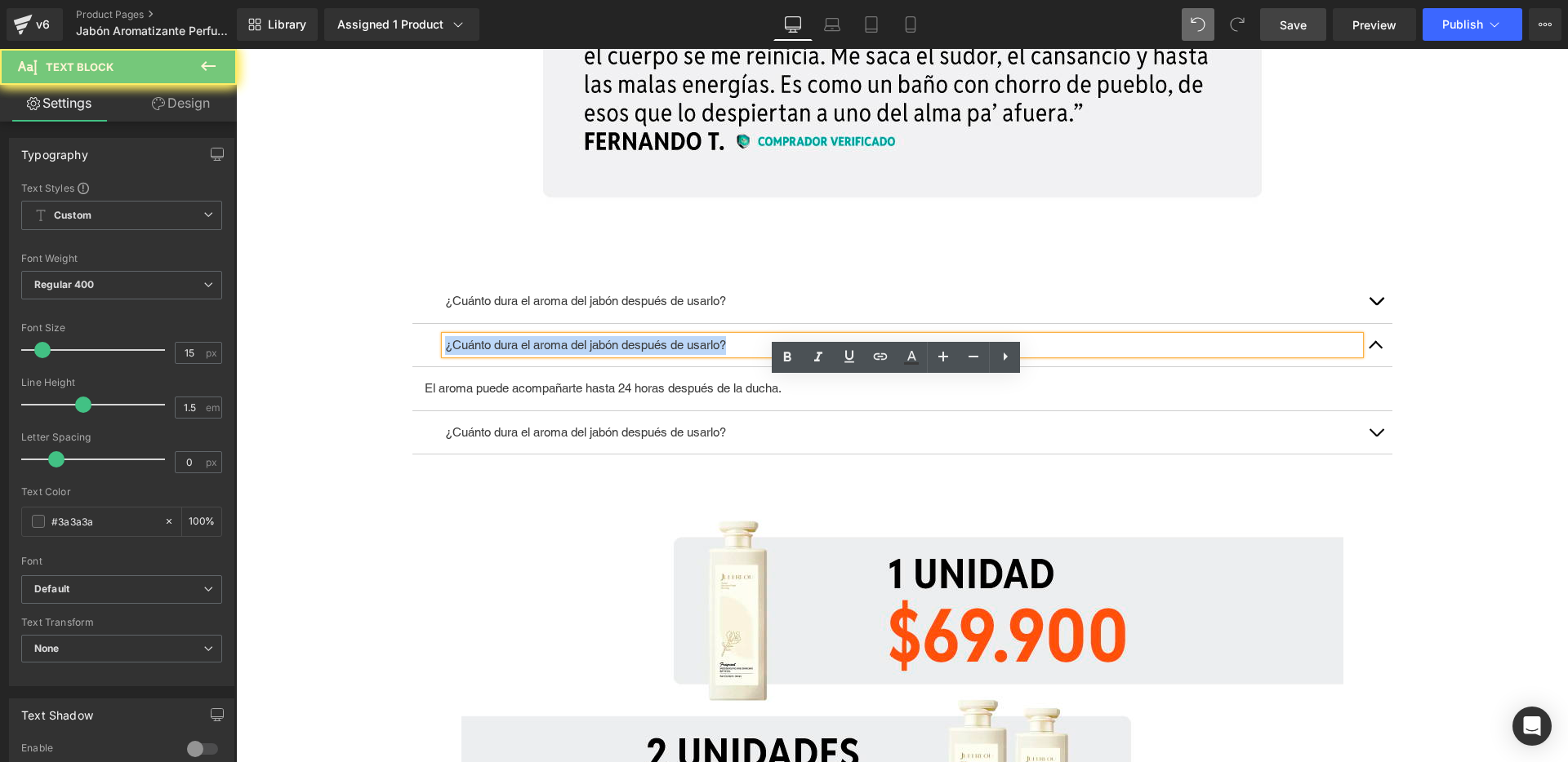
click at [640, 343] on p "¿Cuánto dura el aroma del jabón después de usarlo?" at bounding box center [902, 346] width 915 height 19
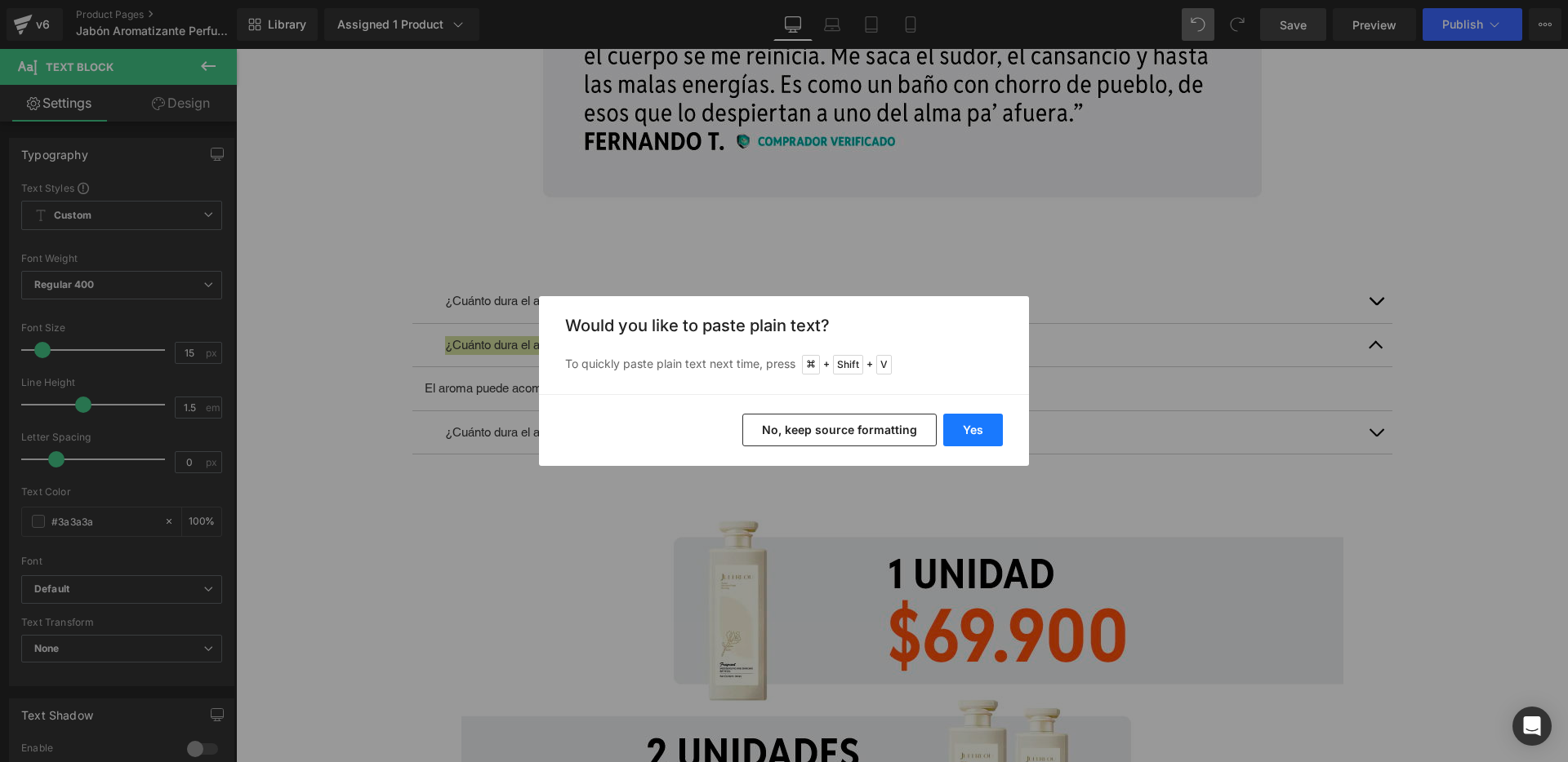
click at [986, 433] on button "Yes" at bounding box center [974, 430] width 60 height 32
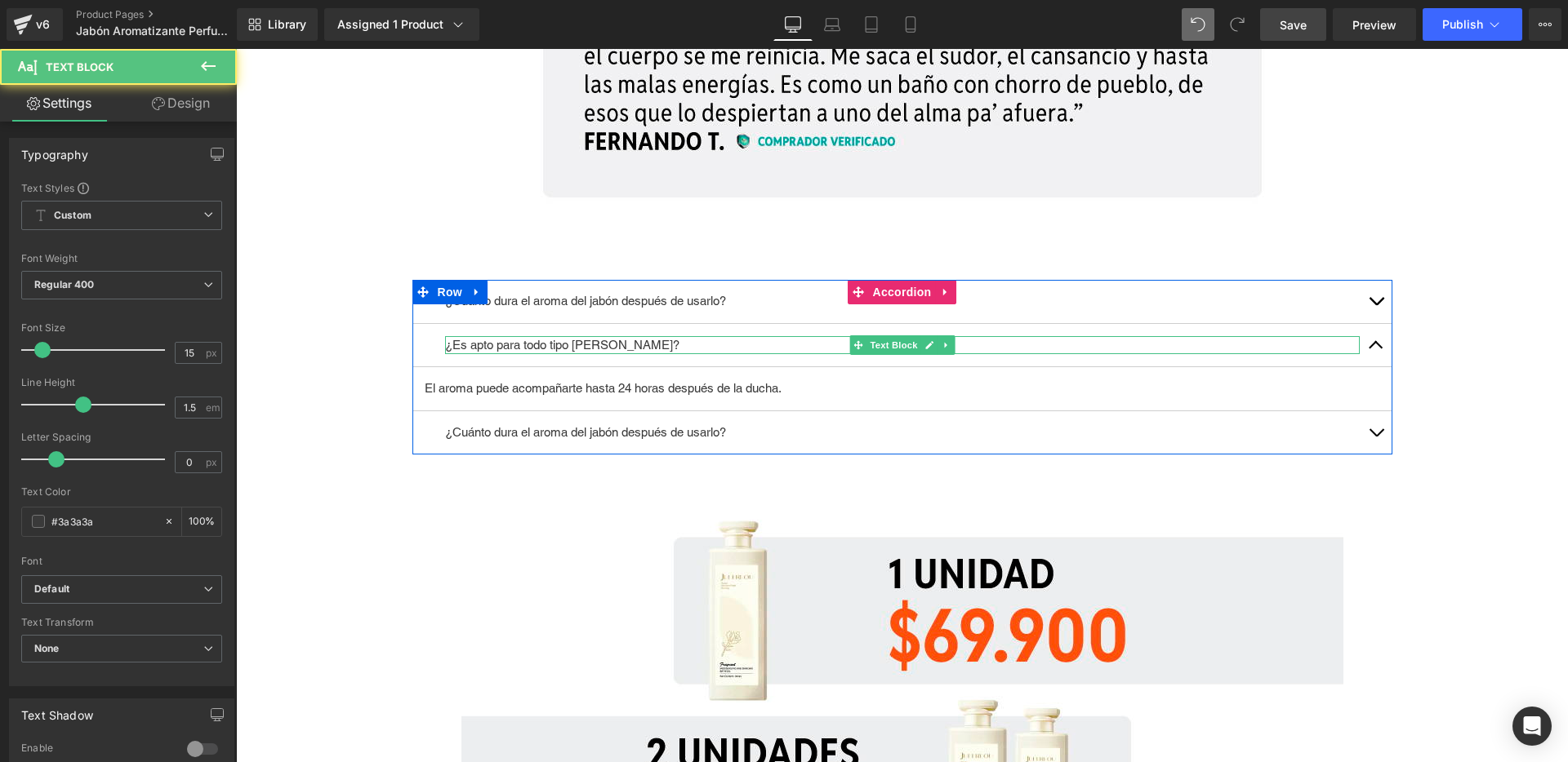
click at [584, 344] on p "¿Es apto para todo tipo [PERSON_NAME]?" at bounding box center [902, 346] width 915 height 19
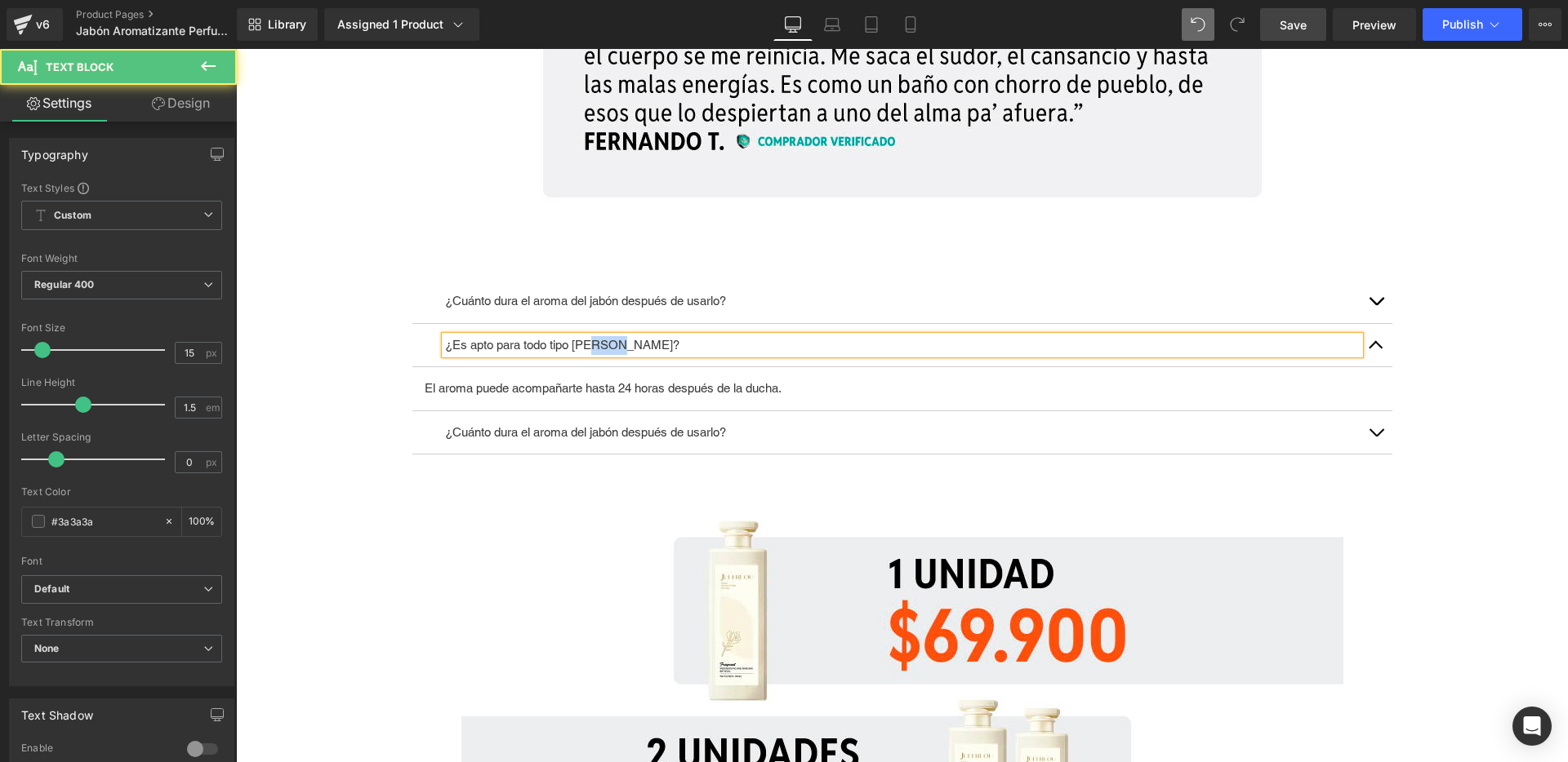
click at [584, 344] on p "¿Es apto para todo tipo [PERSON_NAME]?" at bounding box center [902, 346] width 915 height 19
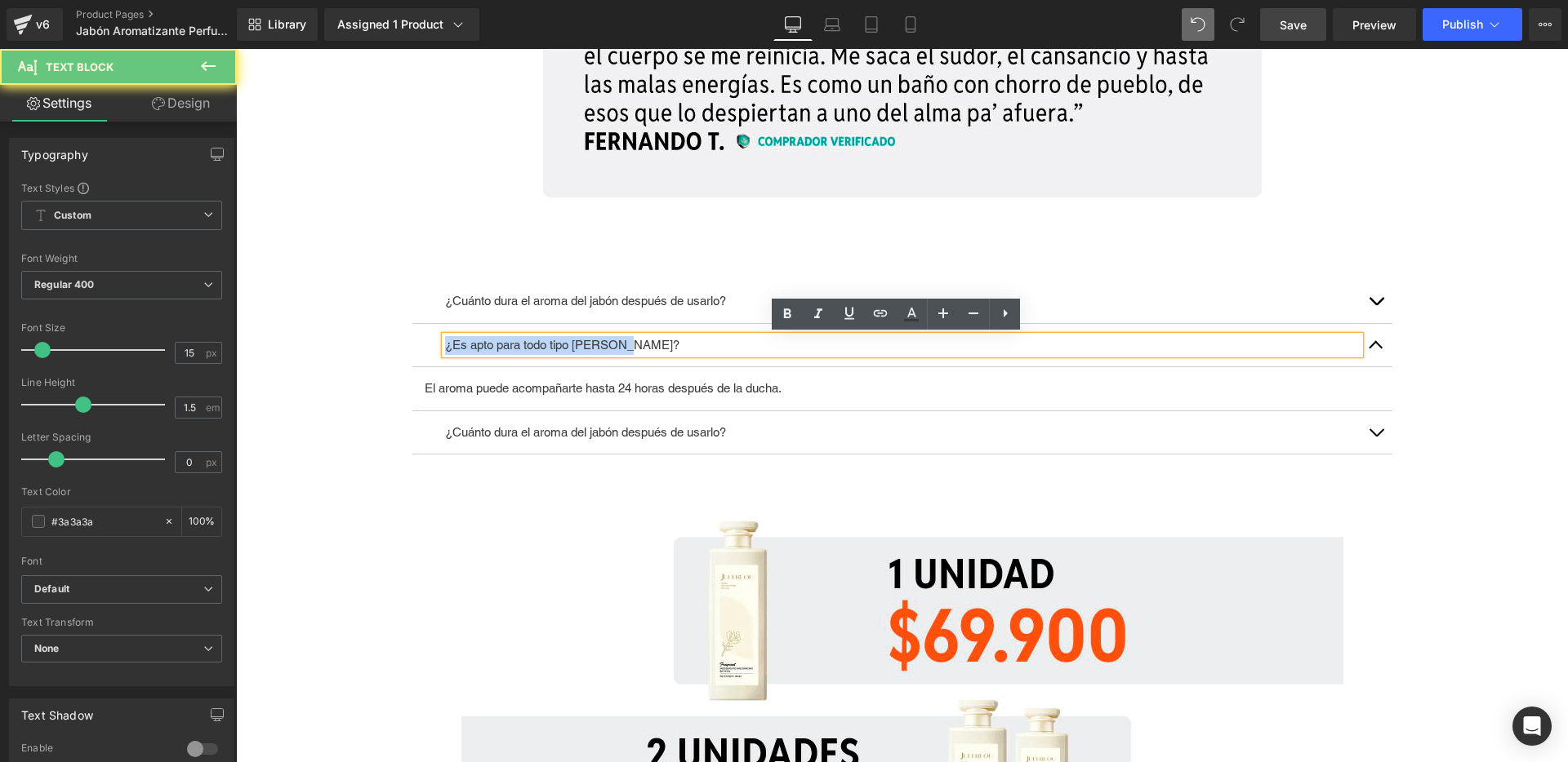
click at [584, 344] on p "¿Es apto para todo tipo [PERSON_NAME]?" at bounding box center [902, 346] width 915 height 19
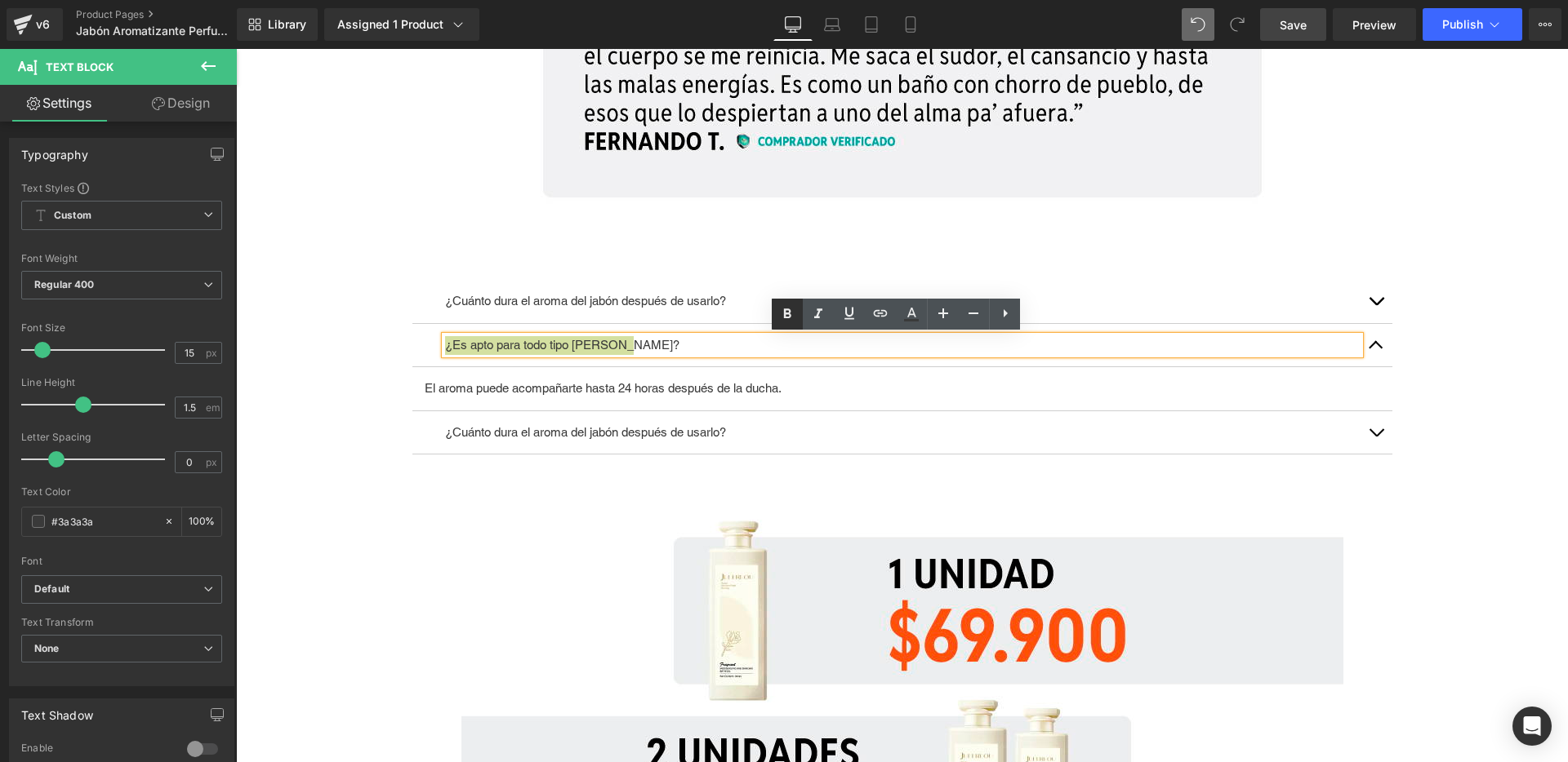
click at [785, 307] on icon at bounding box center [787, 314] width 20 height 20
click at [663, 298] on p "¿Cuánto dura el aroma del jabón después de usarlo?" at bounding box center [902, 302] width 915 height 19
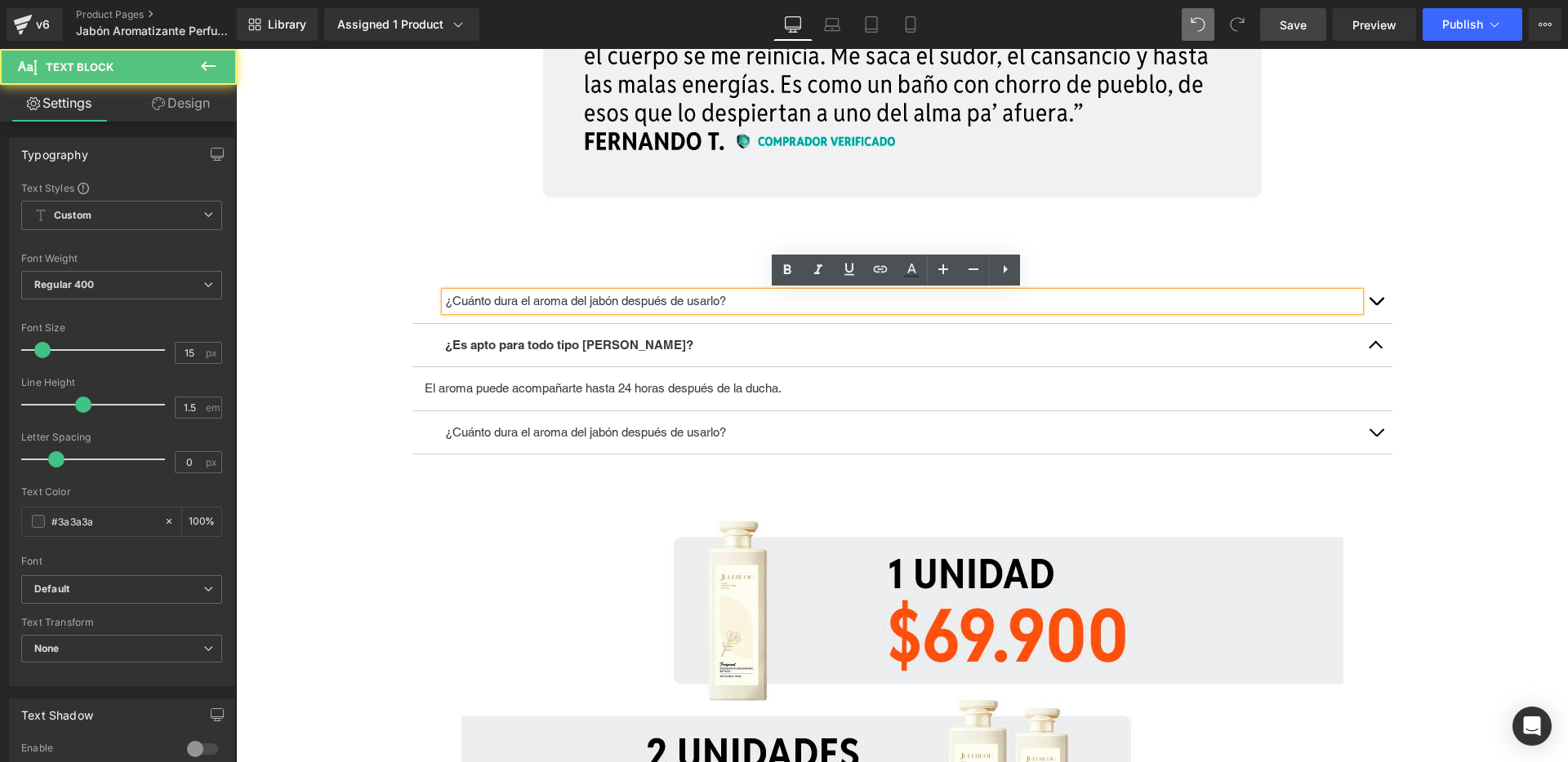
click at [663, 298] on p "¿Cuánto dura el aroma del jabón después de usarlo?" at bounding box center [902, 302] width 915 height 19
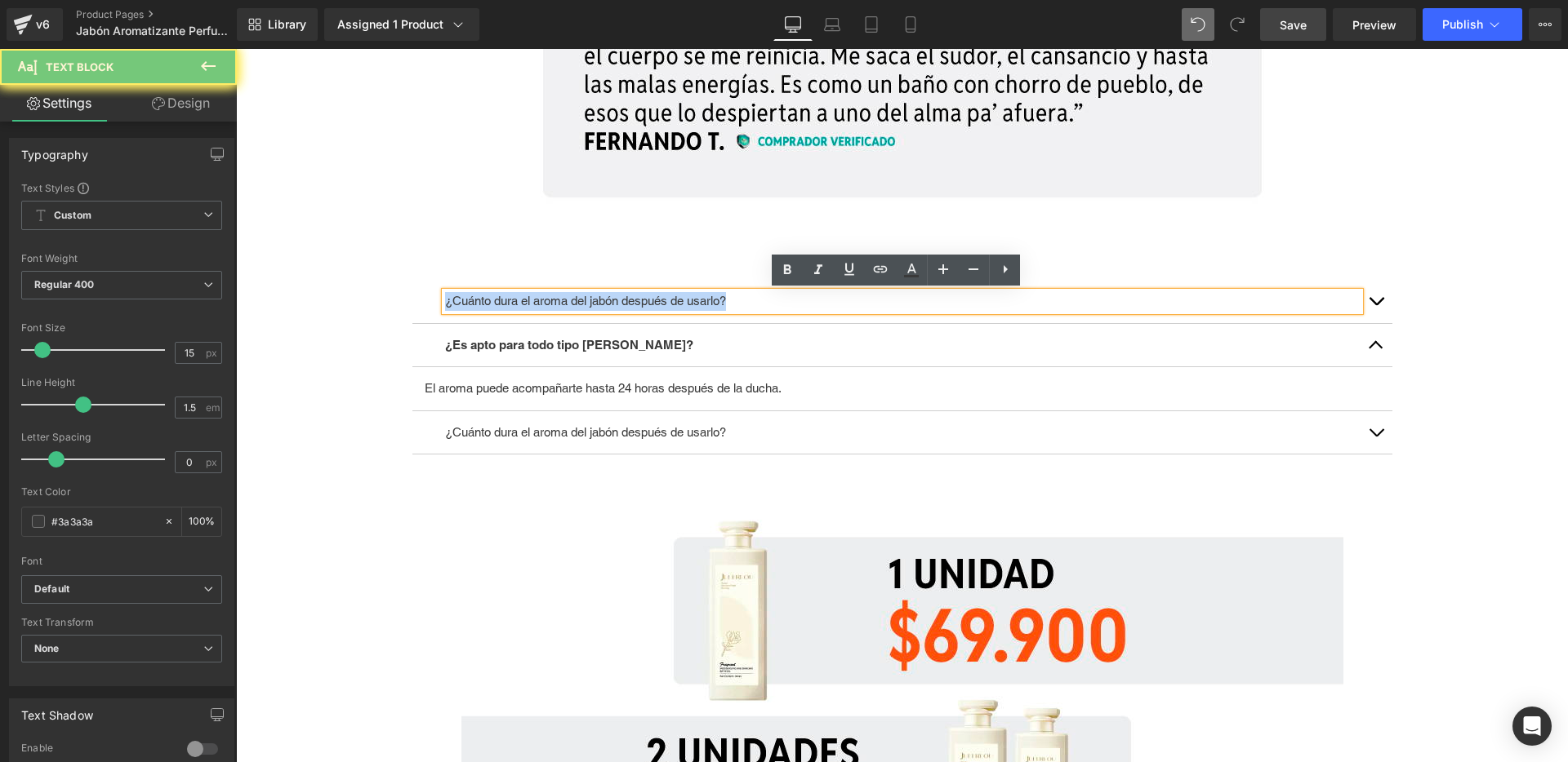
click at [663, 298] on p "¿Cuánto dura el aroma del jabón después de usarlo?" at bounding box center [902, 302] width 915 height 19
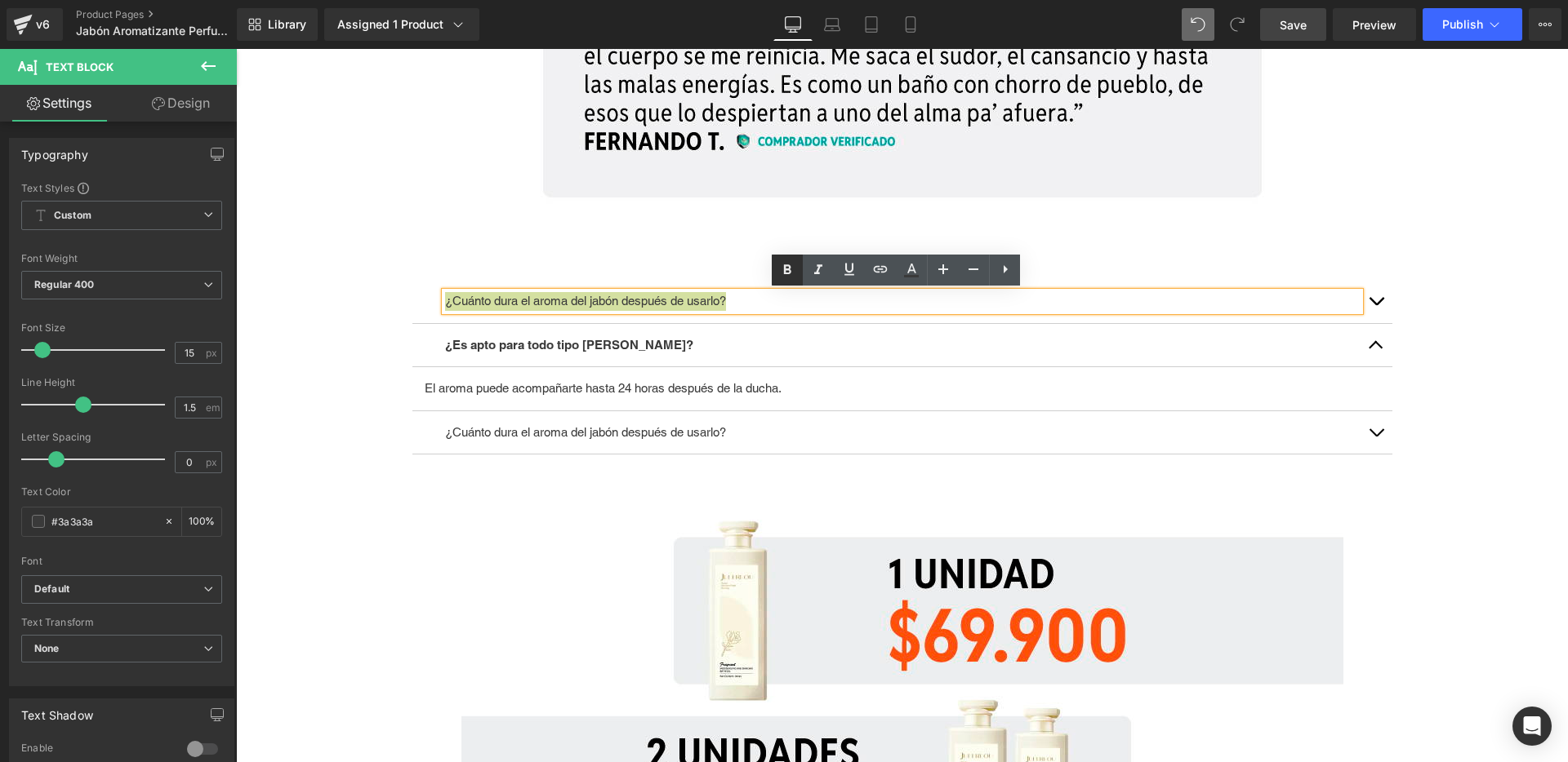
click at [788, 269] on icon at bounding box center [787, 270] width 7 height 10
click at [550, 390] on p "El aroma puede acompañarte hasta 24 horas después de la ducha." at bounding box center [902, 389] width 955 height 19
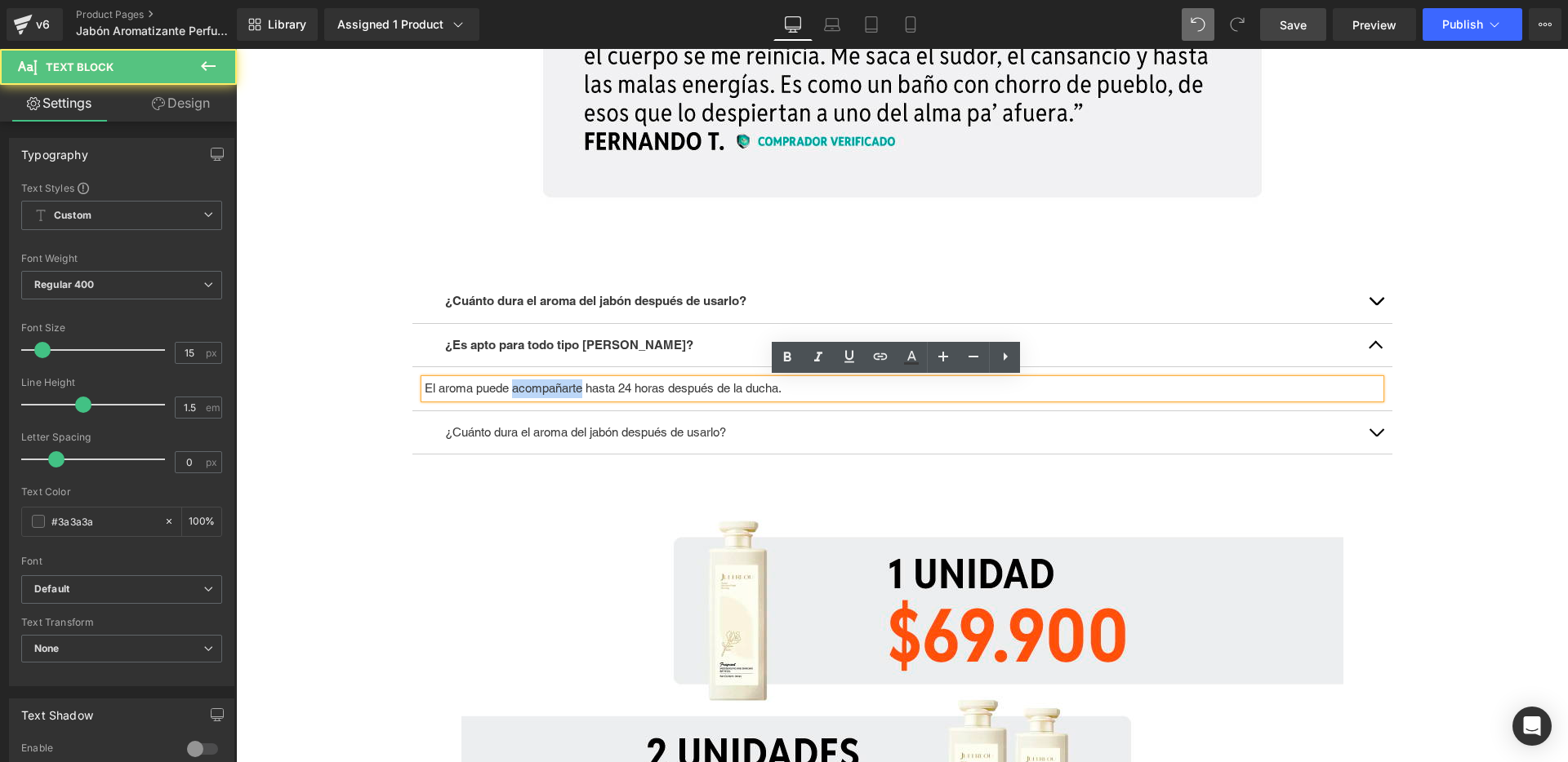
click at [550, 390] on p "El aroma puede acompañarte hasta 24 horas después de la ducha." at bounding box center [902, 389] width 955 height 19
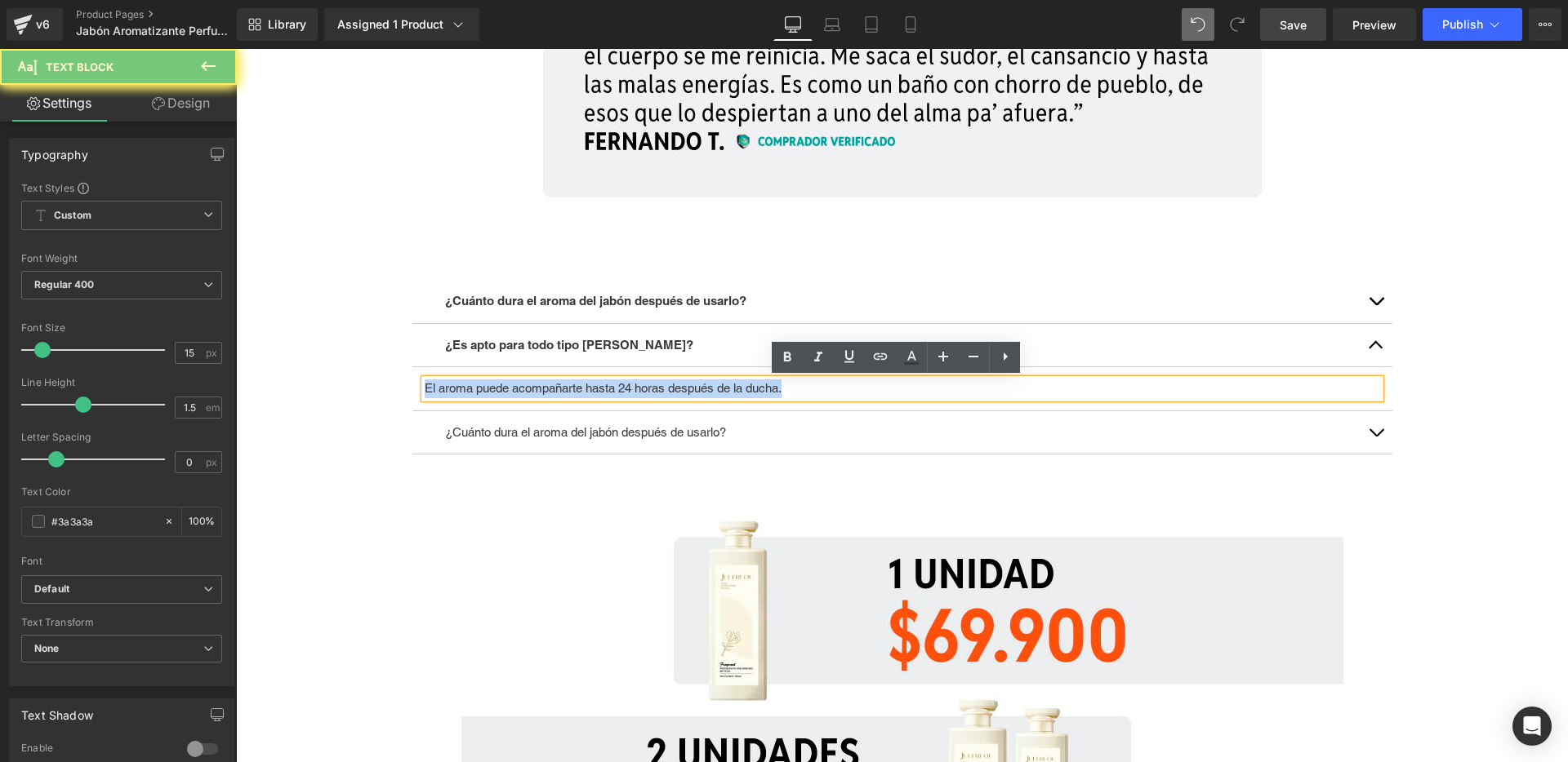
click at [550, 390] on p "El aroma puede acompañarte hasta 24 horas después de la ducha." at bounding box center [902, 389] width 955 height 19
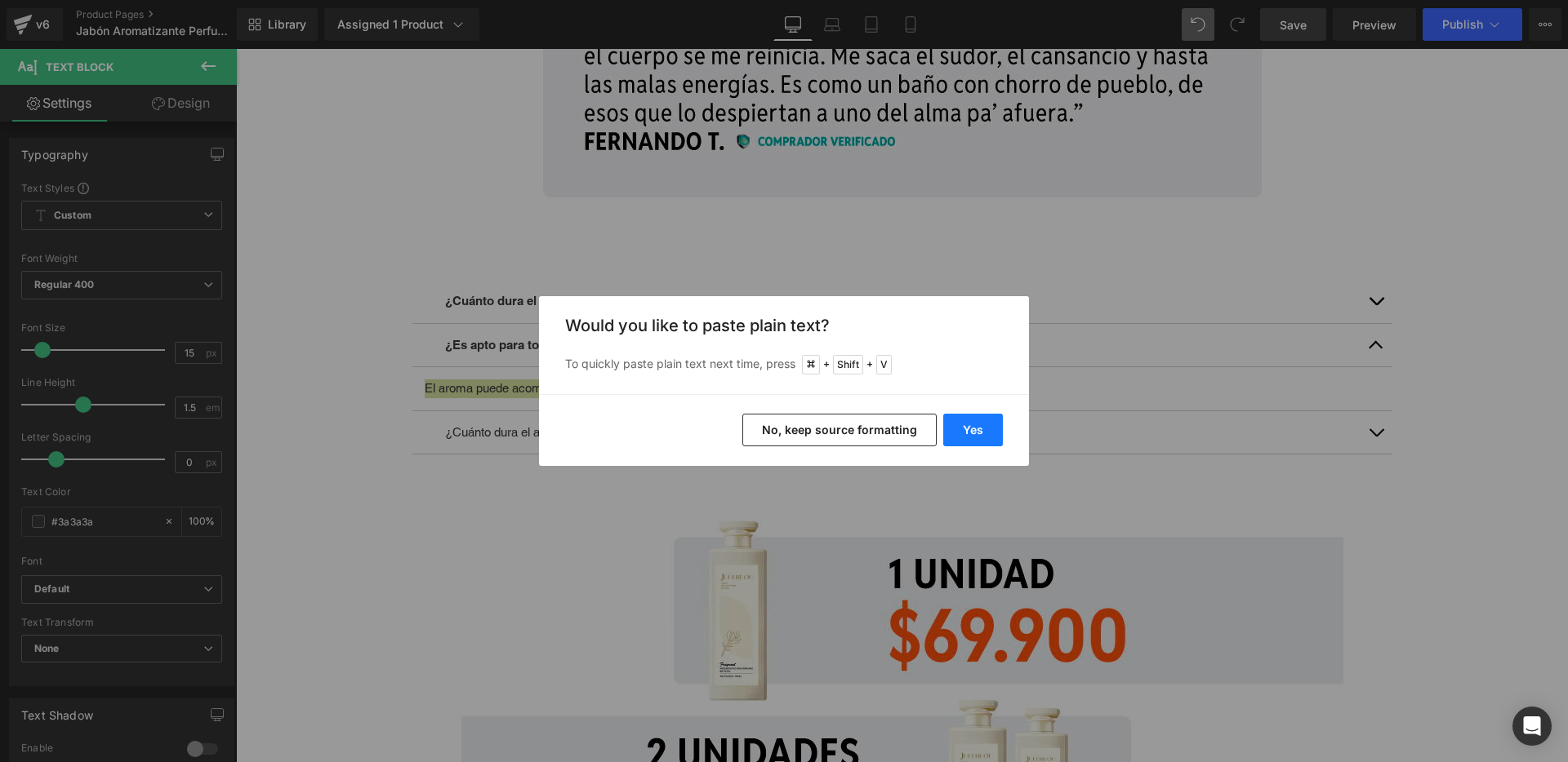
click at [978, 429] on button "Yes" at bounding box center [974, 430] width 60 height 32
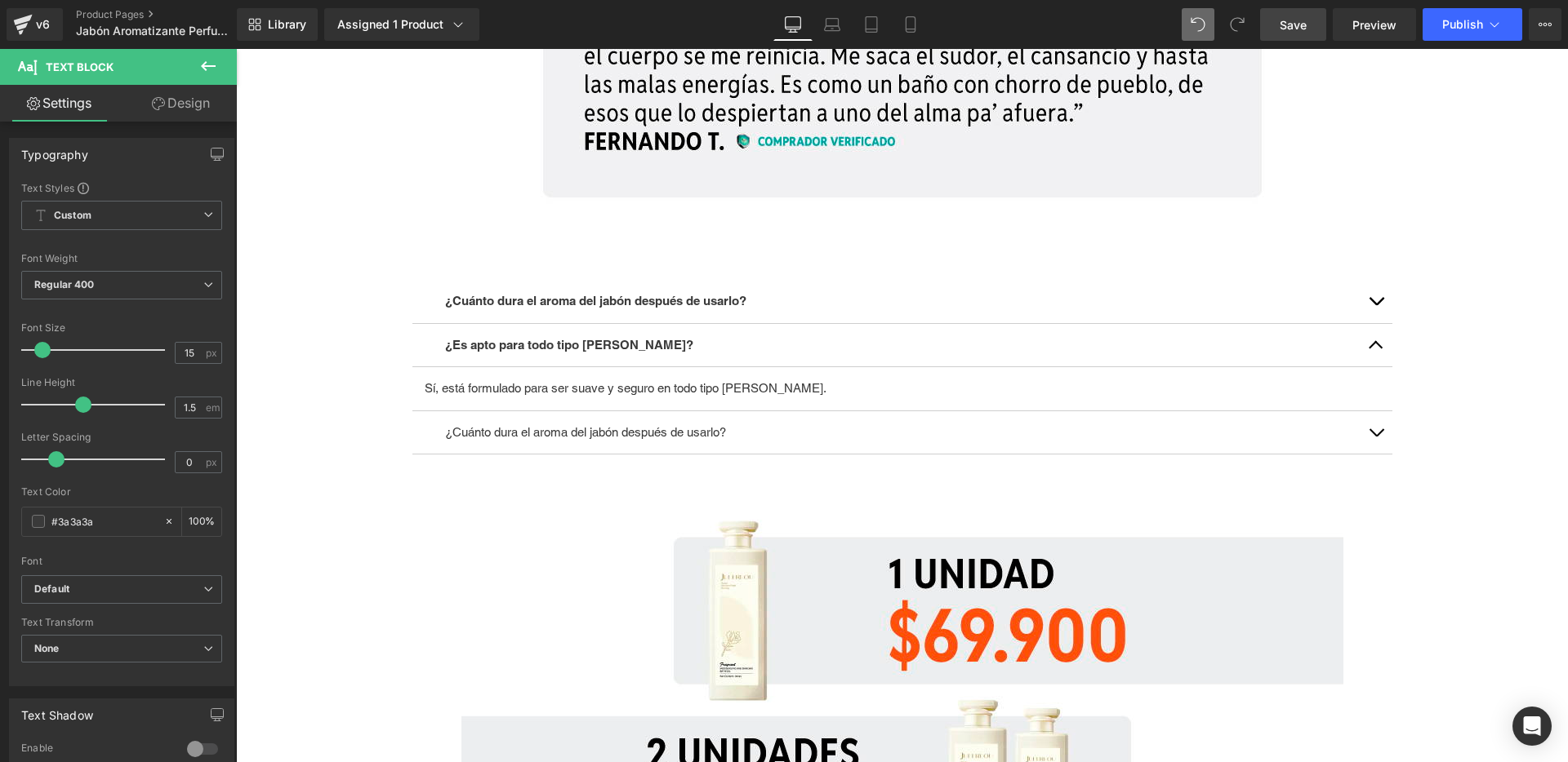
click at [563, 435] on p "¿Cuánto dura el aroma del jabón después de usarlo?" at bounding box center [902, 433] width 915 height 19
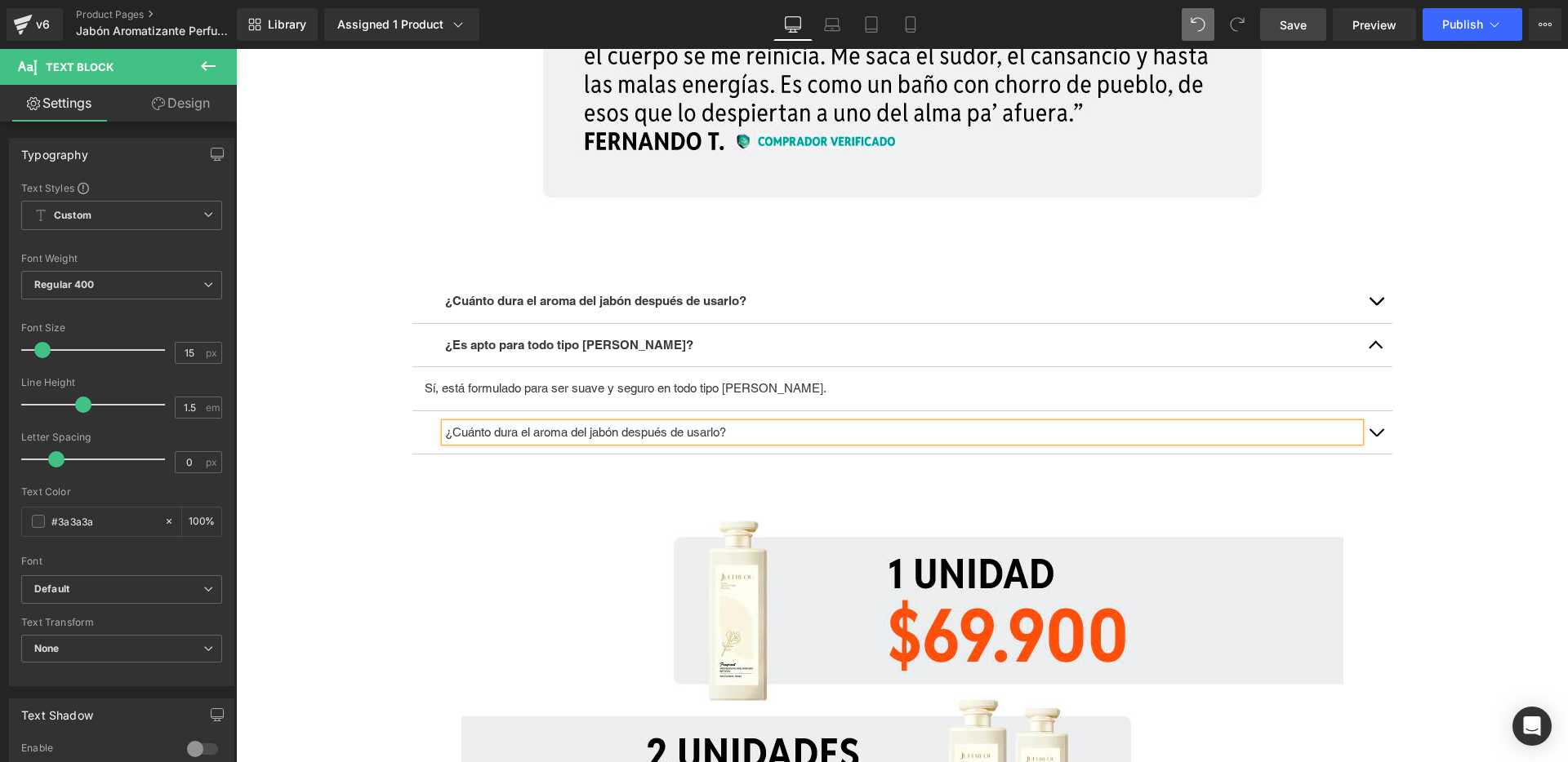
click at [563, 435] on p "¿Cuánto dura el aroma del jabón después de usarlo?" at bounding box center [902, 433] width 915 height 19
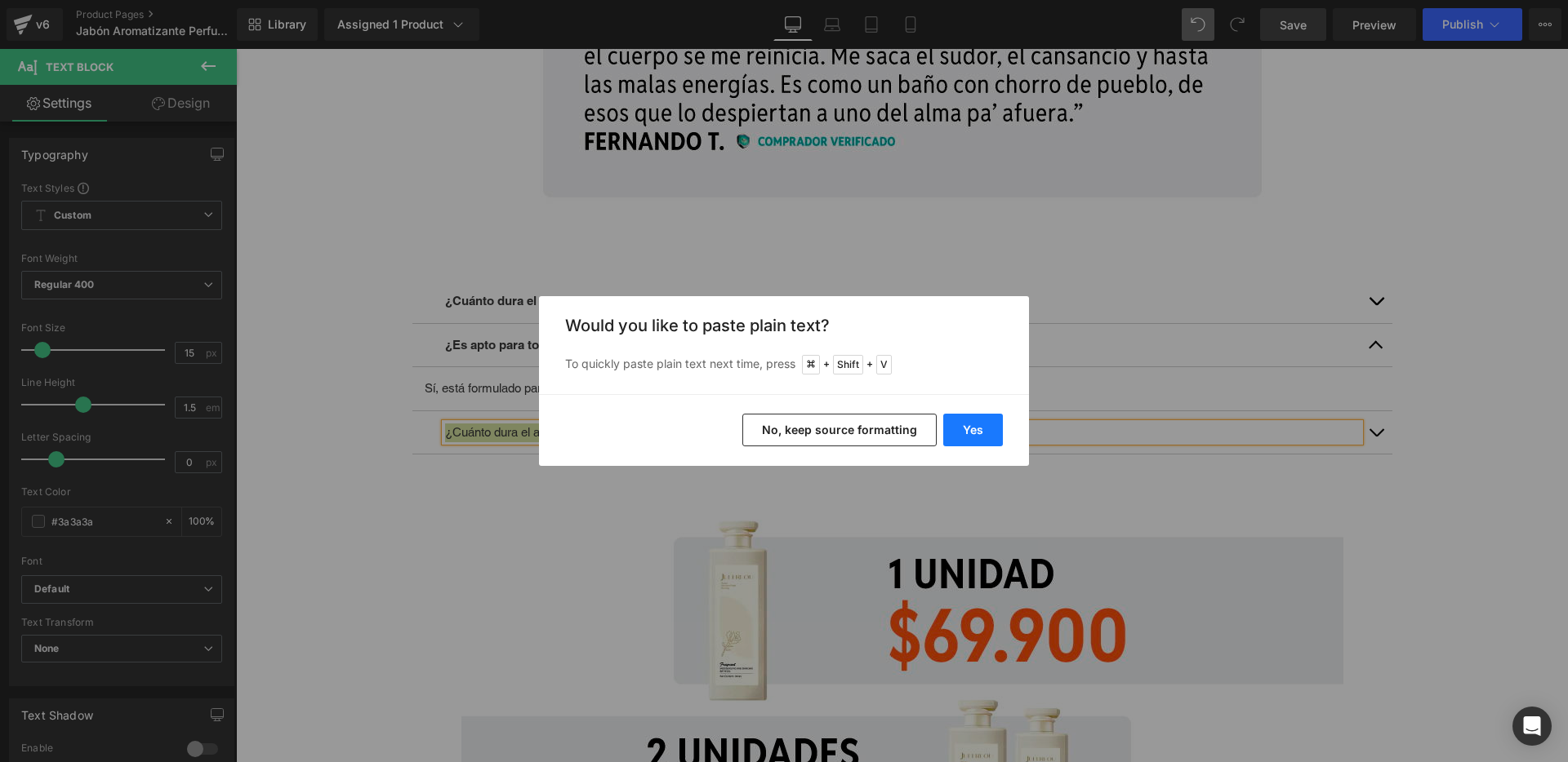
click at [982, 425] on button "Yes" at bounding box center [974, 430] width 60 height 32
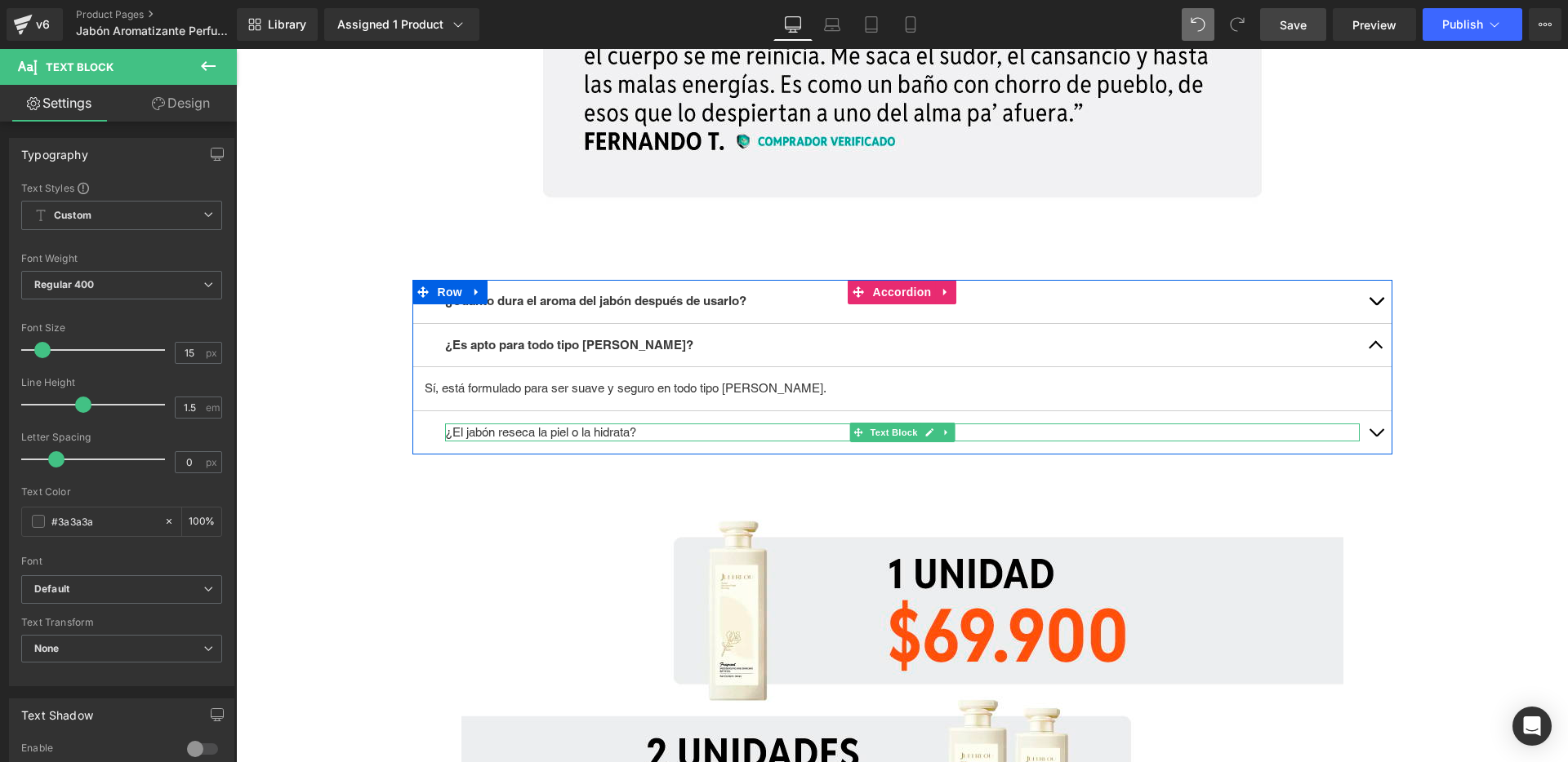
click at [641, 432] on p "¿El jabón reseca la piel o la hidrata?" at bounding box center [902, 433] width 915 height 19
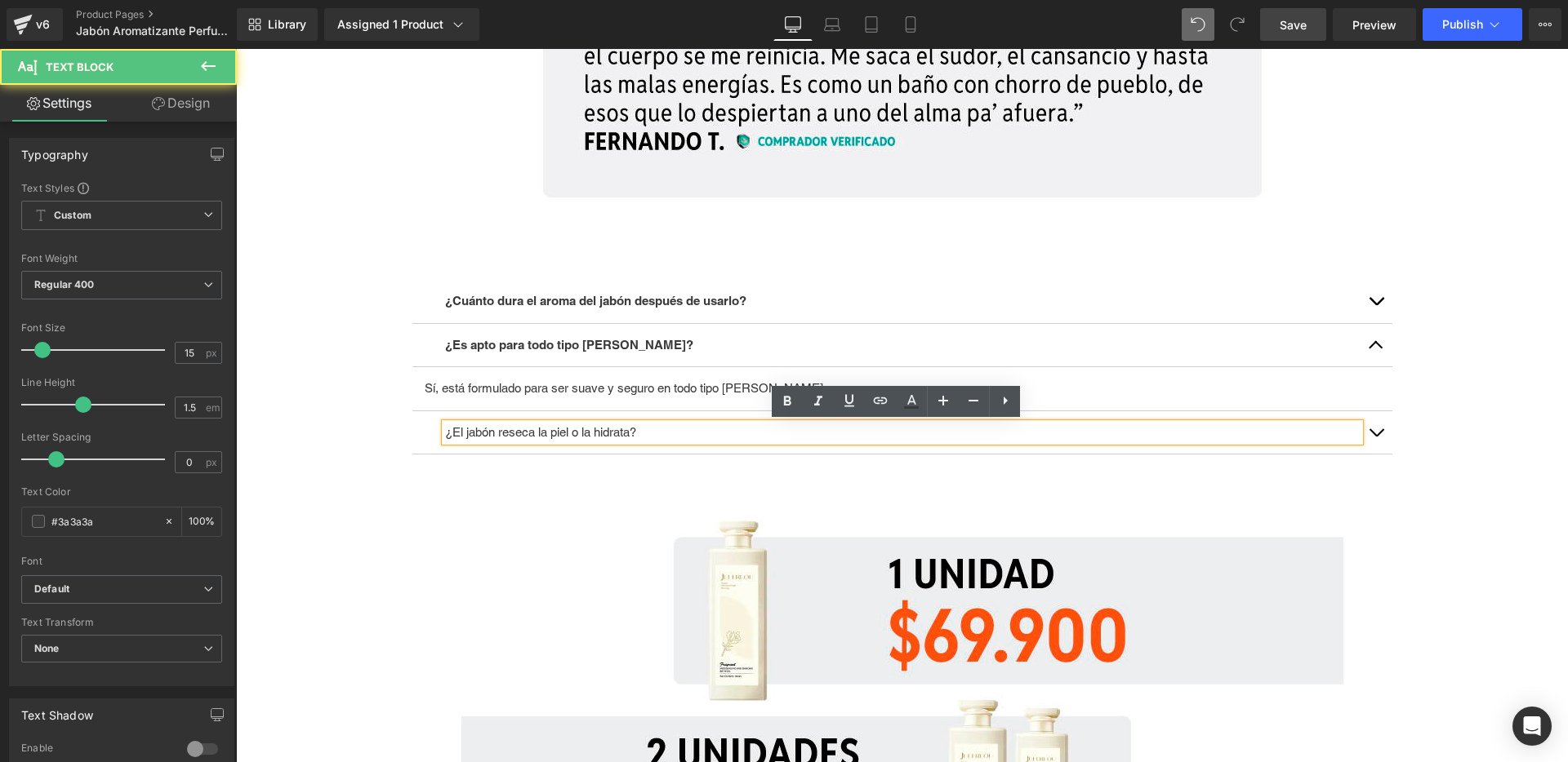
click at [641, 432] on p "¿El jabón reseca la piel o la hidrata?" at bounding box center [902, 433] width 915 height 19
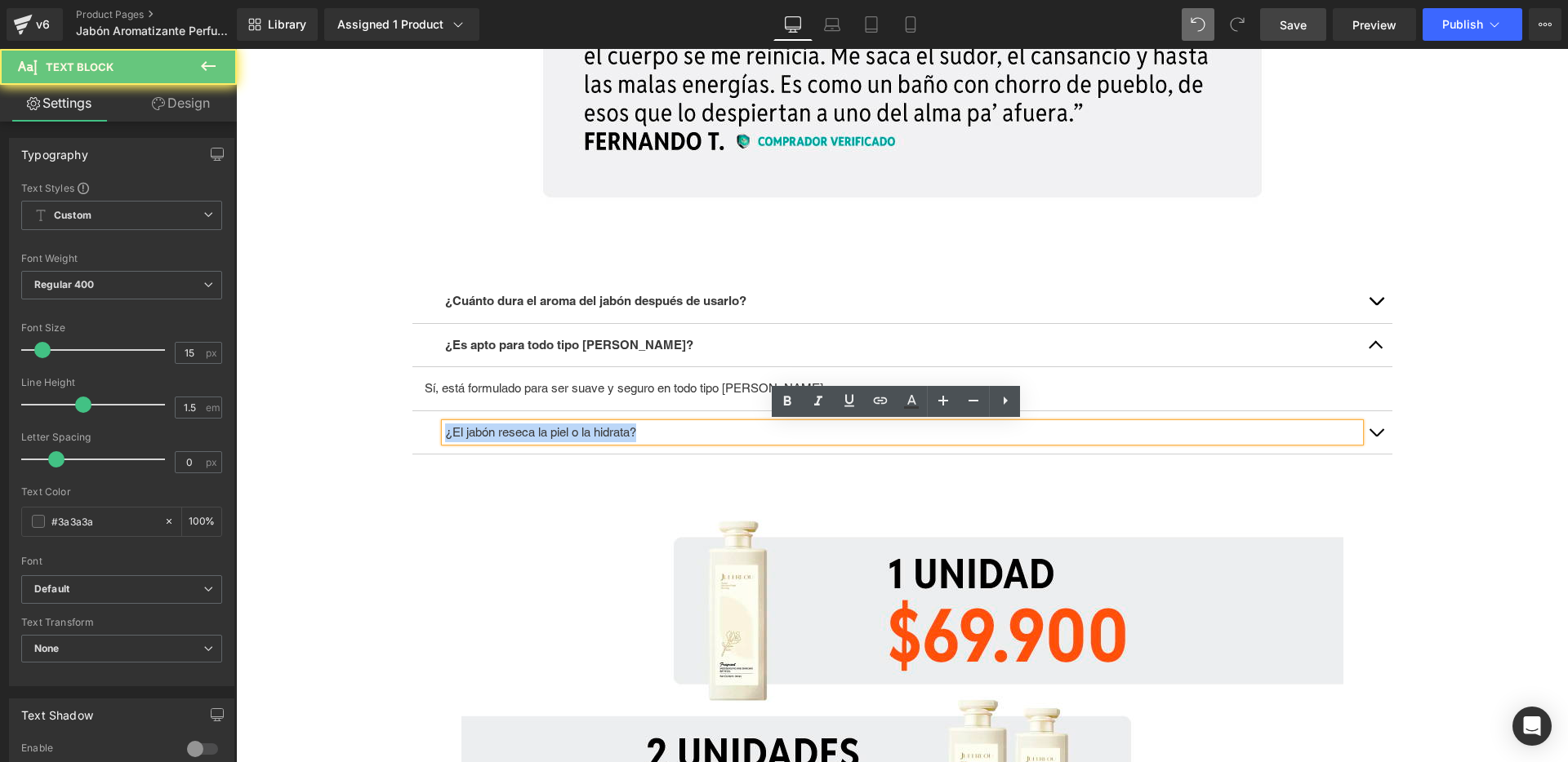
click at [641, 432] on p "¿El jabón reseca la piel o la hidrata?" at bounding box center [902, 433] width 915 height 19
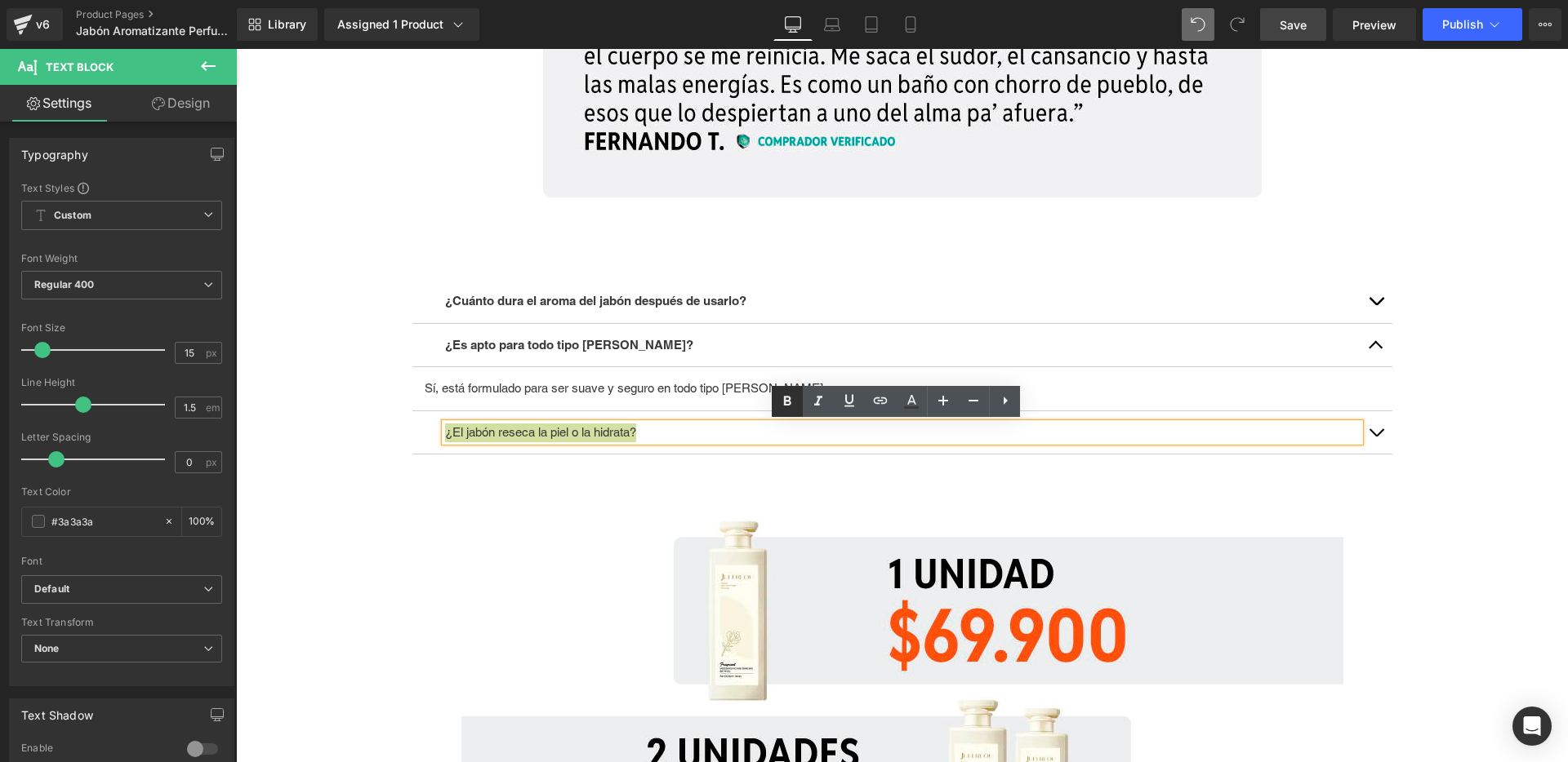
click at [789, 397] on icon at bounding box center [787, 401] width 7 height 10
click at [1376, 437] on span "button" at bounding box center [1376, 437] width 0 height 0
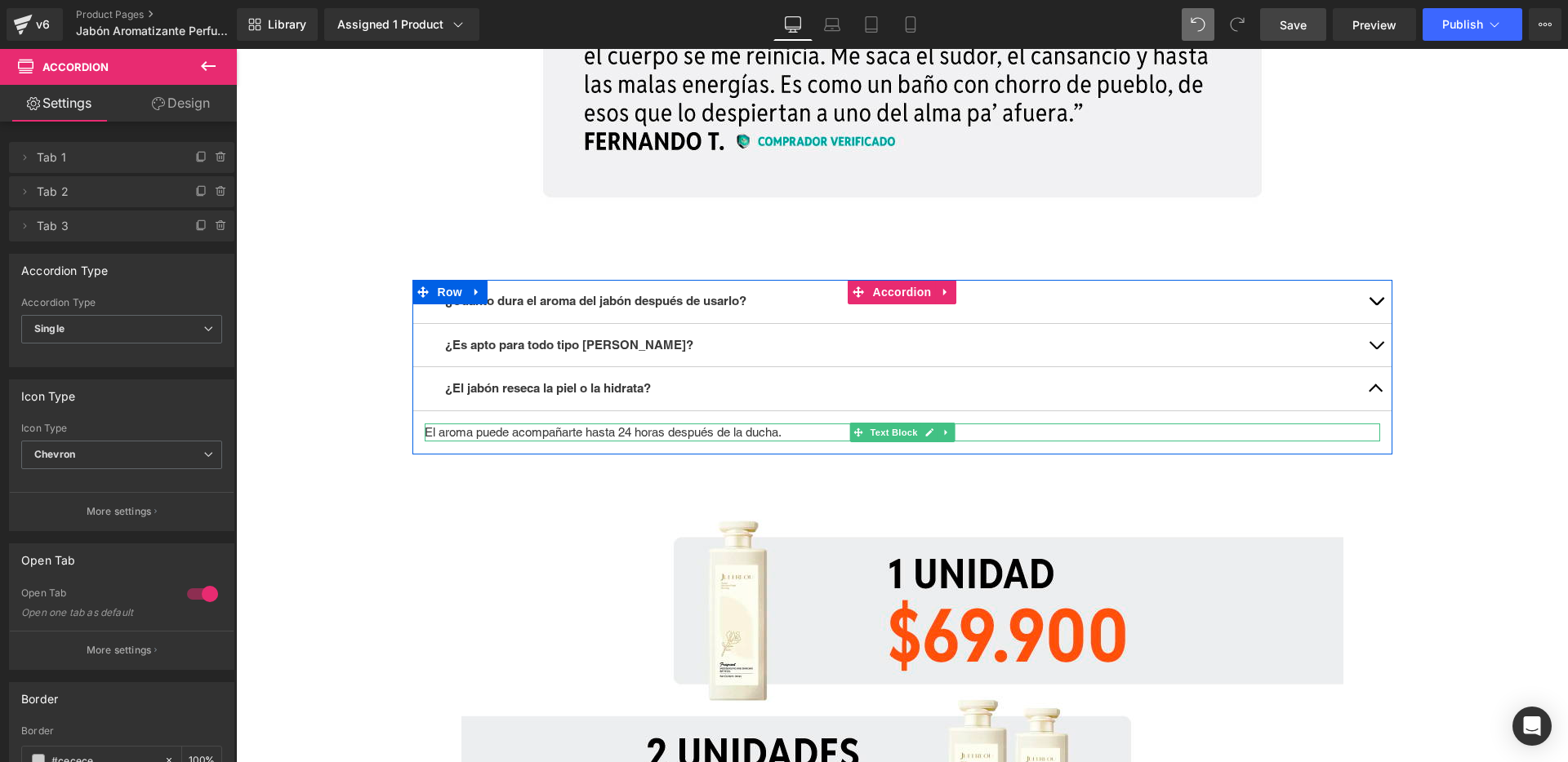
click at [530, 434] on p "El aroma puede acompañarte hasta 24 horas después de la ducha." at bounding box center [902, 433] width 955 height 19
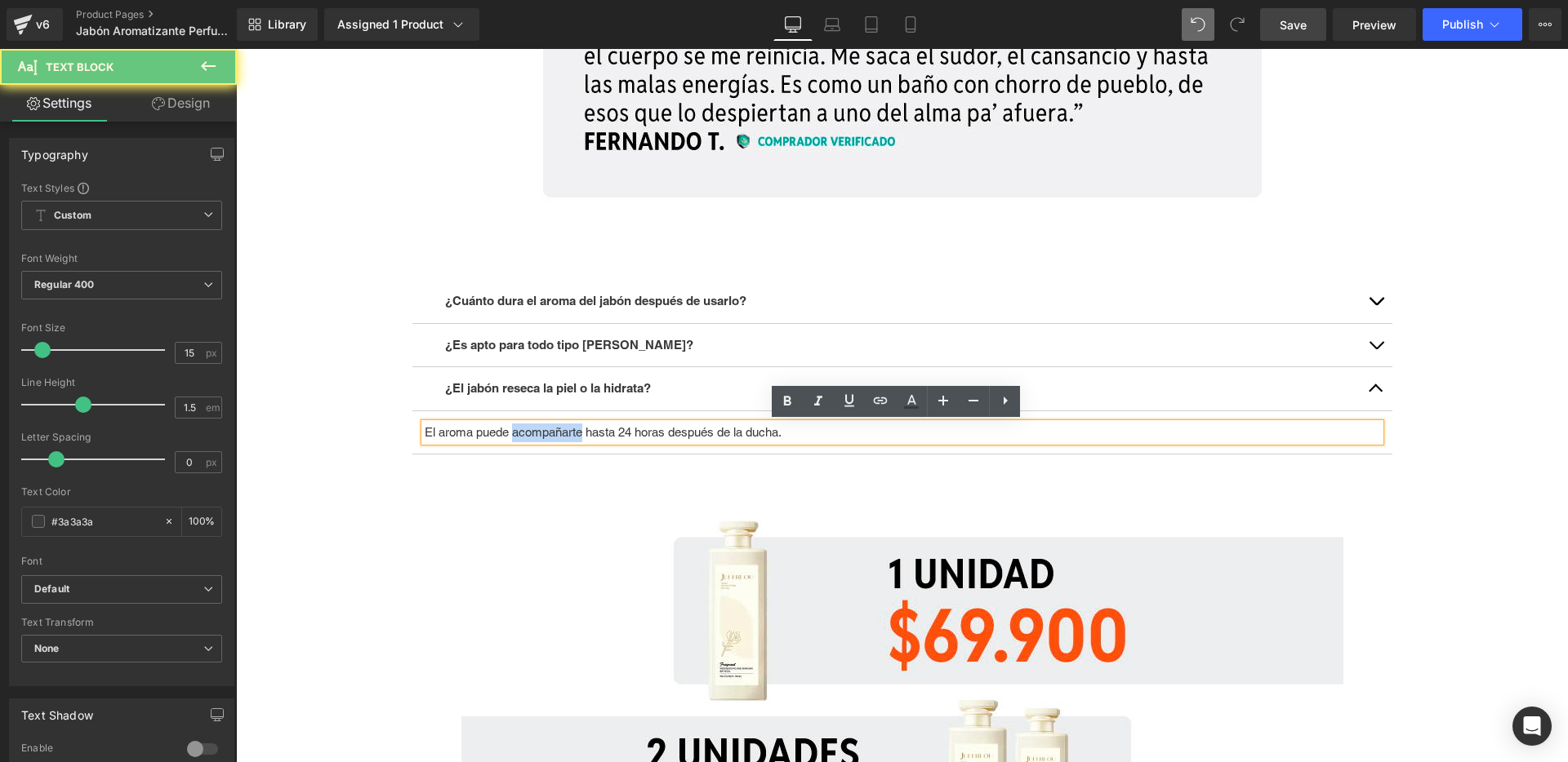
click at [530, 434] on p "El aroma puede acompañarte hasta 24 horas después de la ducha." at bounding box center [902, 433] width 955 height 19
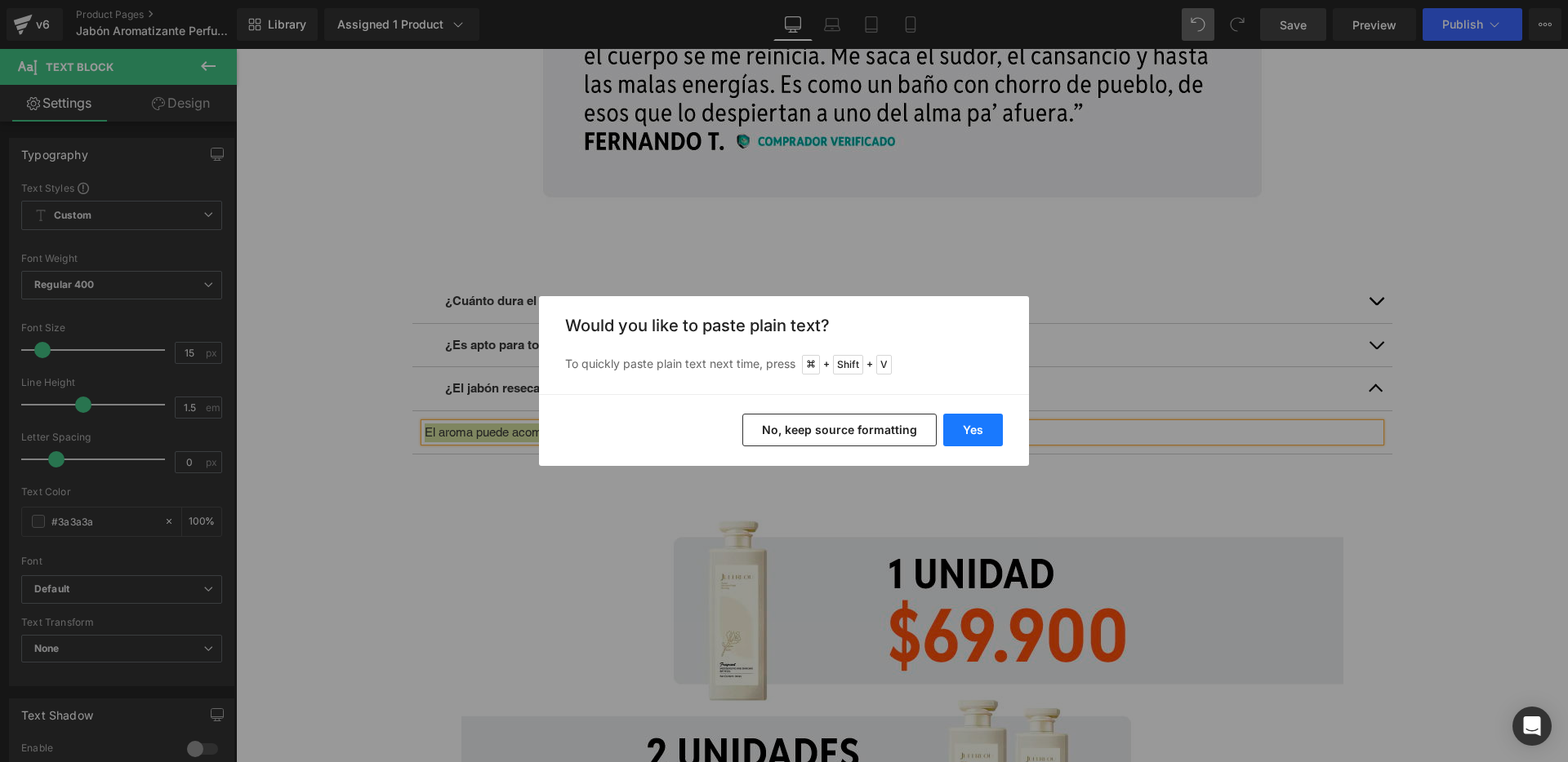
click at [966, 435] on button "Yes" at bounding box center [974, 430] width 60 height 32
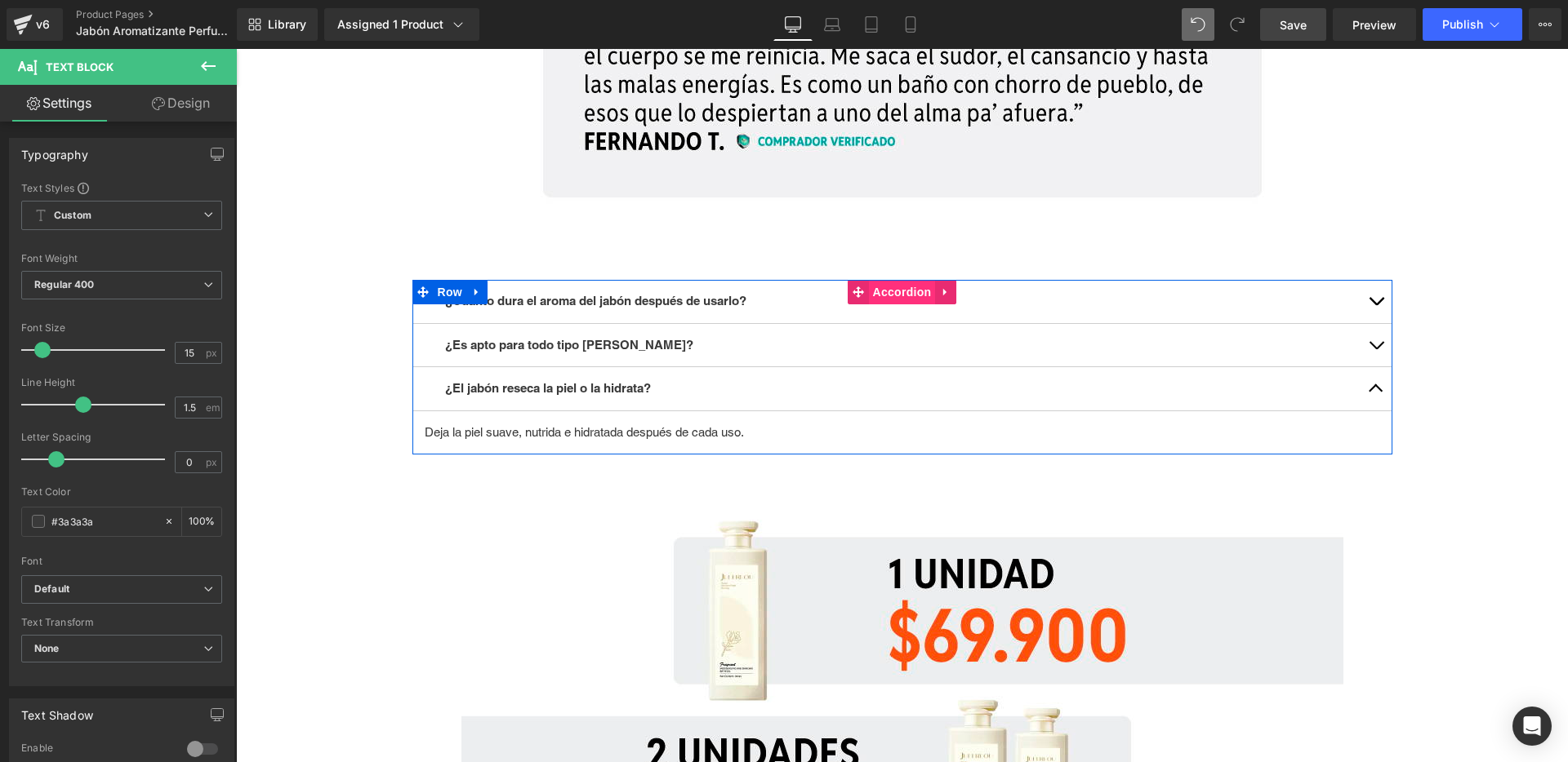
click at [881, 287] on span "Accordion" at bounding box center [902, 292] width 67 height 24
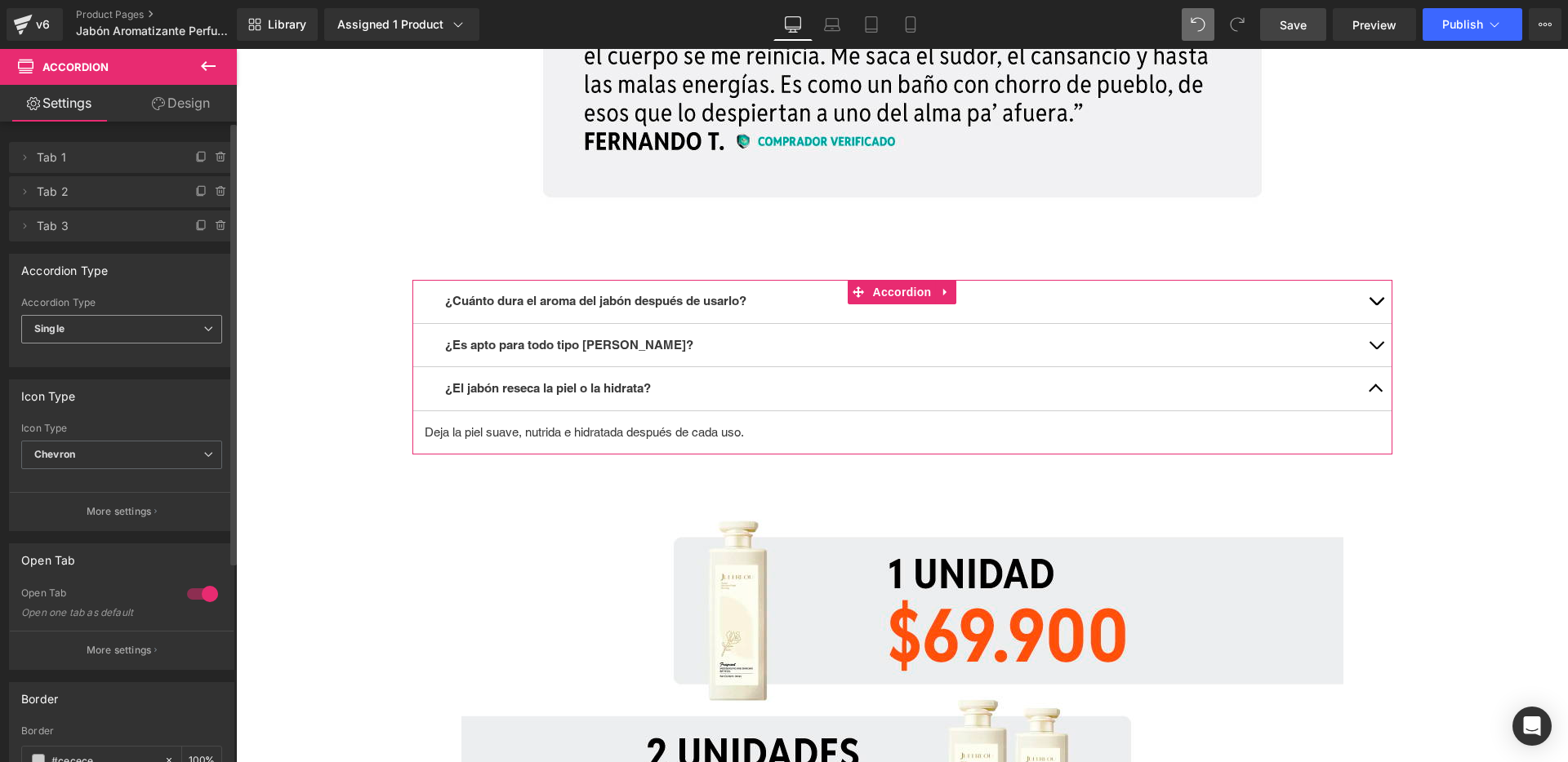
click at [145, 334] on span "Single" at bounding box center [122, 329] width 201 height 28
click at [145, 334] on span "Single" at bounding box center [119, 329] width 195 height 28
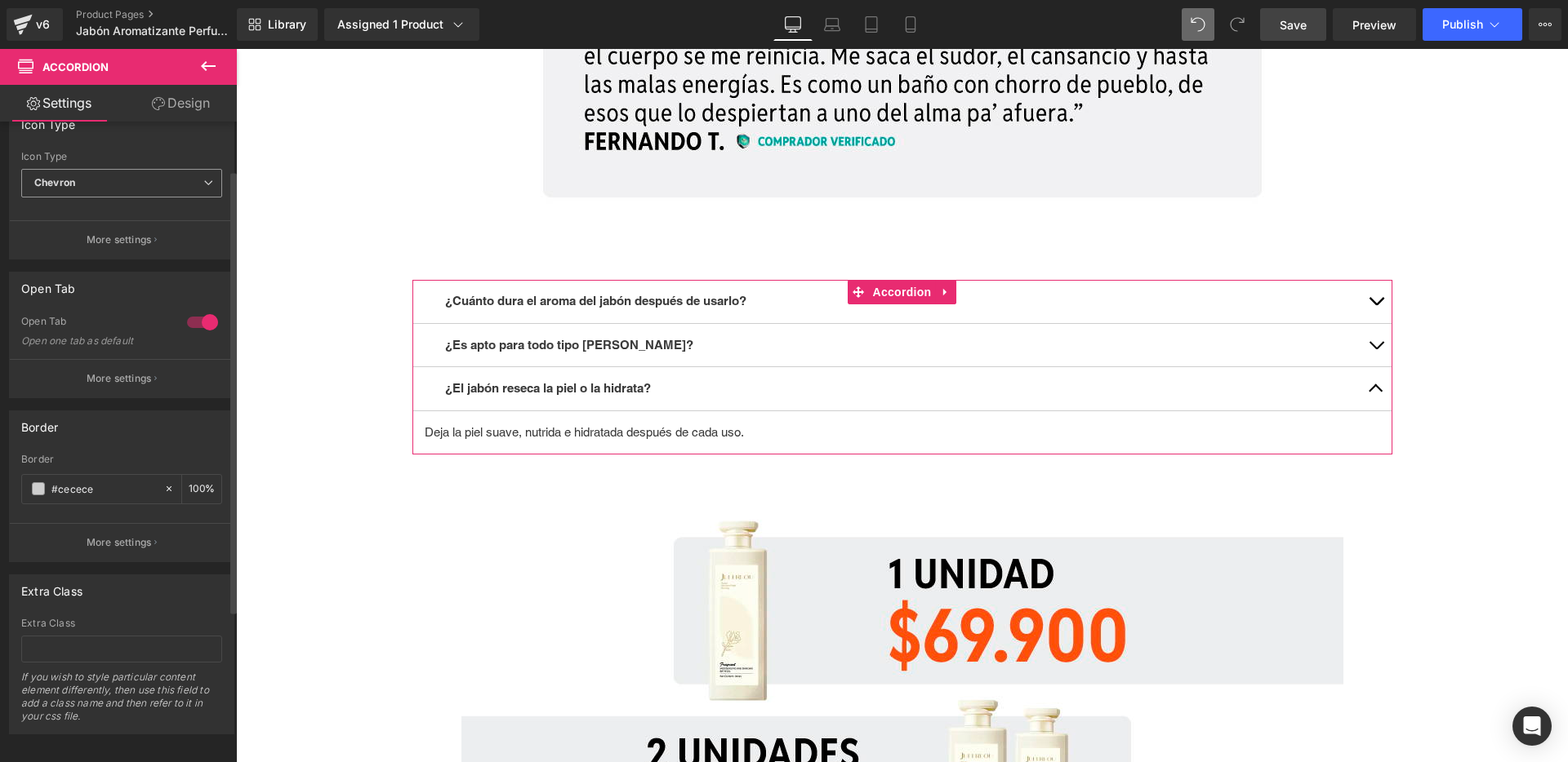
scroll to position [290, 0]
click at [129, 366] on p "More settings" at bounding box center [119, 373] width 66 height 15
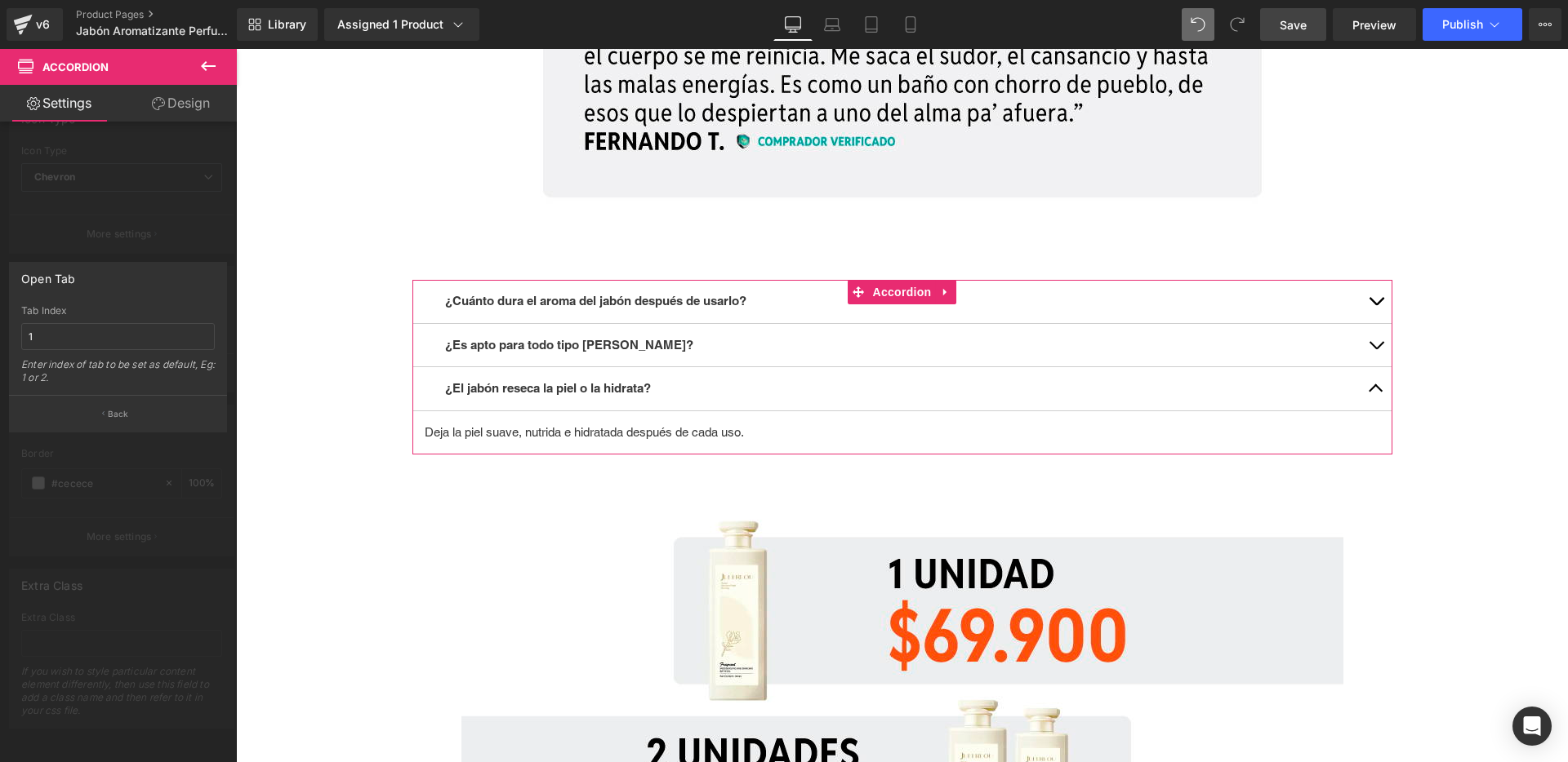
click at [135, 224] on div at bounding box center [118, 410] width 237 height 721
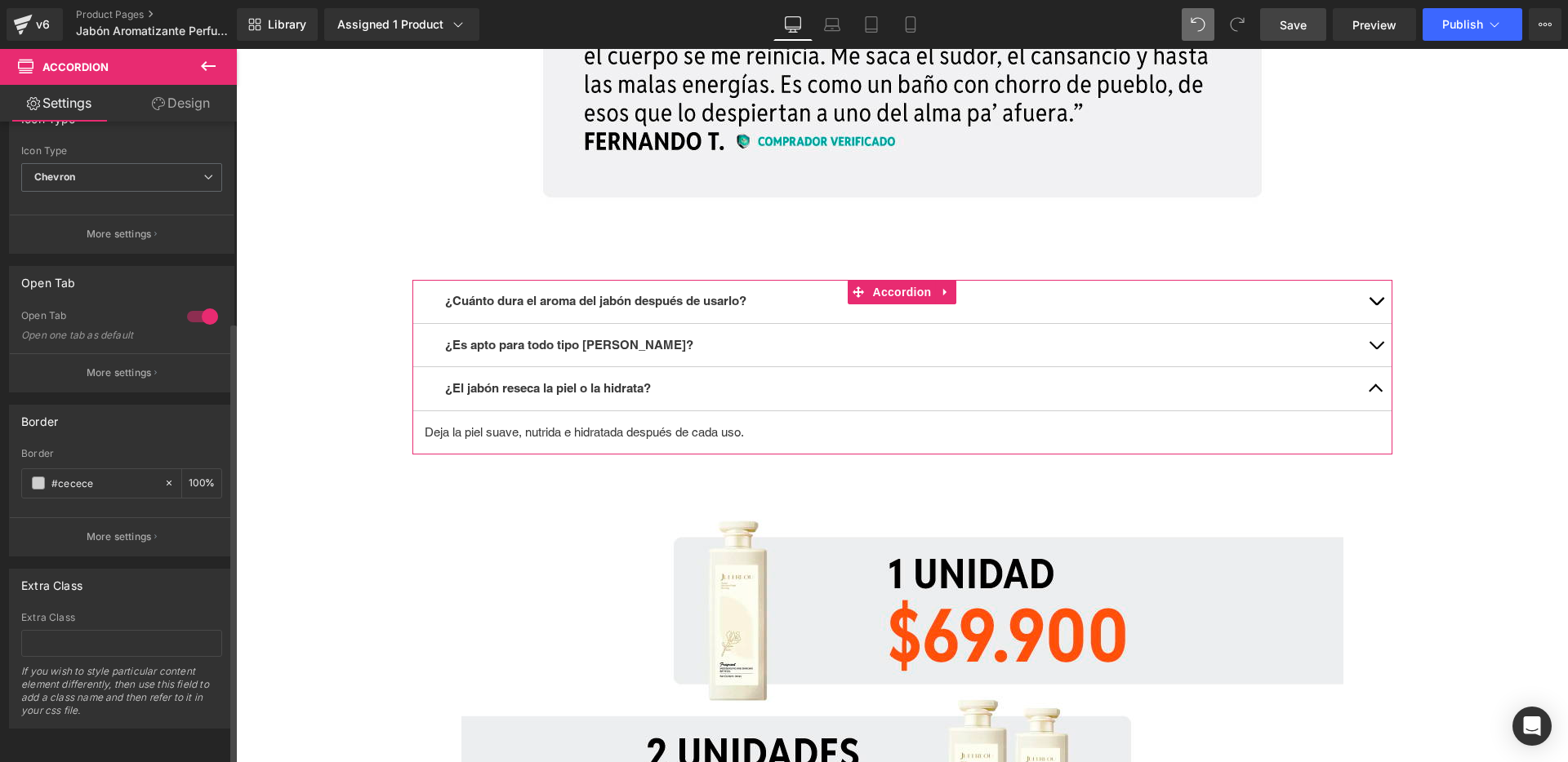
scroll to position [0, 0]
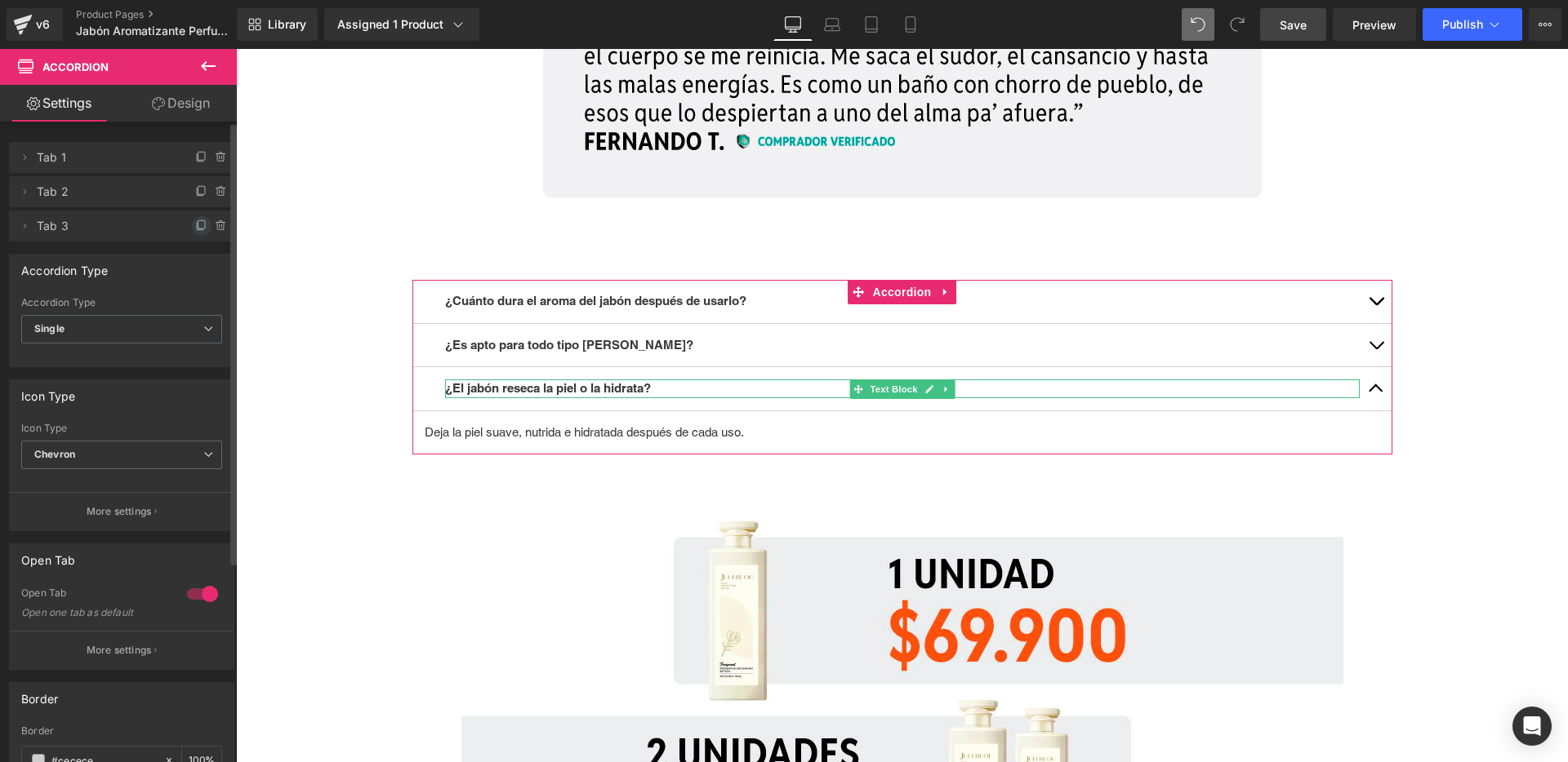
click at [197, 225] on icon at bounding box center [202, 226] width 13 height 13
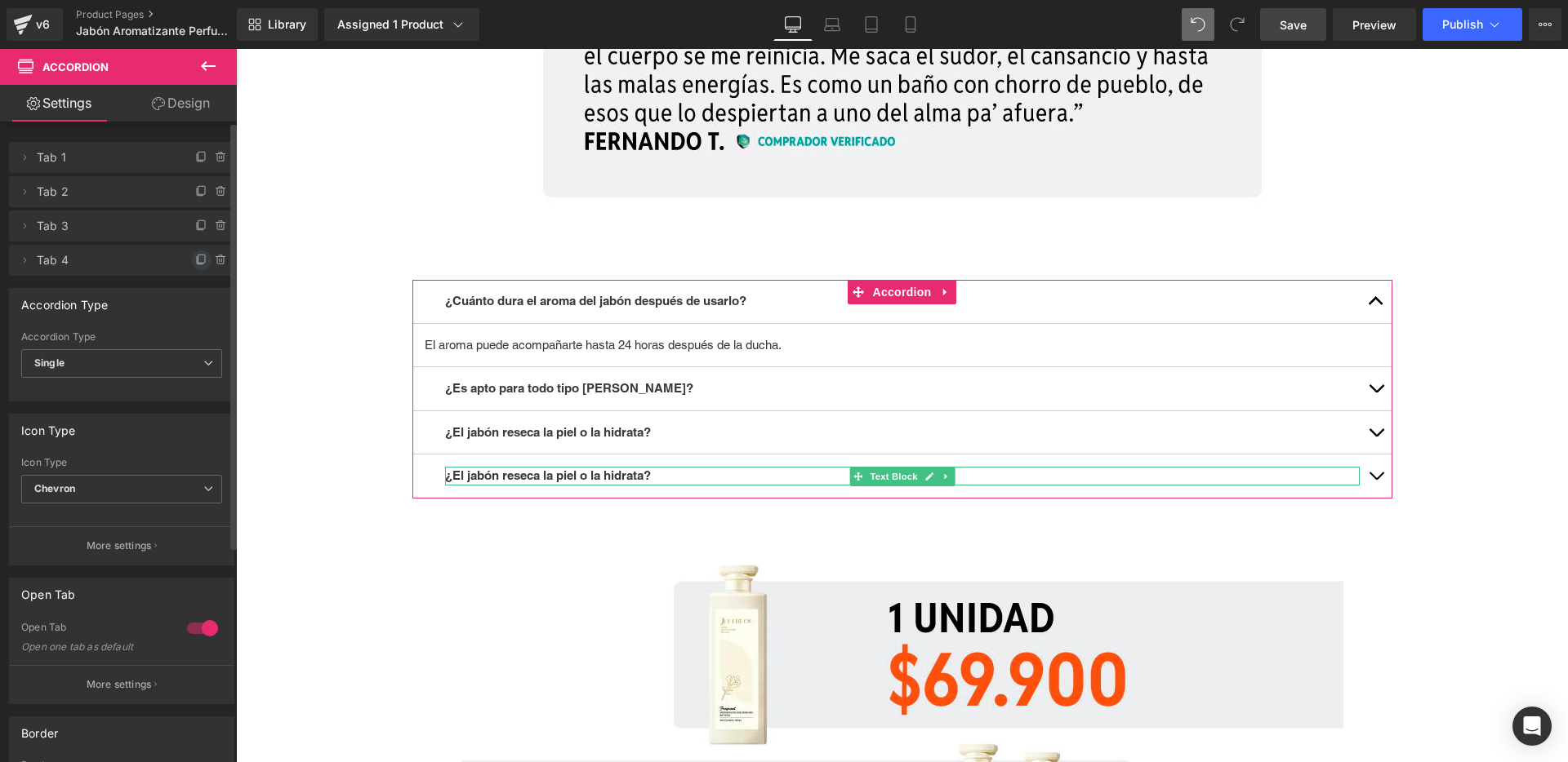
click at [199, 263] on icon at bounding box center [202, 258] width 7 height 8
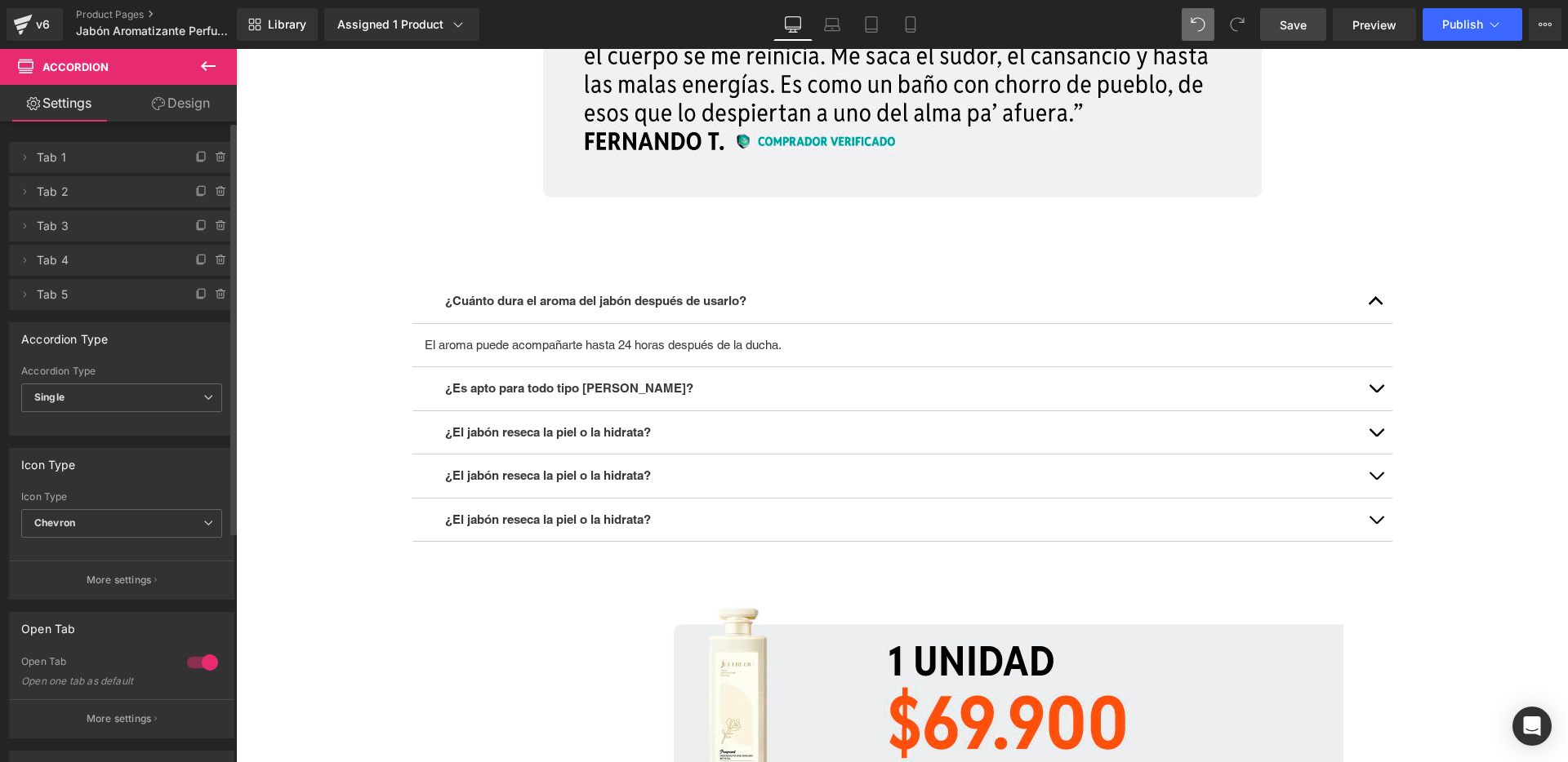
click at [561, 477] on strong "¿El jabón reseca la piel o la hidrata?" at bounding box center [548, 475] width 206 height 14
click at [530, 476] on strong "¿El jabón reseca la piel o la hidrata?" at bounding box center [548, 475] width 206 height 14
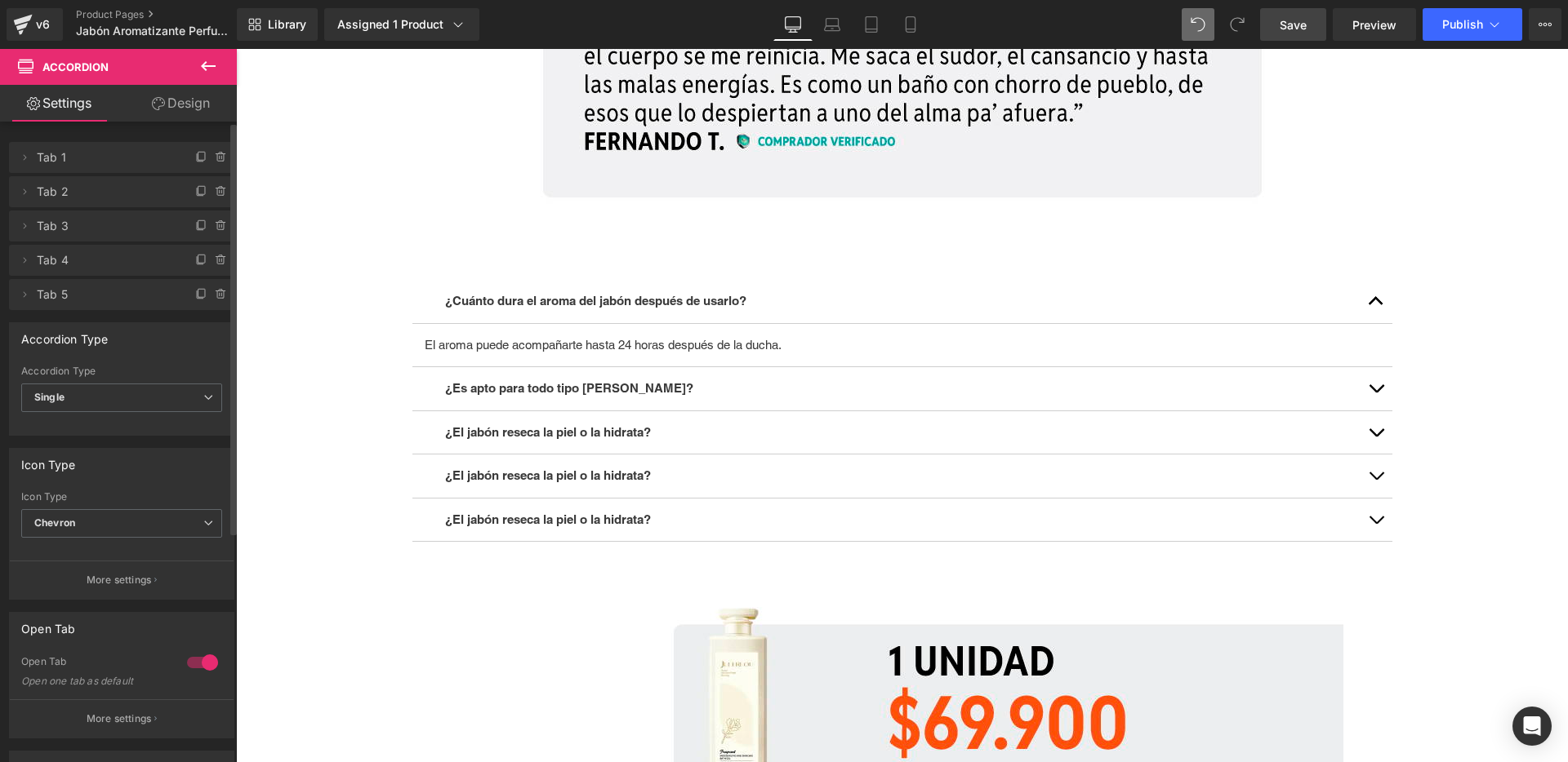
click at [530, 476] on strong "¿El jabón reseca la piel o la hidrata?" at bounding box center [548, 475] width 206 height 14
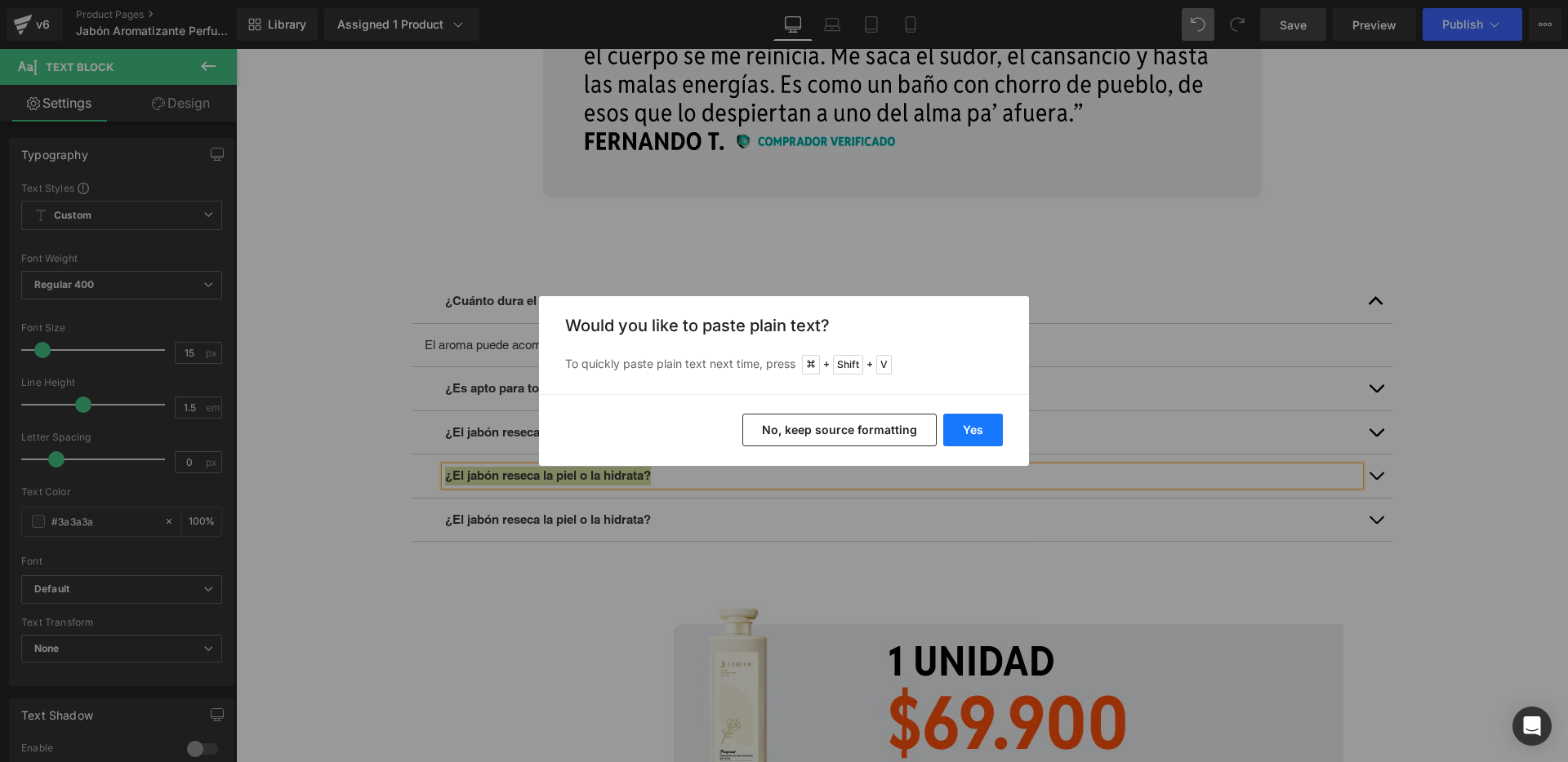
click at [961, 425] on button "Yes" at bounding box center [974, 430] width 60 height 32
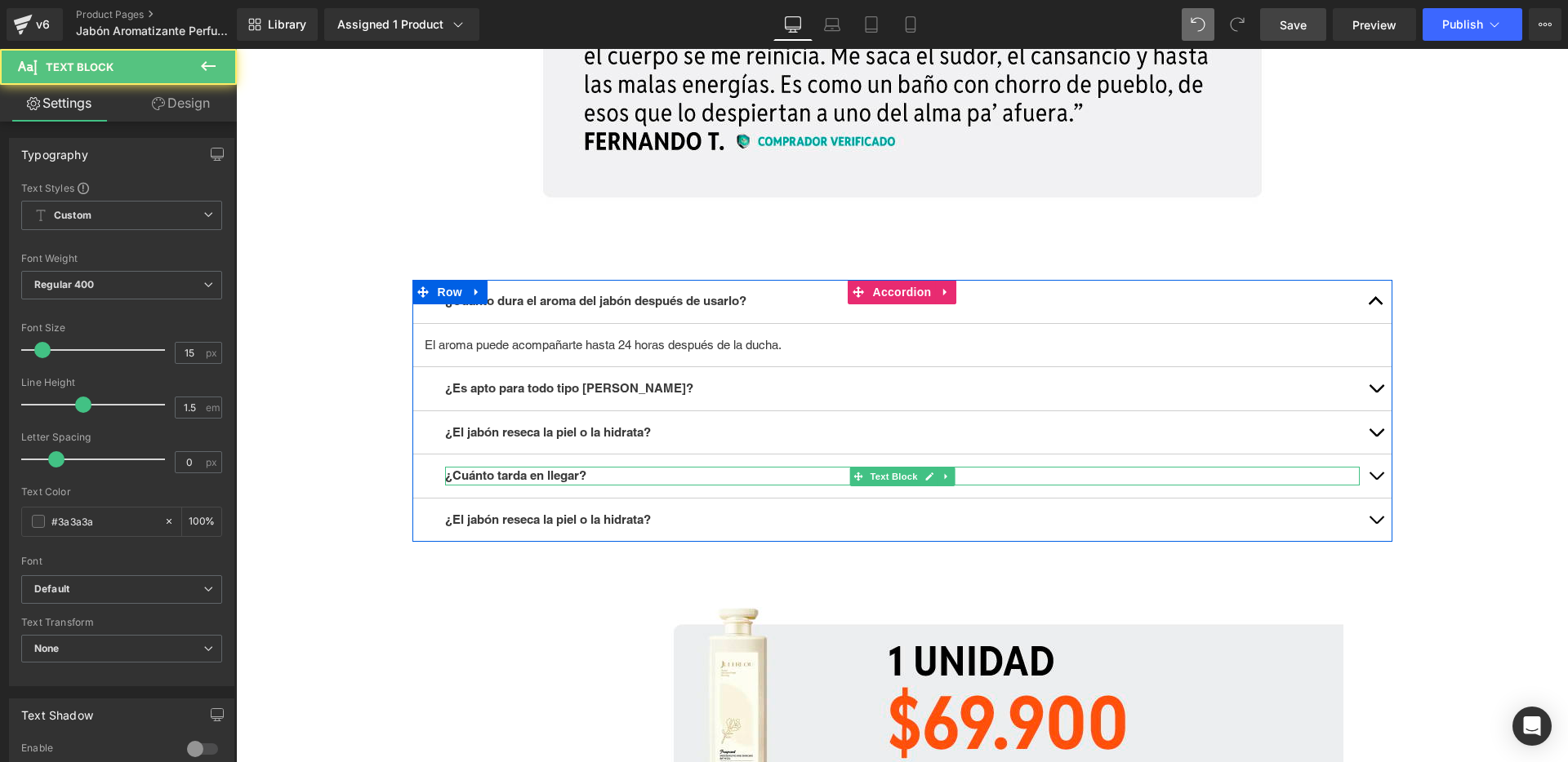
click at [631, 480] on p "¿Cuánto tarda en llegar?" at bounding box center [902, 476] width 915 height 19
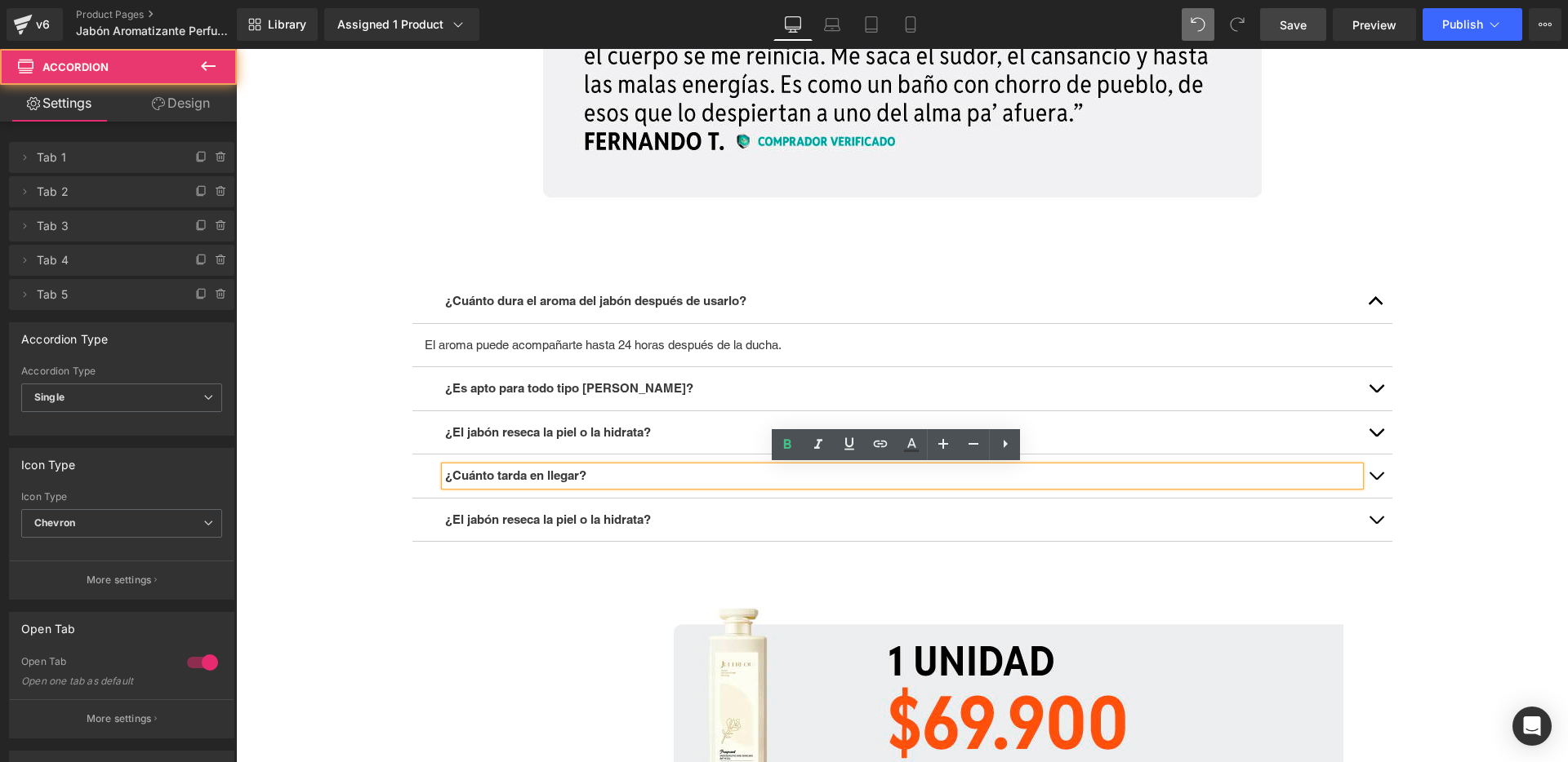
click at [1376, 480] on span "button" at bounding box center [1376, 480] width 0 height 0
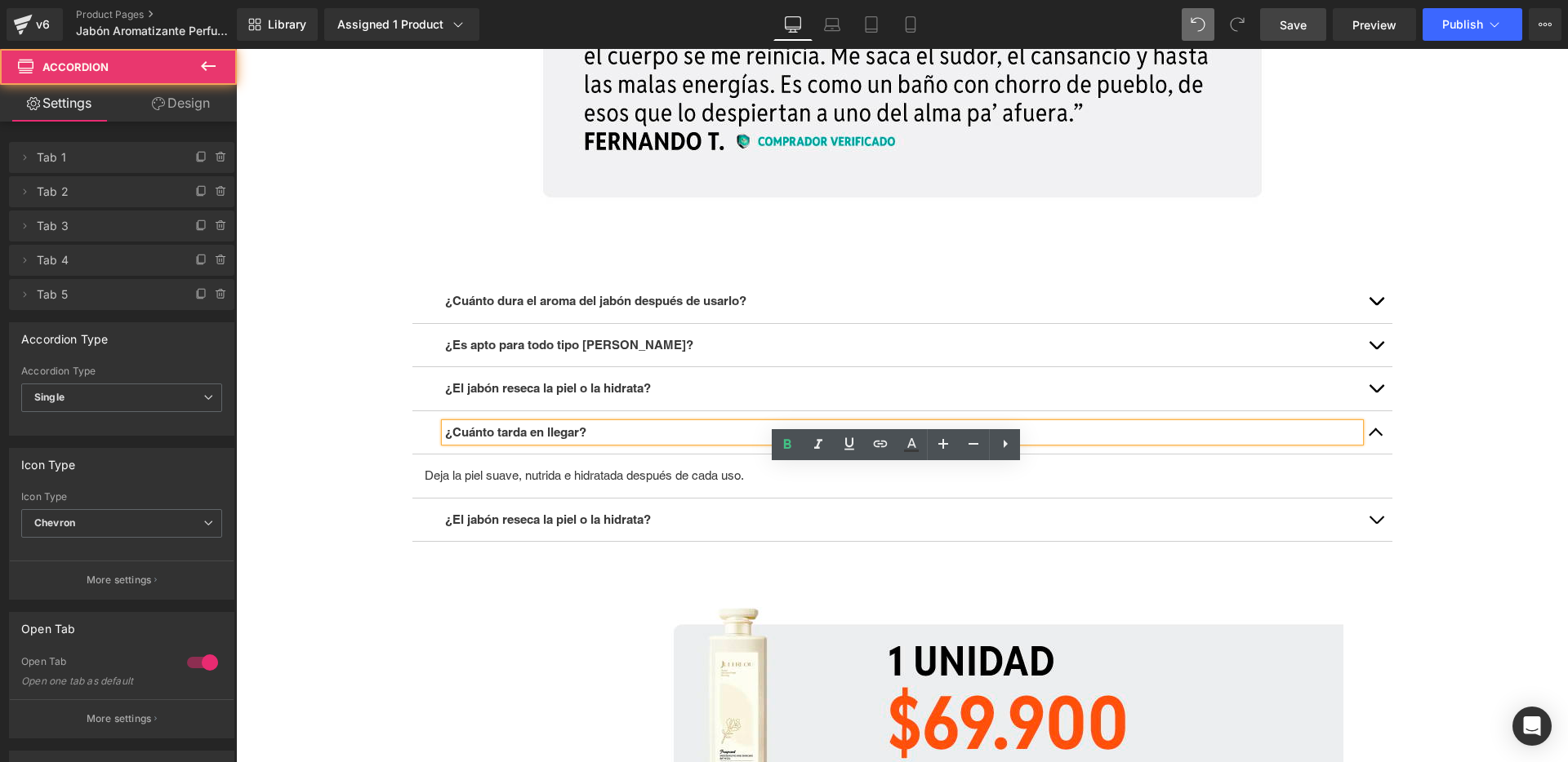
click at [598, 474] on p "Deja la piel suave, nutrida e hidratada después de cada uso." at bounding box center [902, 476] width 955 height 19
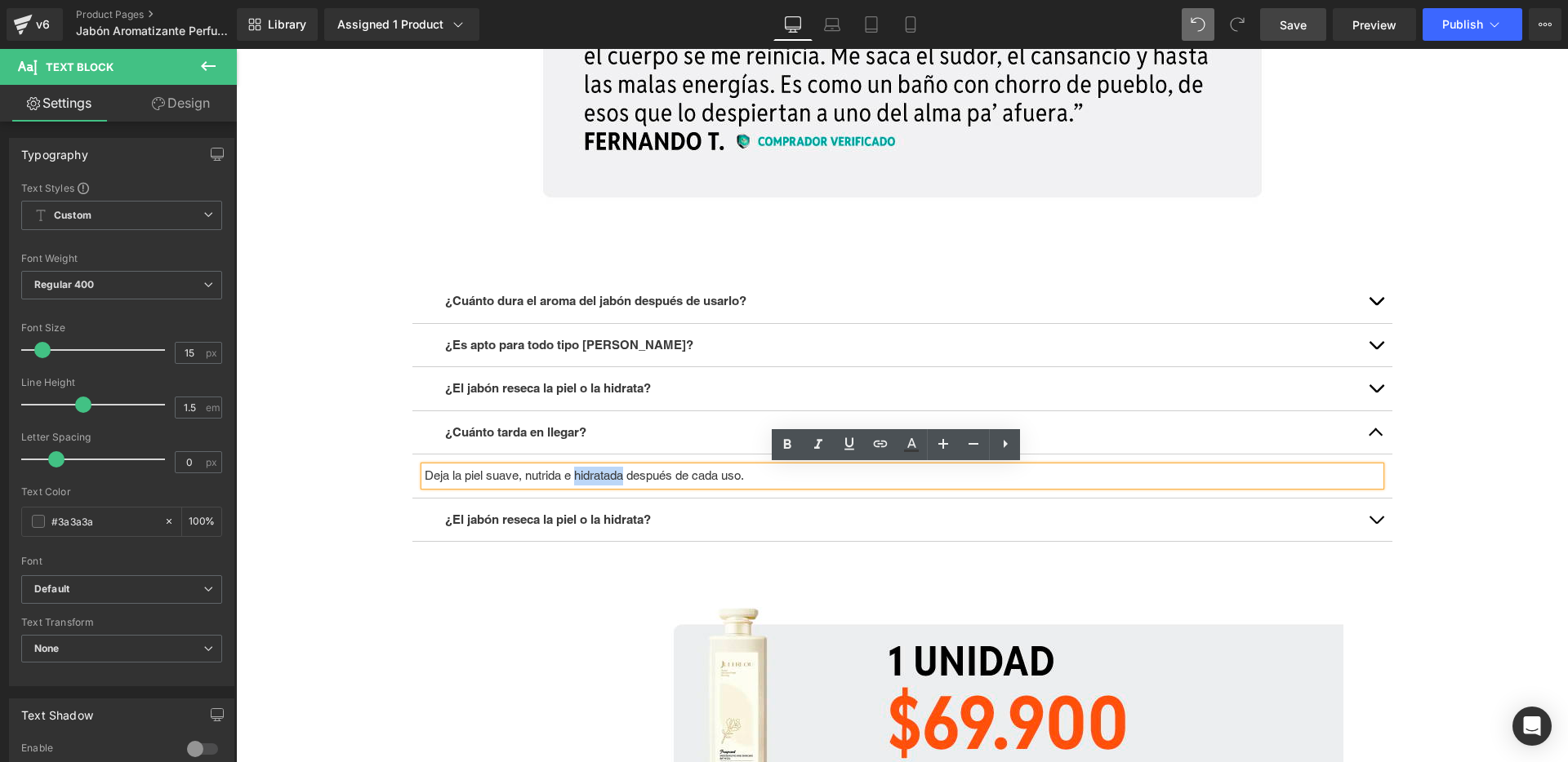
click at [598, 474] on p "Deja la piel suave, nutrida e hidratada después de cada uso." at bounding box center [902, 476] width 955 height 19
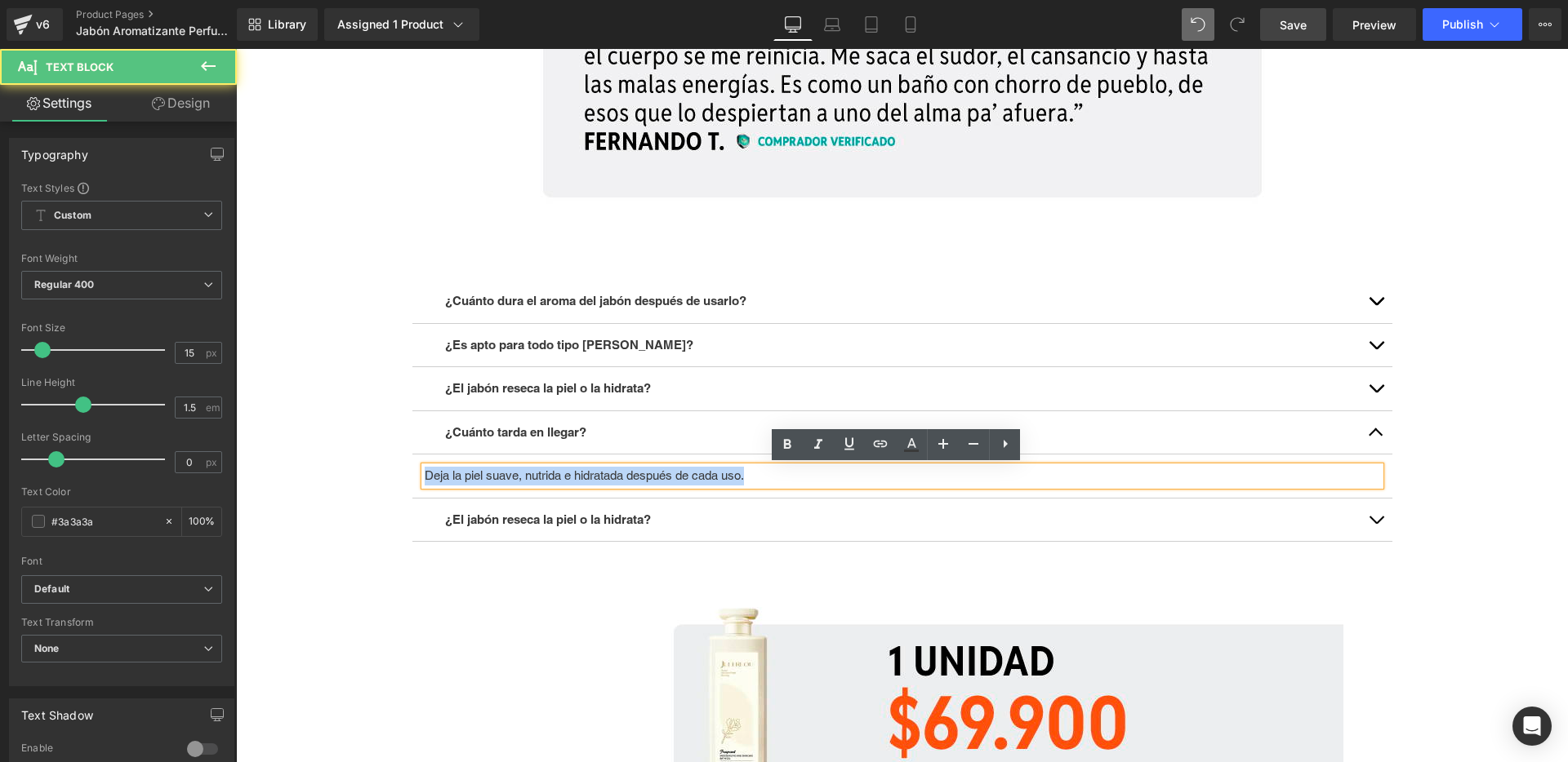
click at [598, 474] on p "Deja la piel suave, nutrida e hidratada después de cada uso." at bounding box center [902, 476] width 955 height 19
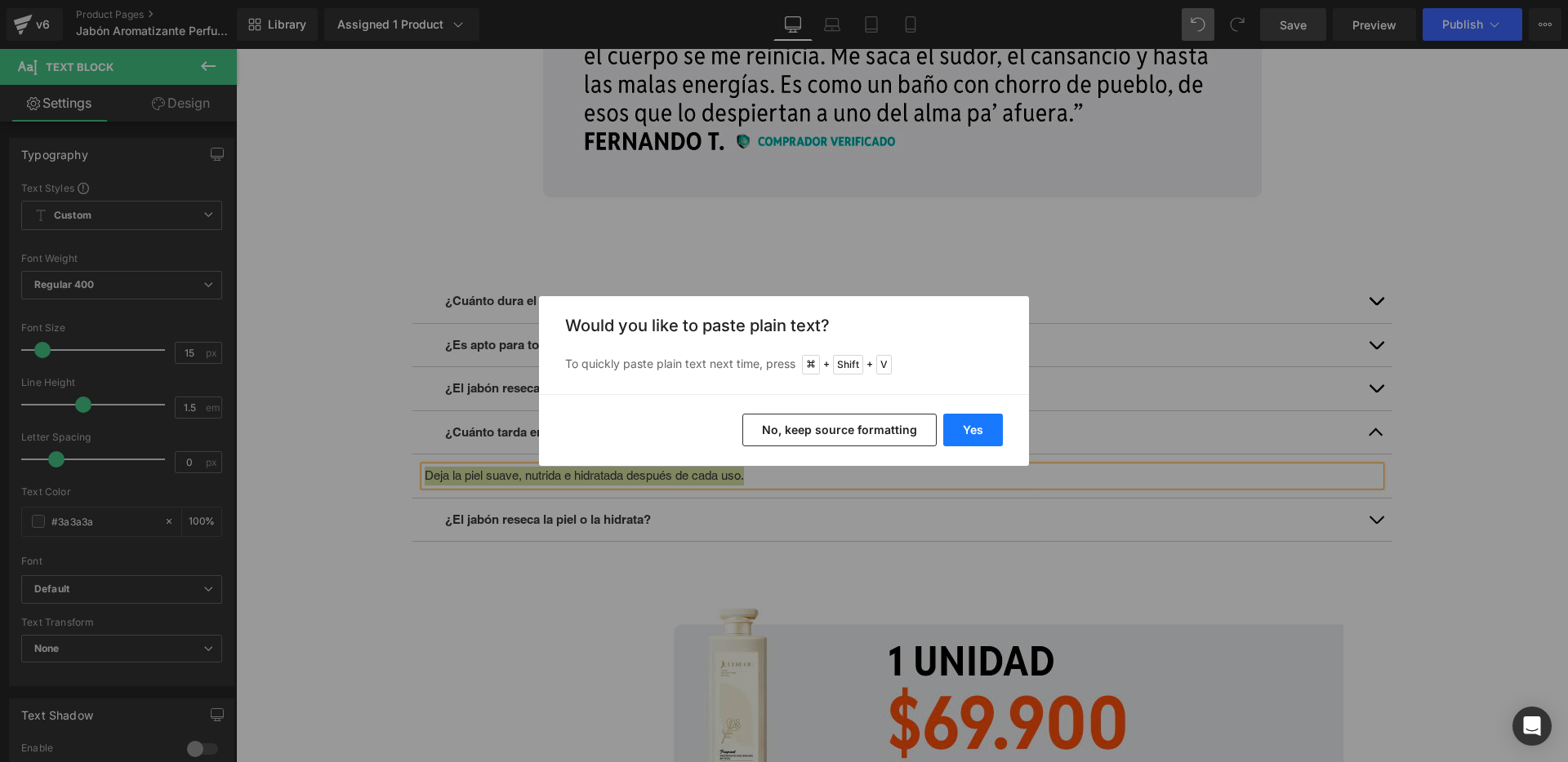
drag, startPoint x: 991, startPoint y: 420, endPoint x: 755, endPoint y: 371, distance: 241.0
click at [991, 420] on button "Yes" at bounding box center [974, 430] width 60 height 32
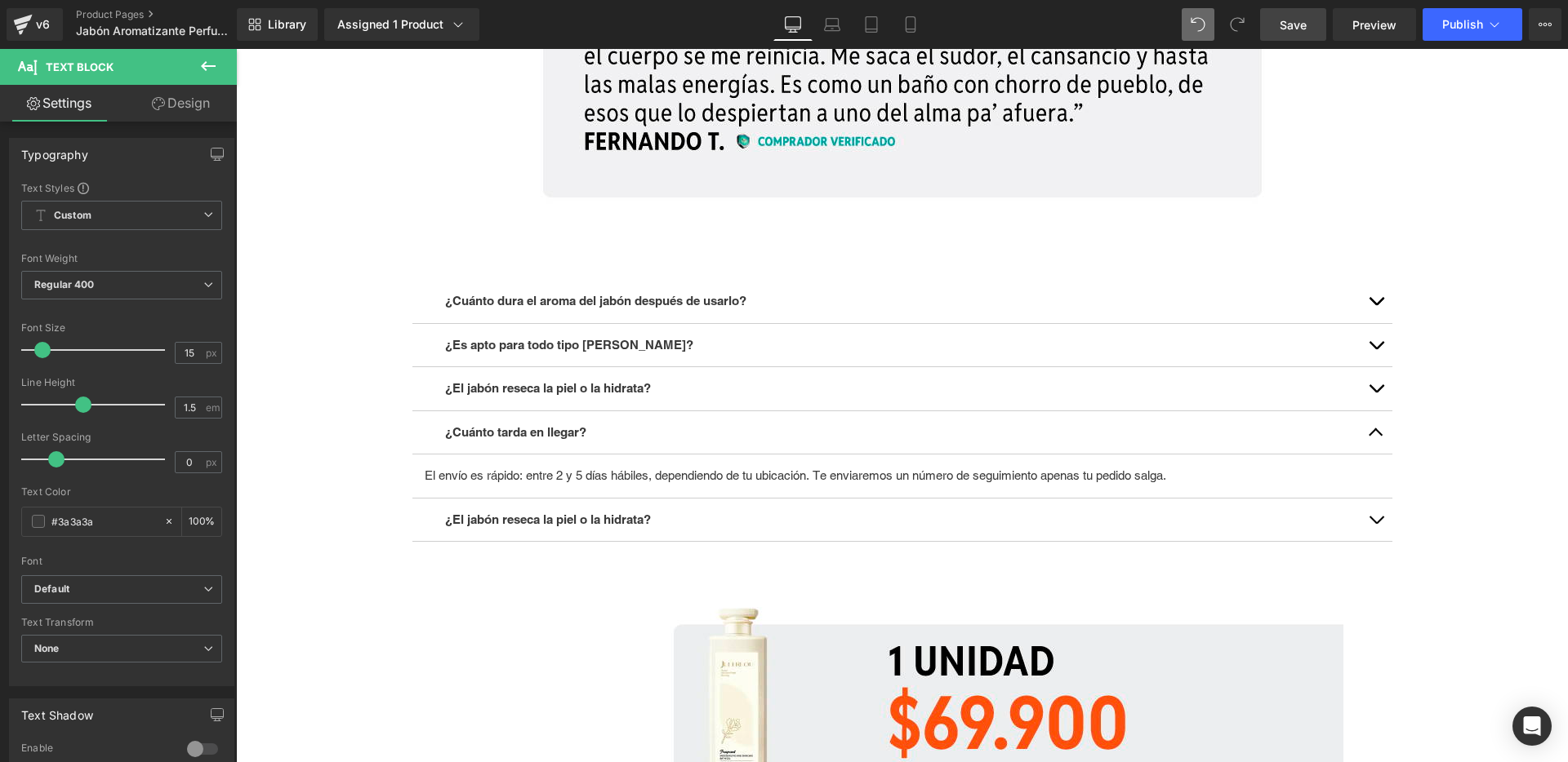
click at [526, 518] on strong "¿El jabón reseca la piel o la hidrata?" at bounding box center [548, 519] width 206 height 14
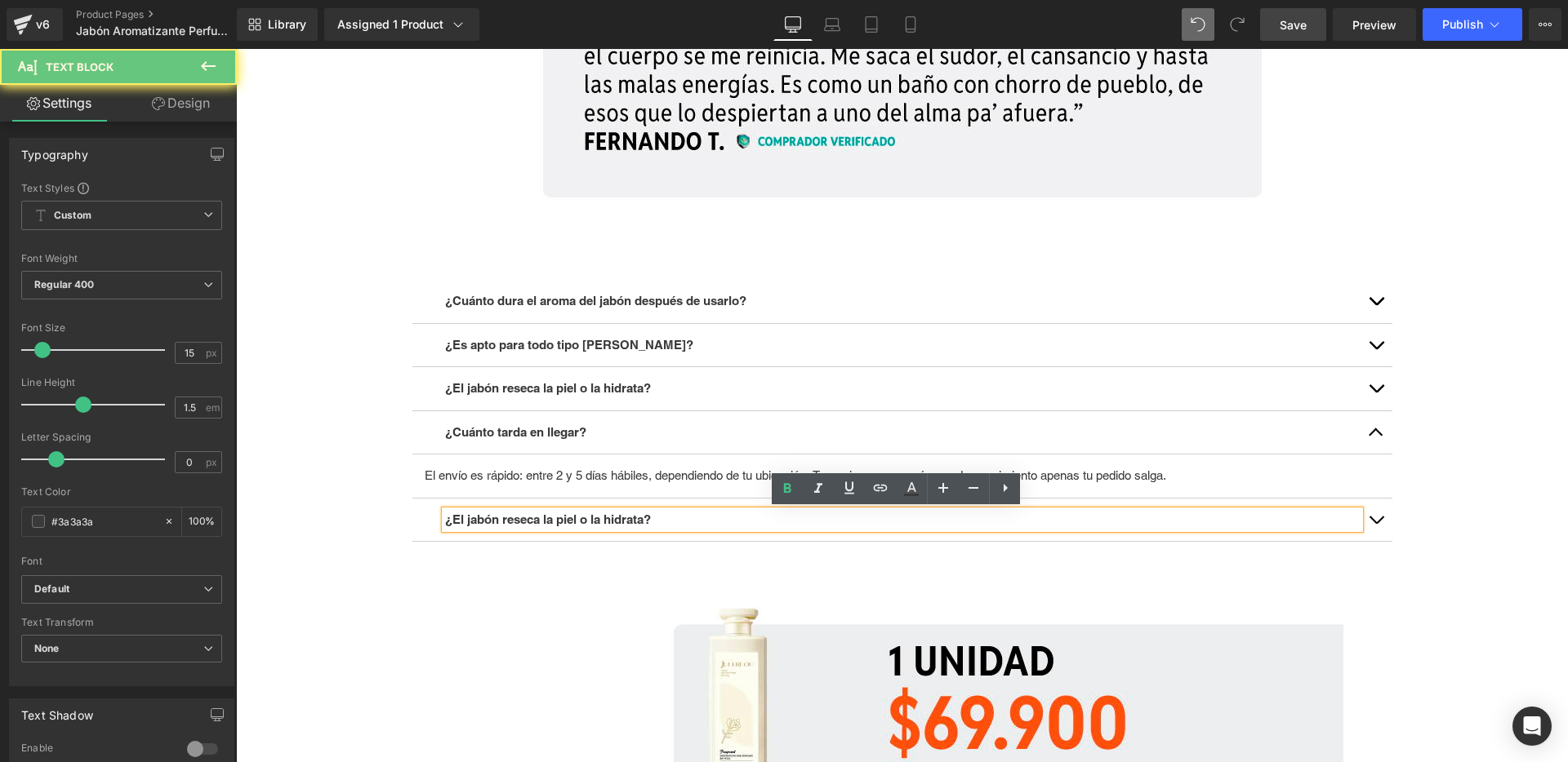
click at [526, 518] on strong "¿El jabón reseca la piel o la hidrata?" at bounding box center [548, 519] width 206 height 14
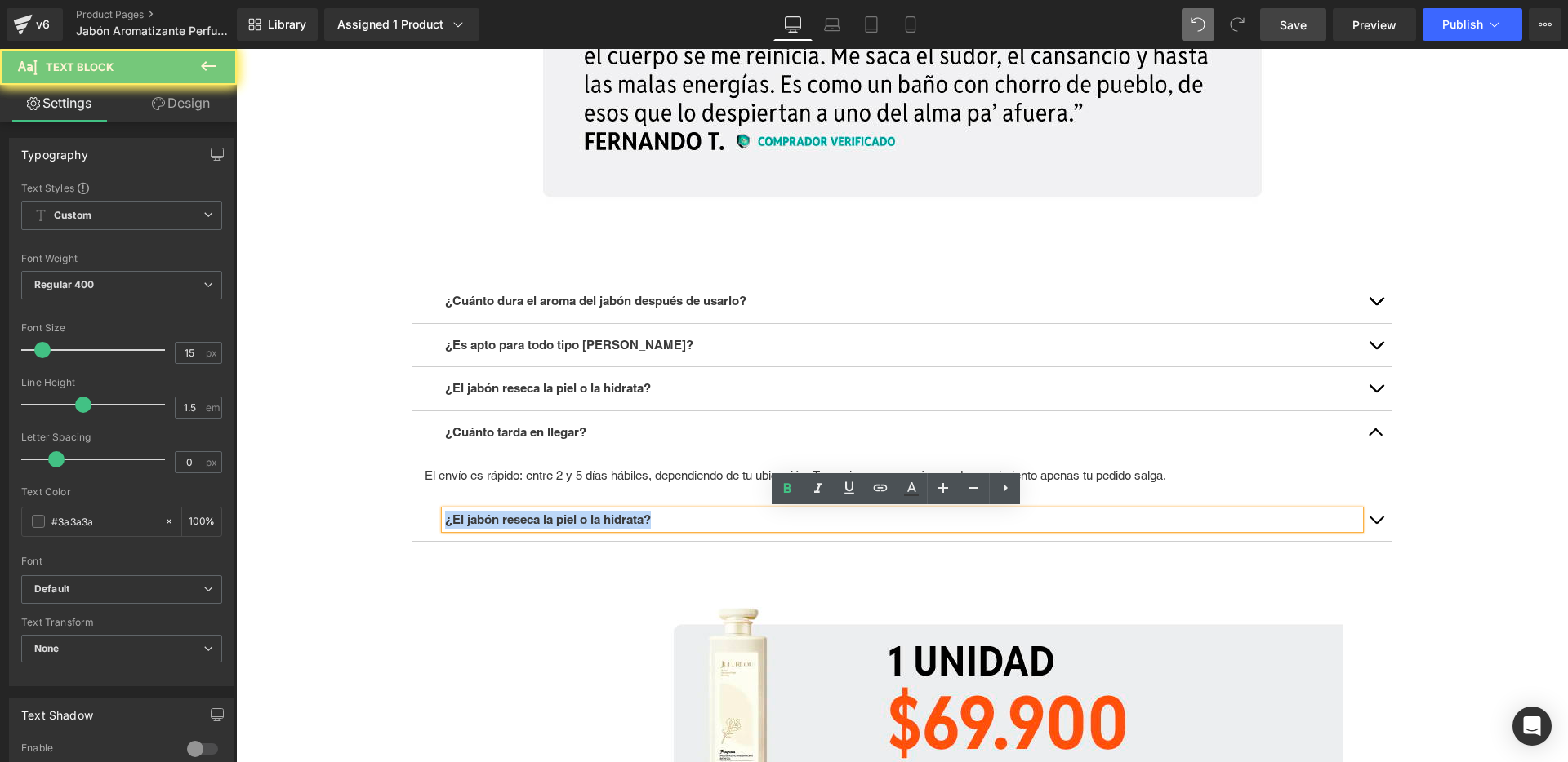
click at [526, 518] on strong "¿El jabón reseca la piel o la hidrata?" at bounding box center [548, 519] width 206 height 14
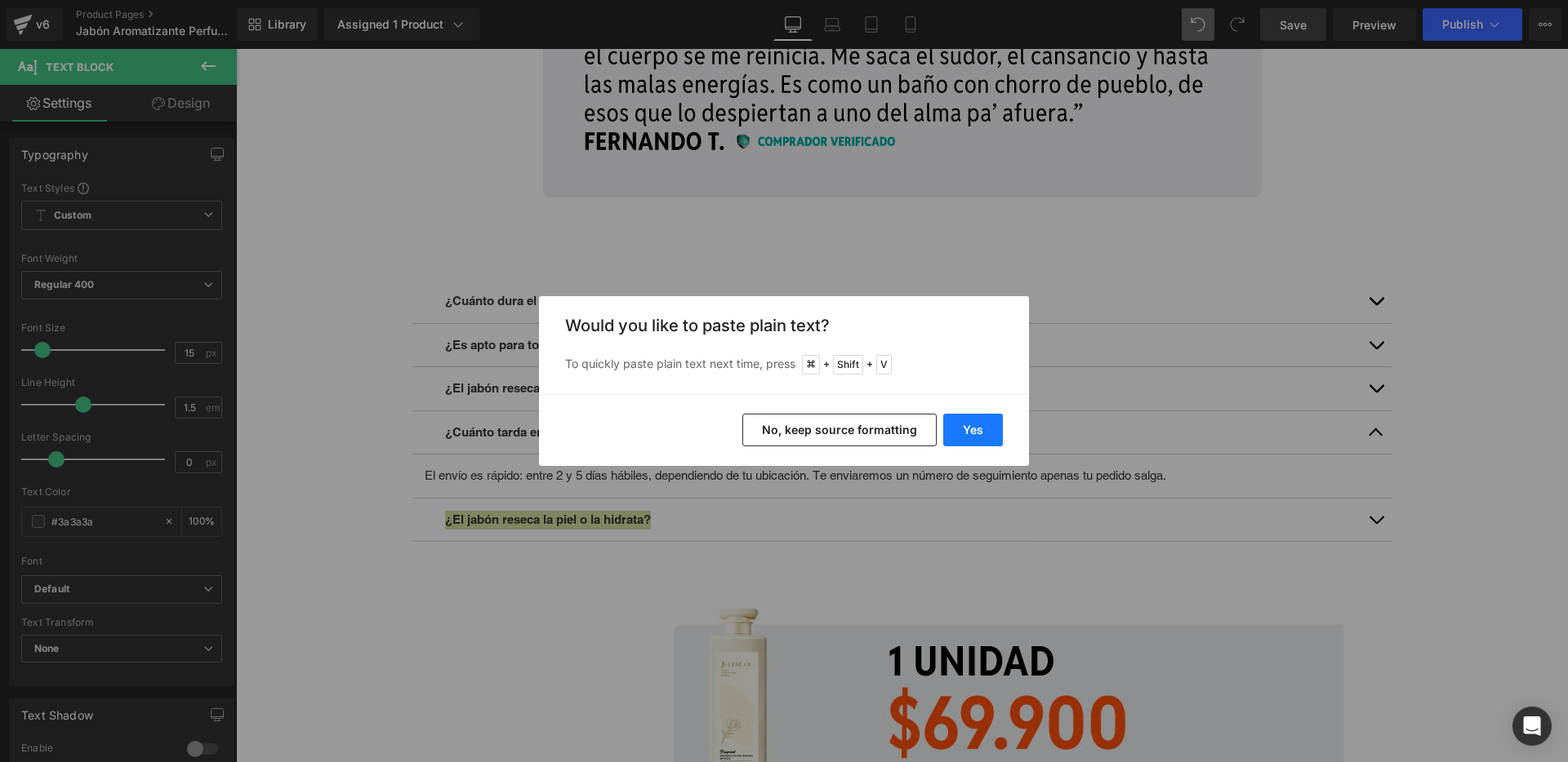
click at [969, 423] on button "Yes" at bounding box center [974, 430] width 60 height 32
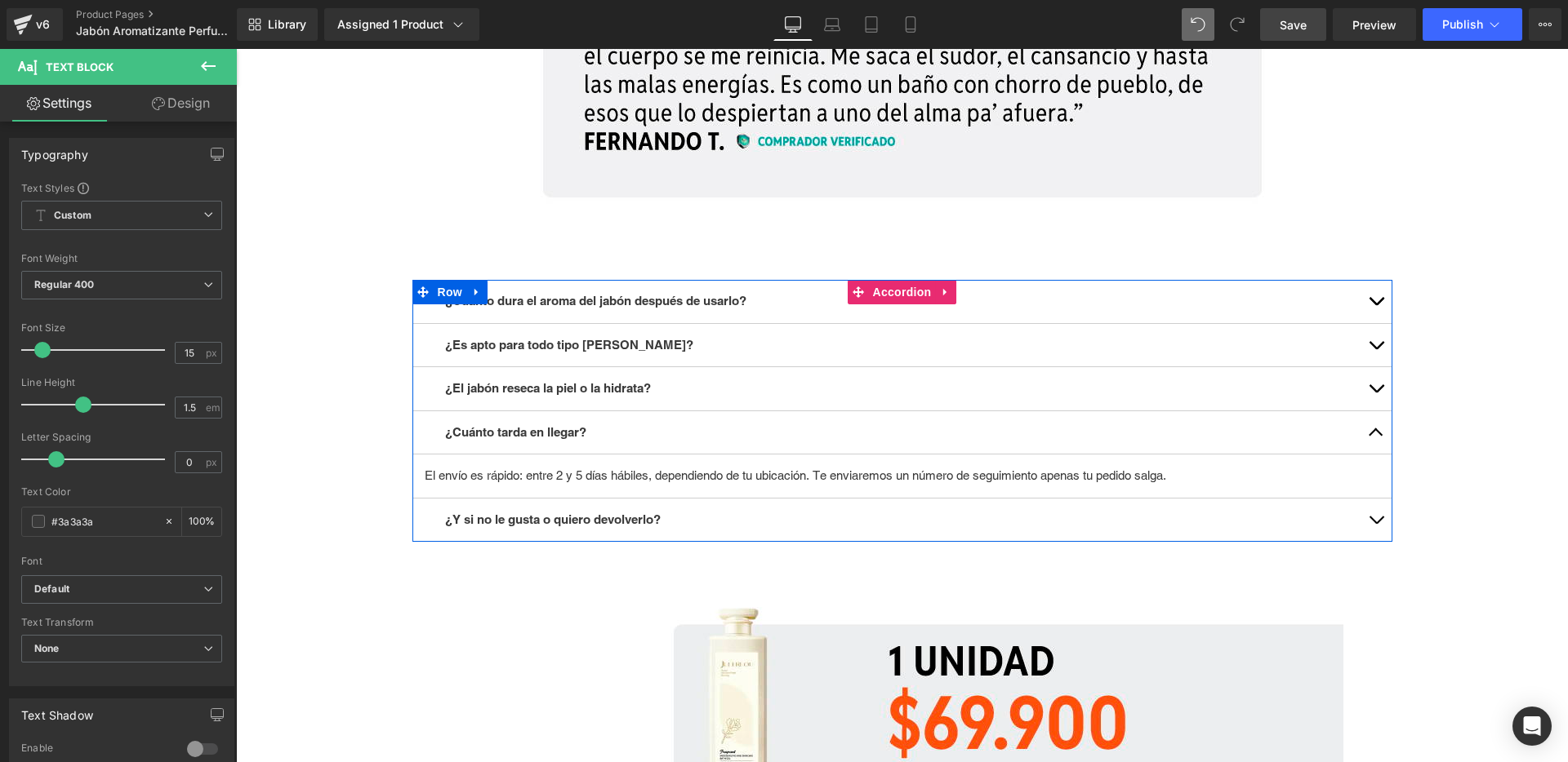
click at [1369, 518] on button "button" at bounding box center [1375, 520] width 32 height 43
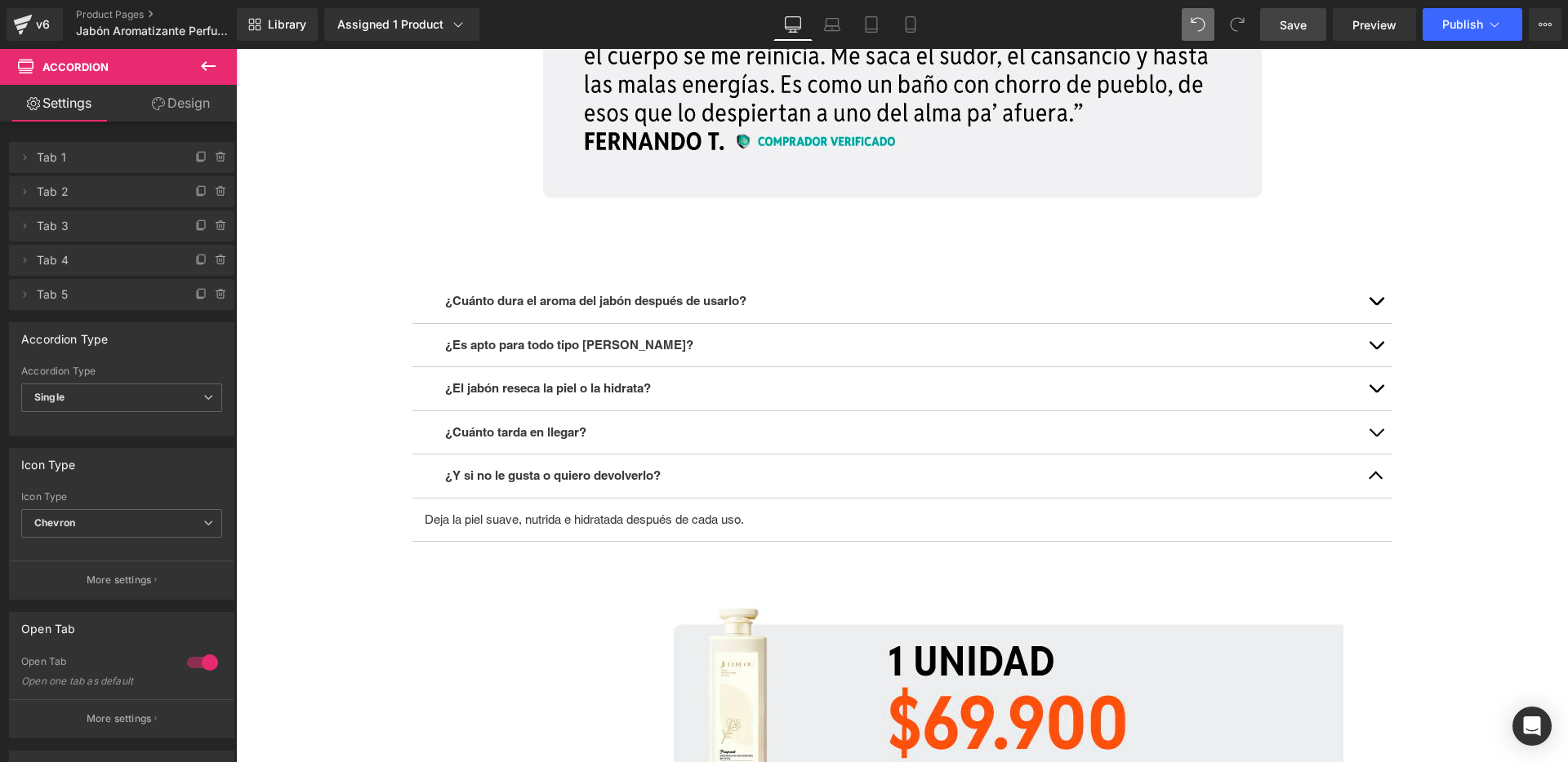
click at [544, 517] on p "Deja la piel suave, nutrida e hidratada después de cada uso." at bounding box center [902, 520] width 955 height 19
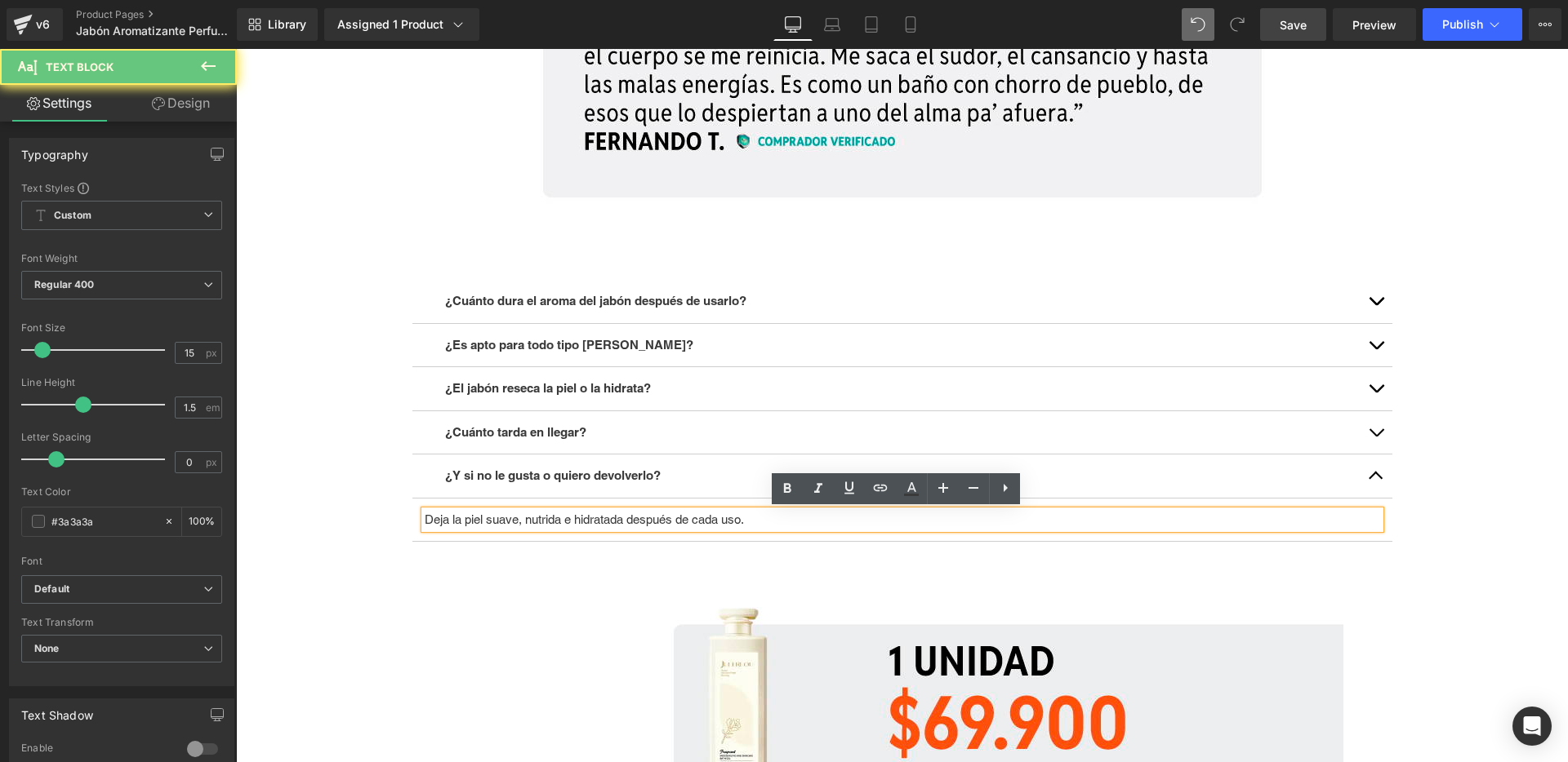
click at [544, 517] on p "Deja la piel suave, nutrida e hidratada después de cada uso." at bounding box center [902, 520] width 955 height 19
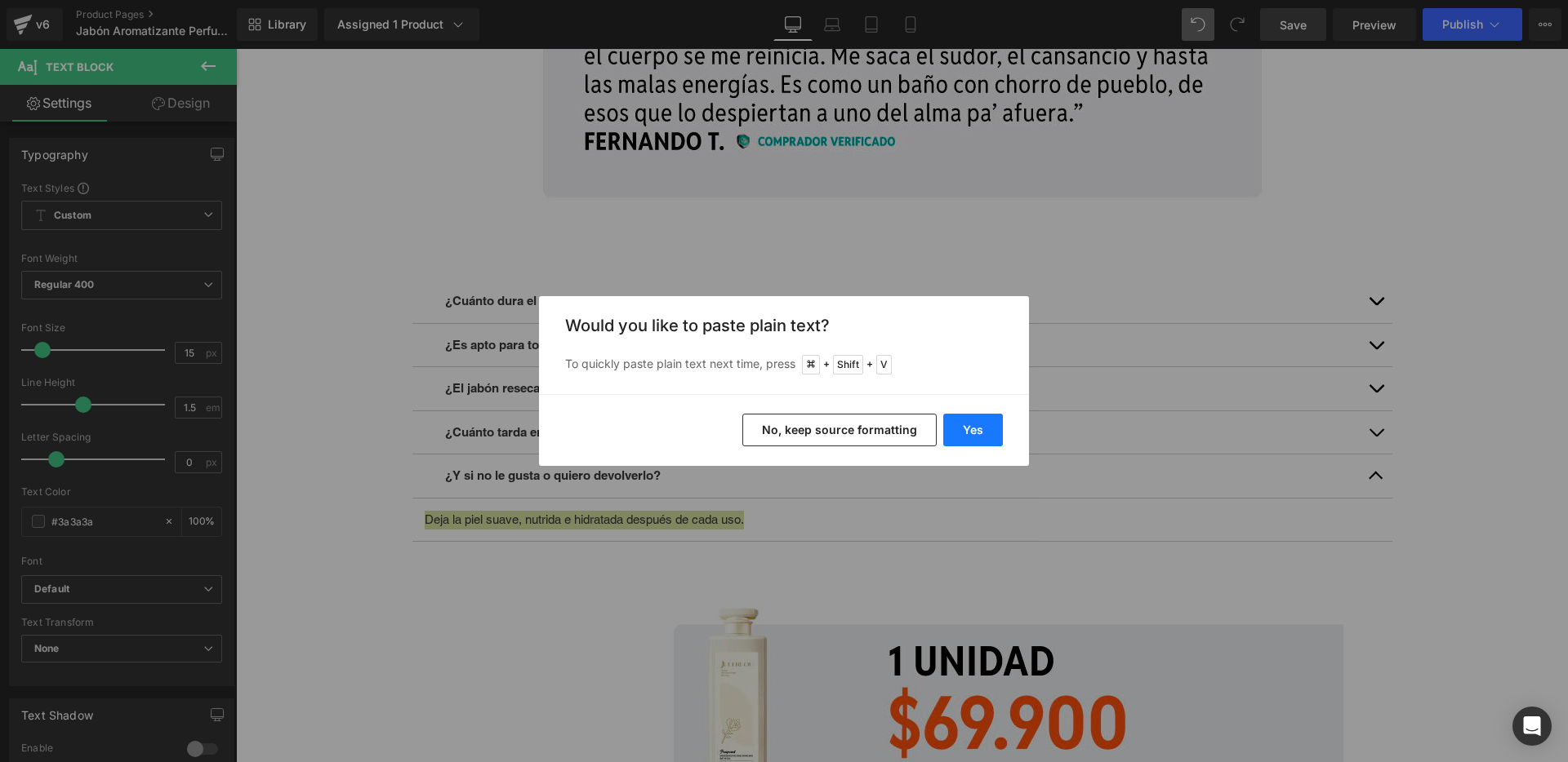
click at [962, 429] on button "Yes" at bounding box center [974, 430] width 60 height 32
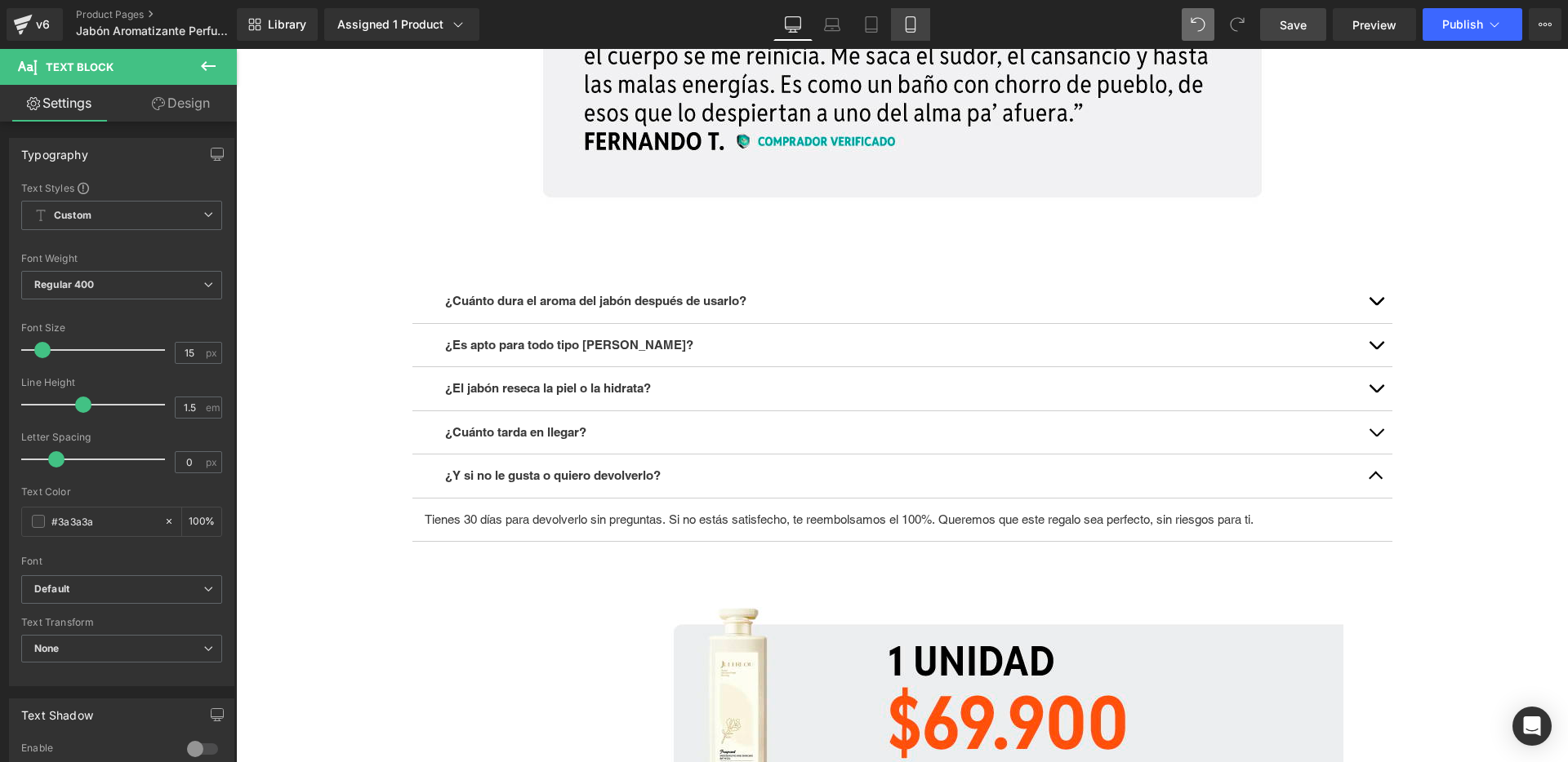
click at [912, 27] on icon at bounding box center [910, 25] width 17 height 17
type input "100"
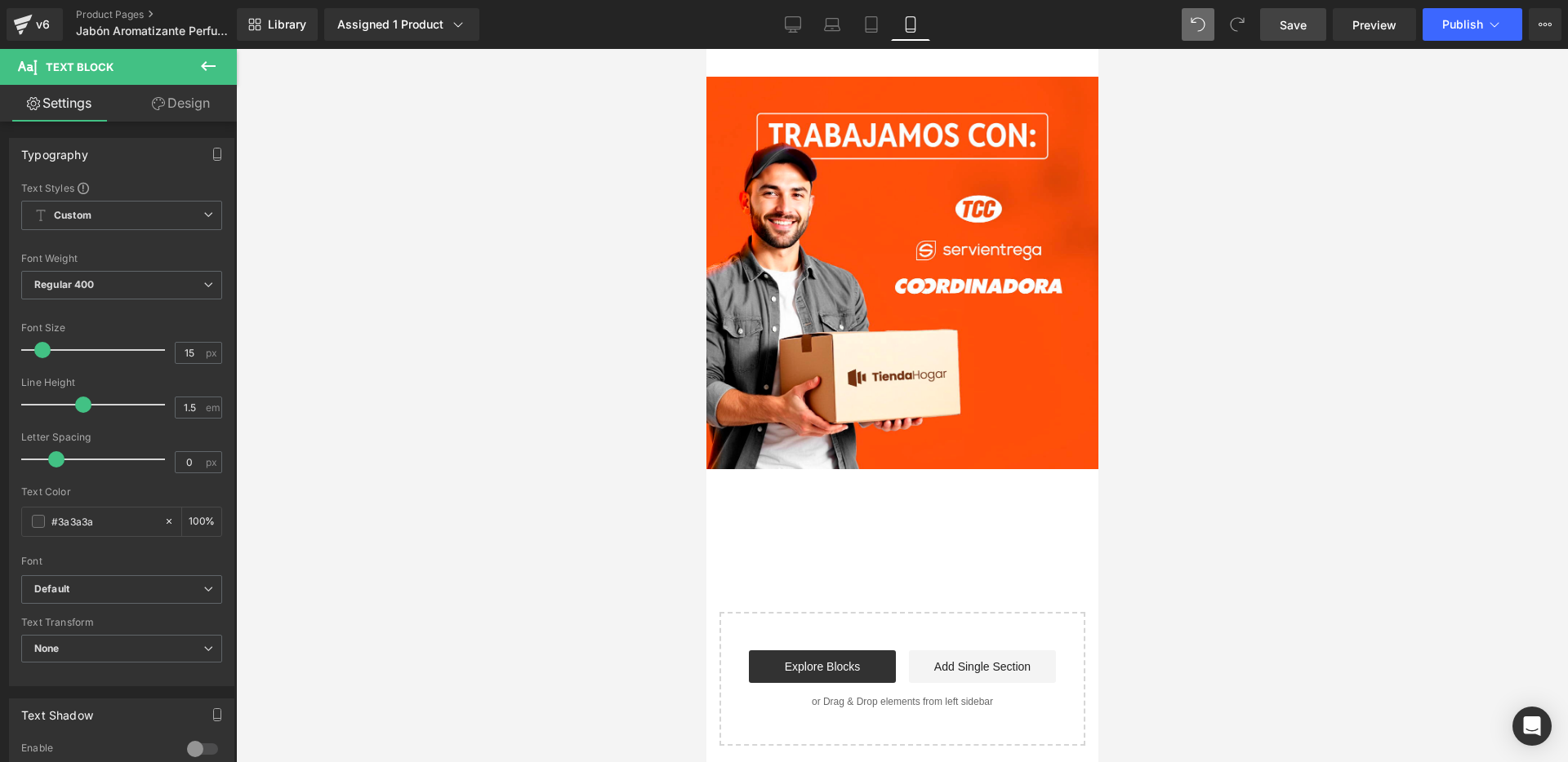
scroll to position [5962, 0]
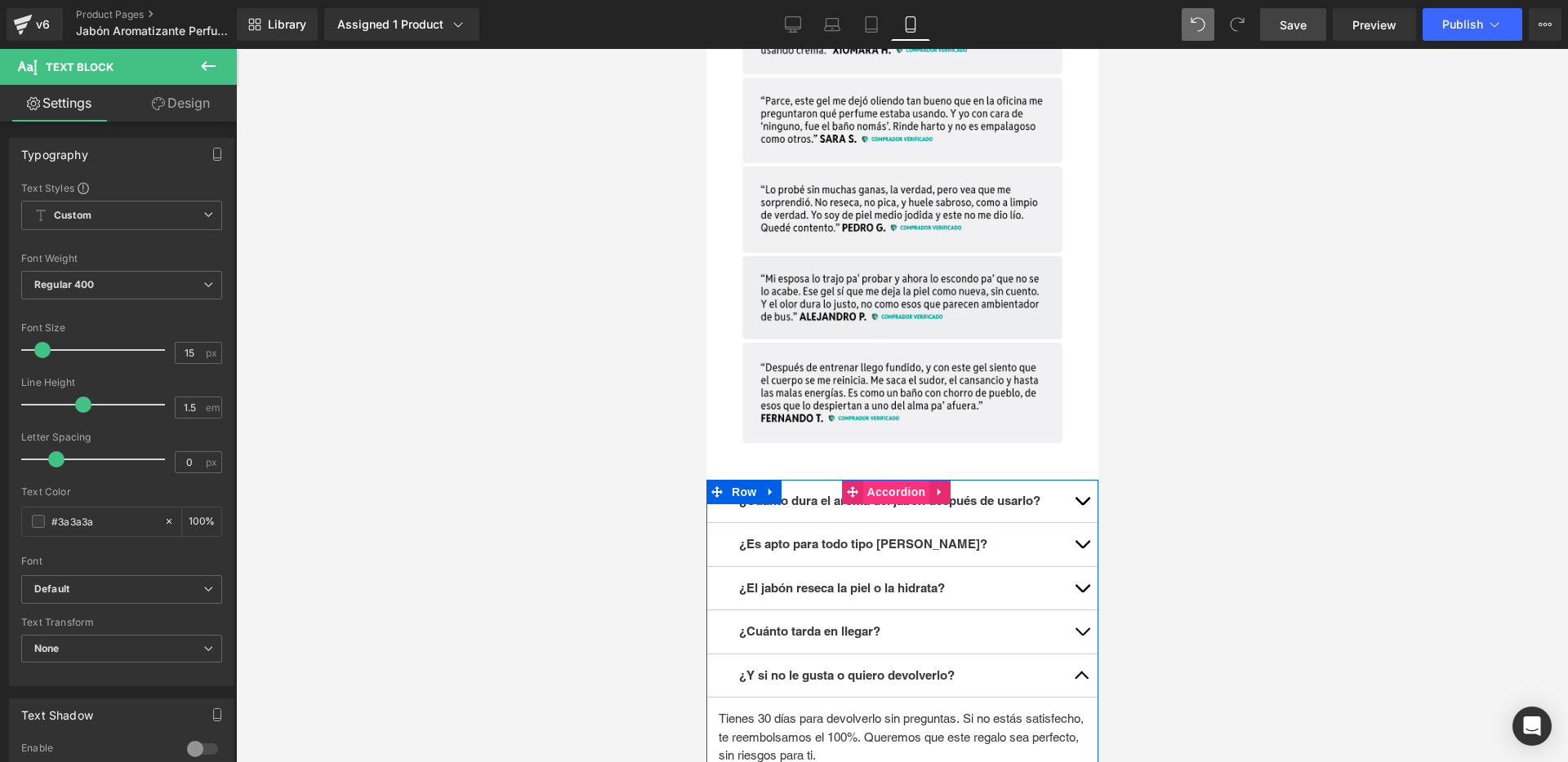
click at [891, 480] on span "Accordion" at bounding box center [895, 492] width 67 height 24
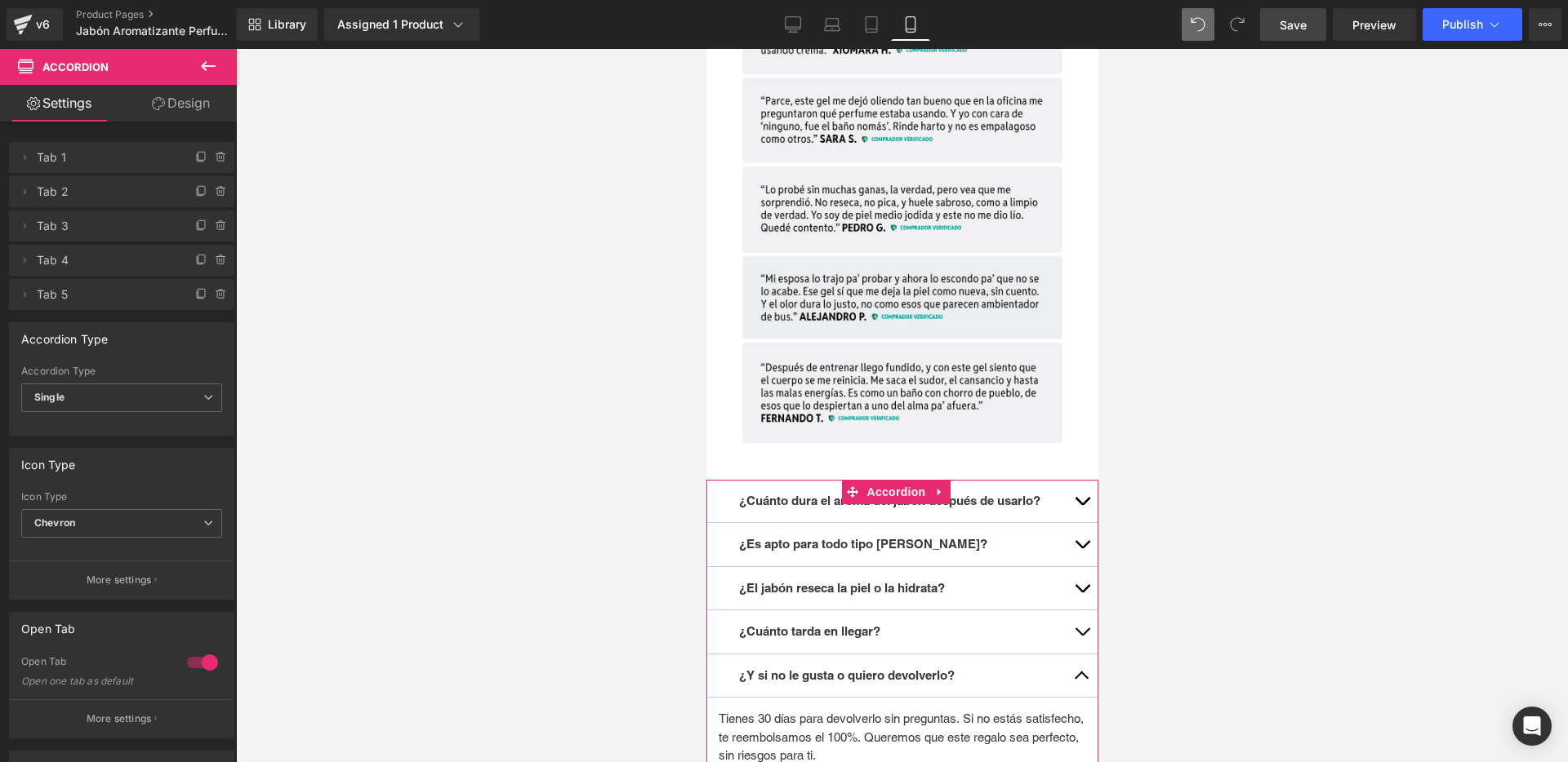
click at [192, 109] on link "Design" at bounding box center [180, 103] width 118 height 37
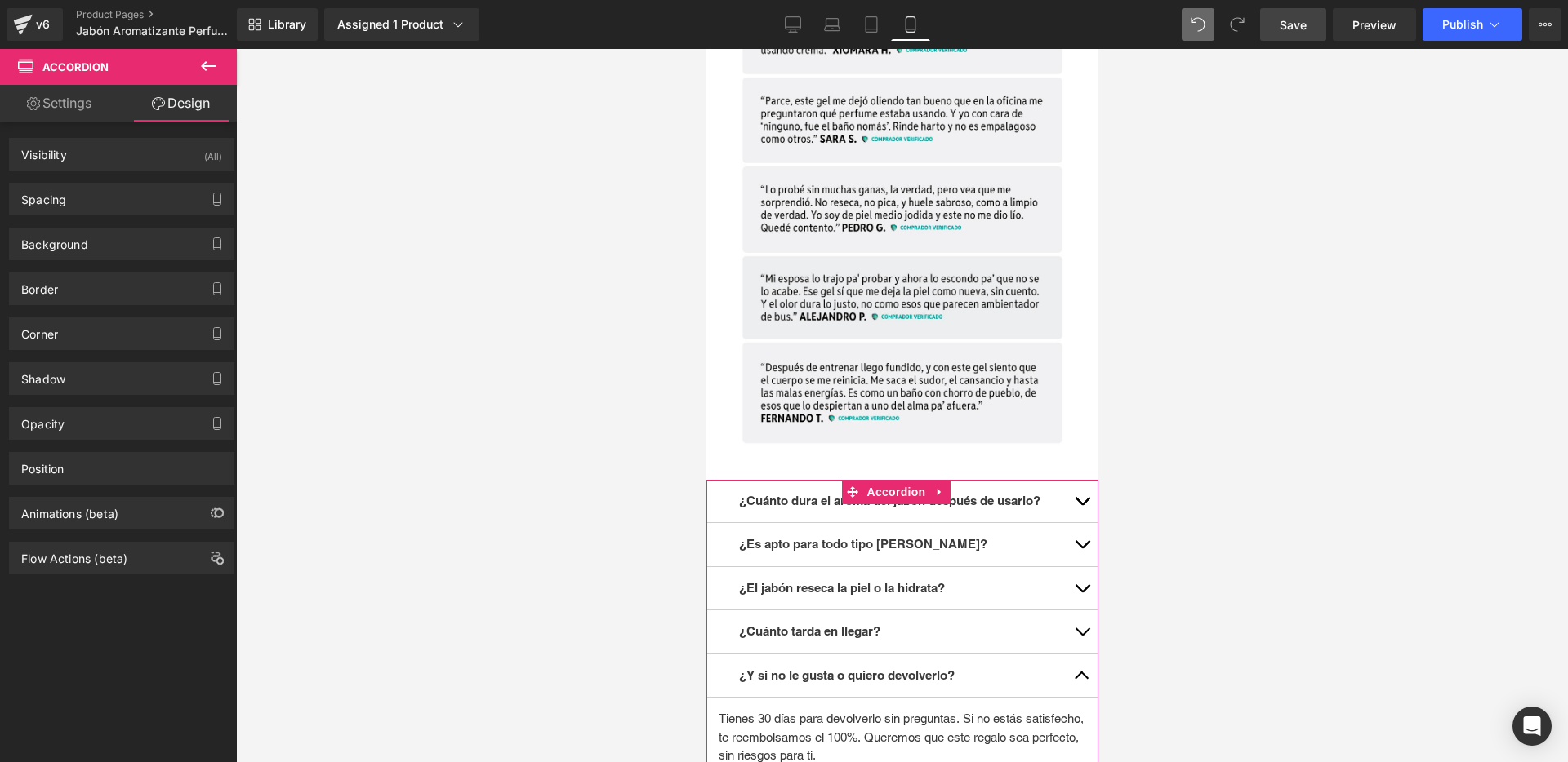
click at [72, 101] on link "Settings" at bounding box center [59, 103] width 118 height 37
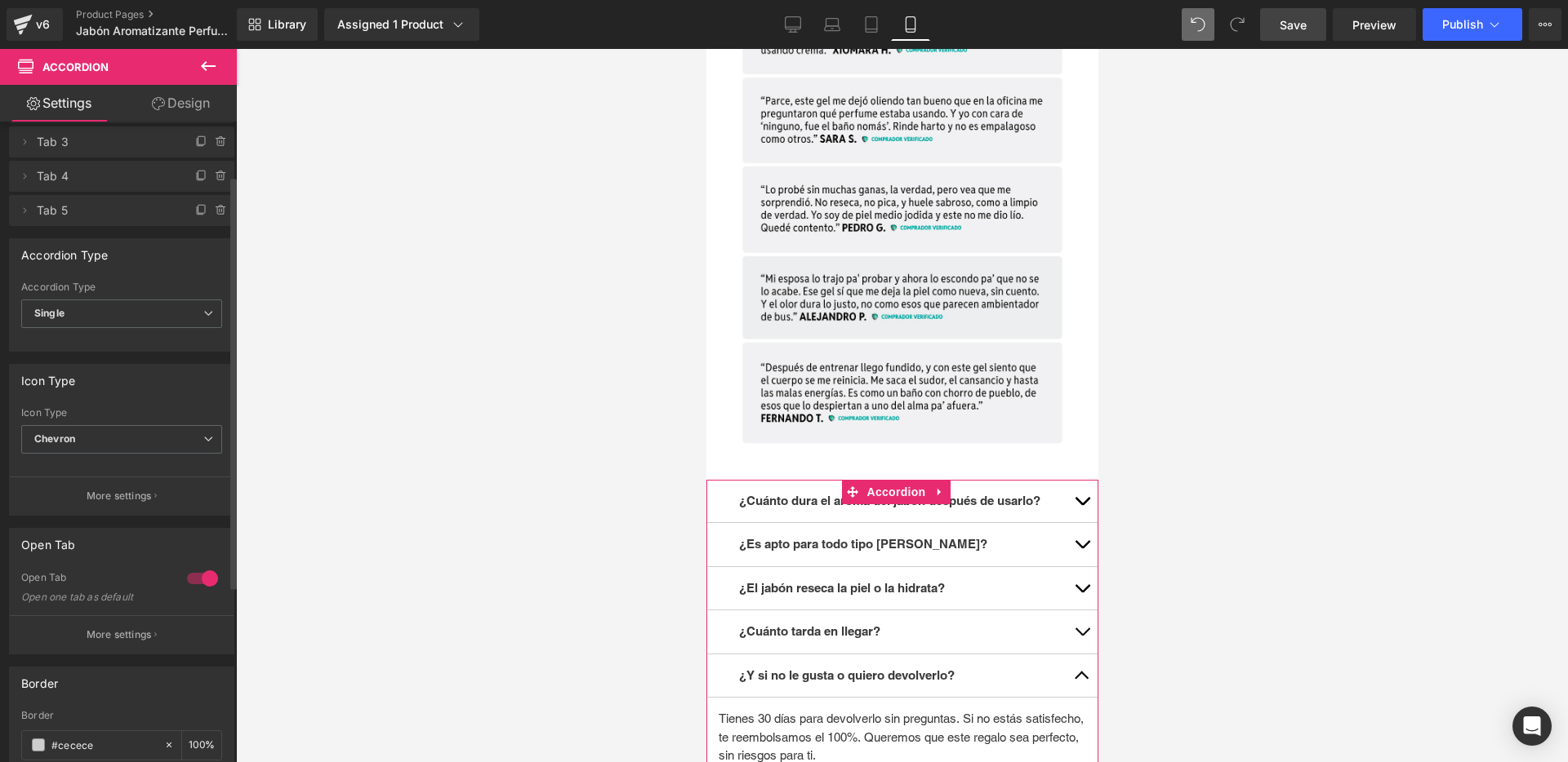
scroll to position [0, 0]
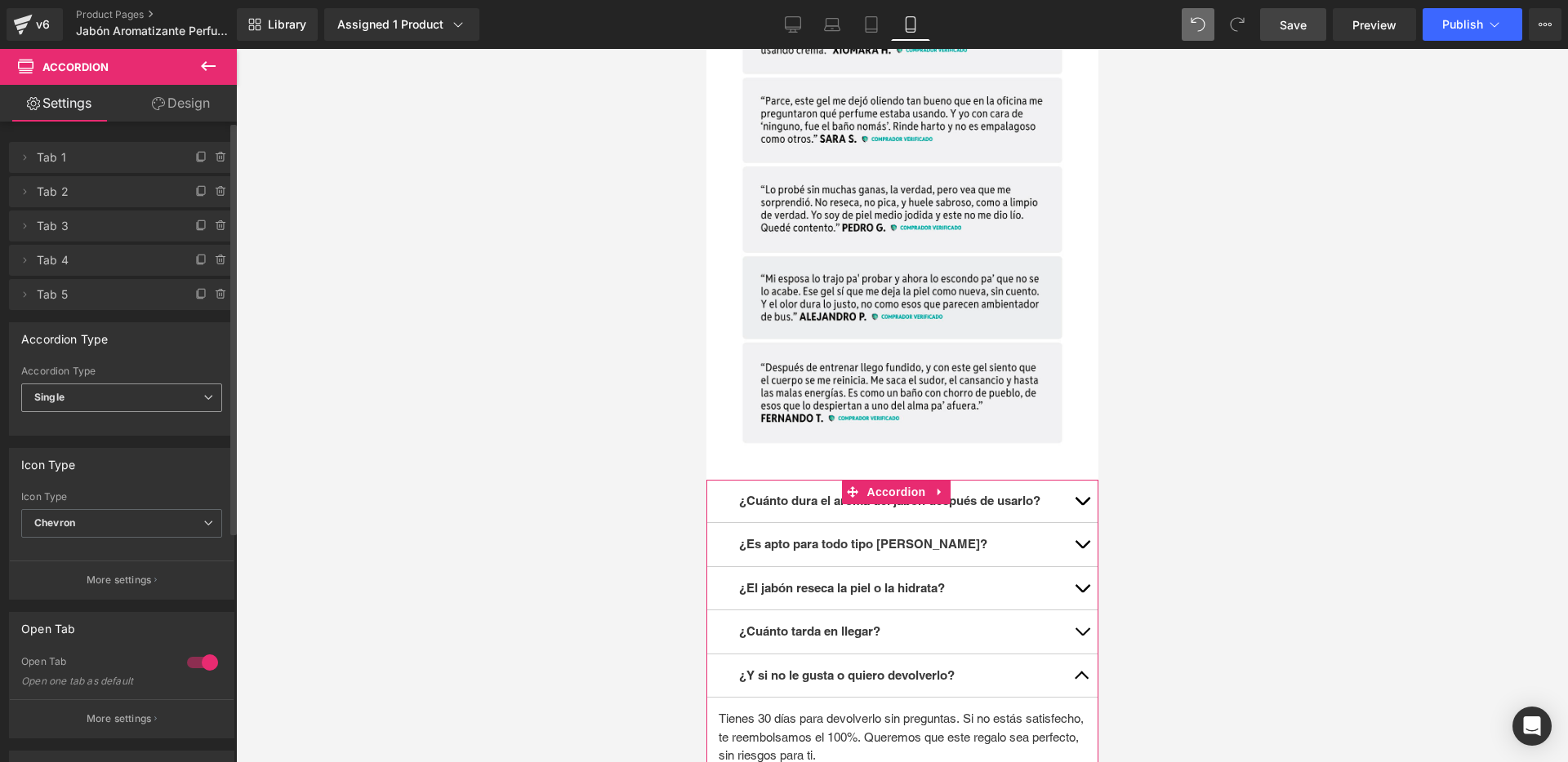
click at [95, 386] on span "Single" at bounding box center [122, 398] width 201 height 28
click at [86, 431] on li "Multiple" at bounding box center [119, 426] width 195 height 24
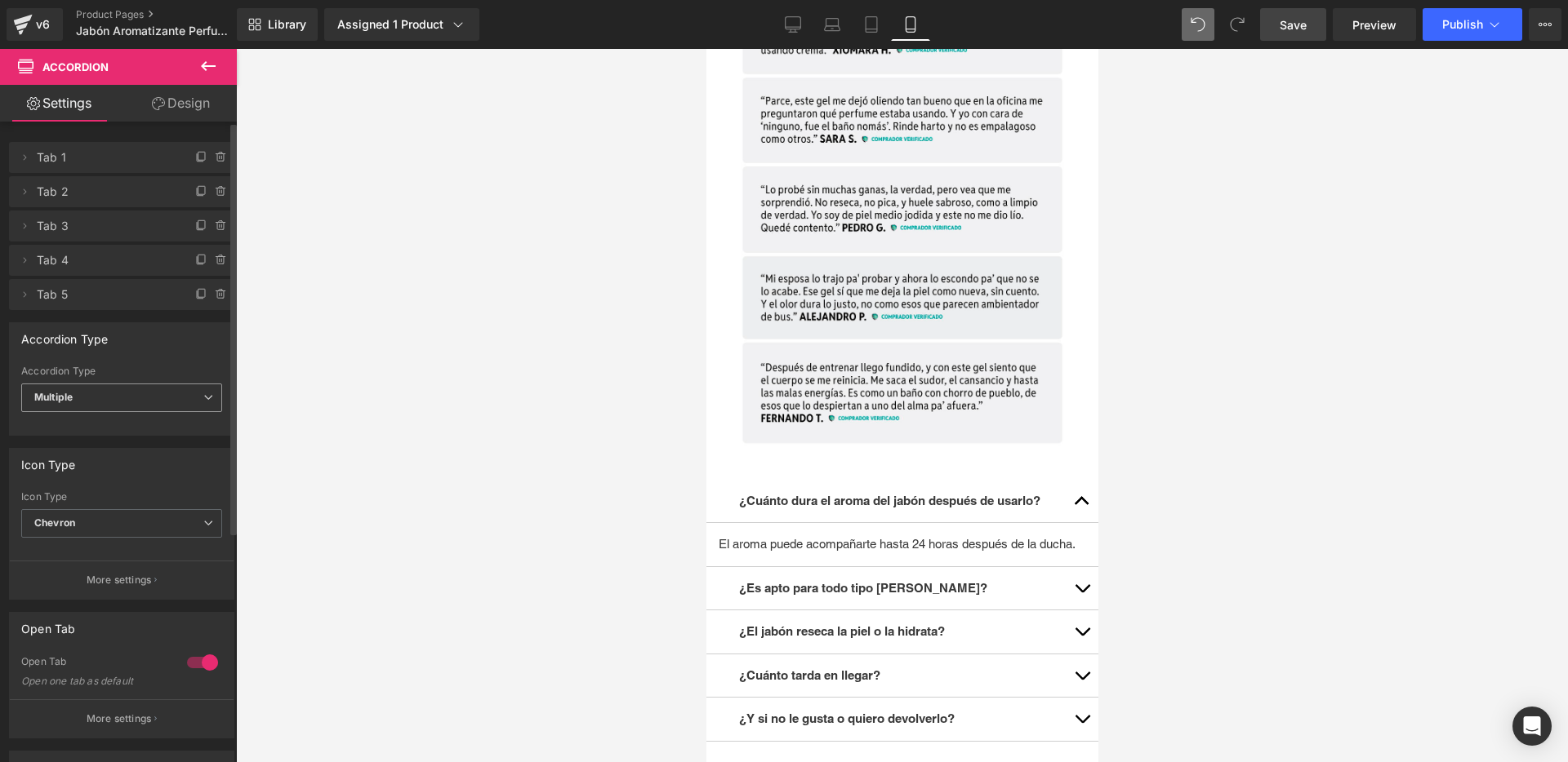
click at [83, 396] on span "Multiple" at bounding box center [122, 398] width 201 height 28
click at [79, 450] on li "Single" at bounding box center [119, 450] width 195 height 24
click at [170, 114] on link "Design" at bounding box center [180, 103] width 118 height 37
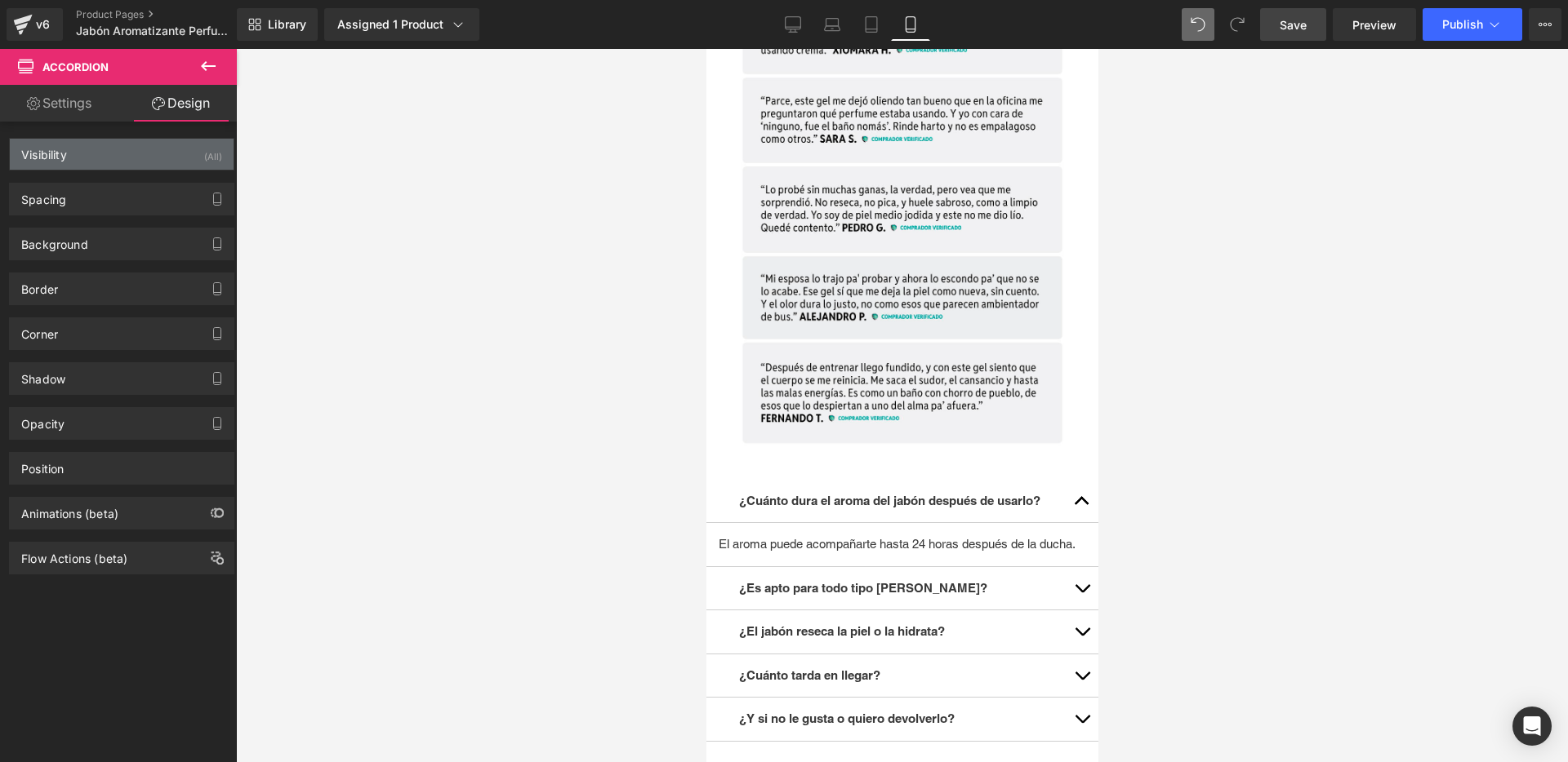
click at [107, 155] on div "Visibility (All)" at bounding box center [121, 154] width 224 height 31
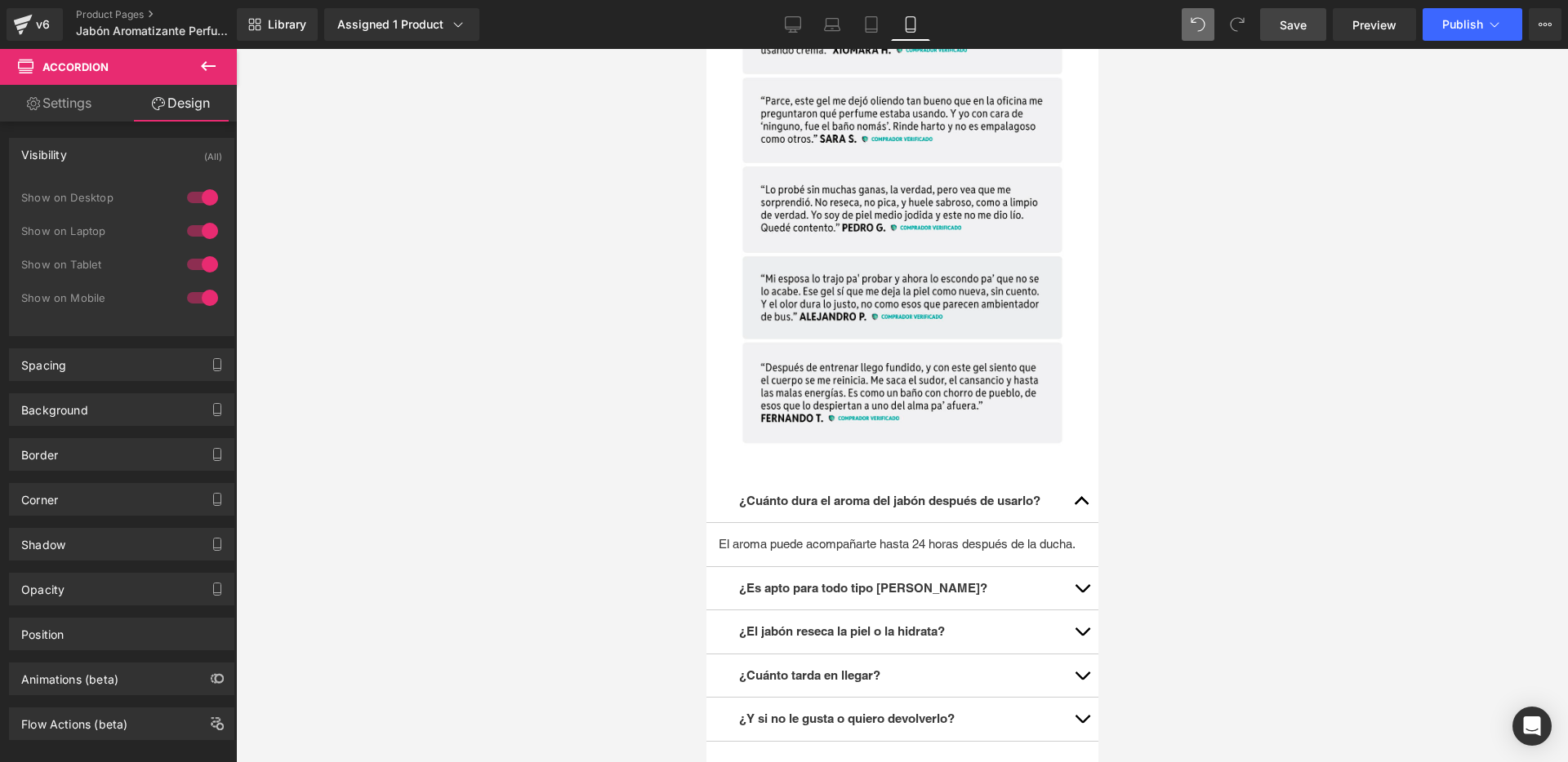
click at [107, 155] on div "Visibility (All)" at bounding box center [121, 154] width 224 height 31
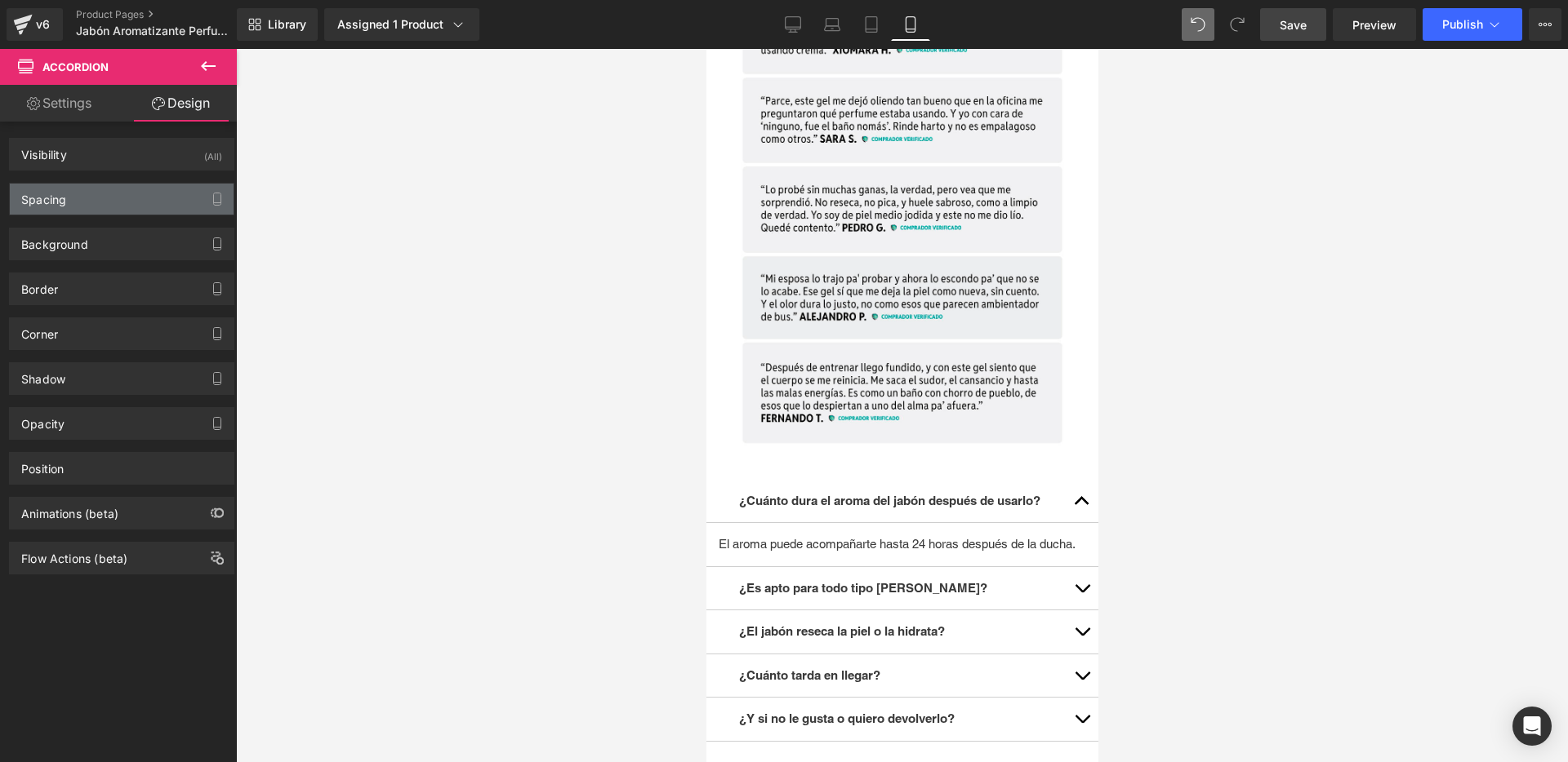
click at [99, 208] on div "Spacing" at bounding box center [121, 199] width 224 height 31
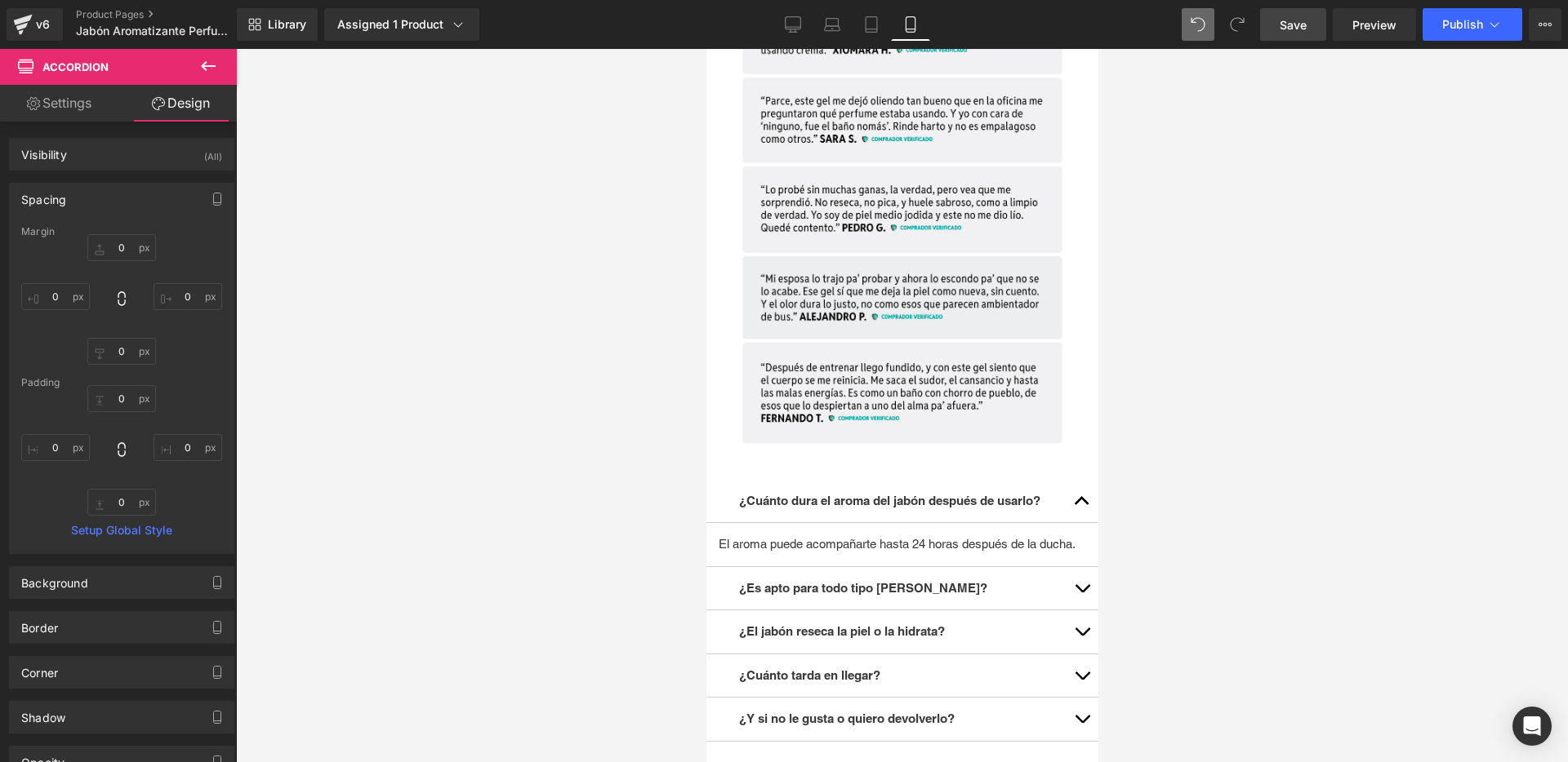
click at [99, 208] on div "Spacing" at bounding box center [121, 199] width 224 height 31
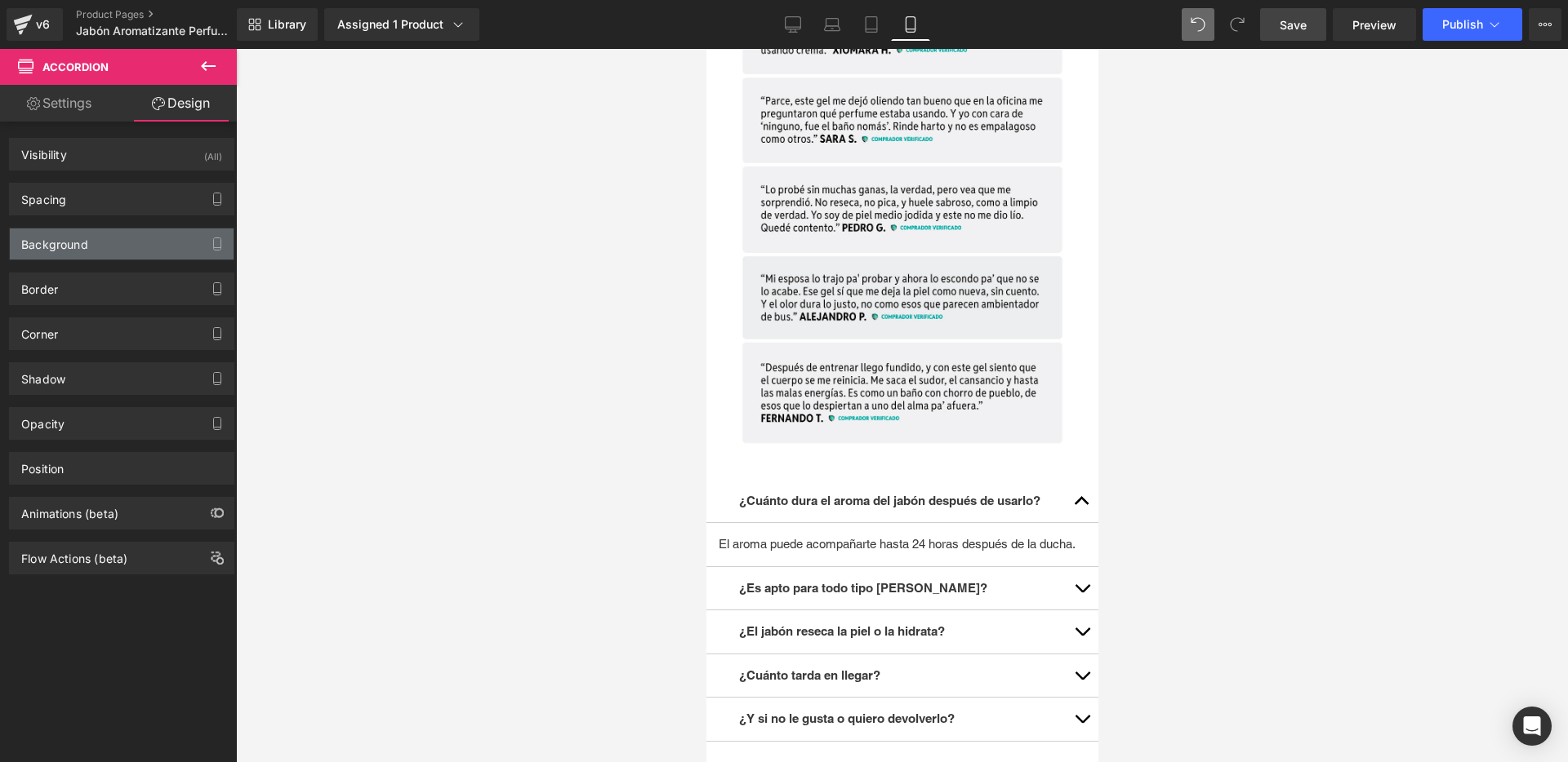
click at [97, 237] on div "Background" at bounding box center [121, 243] width 224 height 31
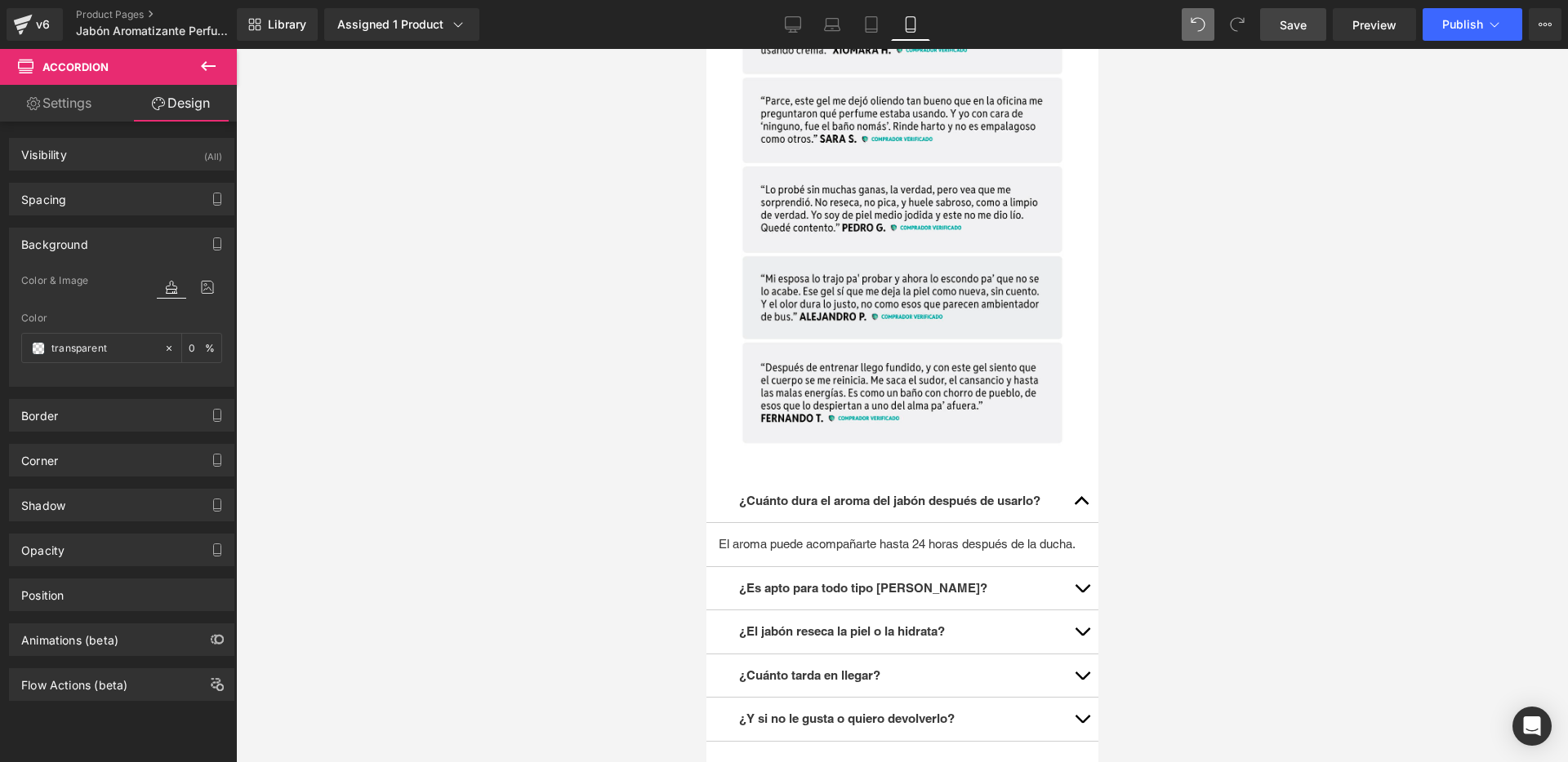
click at [97, 237] on div "Background" at bounding box center [121, 243] width 224 height 31
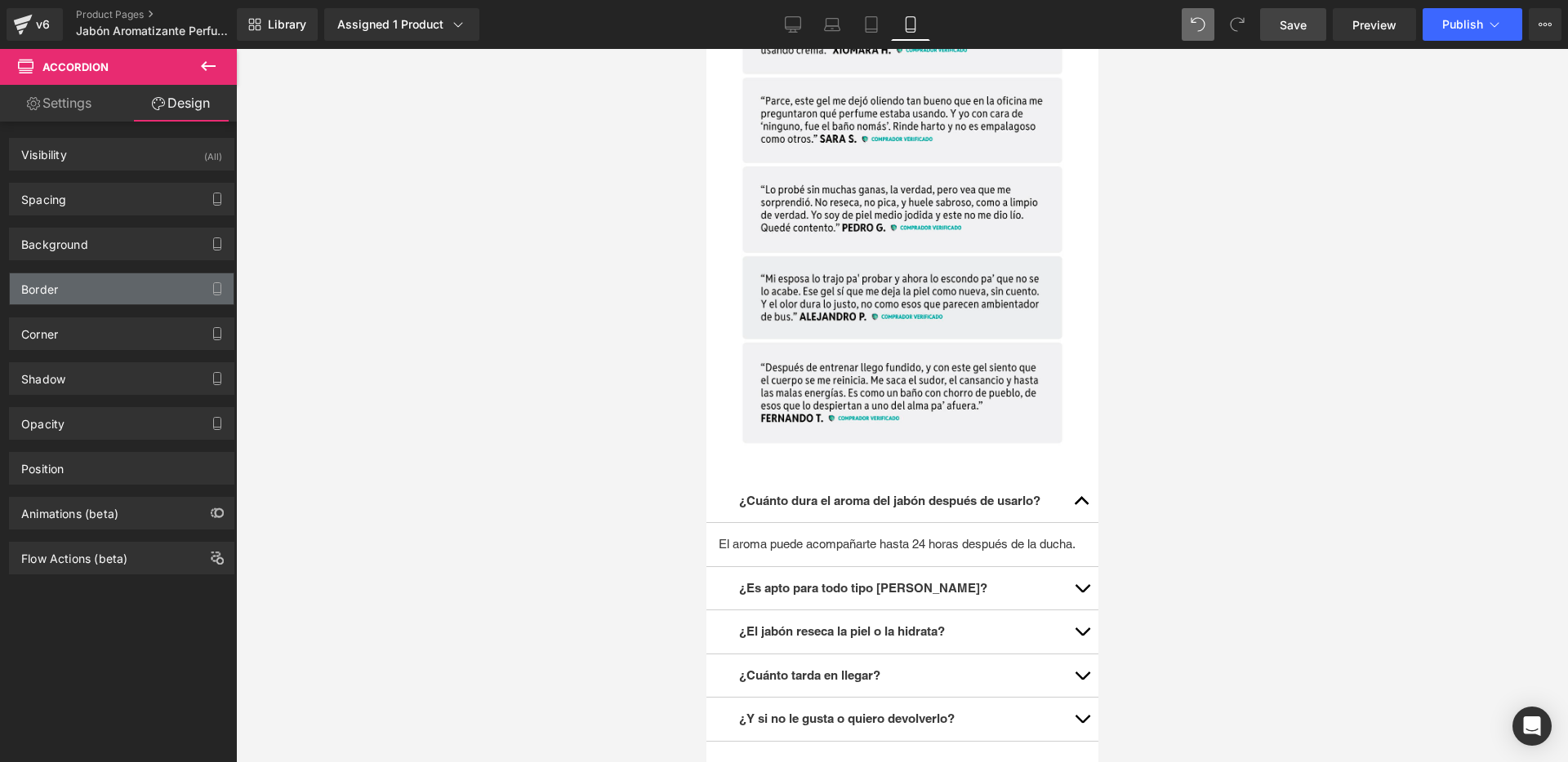
click at [96, 287] on div "Border" at bounding box center [121, 288] width 224 height 31
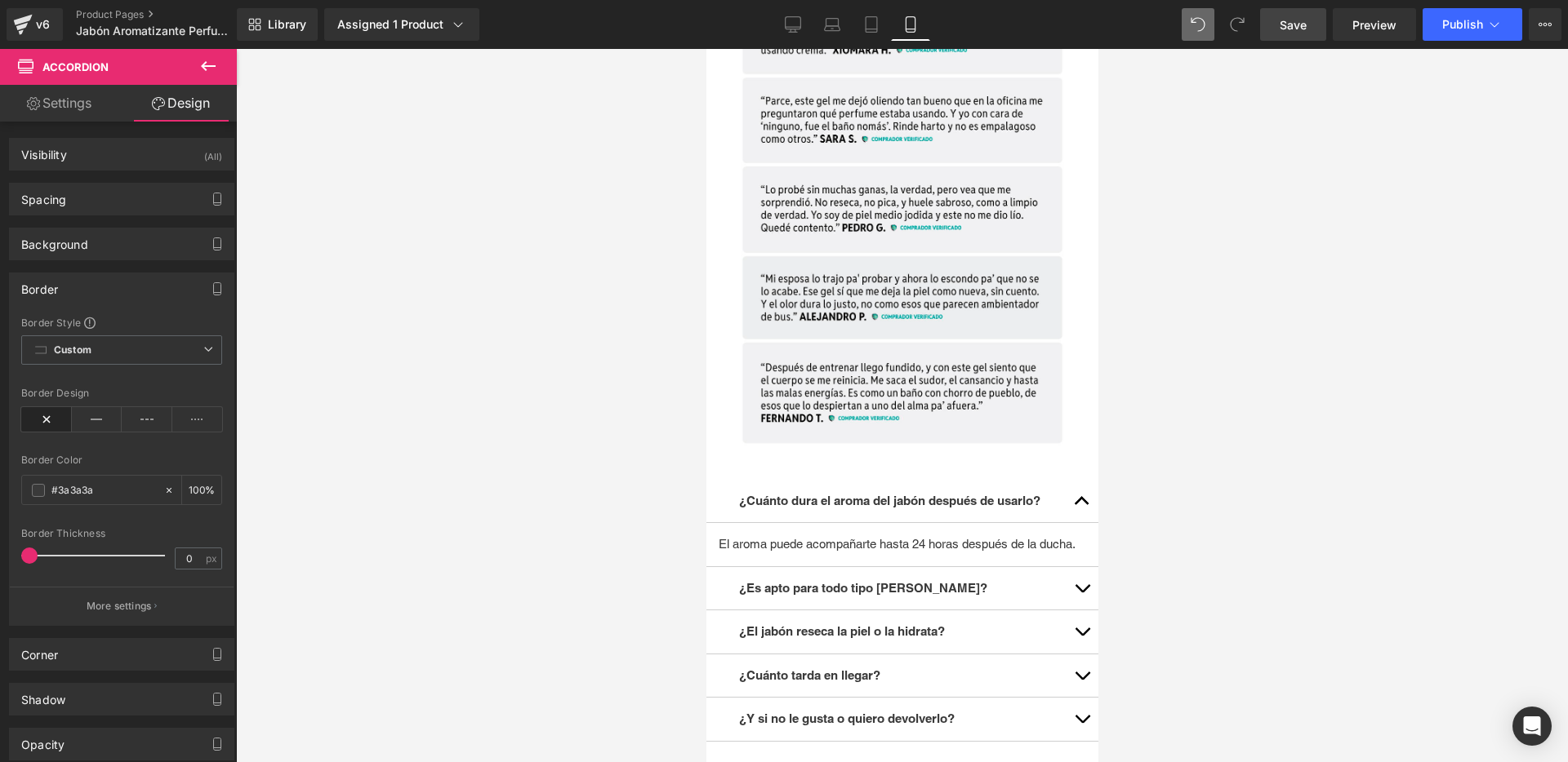
click at [96, 287] on div "Border" at bounding box center [121, 288] width 224 height 31
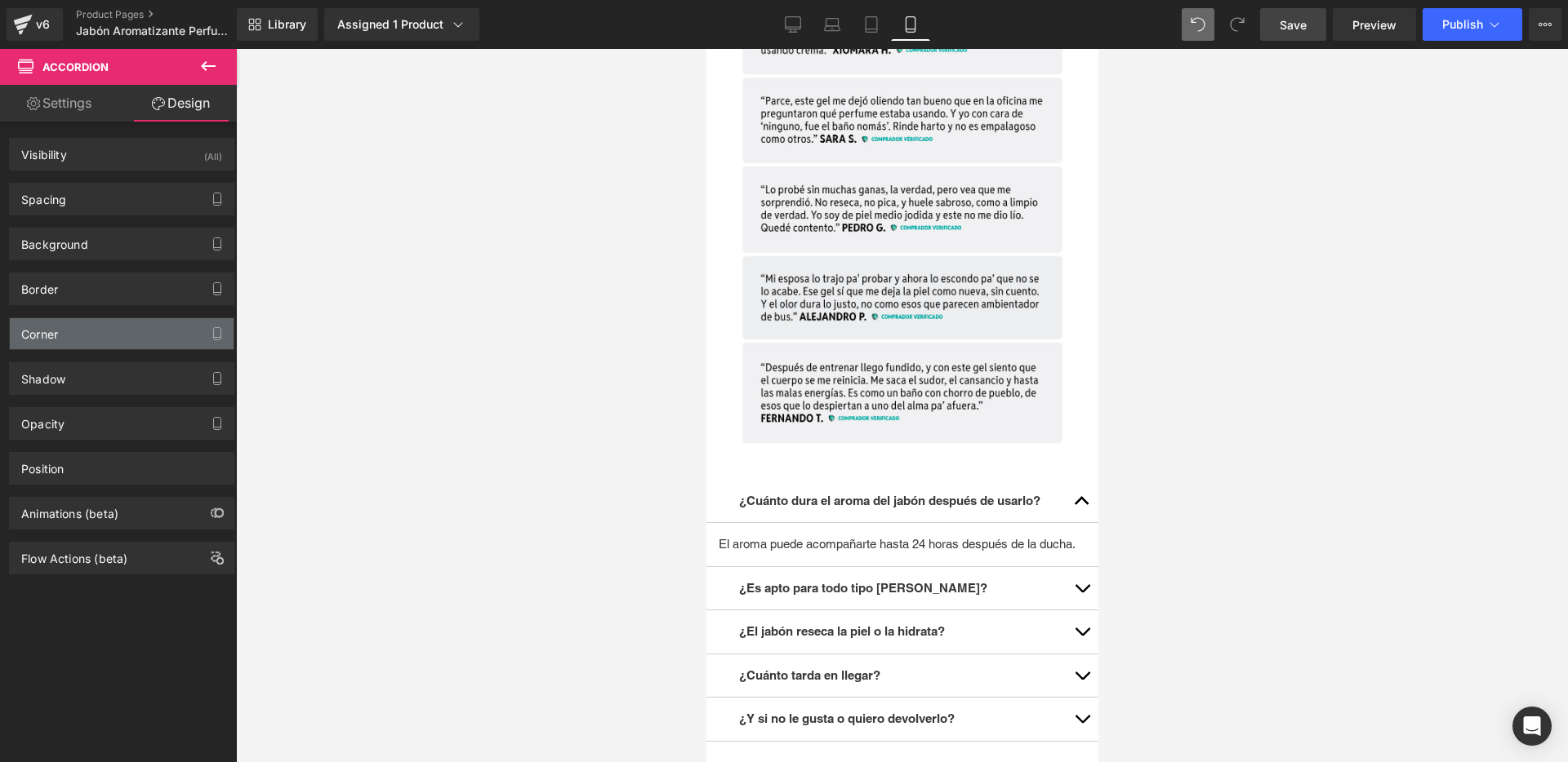
click at [91, 329] on div "Corner" at bounding box center [121, 333] width 224 height 31
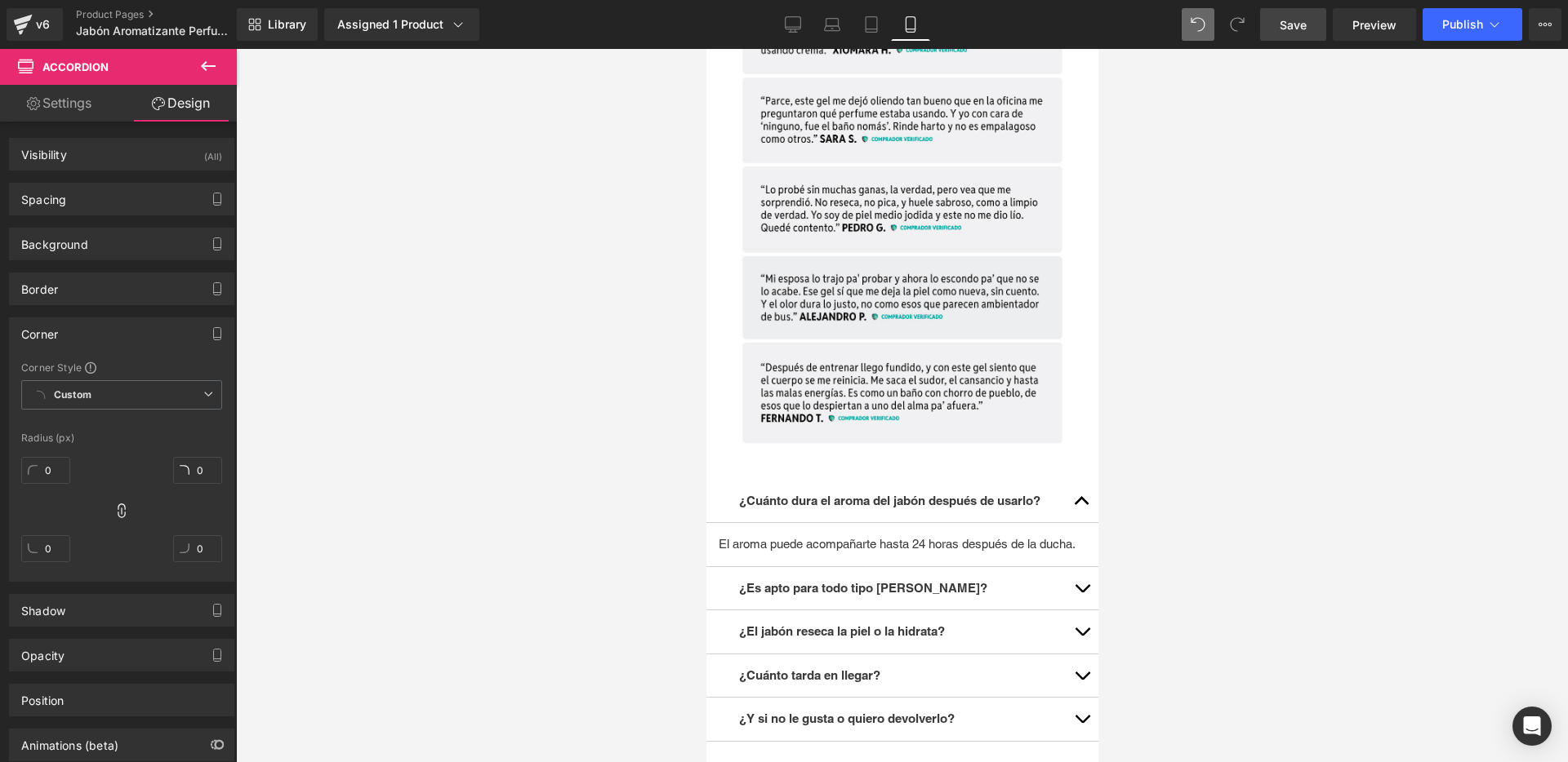
click at [91, 329] on div "Corner" at bounding box center [121, 333] width 224 height 31
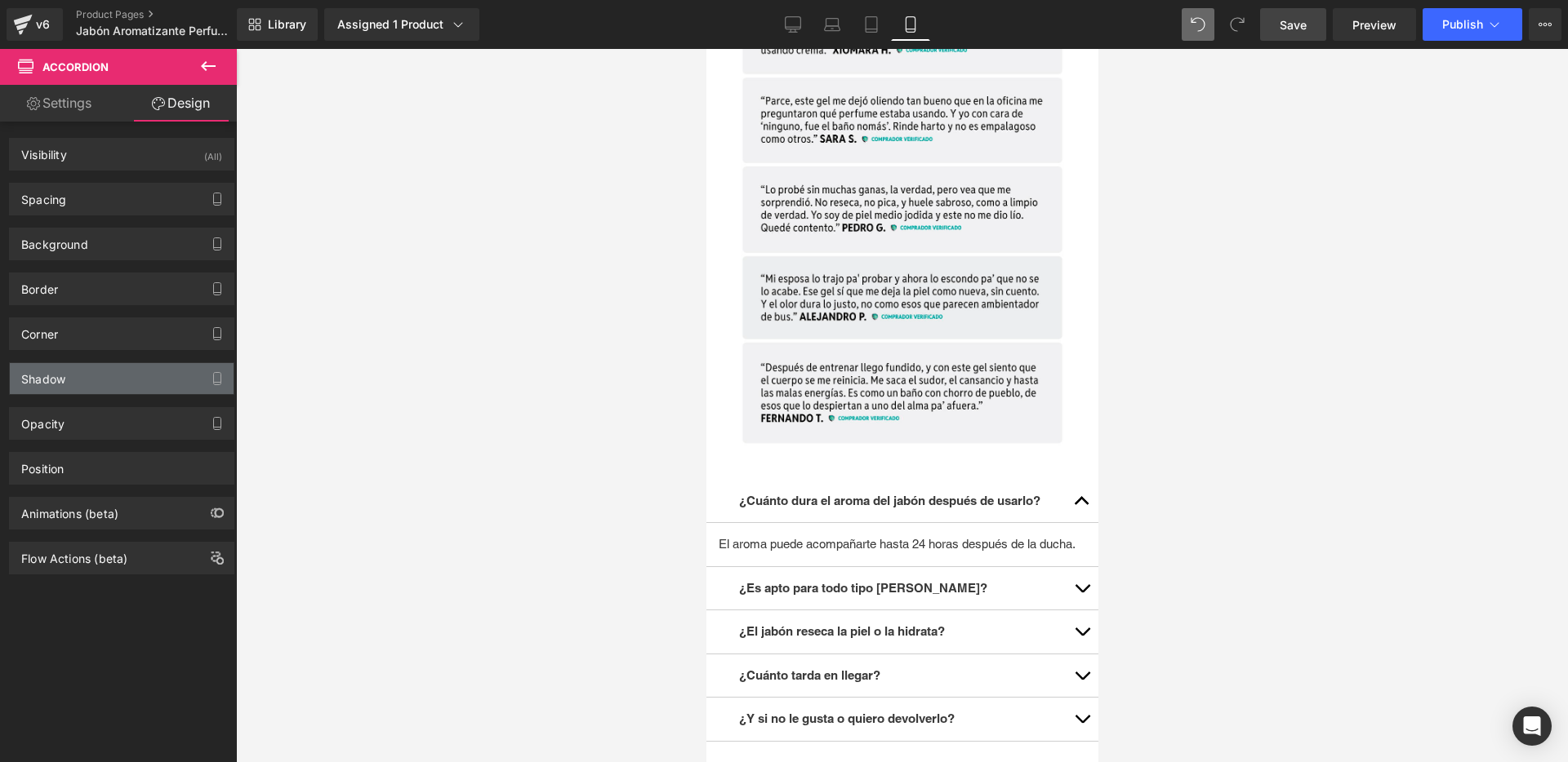
click at [88, 390] on div "Shadow" at bounding box center [121, 378] width 224 height 31
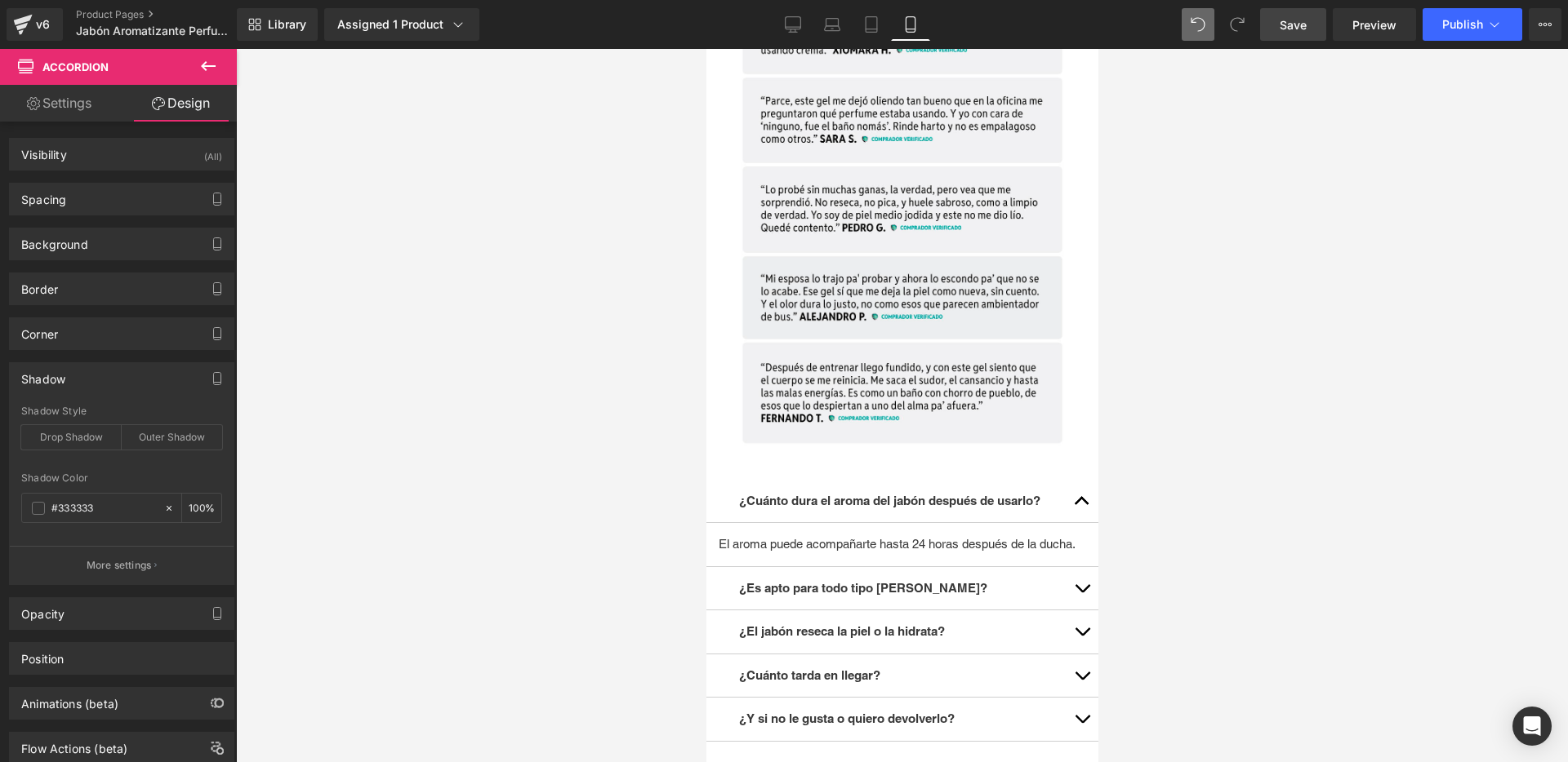
click at [88, 390] on div "Shadow" at bounding box center [121, 378] width 224 height 31
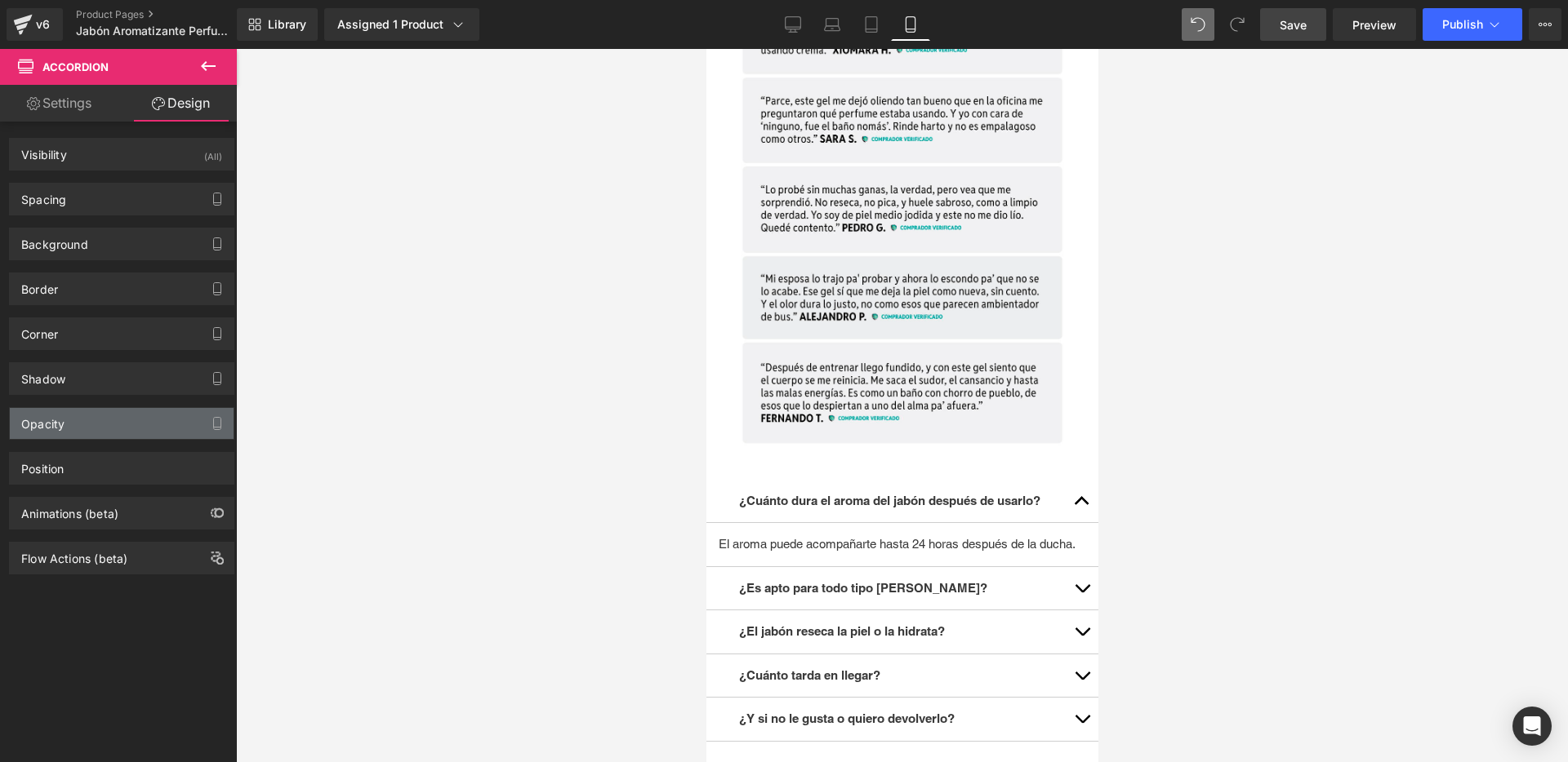
click at [87, 433] on div "Opacity" at bounding box center [121, 423] width 224 height 31
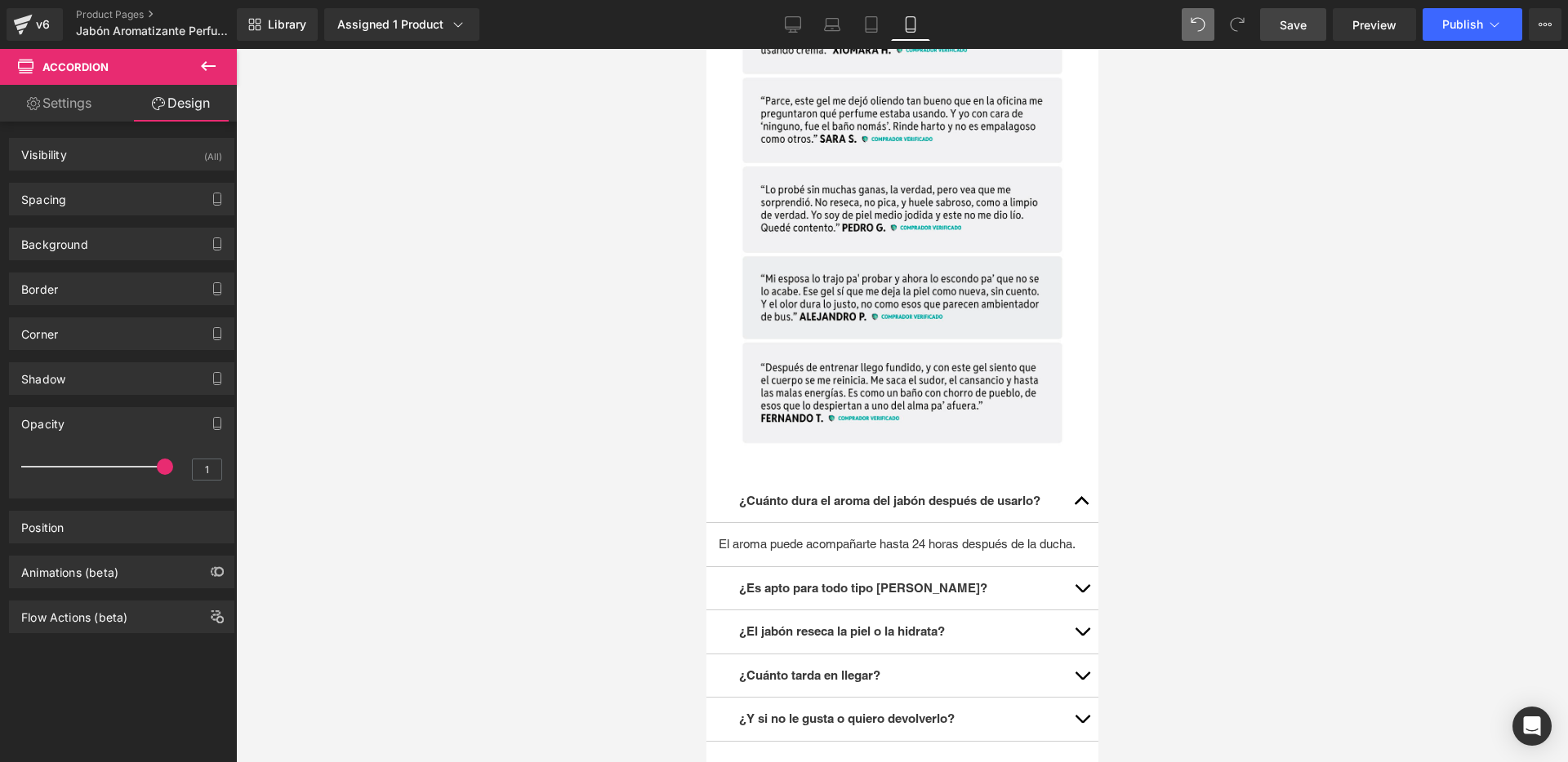
click at [87, 433] on div "Opacity" at bounding box center [121, 423] width 224 height 31
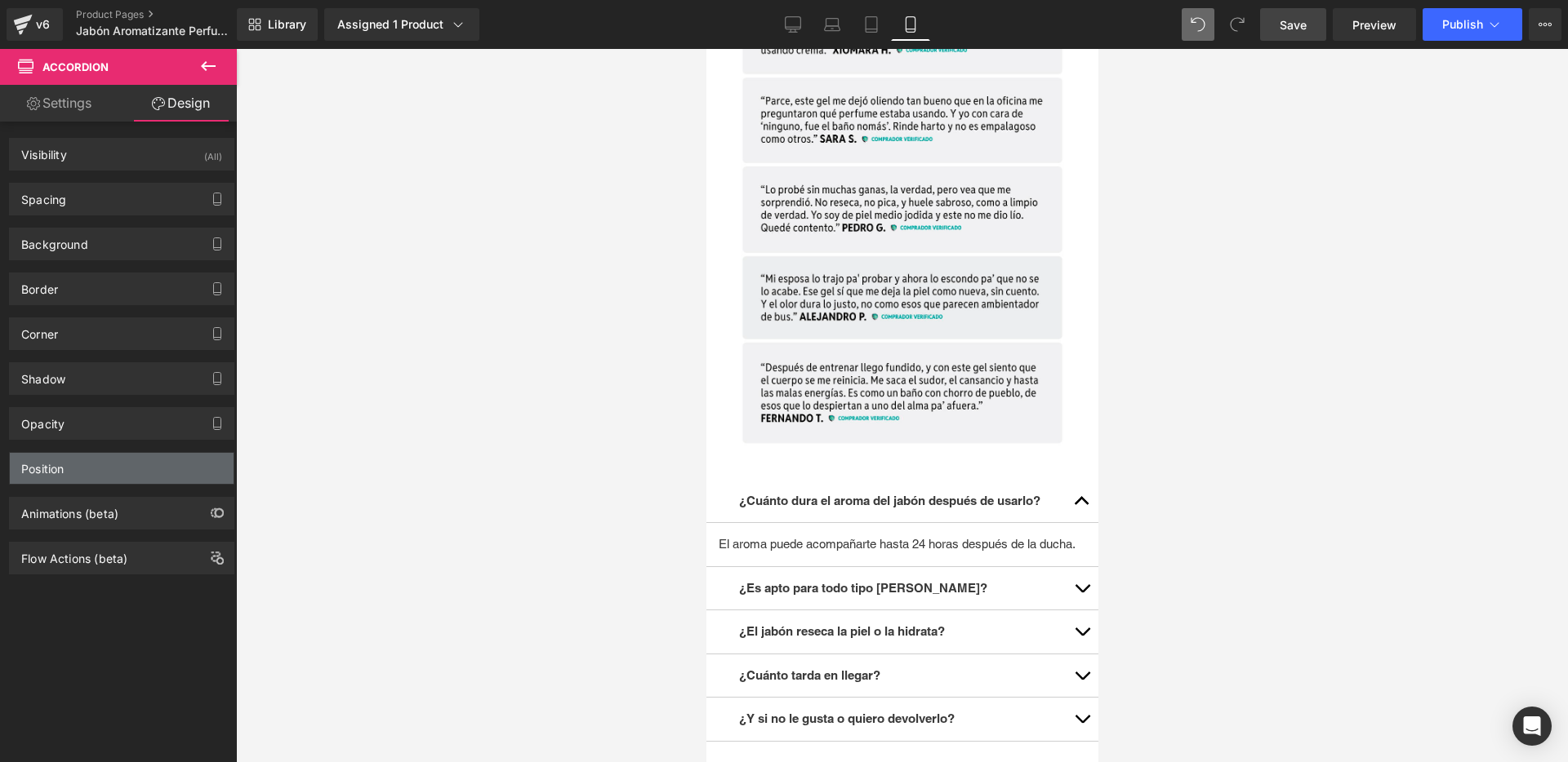
click at [86, 455] on div "Position" at bounding box center [121, 468] width 224 height 31
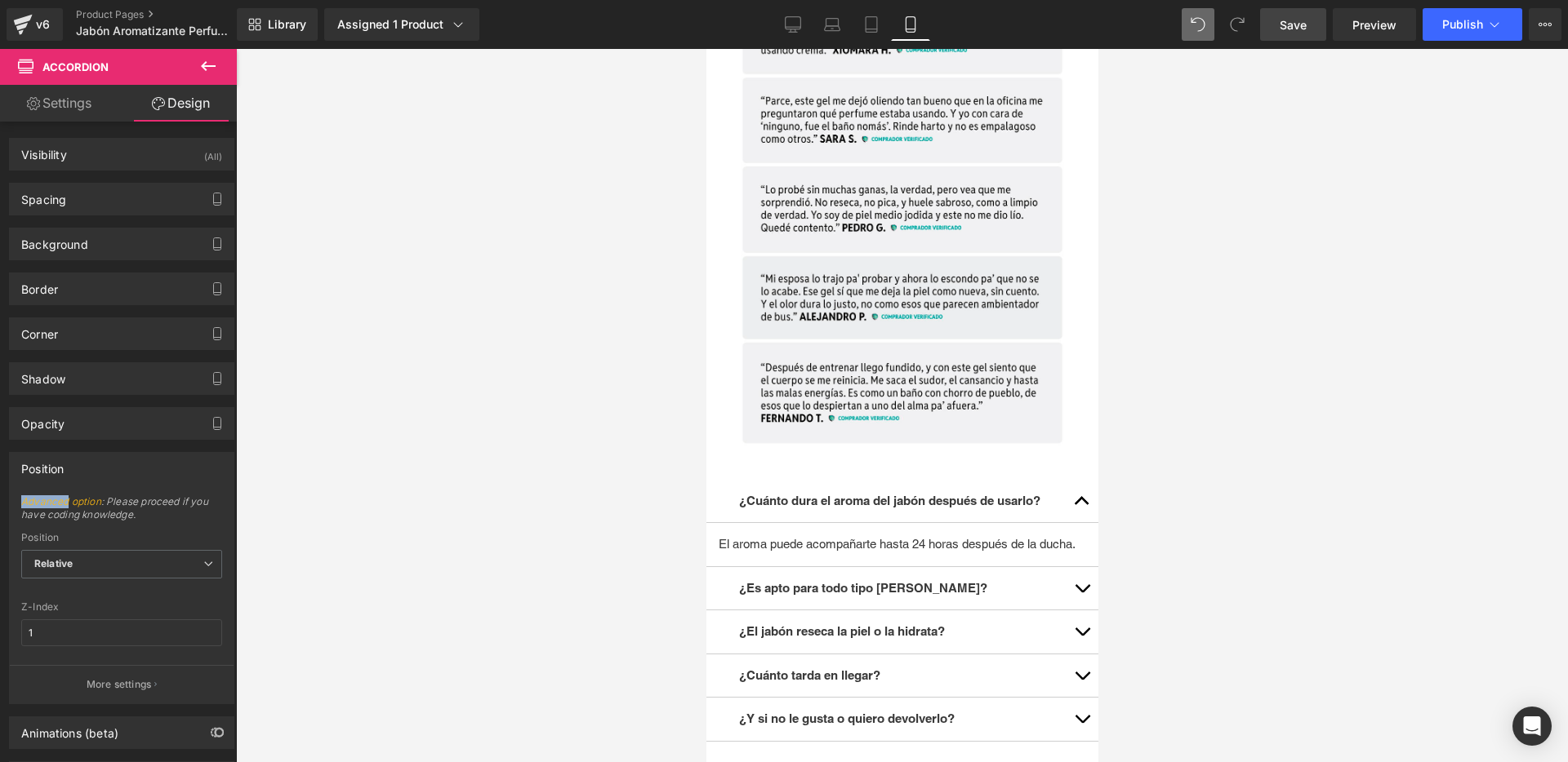
click at [86, 456] on div "Position" at bounding box center [121, 468] width 224 height 31
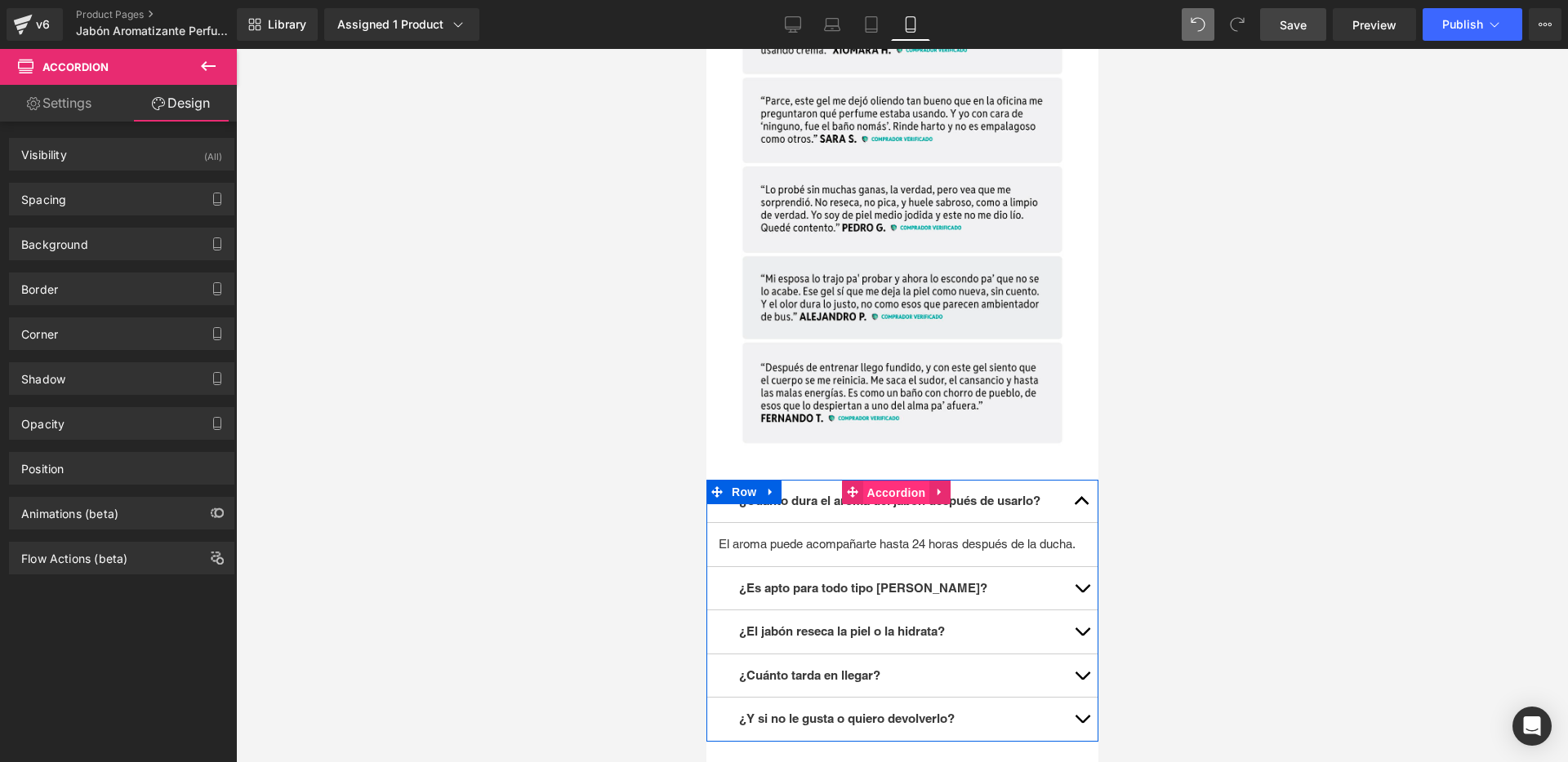
click at [891, 481] on span "Accordion" at bounding box center [895, 493] width 67 height 24
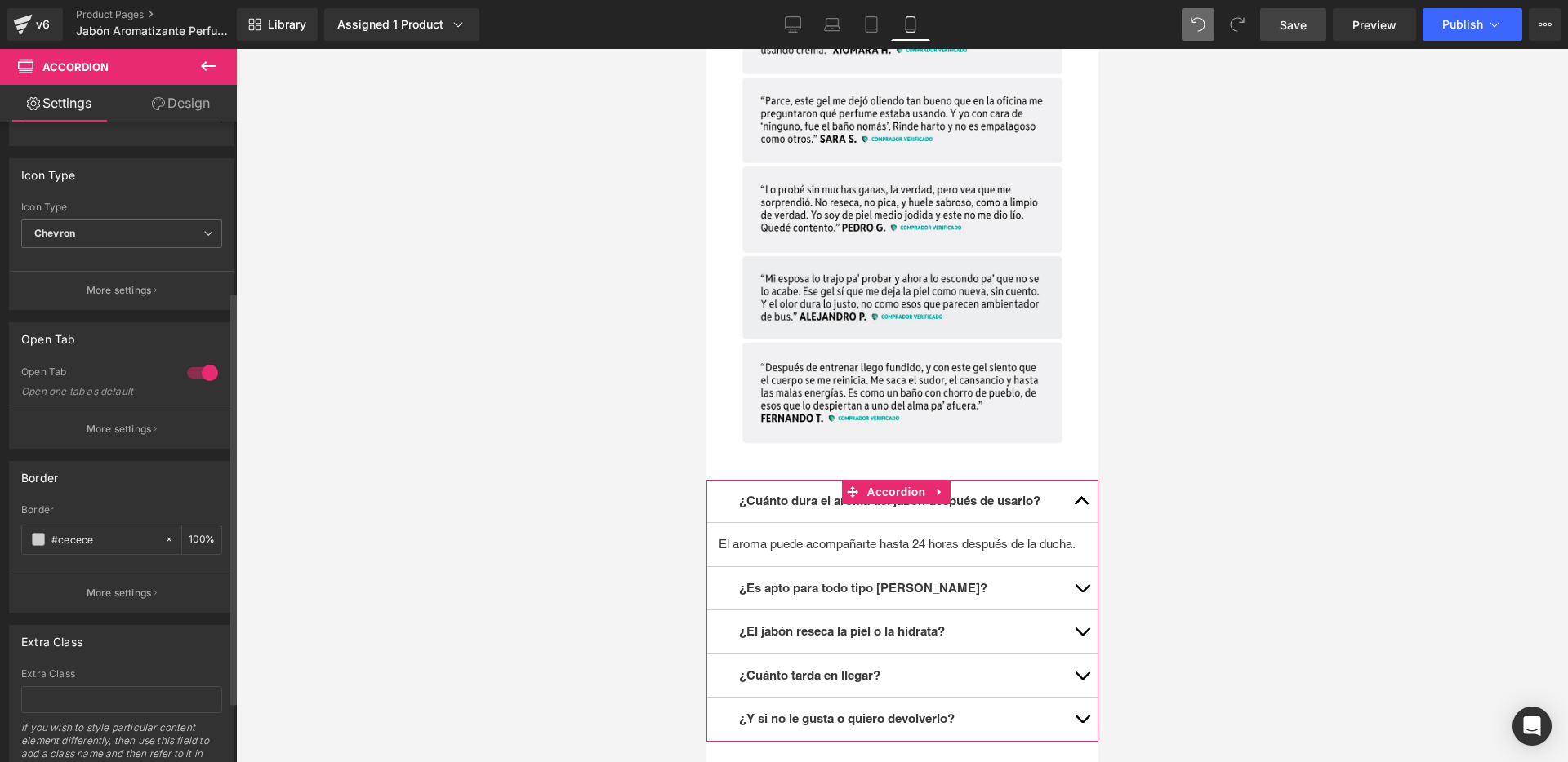
scroll to position [323, 0]
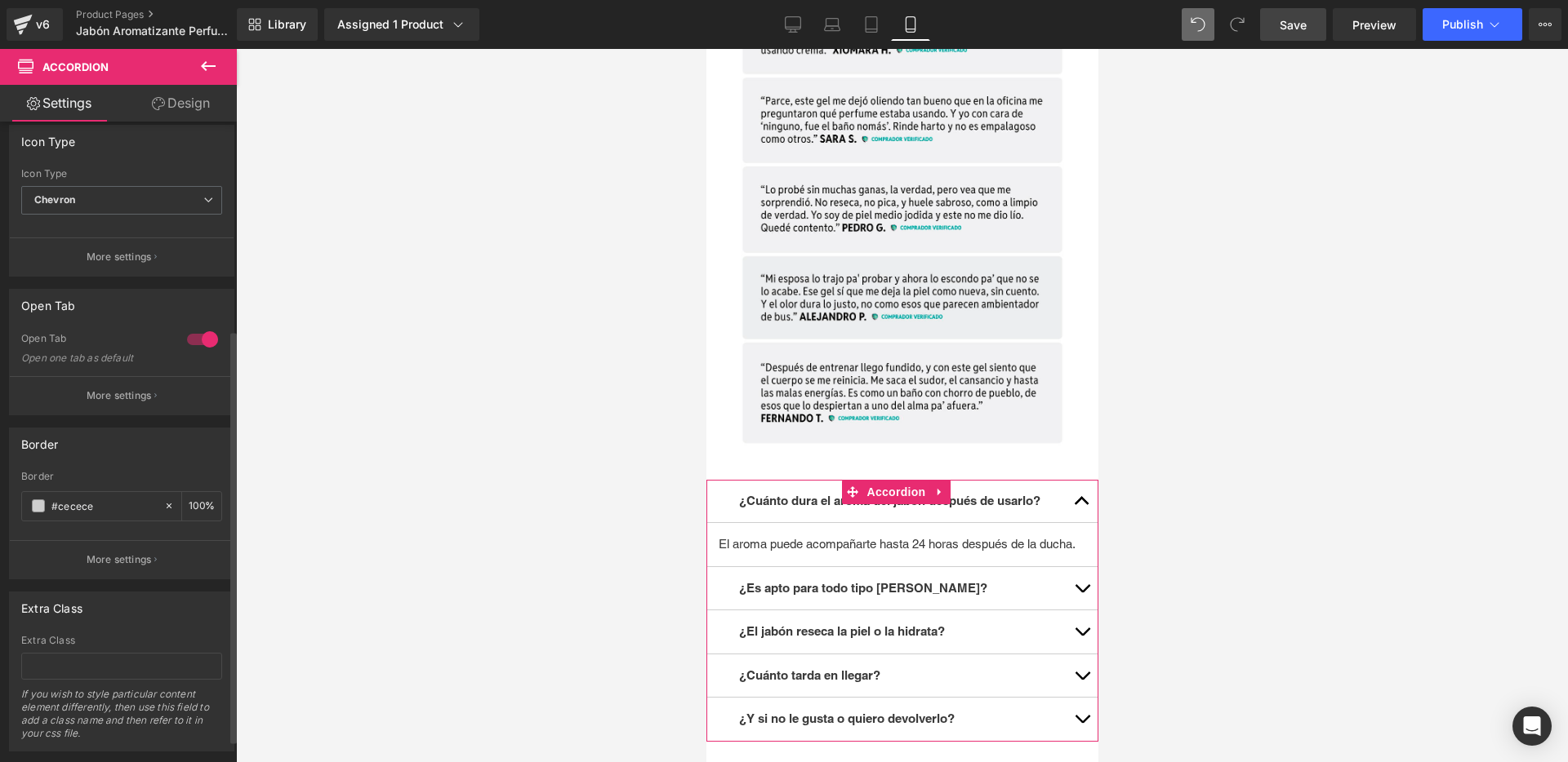
click at [183, 337] on div at bounding box center [202, 339] width 39 height 26
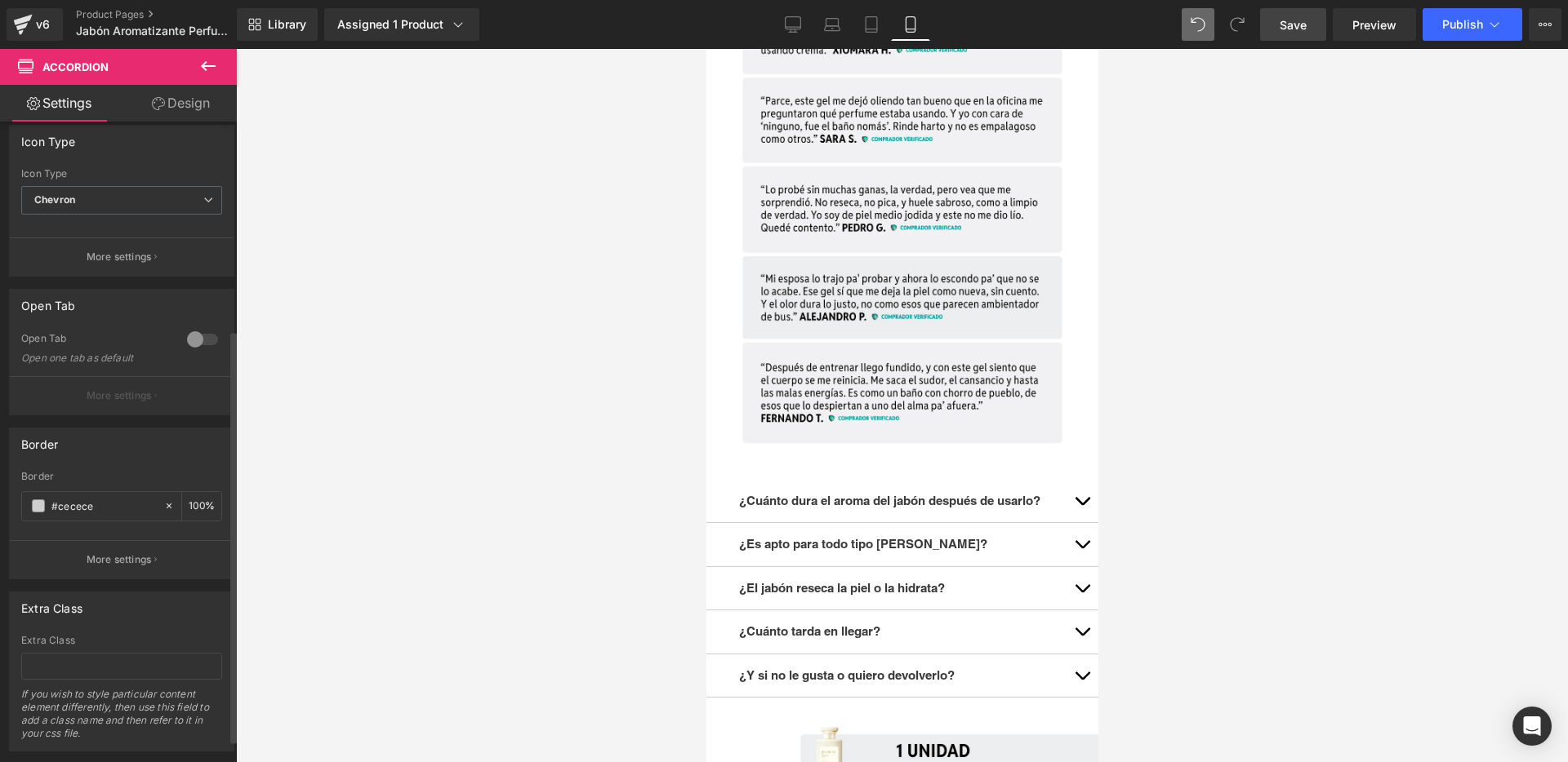
click at [192, 337] on div at bounding box center [202, 339] width 39 height 26
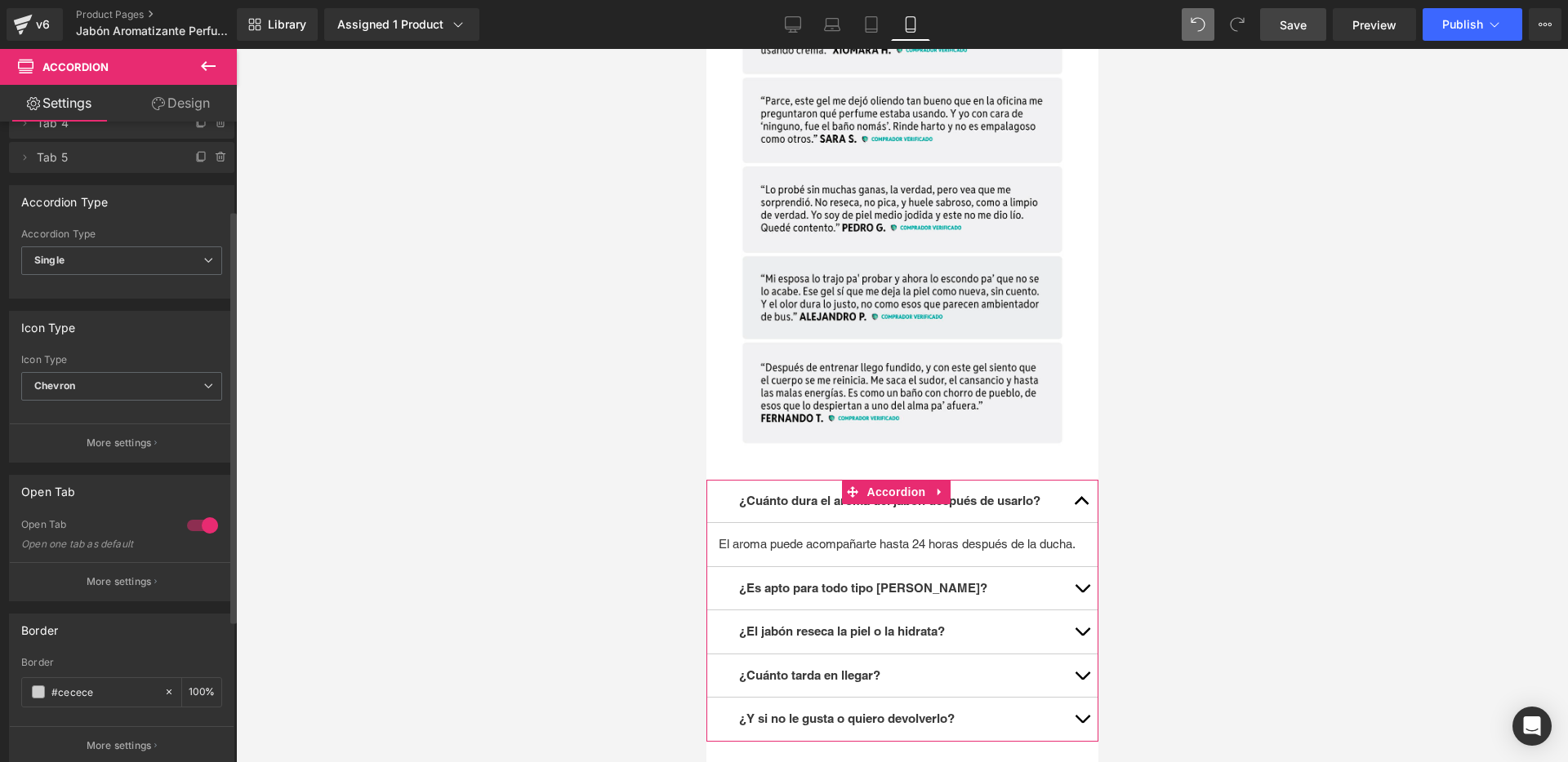
scroll to position [0, 0]
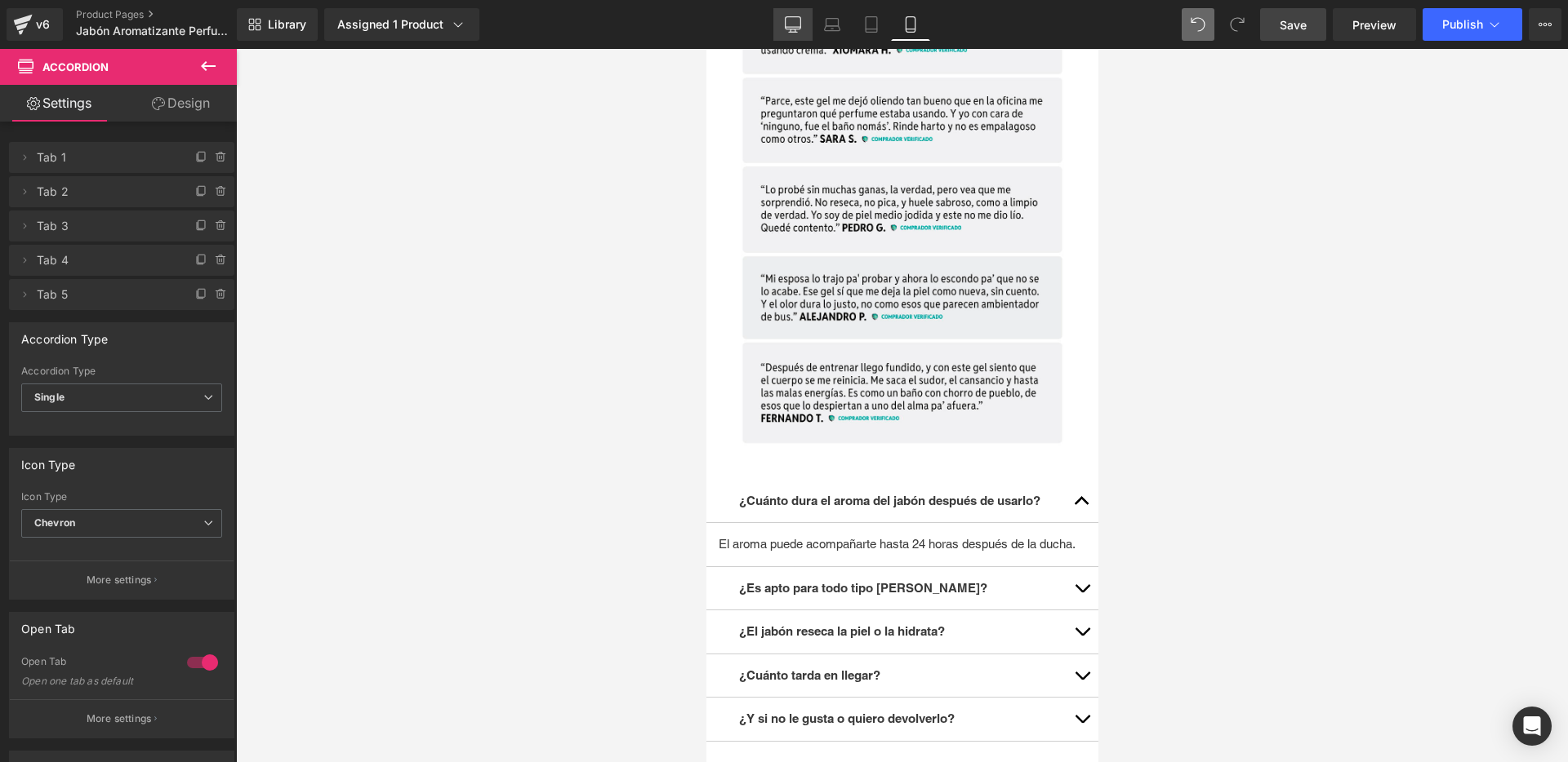
drag, startPoint x: 799, startPoint y: 22, endPoint x: 554, endPoint y: 50, distance: 246.6
click at [799, 22] on icon at bounding box center [793, 25] width 17 height 17
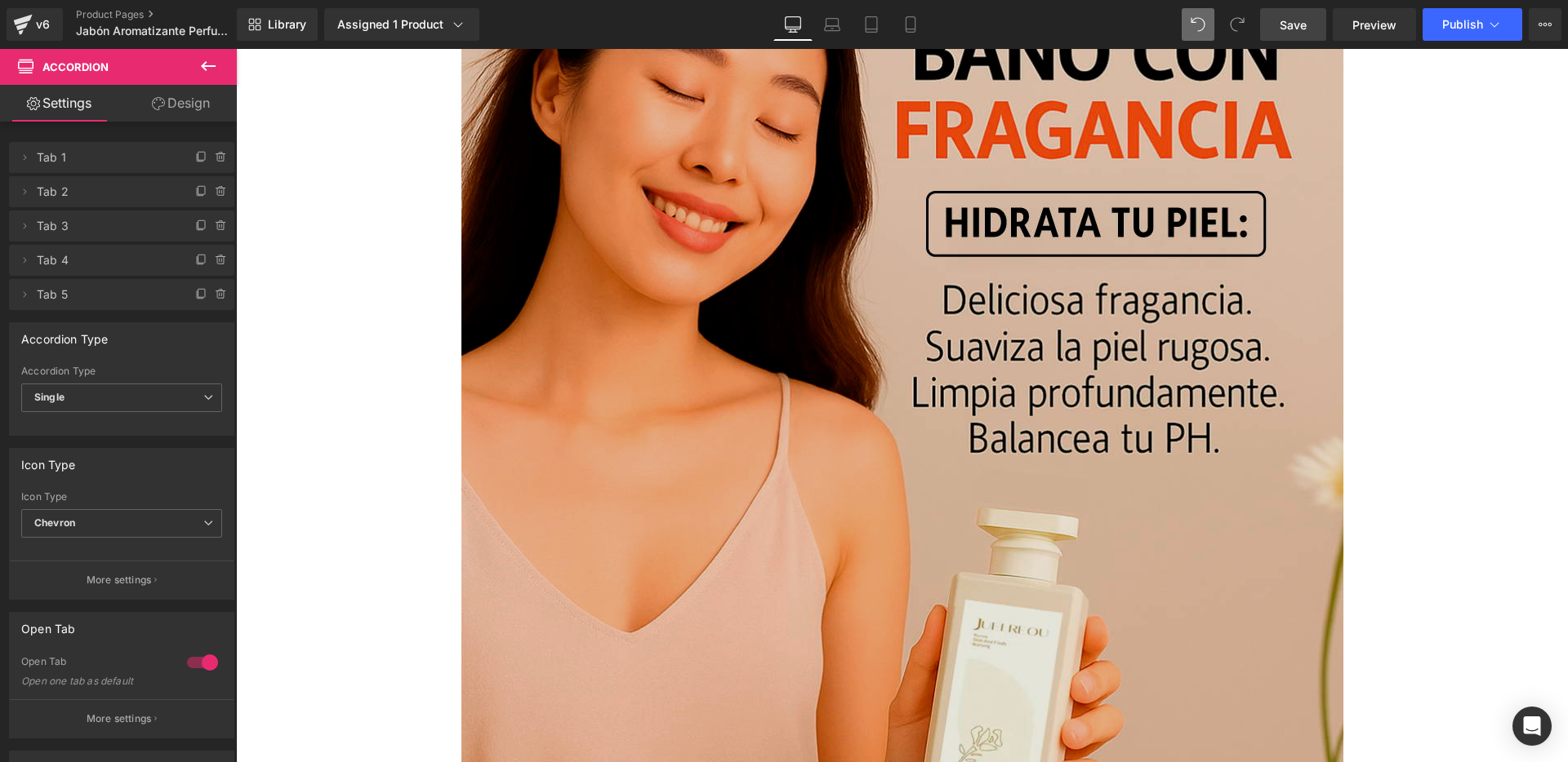
click at [802, 306] on img at bounding box center [902, 419] width 882 height 1103
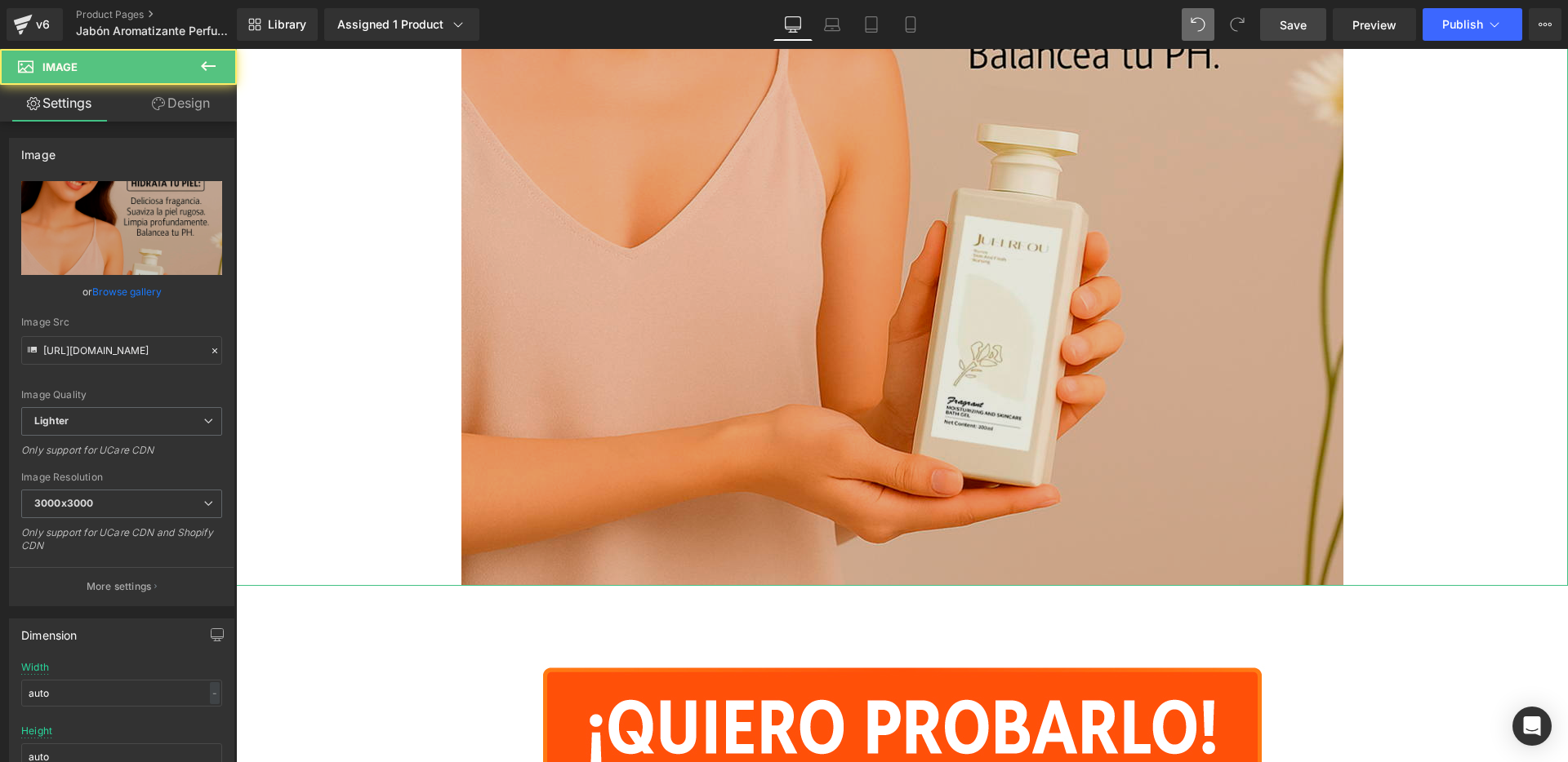
scroll to position [944, 0]
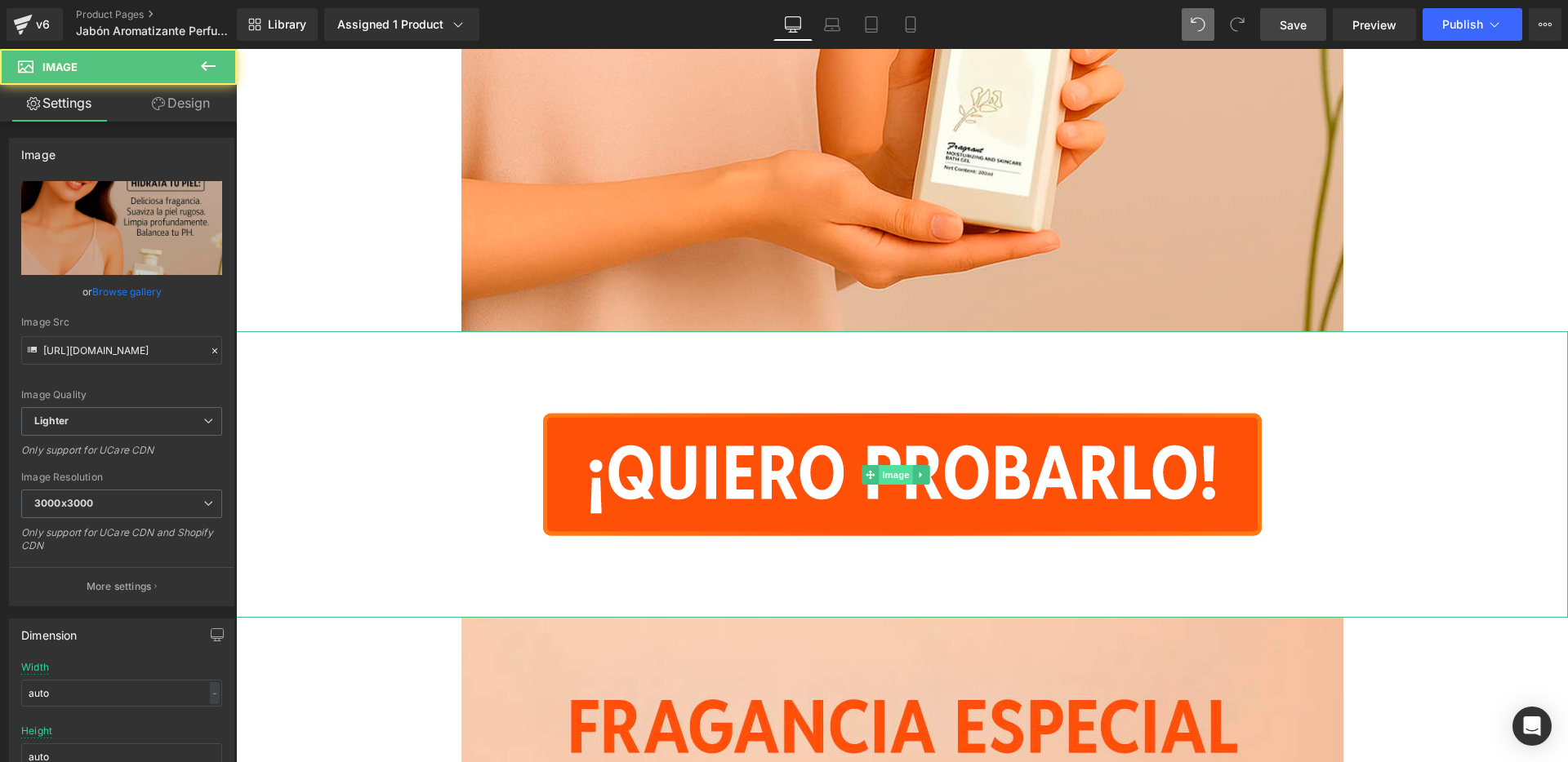
click at [896, 476] on span "Image" at bounding box center [895, 475] width 34 height 20
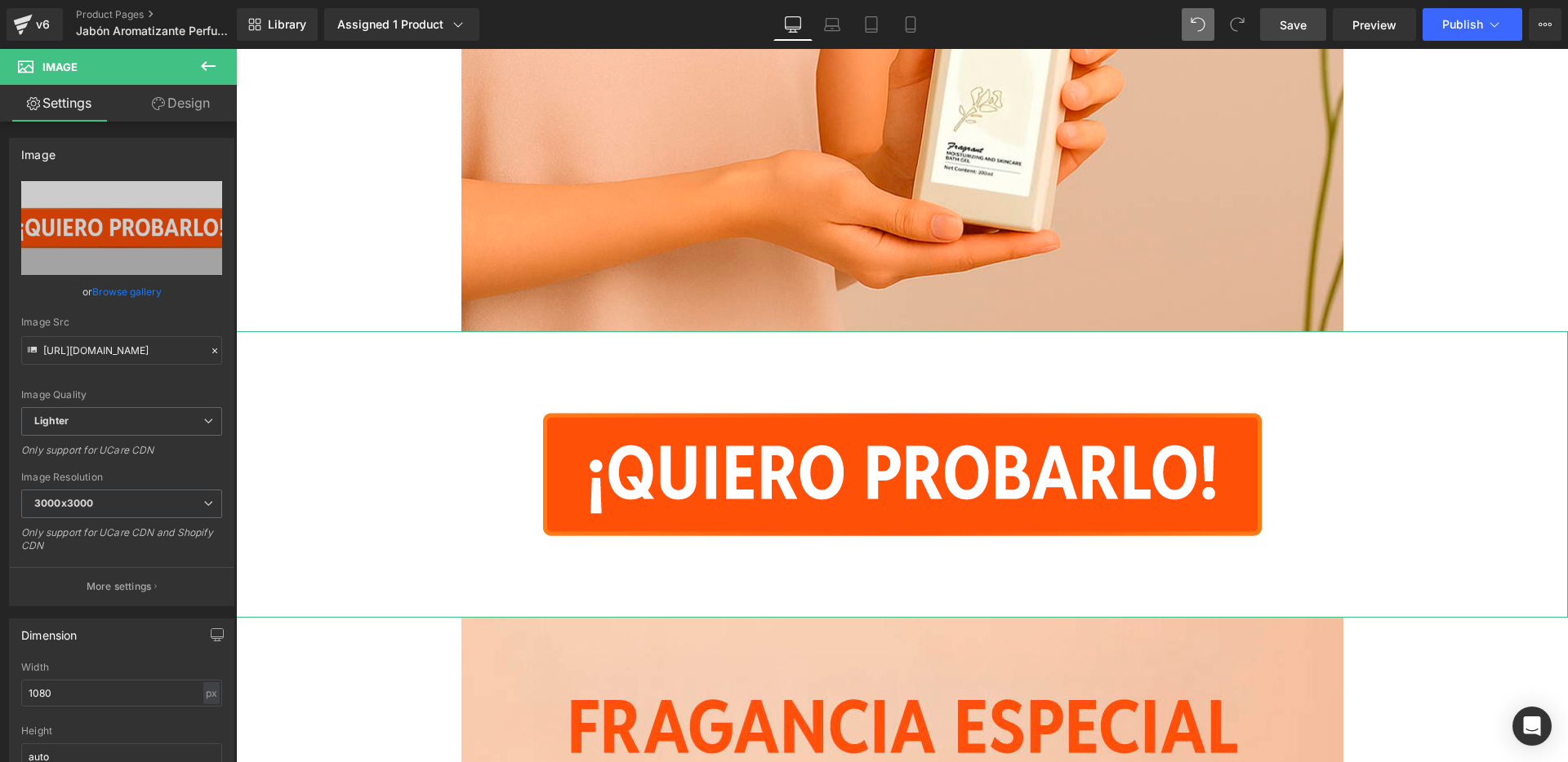
click at [177, 110] on link "Design" at bounding box center [180, 103] width 118 height 37
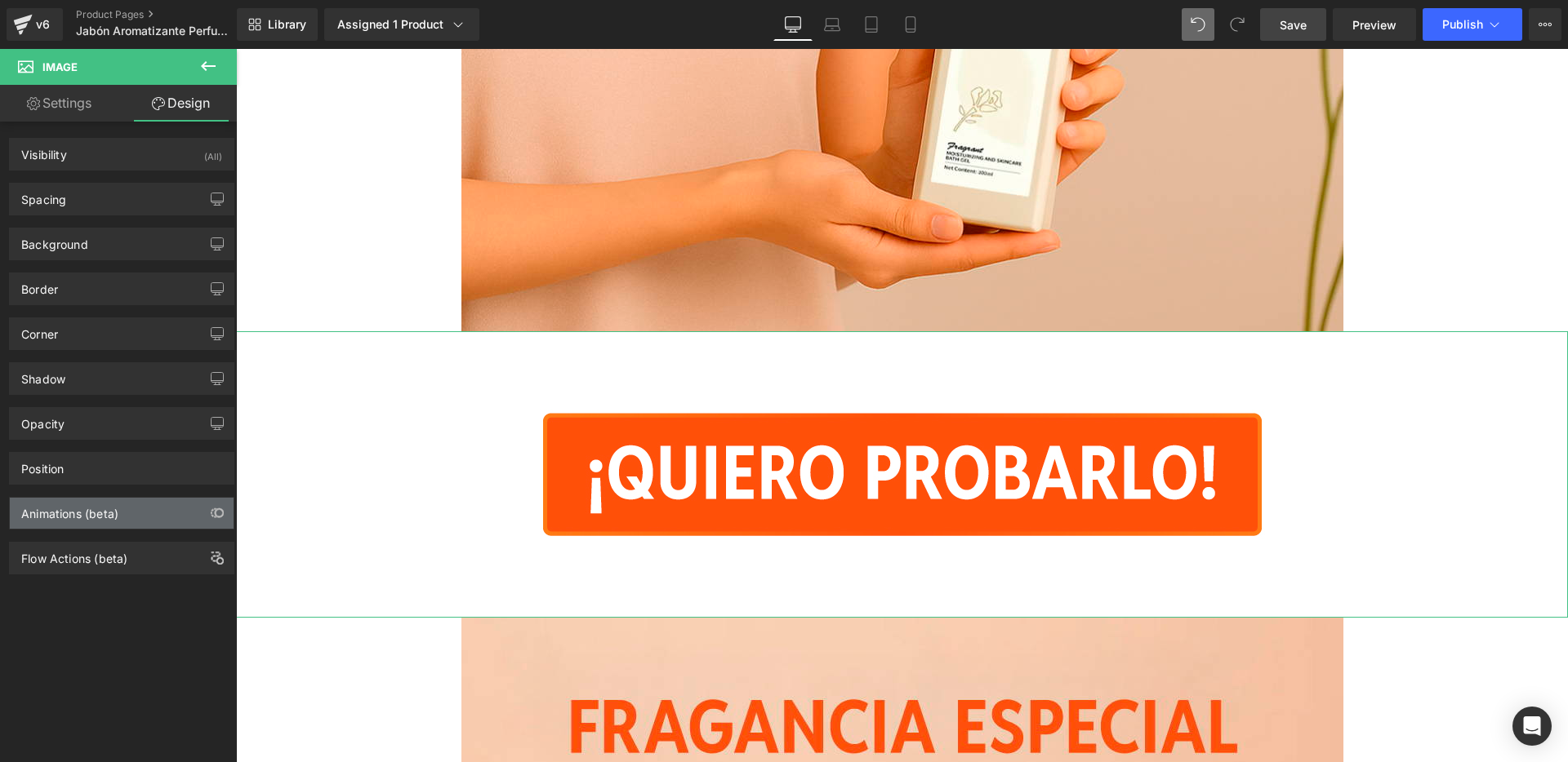
click at [151, 511] on div "Animations (beta)" at bounding box center [121, 513] width 224 height 31
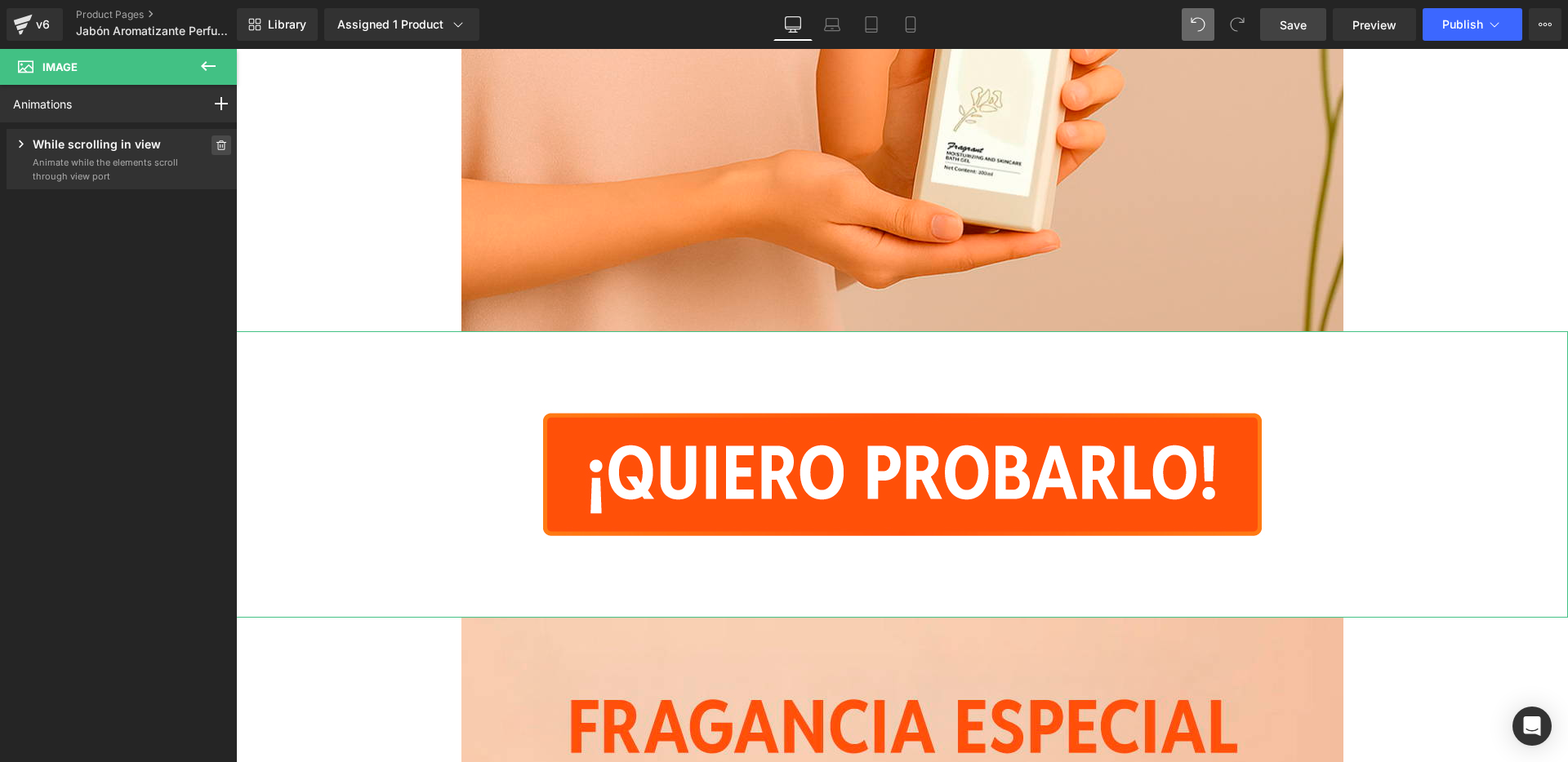
click at [215, 145] on icon at bounding box center [221, 145] width 12 height 10
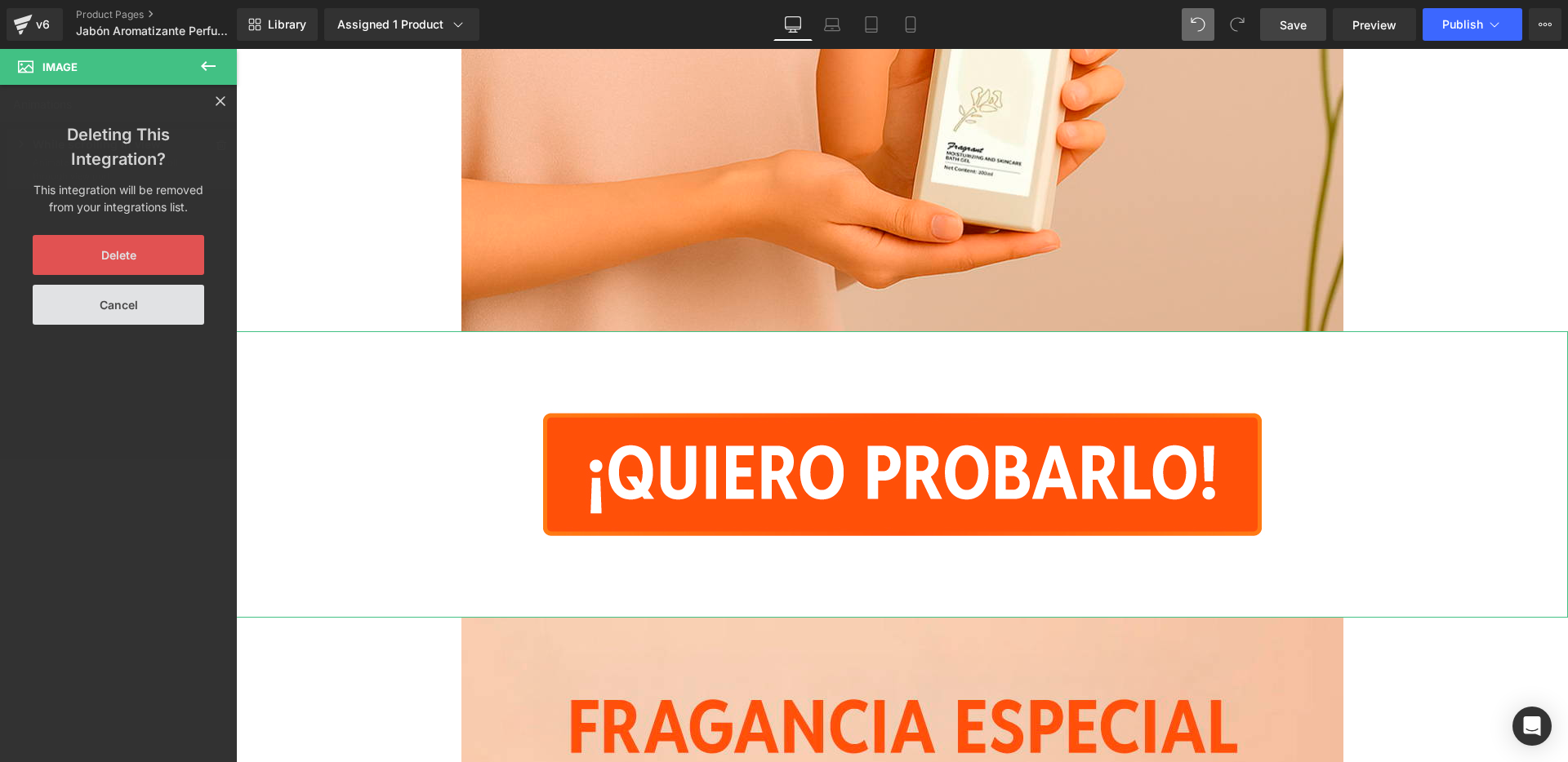
click at [155, 251] on button "Delete" at bounding box center [118, 255] width 171 height 40
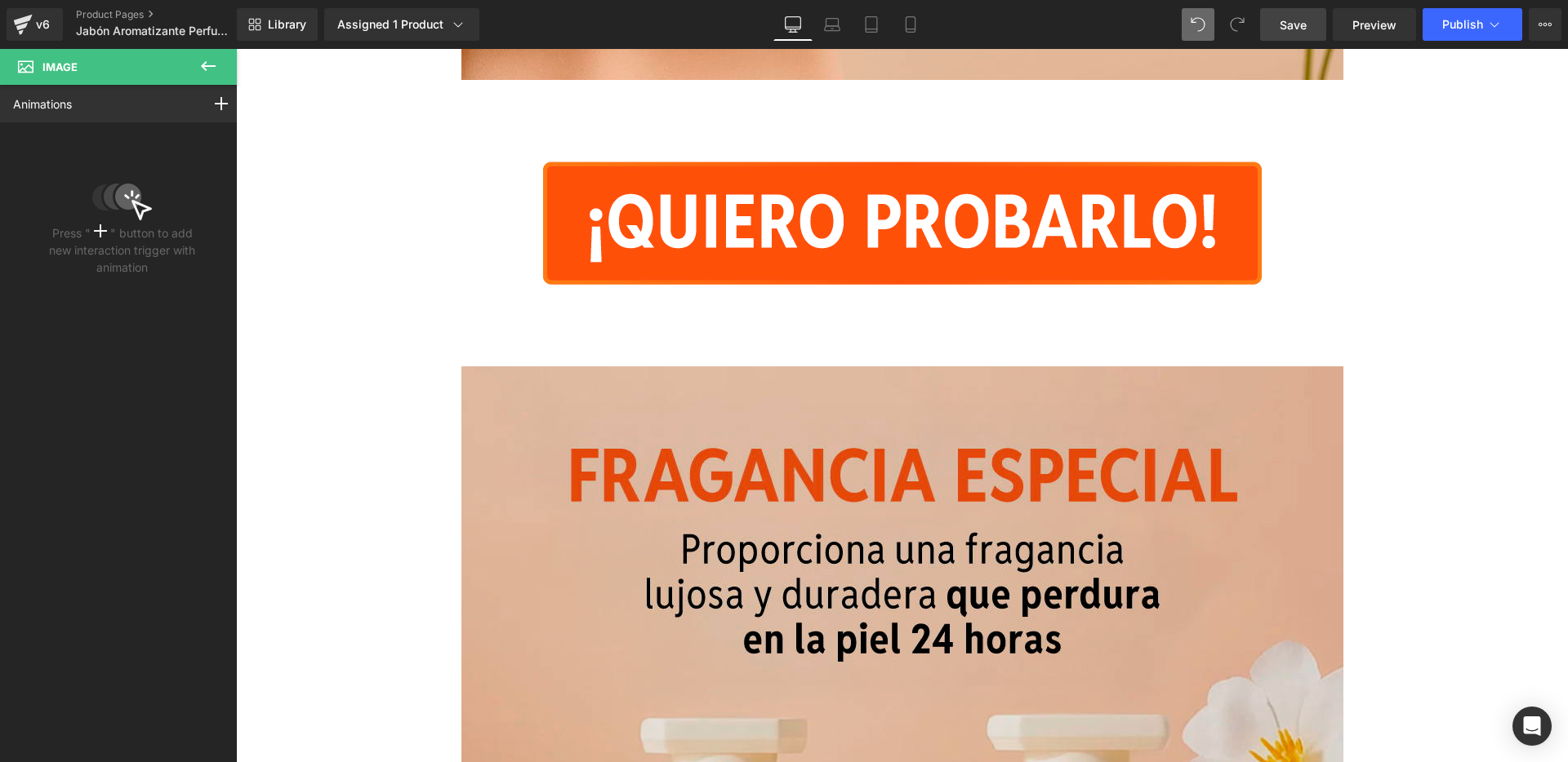
scroll to position [1008, 0]
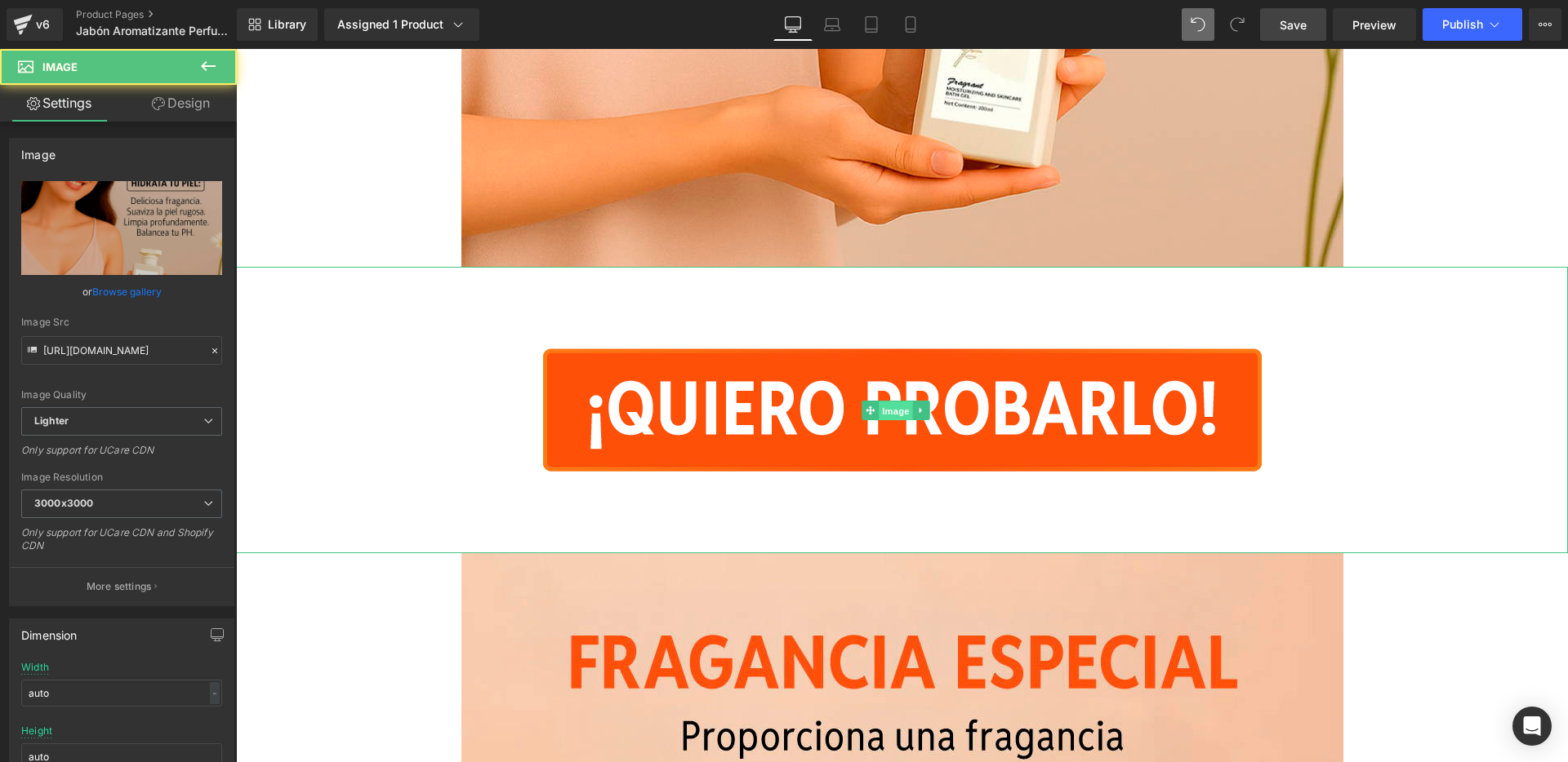
click at [894, 412] on span "Image" at bounding box center [895, 410] width 34 height 20
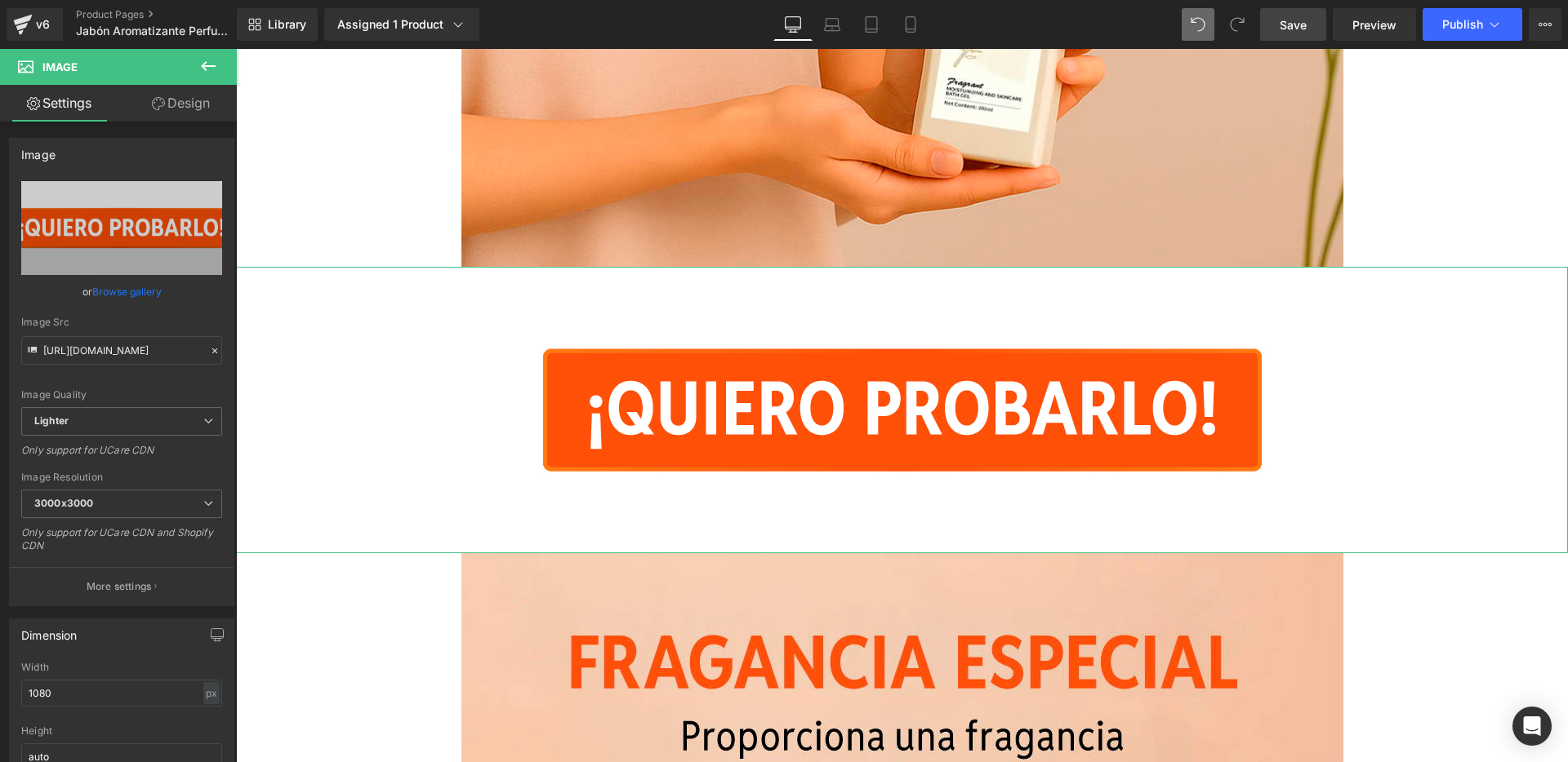
click at [204, 101] on link "Design" at bounding box center [180, 103] width 118 height 37
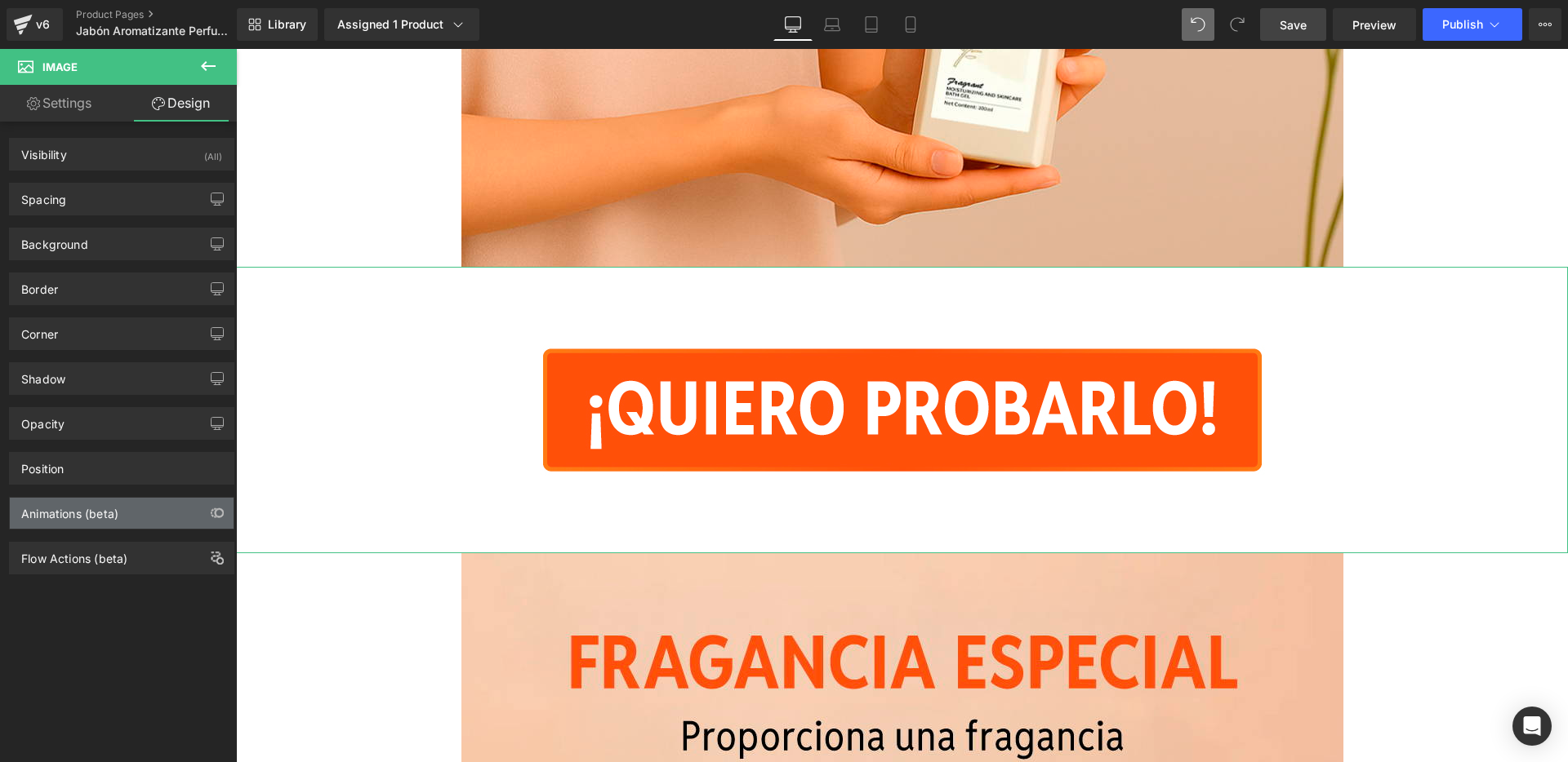
click at [108, 524] on div "Animations (beta)" at bounding box center [121, 513] width 224 height 31
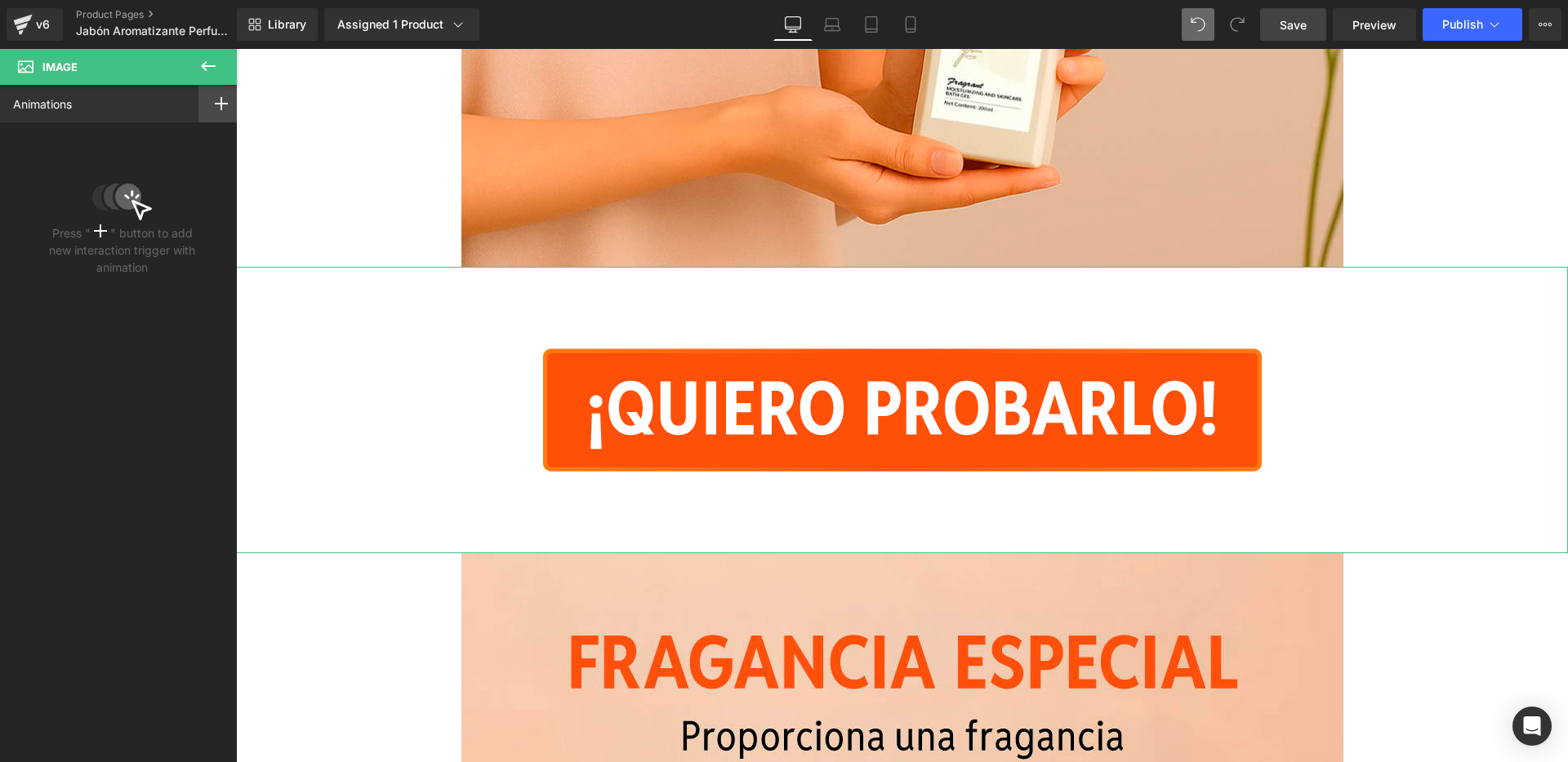
click at [215, 112] on div at bounding box center [221, 103] width 46 height 37
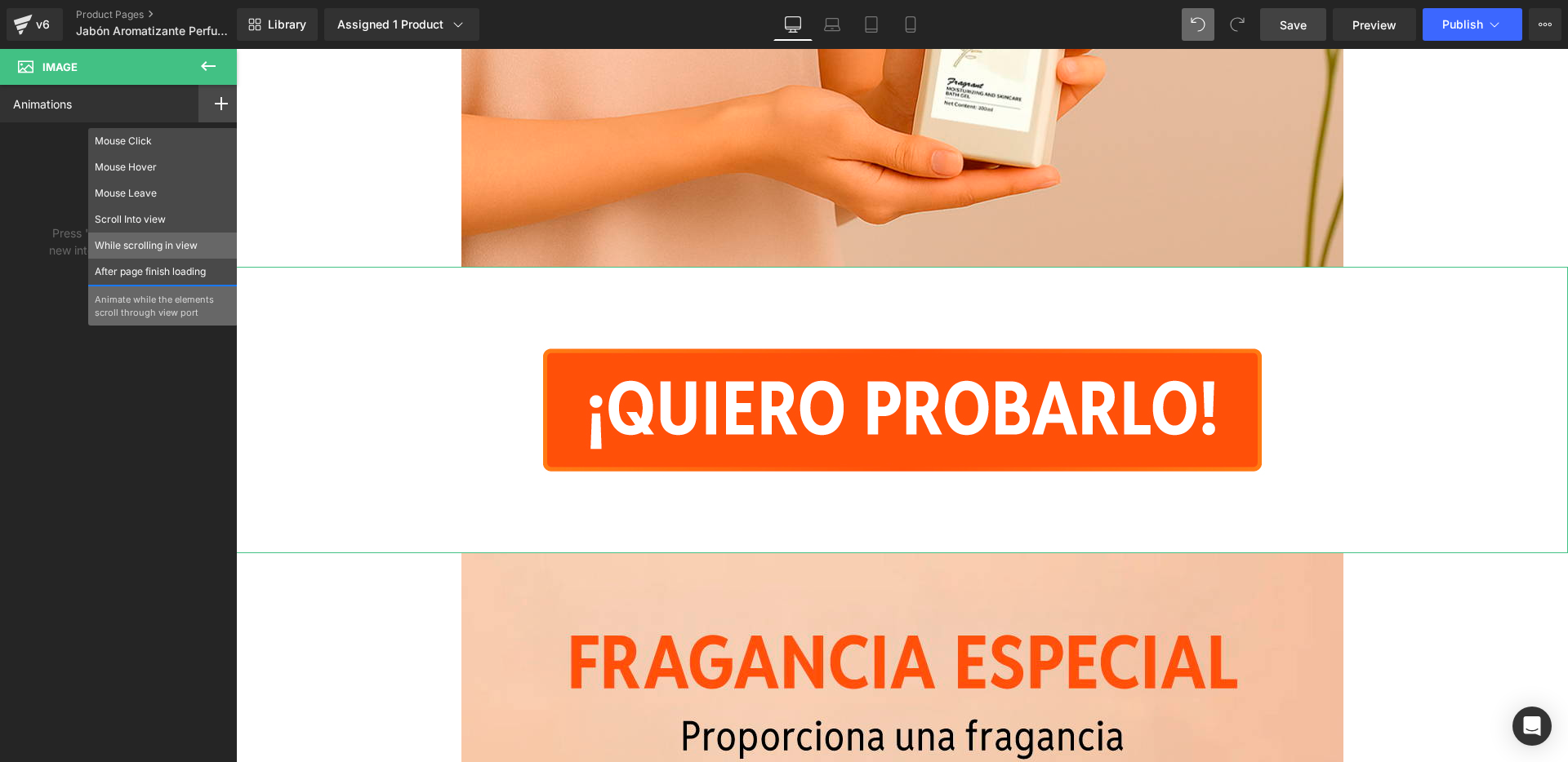
click at [143, 248] on p "While scrolling in view" at bounding box center [163, 246] width 136 height 15
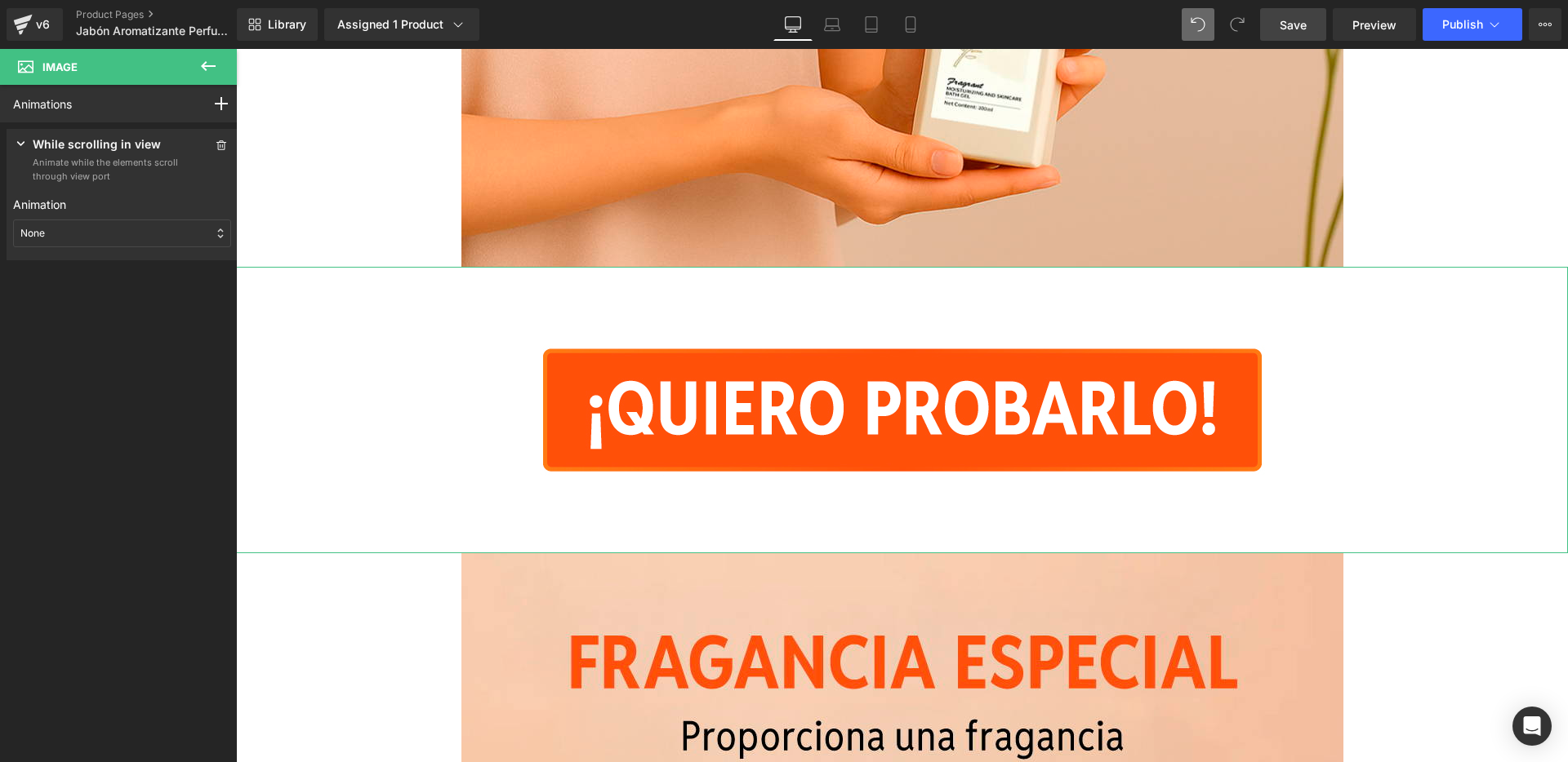
click at [106, 229] on div "None" at bounding box center [122, 233] width 218 height 27
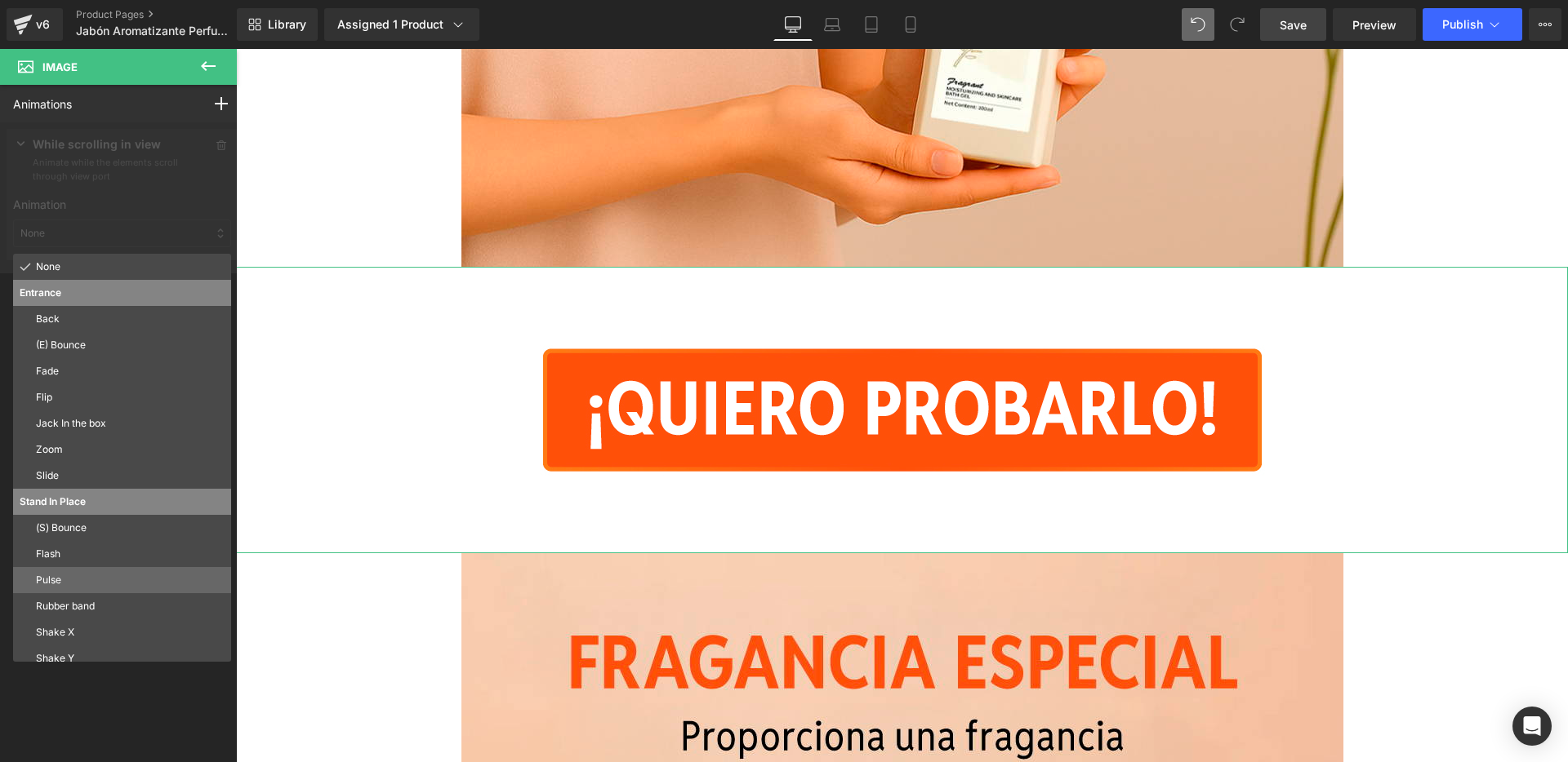
click at [70, 575] on p "Pulse" at bounding box center [130, 581] width 189 height 15
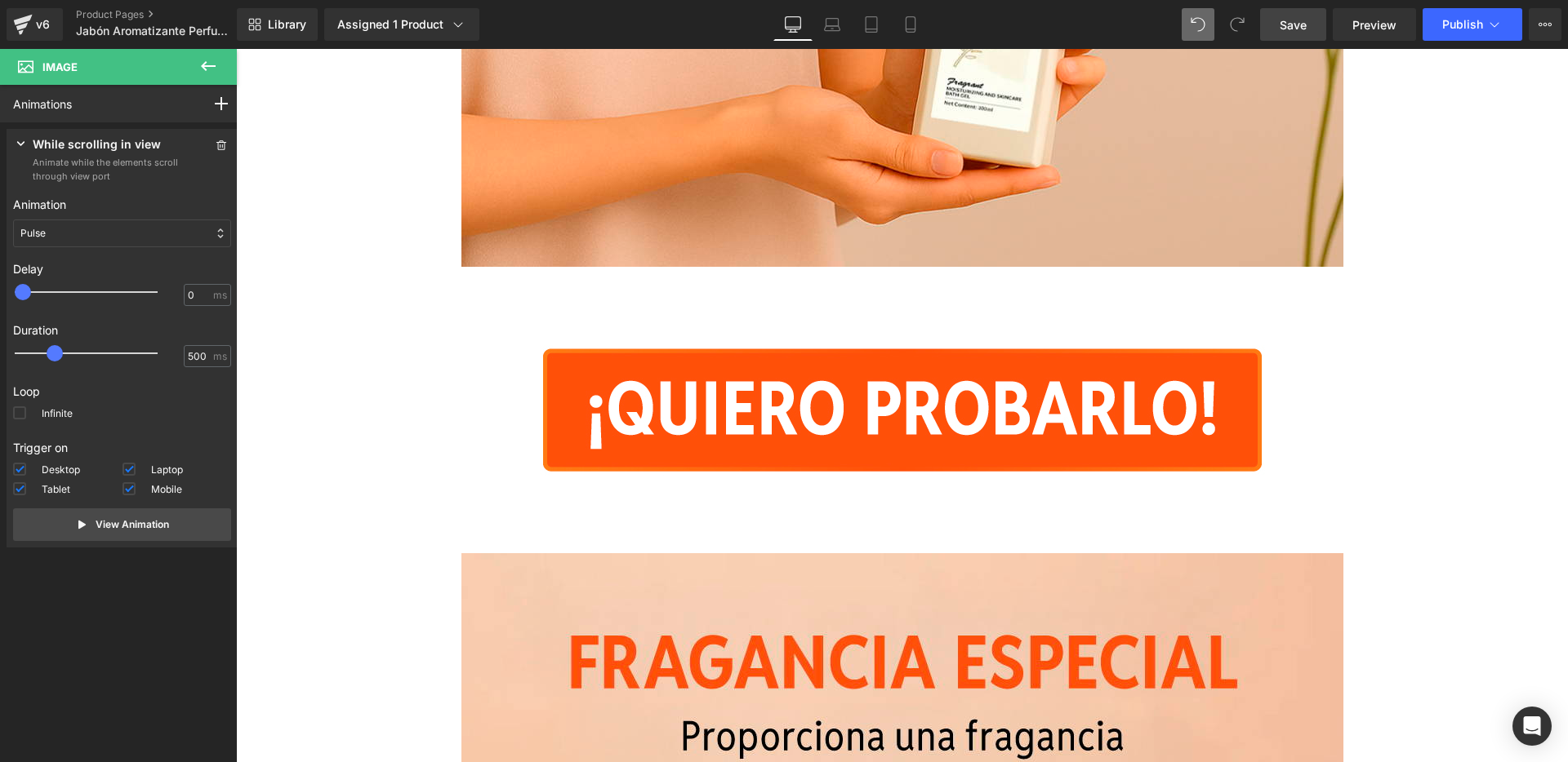
click at [1181, 29] on div "Library Assigned 1 Product Product Preview Jabón Aromatizante Manage assigned …" at bounding box center [902, 24] width 1331 height 32
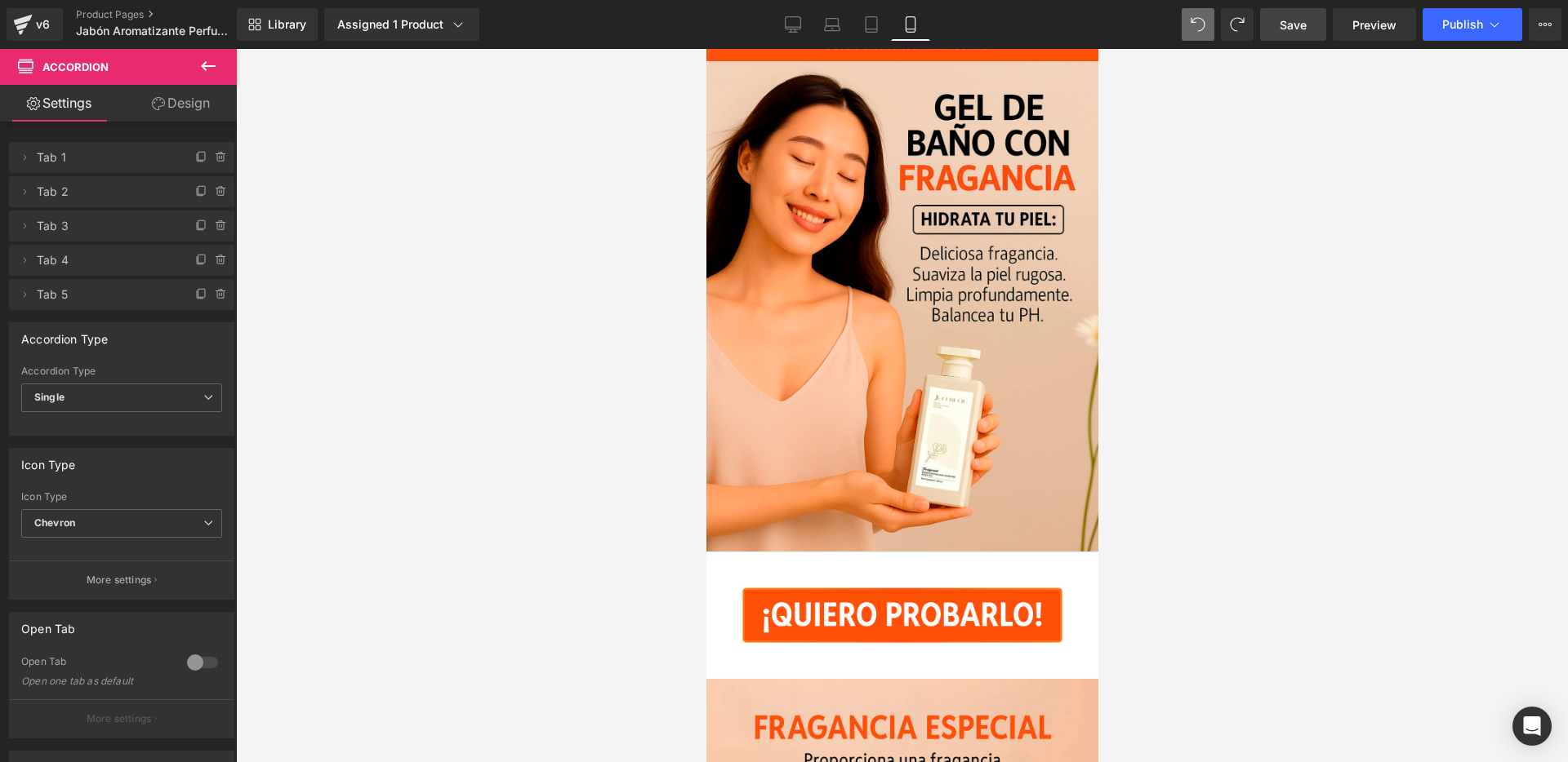
scroll to position [0, 0]
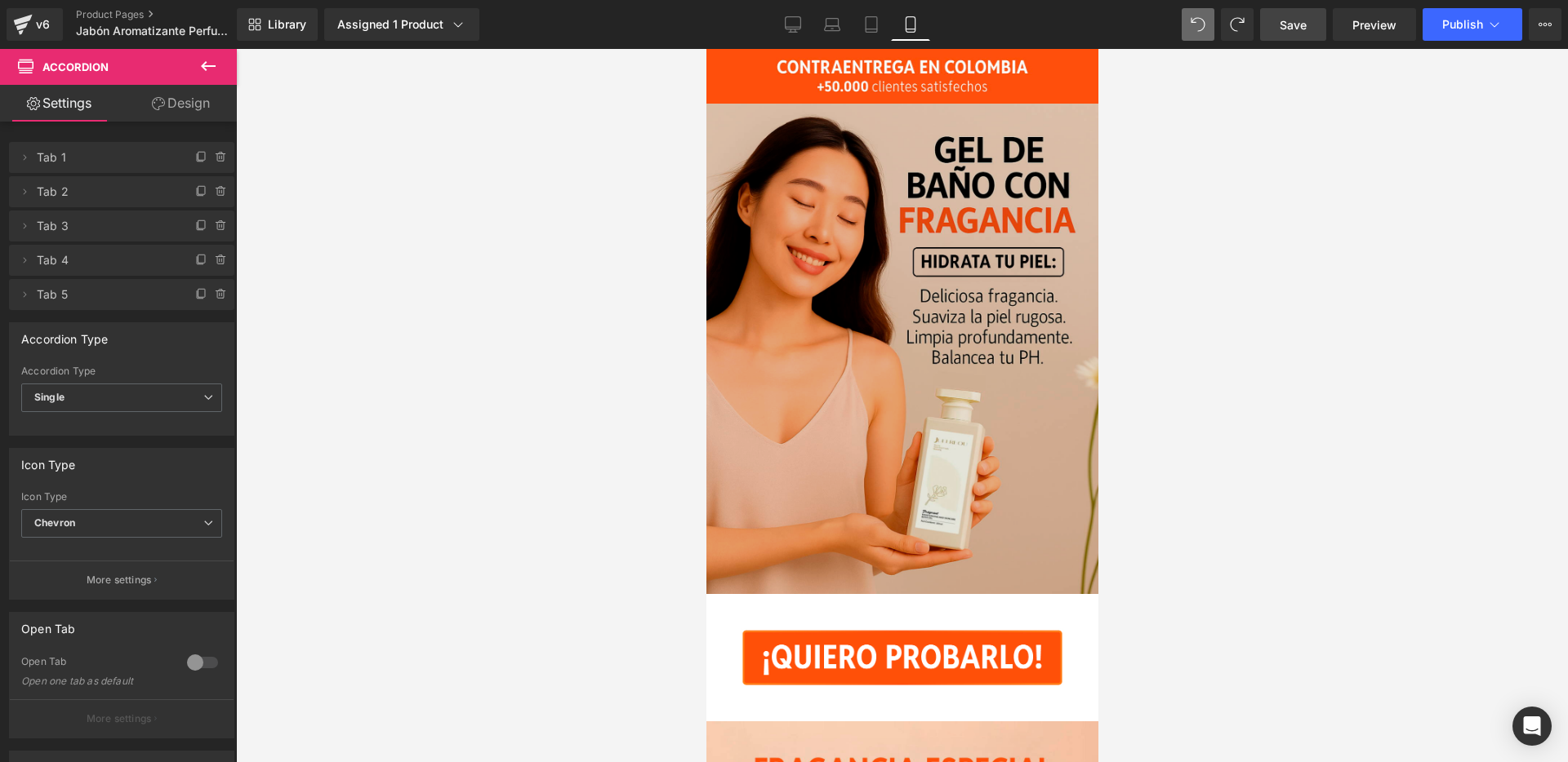
click at [958, 234] on img at bounding box center [901, 348] width 392 height 489
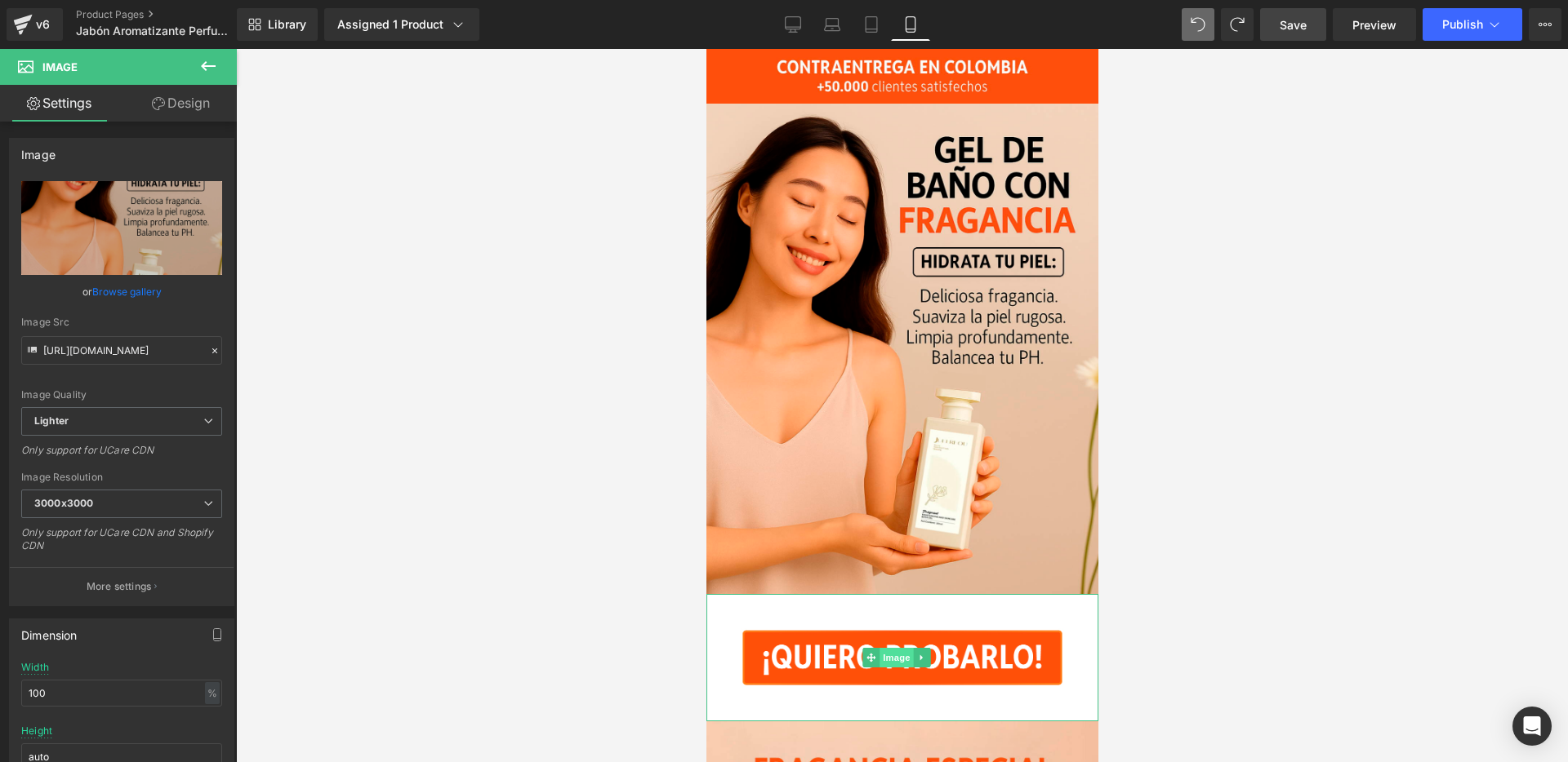
click at [895, 648] on span "Image" at bounding box center [895, 658] width 34 height 20
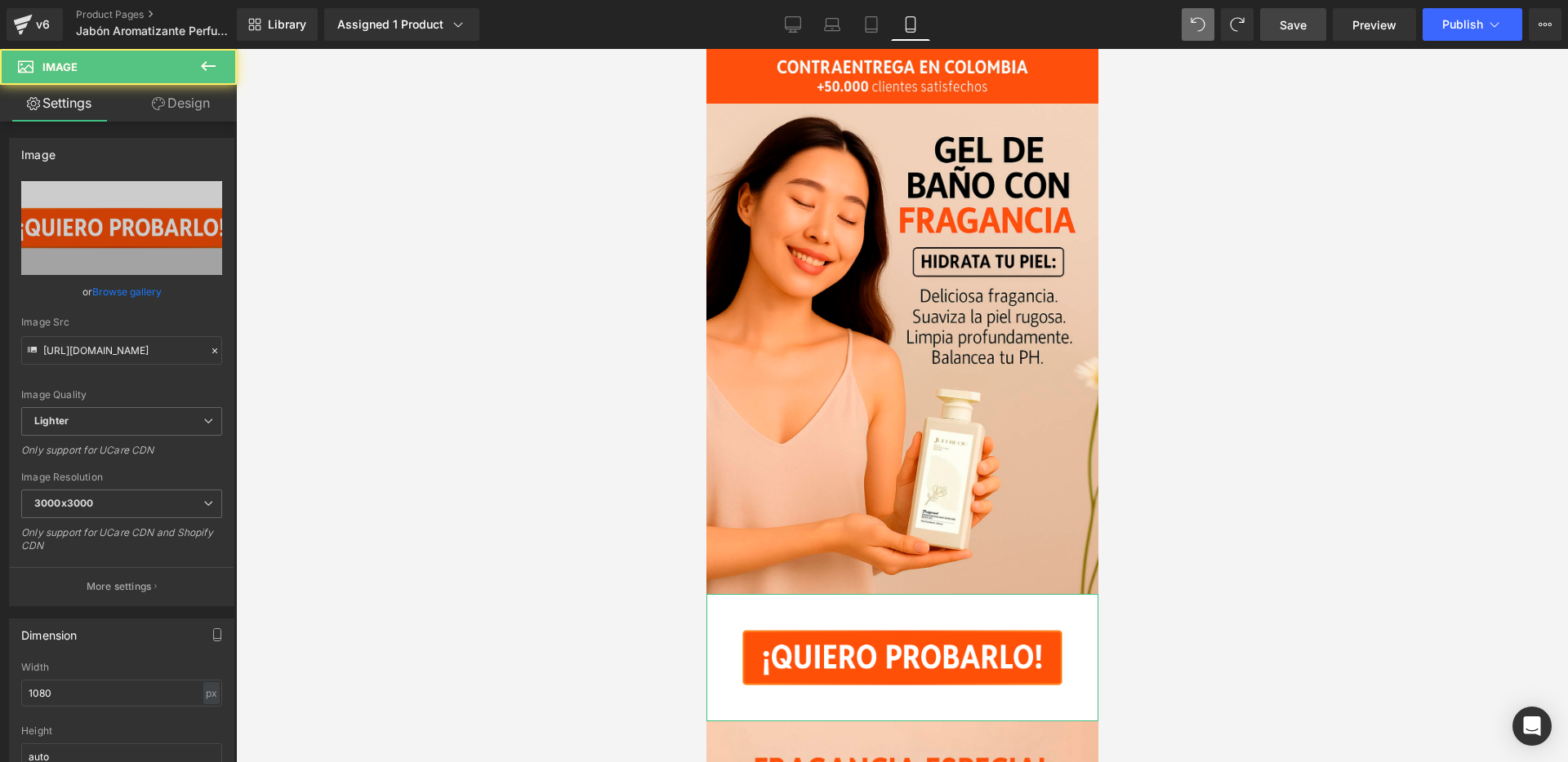
click at [187, 114] on link "Design" at bounding box center [180, 103] width 118 height 37
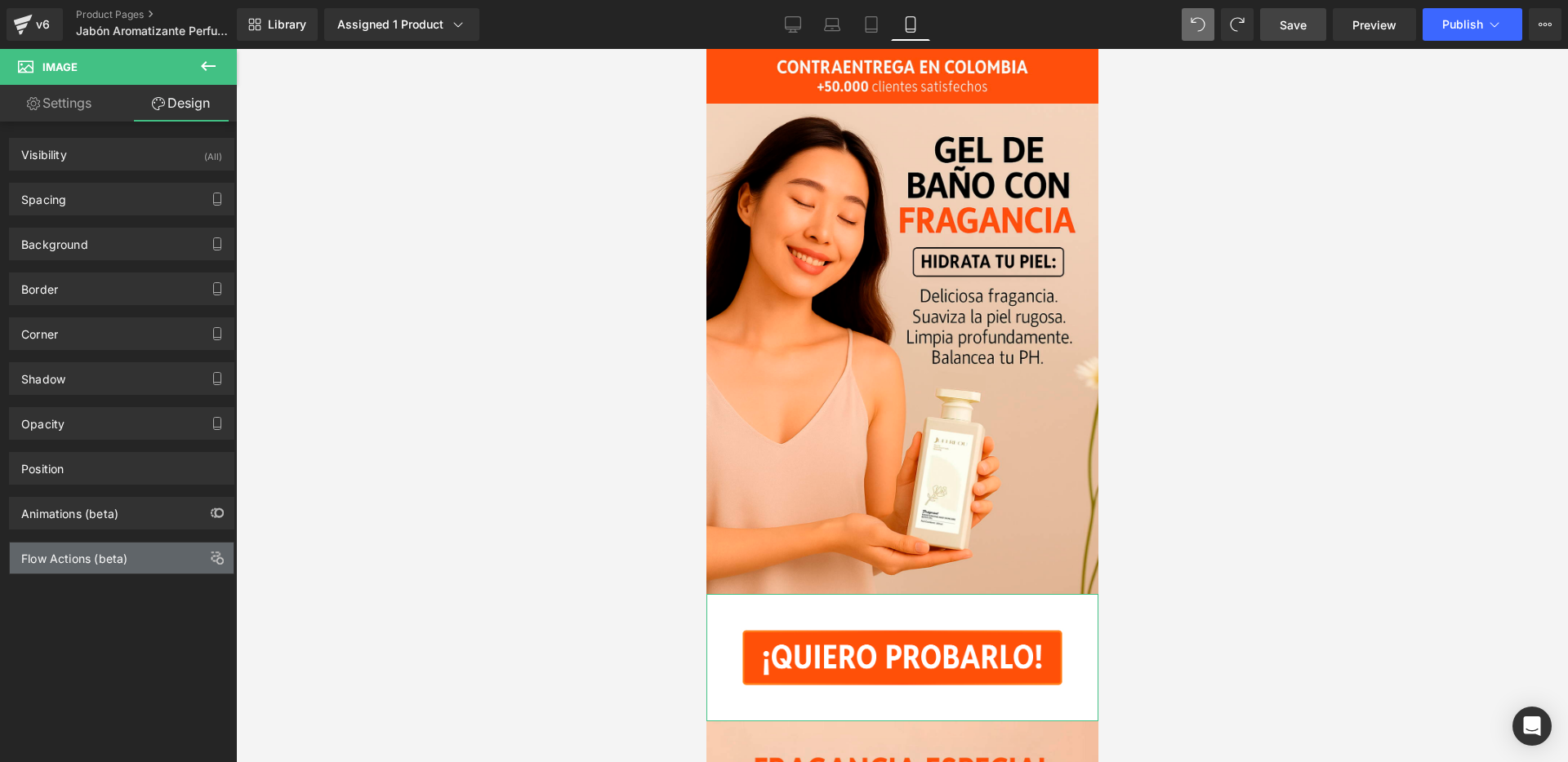
click at [96, 556] on div "Flow Actions (beta)" at bounding box center [75, 554] width 106 height 23
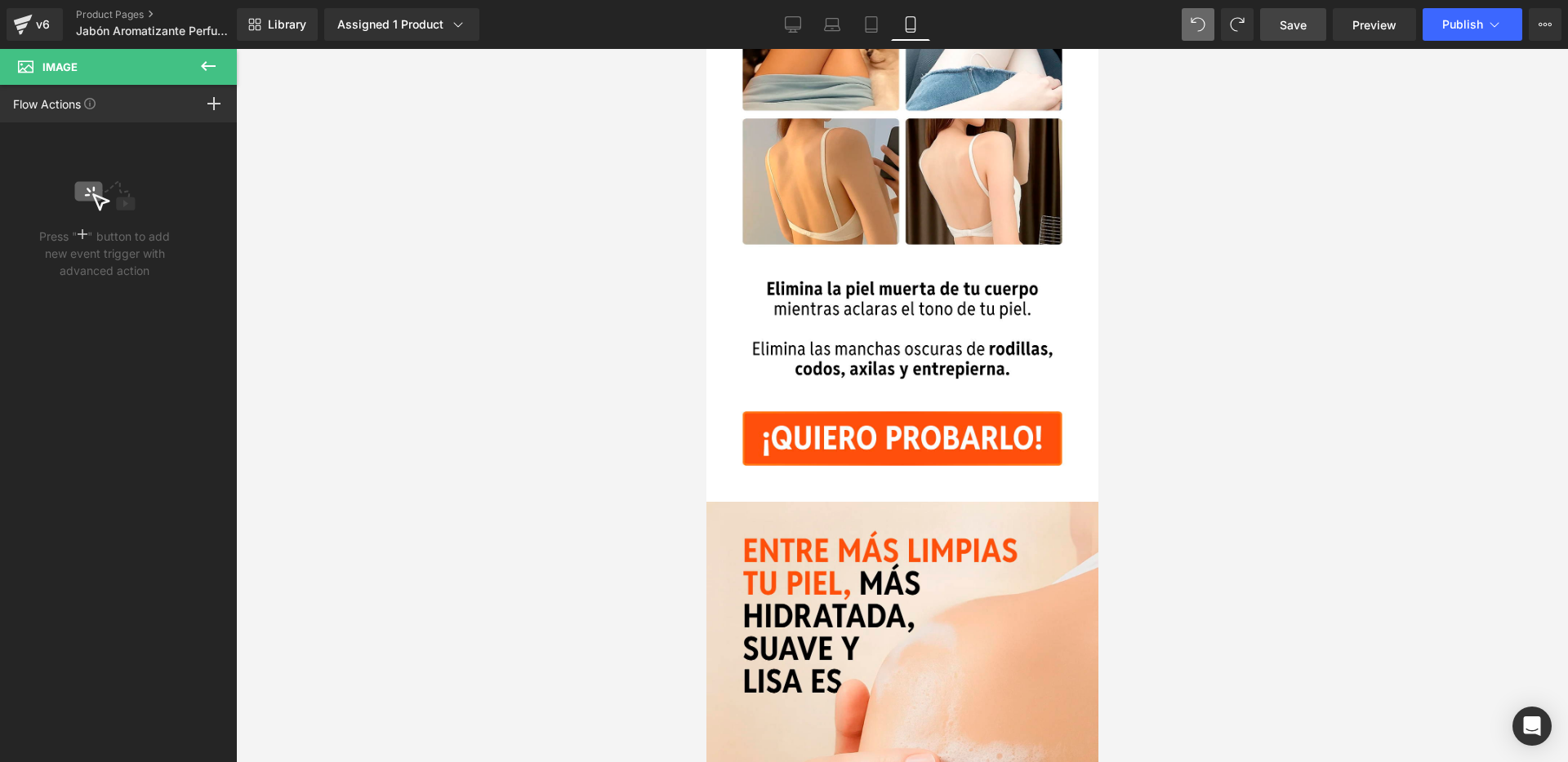
scroll to position [1471, 0]
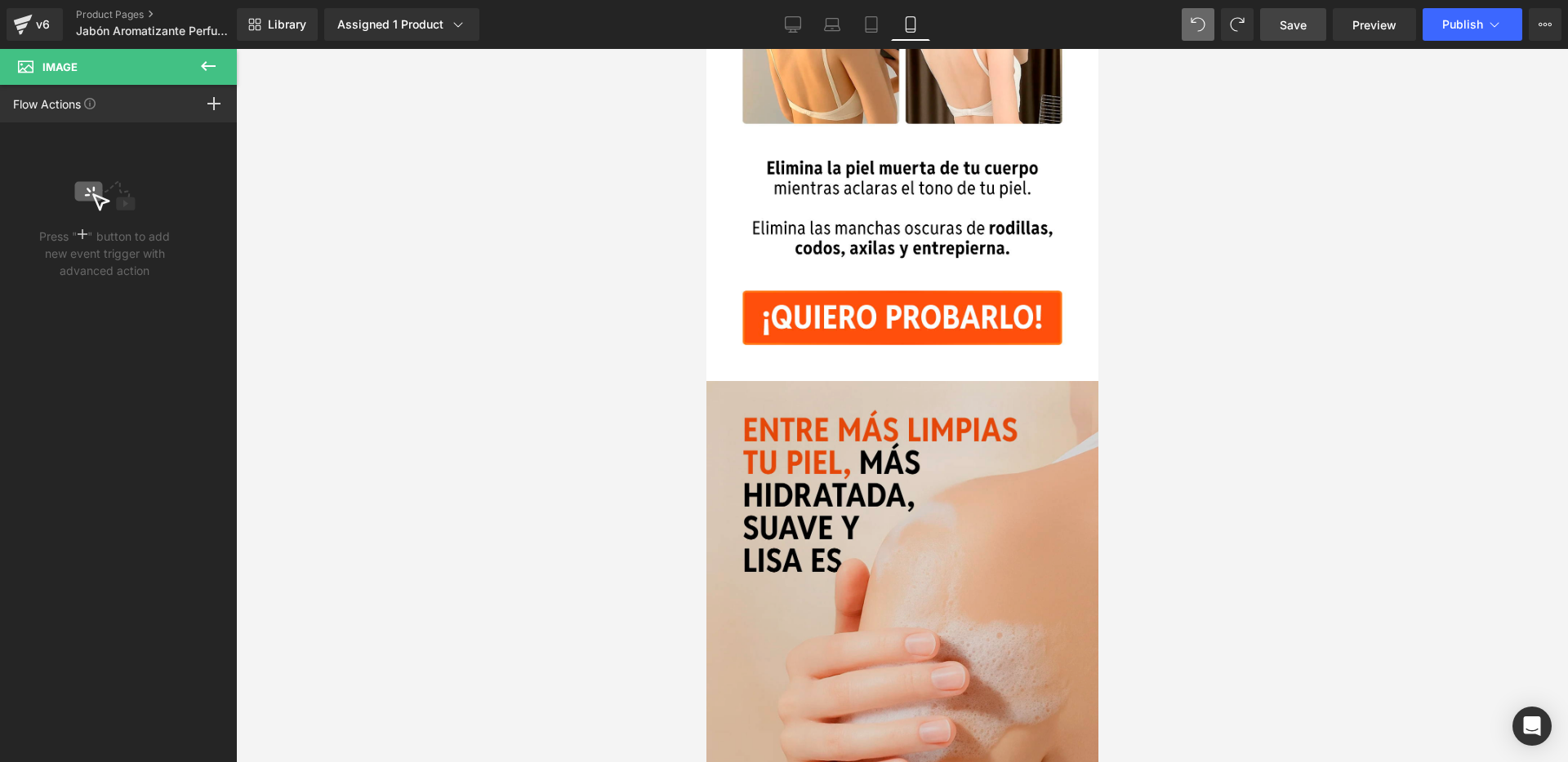
click at [903, 427] on img at bounding box center [901, 577] width 392 height 391
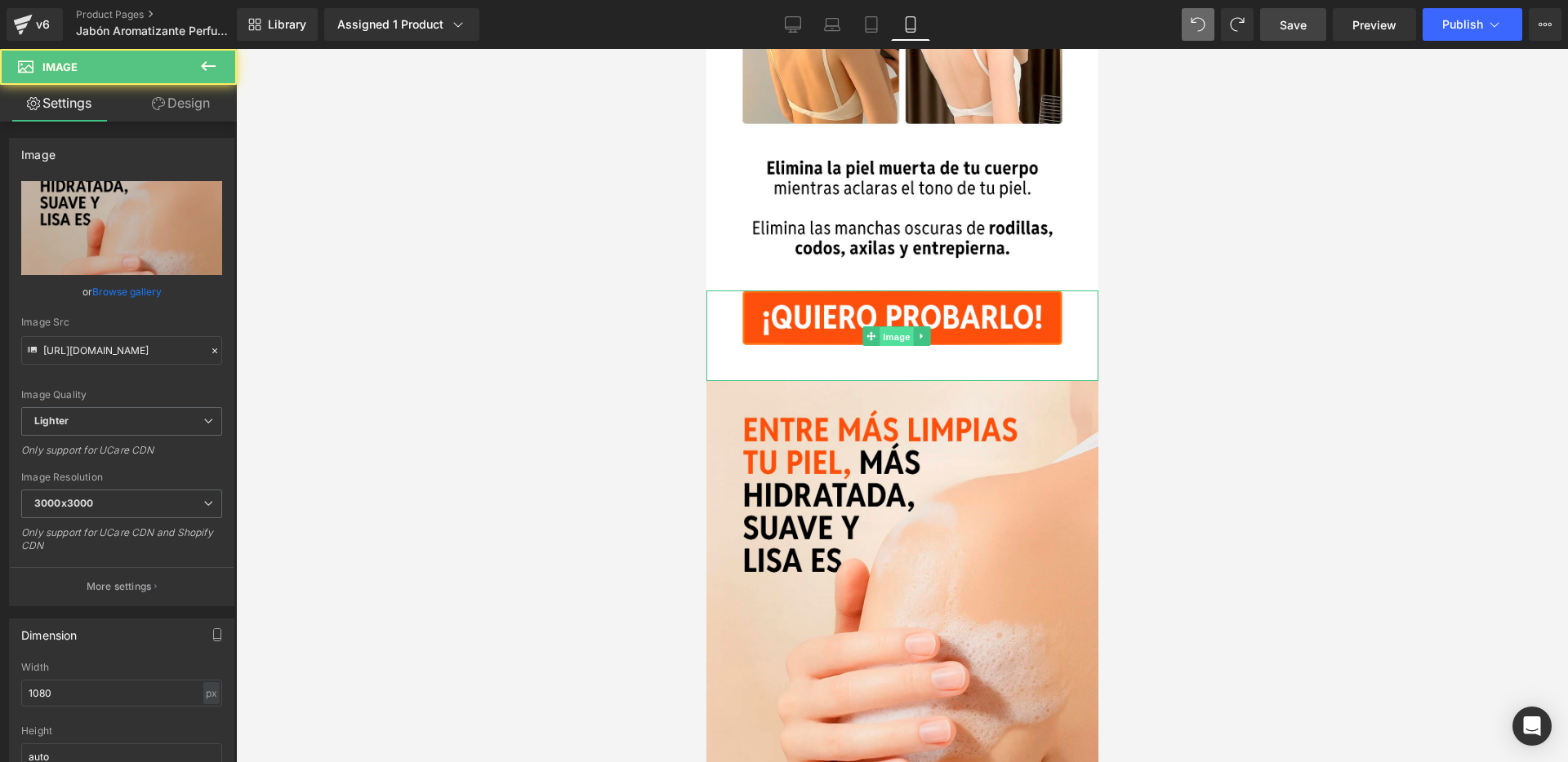
click at [890, 327] on span "Image" at bounding box center [895, 337] width 34 height 20
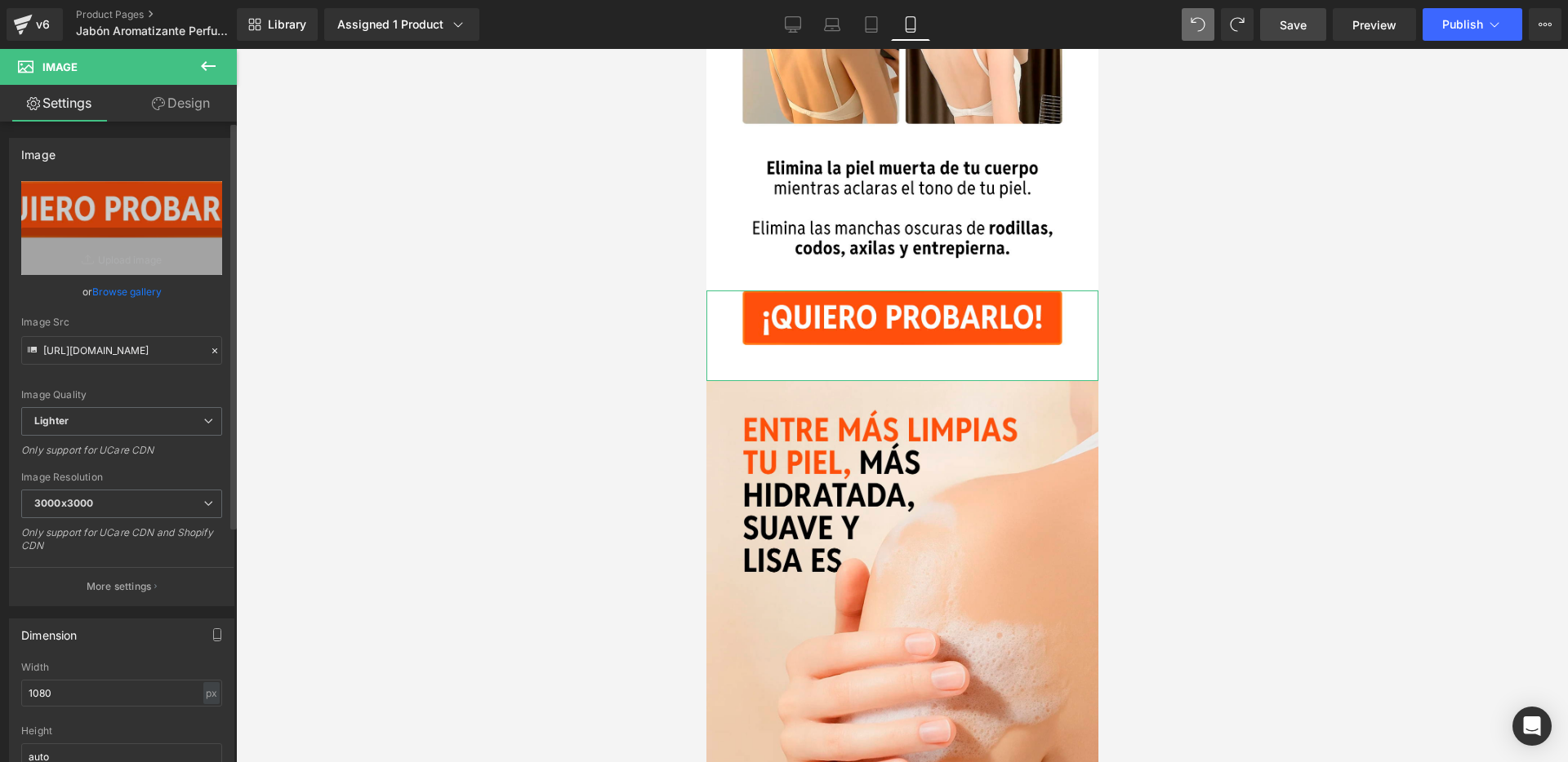
click at [188, 108] on link "Design" at bounding box center [180, 103] width 118 height 37
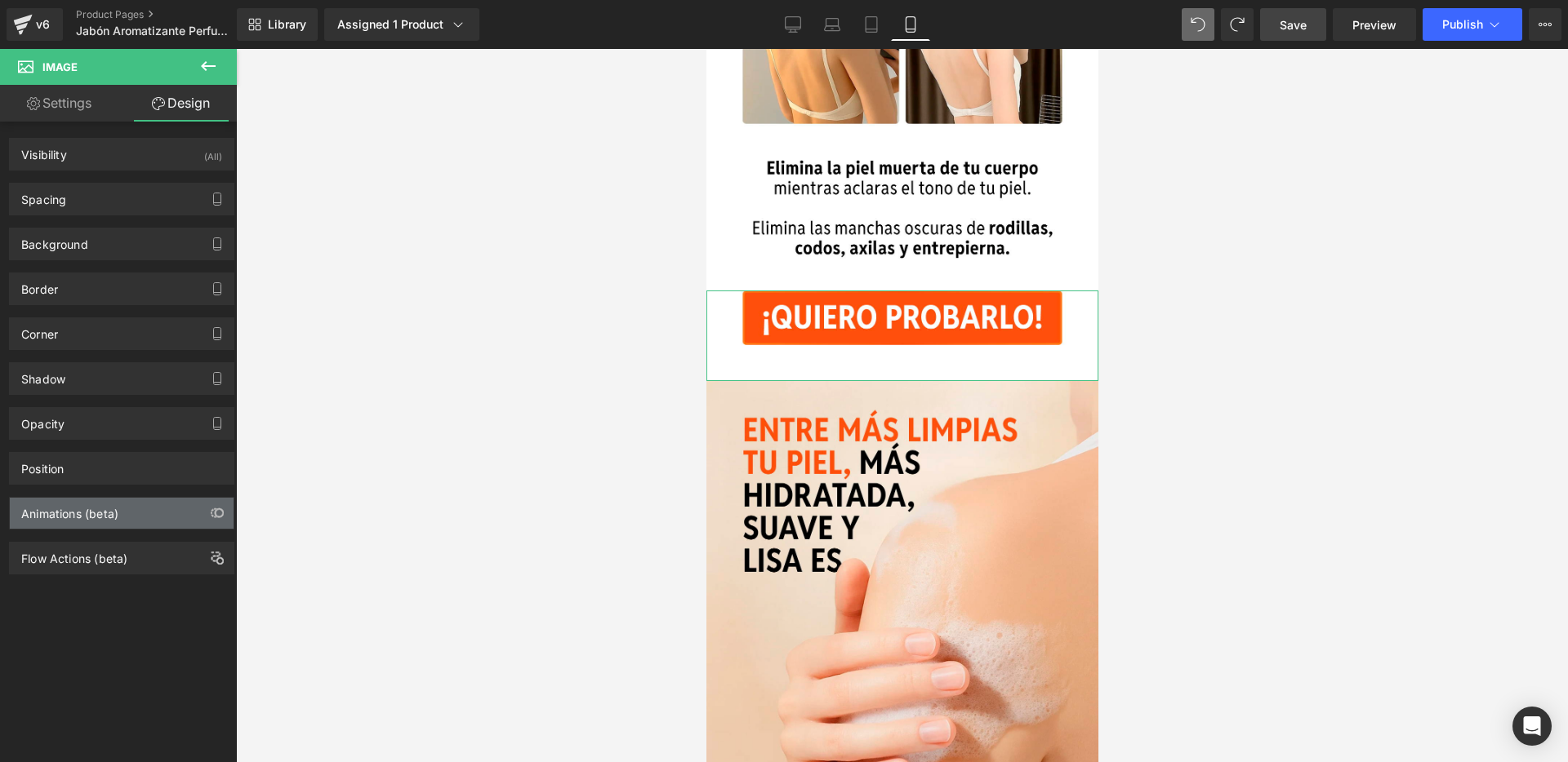
click at [97, 516] on div "Animations (beta)" at bounding box center [70, 509] width 97 height 23
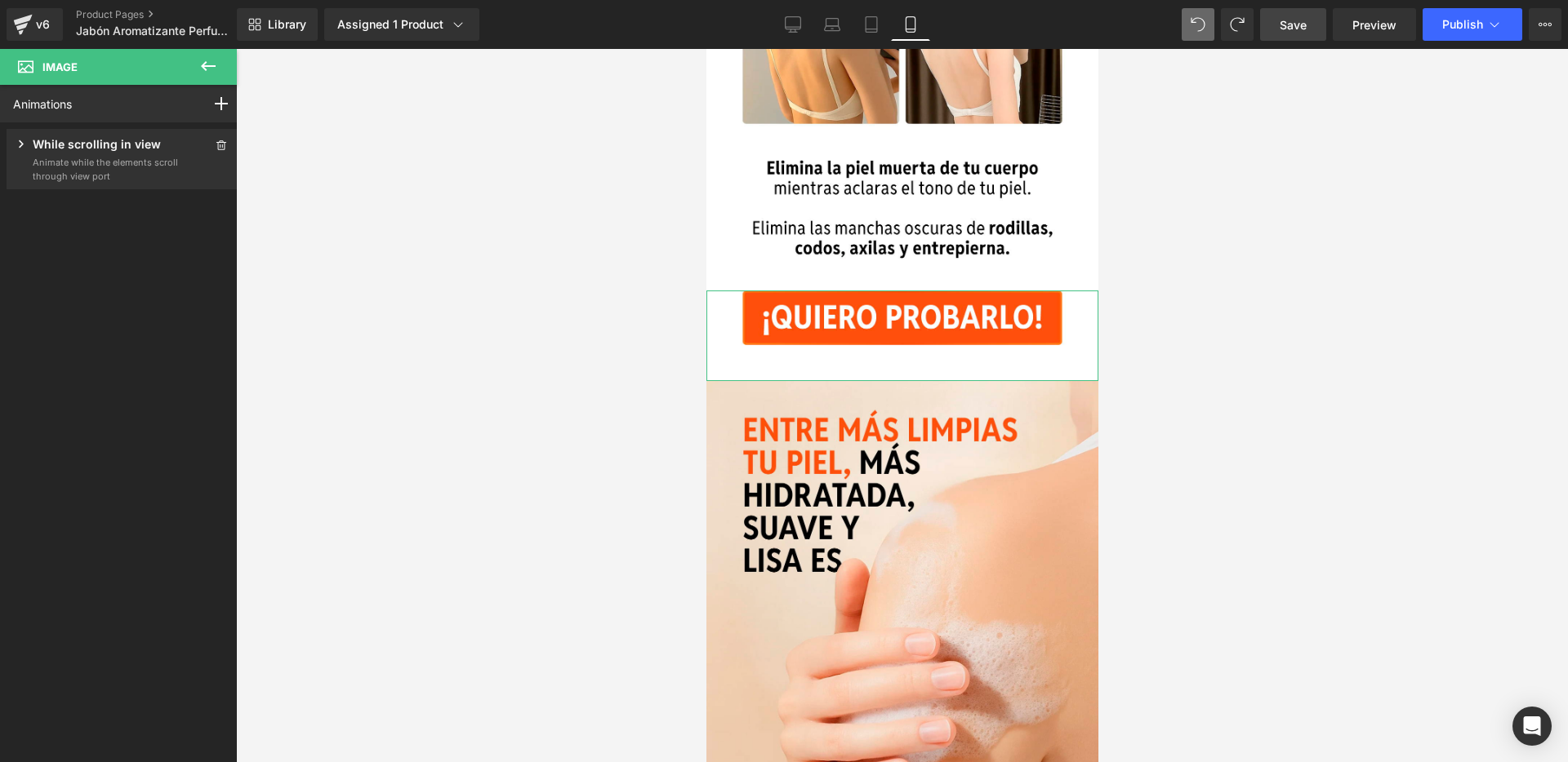
click at [143, 131] on div "While scrolling in view Animate while the elements scroll through view port Ani…" at bounding box center [122, 159] width 231 height 61
click at [121, 151] on p "While scrolling in view" at bounding box center [96, 145] width 128 height 21
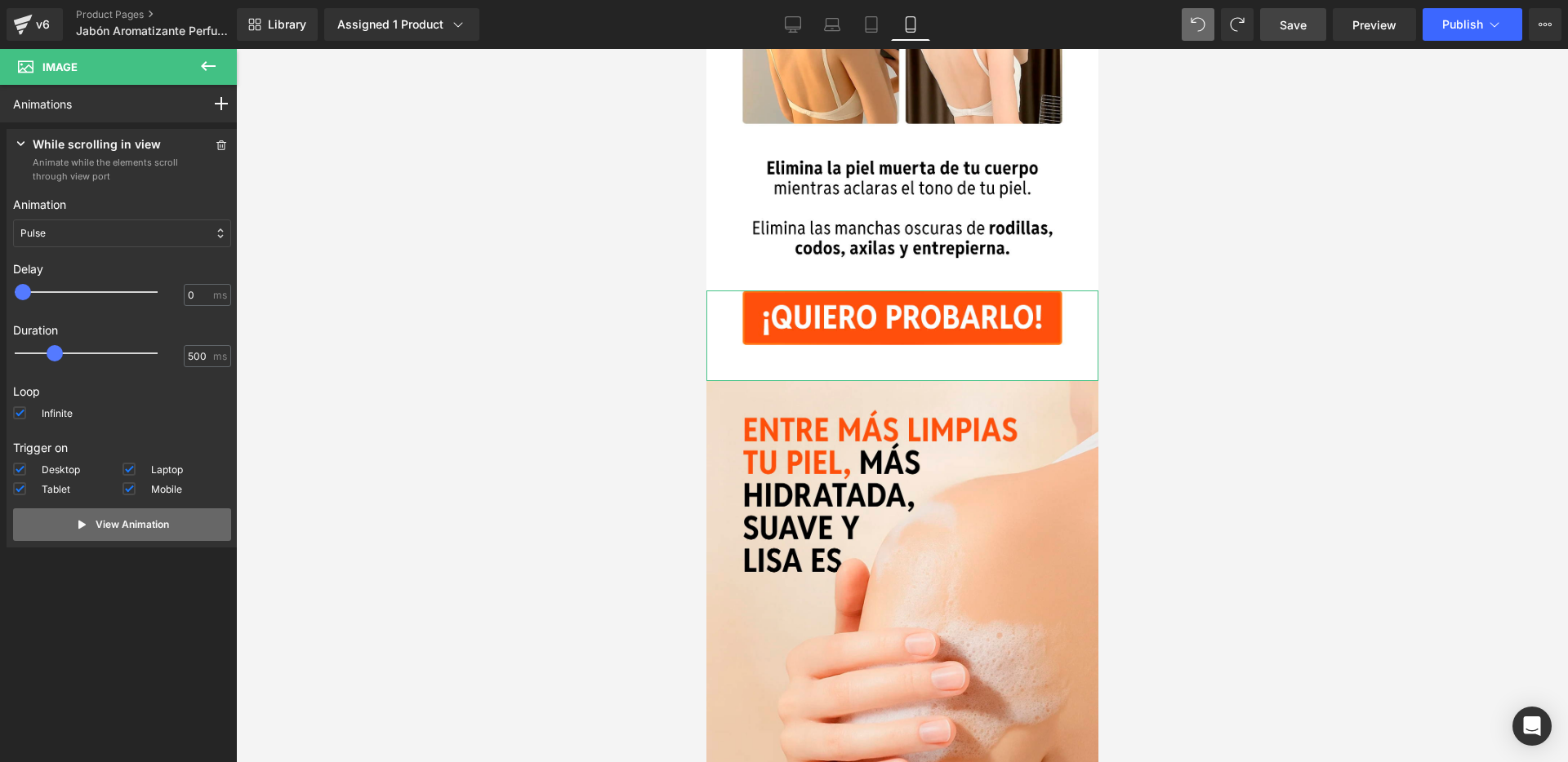
click at [98, 519] on p "View Animation" at bounding box center [132, 525] width 73 height 15
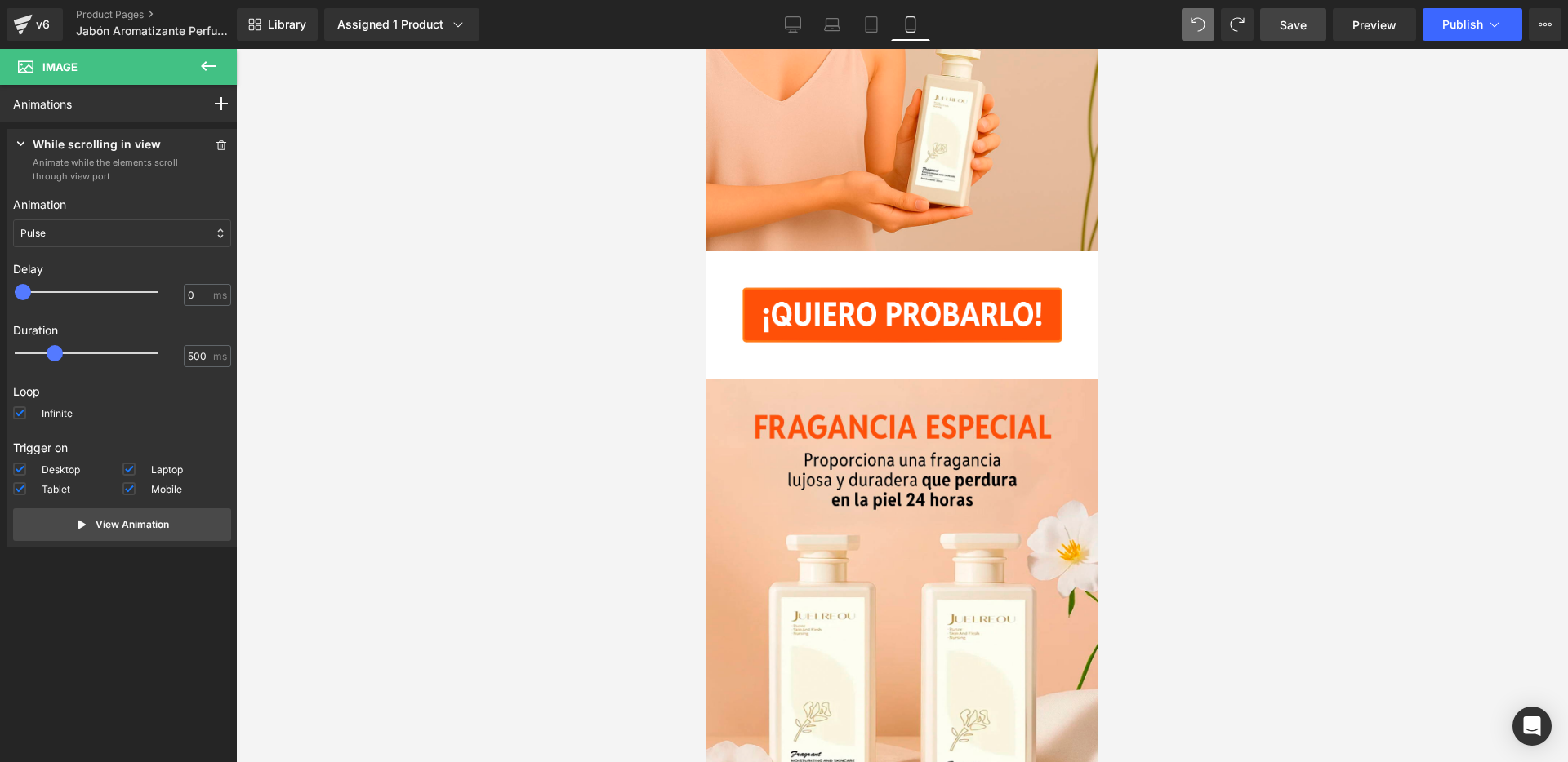
scroll to position [0, 0]
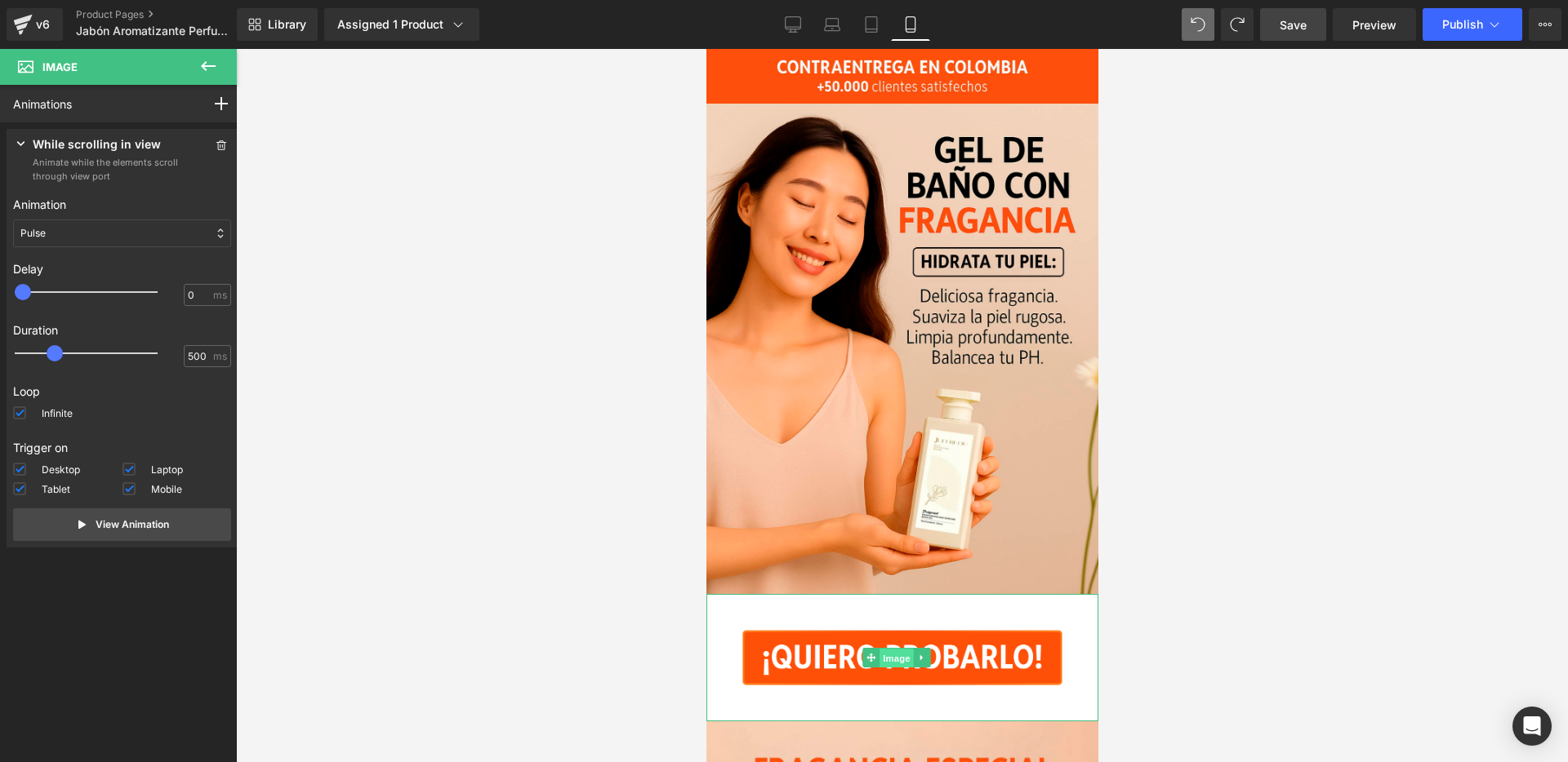
drag, startPoint x: 896, startPoint y: 642, endPoint x: 1061, endPoint y: 127, distance: 540.8
click at [896, 648] on span "Image" at bounding box center [895, 658] width 34 height 20
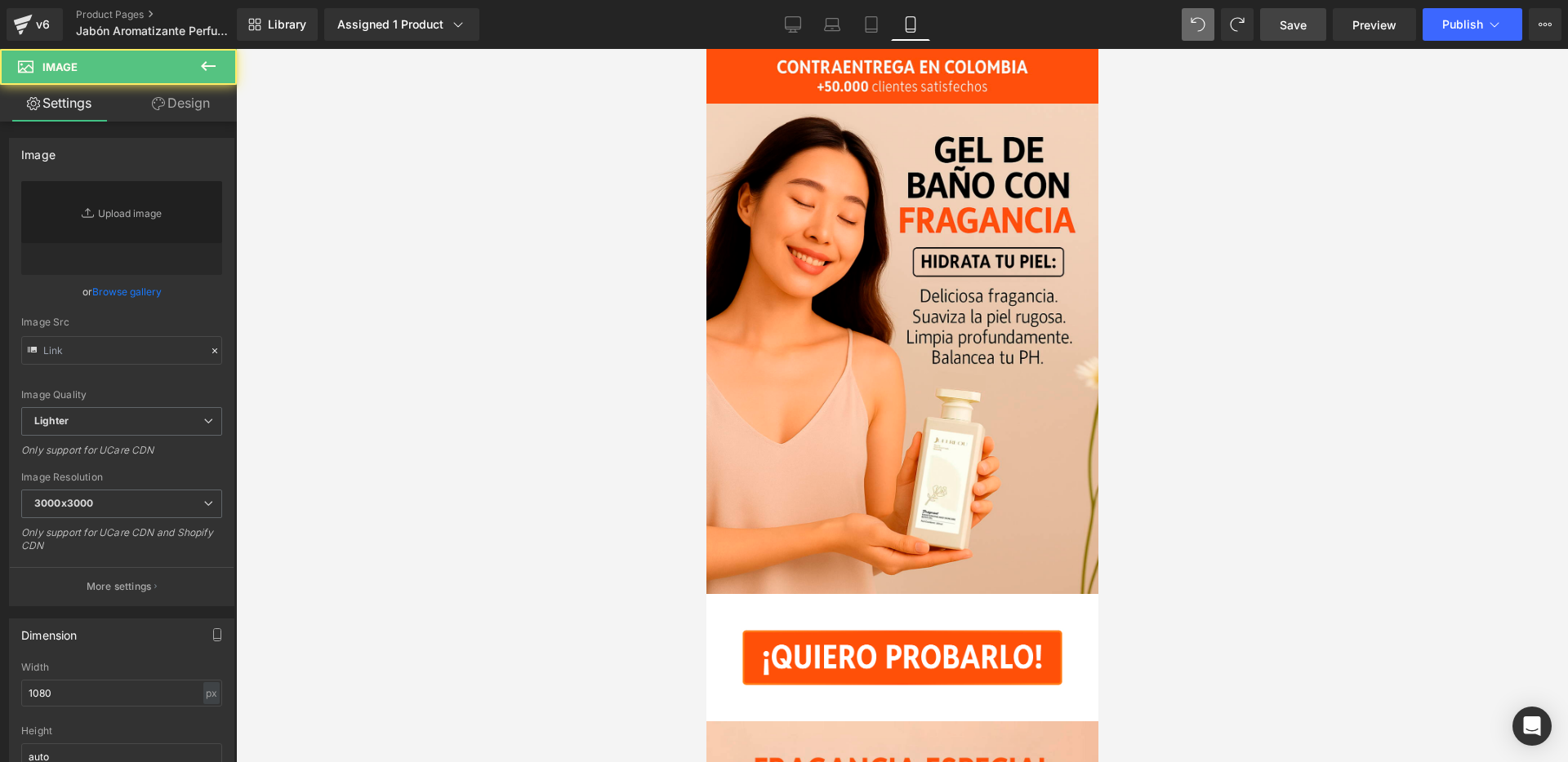
type input "[URL][DOMAIN_NAME]"
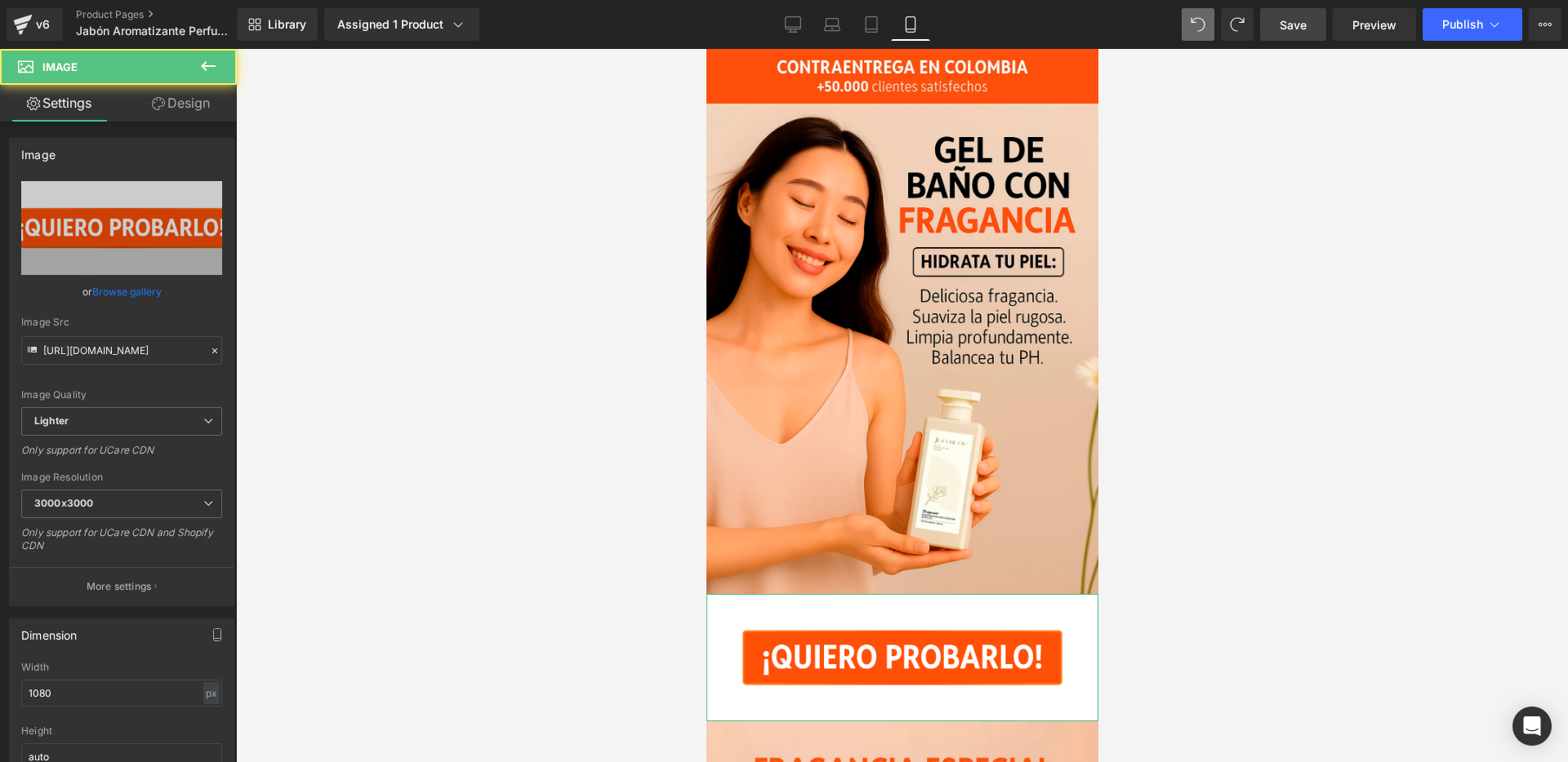
click at [181, 101] on link "Design" at bounding box center [180, 103] width 118 height 37
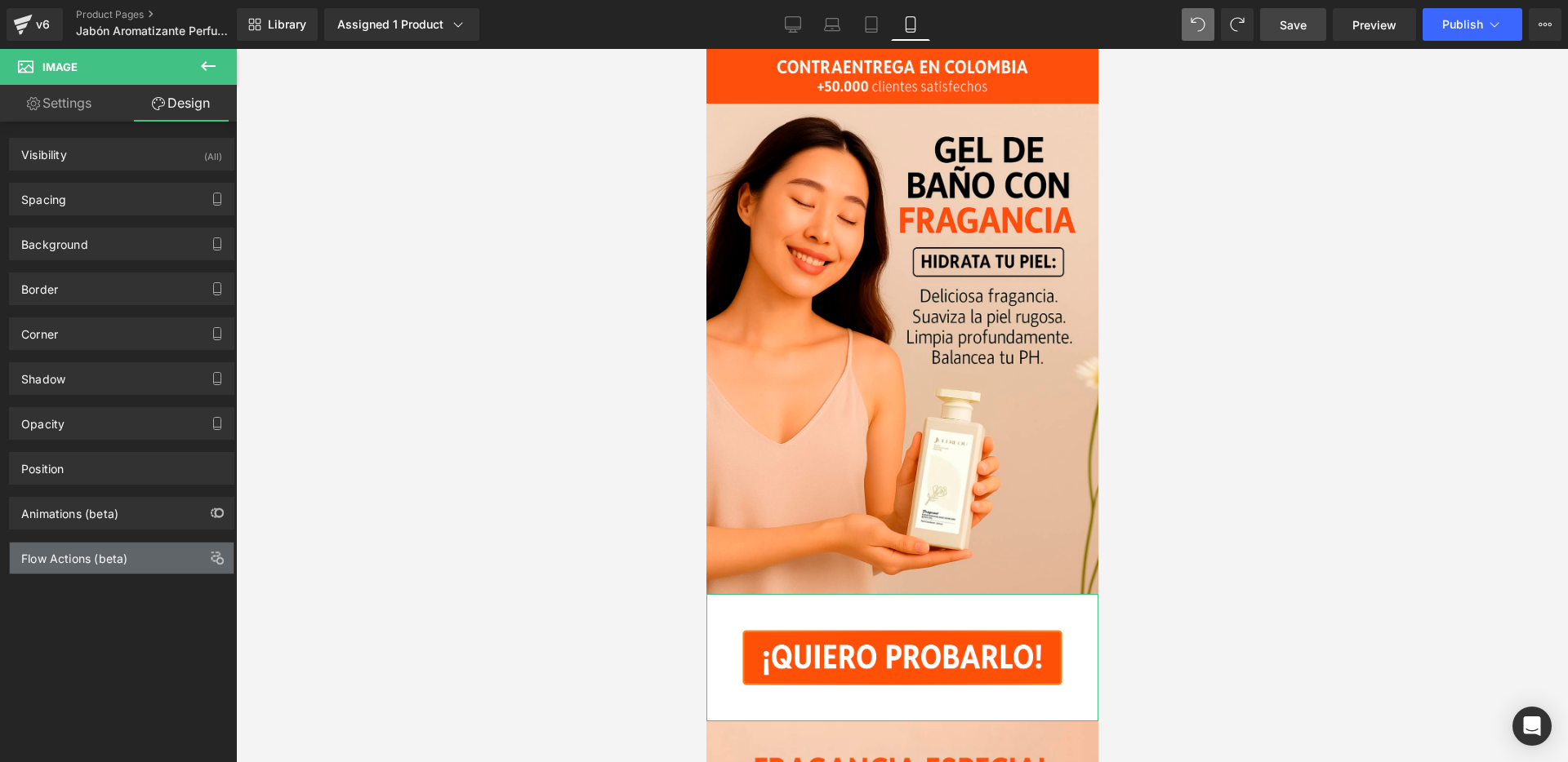
click at [90, 558] on div "Flow Actions (beta)" at bounding box center [75, 554] width 106 height 23
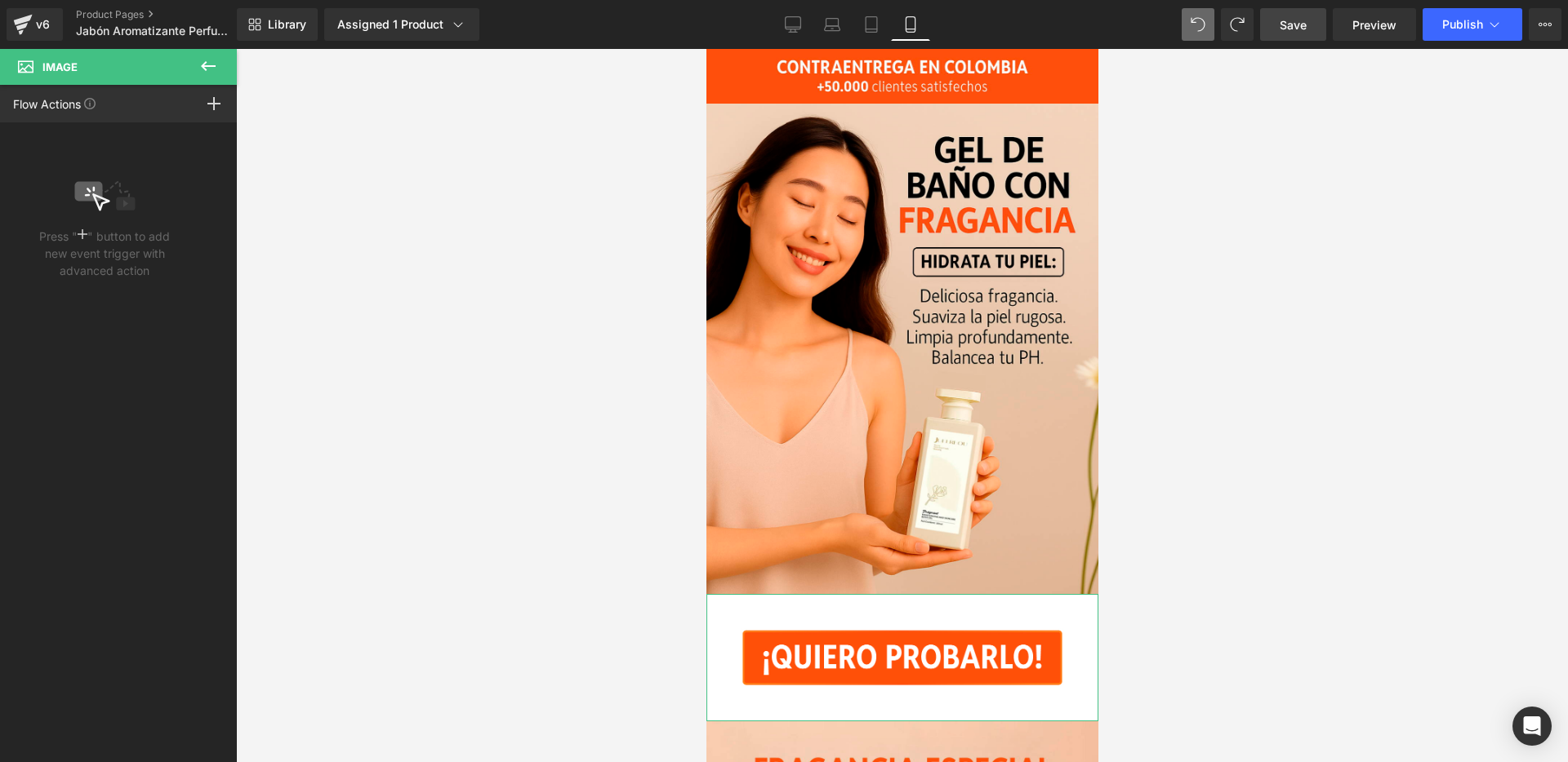
click at [90, 558] on div "Press " " button to add new event trigger with advanced action" at bounding box center [122, 446] width 244 height 648
click at [214, 67] on icon at bounding box center [209, 66] width 20 height 20
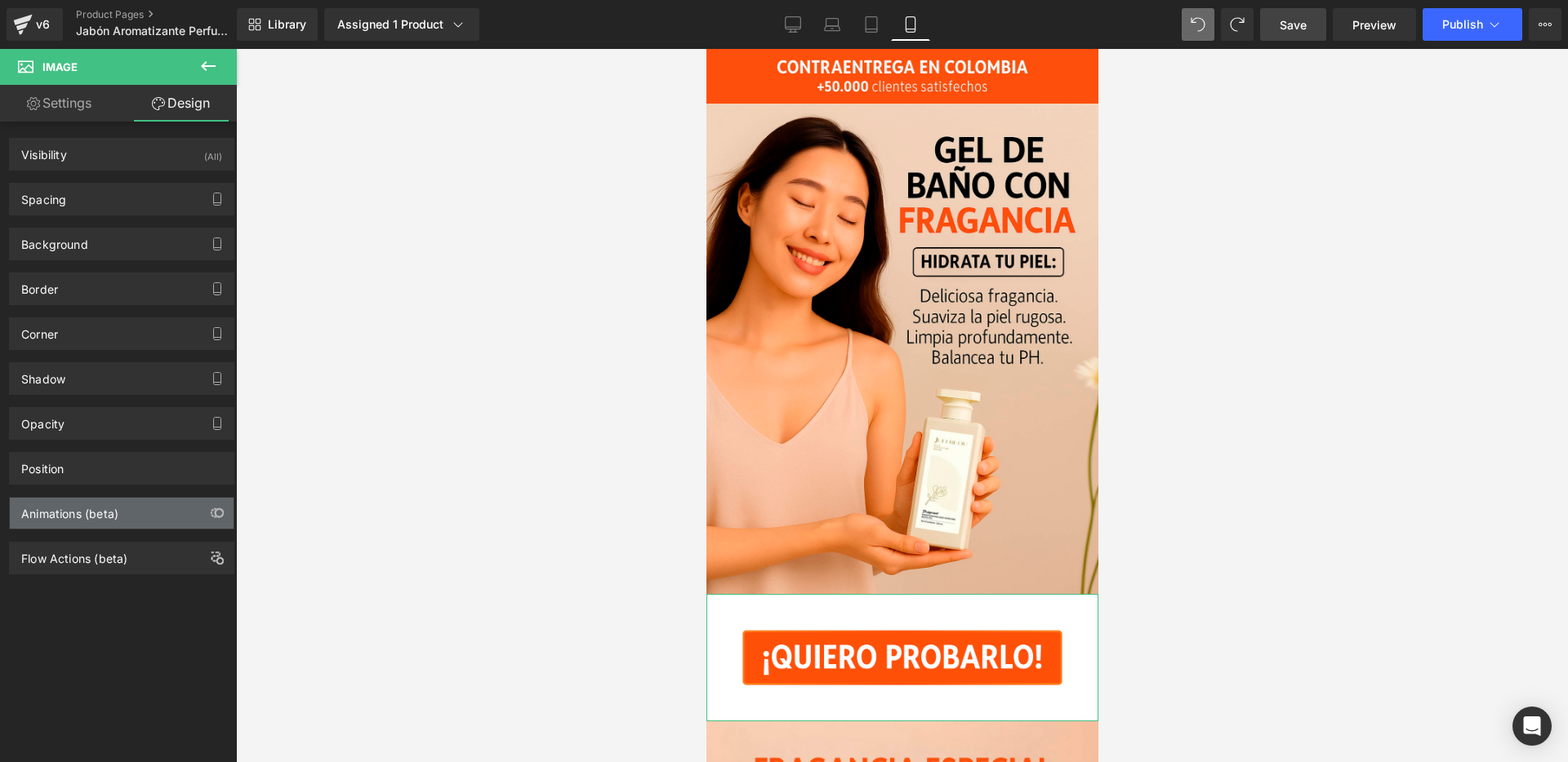
click at [106, 519] on div "Animations (beta)" at bounding box center [70, 509] width 97 height 23
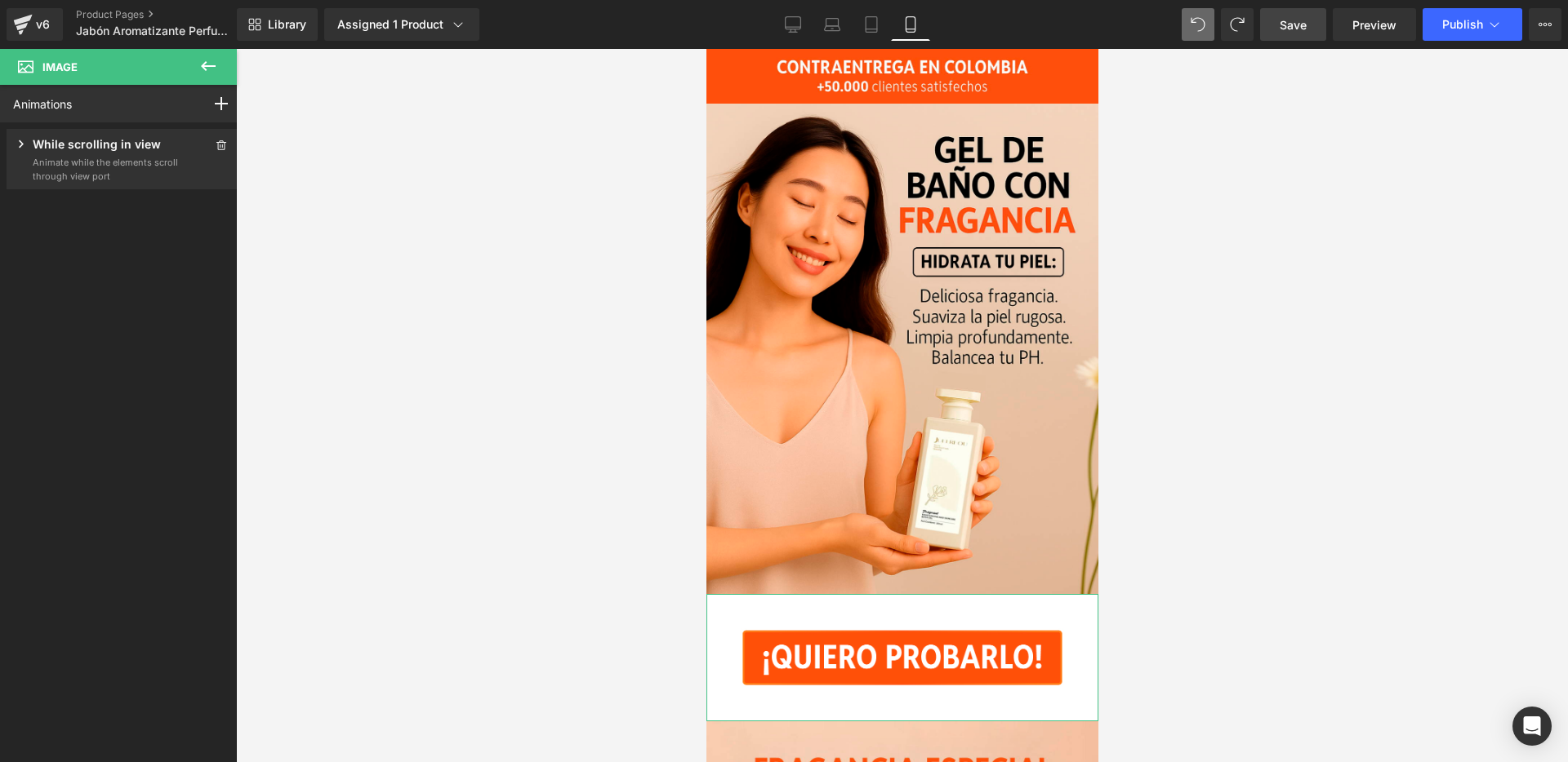
click at [116, 167] on p "Animate while the elements scroll through view port" at bounding box center [106, 170] width 147 height 27
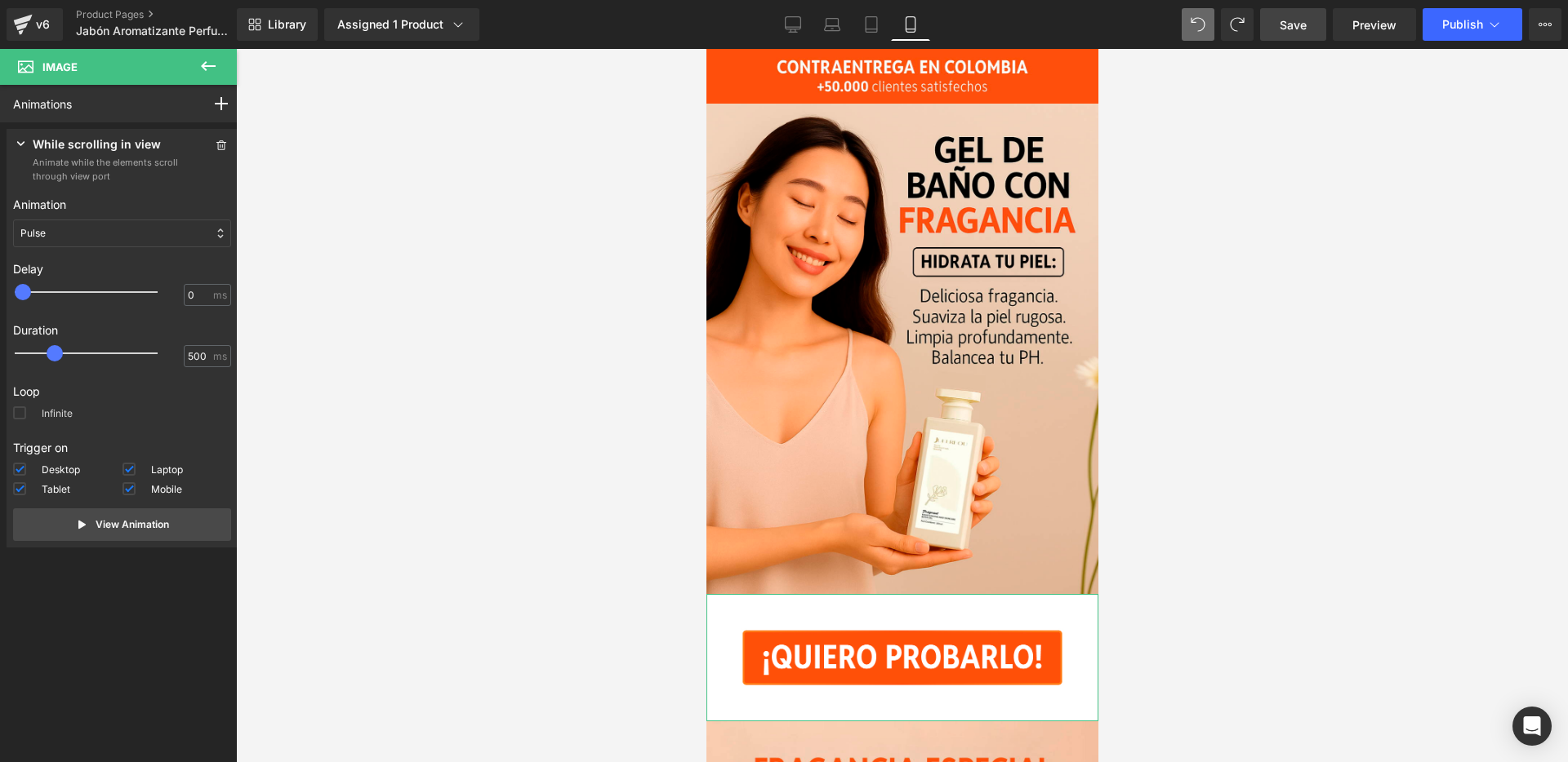
click at [22, 408] on span at bounding box center [20, 413] width 13 height 13
click at [0, 0] on input "Infinite" at bounding box center [0, 0] width 0 height 0
click at [86, 528] on button "View Animation" at bounding box center [122, 524] width 218 height 32
drag, startPoint x: 1300, startPoint y: 31, endPoint x: 264, endPoint y: 320, distance: 1075.6
click at [1300, 31] on span "Save" at bounding box center [1293, 25] width 27 height 17
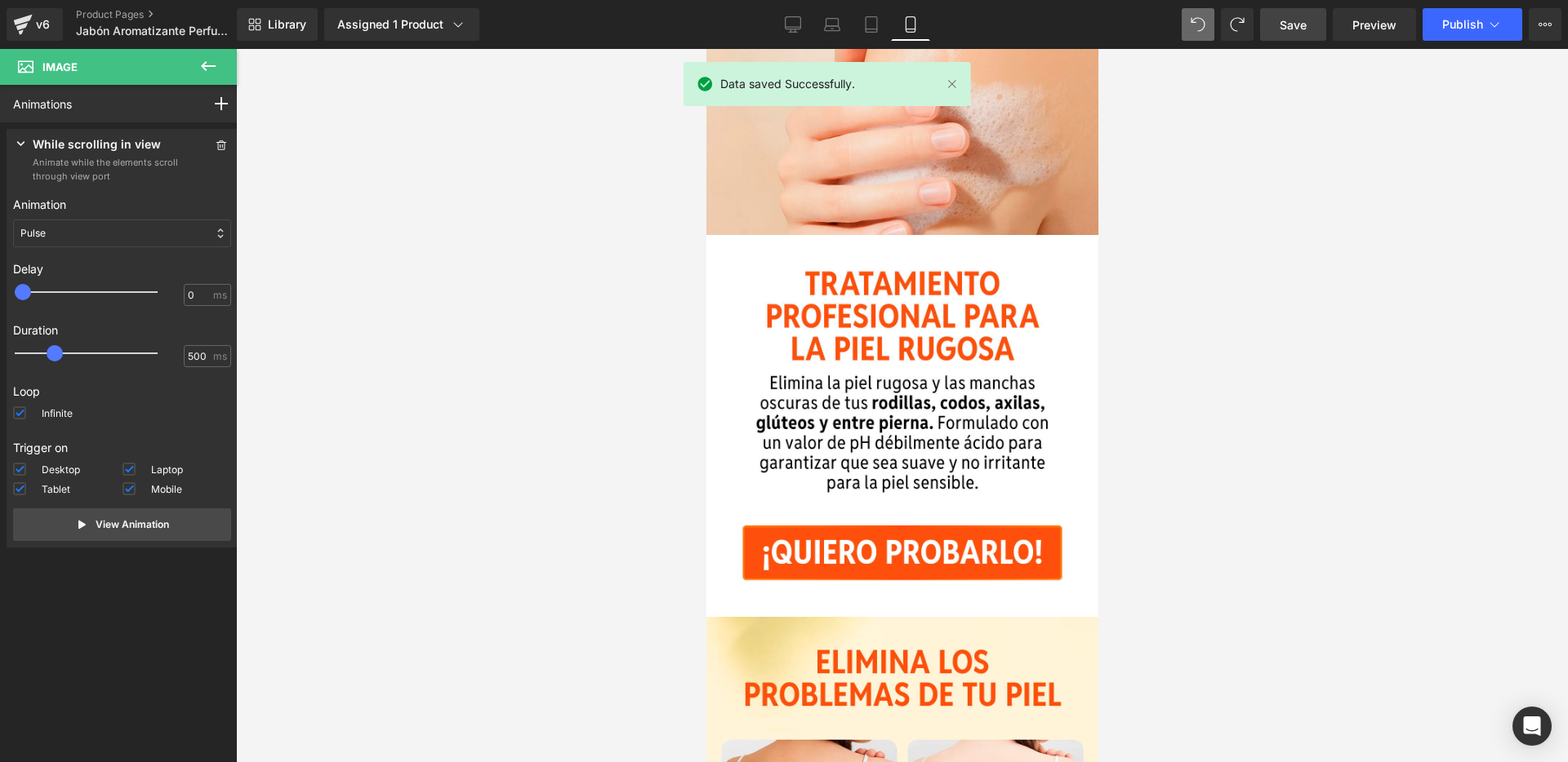
scroll to position [2087, 0]
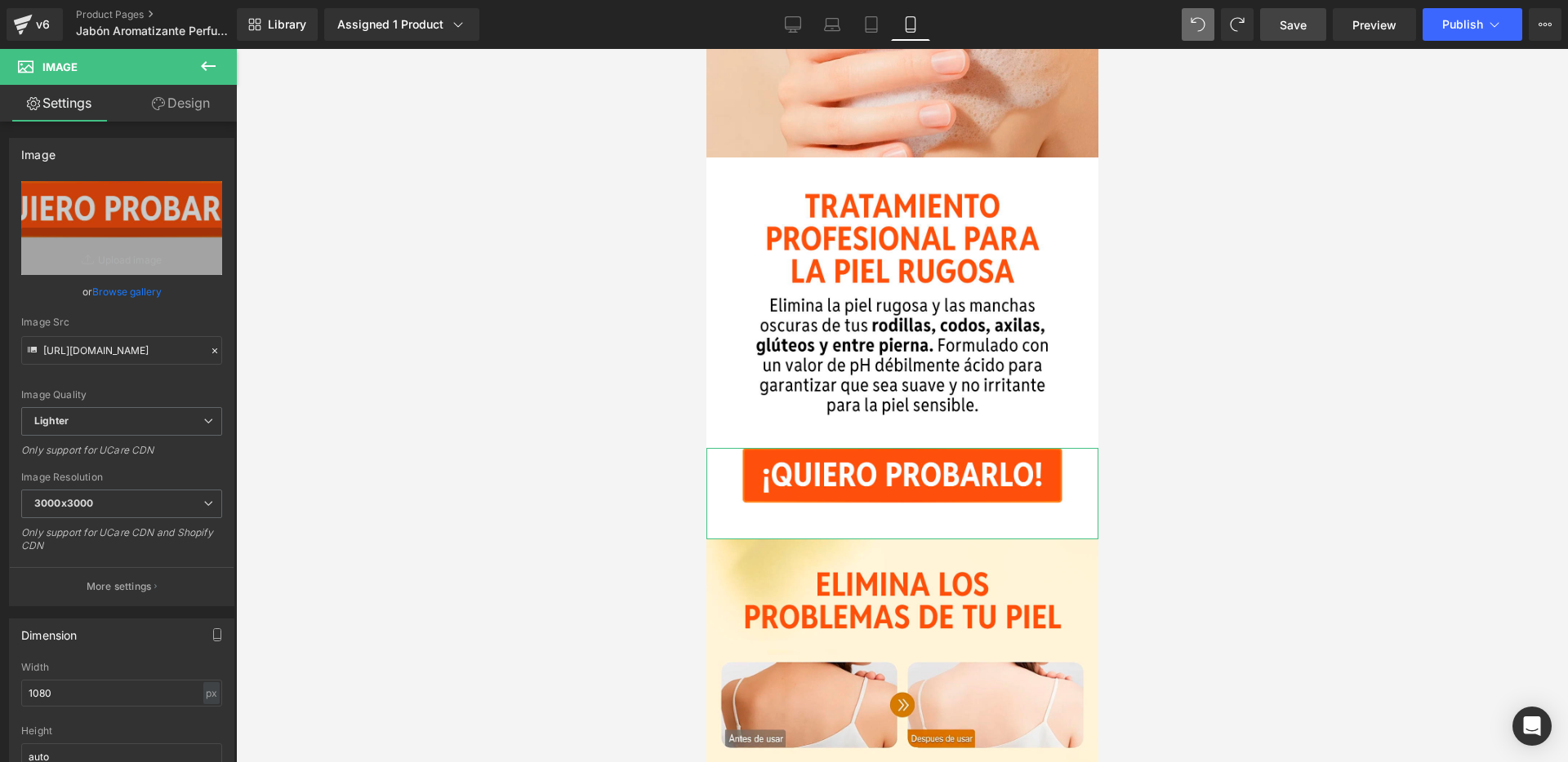
click at [189, 106] on link "Design" at bounding box center [180, 103] width 118 height 37
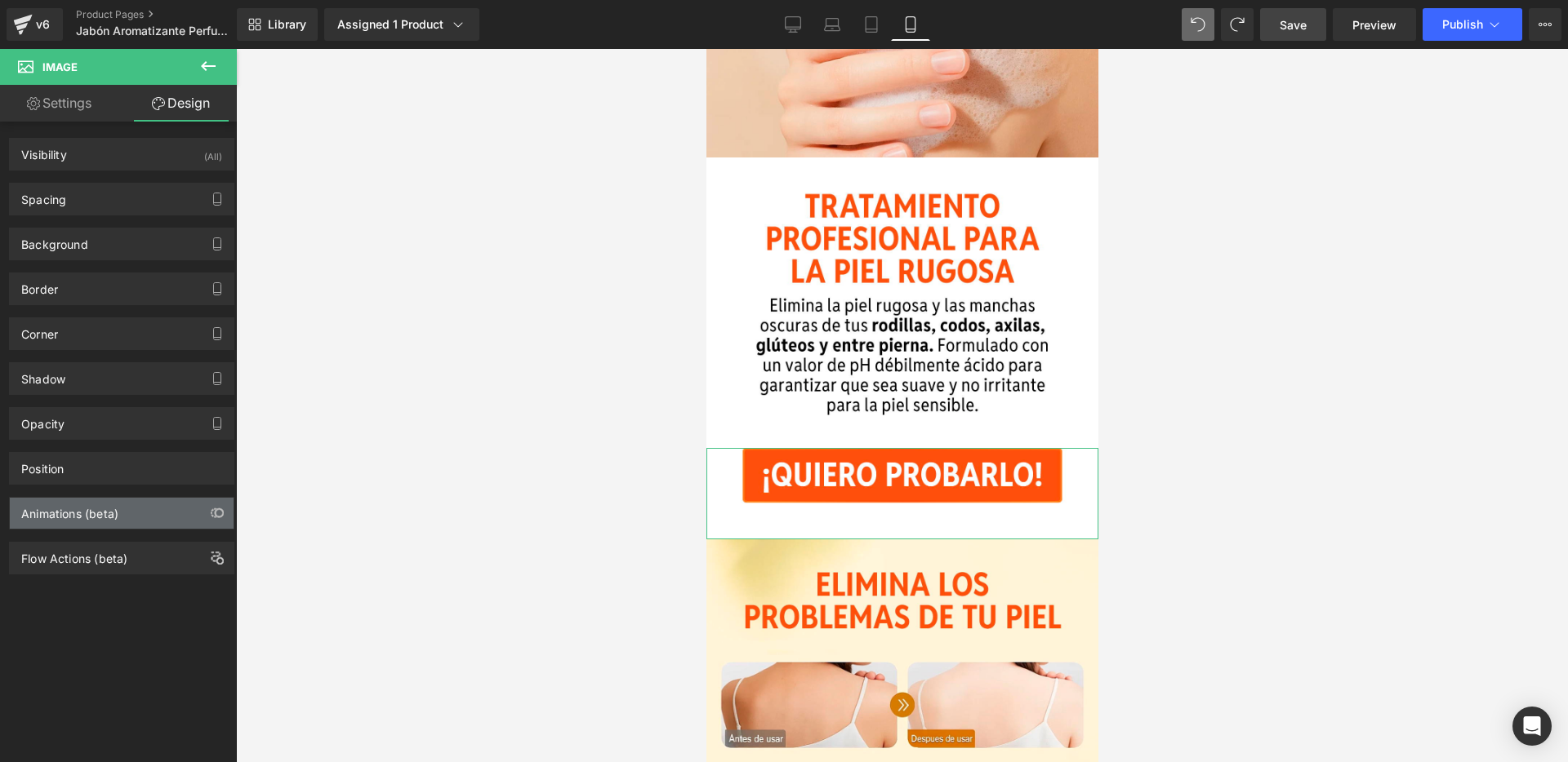
click at [106, 515] on div "Animations (beta)" at bounding box center [70, 509] width 97 height 23
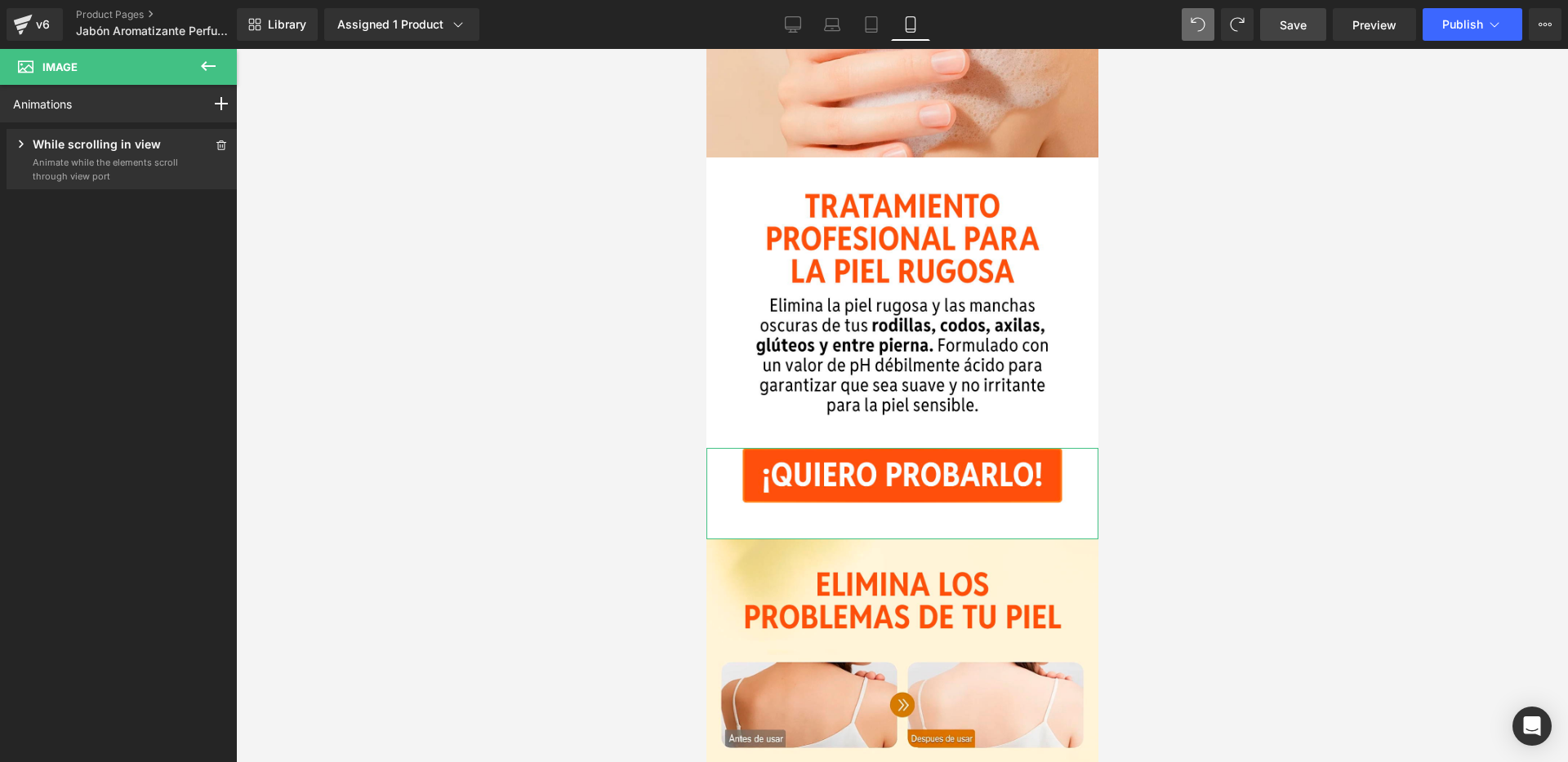
click at [107, 152] on p "While scrolling in view" at bounding box center [96, 145] width 128 height 21
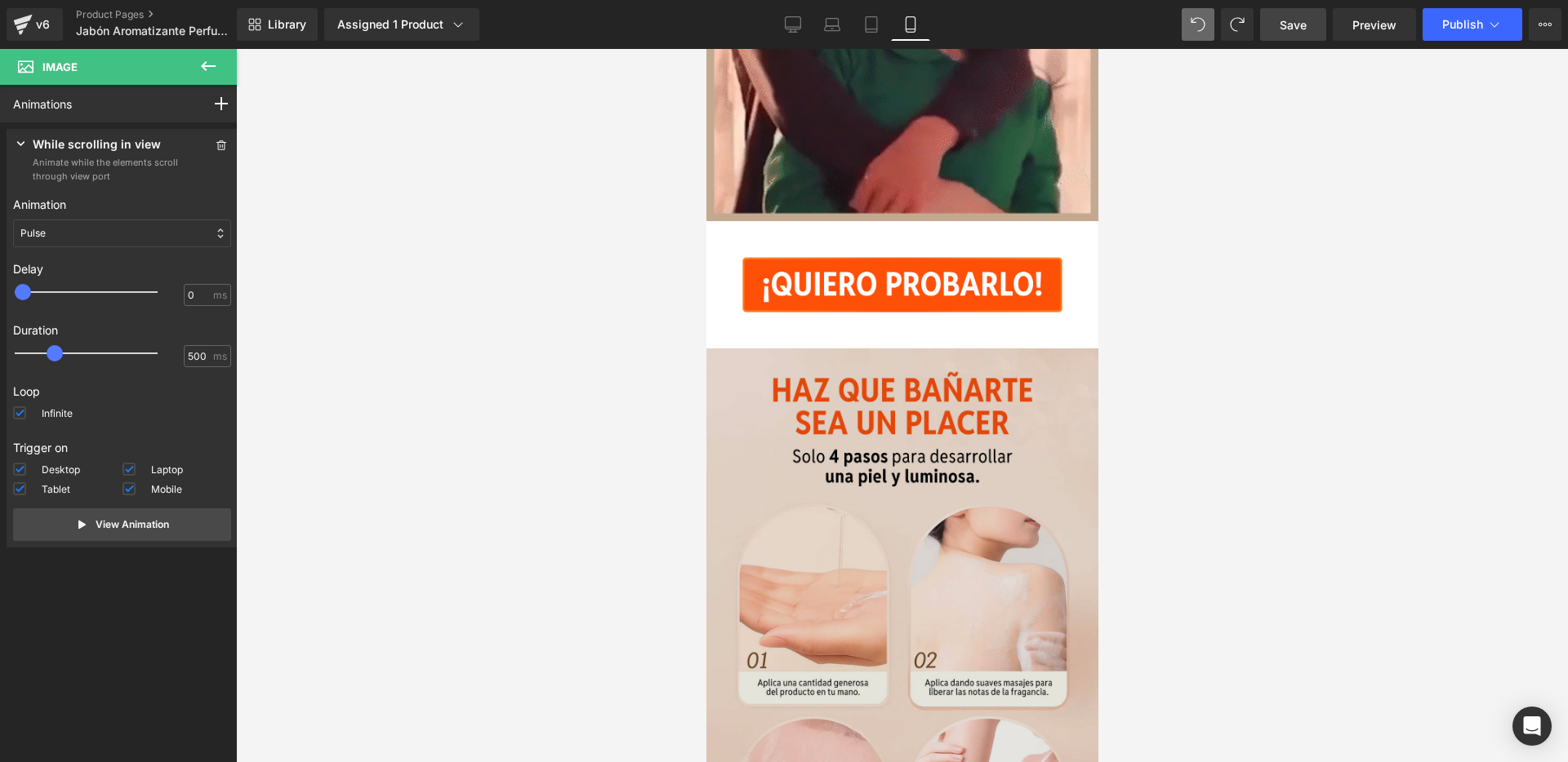
scroll to position [4798, 0]
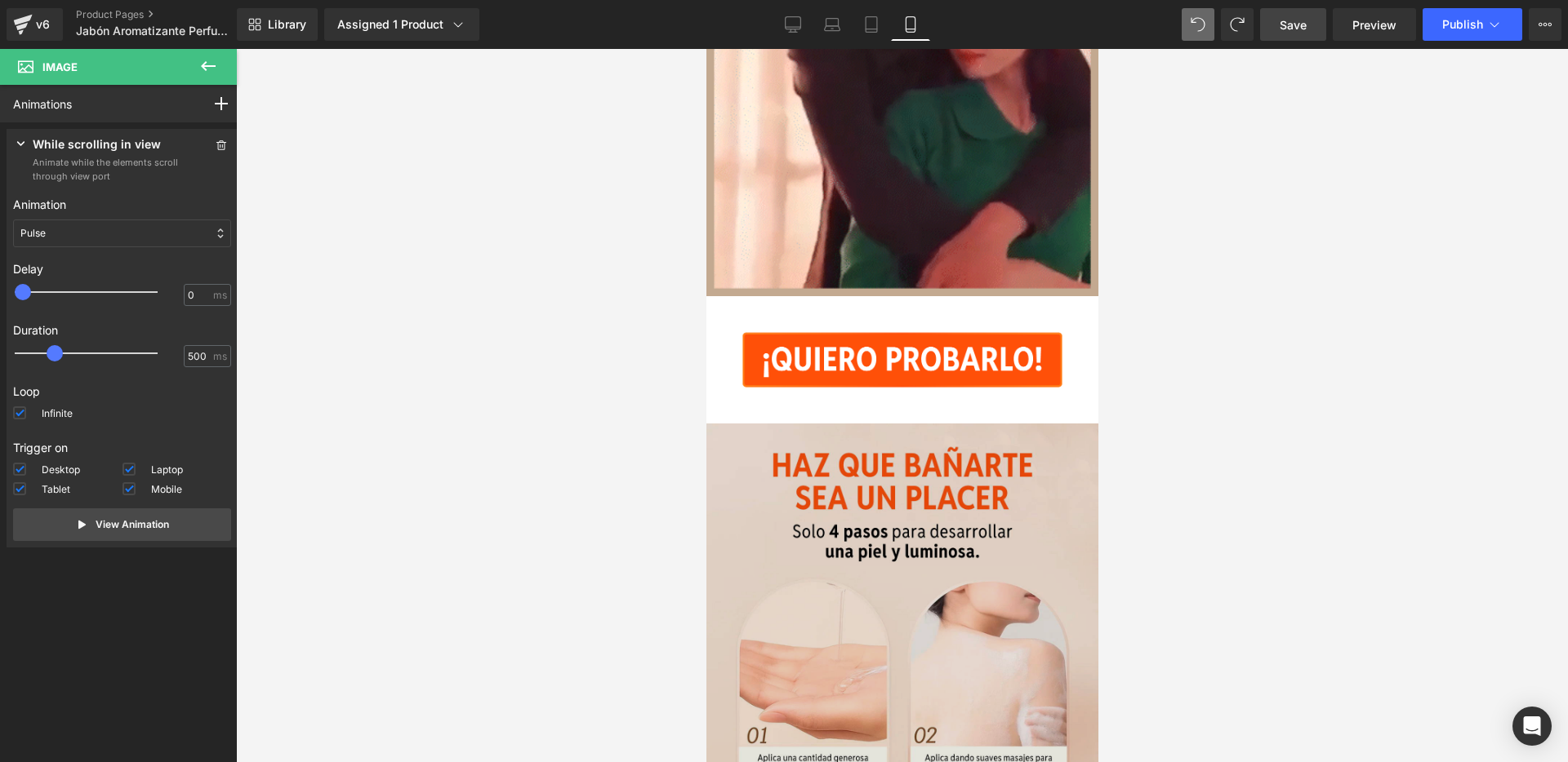
click at [906, 424] on img at bounding box center [901, 718] width 392 height 588
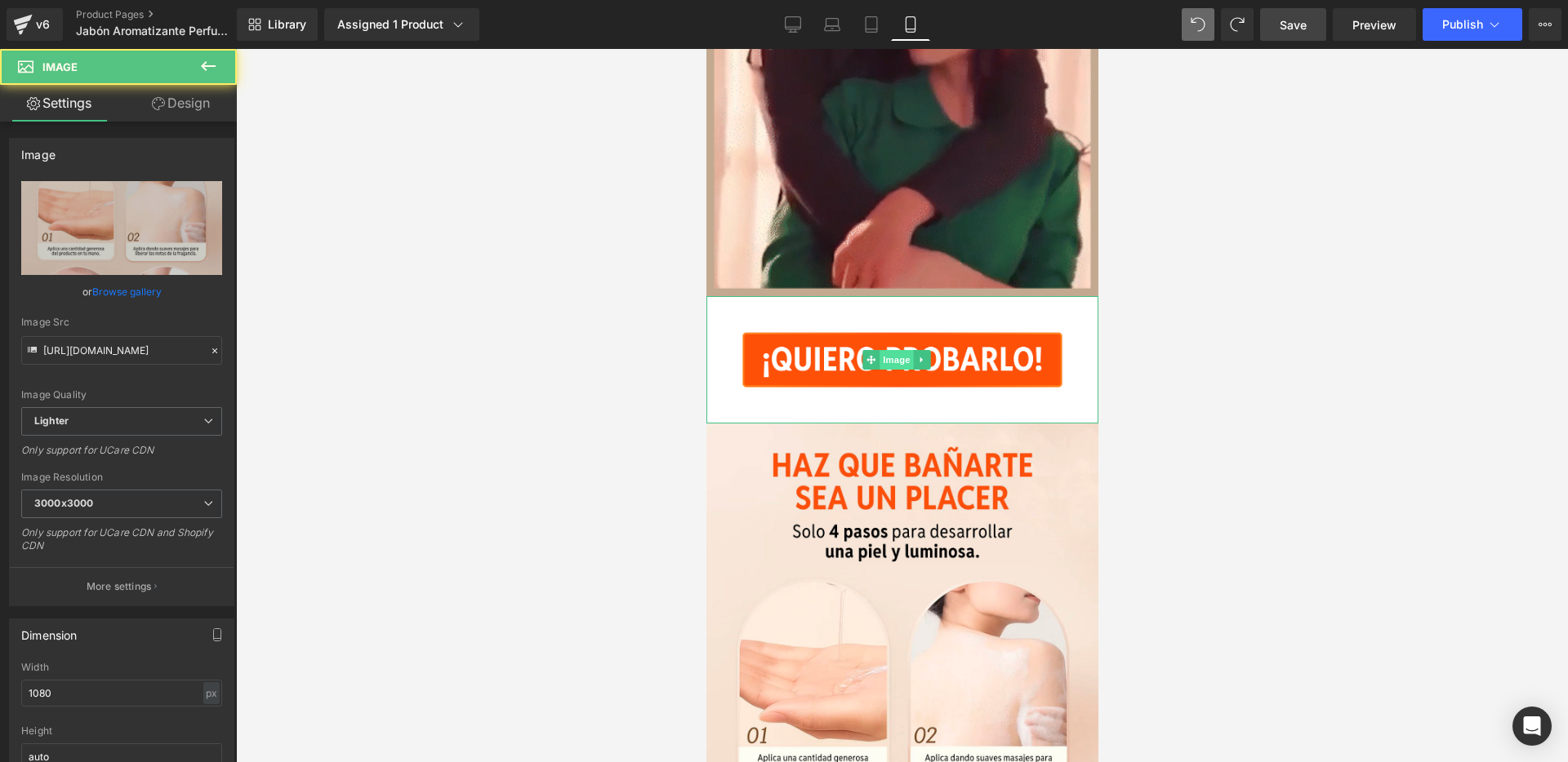
click at [890, 350] on span "Image" at bounding box center [895, 360] width 34 height 20
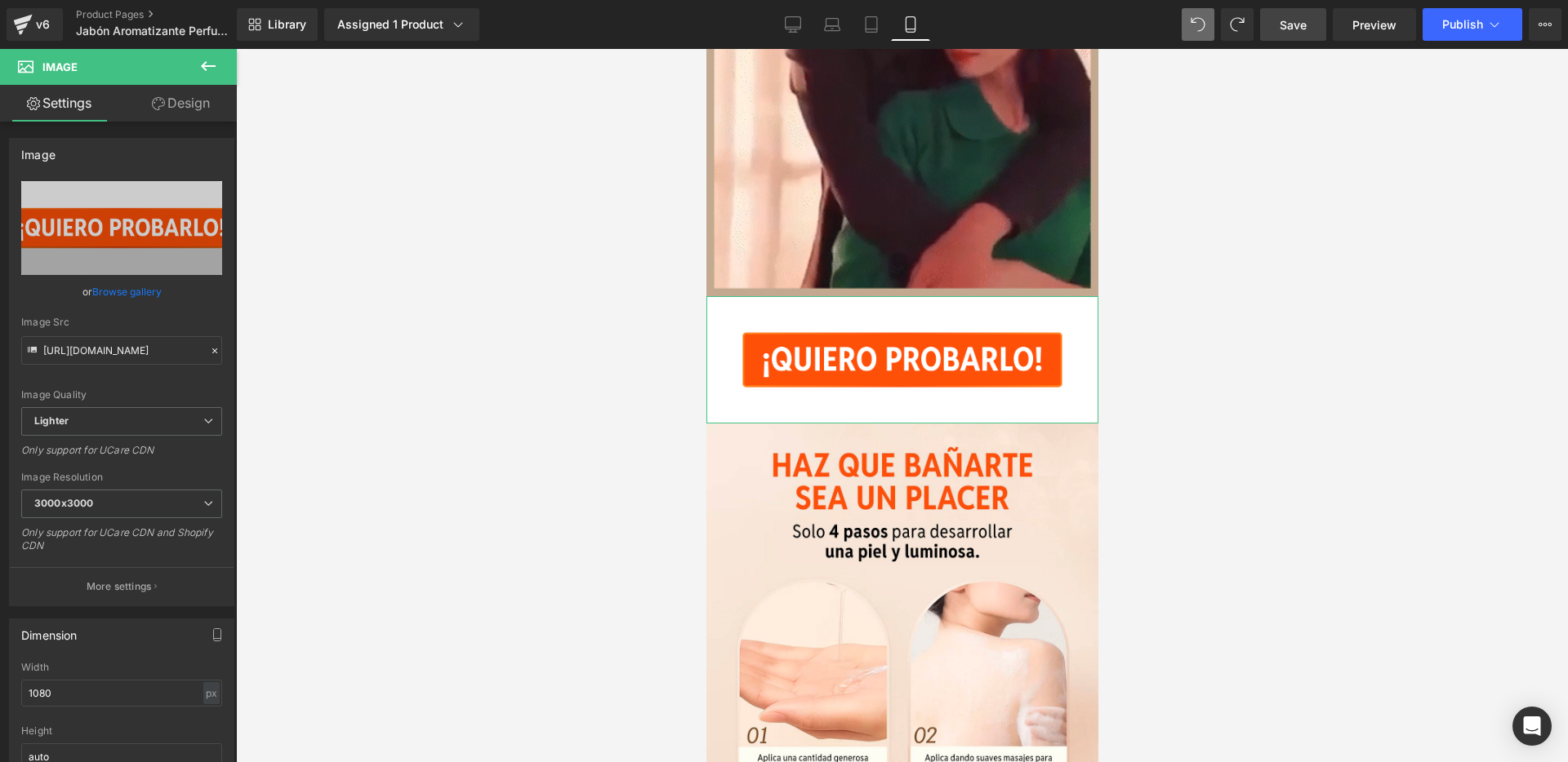
click at [176, 105] on link "Design" at bounding box center [180, 103] width 118 height 37
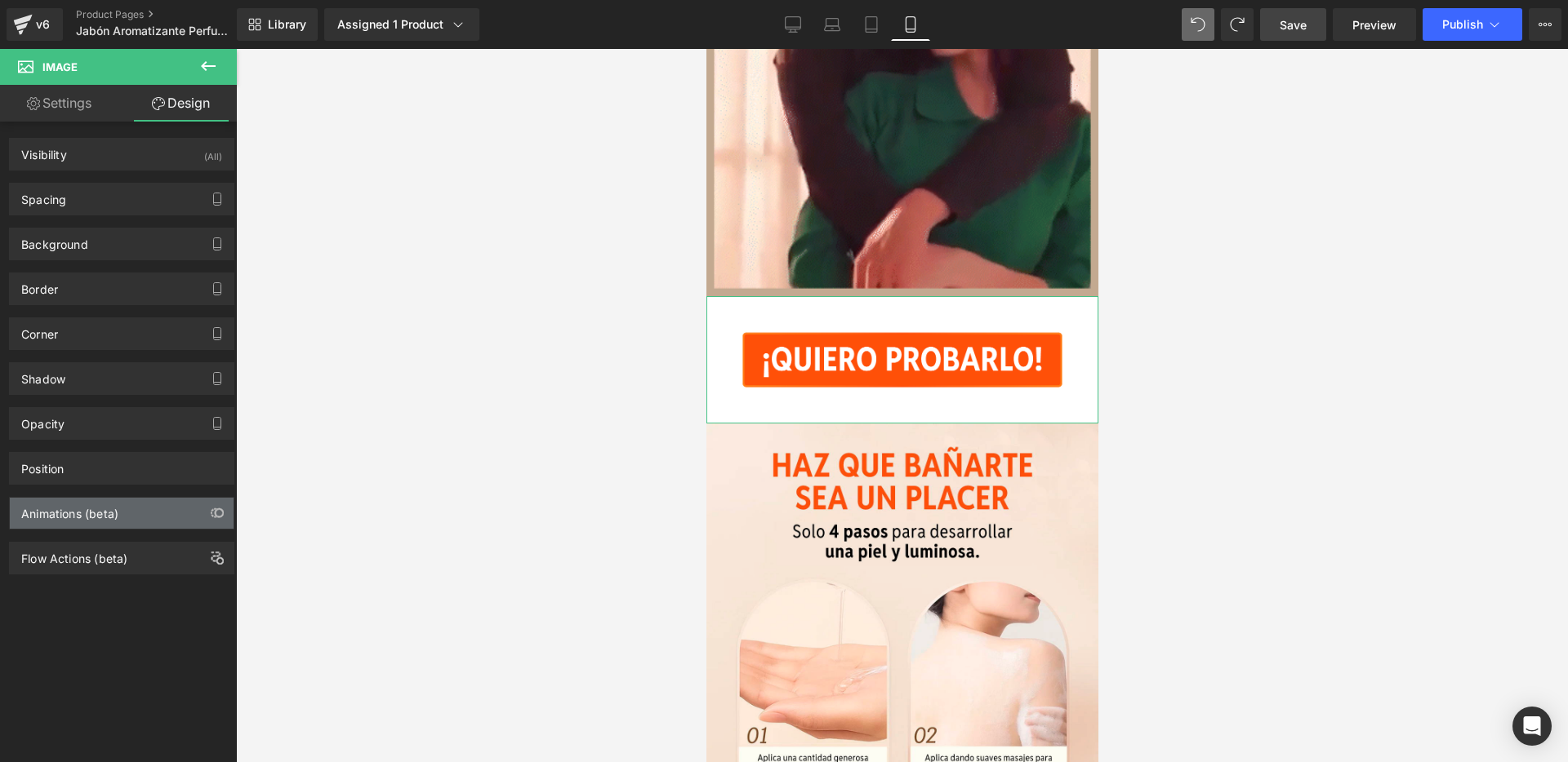
click at [93, 511] on div "Animations (beta)" at bounding box center [70, 509] width 97 height 23
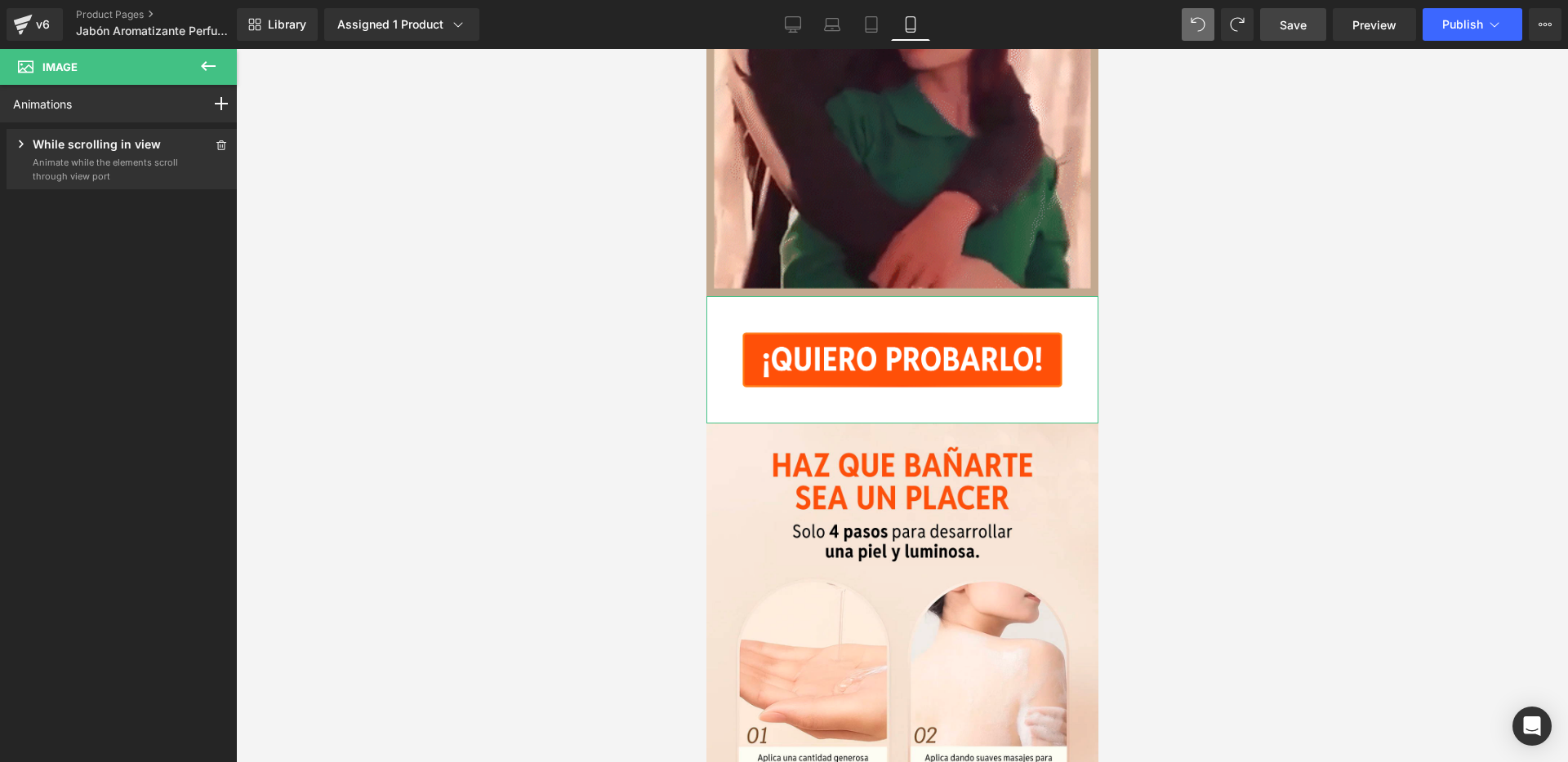
click at [150, 160] on p "Animate while the elements scroll through view port" at bounding box center [106, 170] width 147 height 27
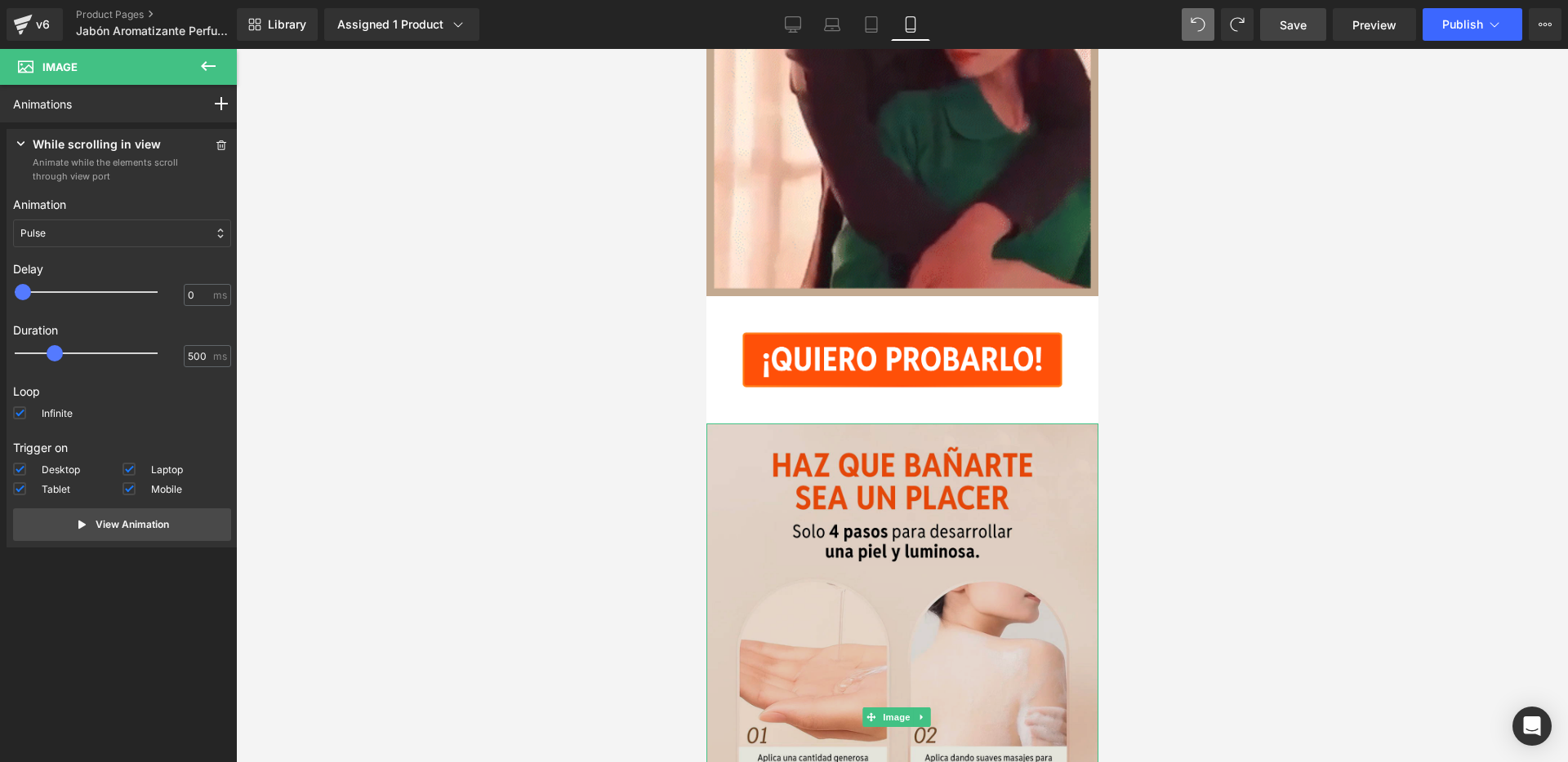
click at [835, 476] on img at bounding box center [901, 718] width 392 height 588
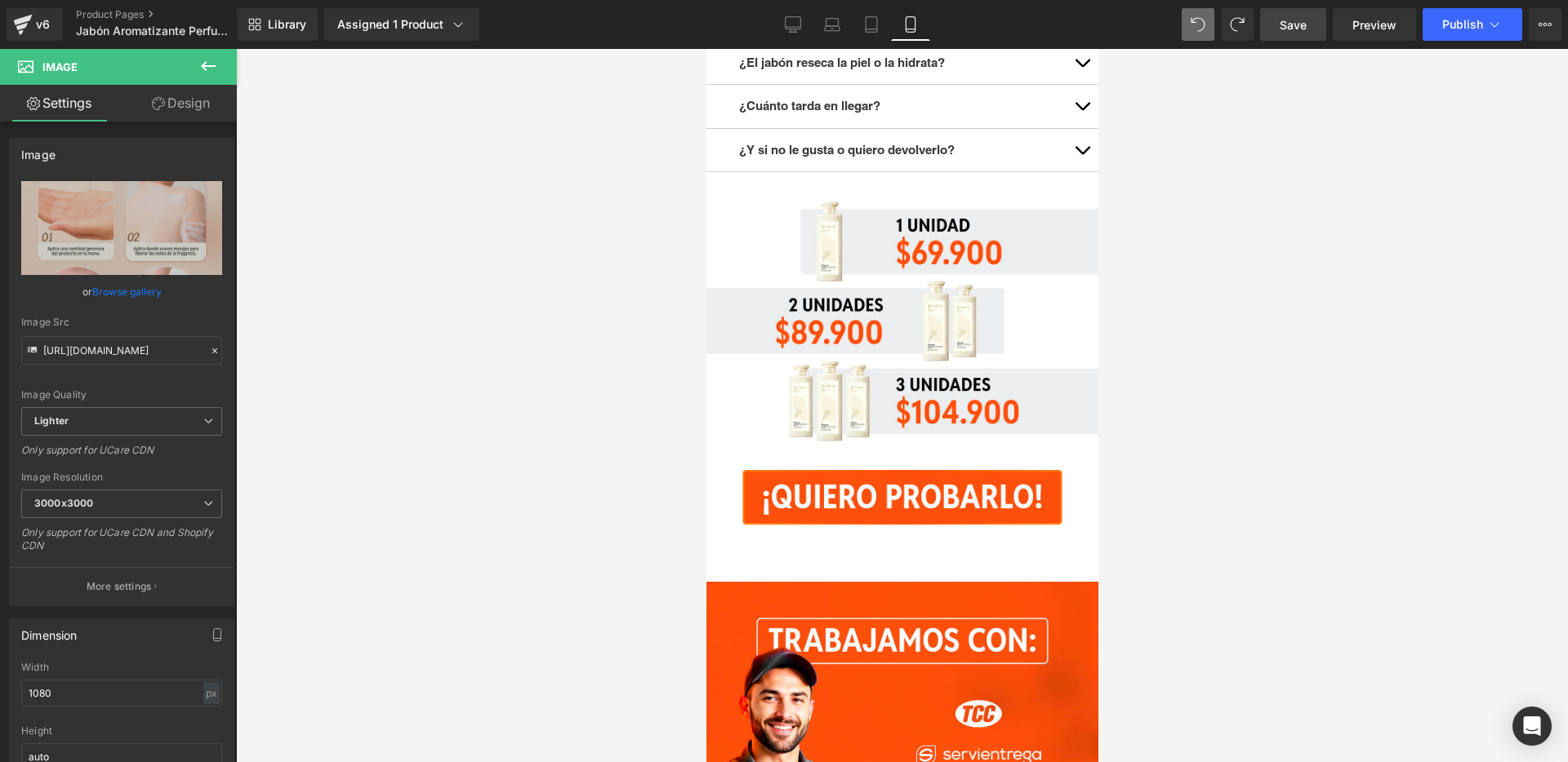
scroll to position [6518, 0]
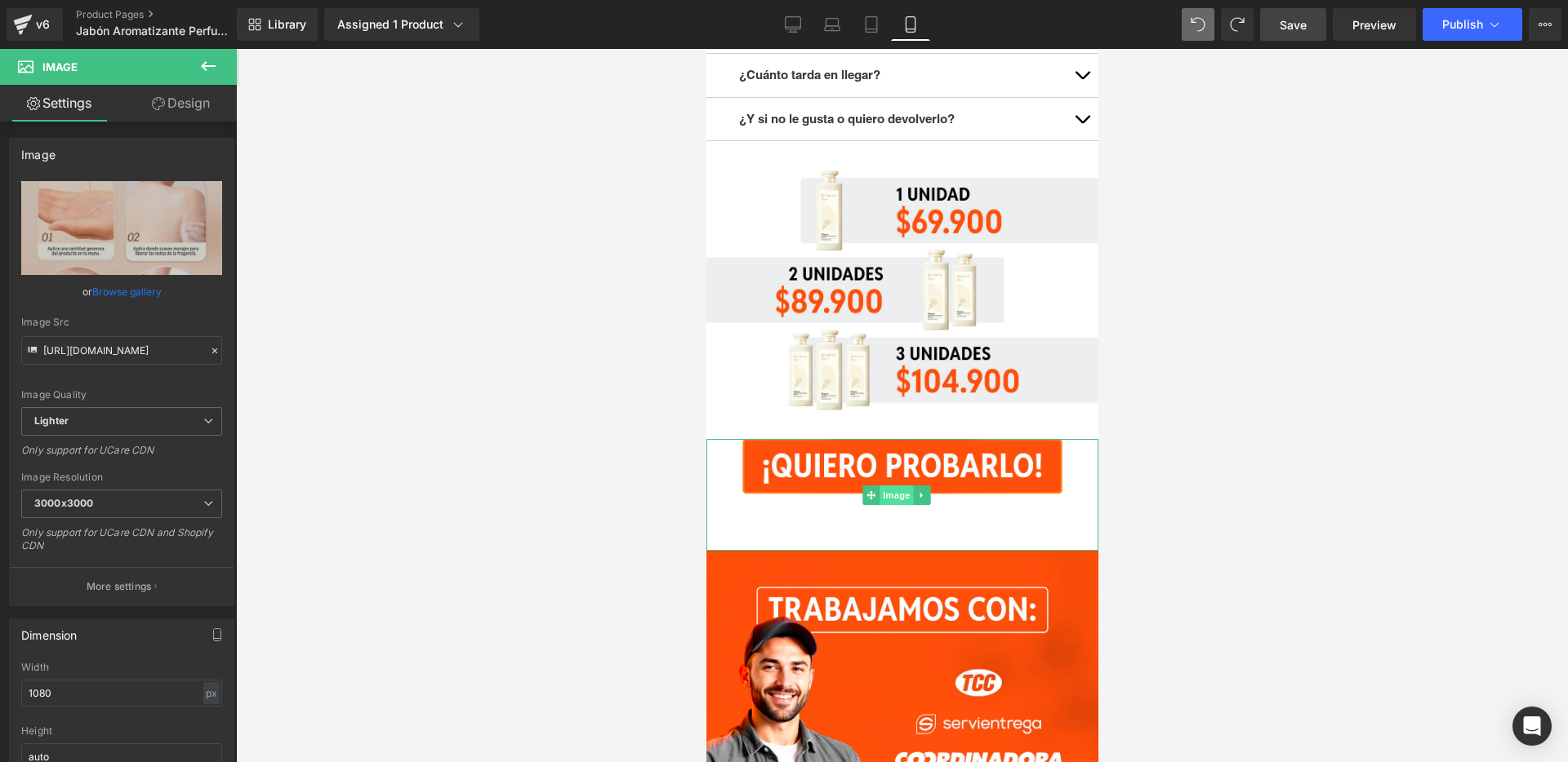
click at [897, 485] on span "Image" at bounding box center [895, 495] width 34 height 20
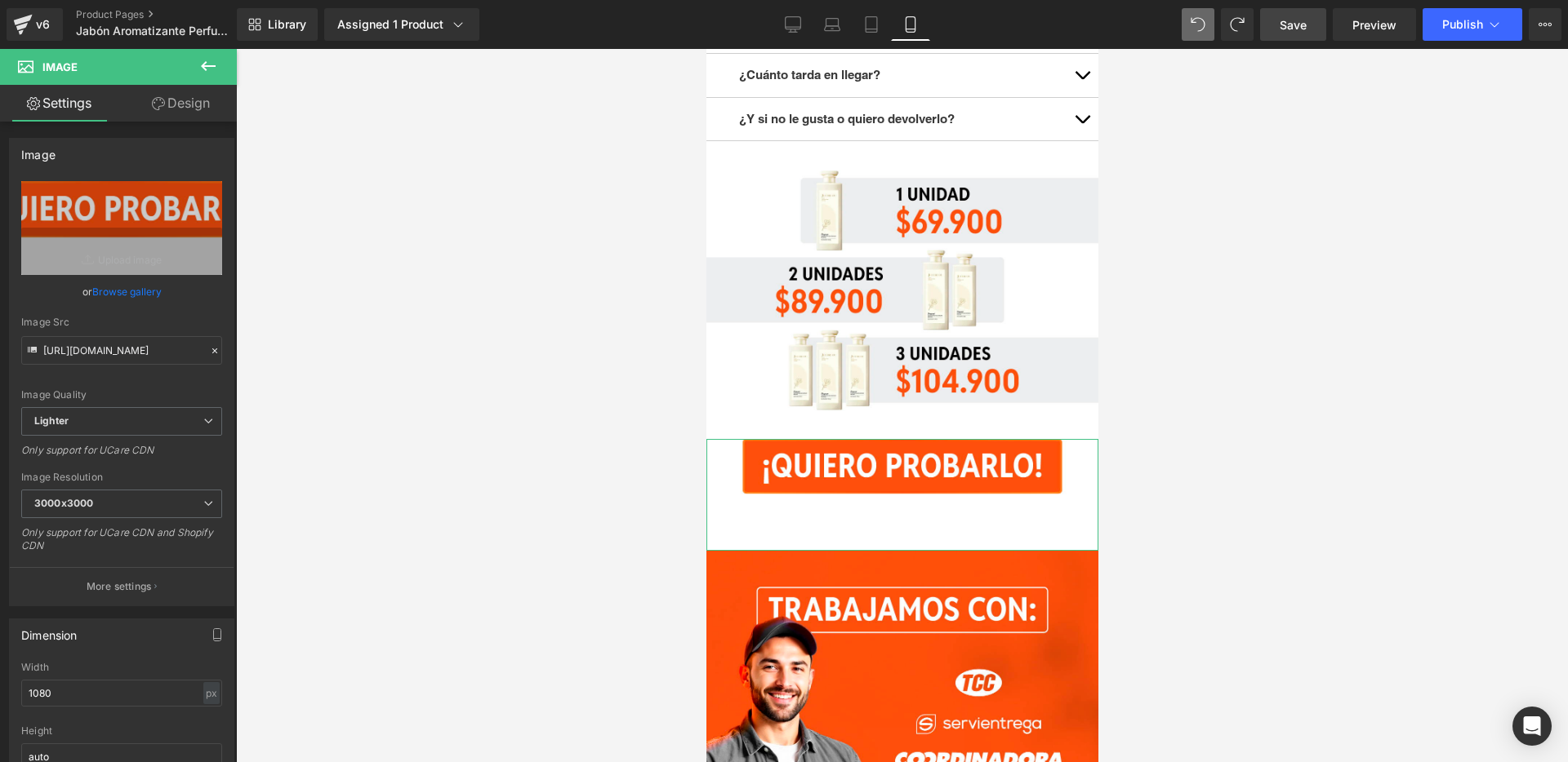
click at [170, 107] on link "Design" at bounding box center [180, 103] width 118 height 37
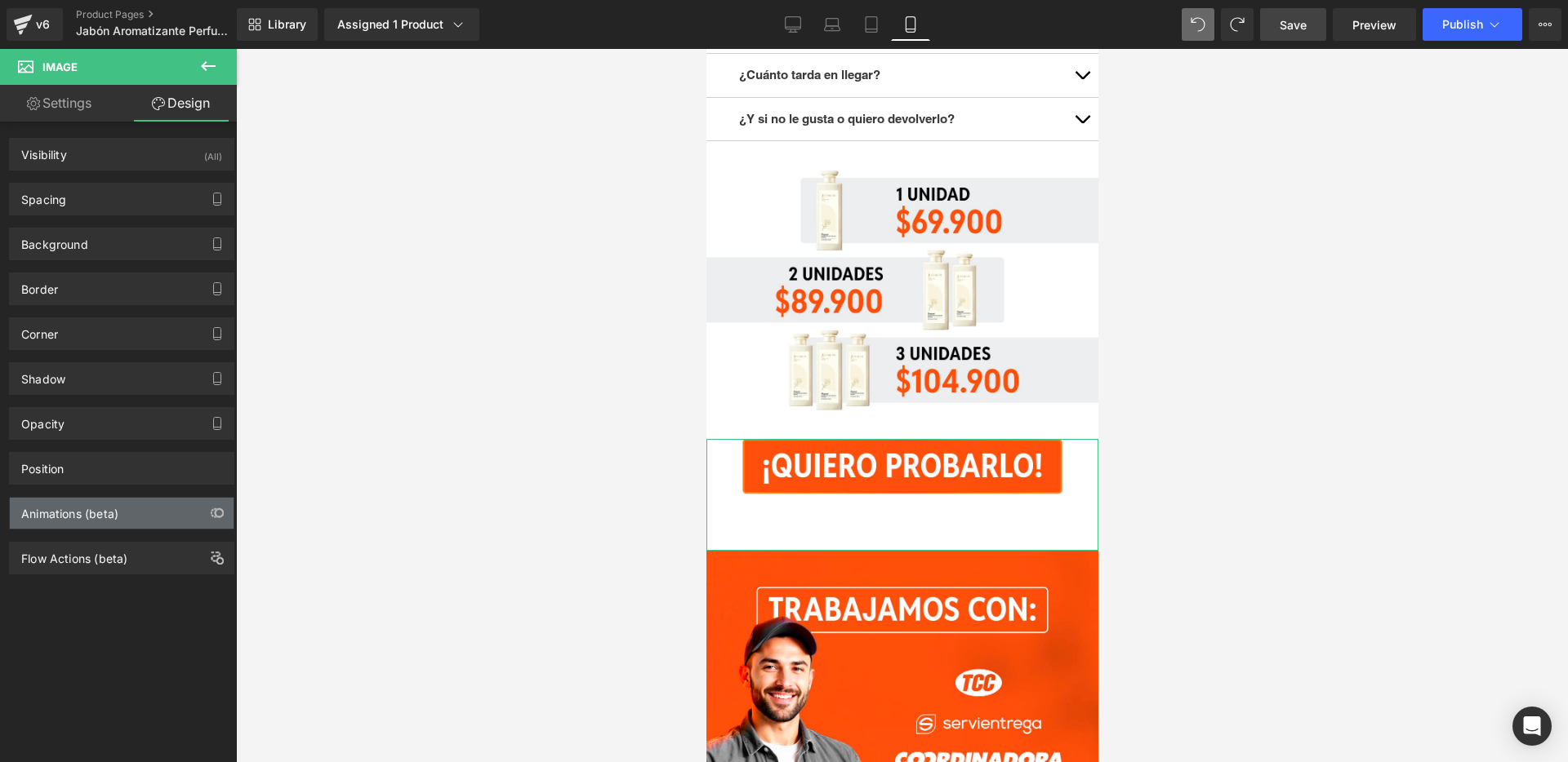
click at [151, 517] on div "Animations (beta)" at bounding box center [121, 513] width 224 height 31
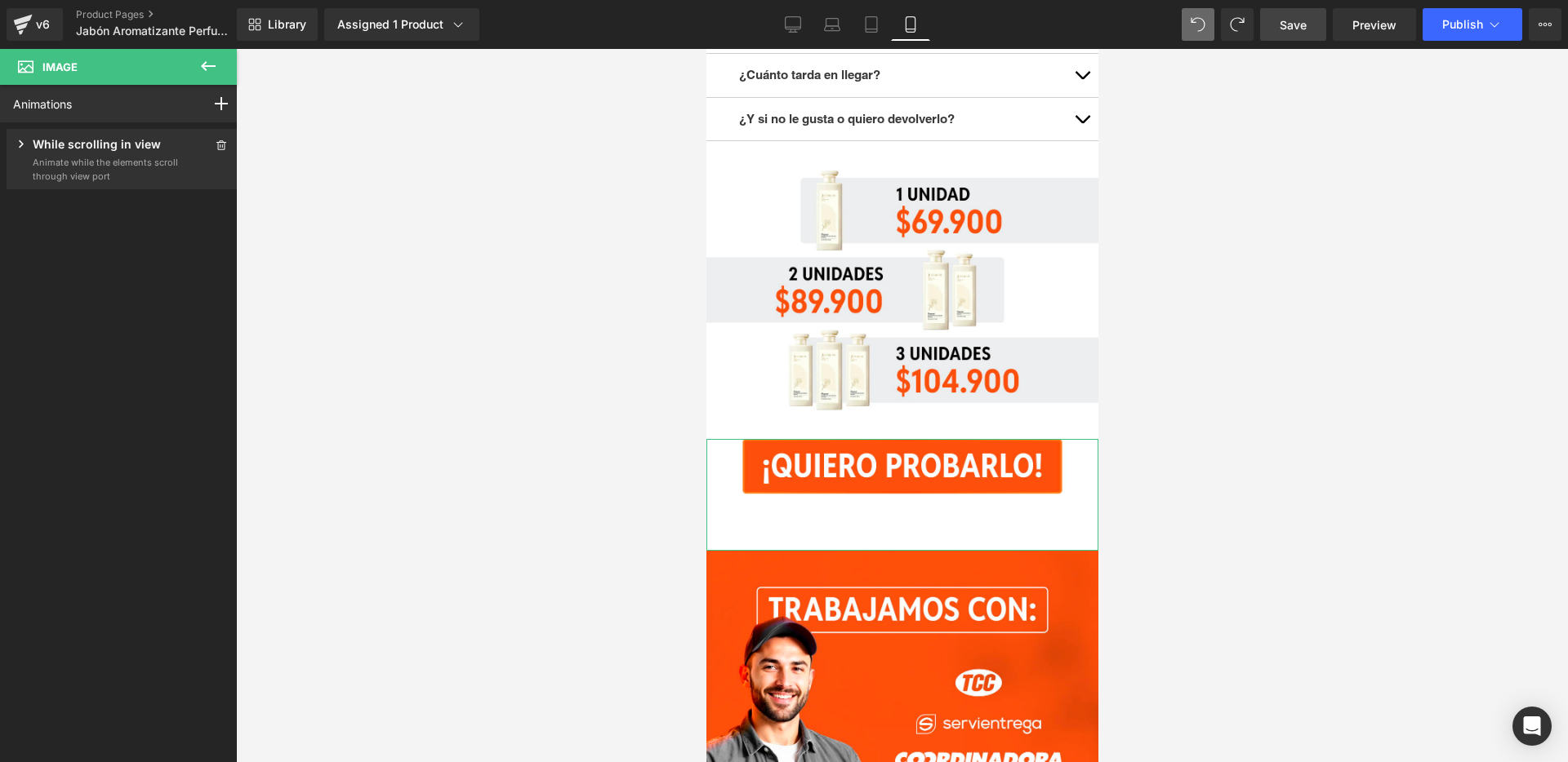
click at [164, 141] on div "While scrolling in view" at bounding box center [96, 145] width 166 height 21
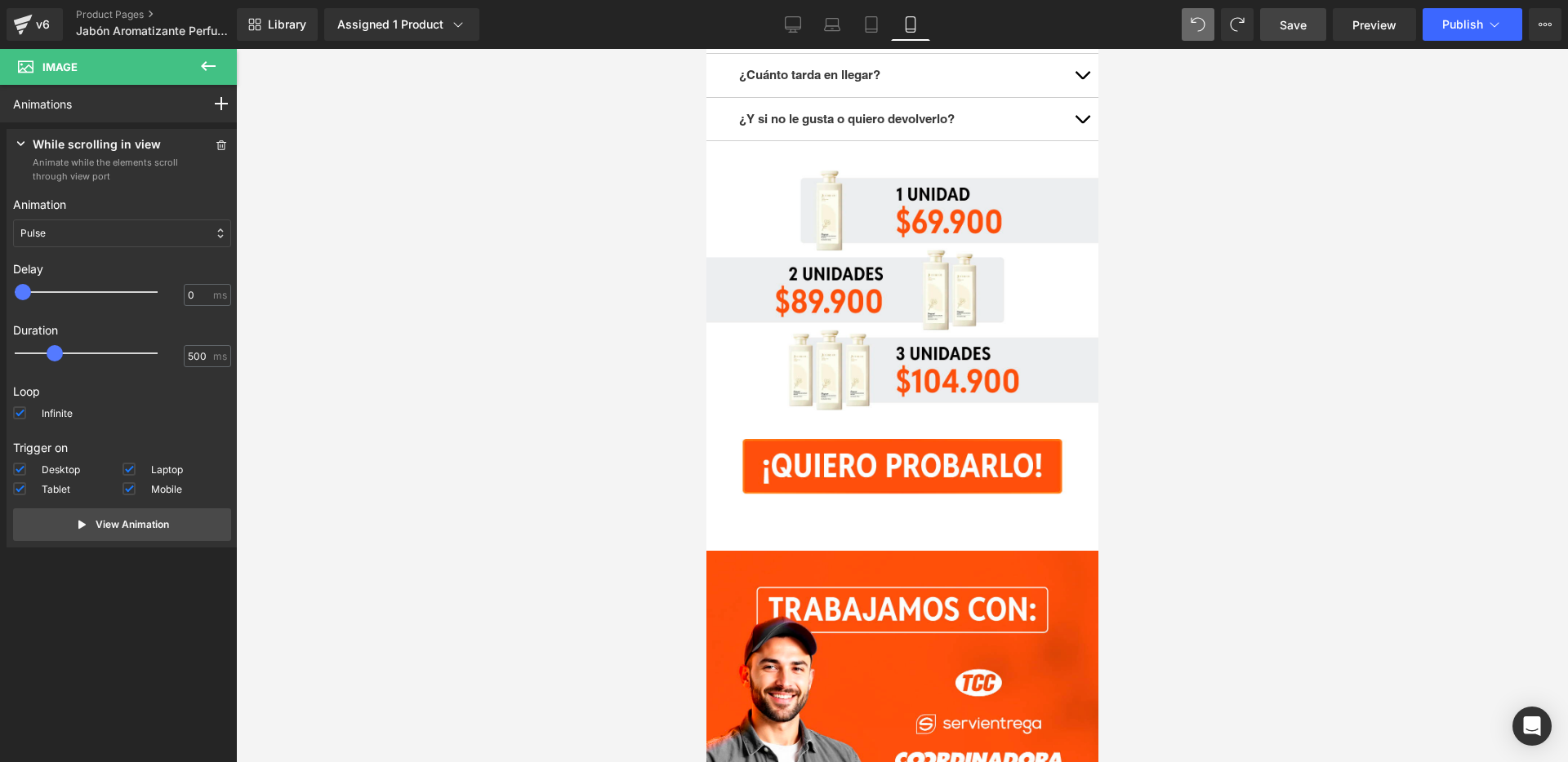
click at [188, 69] on button at bounding box center [208, 66] width 57 height 36
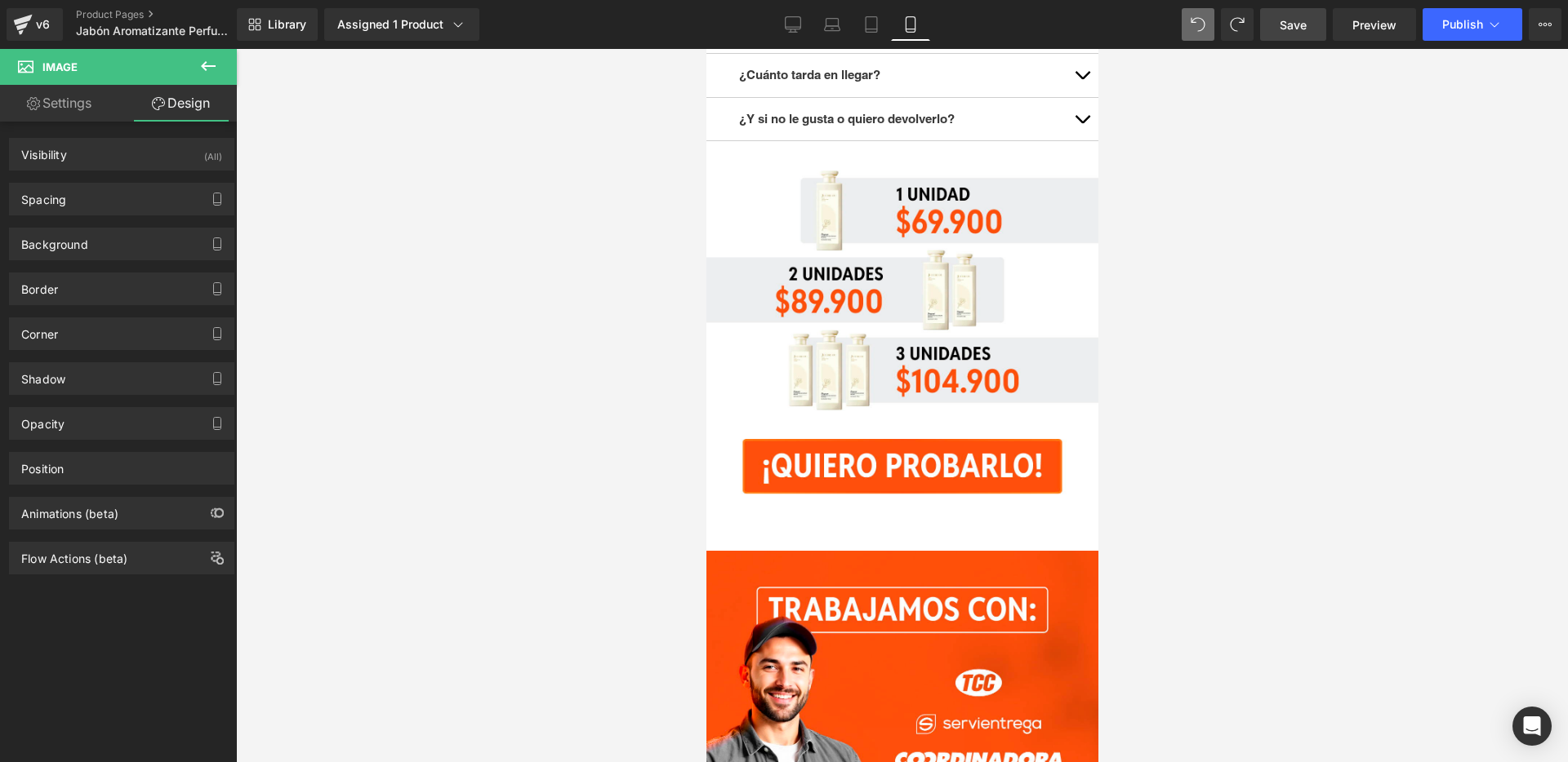
click at [214, 67] on icon at bounding box center [209, 66] width 20 height 20
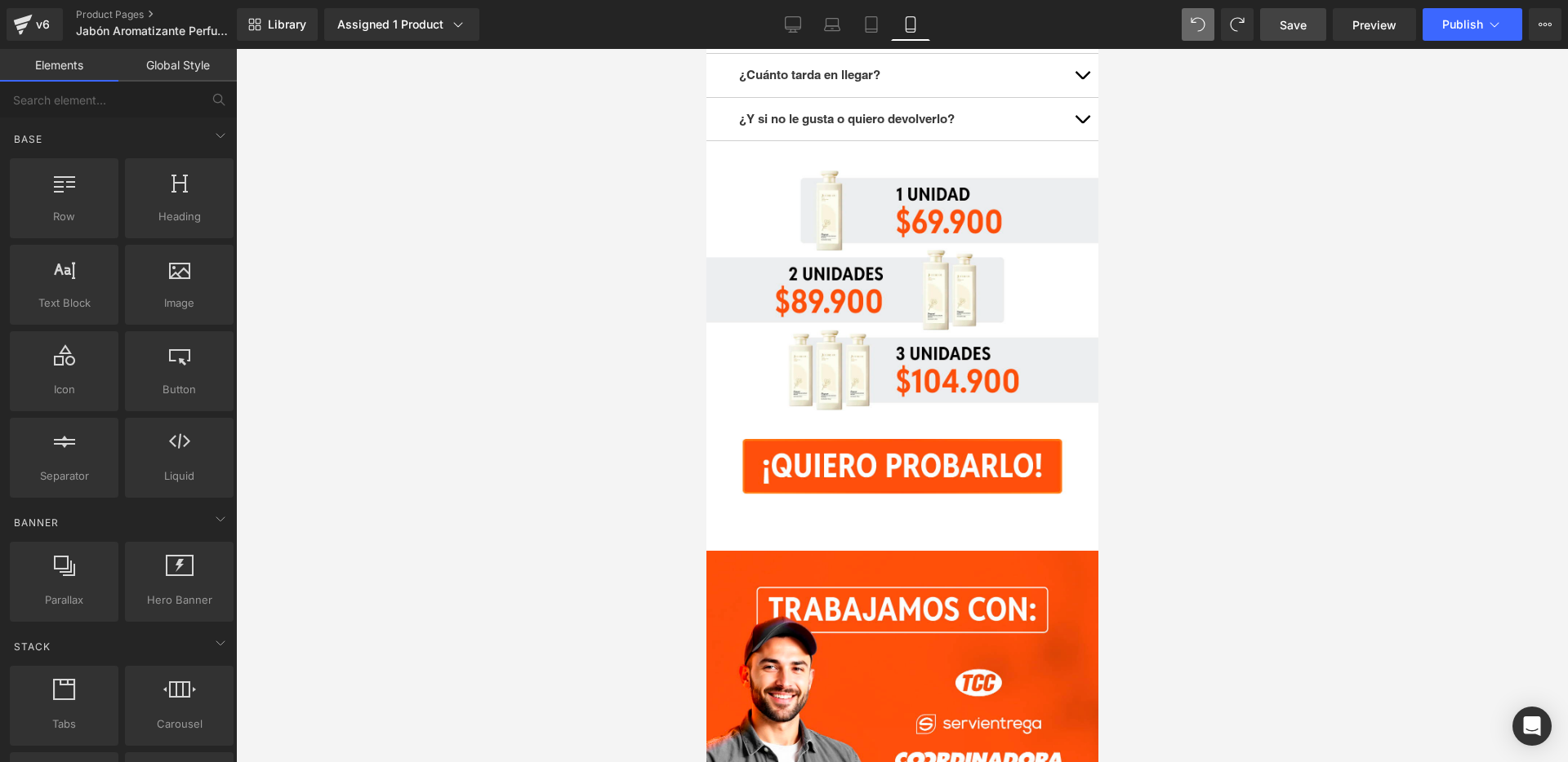
click at [185, 61] on link "Global Style" at bounding box center [177, 65] width 118 height 32
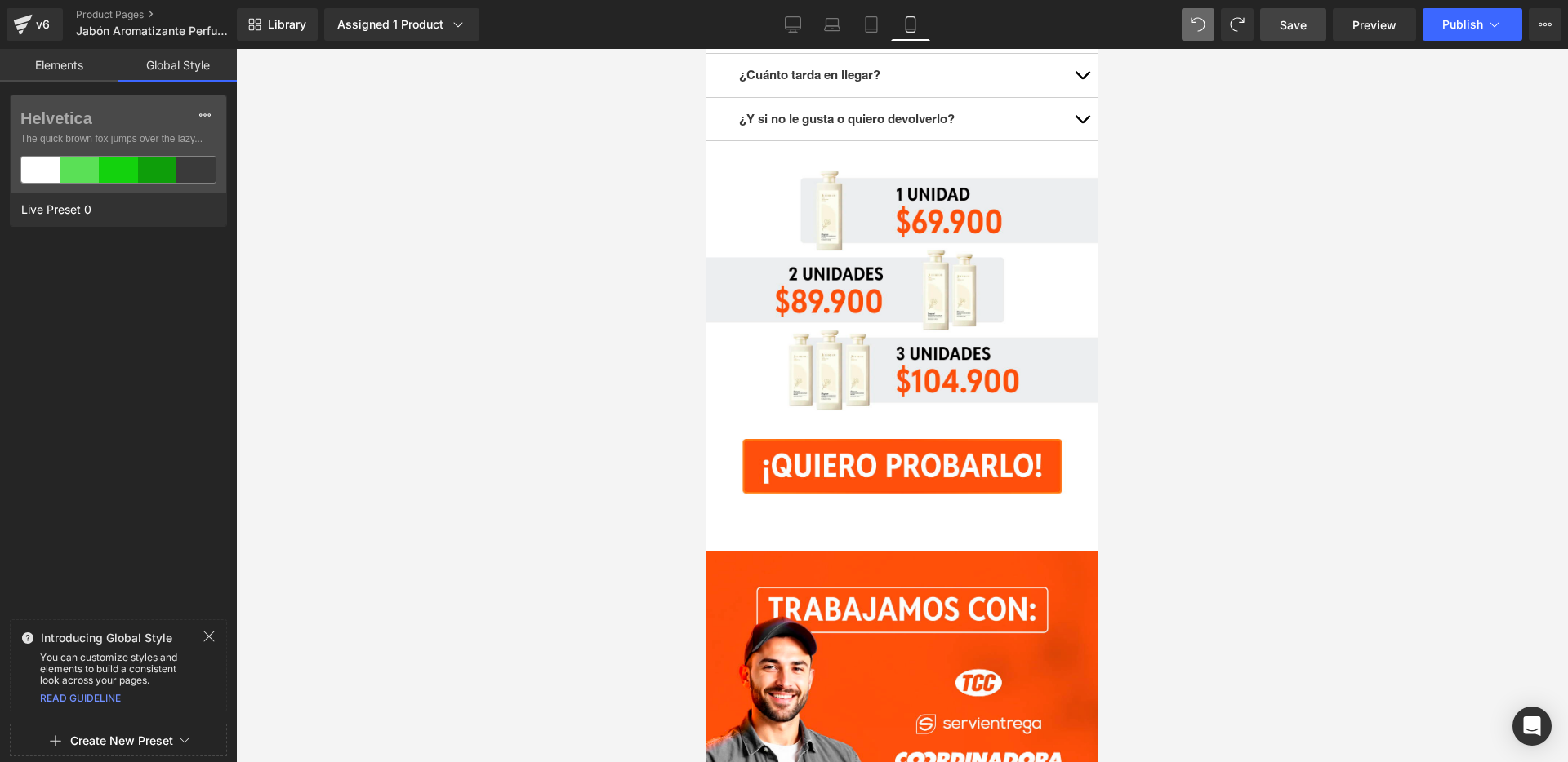
click at [35, 59] on link "Elements" at bounding box center [59, 65] width 118 height 32
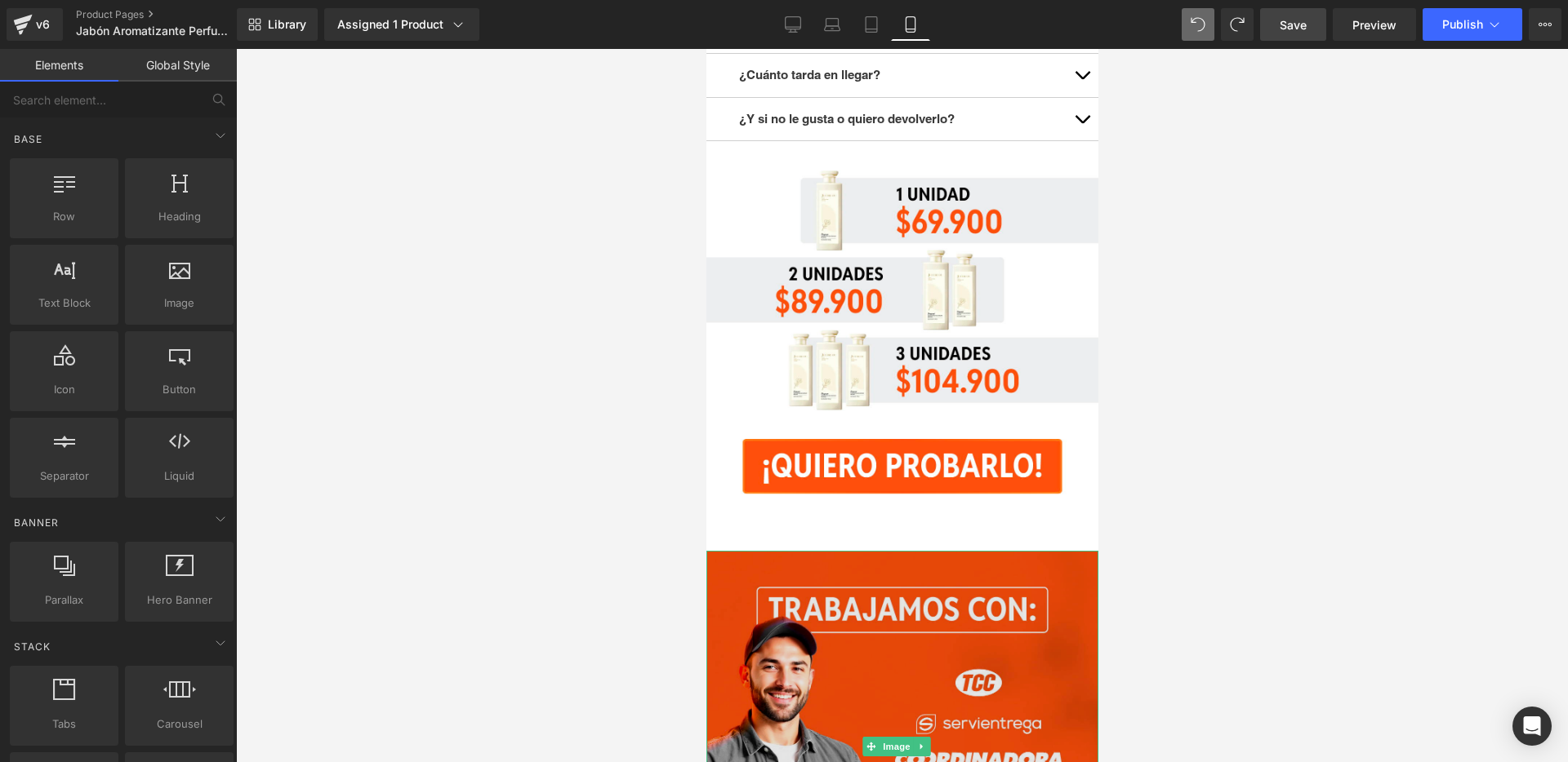
click at [898, 551] on img at bounding box center [901, 746] width 392 height 391
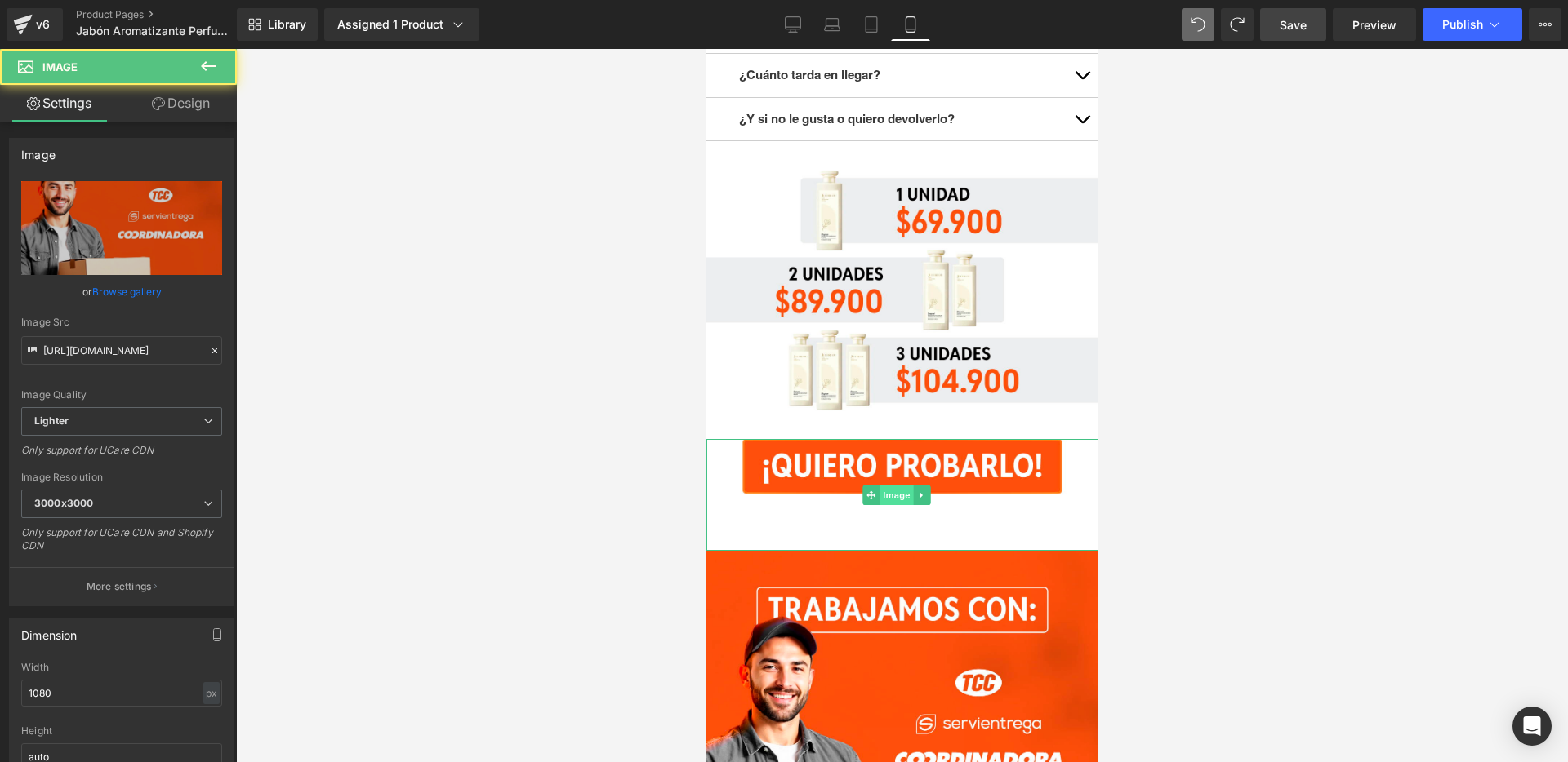
click at [898, 485] on span "Image" at bounding box center [895, 495] width 34 height 20
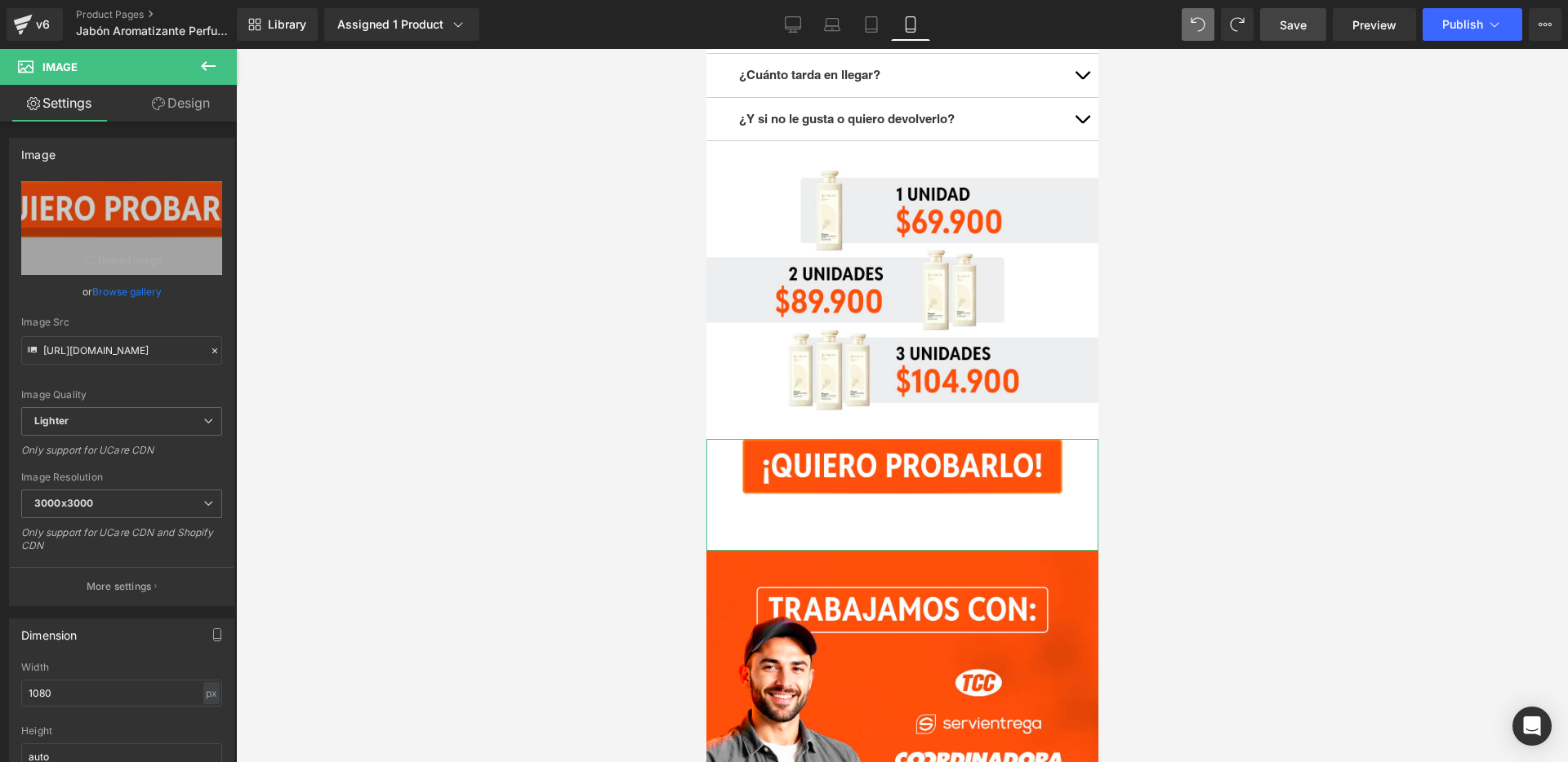
click at [195, 116] on link "Design" at bounding box center [180, 103] width 118 height 37
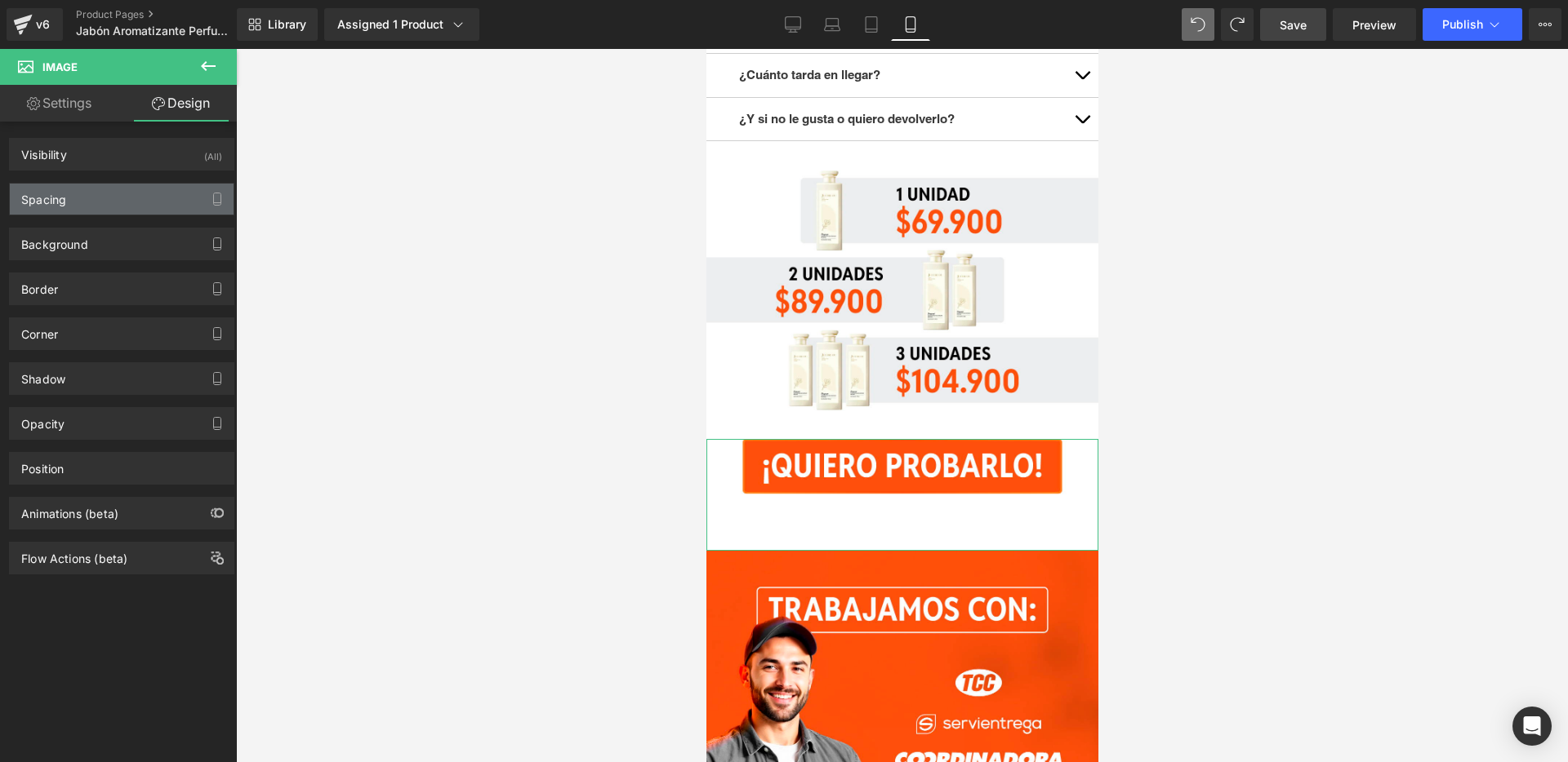
drag, startPoint x: 128, startPoint y: 234, endPoint x: 128, endPoint y: 209, distance: 25.0
click at [128, 210] on div "Visibility (All) 0|0|0|0 1 Show on Desktop 1 Show on Laptop 1 Show on Tablet 1 …" at bounding box center [122, 347] width 244 height 453
click at [128, 209] on div "Spacing" at bounding box center [121, 199] width 224 height 31
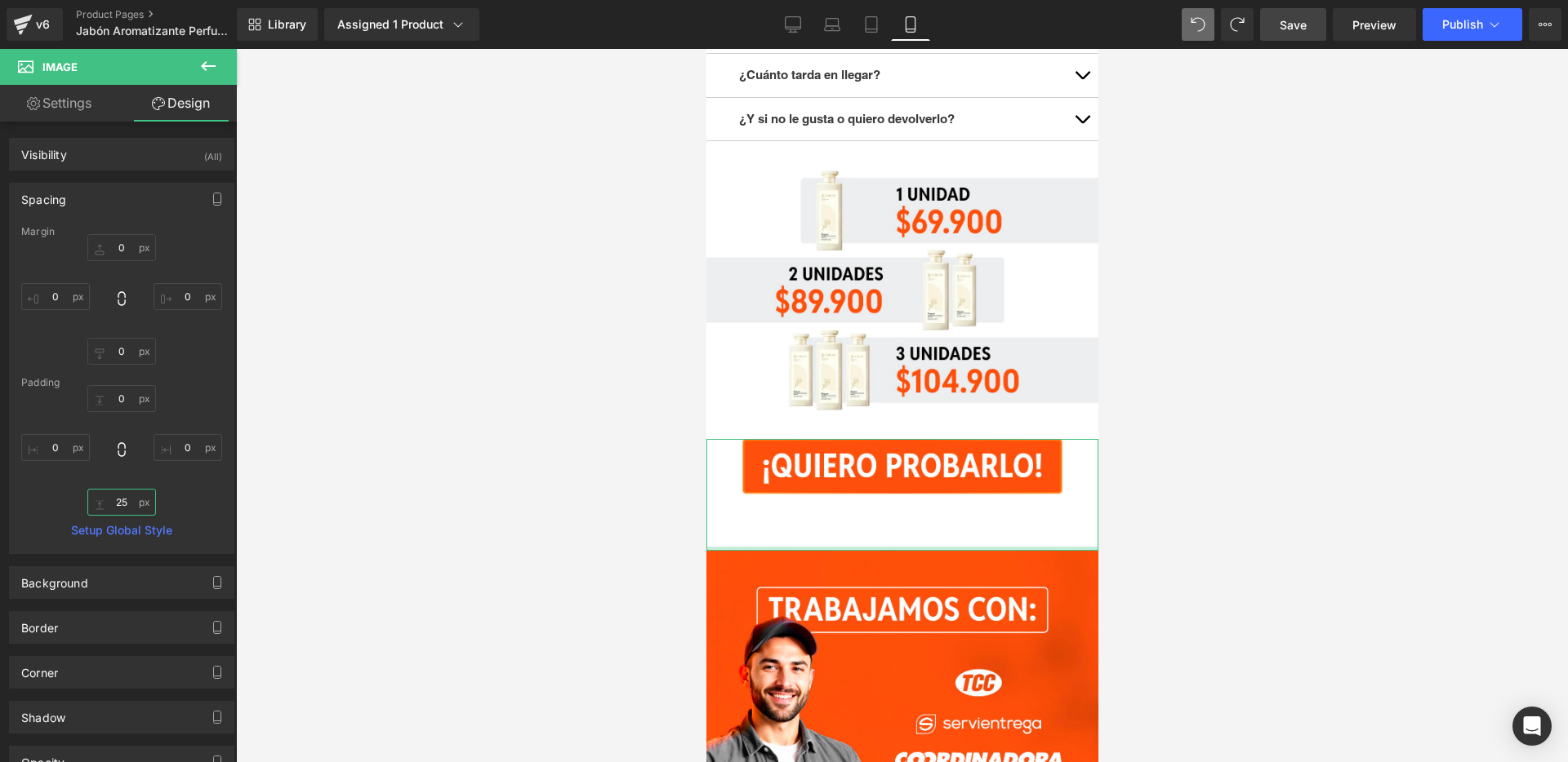
drag, startPoint x: 137, startPoint y: 494, endPoint x: 57, endPoint y: 527, distance: 86.5
click at [137, 494] on input "25" at bounding box center [121, 502] width 69 height 27
type input "0"
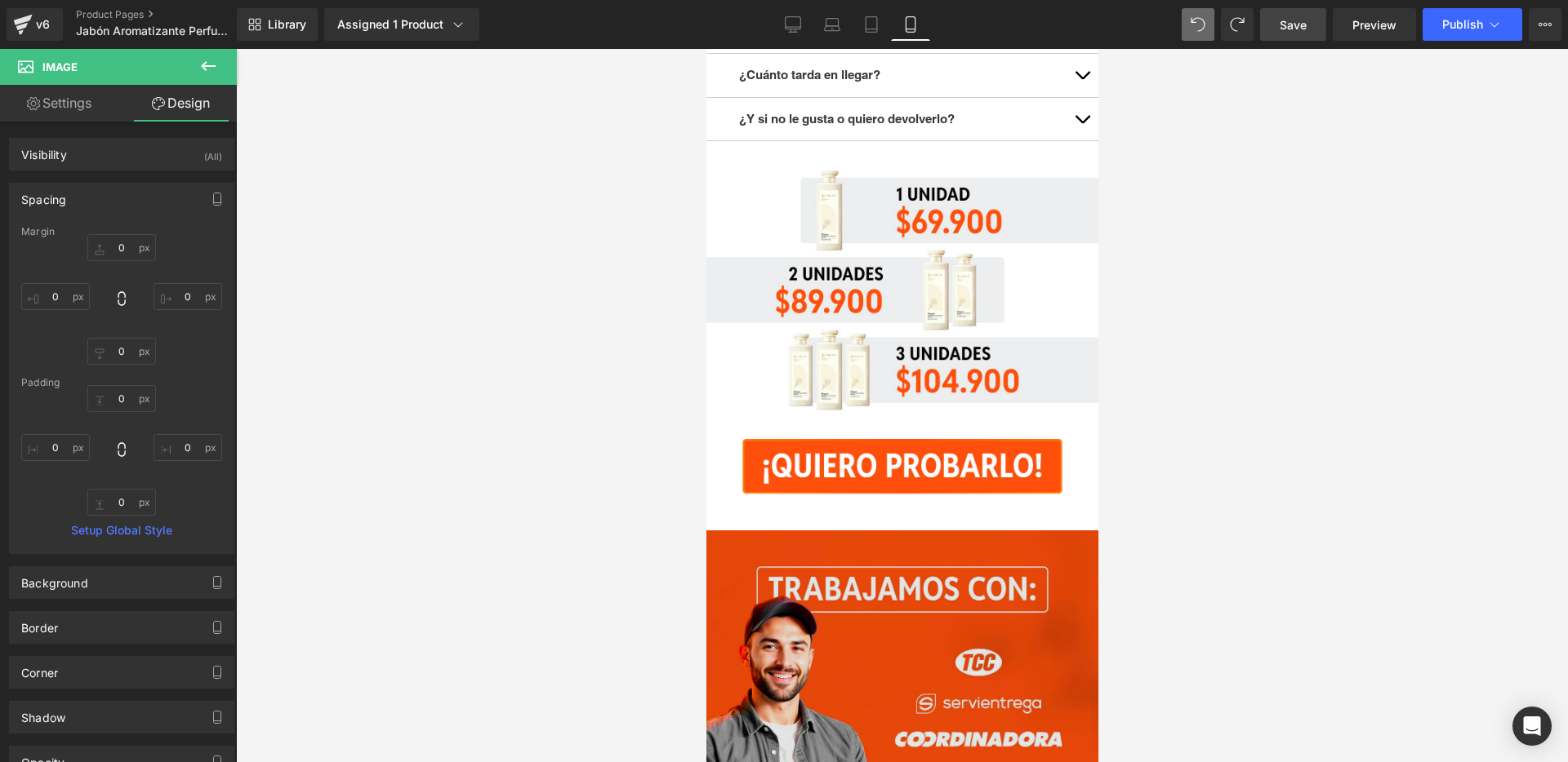
click at [783, 530] on img at bounding box center [901, 725] width 392 height 391
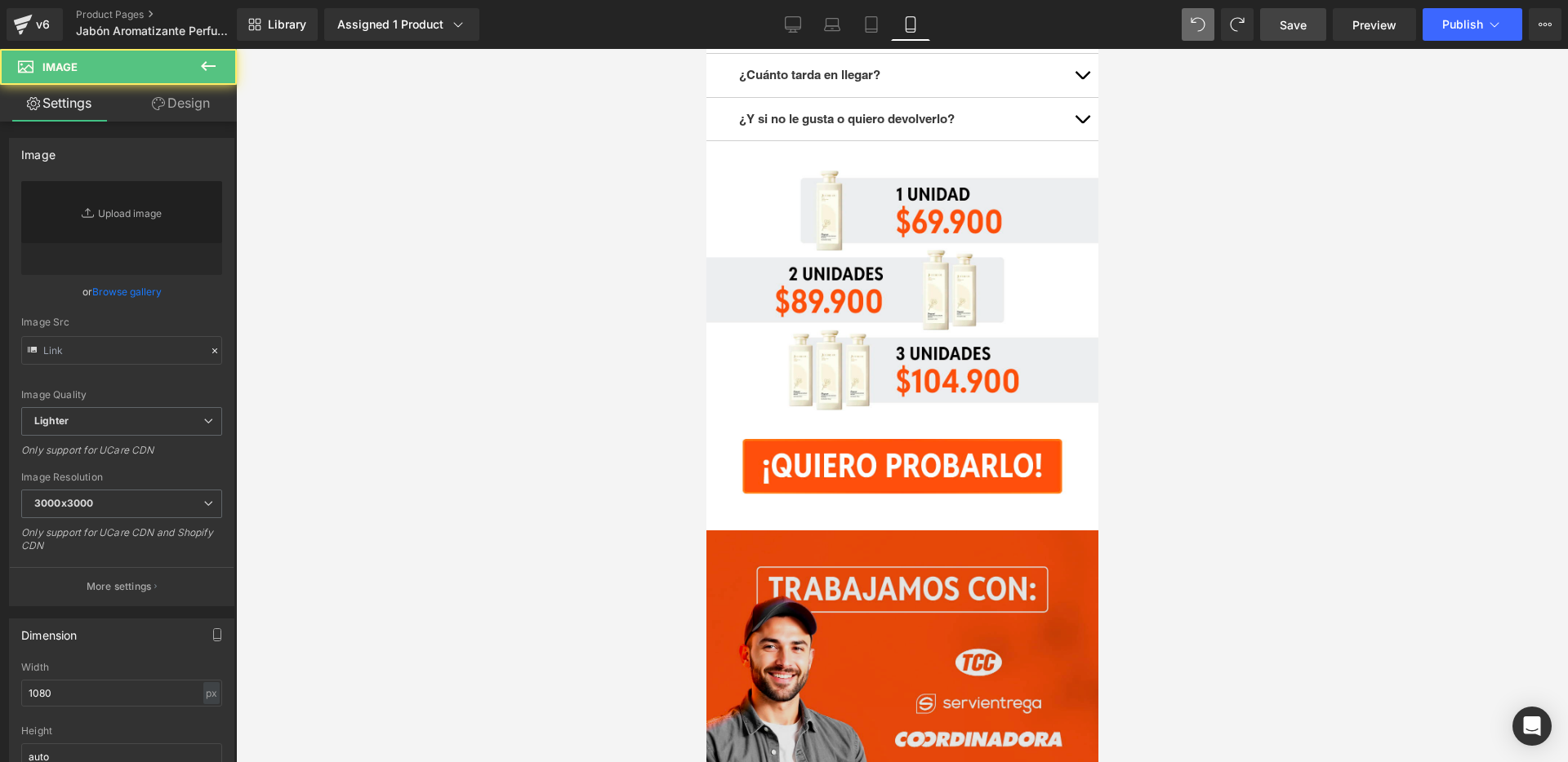
type input "[URL][DOMAIN_NAME]"
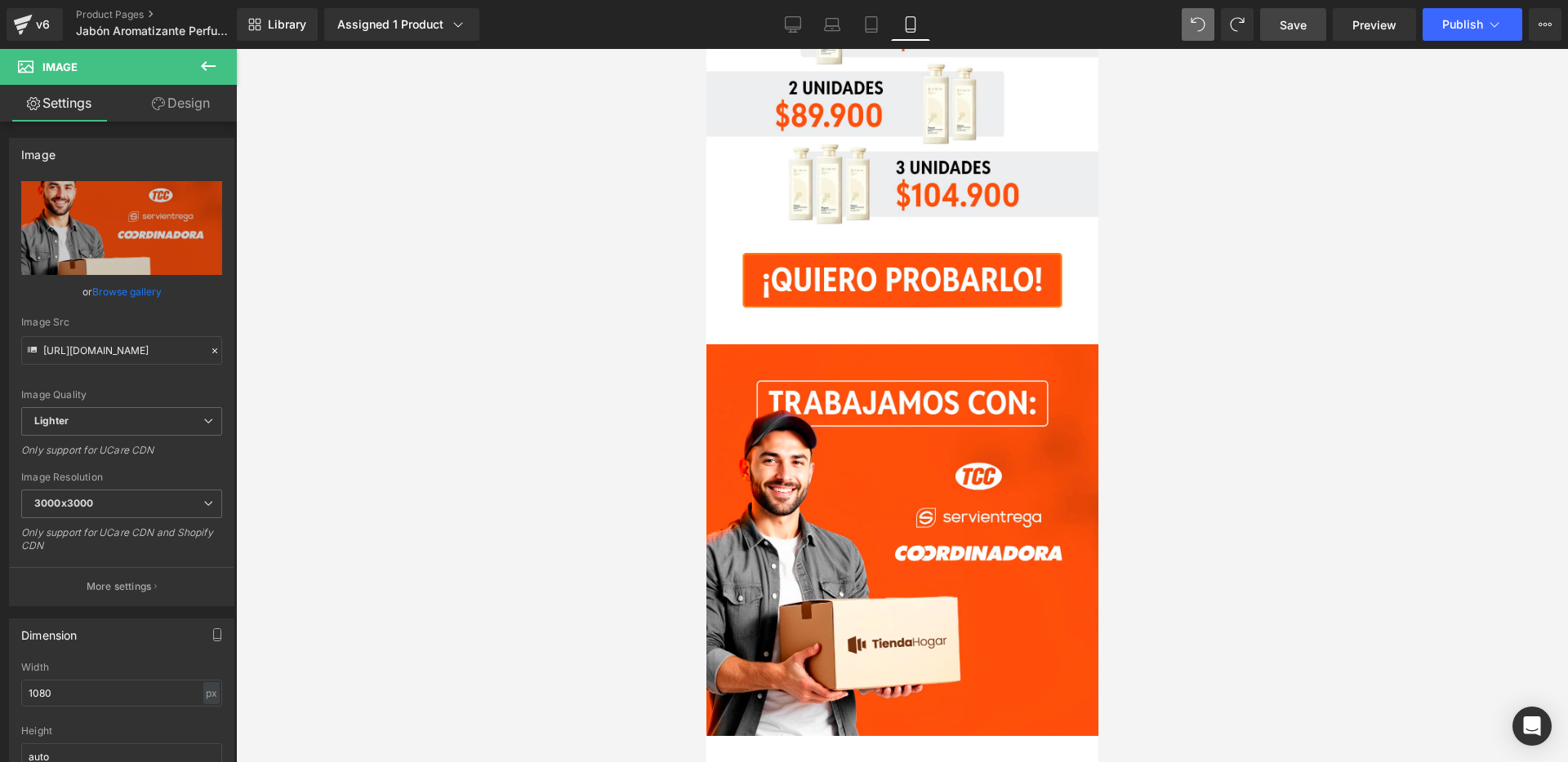
scroll to position [6801, 0]
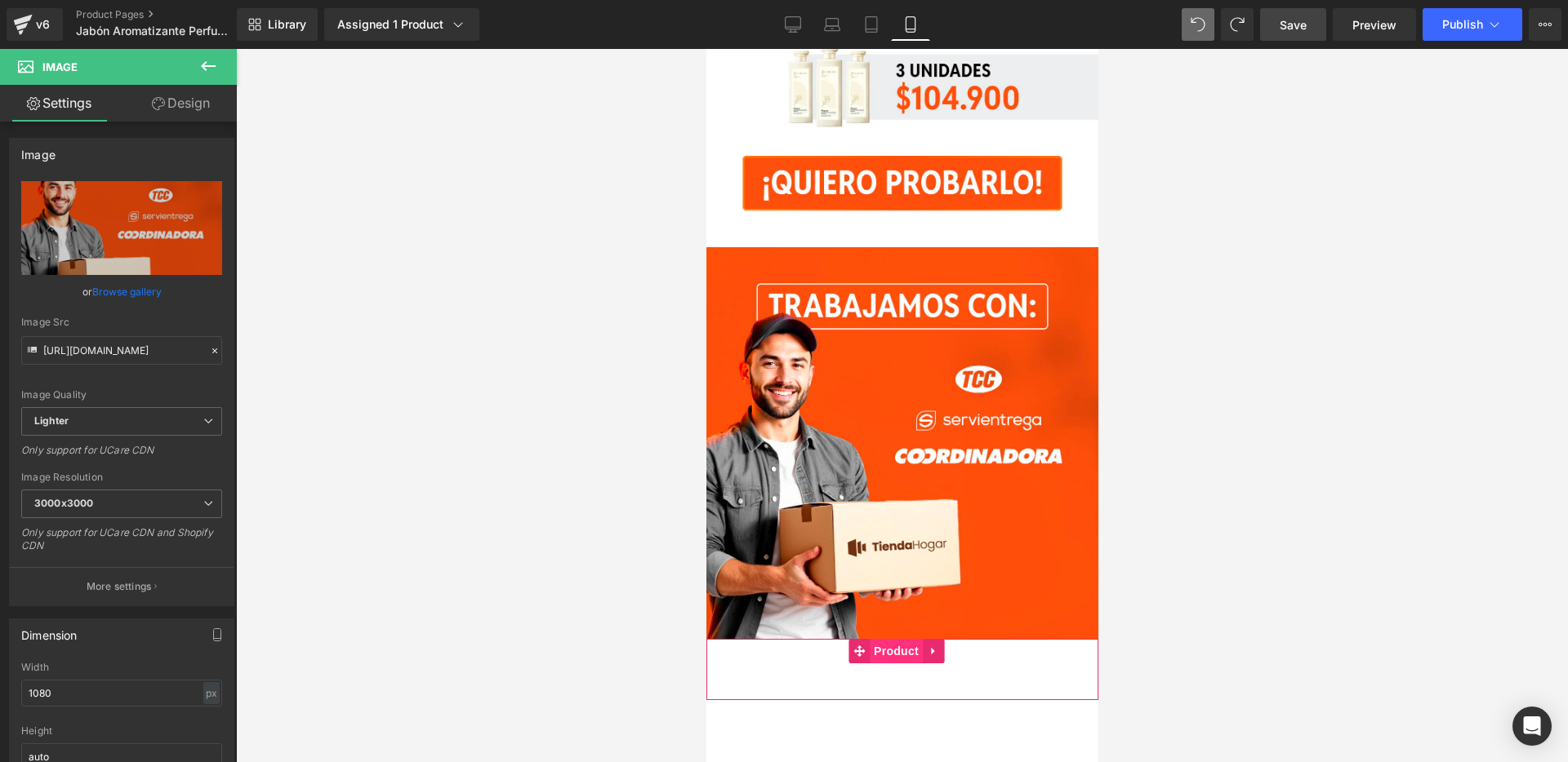
click at [900, 639] on span "Product" at bounding box center [895, 651] width 53 height 24
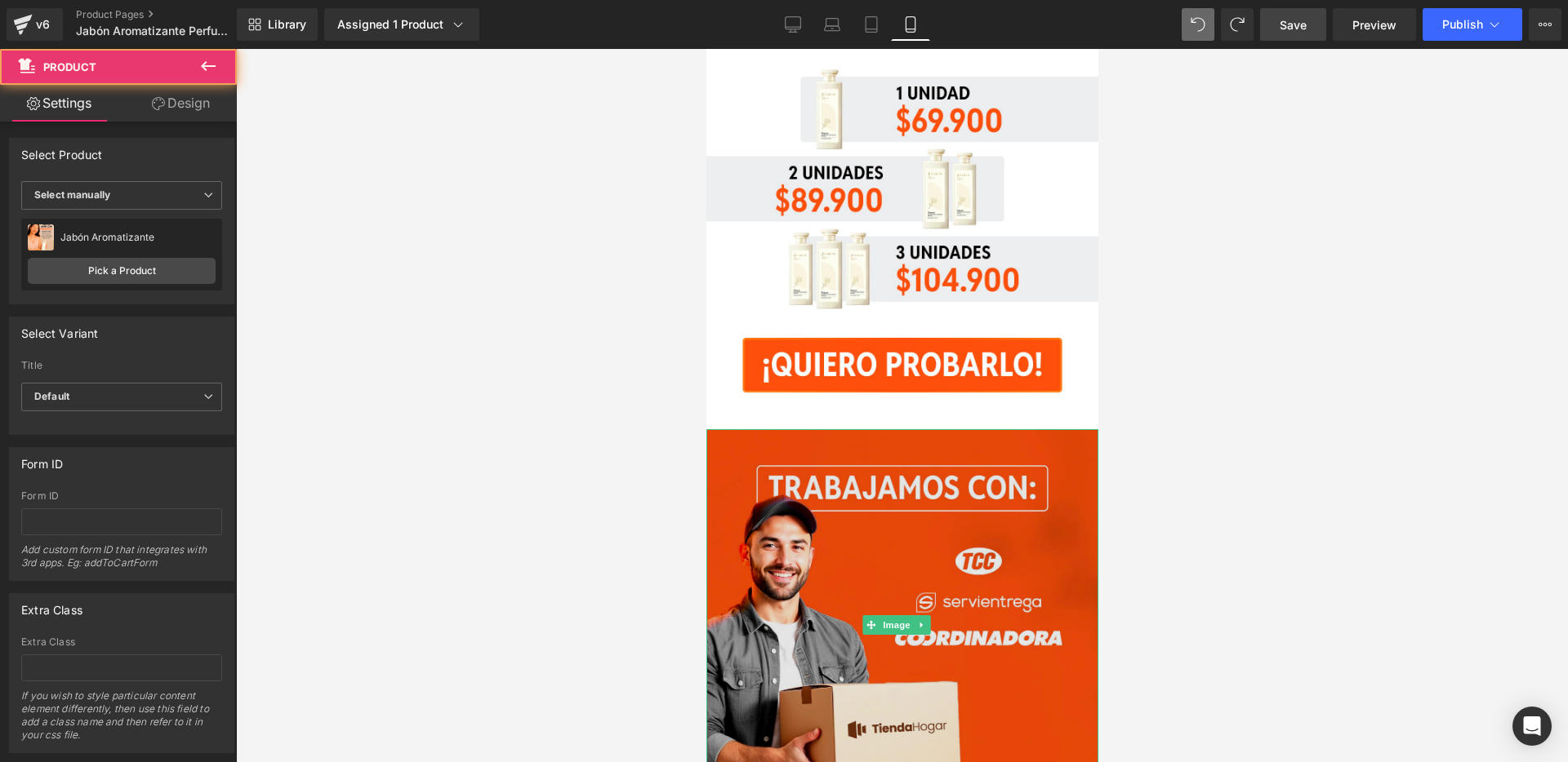
scroll to position [6611, 0]
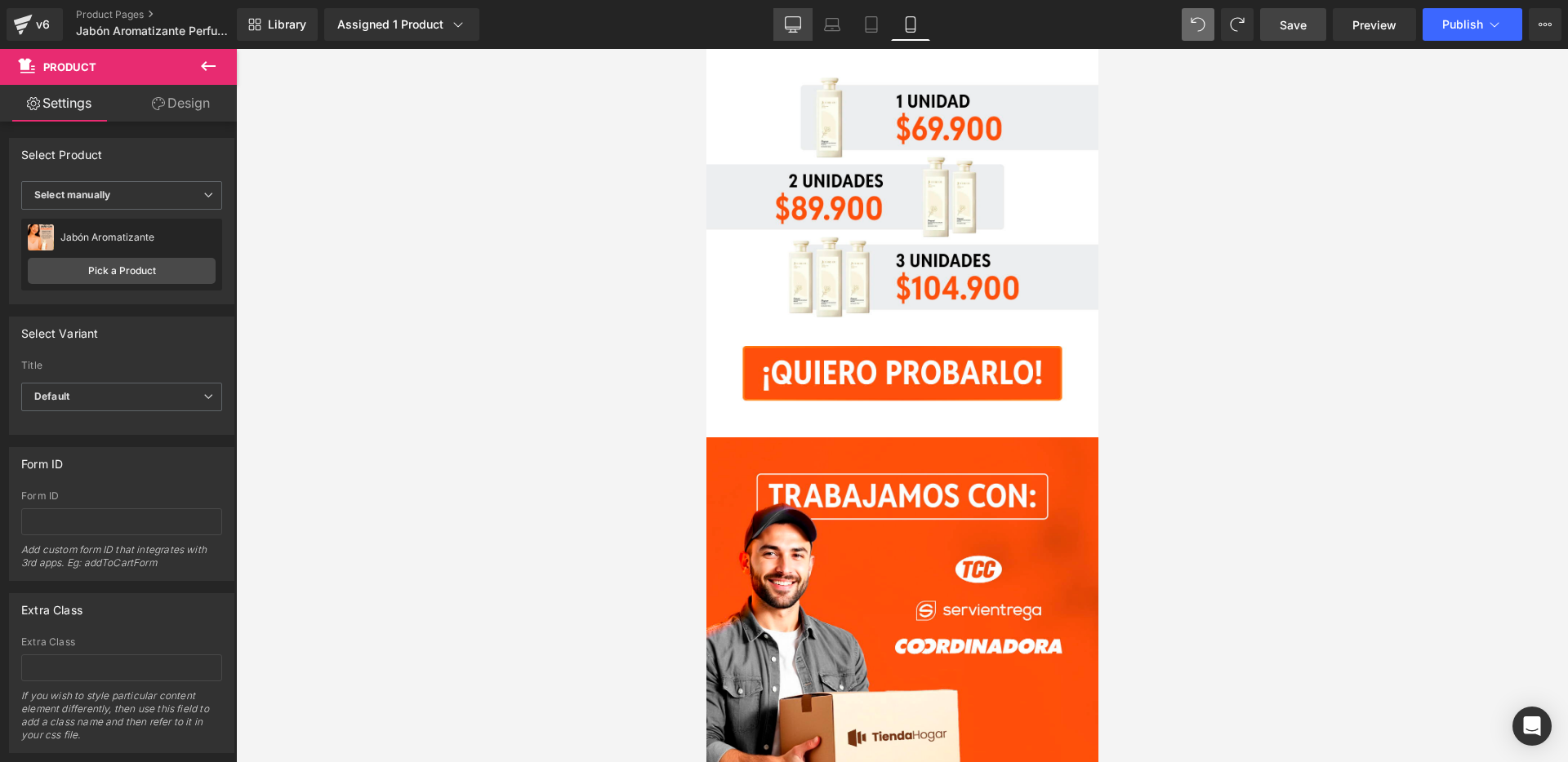
click at [794, 27] on icon at bounding box center [793, 27] width 16 height 0
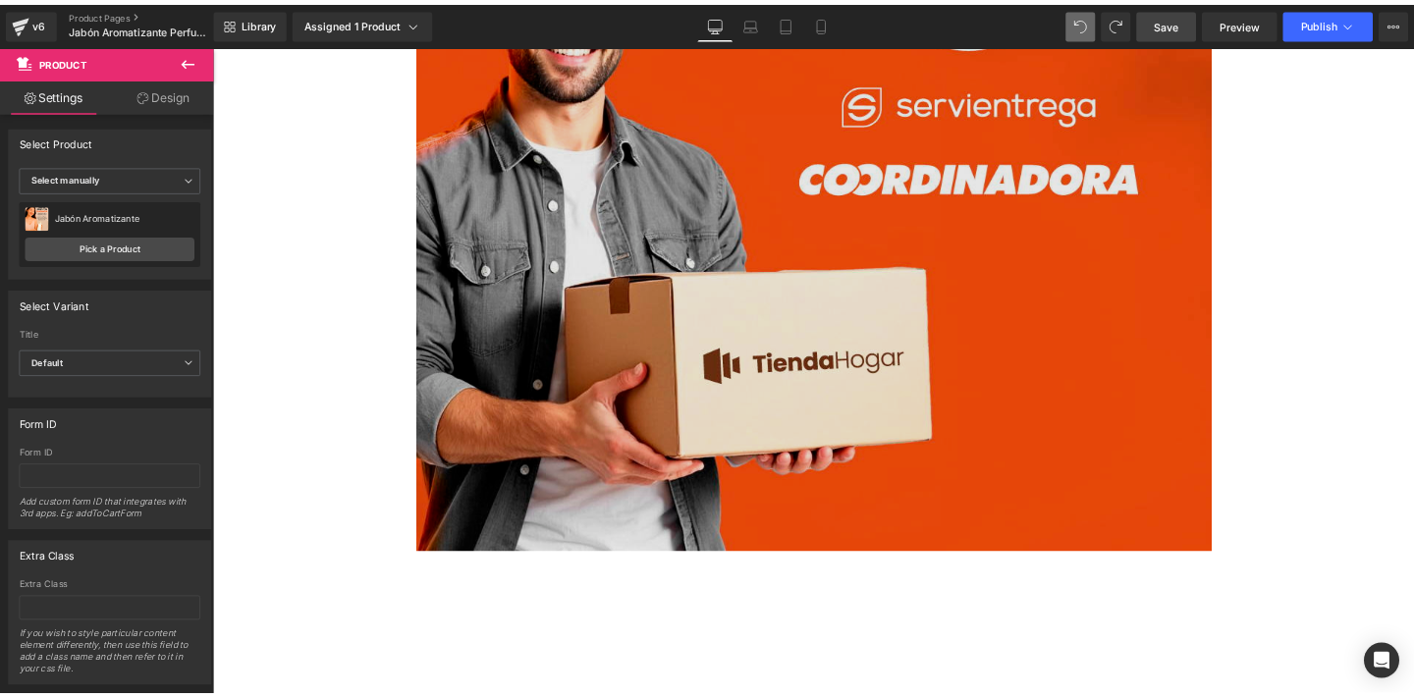
scroll to position [19226, 0]
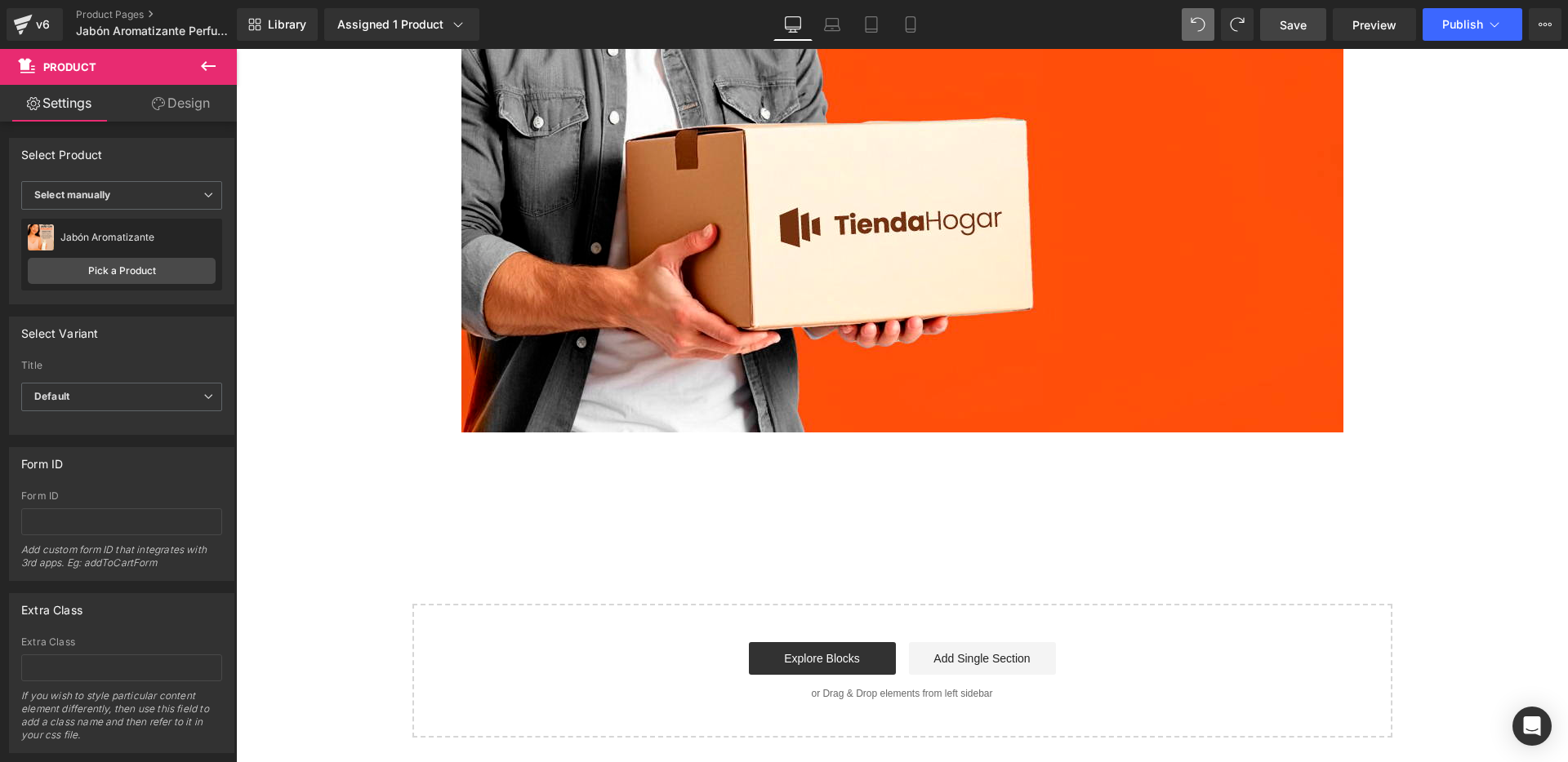
click at [1299, 24] on span "Save" at bounding box center [1293, 25] width 27 height 17
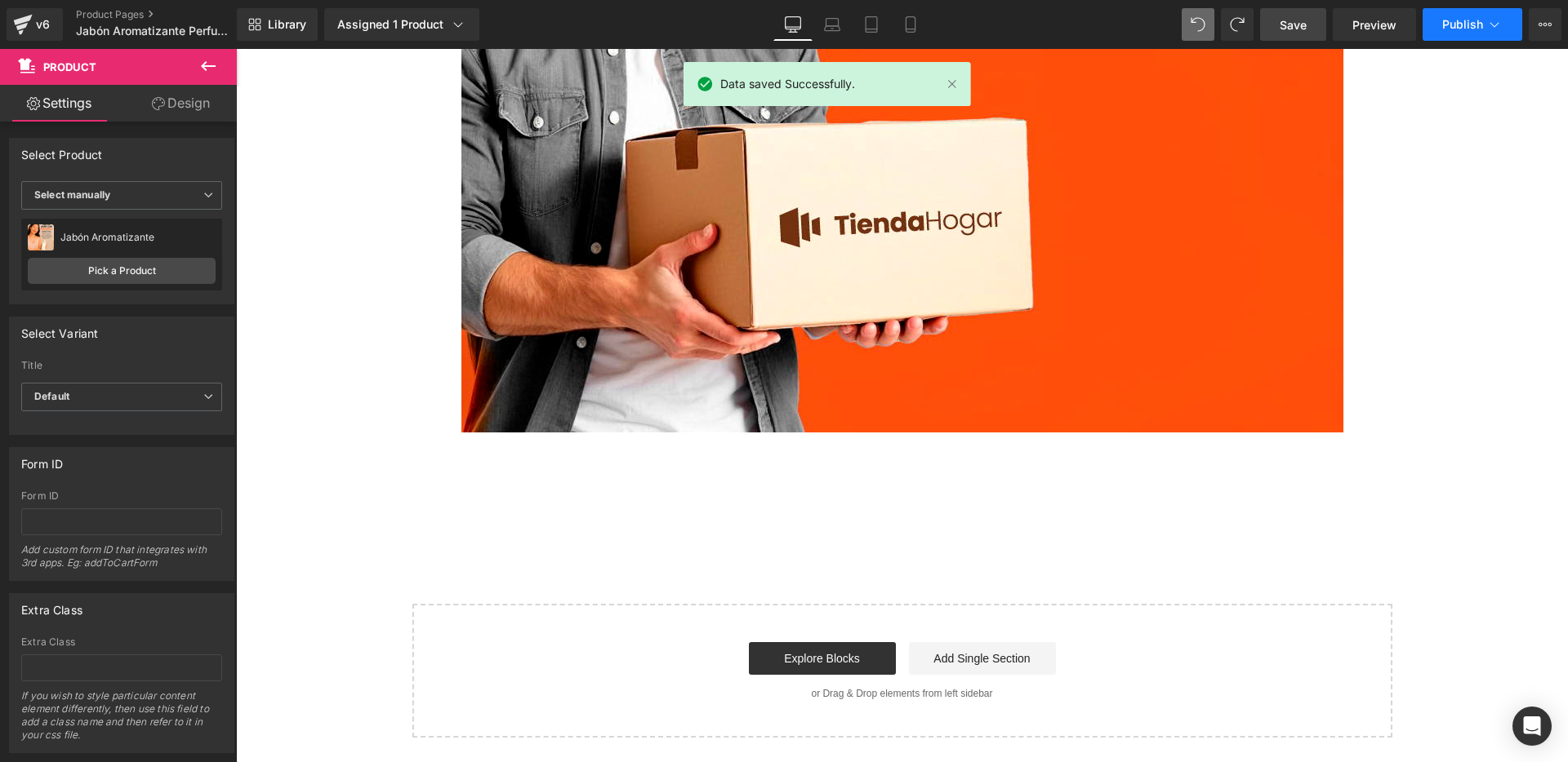
click at [1459, 27] on span "Publish" at bounding box center [1462, 25] width 41 height 13
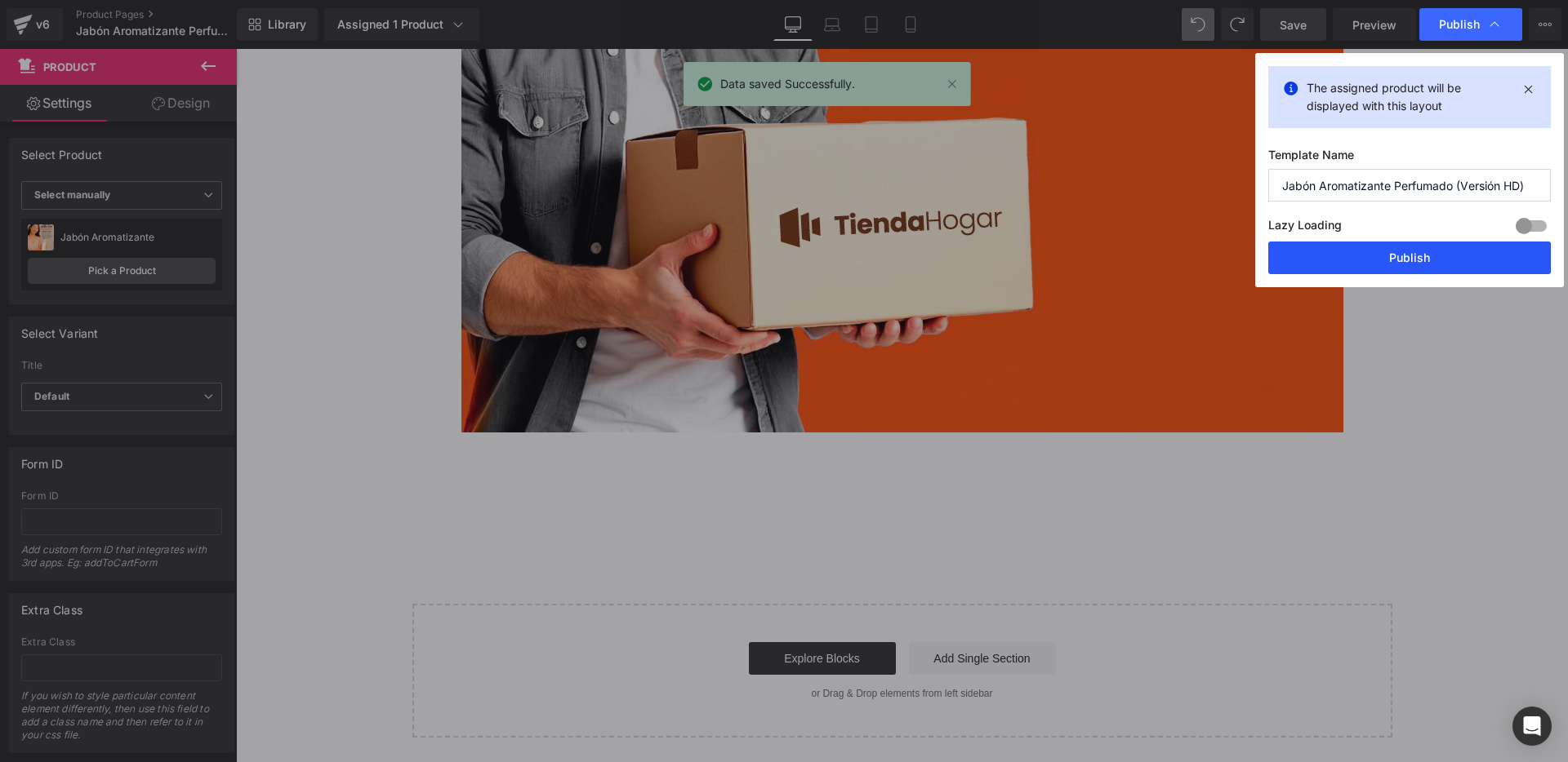
click at [1345, 256] on button "Publish" at bounding box center [1409, 258] width 283 height 32
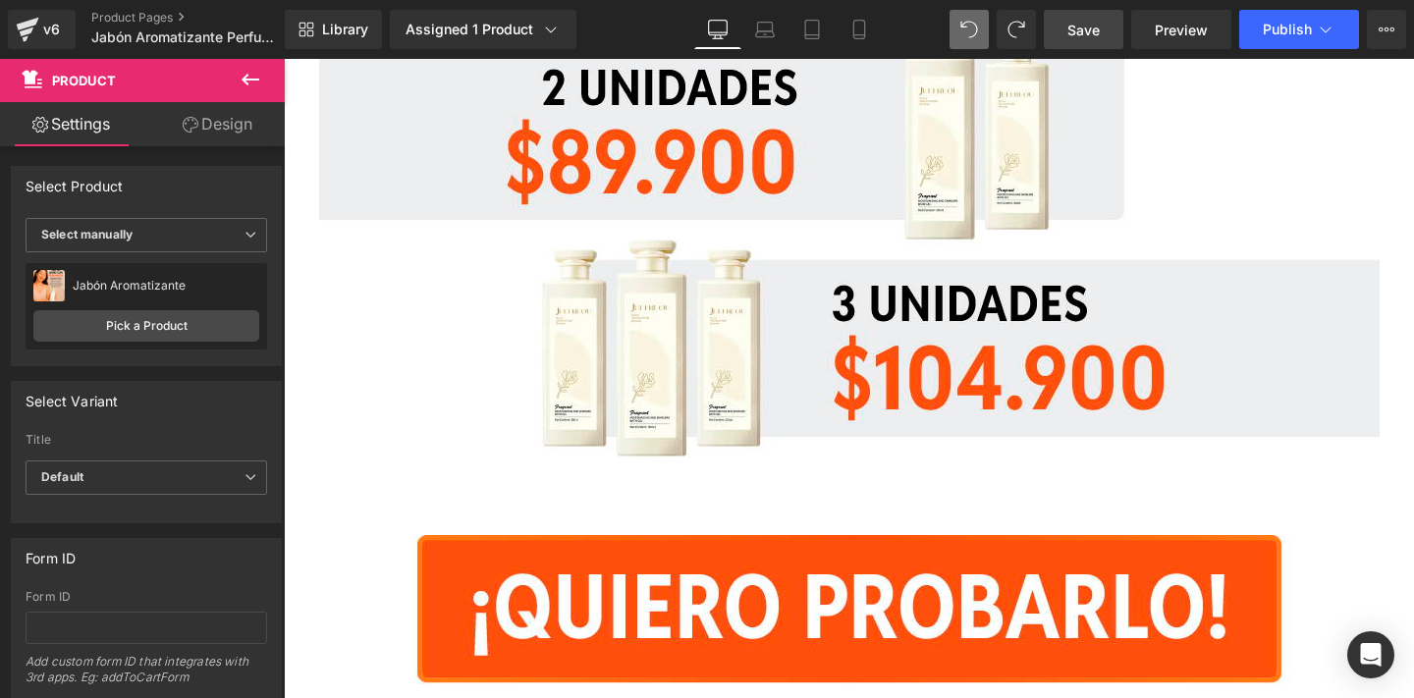
scroll to position [17995, 0]
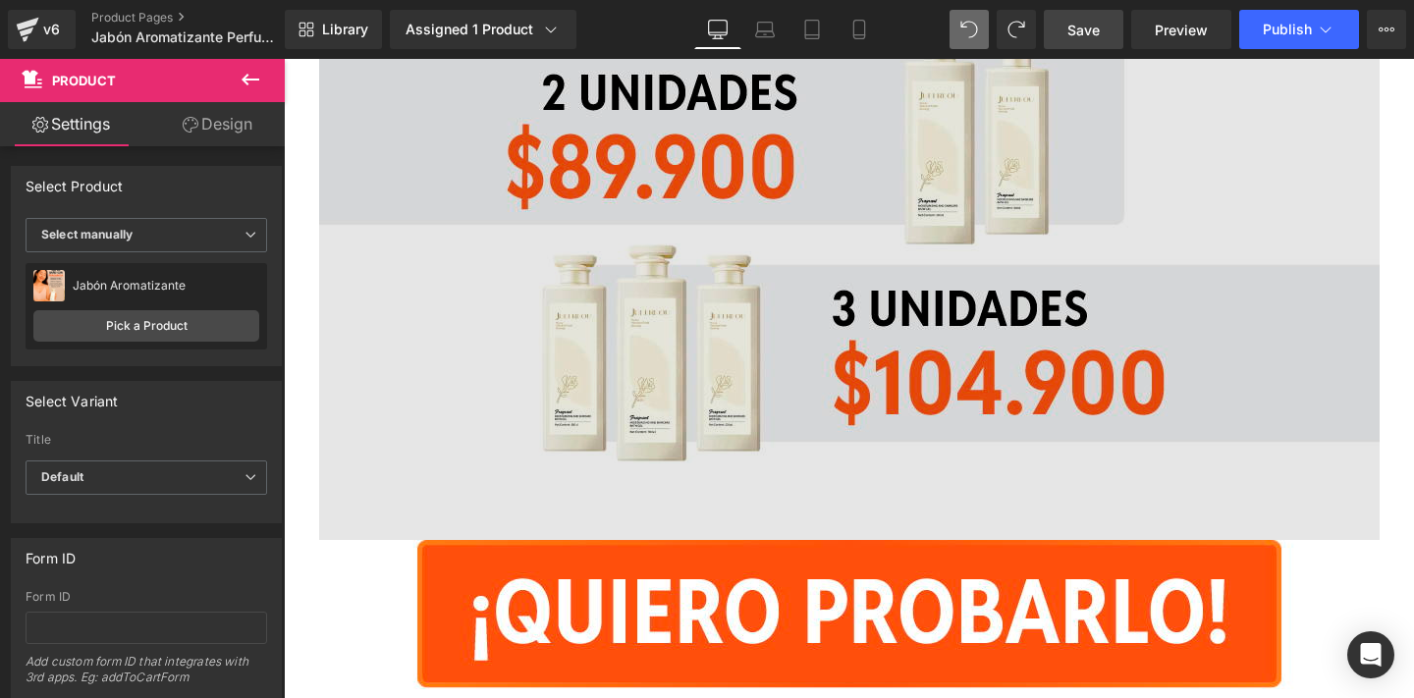
click at [690, 262] on img at bounding box center [849, 136] width 1061 height 807
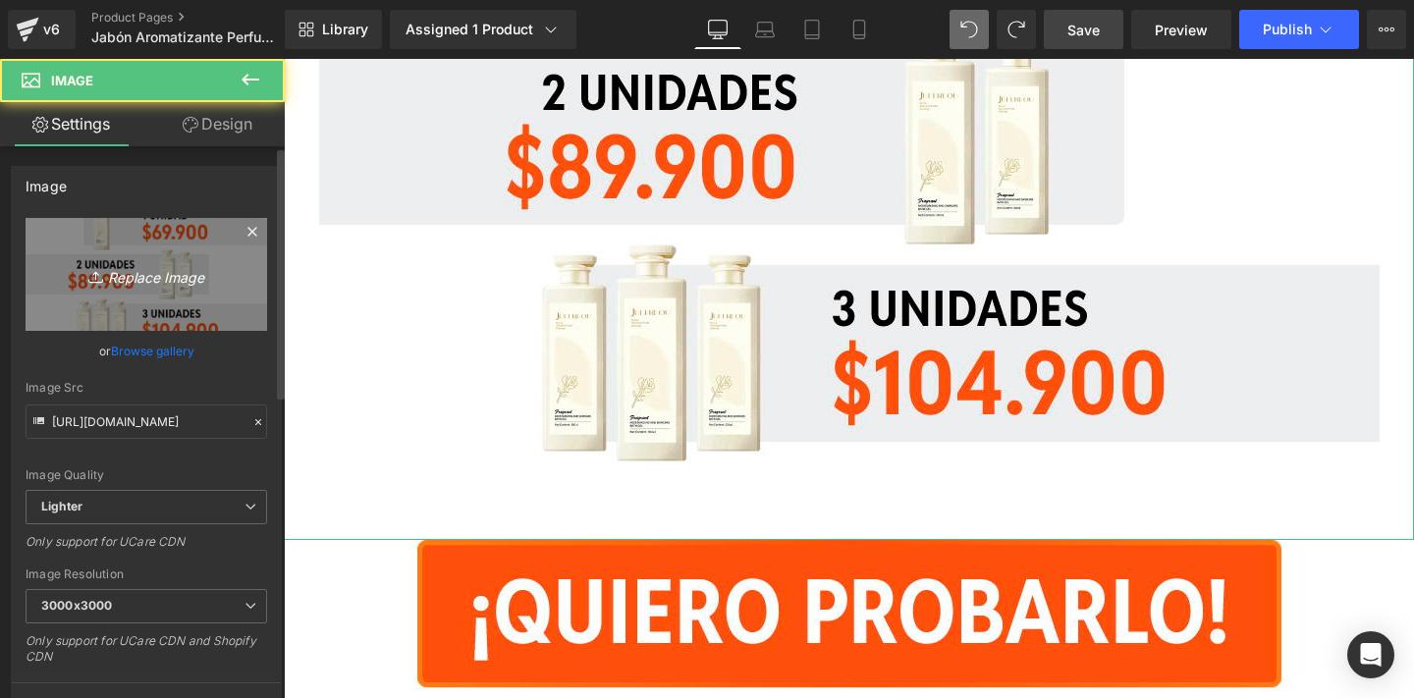
click at [175, 293] on link "Replace Image" at bounding box center [147, 274] width 242 height 113
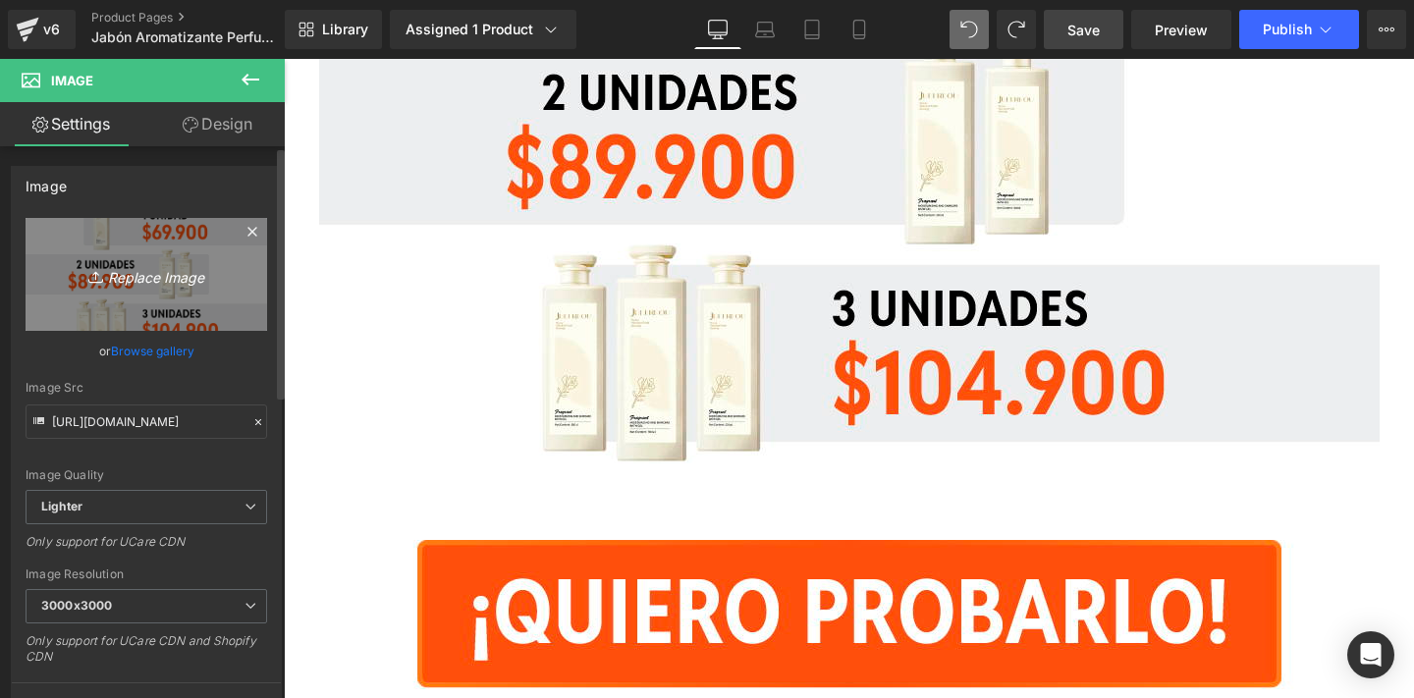
type input "C:\fakepath\17.jpg"
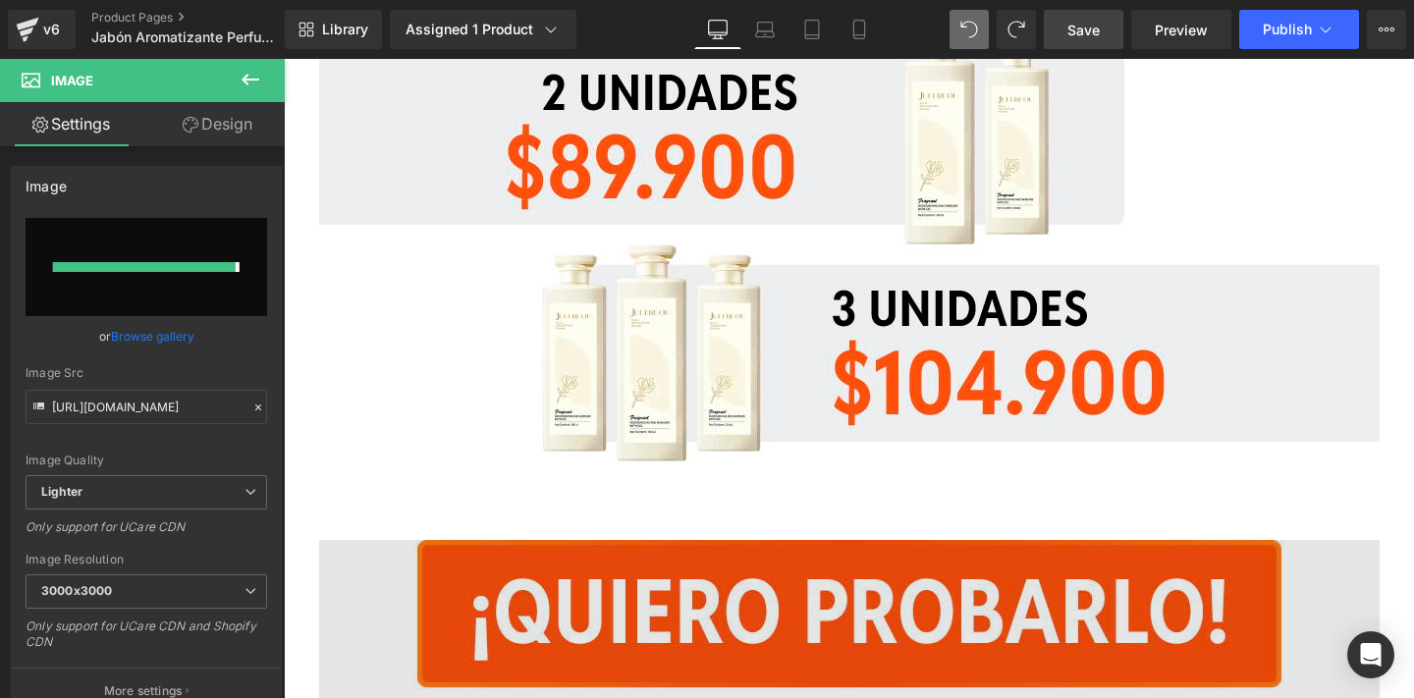
type input "[URL][DOMAIN_NAME]"
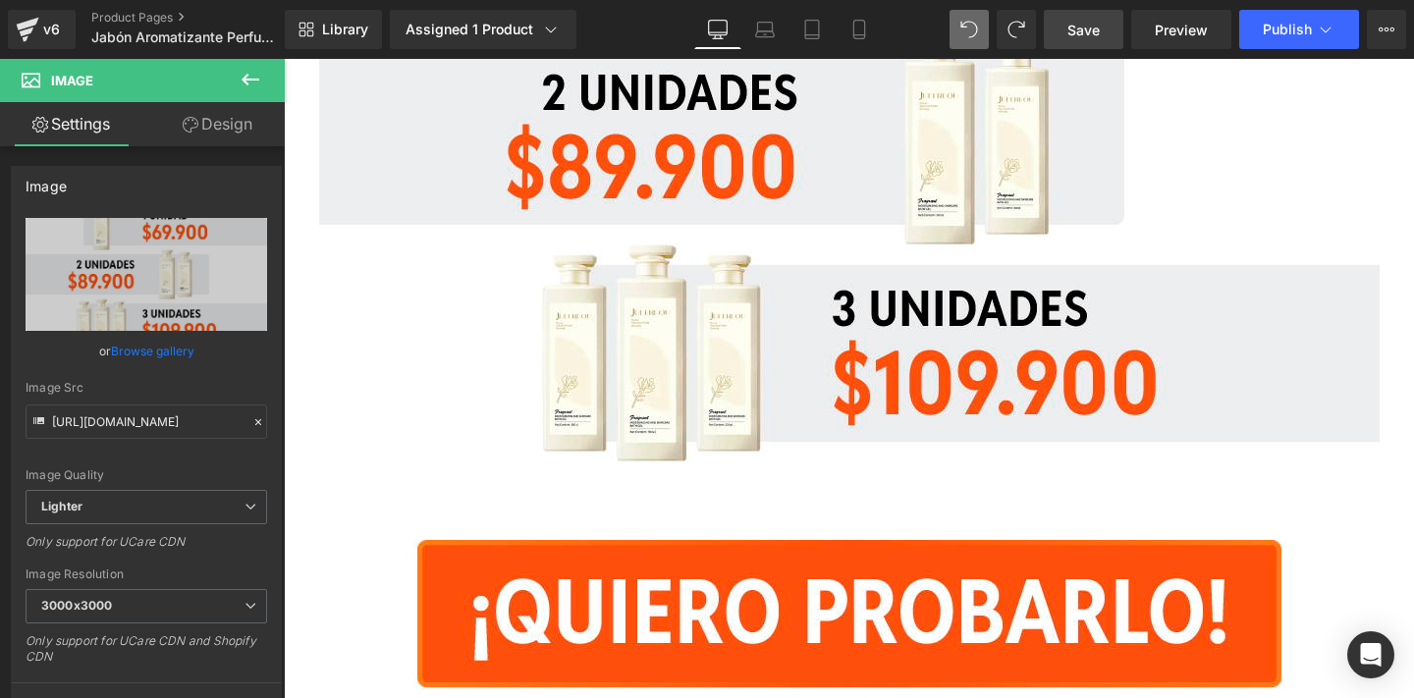
click at [1100, 35] on span "Save" at bounding box center [1084, 30] width 32 height 21
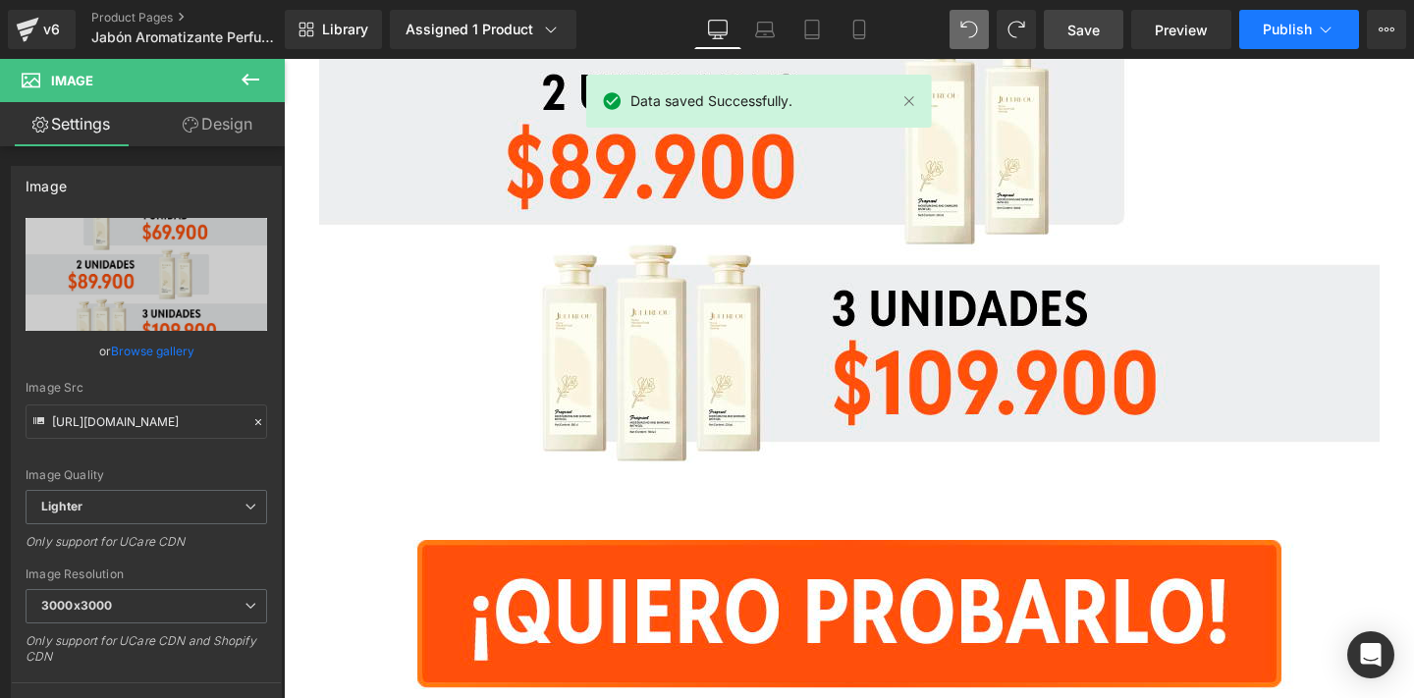
click at [1274, 33] on span "Publish" at bounding box center [1287, 30] width 49 height 16
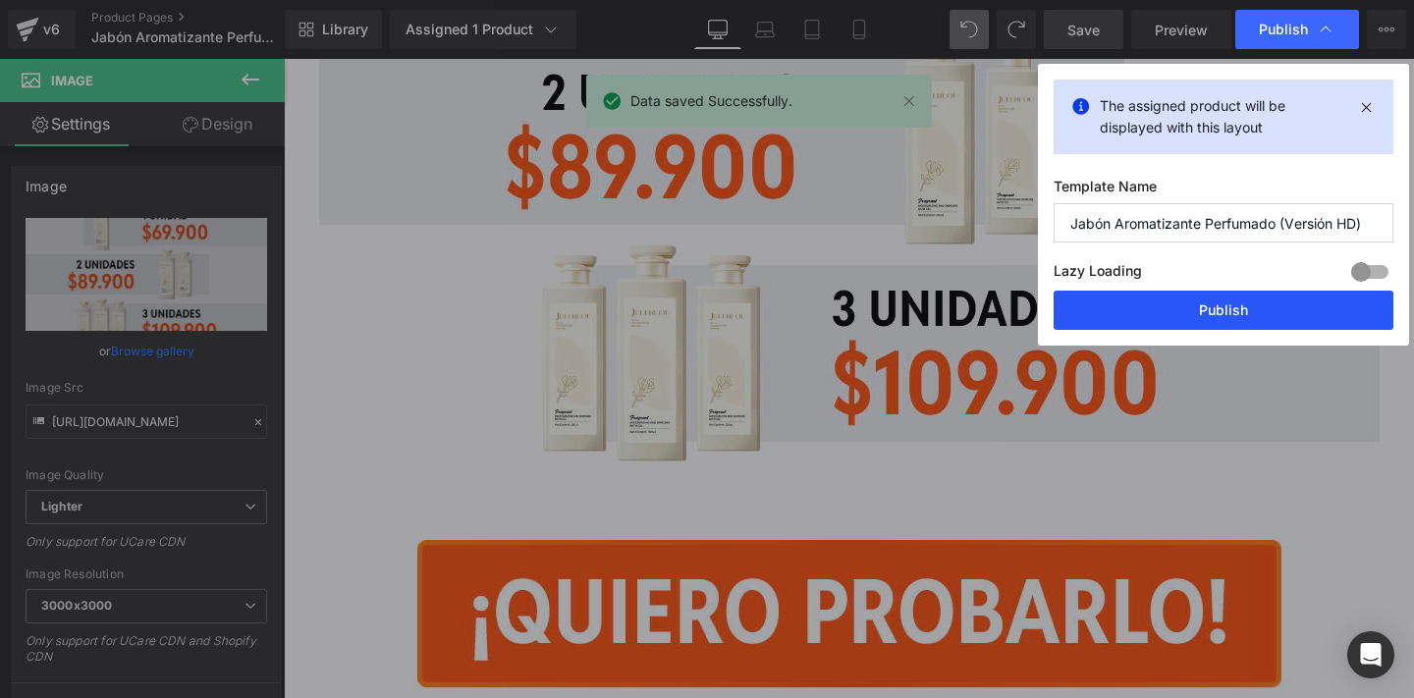
click at [1136, 306] on button "Publish" at bounding box center [1224, 310] width 340 height 39
